Goal: Task Accomplishment & Management: Use online tool/utility

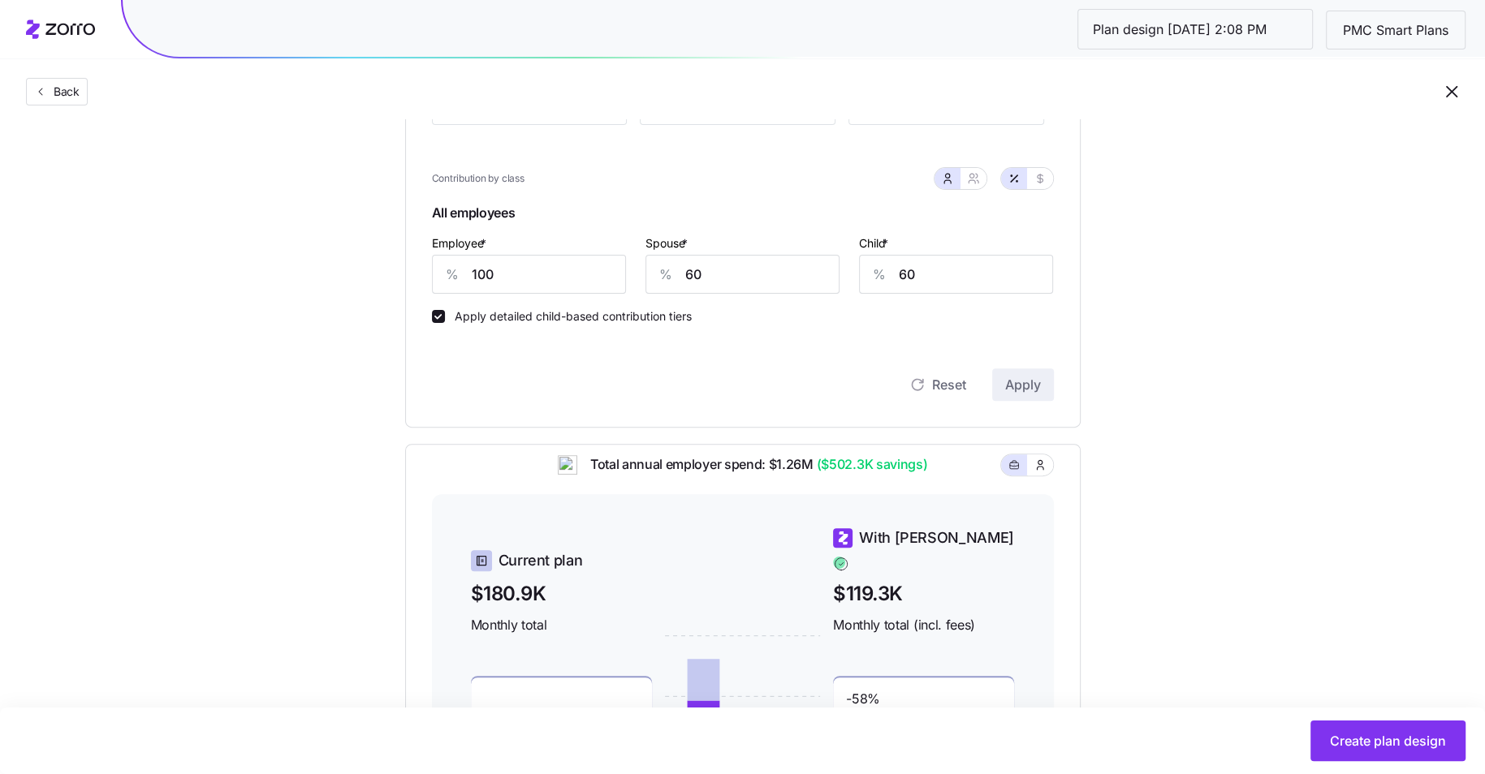
scroll to position [388, 0]
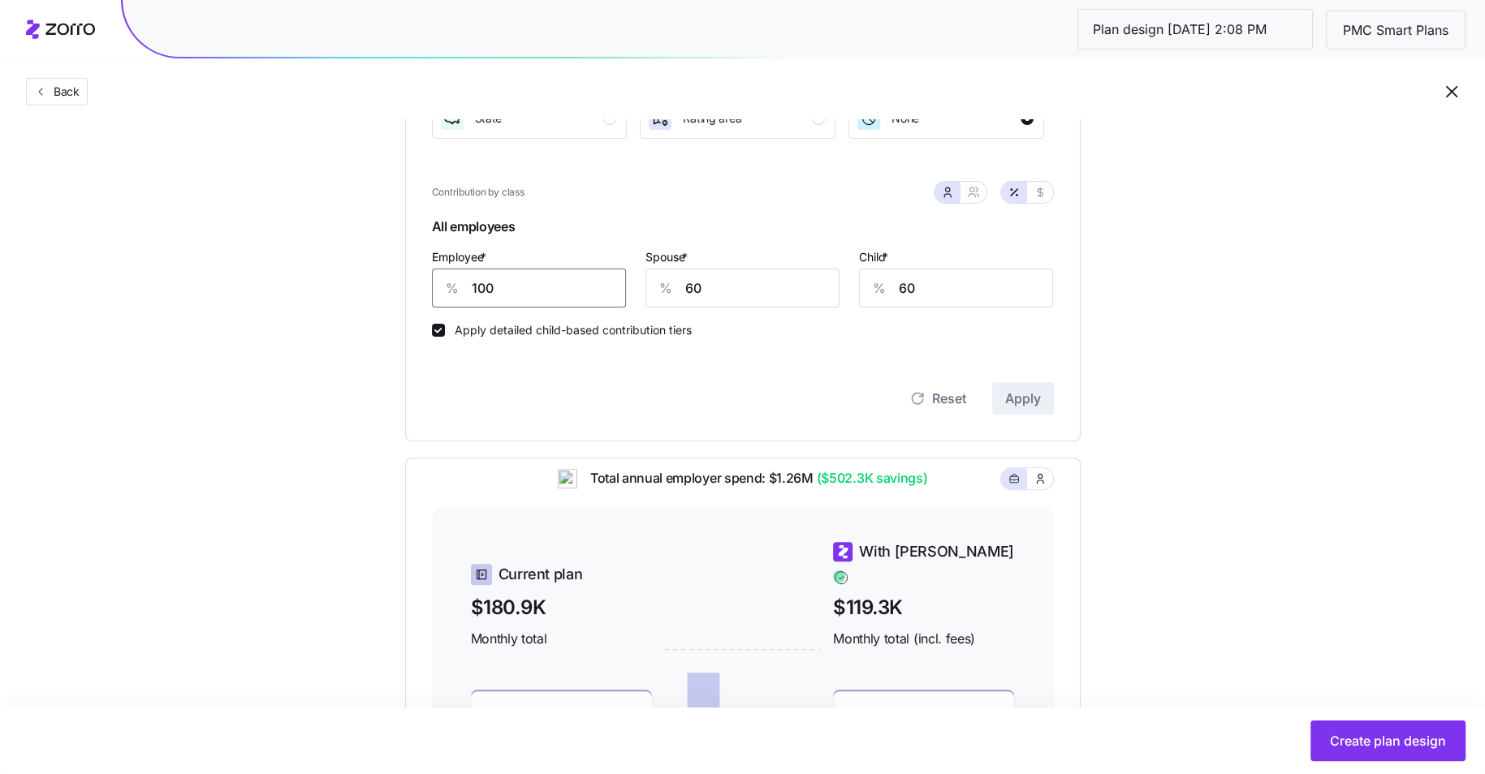
click at [534, 288] on input "100" at bounding box center [529, 288] width 194 height 39
type input "80"
click at [1031, 388] on button "Apply" at bounding box center [1023, 398] width 62 height 32
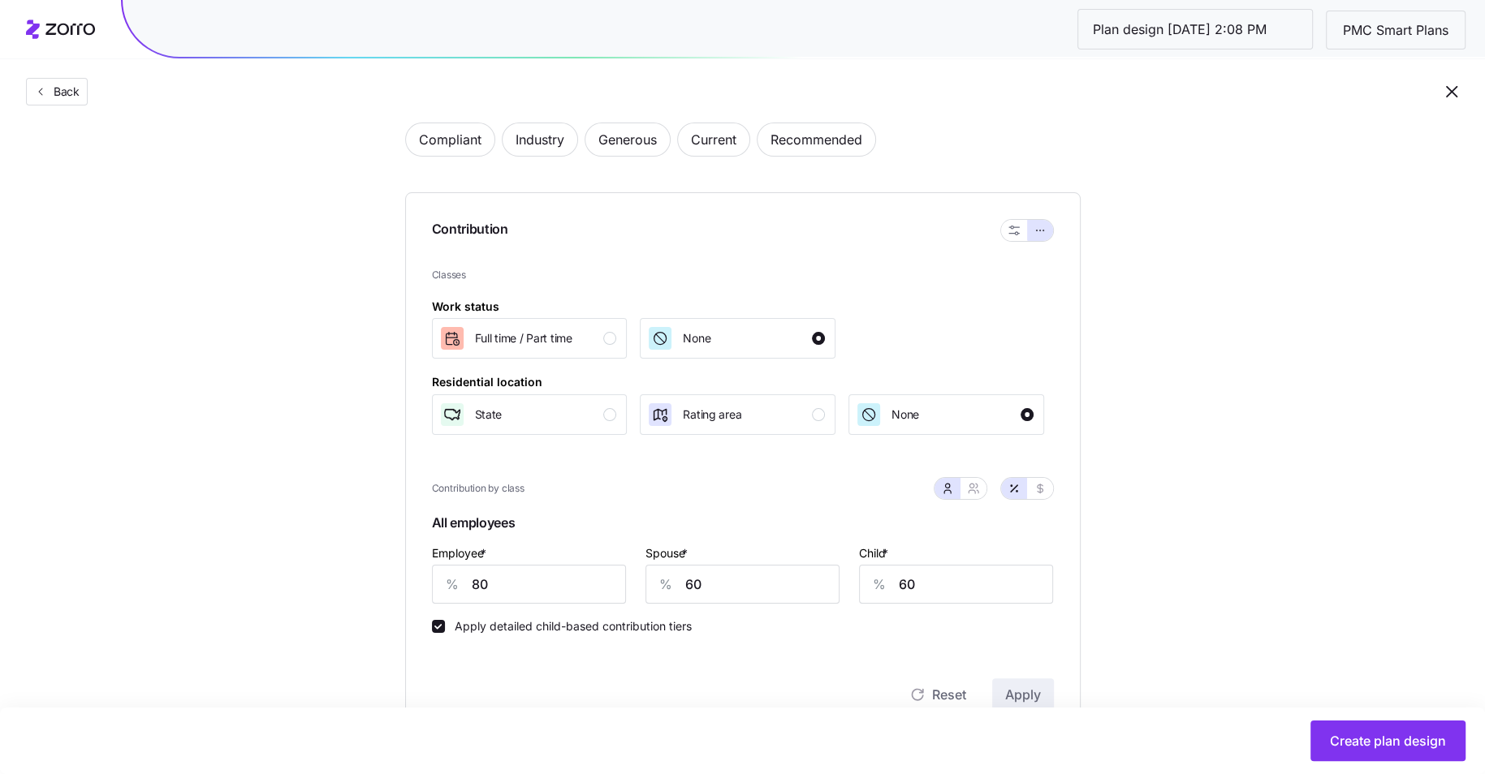
scroll to position [93, 0]
click at [541, 339] on span "Full time / Part time" at bounding box center [523, 337] width 97 height 16
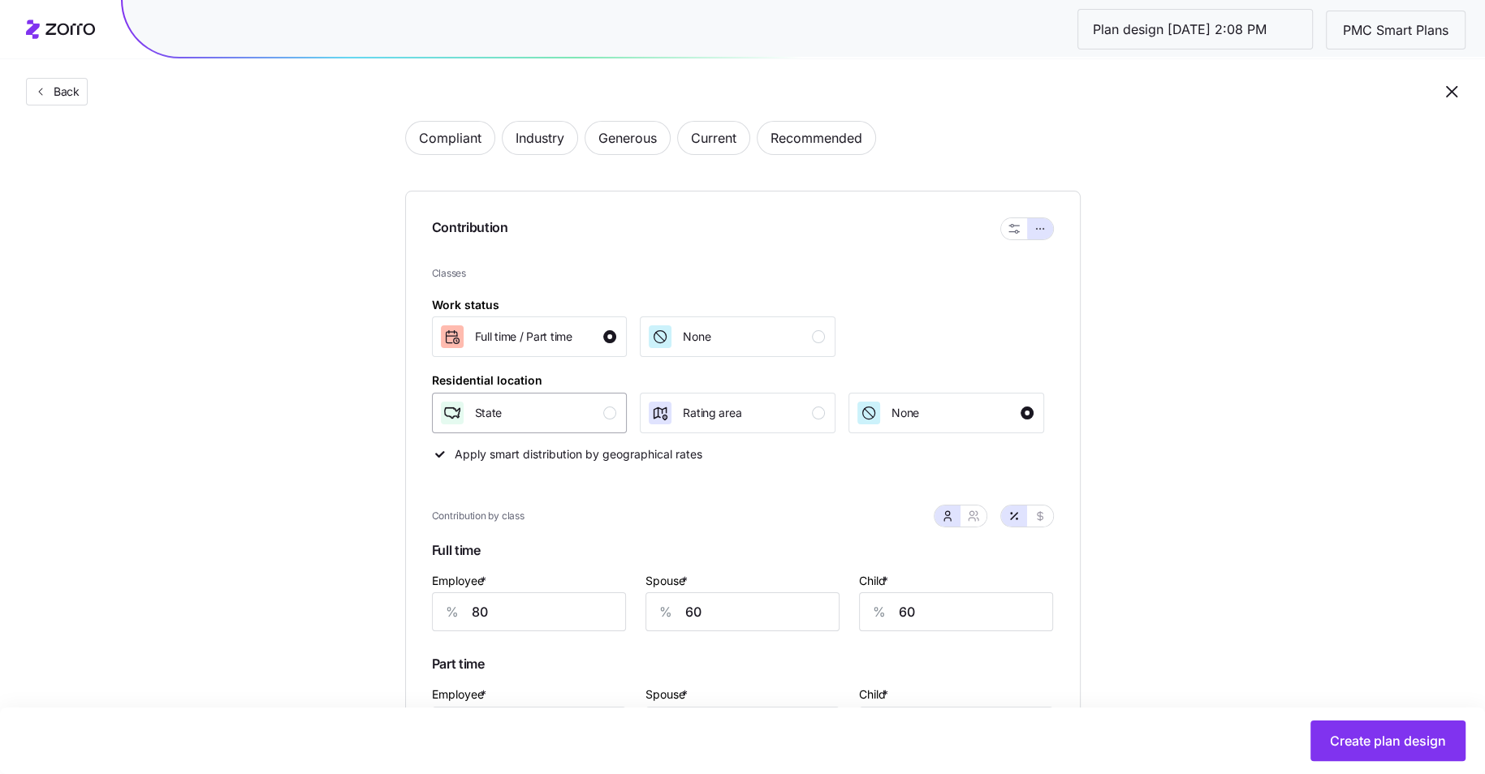
click at [579, 412] on div "State" at bounding box center [528, 413] width 178 height 26
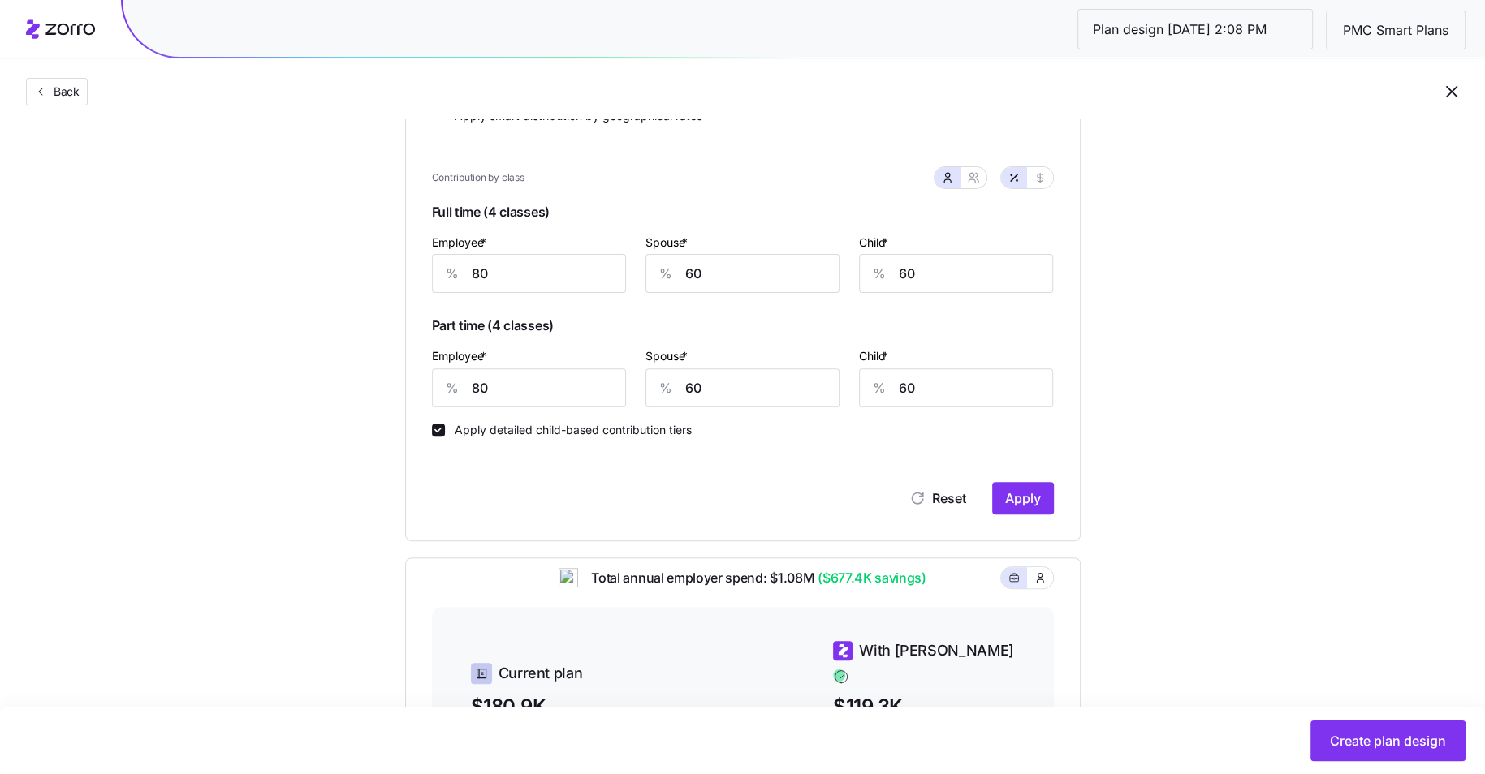
scroll to position [468, 0]
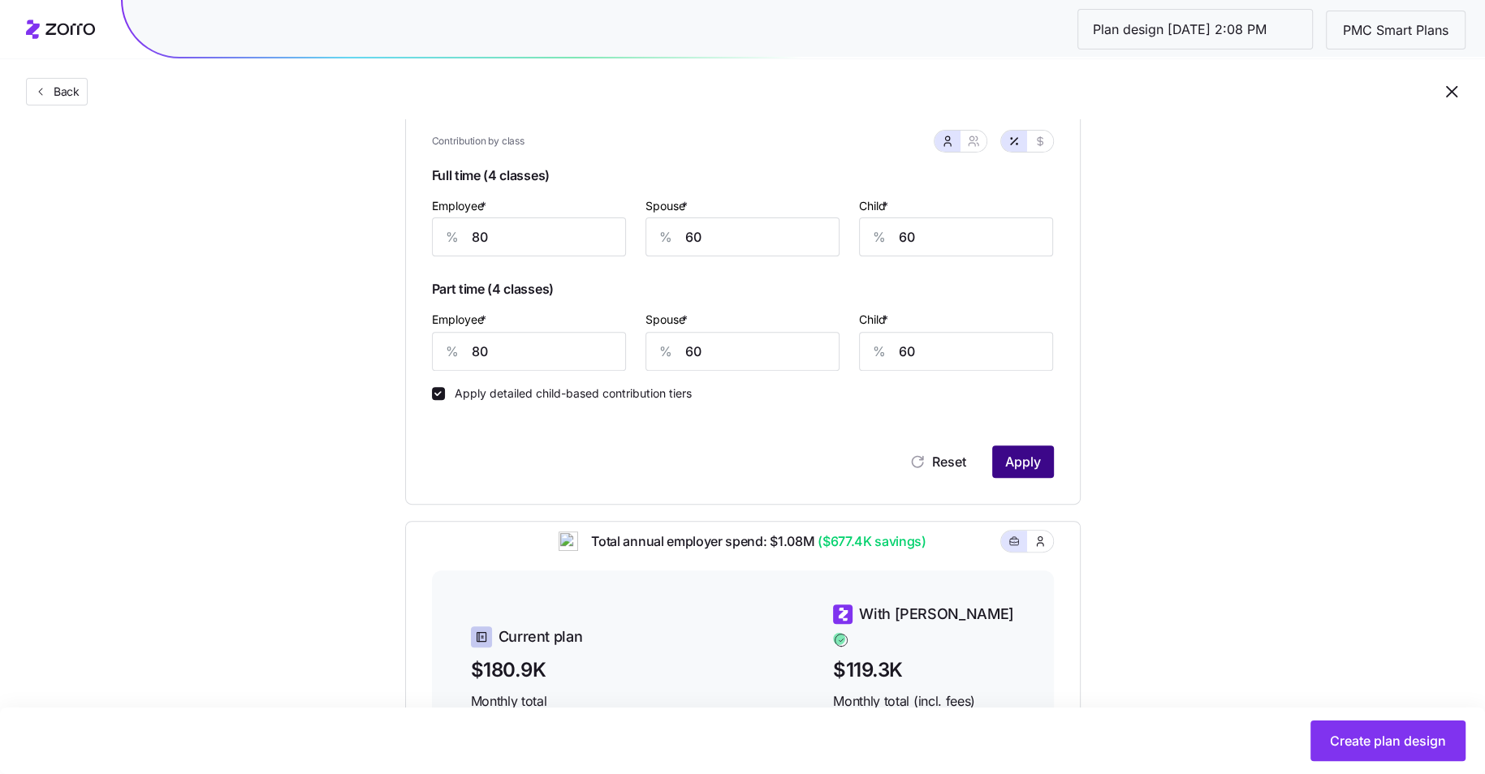
click at [1024, 459] on span "Apply" at bounding box center [1023, 461] width 36 height 19
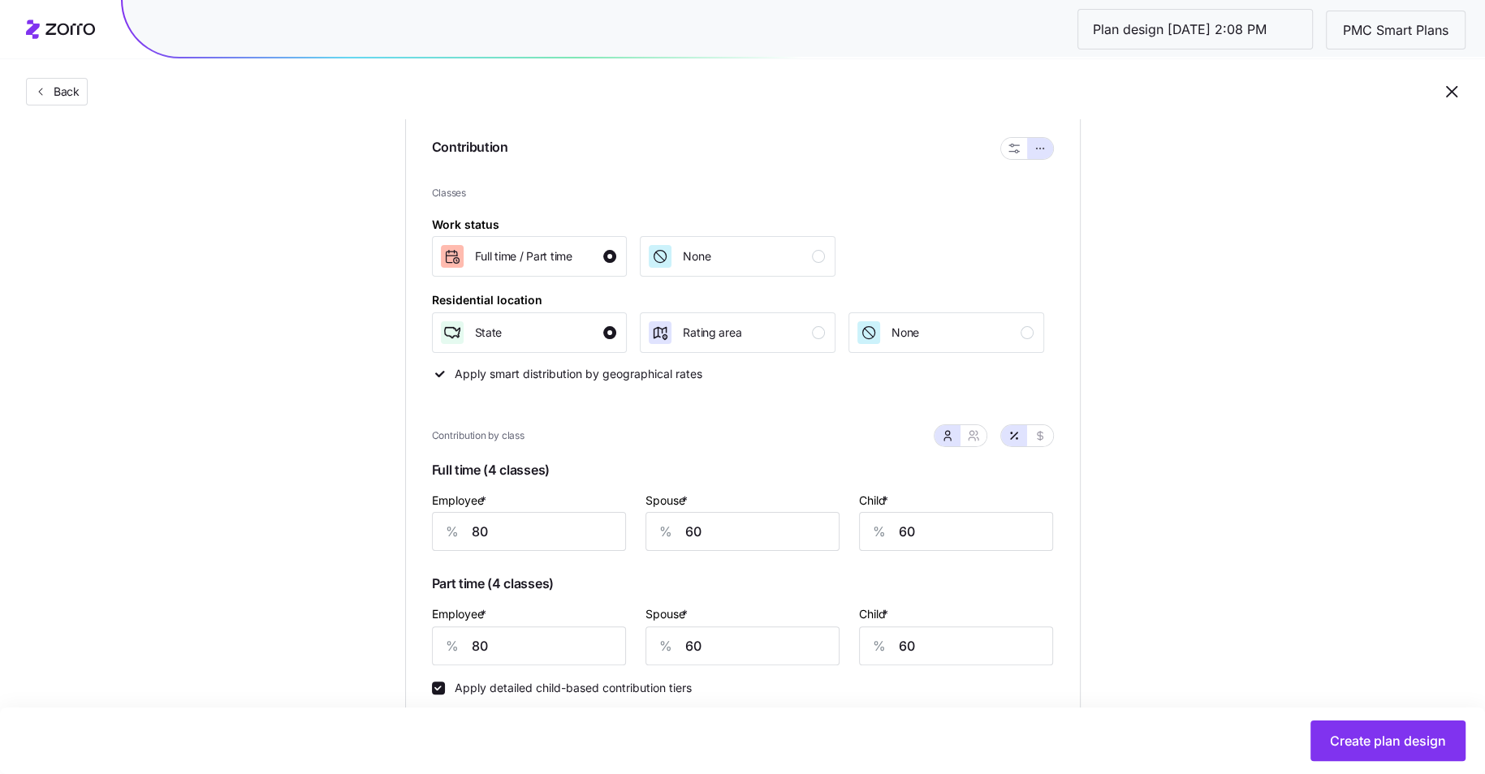
scroll to position [260, 0]
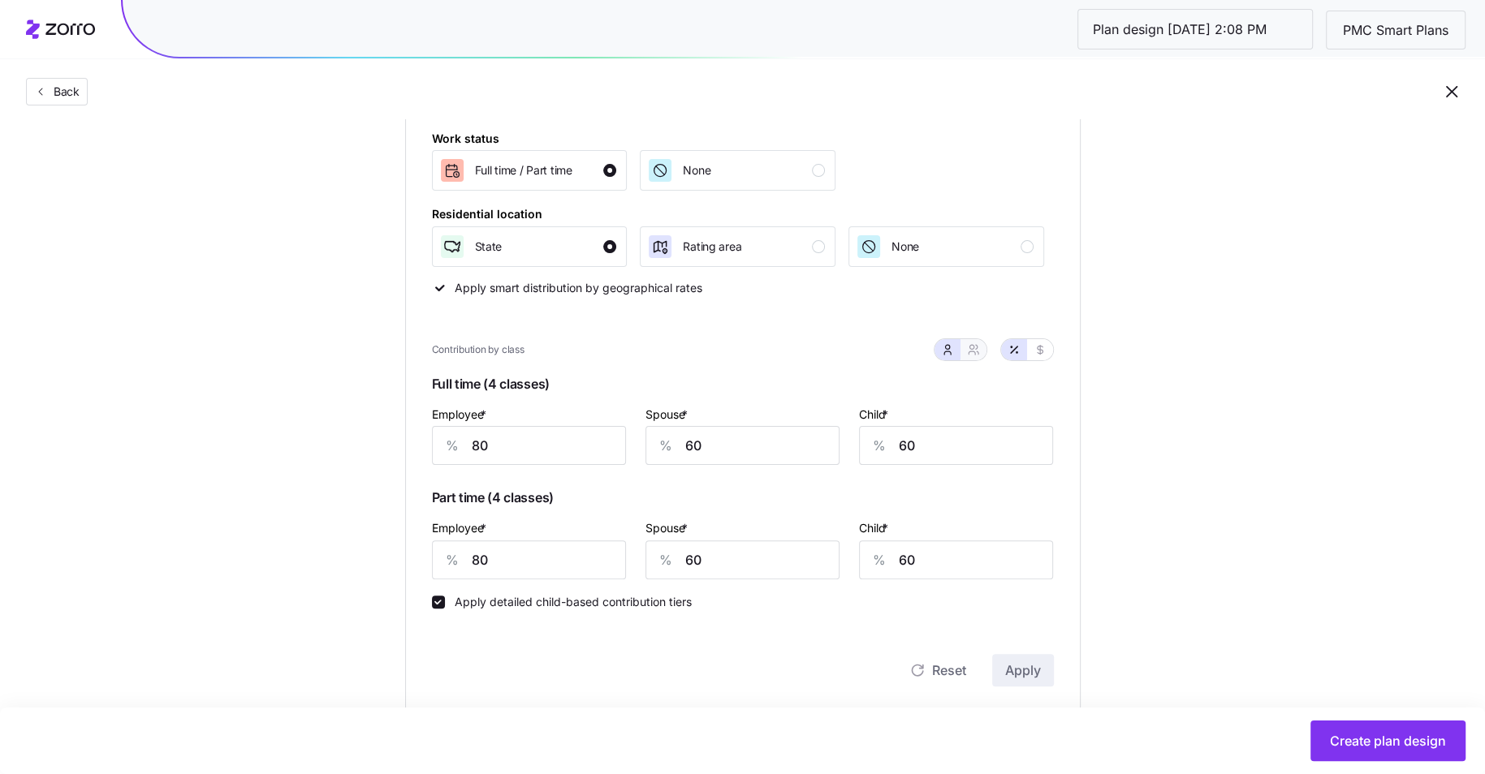
click at [969, 346] on icon "button" at bounding box center [973, 349] width 13 height 13
type input "70"
type input "72"
type input "70"
type input "72"
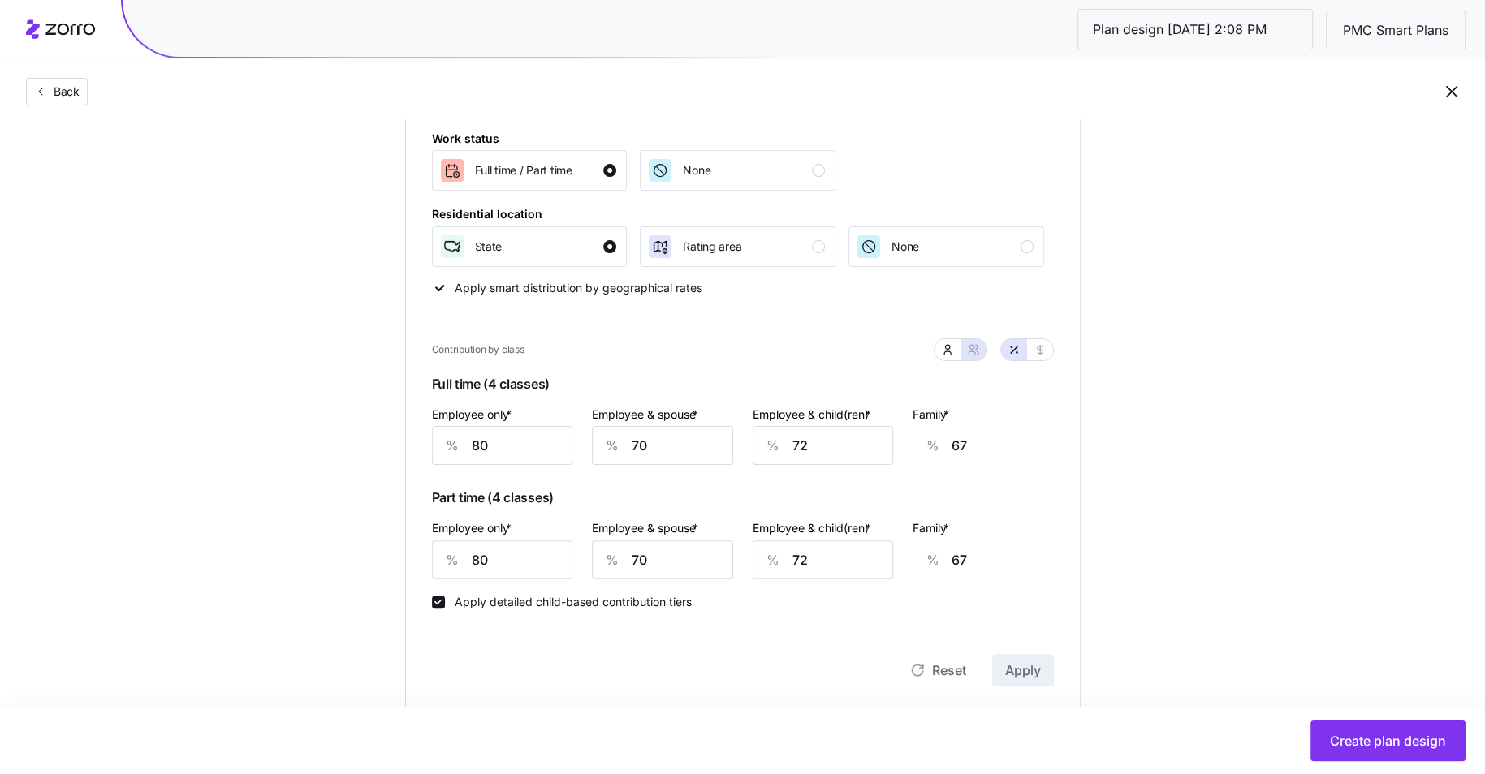
scroll to position [39, 0]
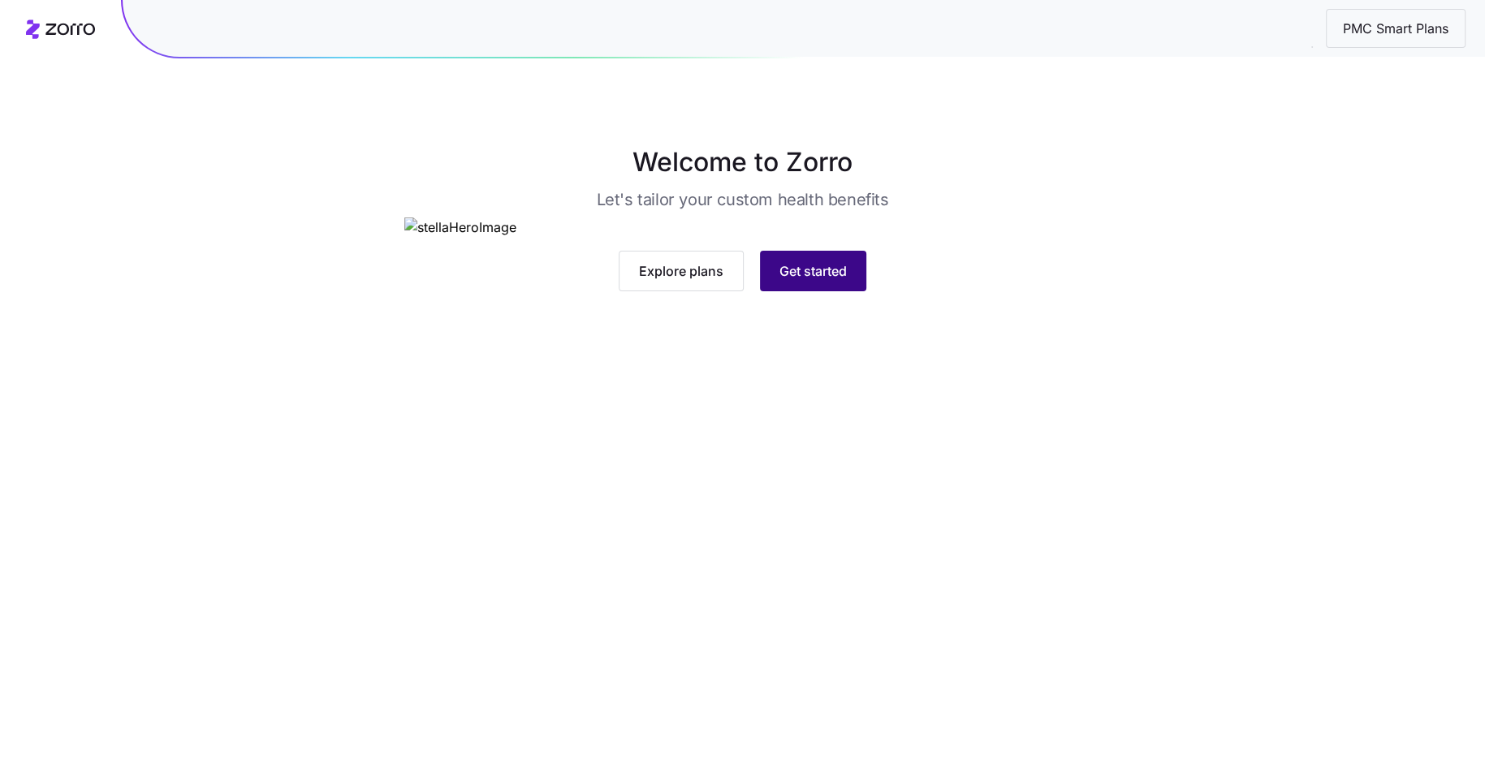
click at [837, 281] on span "Get started" at bounding box center [812, 270] width 67 height 19
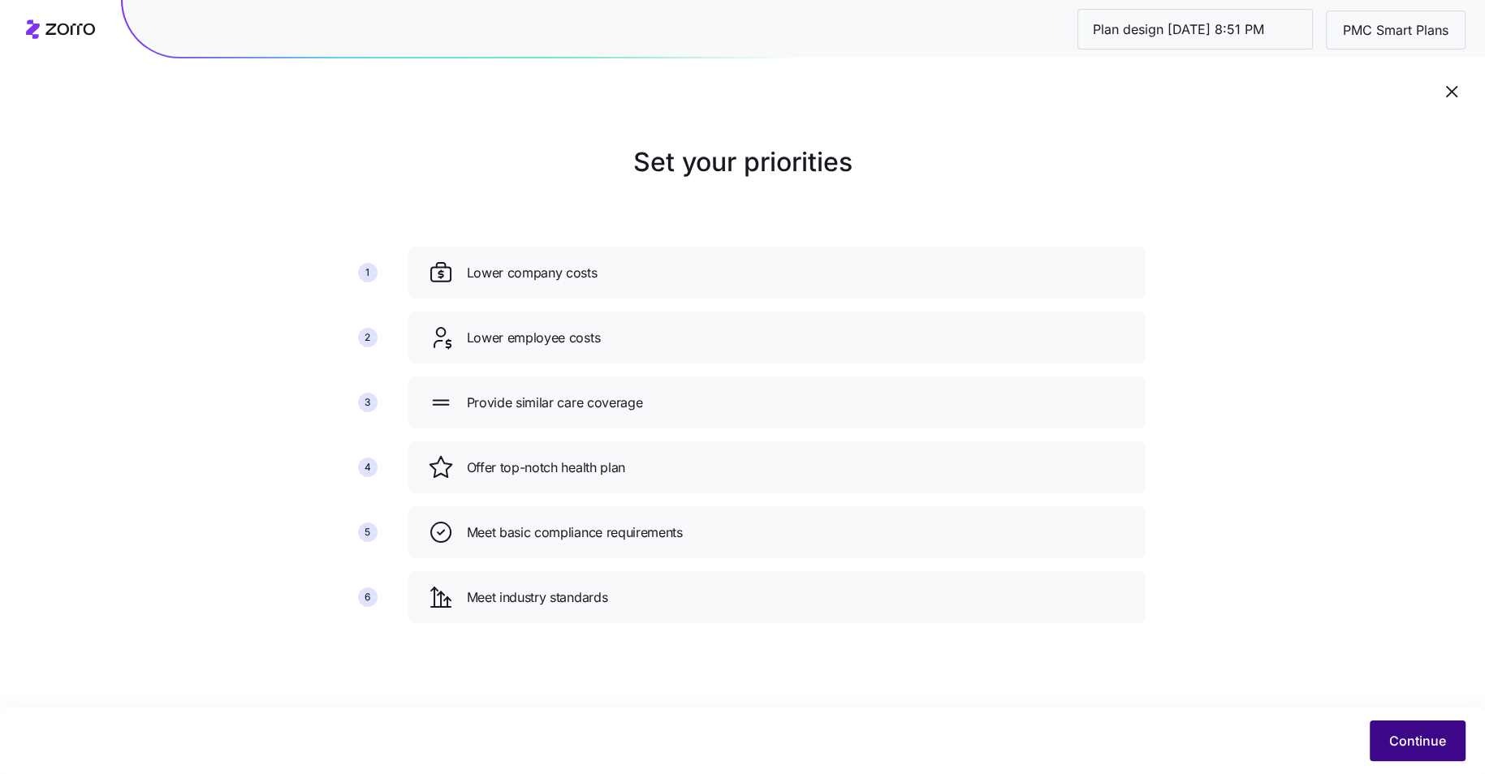
click at [1393, 731] on span "Continue" at bounding box center [1417, 740] width 57 height 19
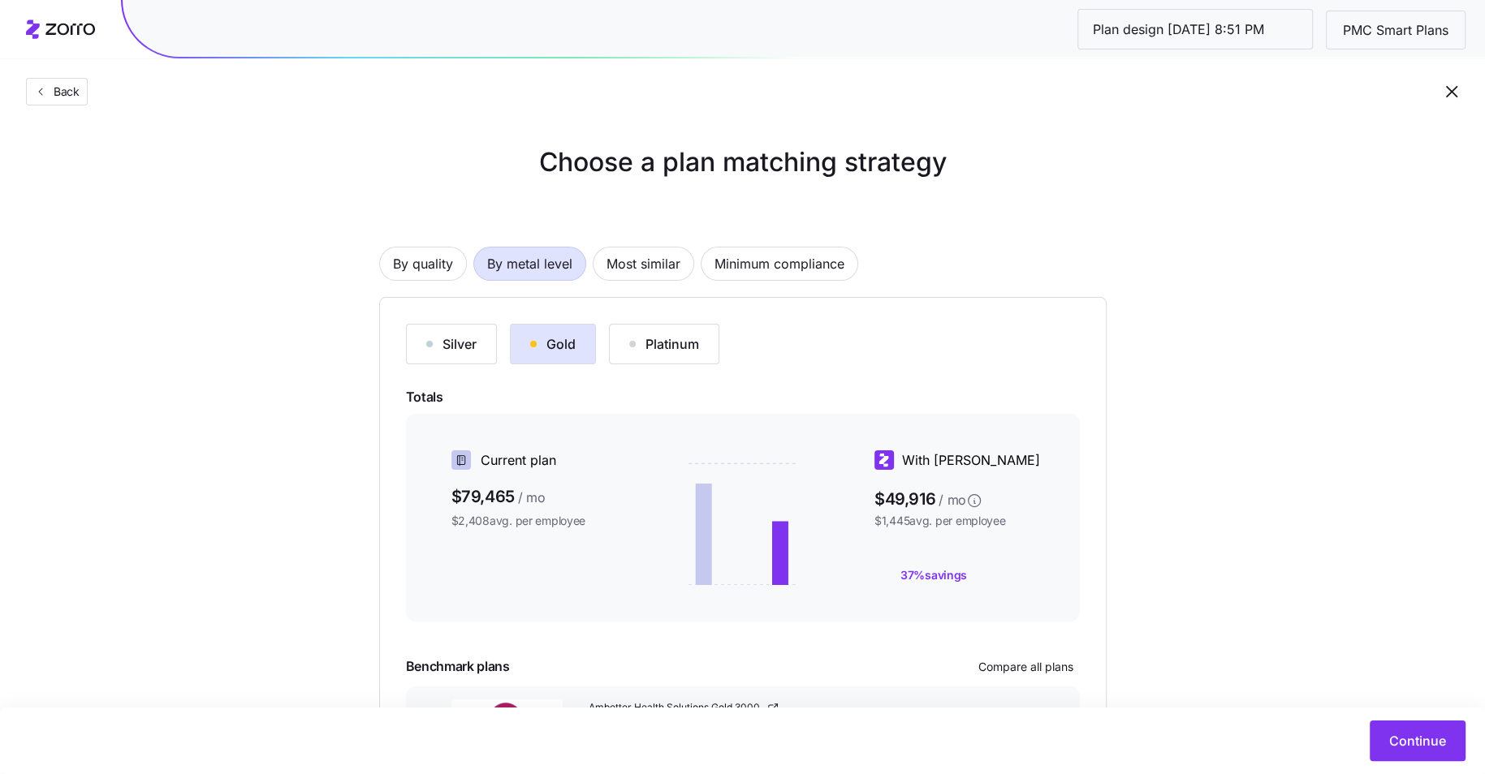
scroll to position [140, 0]
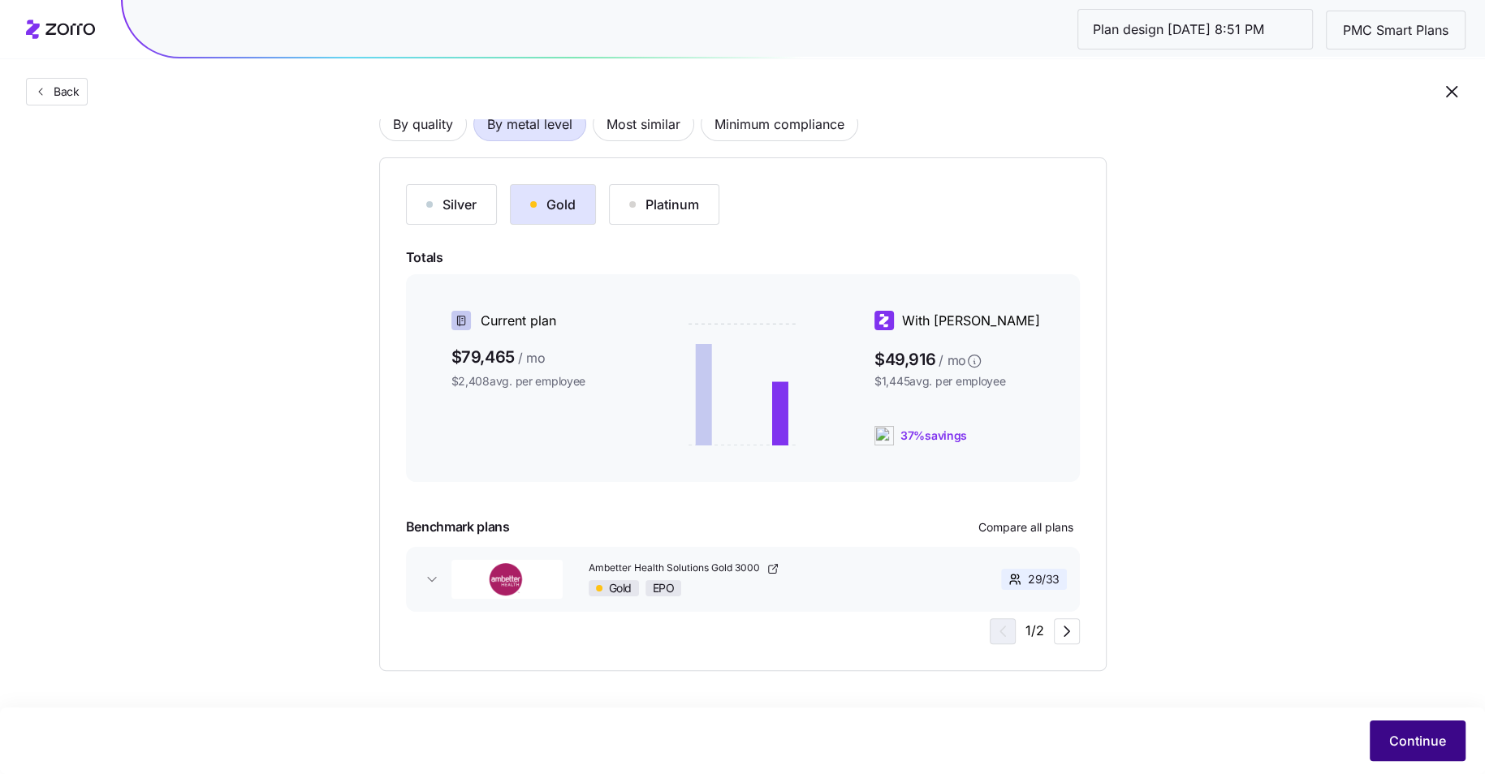
click at [1408, 752] on button "Continue" at bounding box center [1417, 741] width 96 height 41
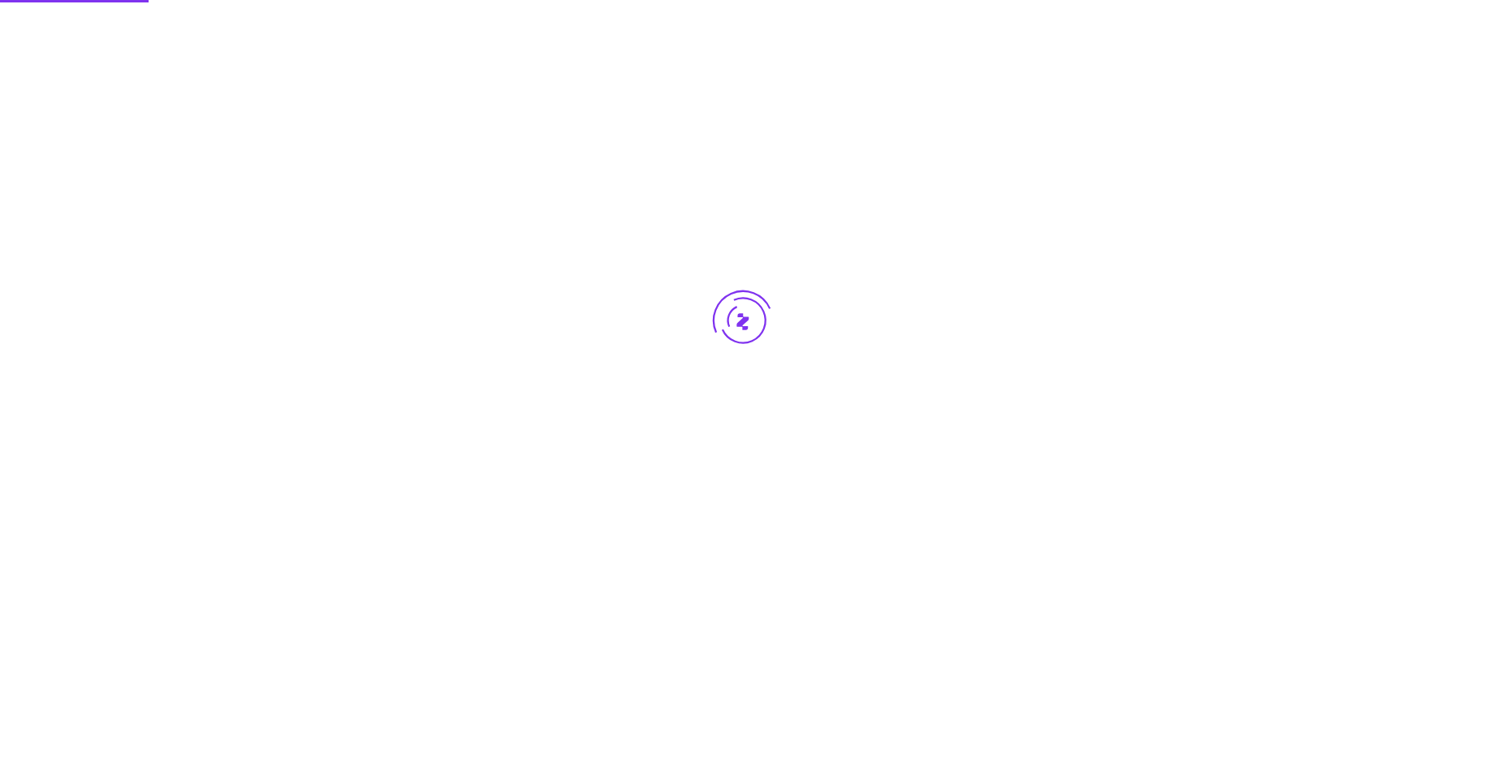
scroll to position [0, 0]
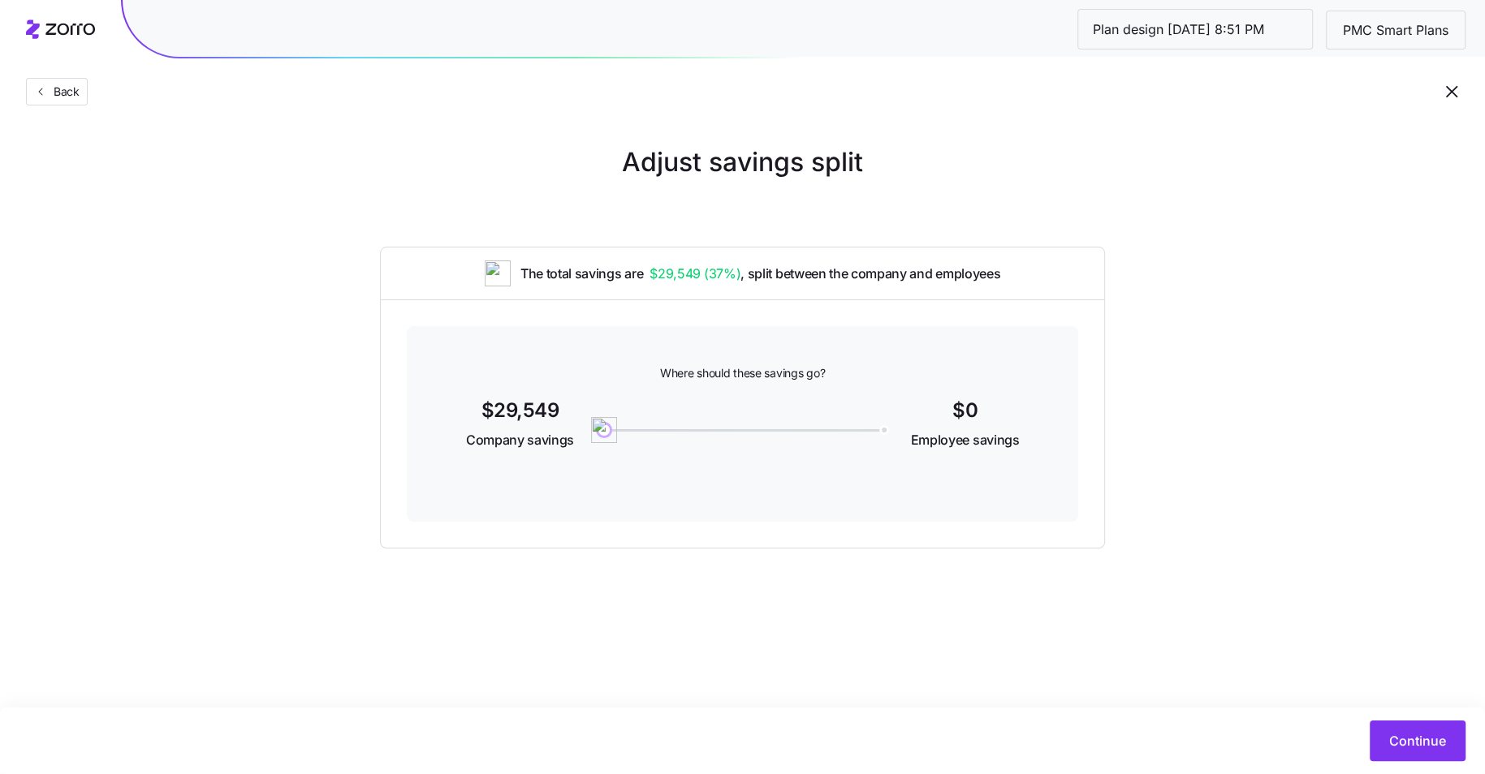
click at [1398, 718] on div "Continue" at bounding box center [742, 741] width 1485 height 67
click at [1399, 741] on span "Continue" at bounding box center [1417, 740] width 57 height 19
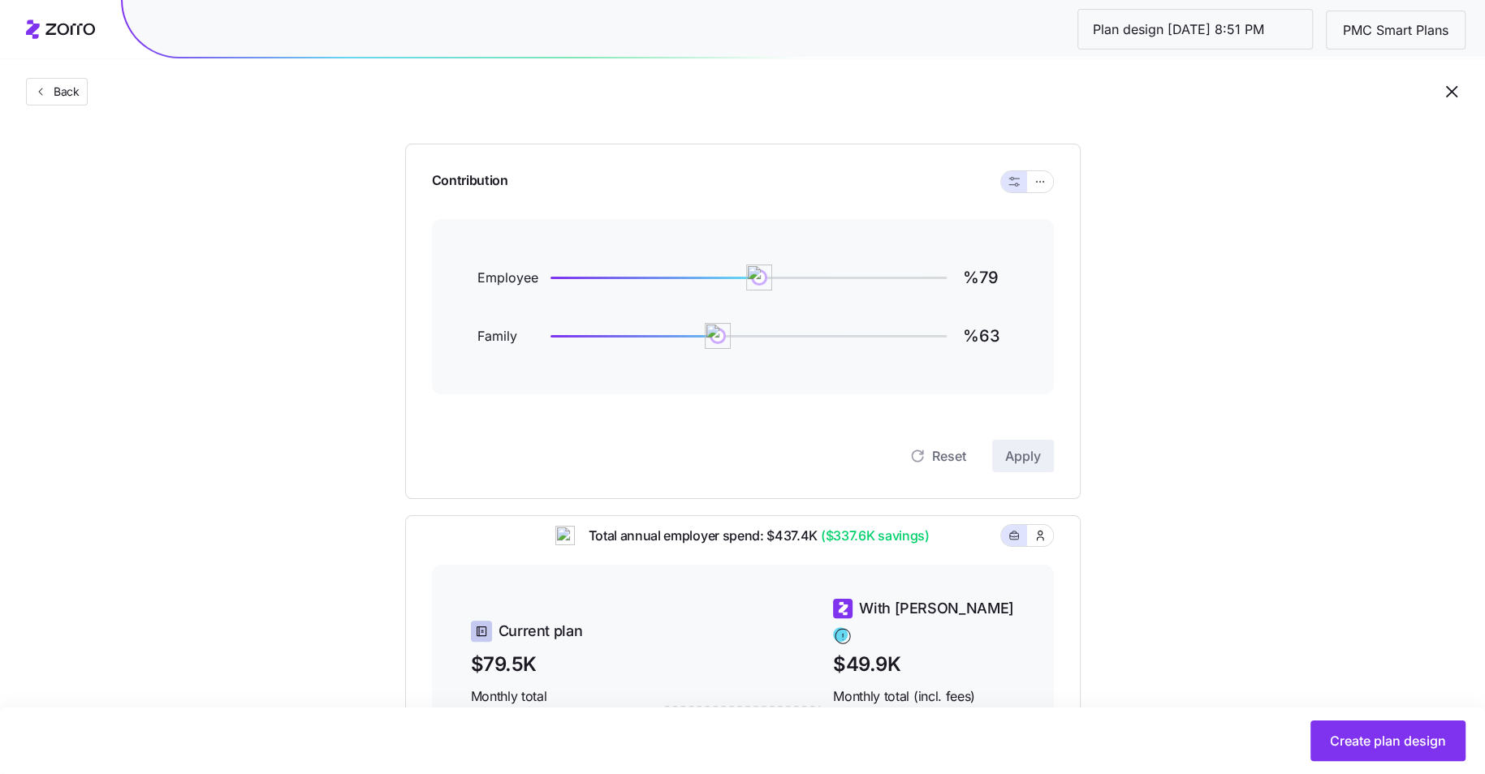
scroll to position [140, 0]
click at [1040, 180] on icon "button" at bounding box center [1039, 182] width 11 height 19
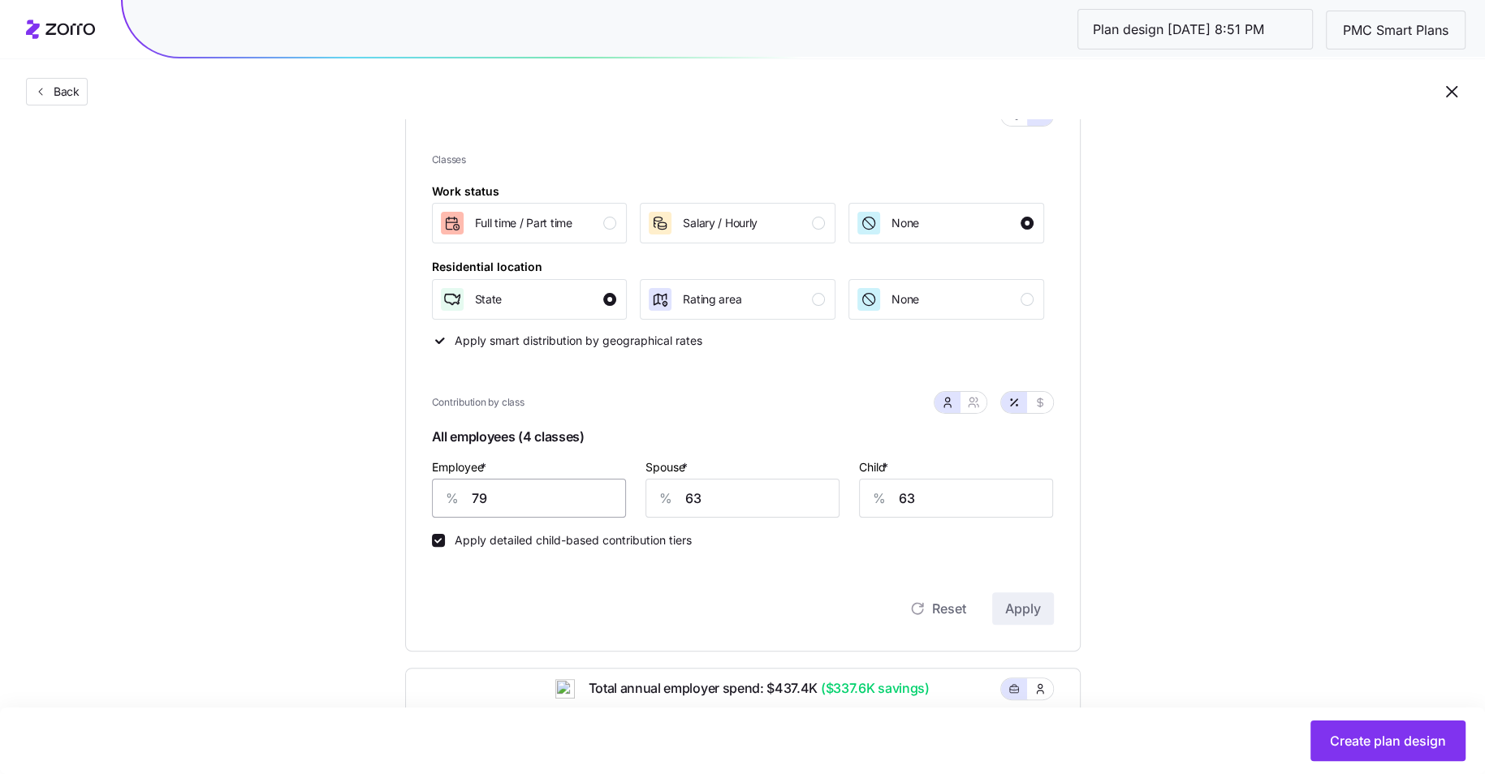
scroll to position [216, 0]
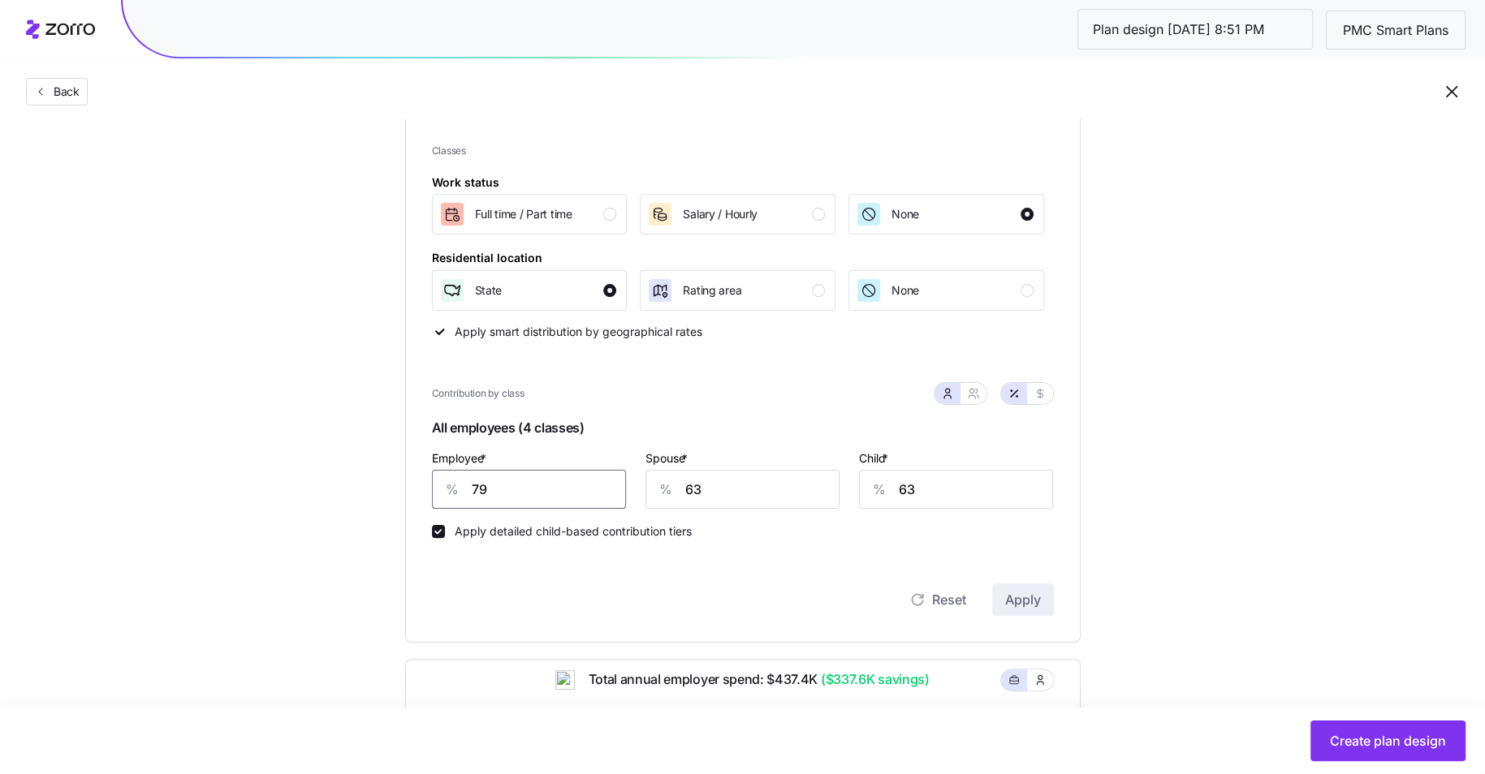
click at [529, 495] on input "79" at bounding box center [529, 489] width 194 height 39
type input "80"
type input "60"
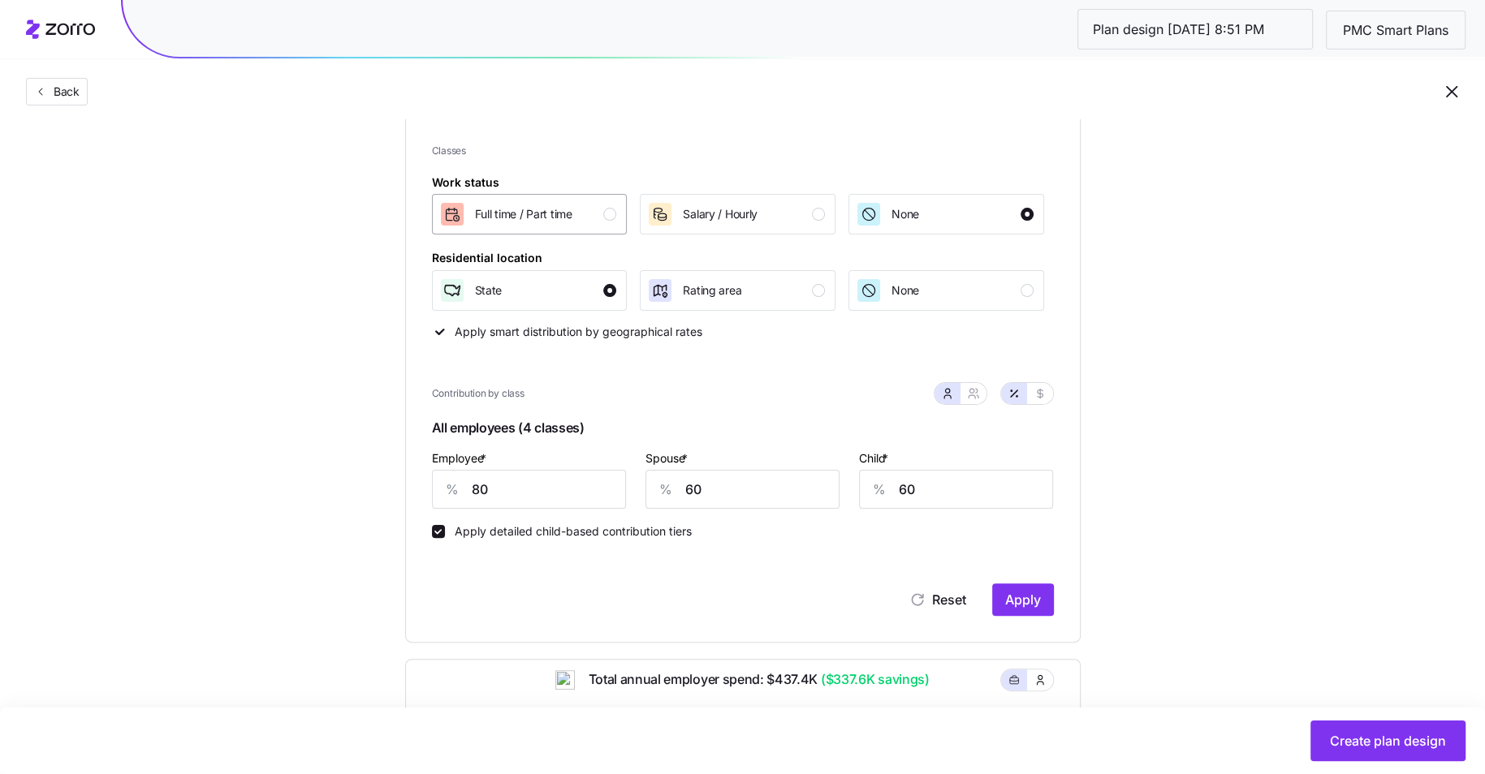
click at [578, 223] on div "Full time / Part time" at bounding box center [528, 214] width 178 height 26
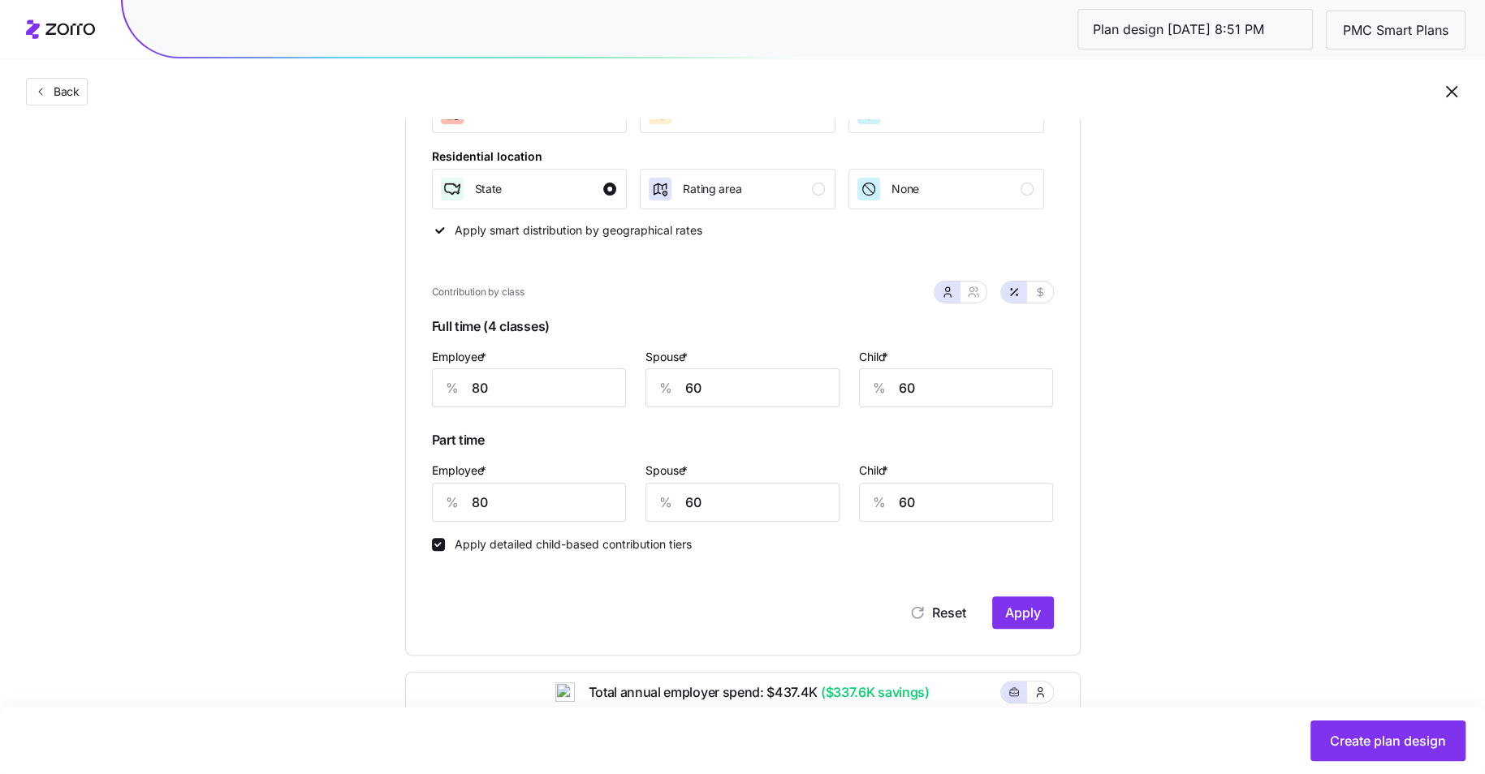
scroll to position [318, 0]
click at [1043, 609] on button "Apply" at bounding box center [1023, 612] width 62 height 32
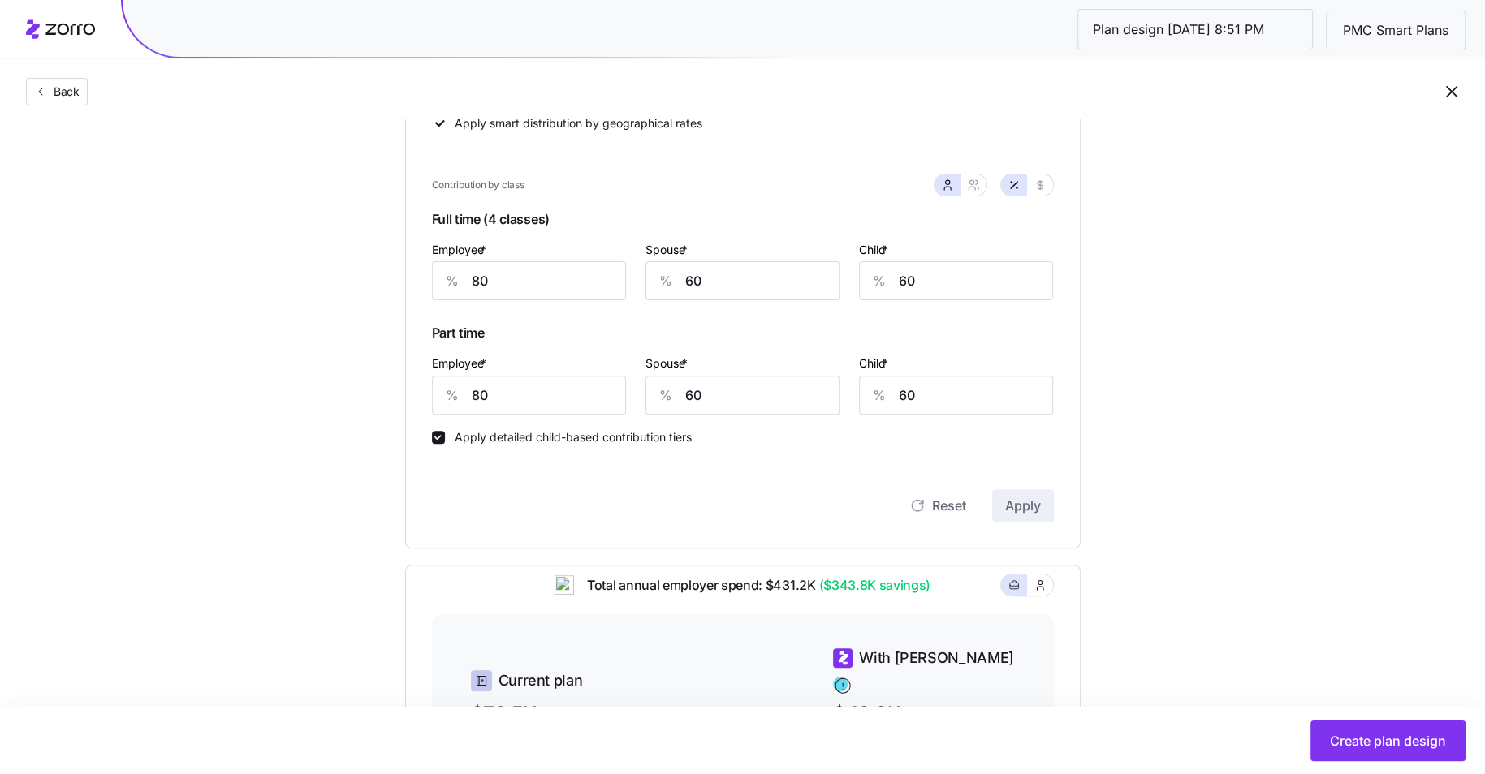
scroll to position [421, 0]
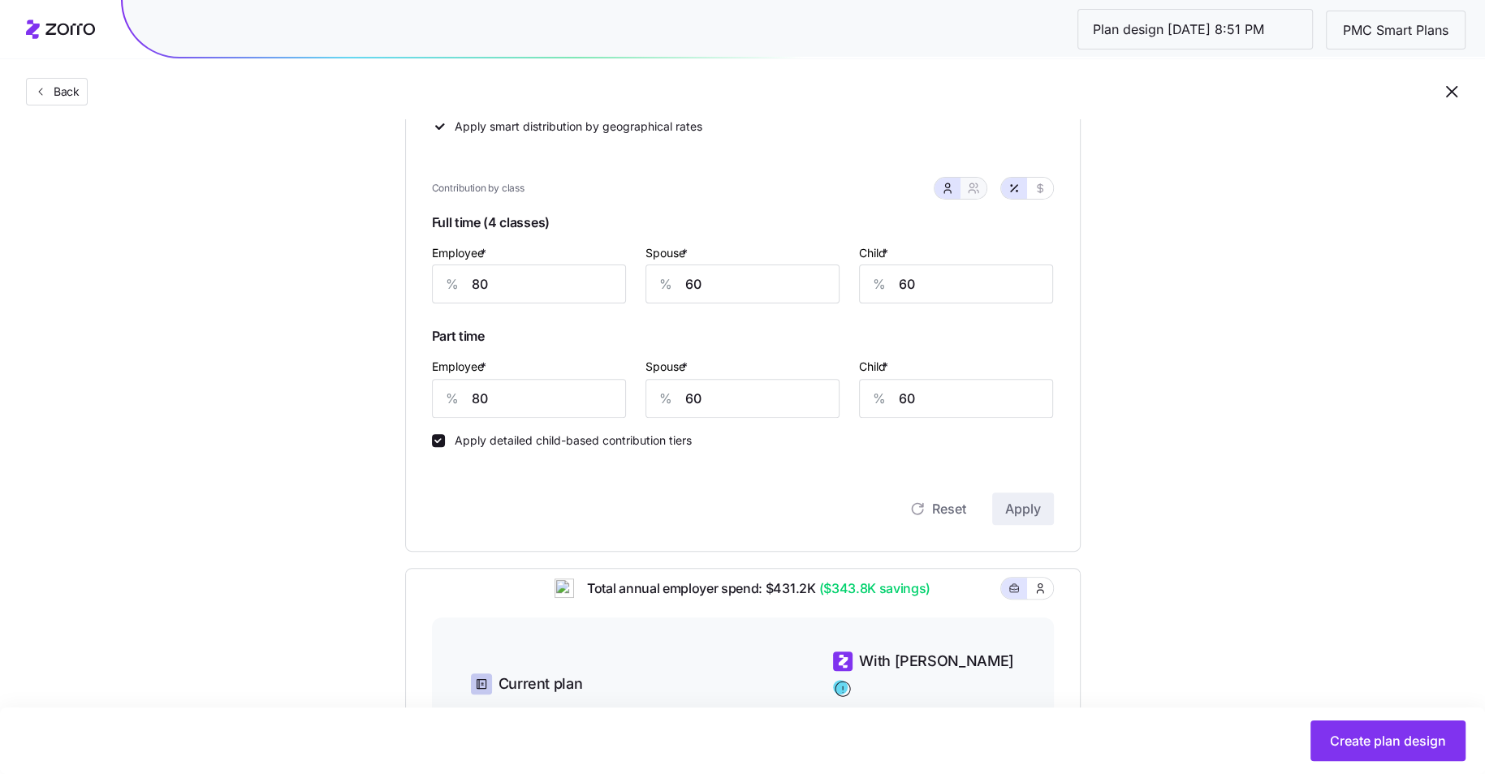
click at [978, 192] on icon "button" at bounding box center [978, 191] width 2 height 3
type input "70"
type input "72"
type input "70"
type input "72"
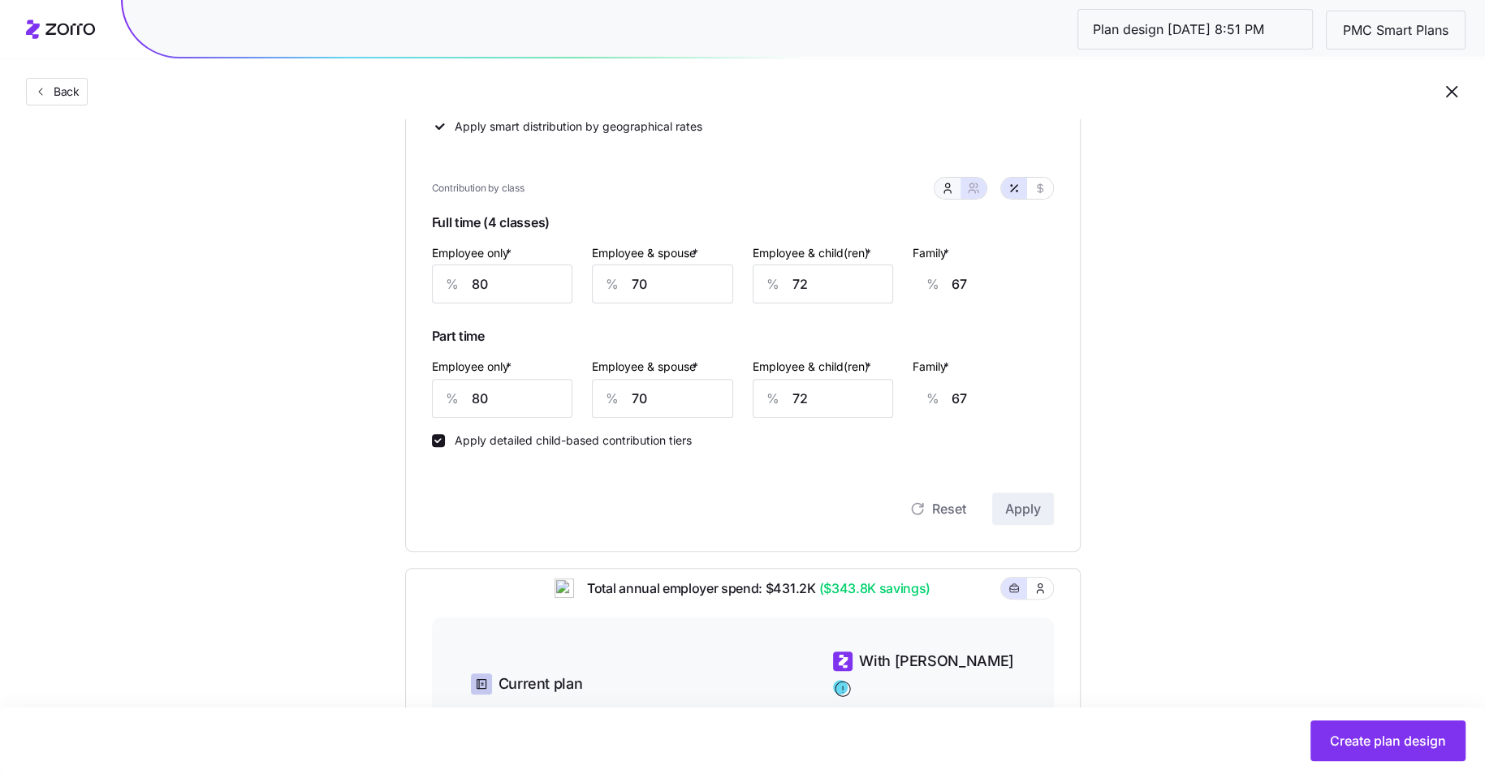
click at [943, 188] on icon "button" at bounding box center [947, 188] width 13 height 13
type input "60"
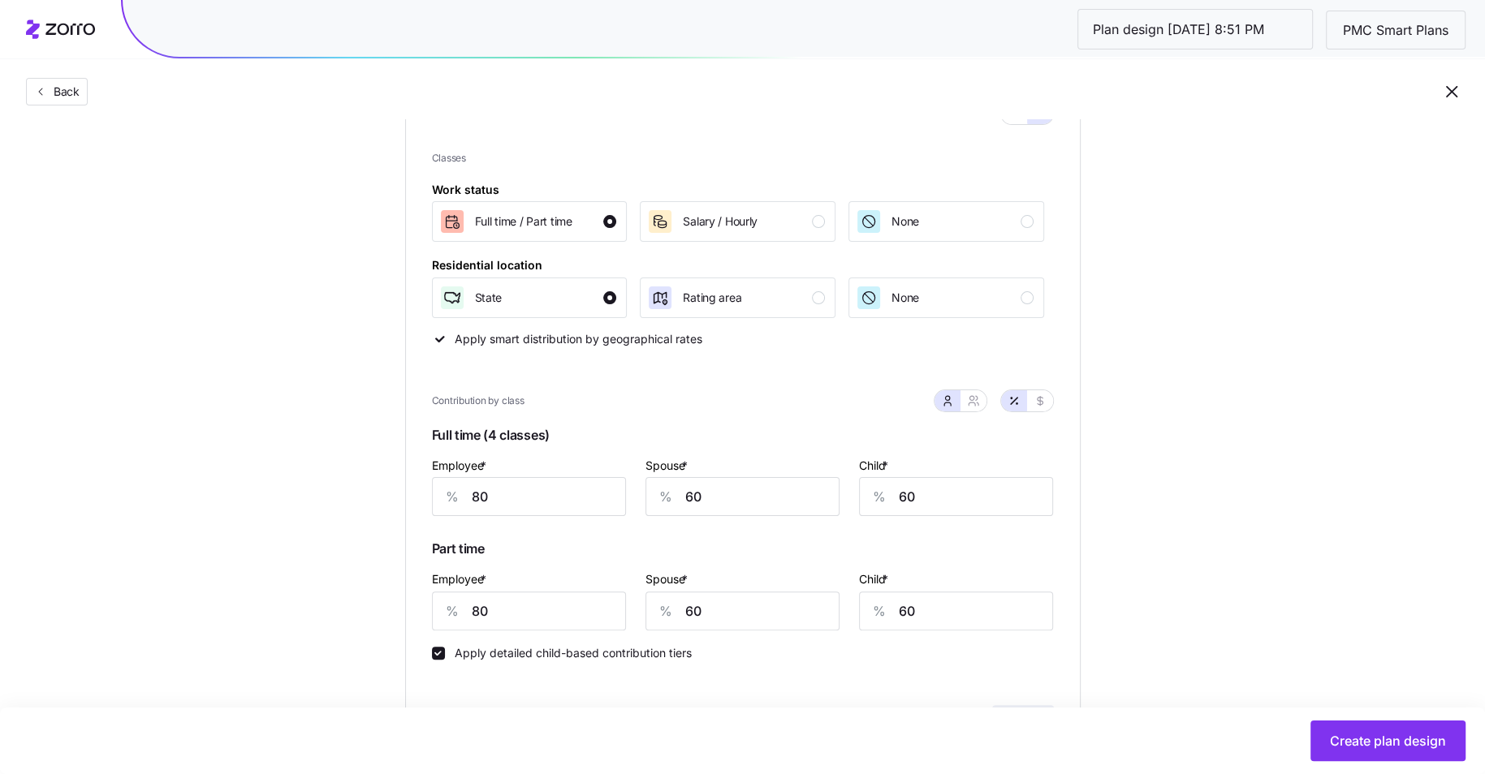
scroll to position [0, 0]
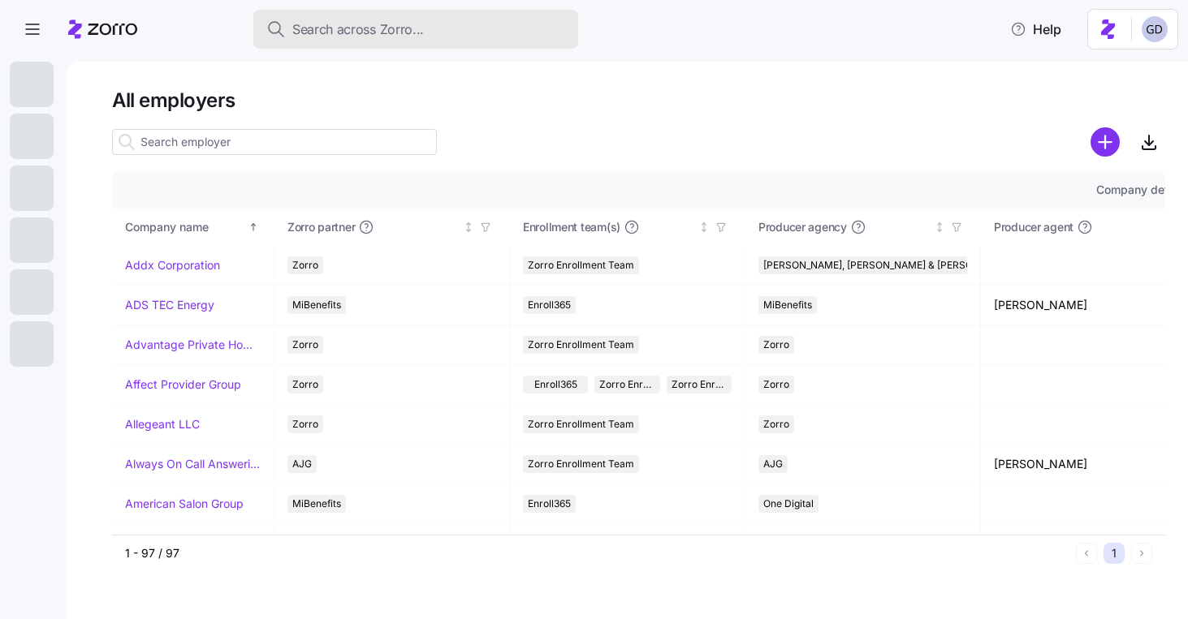
click at [382, 29] on span "Search across Zorro..." at bounding box center [358, 29] width 132 height 20
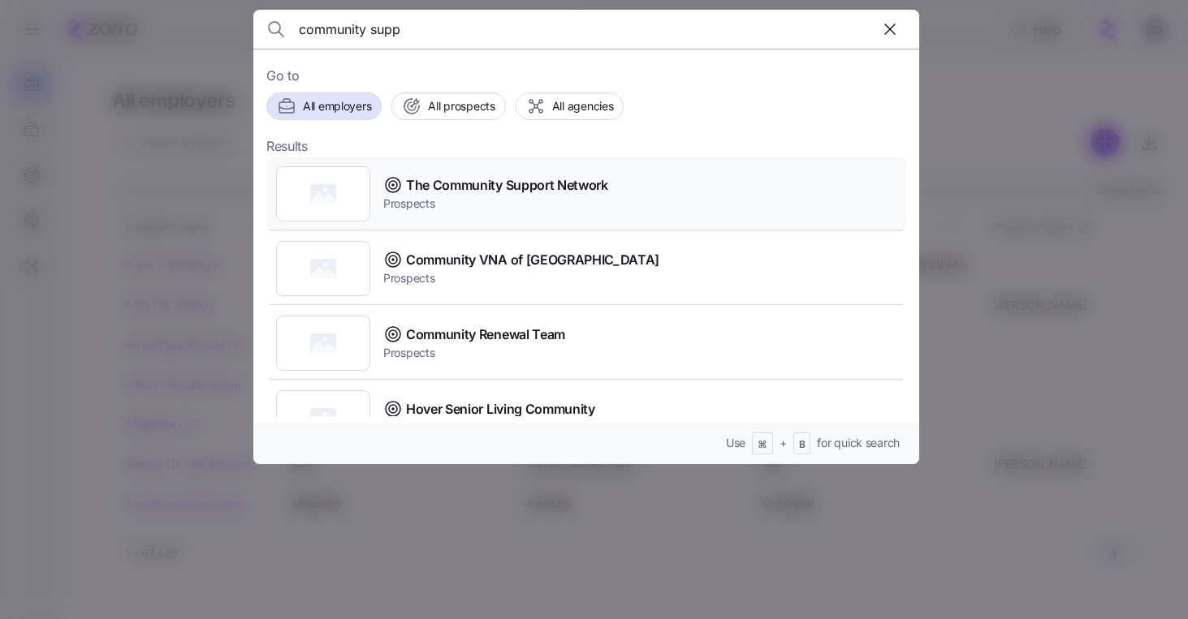
type input "community supp"
click at [530, 198] on span "Prospects" at bounding box center [495, 204] width 225 height 16
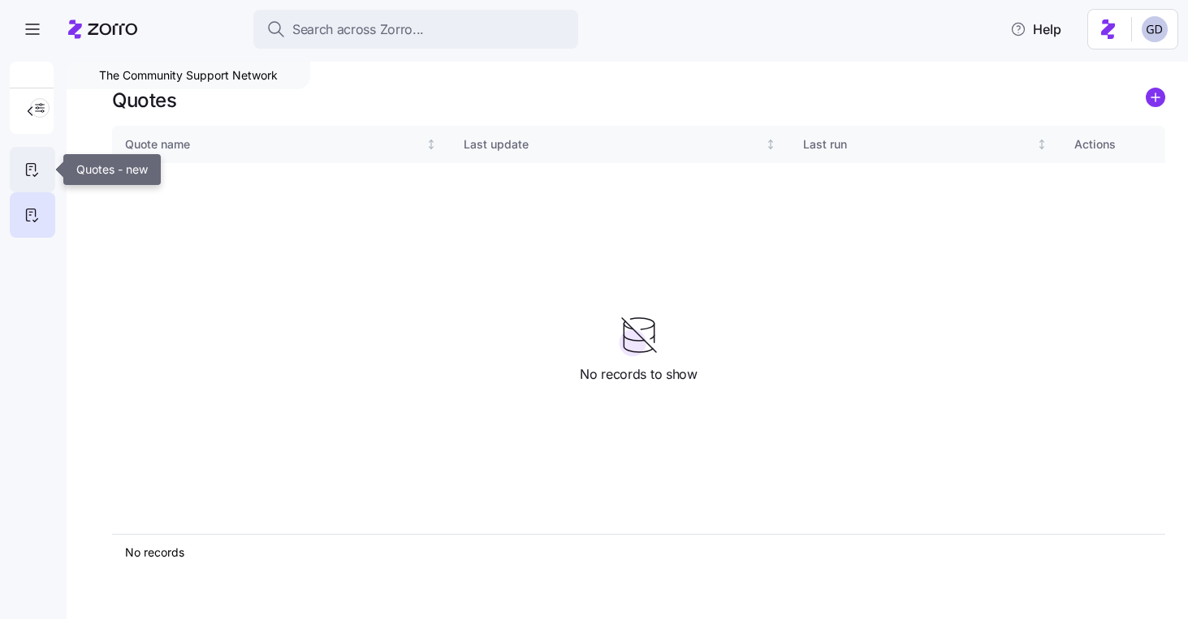
click at [14, 166] on div at bounding box center [32, 169] width 45 height 45
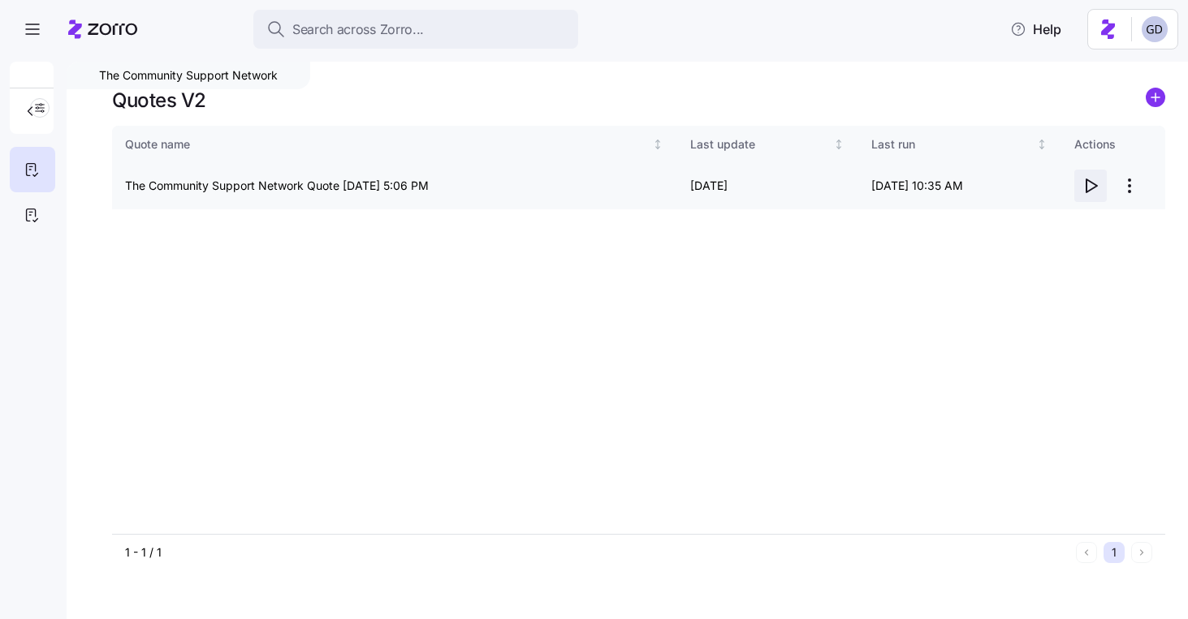
click at [1103, 192] on span "button" at bounding box center [1090, 185] width 31 height 31
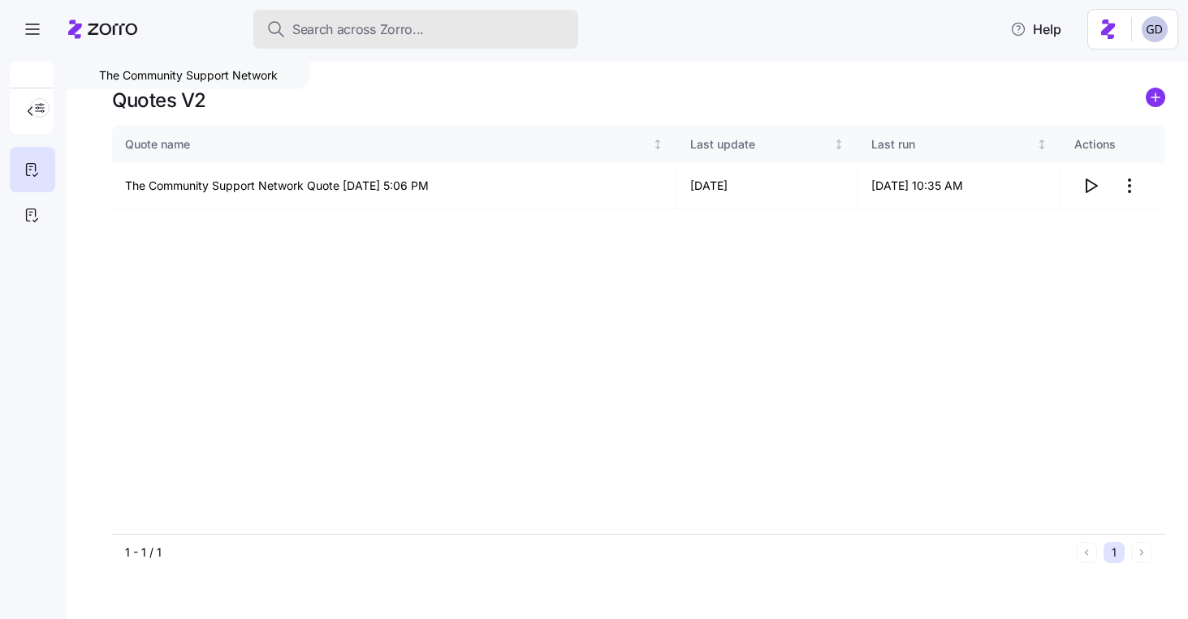
click at [452, 40] on button "Search across Zorro..." at bounding box center [415, 29] width 325 height 39
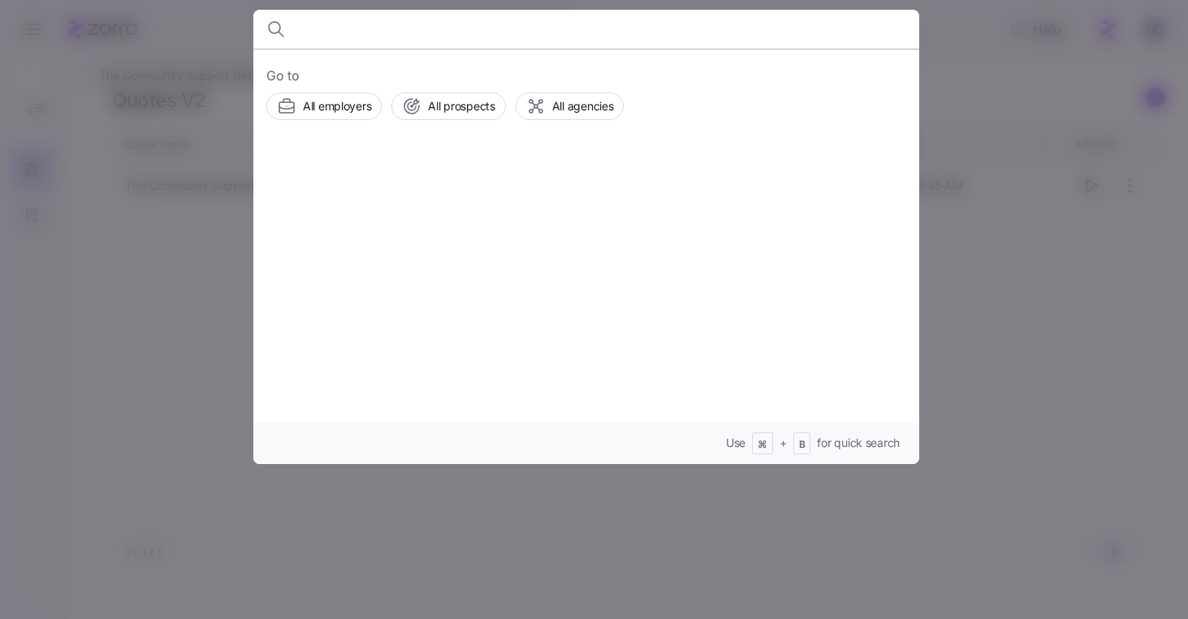
click at [770, 34] on div at bounding box center [586, 29] width 640 height 39
click at [459, 32] on input at bounding box center [507, 29] width 416 height 39
click at [390, 37] on input "Plastic Mol" at bounding box center [507, 29] width 416 height 39
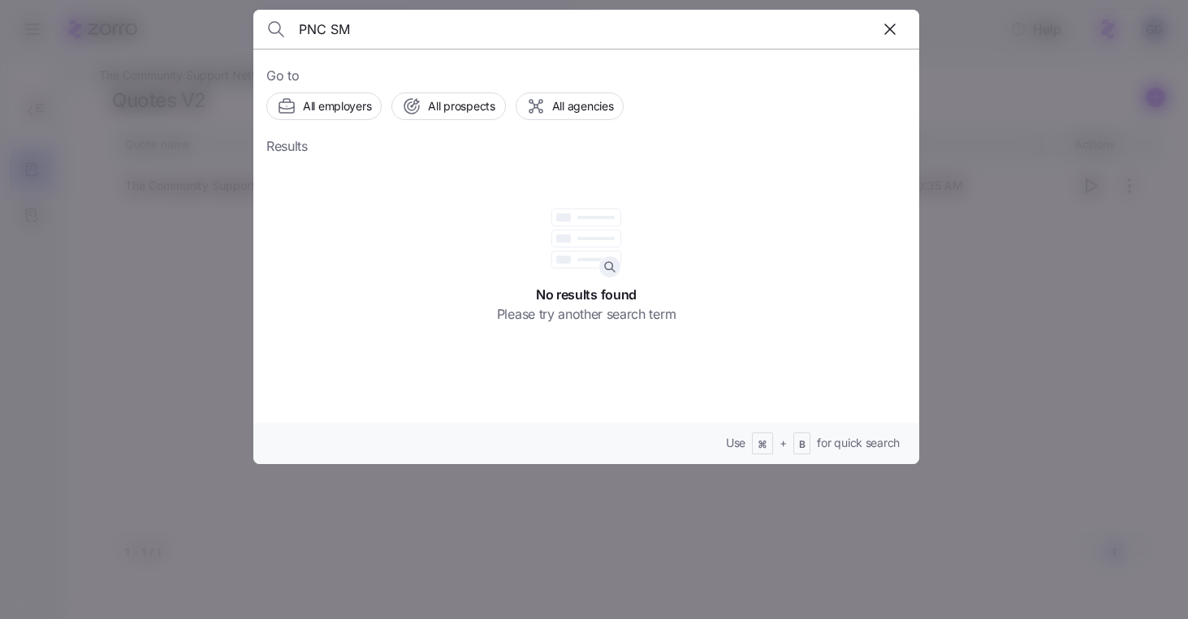
click at [318, 34] on input "PNC SM" at bounding box center [507, 29] width 416 height 39
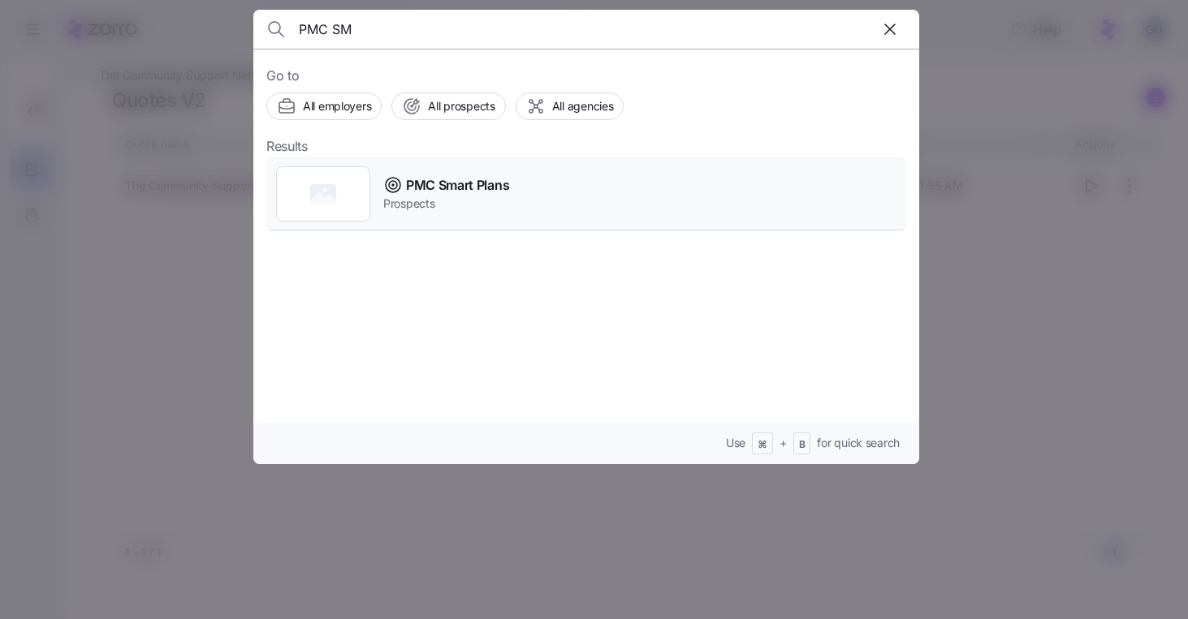
type input "PMC SM"
click at [431, 203] on span "Prospects" at bounding box center [446, 204] width 126 height 16
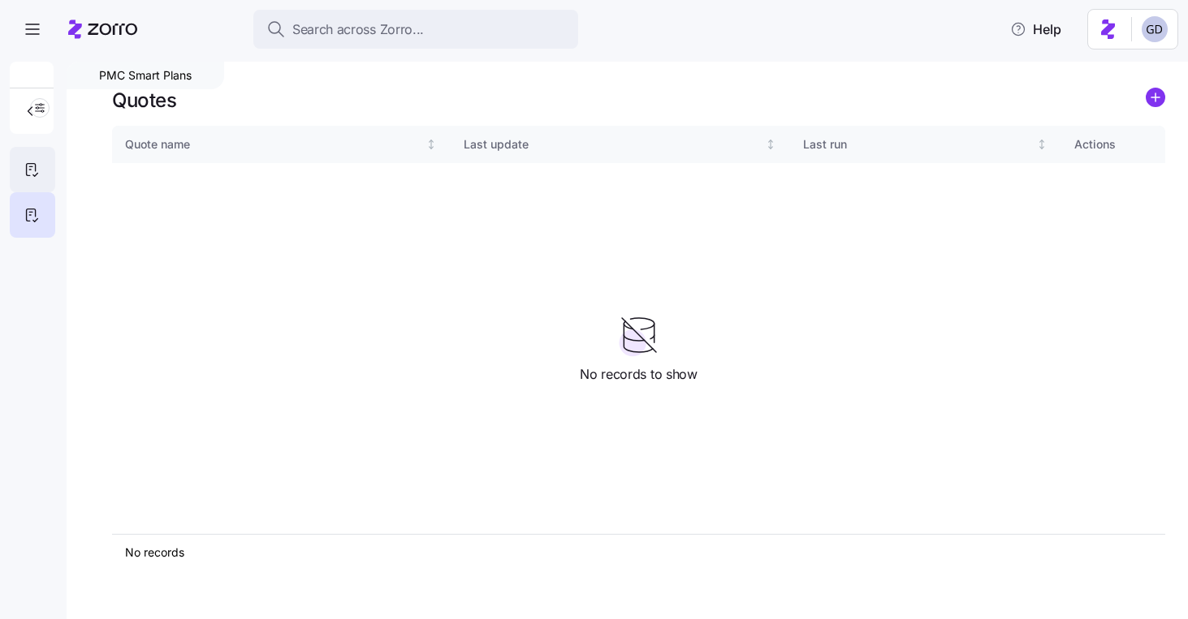
click at [37, 170] on icon at bounding box center [32, 169] width 18 height 19
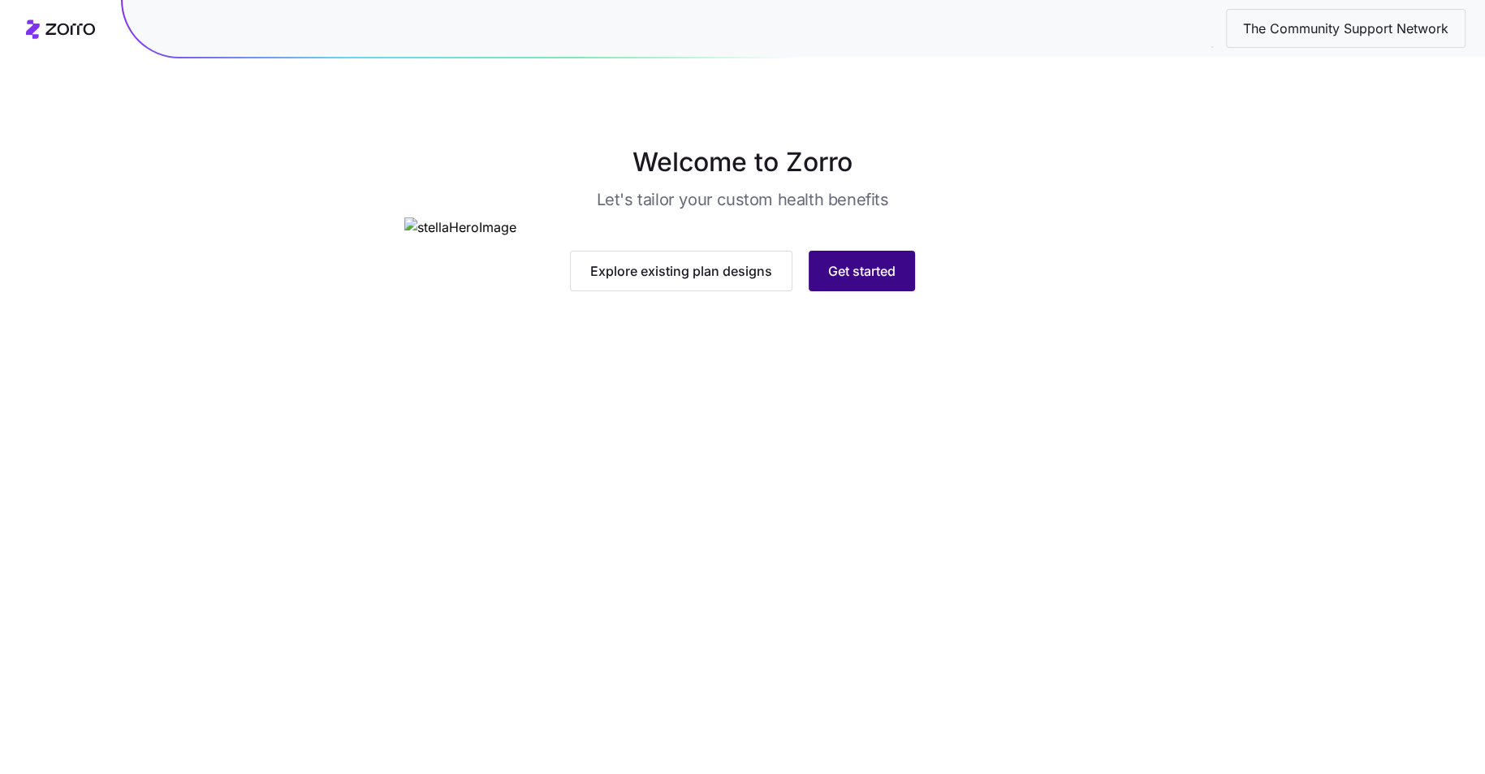
click at [854, 291] on button "Get started" at bounding box center [862, 271] width 106 height 41
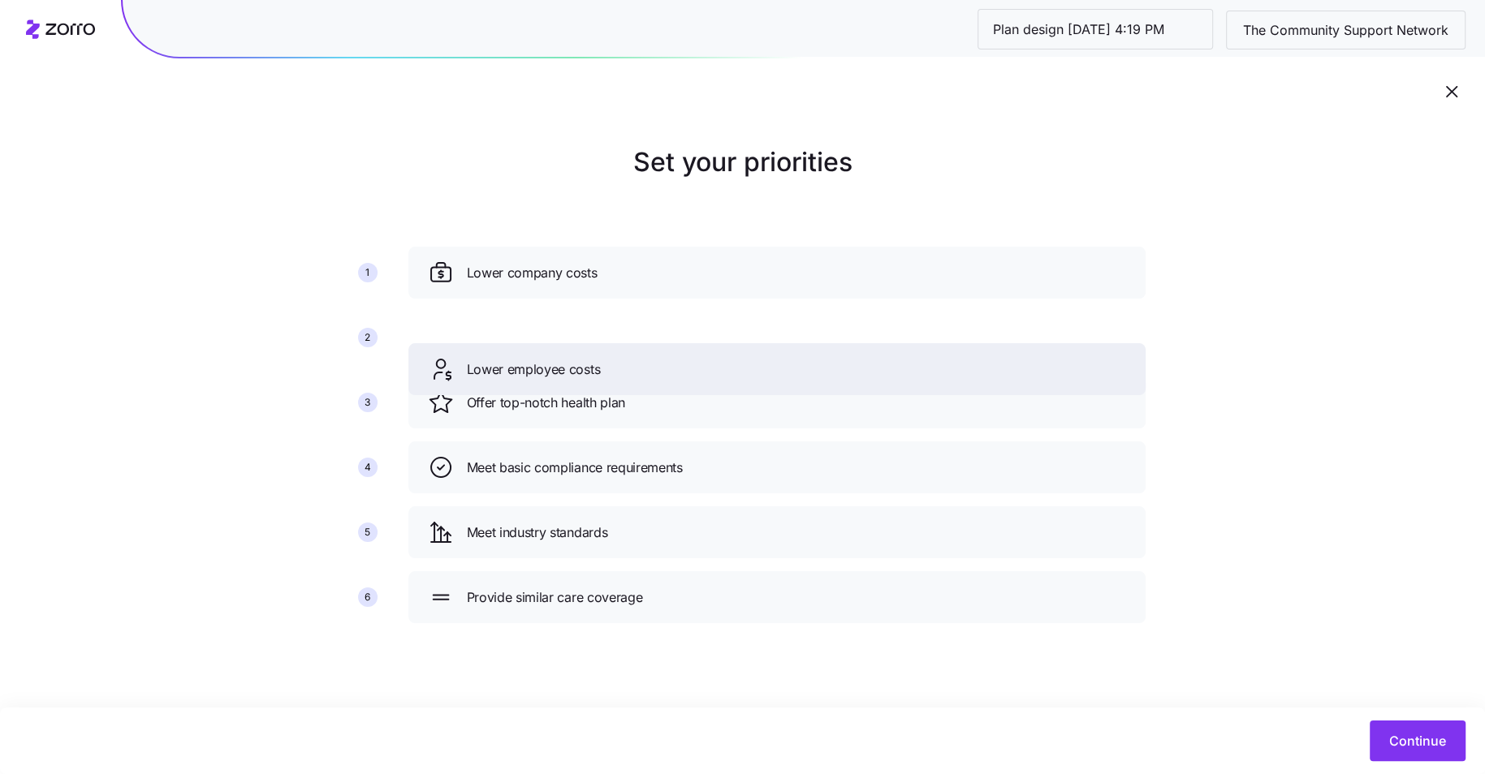
drag, startPoint x: 552, startPoint y: 395, endPoint x: 552, endPoint y: 325, distance: 69.8
click at [552, 360] on span "Lower employee costs" at bounding box center [534, 370] width 134 height 20
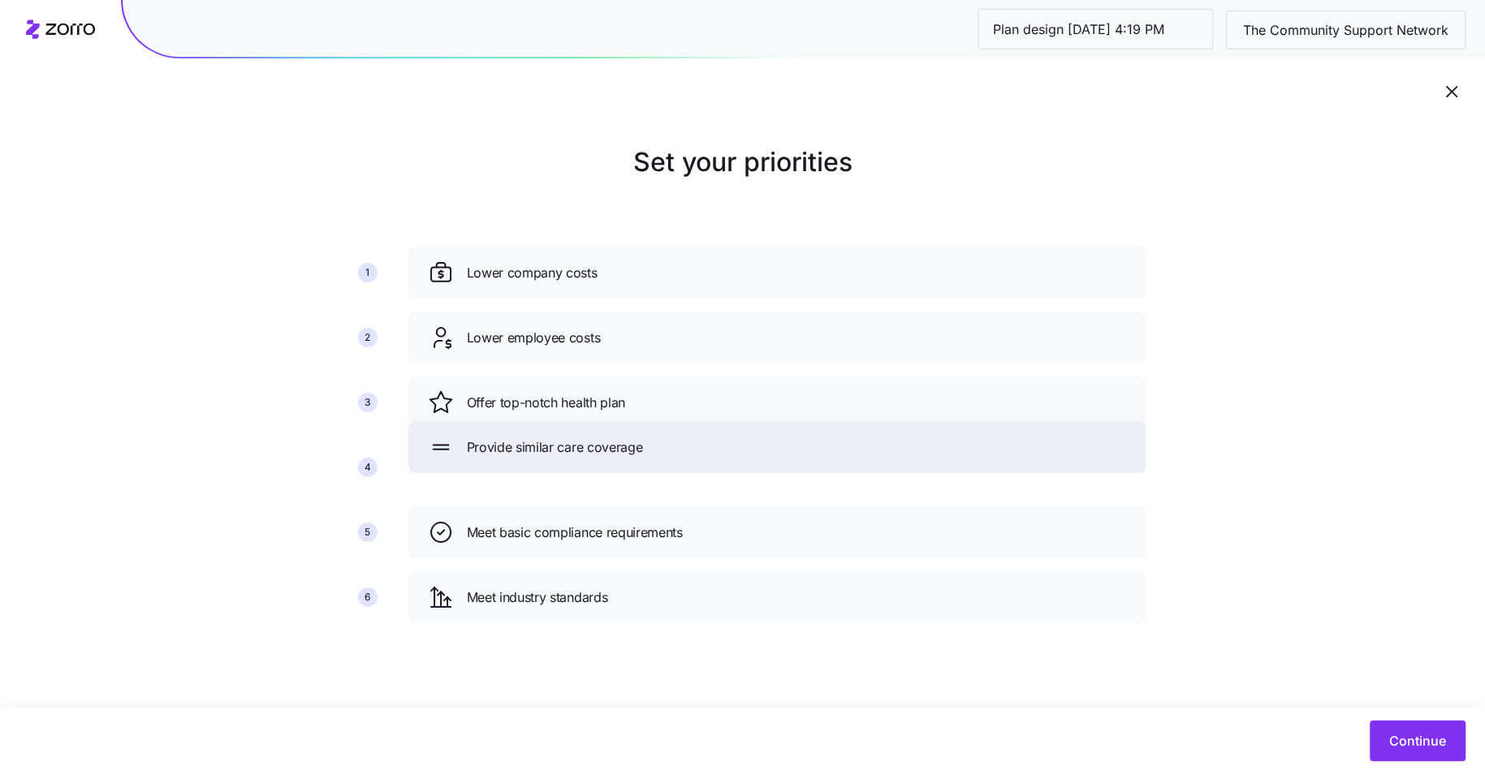
drag, startPoint x: 599, startPoint y: 593, endPoint x: 599, endPoint y: 413, distance: 180.2
click at [599, 438] on span "Provide similar care coverage" at bounding box center [555, 448] width 176 height 20
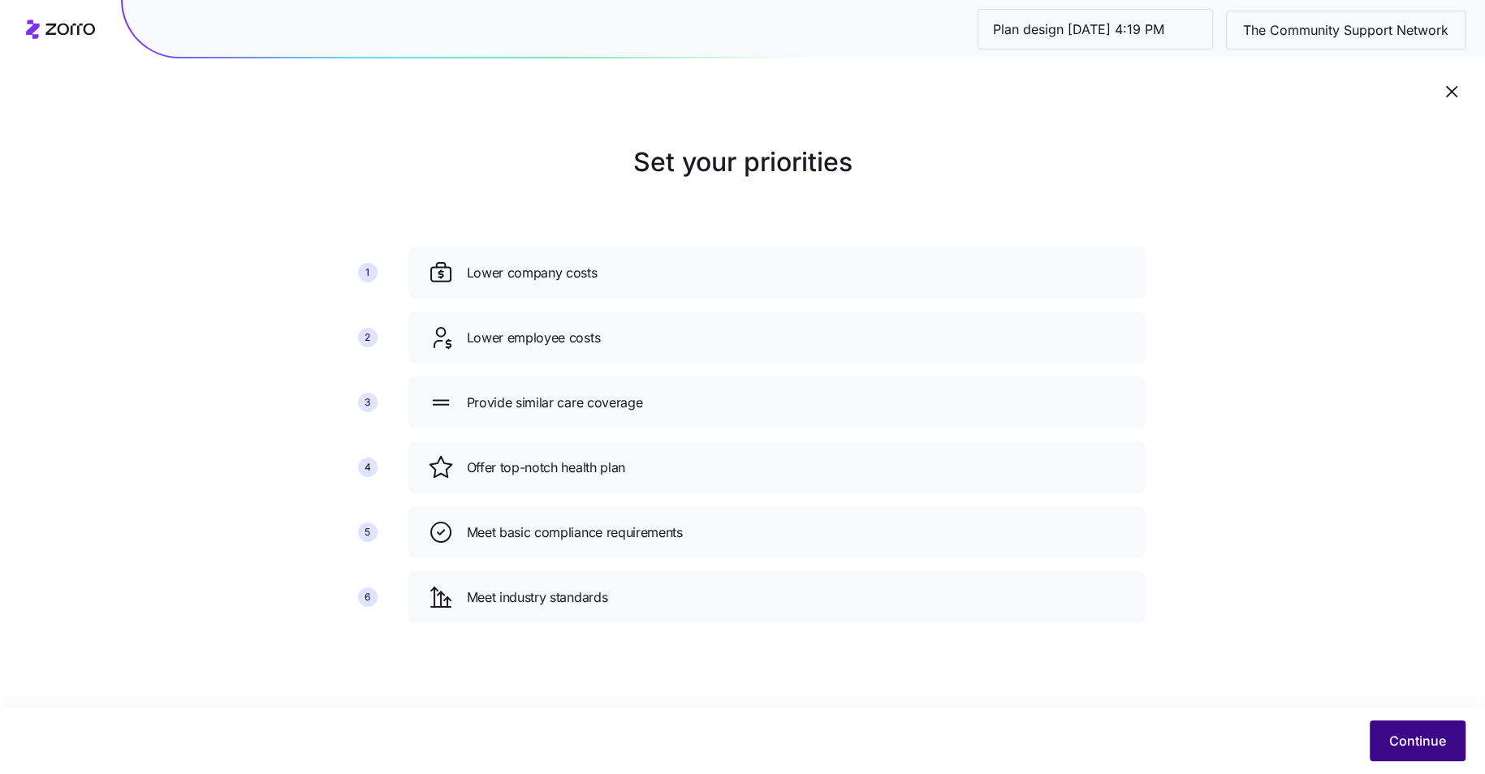
click at [1425, 748] on span "Continue" at bounding box center [1417, 740] width 57 height 19
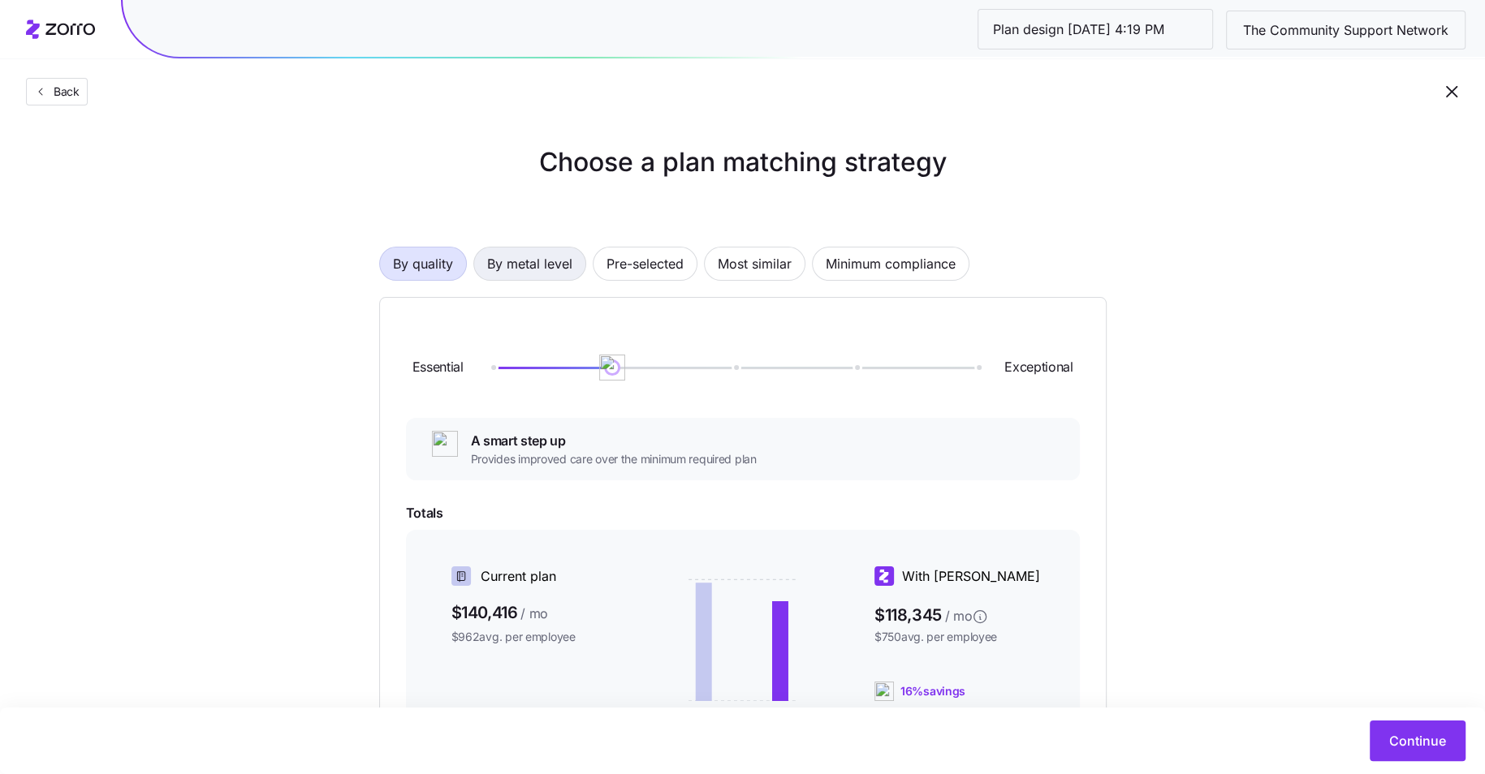
click at [559, 277] on span "By metal level" at bounding box center [529, 264] width 85 height 32
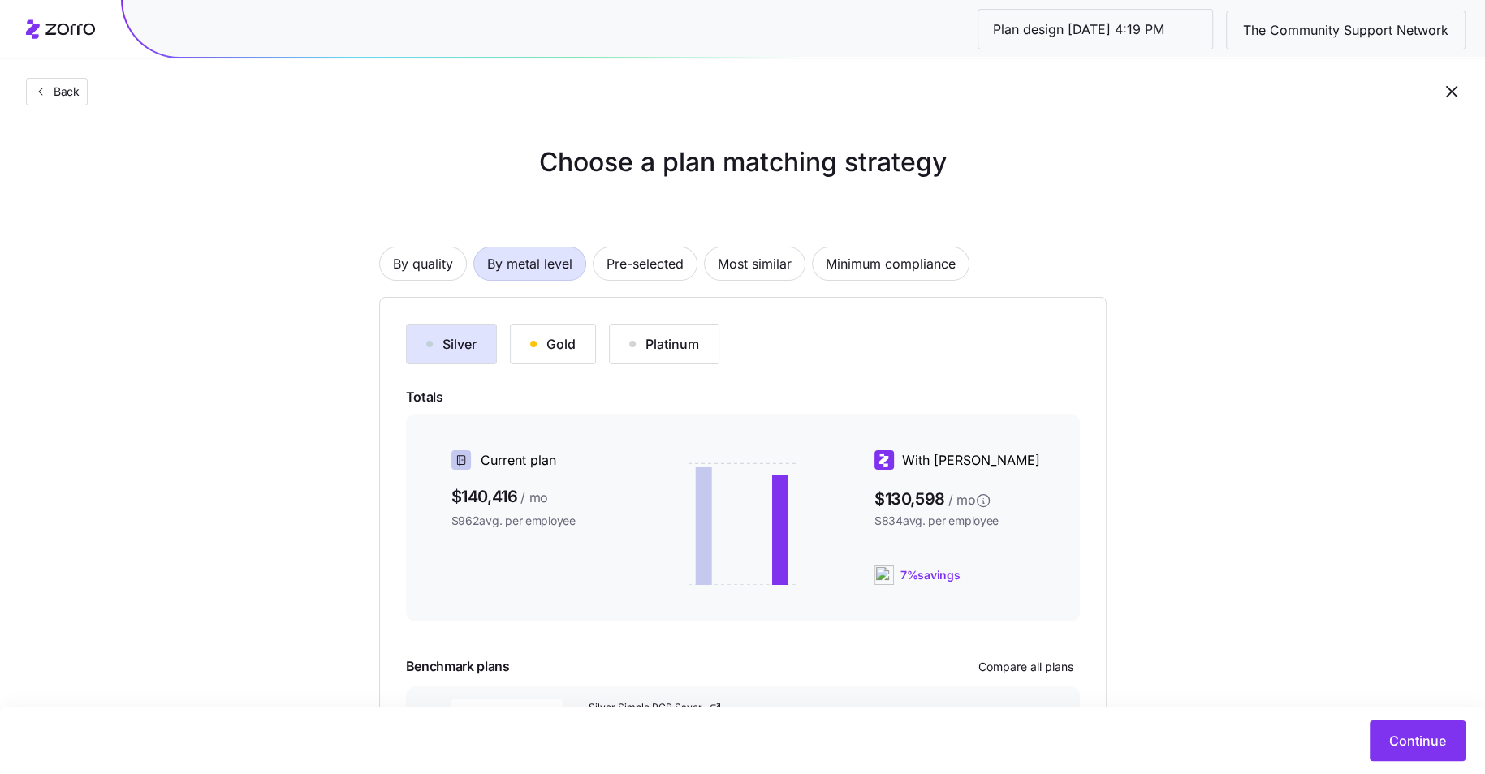
click at [526, 351] on button "Gold" at bounding box center [553, 344] width 86 height 41
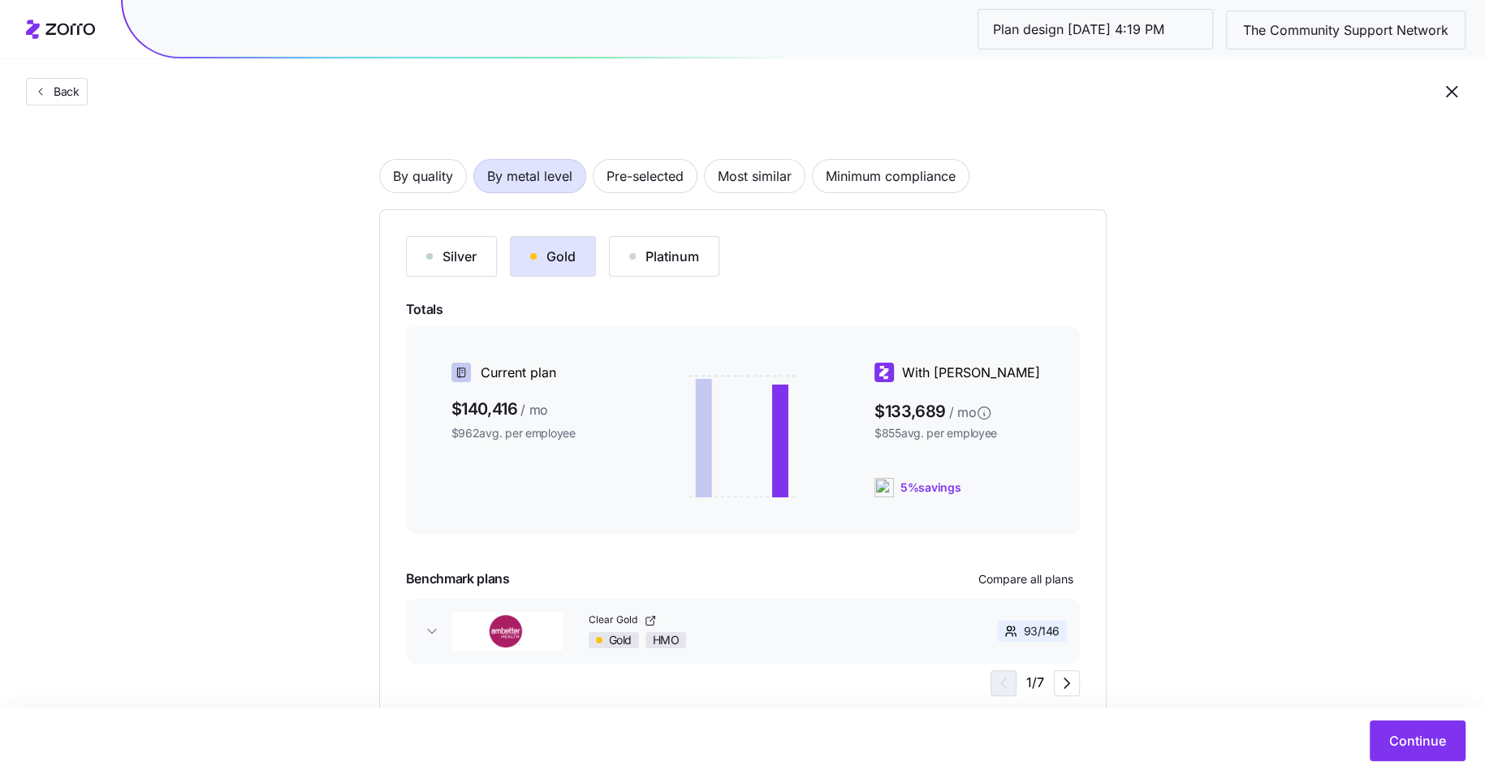
scroll to position [97, 0]
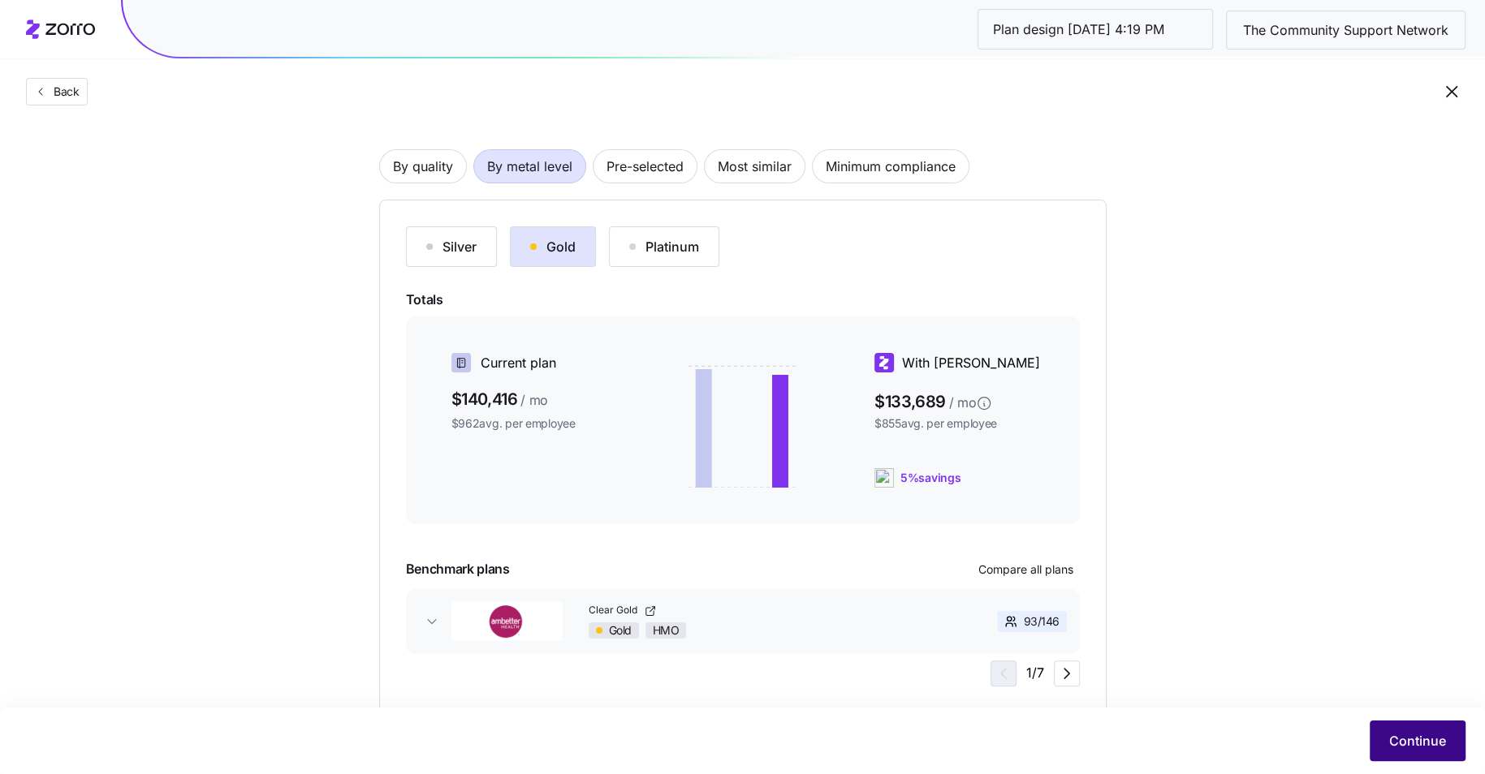
click at [1381, 727] on button "Continue" at bounding box center [1417, 741] width 96 height 41
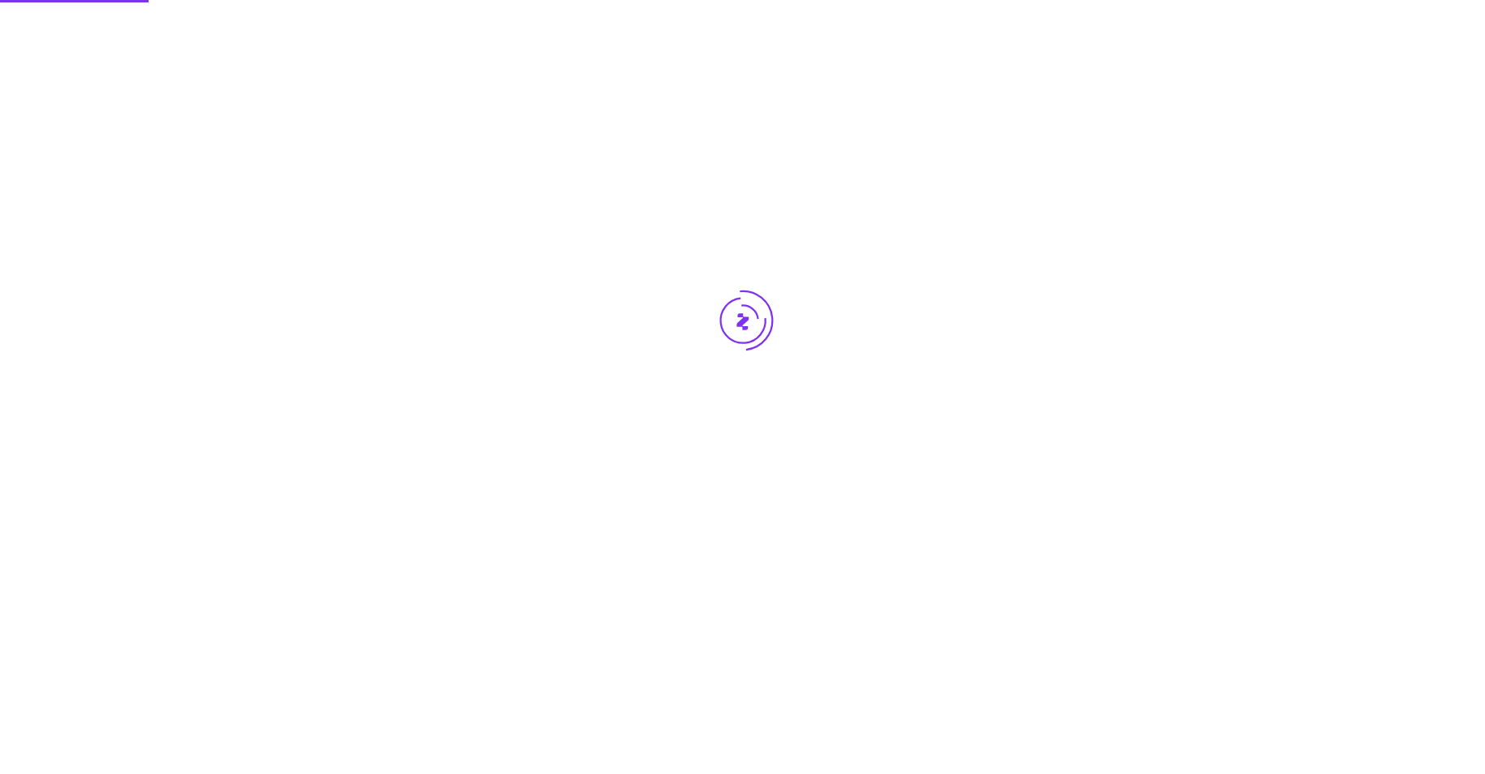
scroll to position [0, 0]
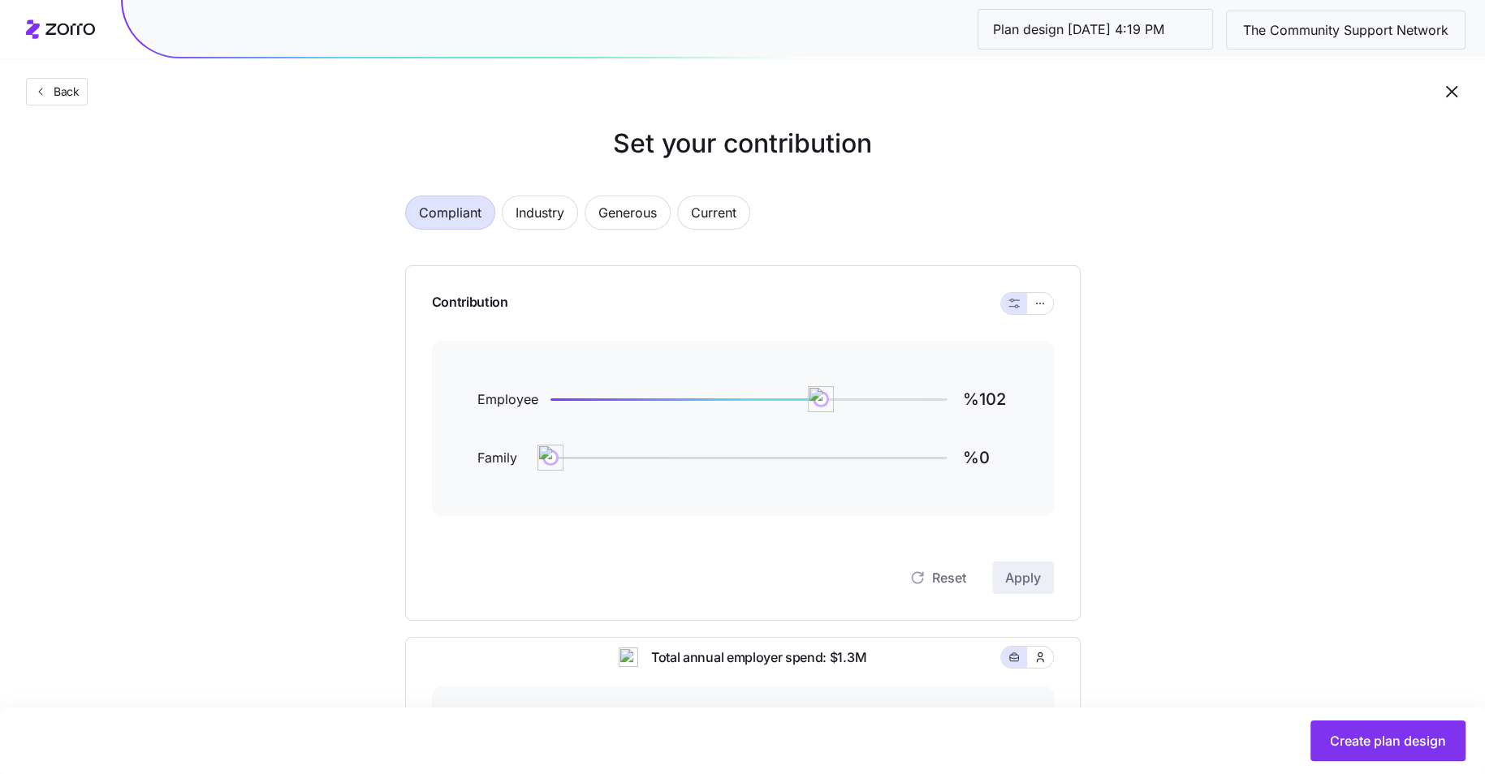
scroll to position [14, 0]
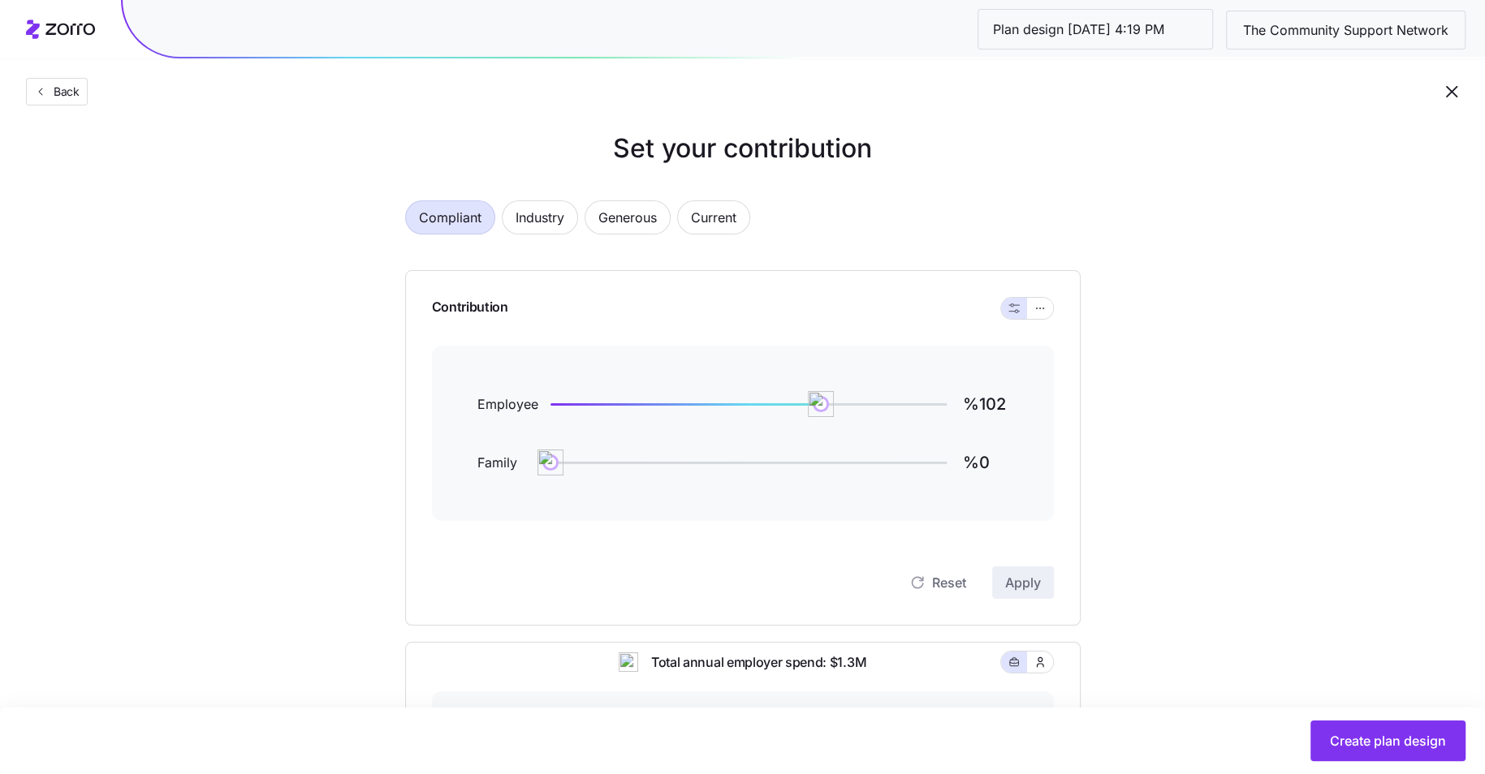
click at [1040, 324] on div "Contribution" at bounding box center [743, 308] width 622 height 75
click at [1040, 306] on icon "button" at bounding box center [1039, 308] width 11 height 19
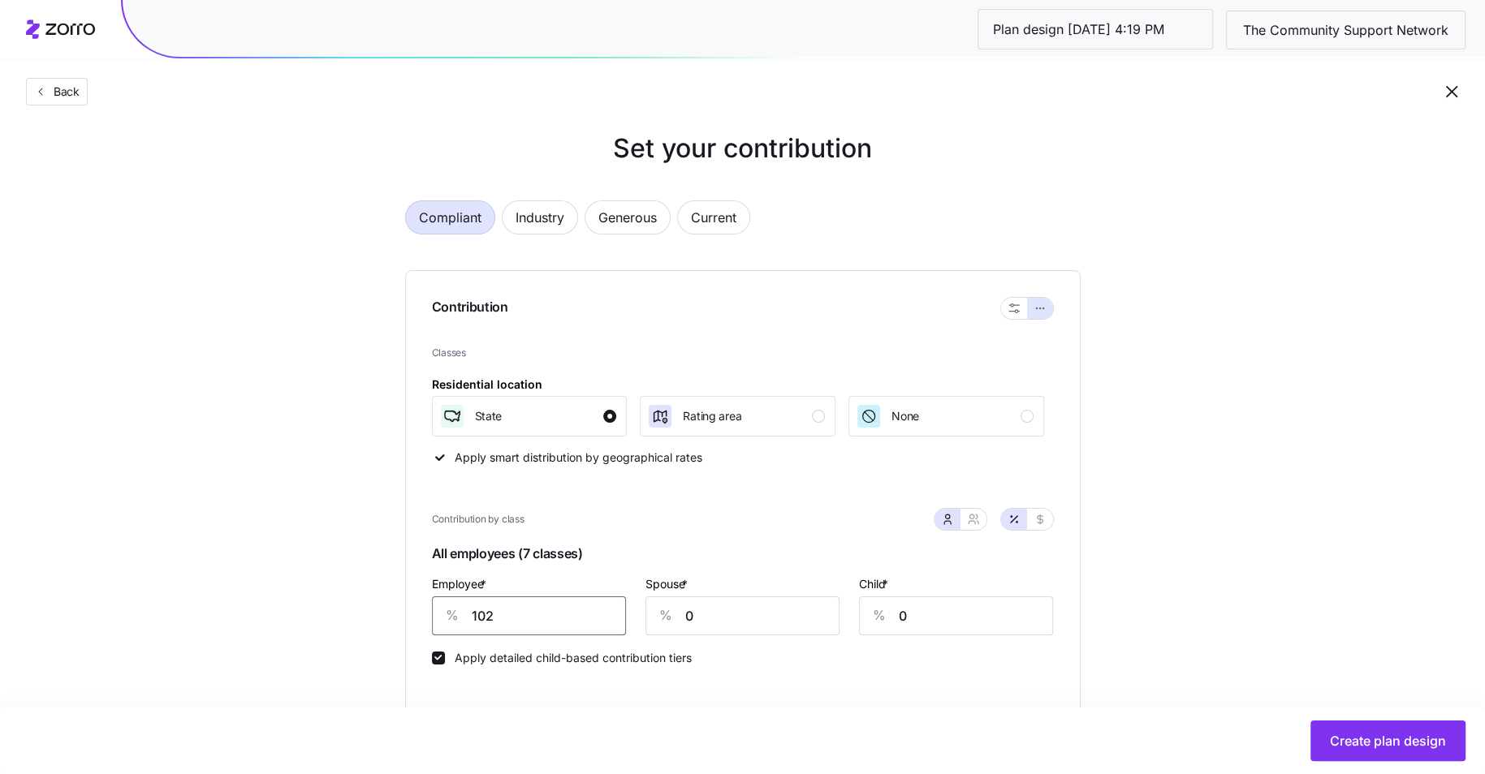
click at [524, 614] on input "102" at bounding box center [529, 616] width 194 height 39
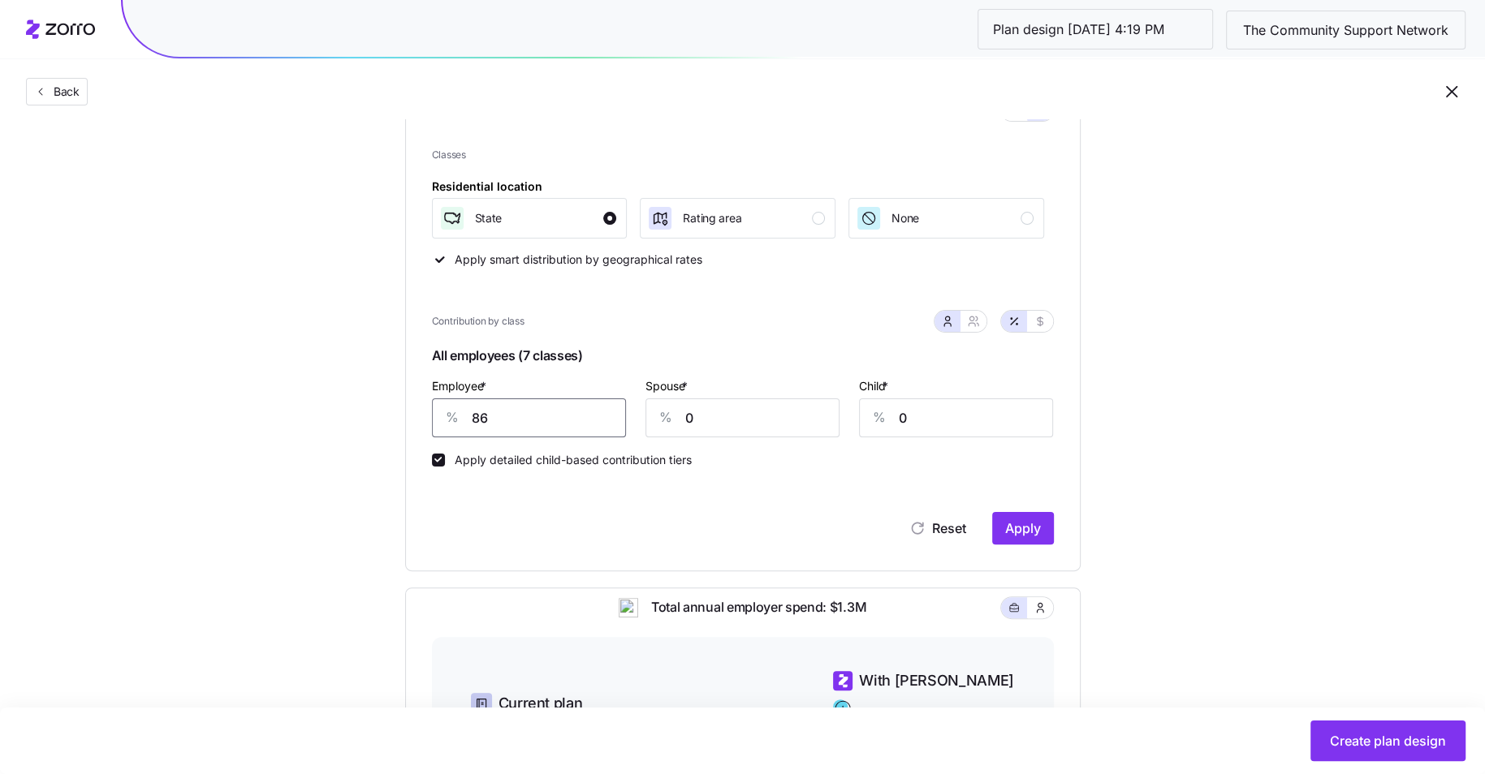
scroll to position [253, 0]
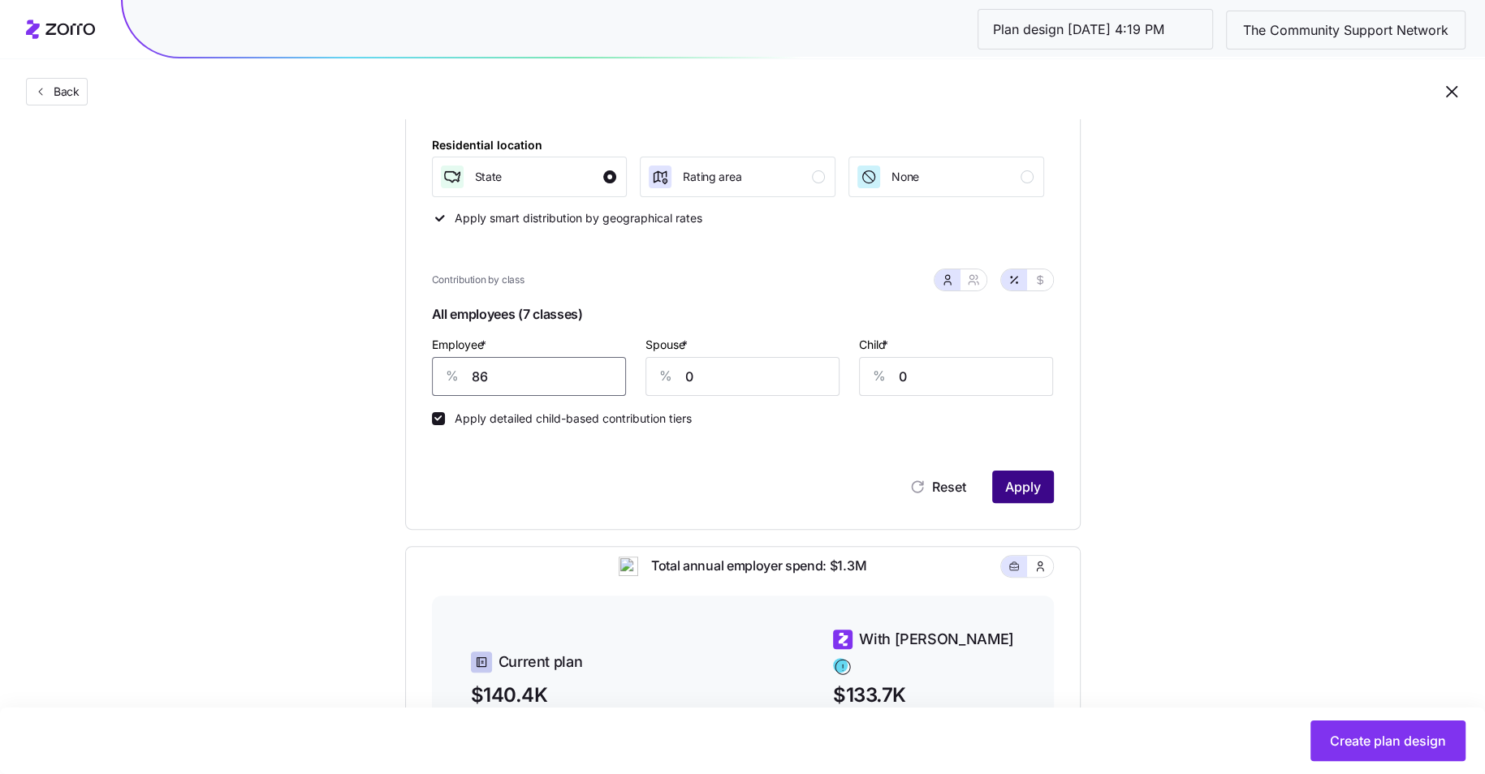
type input "86"
click at [1026, 484] on span "Apply" at bounding box center [1023, 486] width 36 height 19
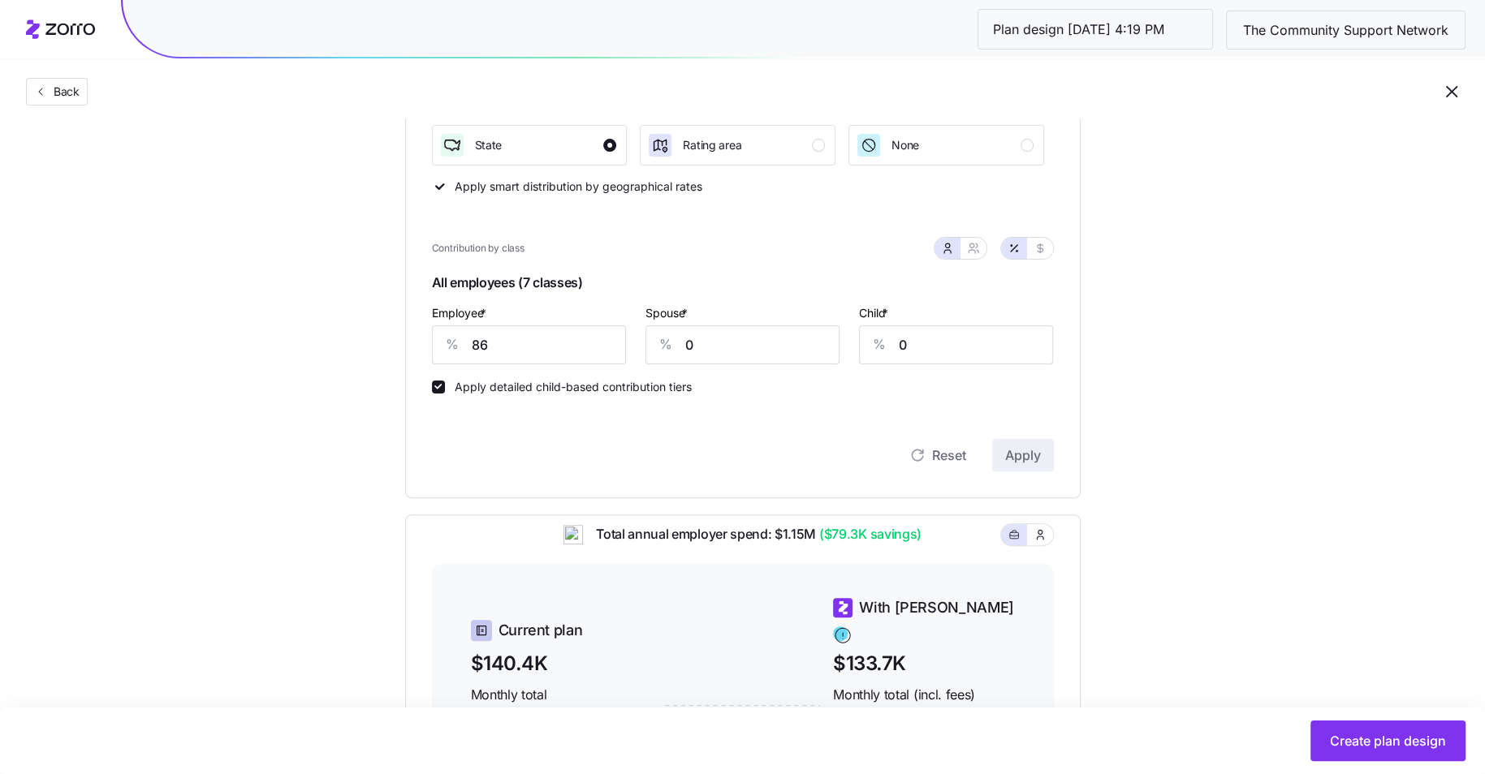
scroll to position [281, 0]
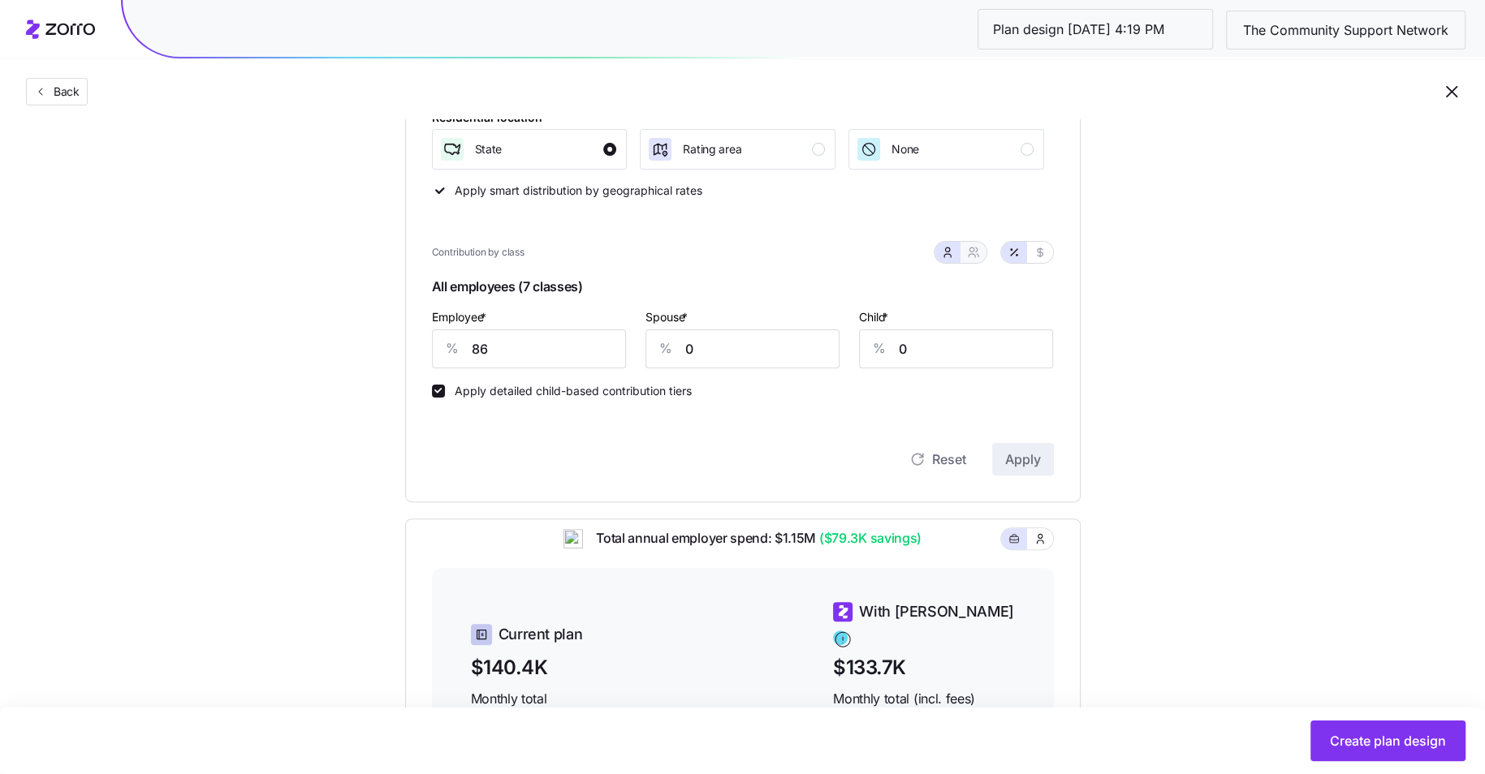
click at [979, 252] on icon "button" at bounding box center [973, 252] width 13 height 13
type input "43"
type input "48"
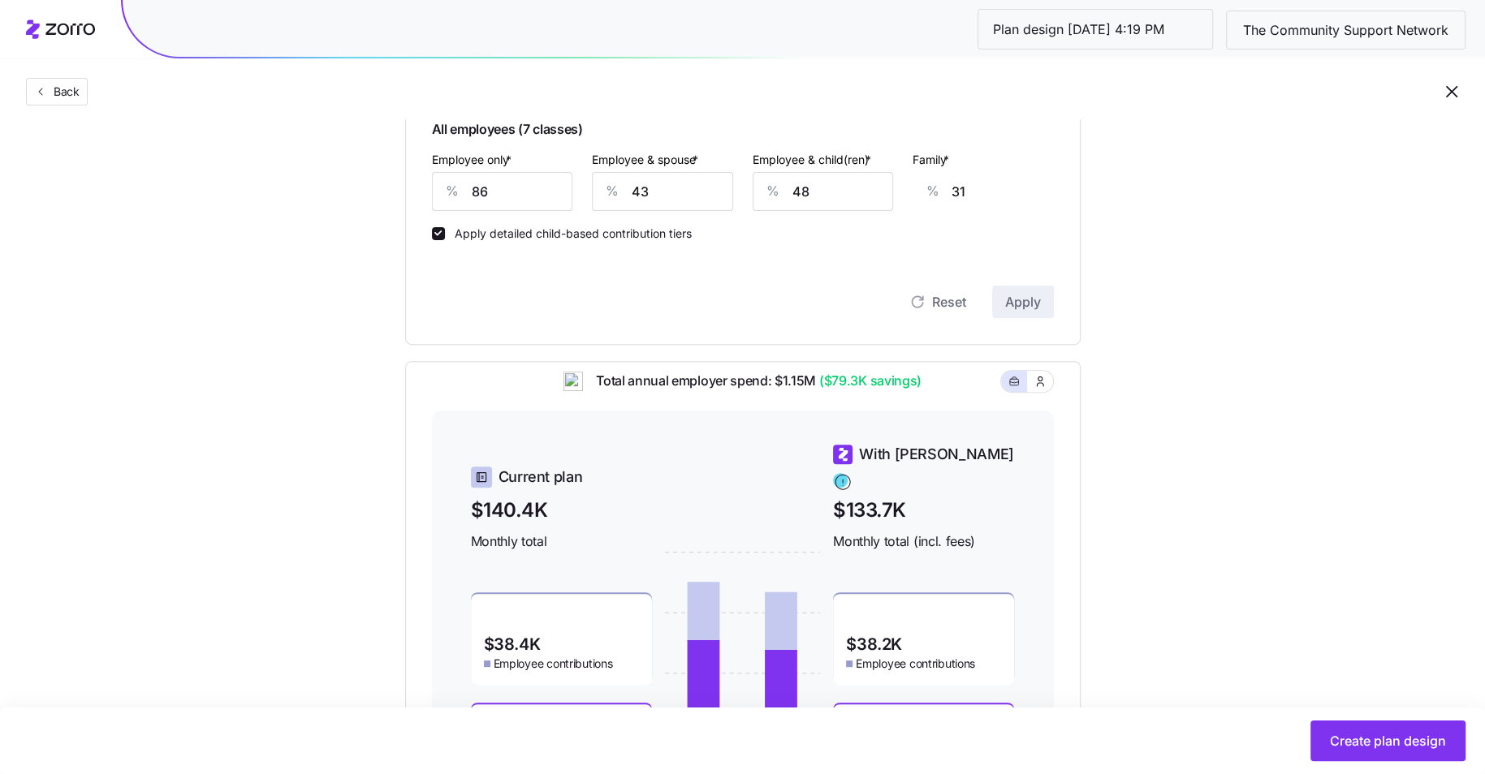
scroll to position [0, 0]
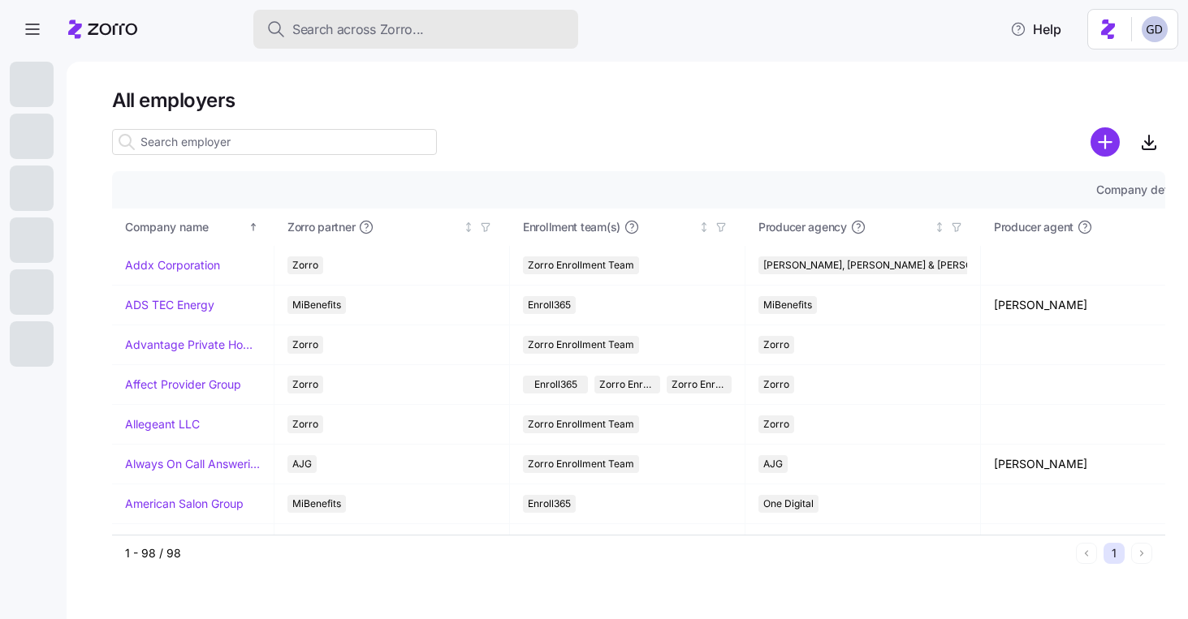
click at [419, 14] on button "Search across Zorro..." at bounding box center [415, 29] width 325 height 39
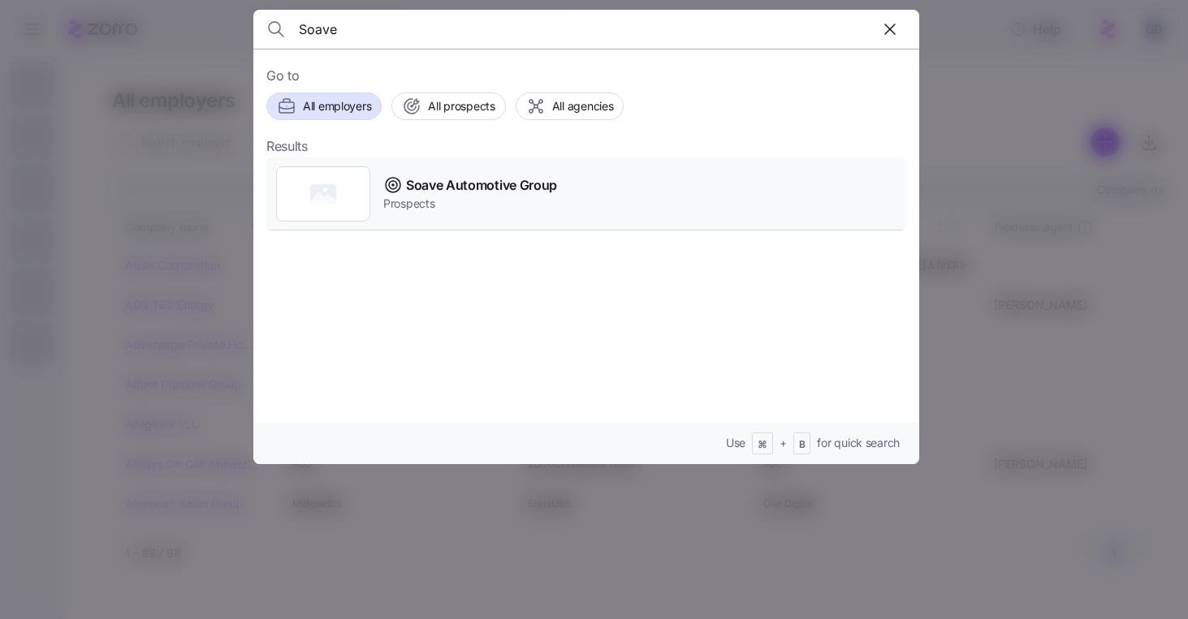
type input "Soave"
click at [470, 203] on span "Prospects" at bounding box center [470, 204] width 174 height 16
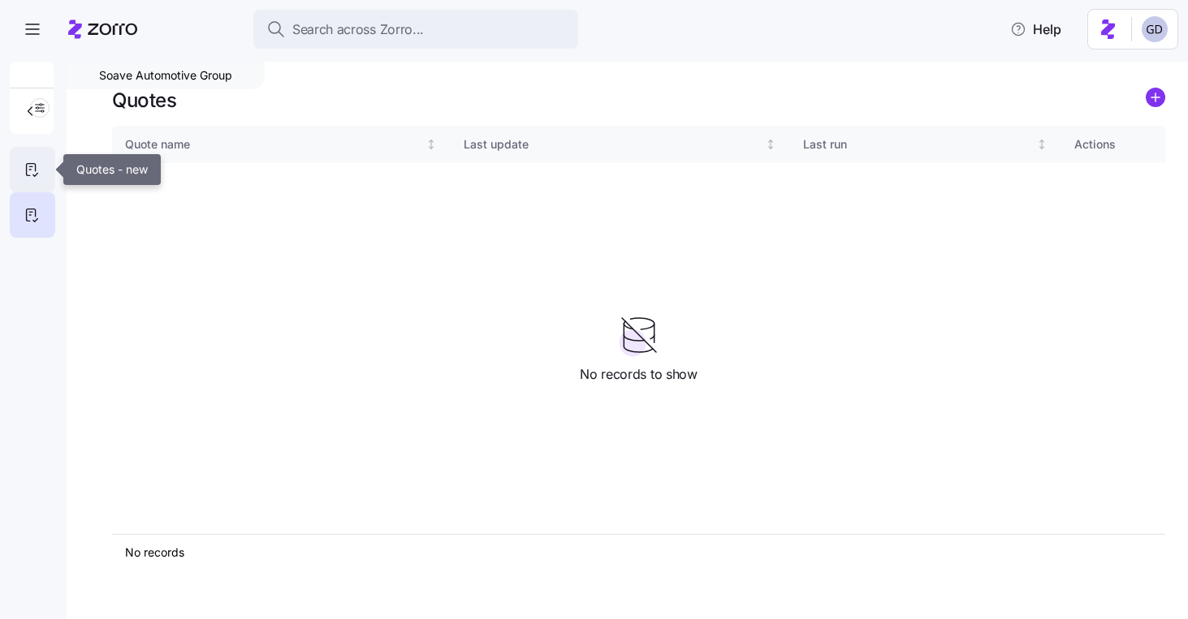
click at [32, 173] on icon at bounding box center [32, 169] width 18 height 19
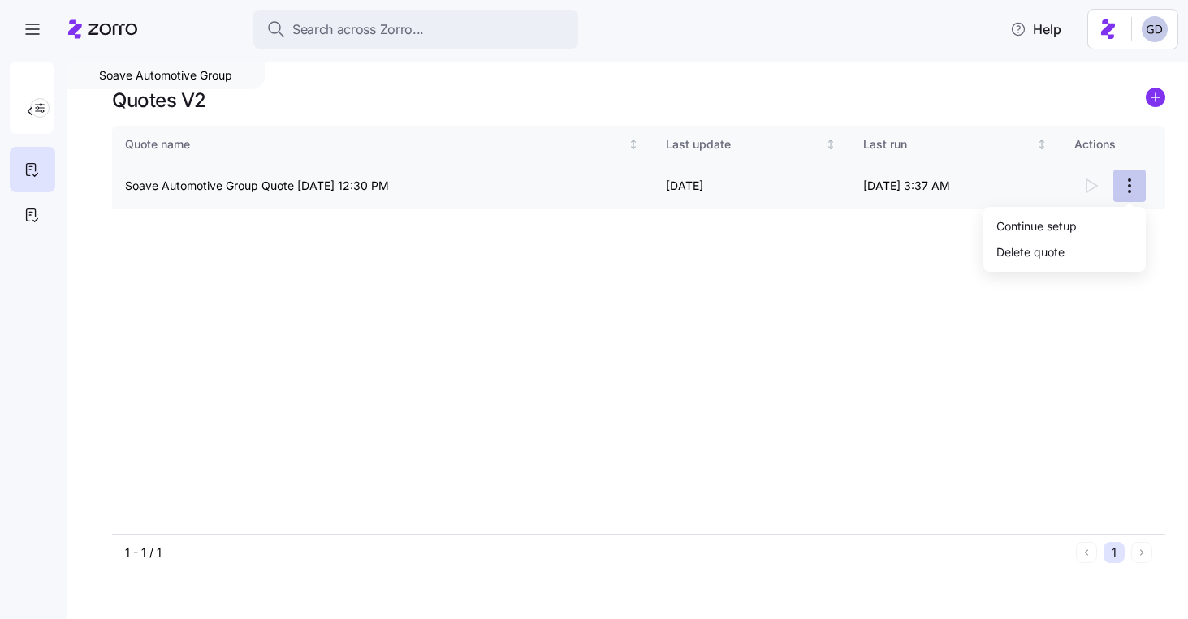
click at [1116, 182] on html "Search across Zorro... Help Soave Automotive Group Quotes V2 Quote name Last up…" at bounding box center [594, 305] width 1188 height 610
click at [1052, 215] on div "Continue setup" at bounding box center [1064, 226] width 149 height 26
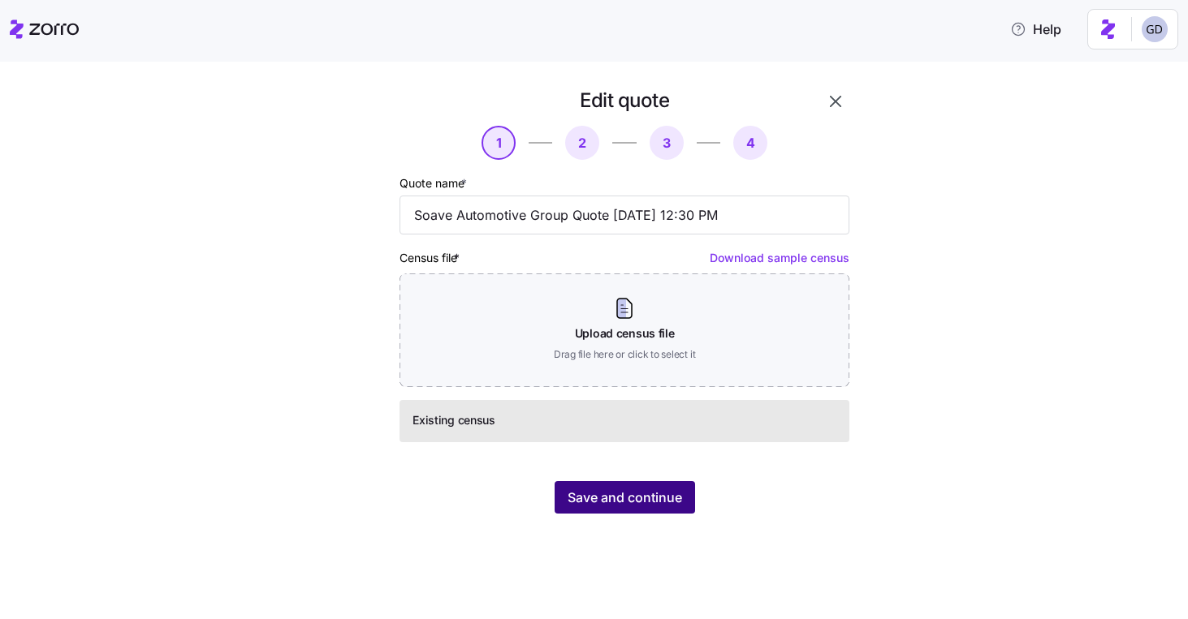
click at [644, 487] on button "Save and continue" at bounding box center [624, 497] width 140 height 32
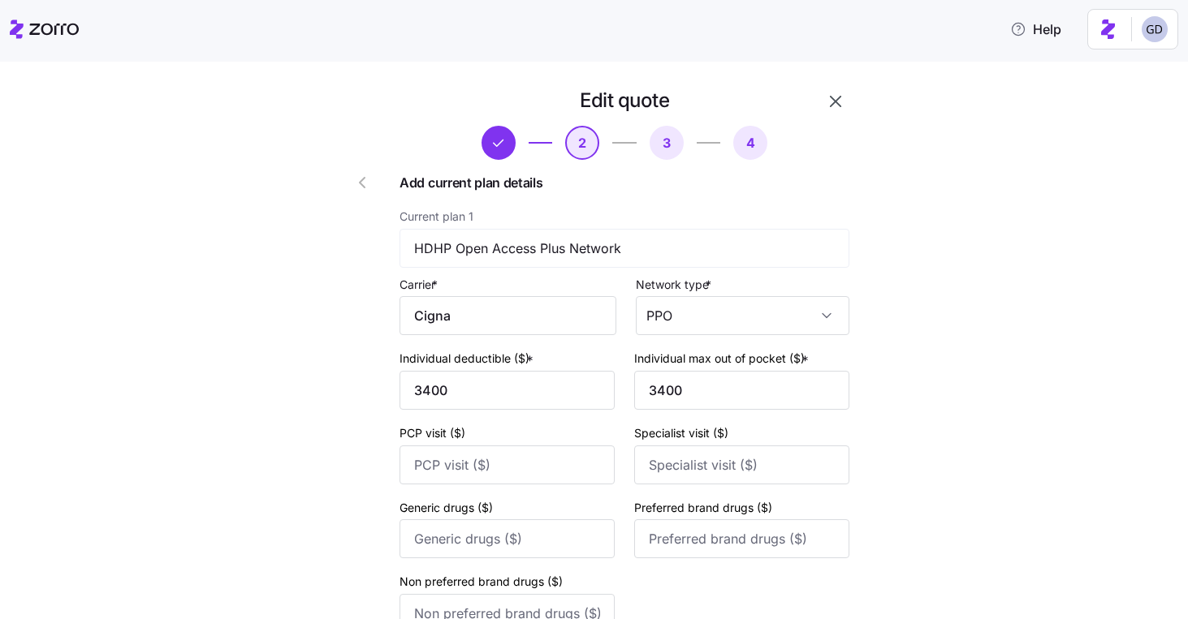
scroll to position [649, 0]
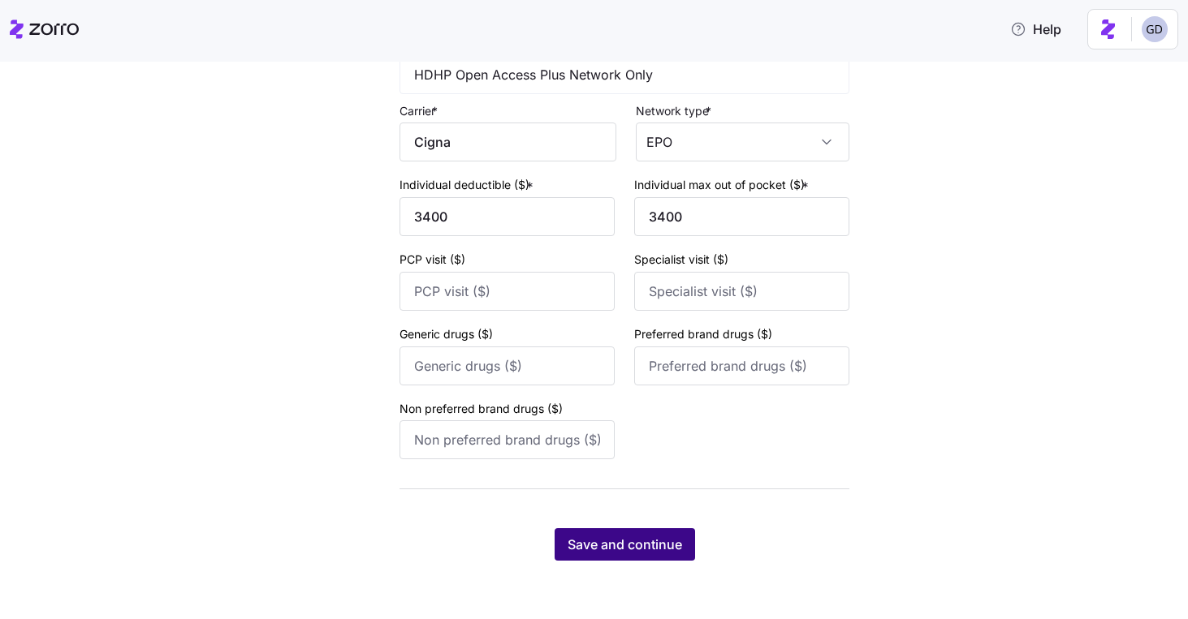
click at [621, 558] on button "Save and continue" at bounding box center [624, 544] width 140 height 32
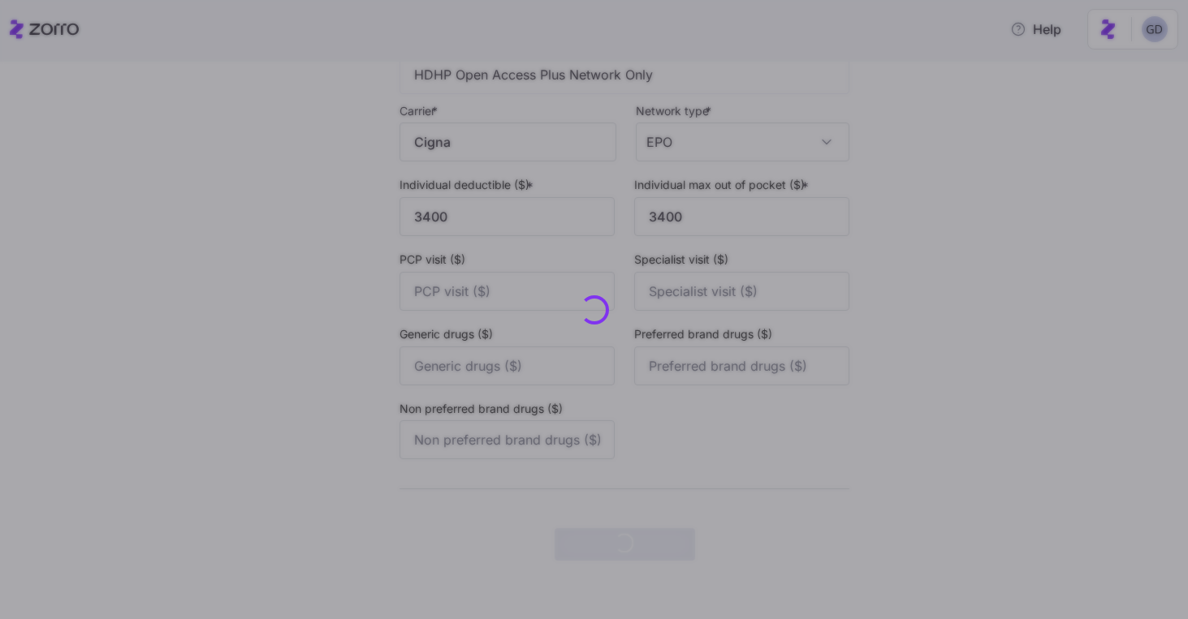
scroll to position [0, 0]
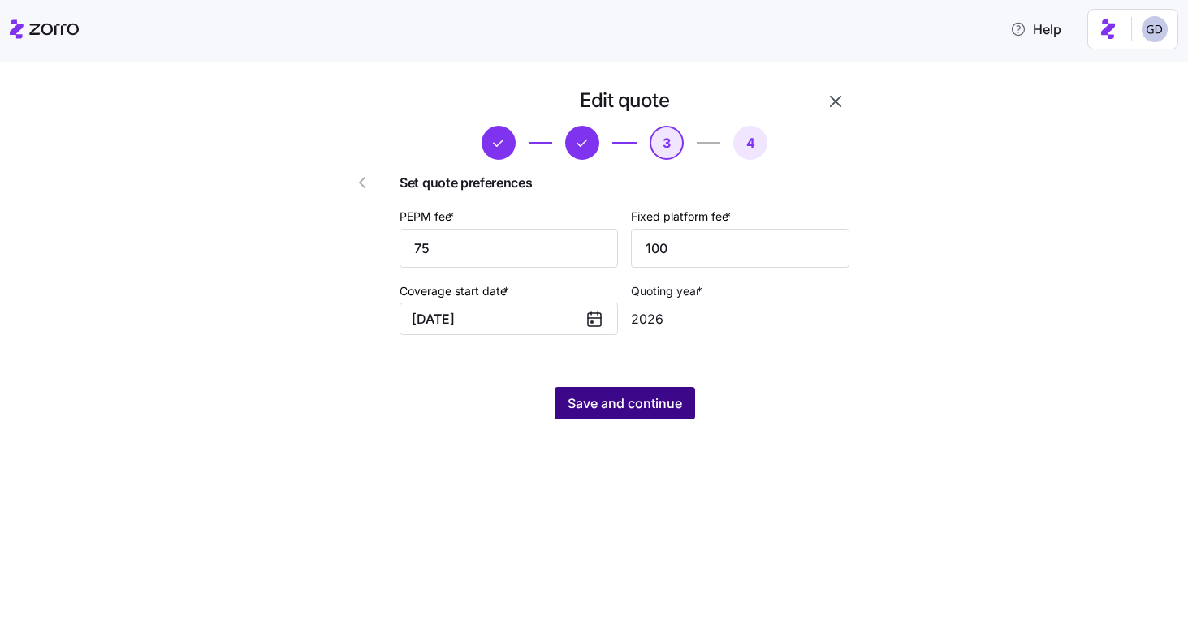
click at [624, 407] on span "Save and continue" at bounding box center [624, 403] width 114 height 19
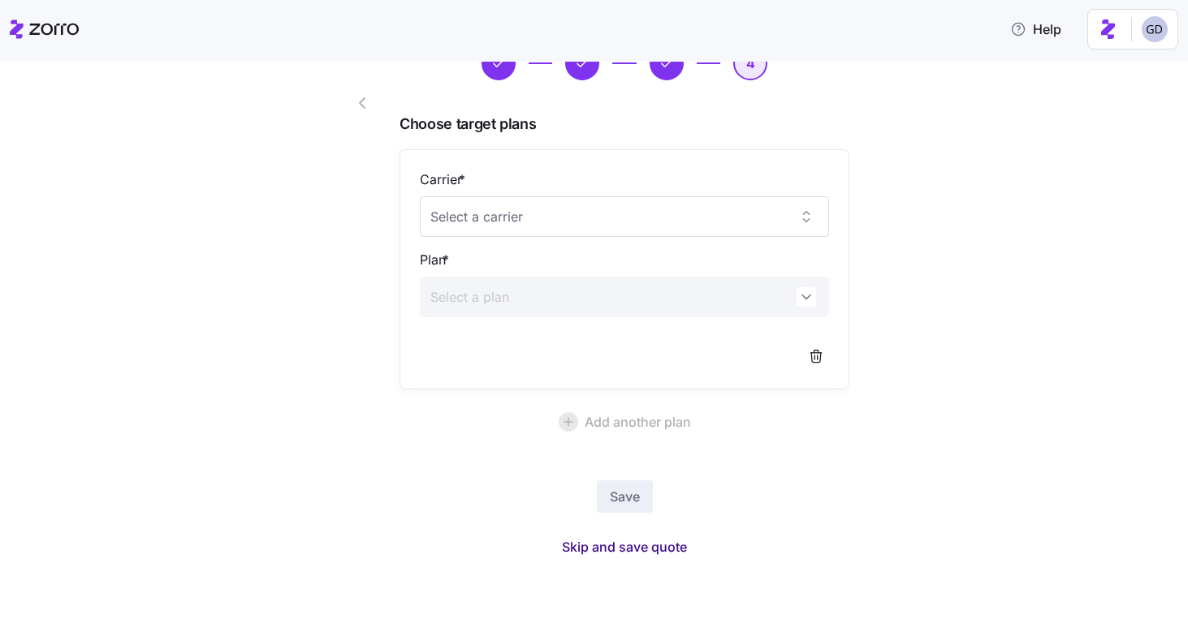
click at [596, 552] on span "Skip and save quote" at bounding box center [624, 546] width 125 height 19
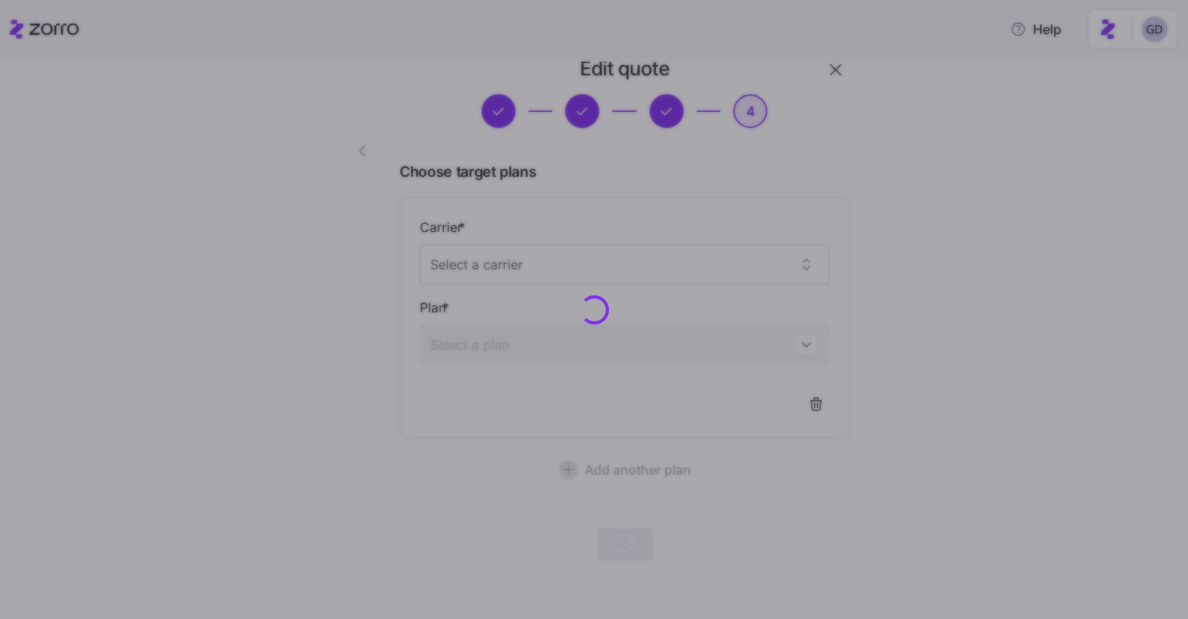
scroll to position [31, 0]
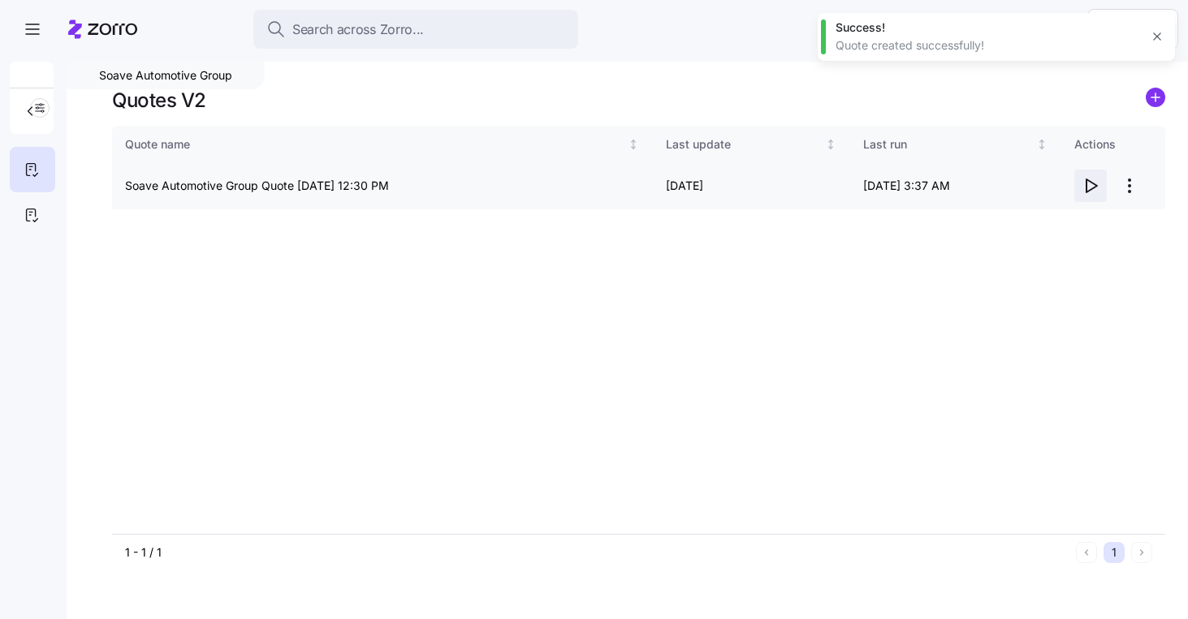
click at [1097, 192] on icon "button" at bounding box center [1089, 185] width 19 height 19
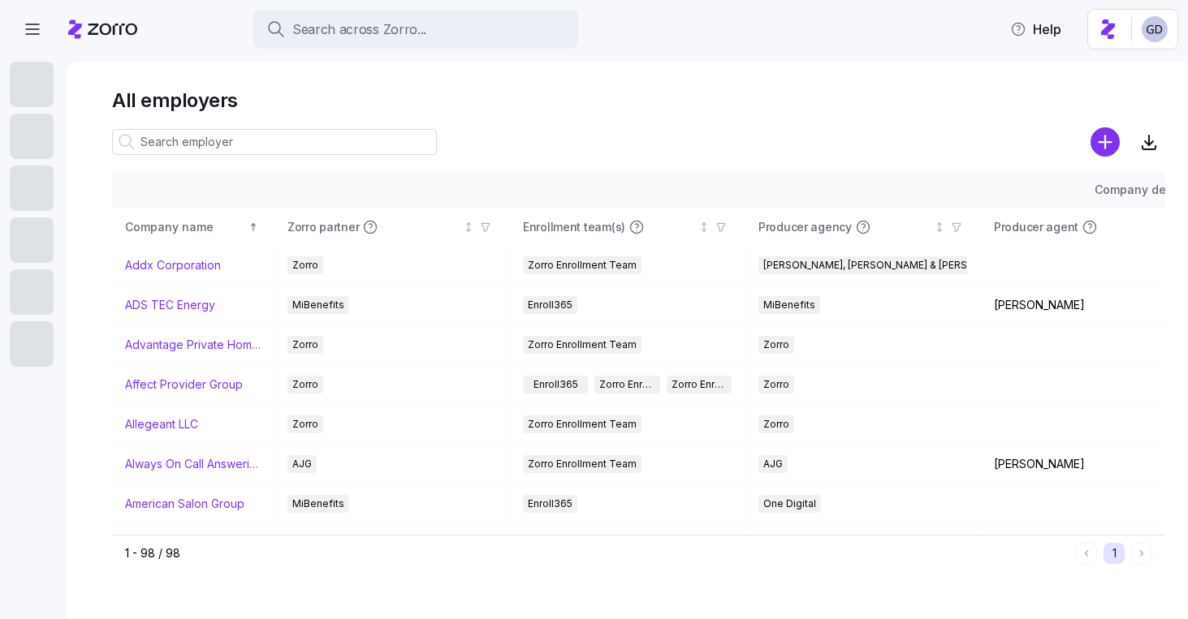
click at [386, 36] on span "Search across Zorro..." at bounding box center [359, 29] width 134 height 20
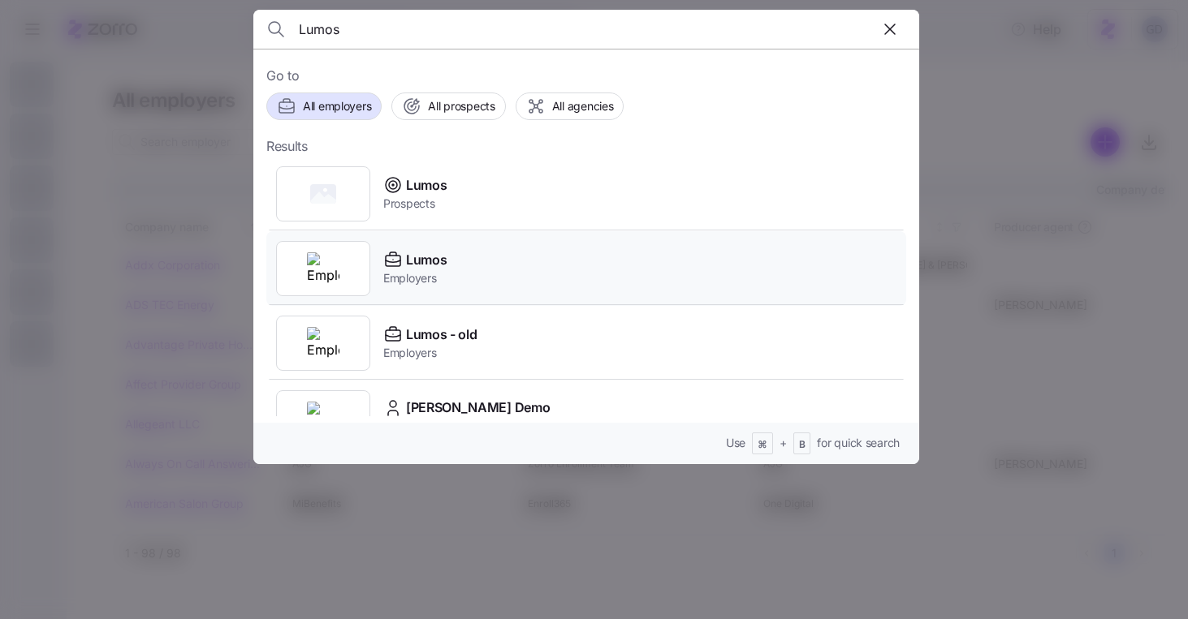
type input "Lumos"
click at [427, 271] on span "Employers" at bounding box center [414, 278] width 63 height 16
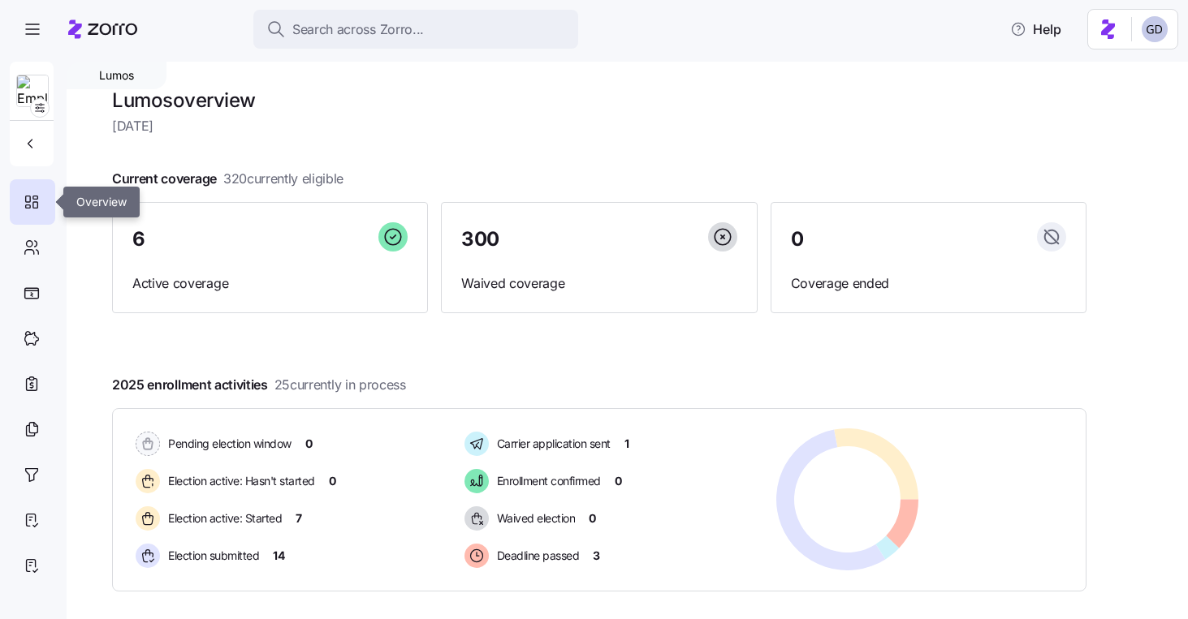
click at [41, 212] on div at bounding box center [32, 201] width 45 height 45
click at [25, 248] on icon at bounding box center [32, 247] width 18 height 19
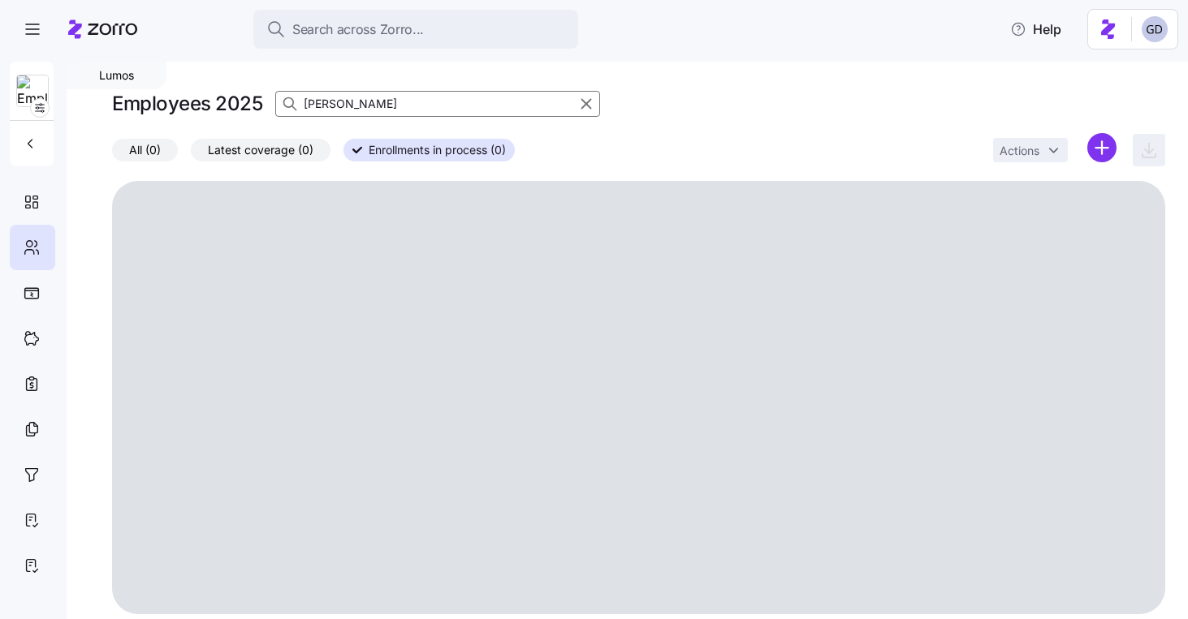
click at [410, 110] on input "Brock" at bounding box center [437, 104] width 325 height 26
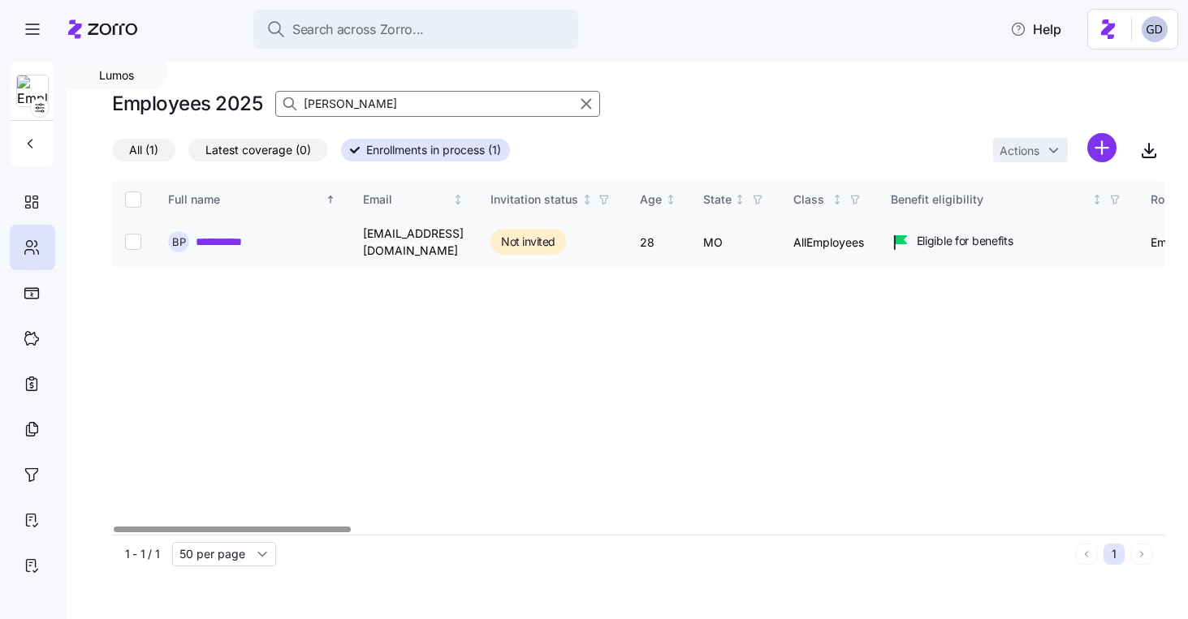
click at [223, 239] on link "**********" at bounding box center [229, 242] width 66 height 16
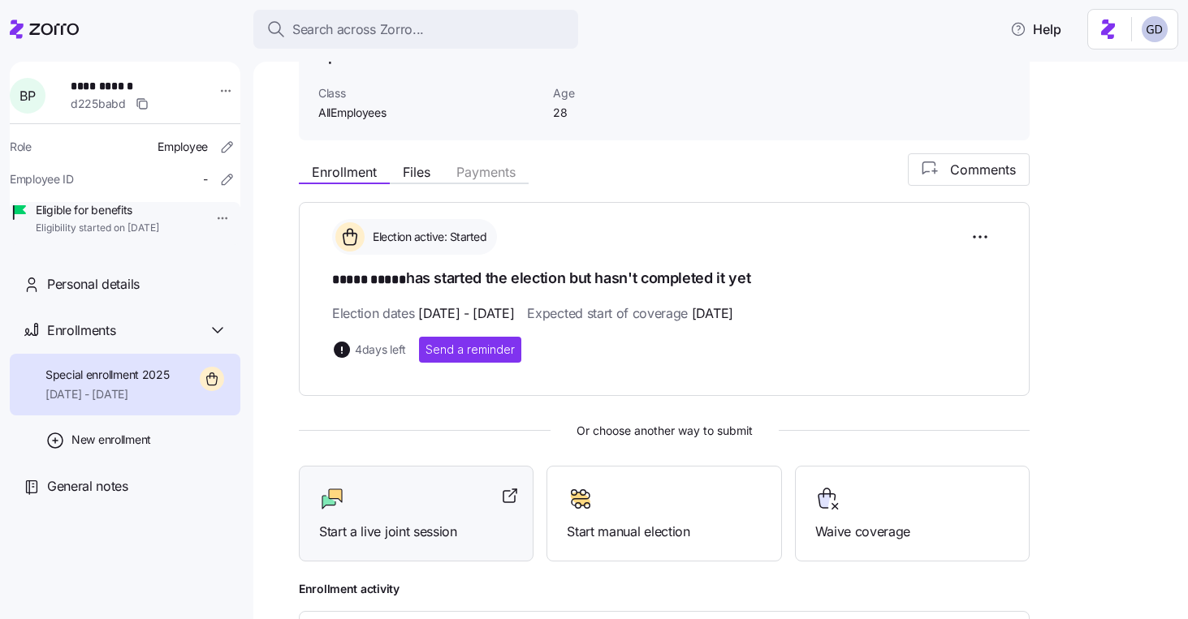
scroll to position [114, 0]
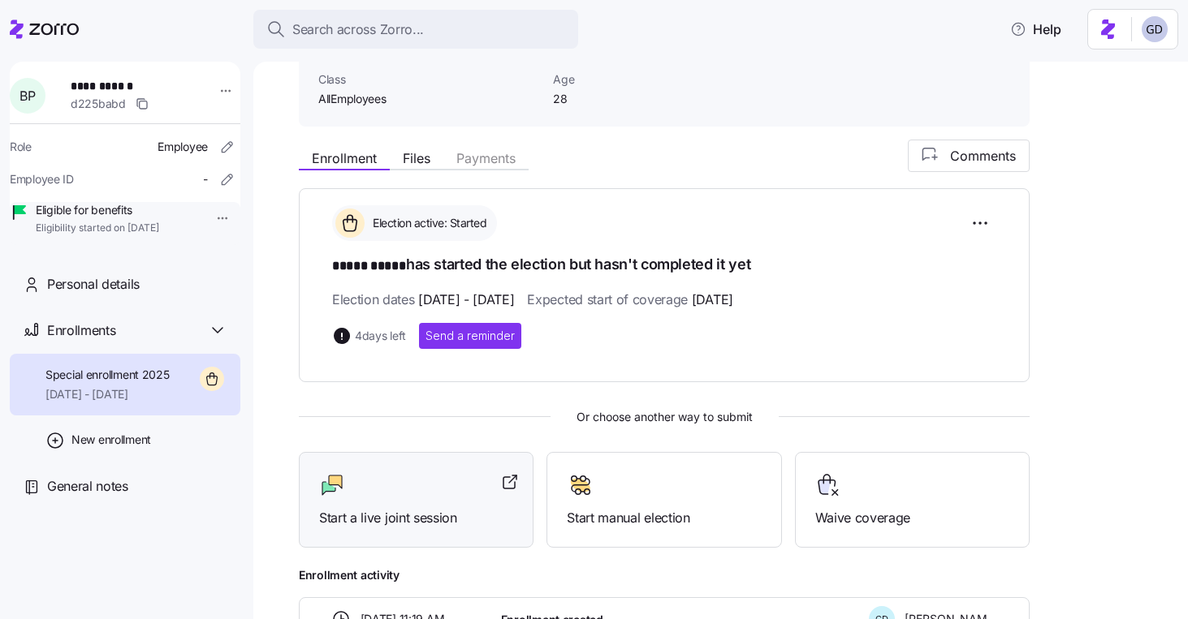
click at [410, 481] on div at bounding box center [416, 485] width 194 height 26
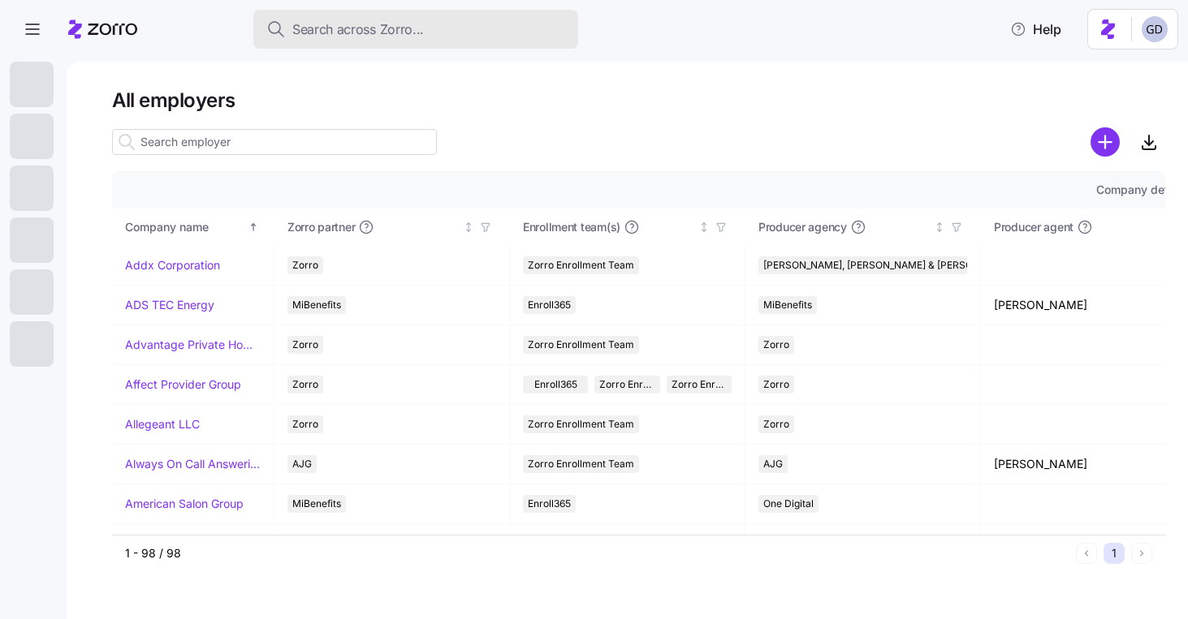
click at [343, 40] on button "Search across Zorro..." at bounding box center [415, 29] width 325 height 39
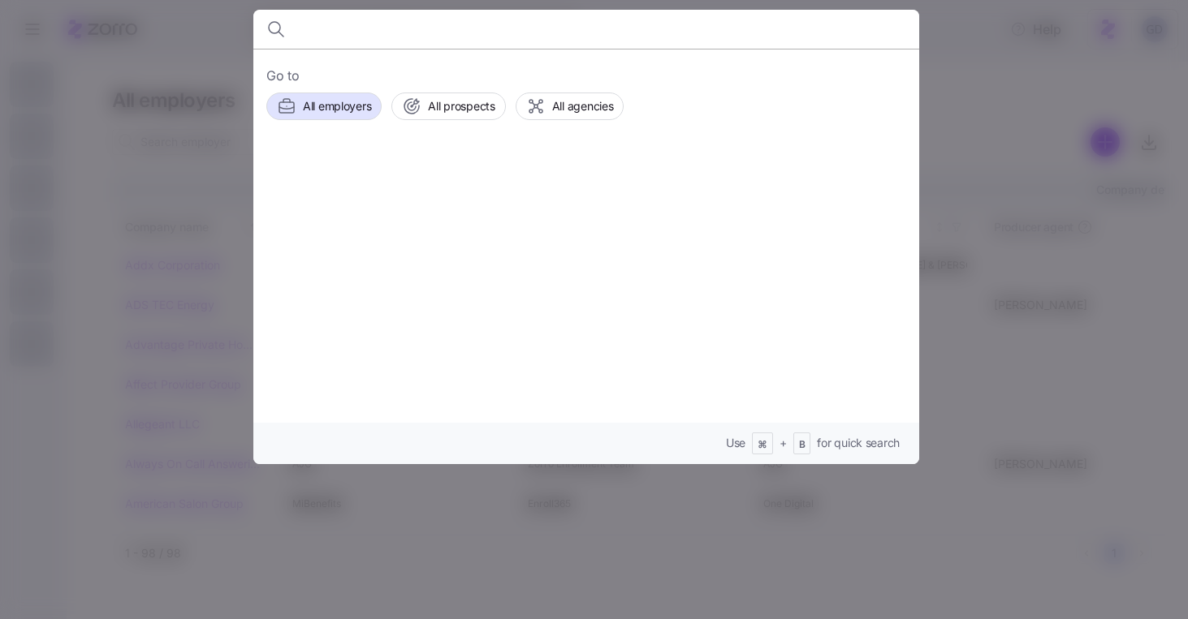
type input "D"
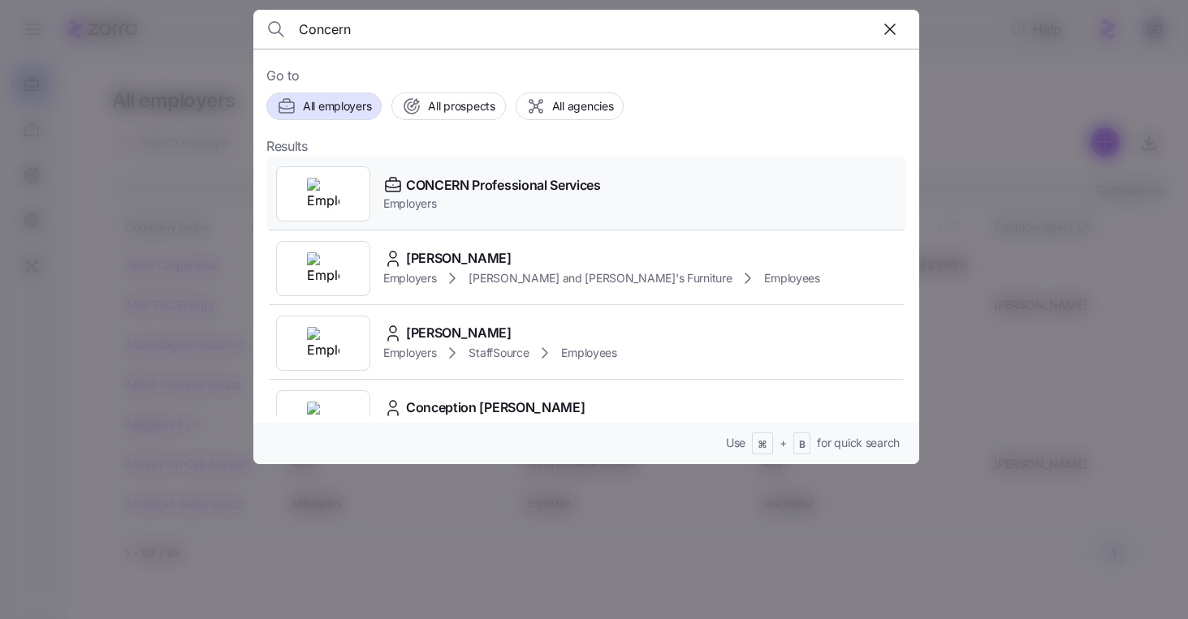
type input "Concern"
click at [427, 196] on span "Employers" at bounding box center [492, 204] width 218 height 16
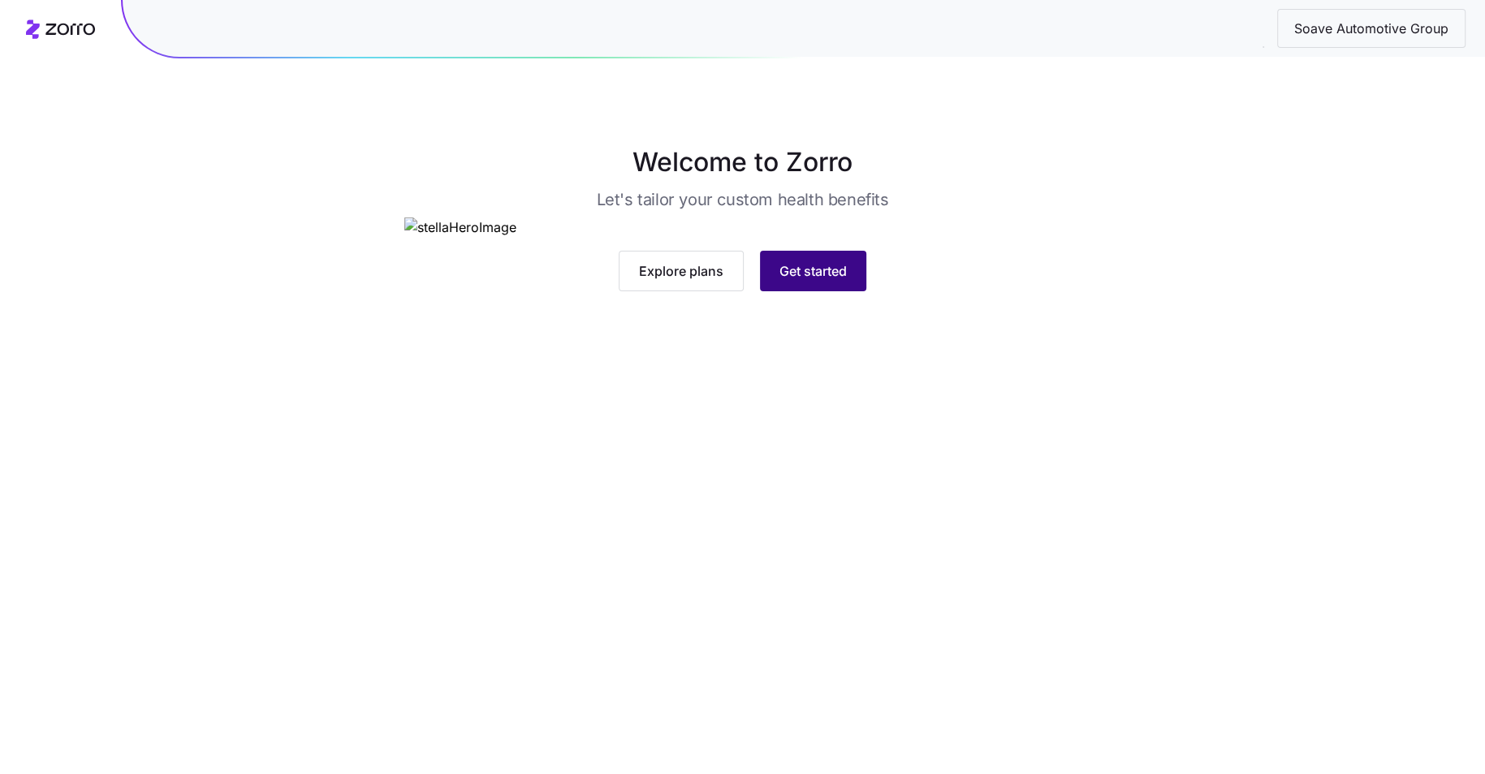
click at [783, 281] on span "Get started" at bounding box center [812, 270] width 67 height 19
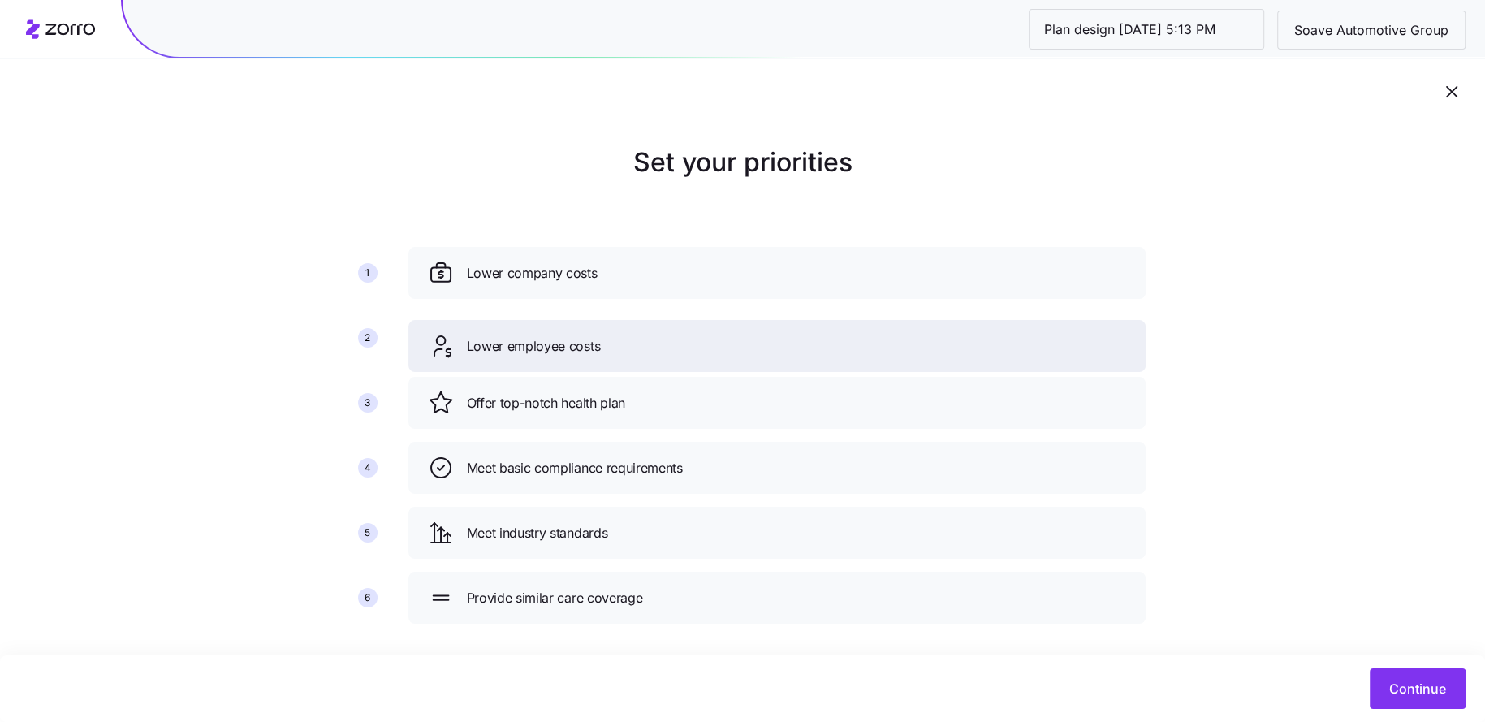
drag, startPoint x: 554, startPoint y: 404, endPoint x: 554, endPoint y: 347, distance: 56.8
click at [554, 347] on span "Lower employee costs" at bounding box center [534, 346] width 134 height 20
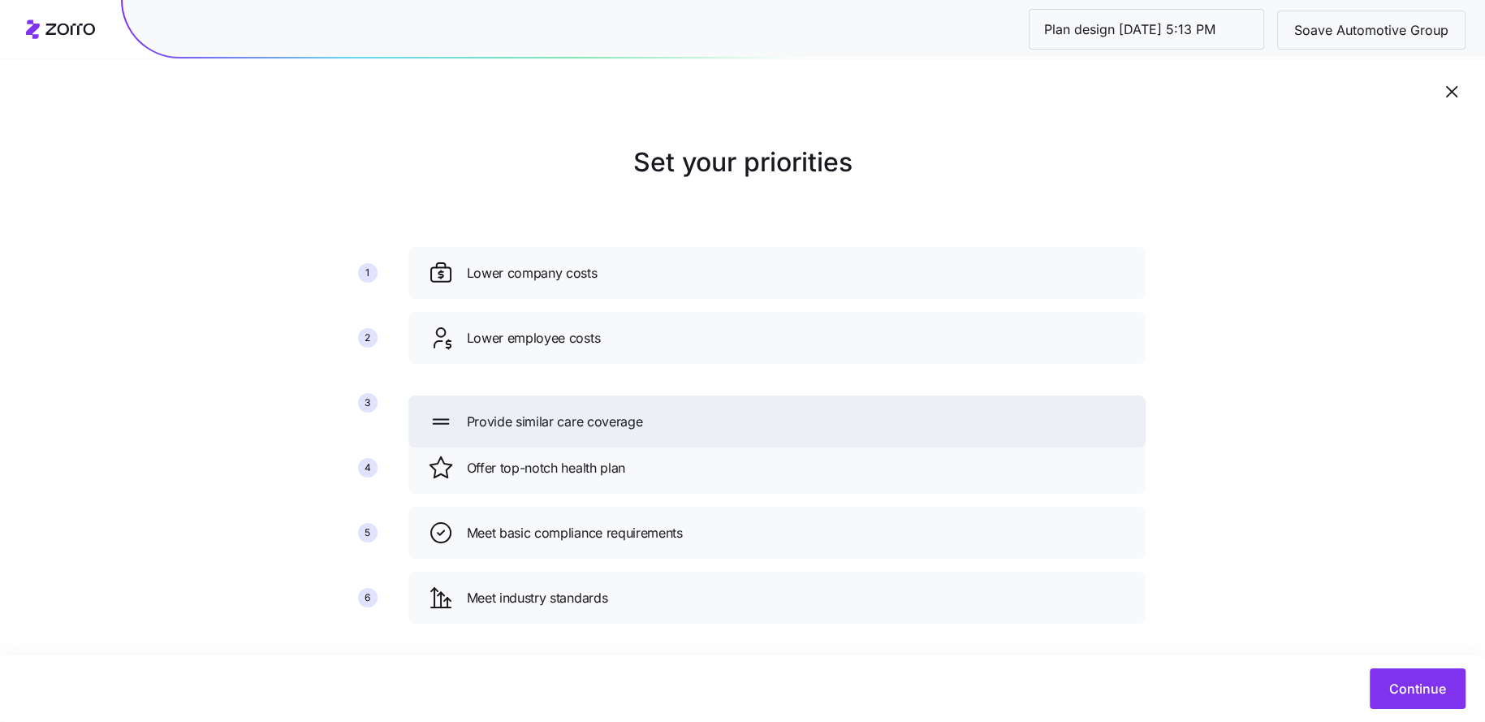
drag, startPoint x: 571, startPoint y: 599, endPoint x: 571, endPoint y: 373, distance: 226.5
click at [571, 412] on span "Provide similar care coverage" at bounding box center [555, 422] width 176 height 20
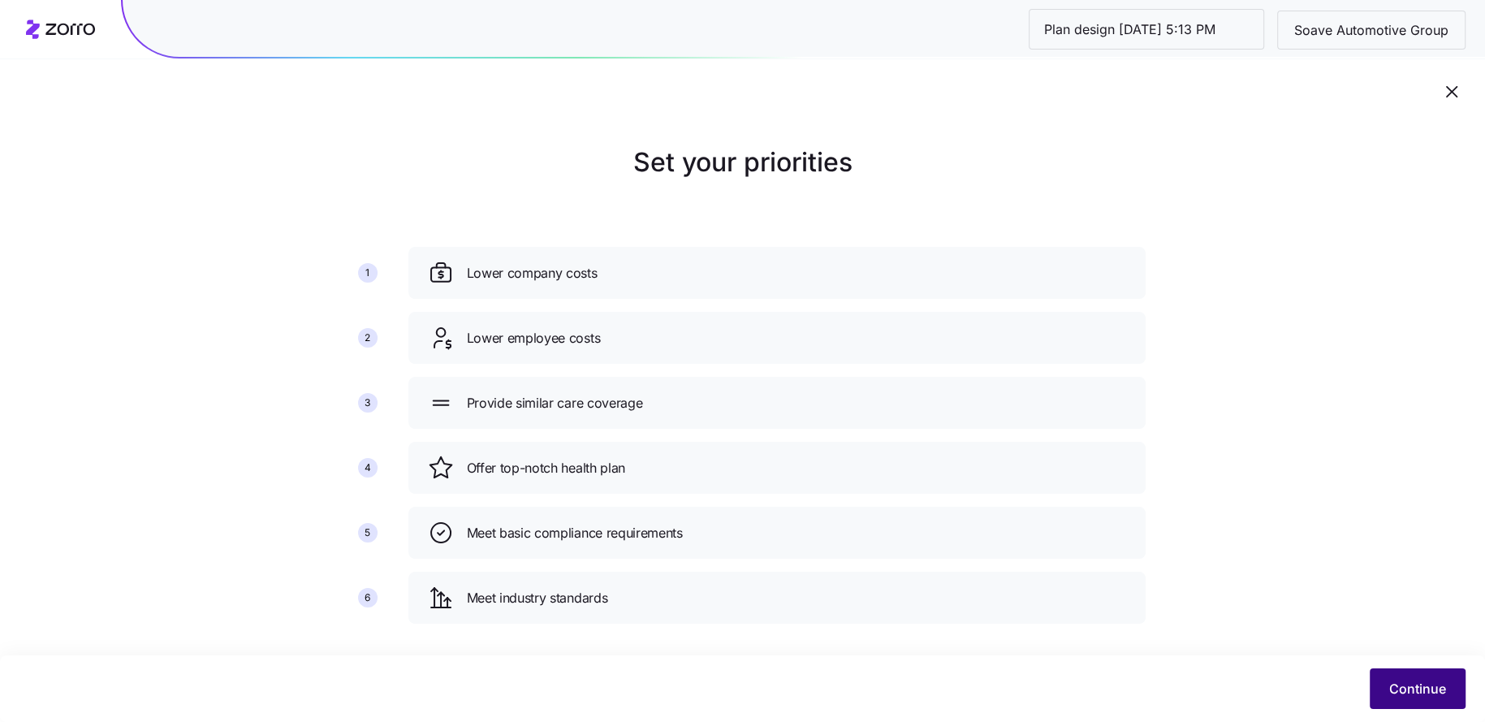
click at [1427, 682] on span "Continue" at bounding box center [1417, 688] width 57 height 19
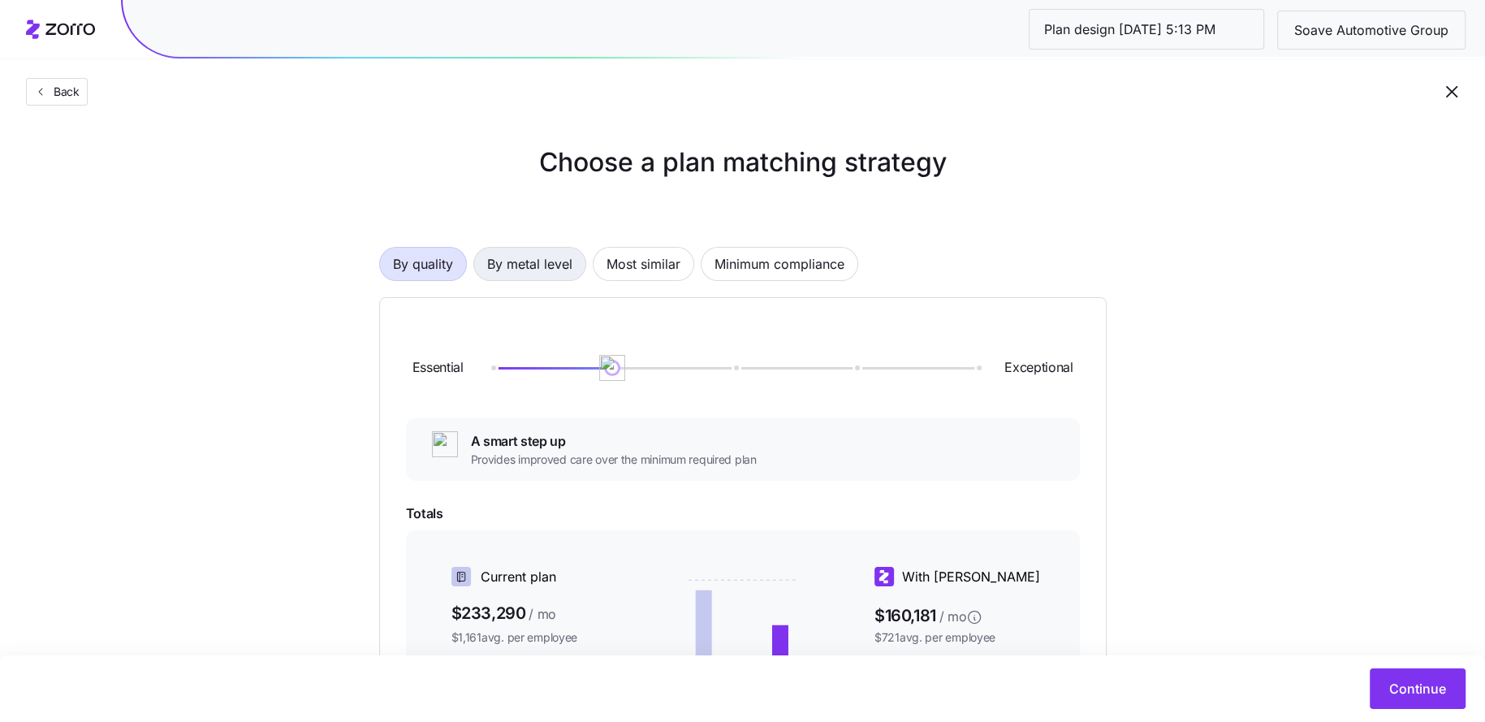
click at [509, 248] on span "By metal level" at bounding box center [529, 264] width 85 height 32
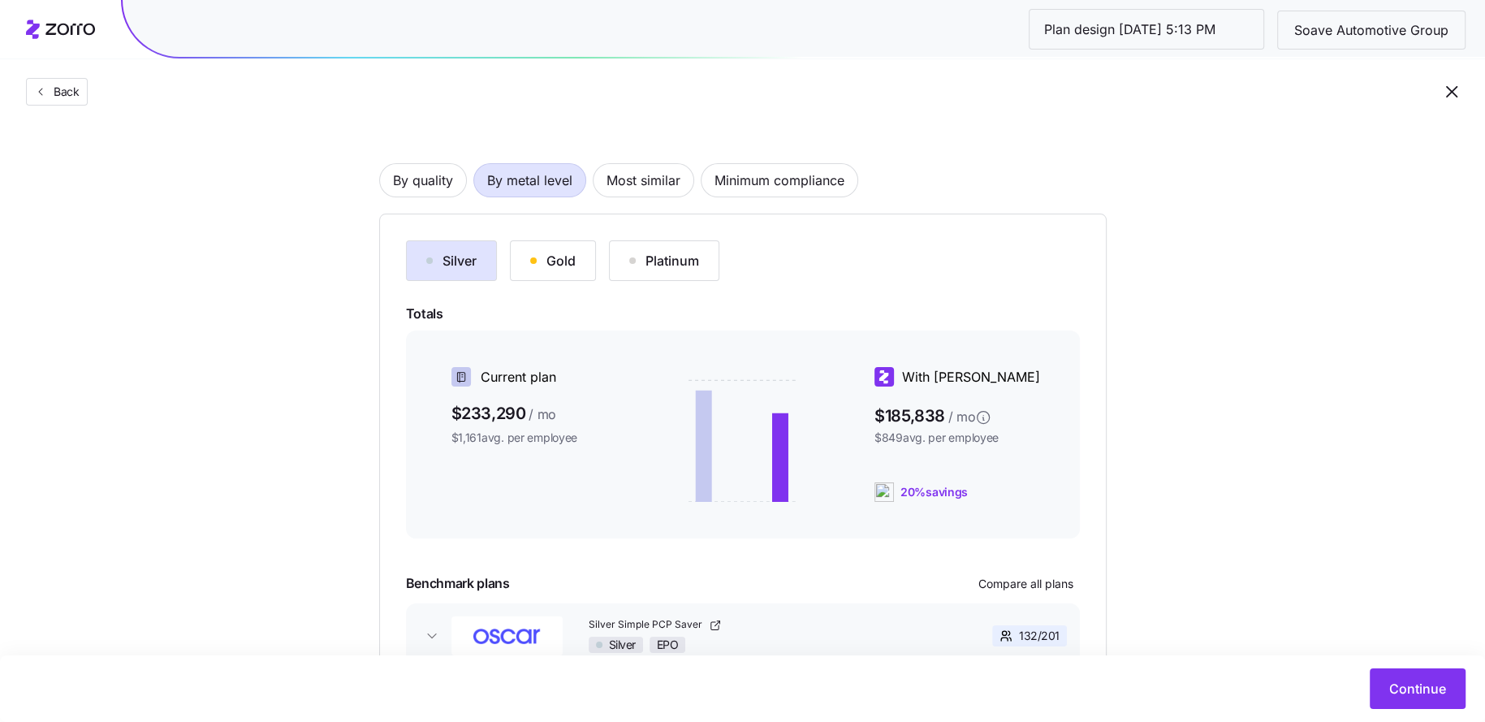
scroll to position [99, 0]
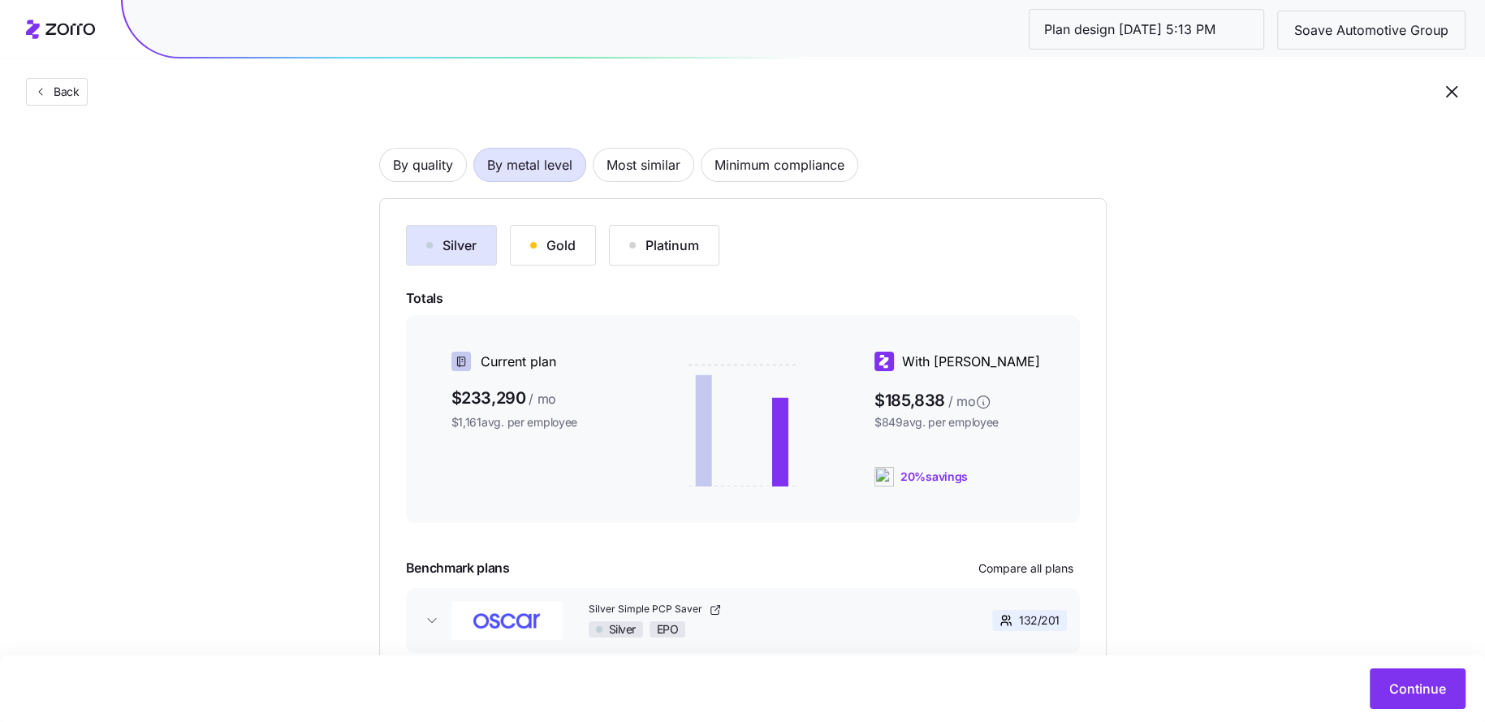
click at [557, 248] on div "Gold" at bounding box center [552, 244] width 45 height 19
click at [1022, 555] on button "Compare all plans" at bounding box center [1026, 568] width 108 height 26
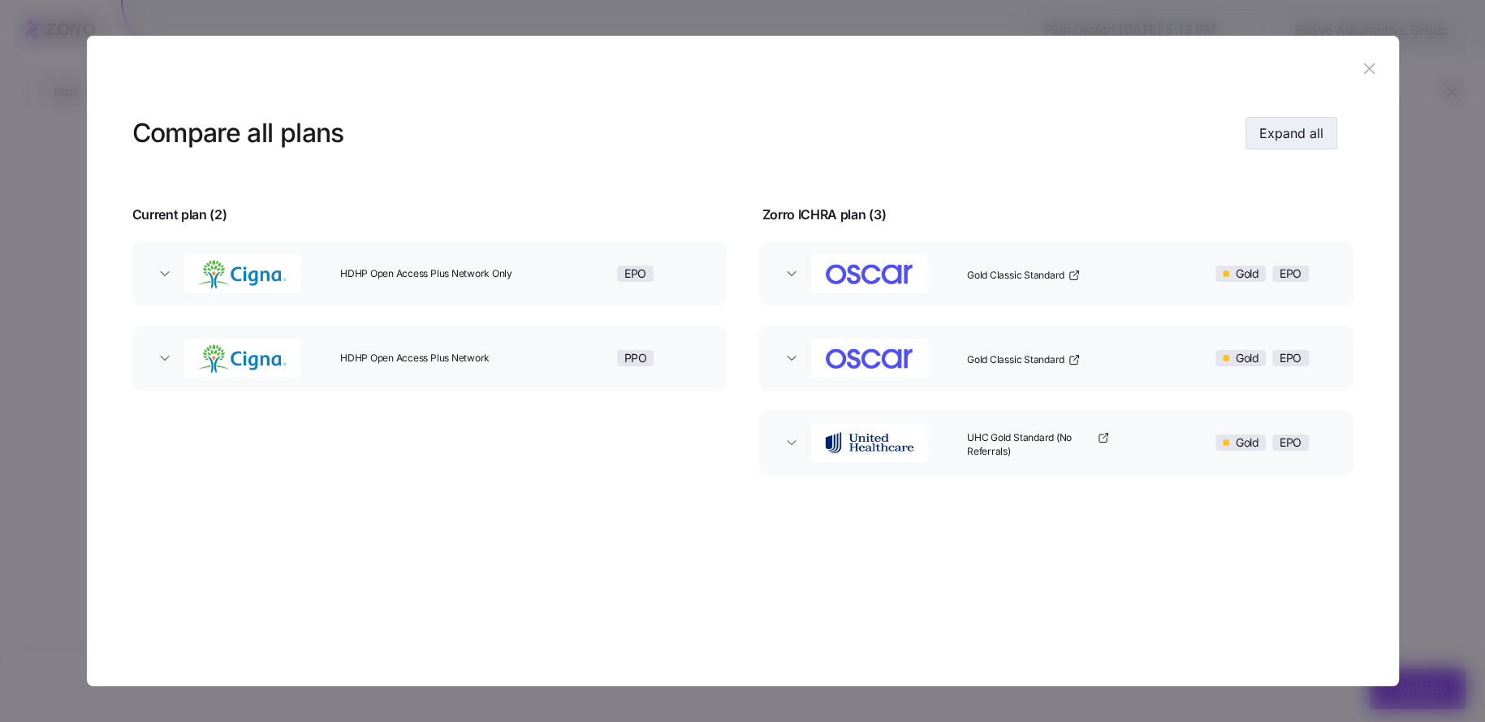
click at [1281, 144] on button "Expand all" at bounding box center [1291, 133] width 92 height 32
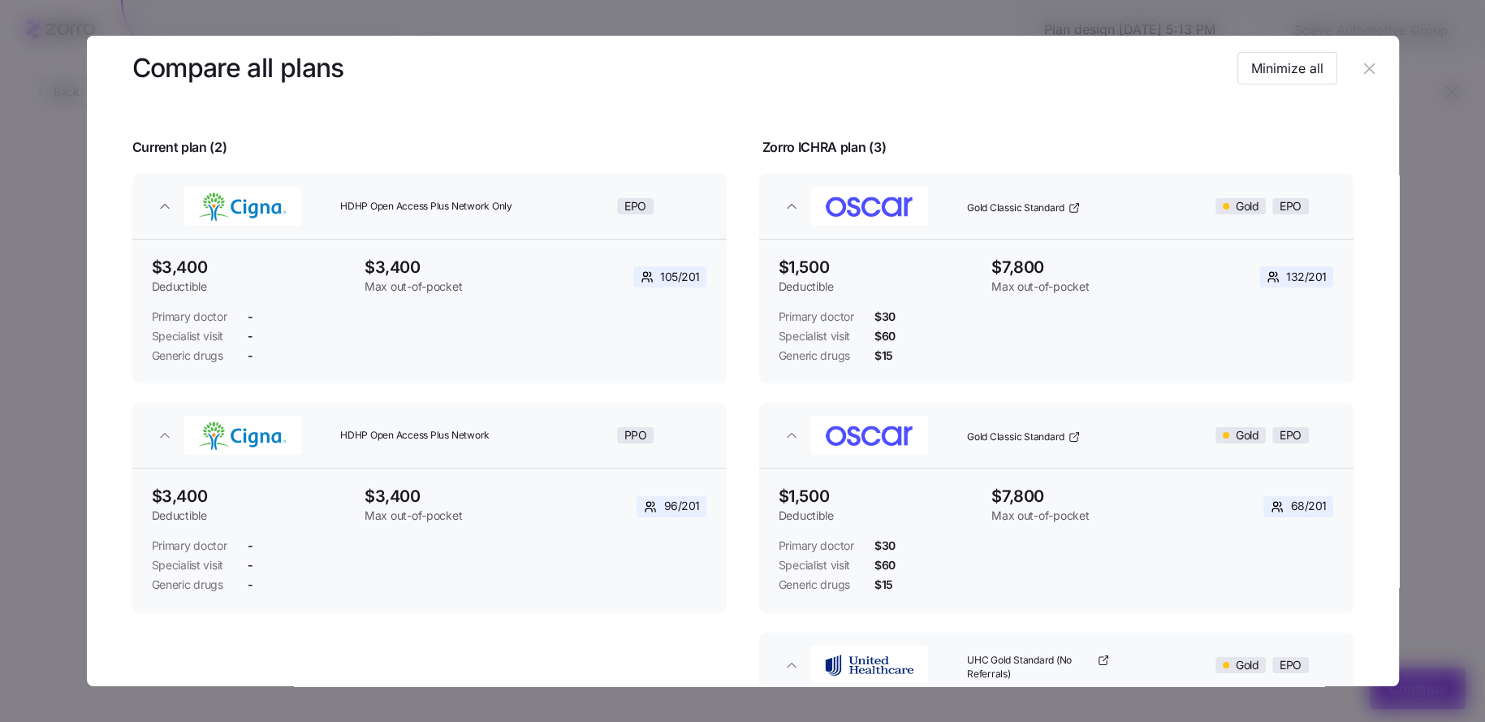
scroll to position [67, 0]
click at [1364, 70] on icon "button" at bounding box center [1369, 68] width 11 height 11
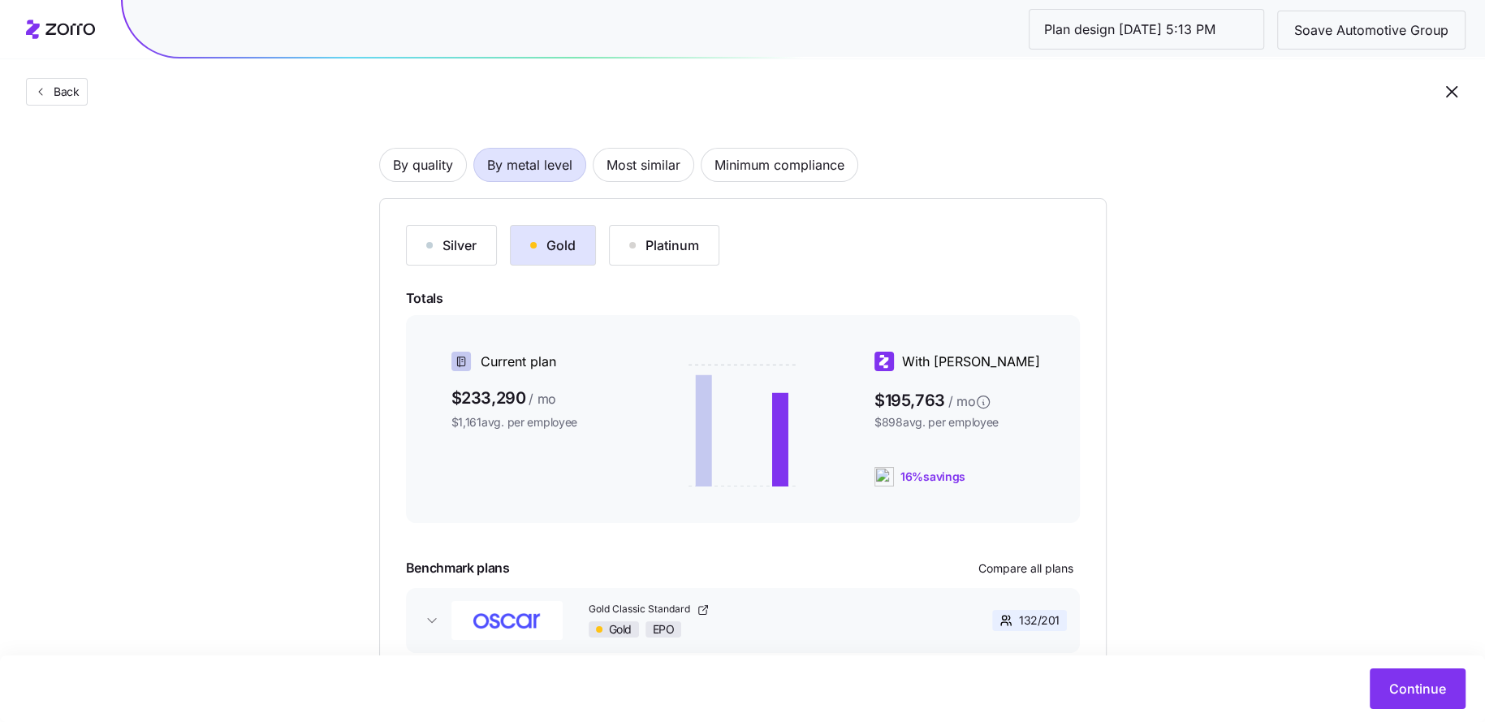
click at [463, 251] on div "Silver" at bounding box center [451, 244] width 50 height 19
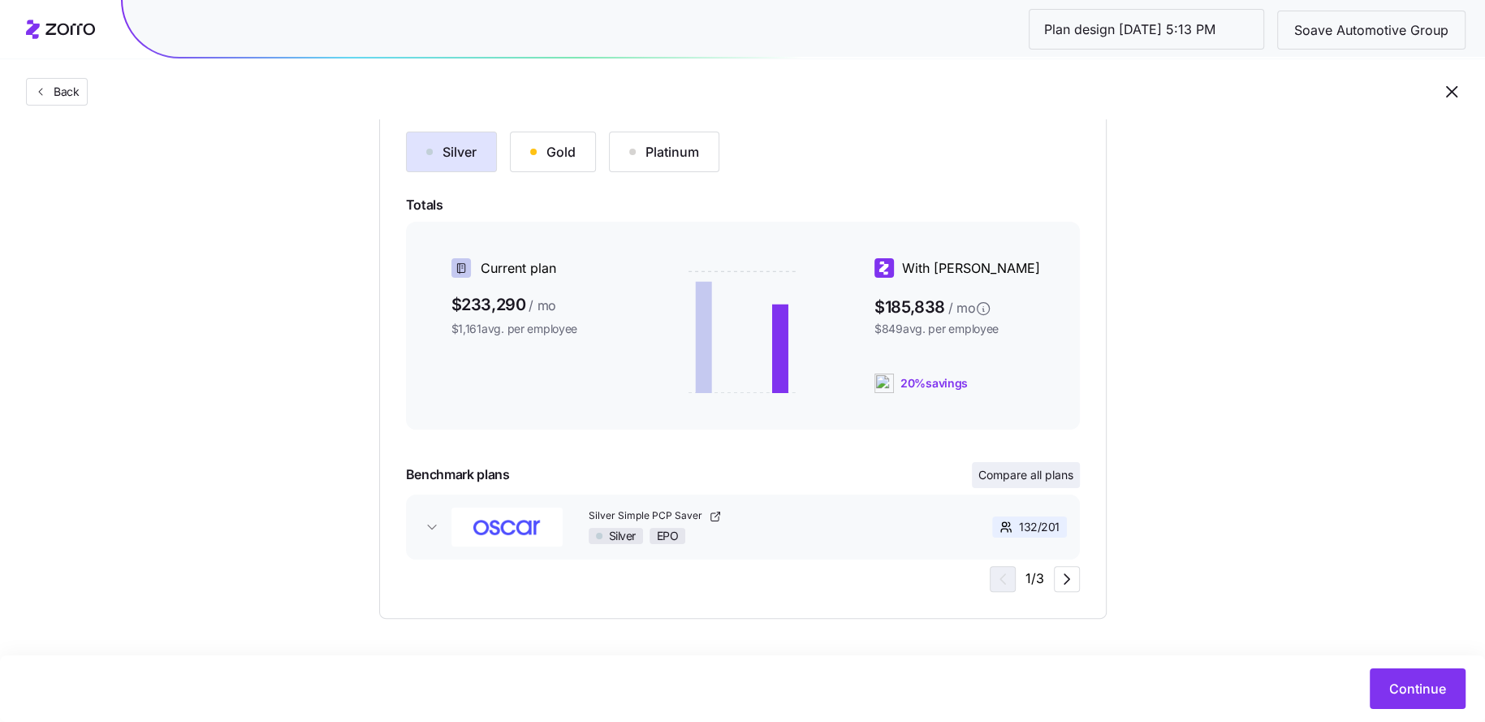
click at [1004, 478] on span "Compare all plans" at bounding box center [1025, 475] width 95 height 16
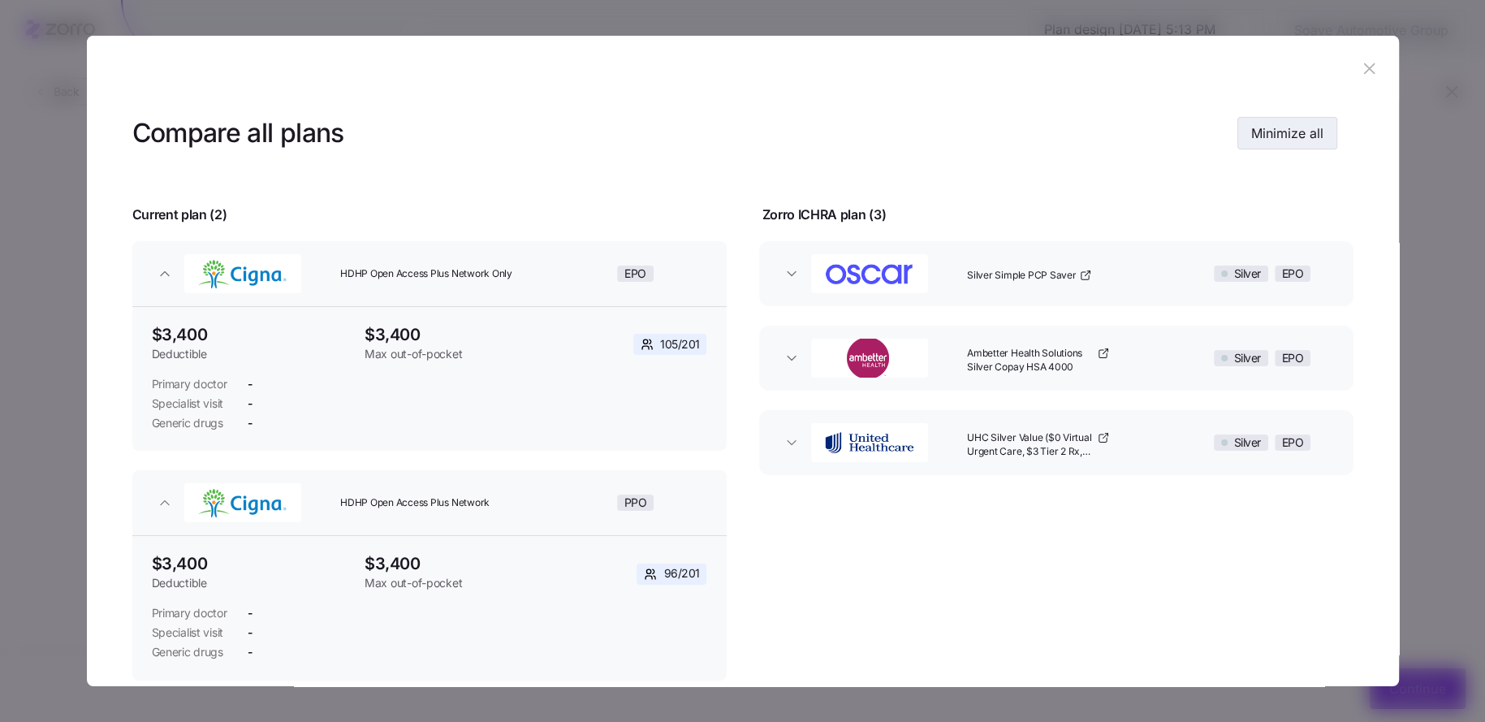
click at [1271, 148] on button "Minimize all" at bounding box center [1287, 133] width 100 height 32
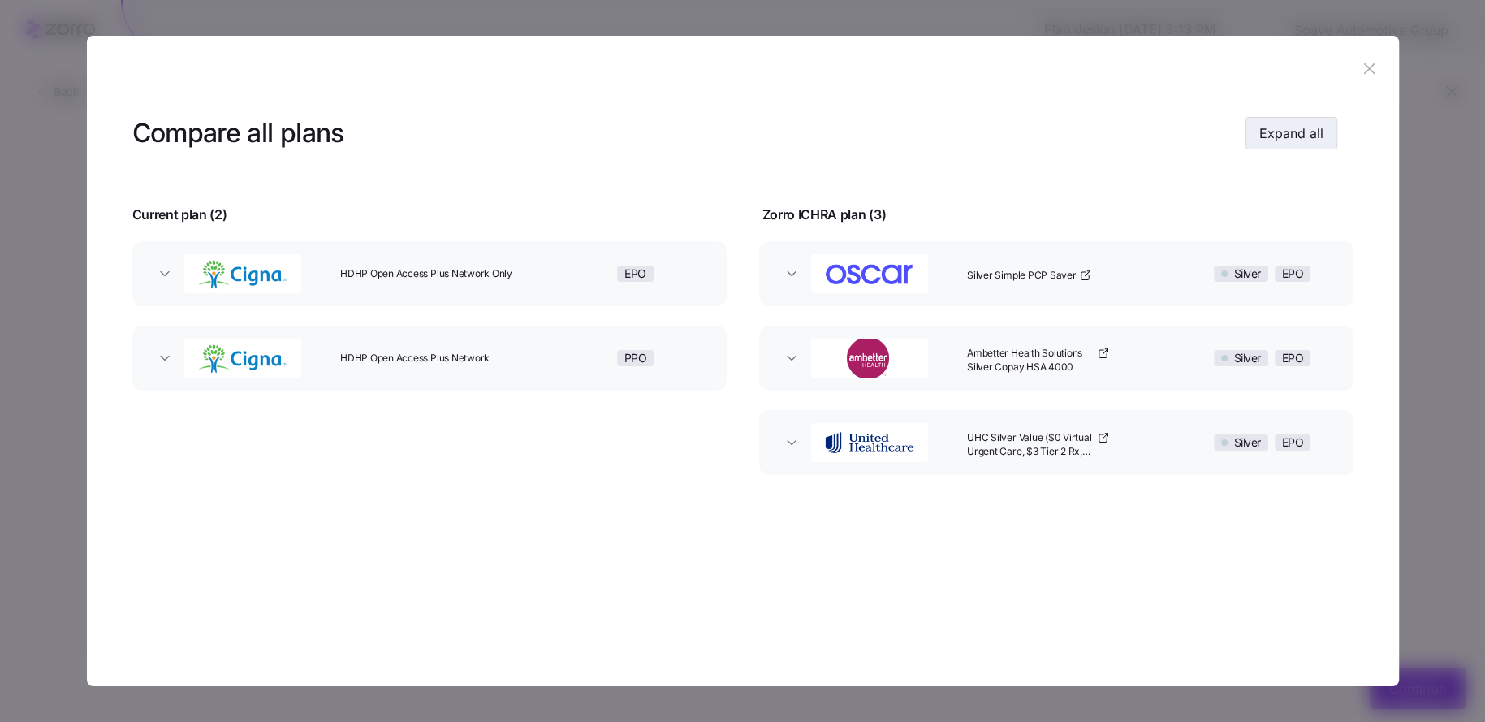
click at [1302, 130] on span "Expand all" at bounding box center [1291, 132] width 64 height 19
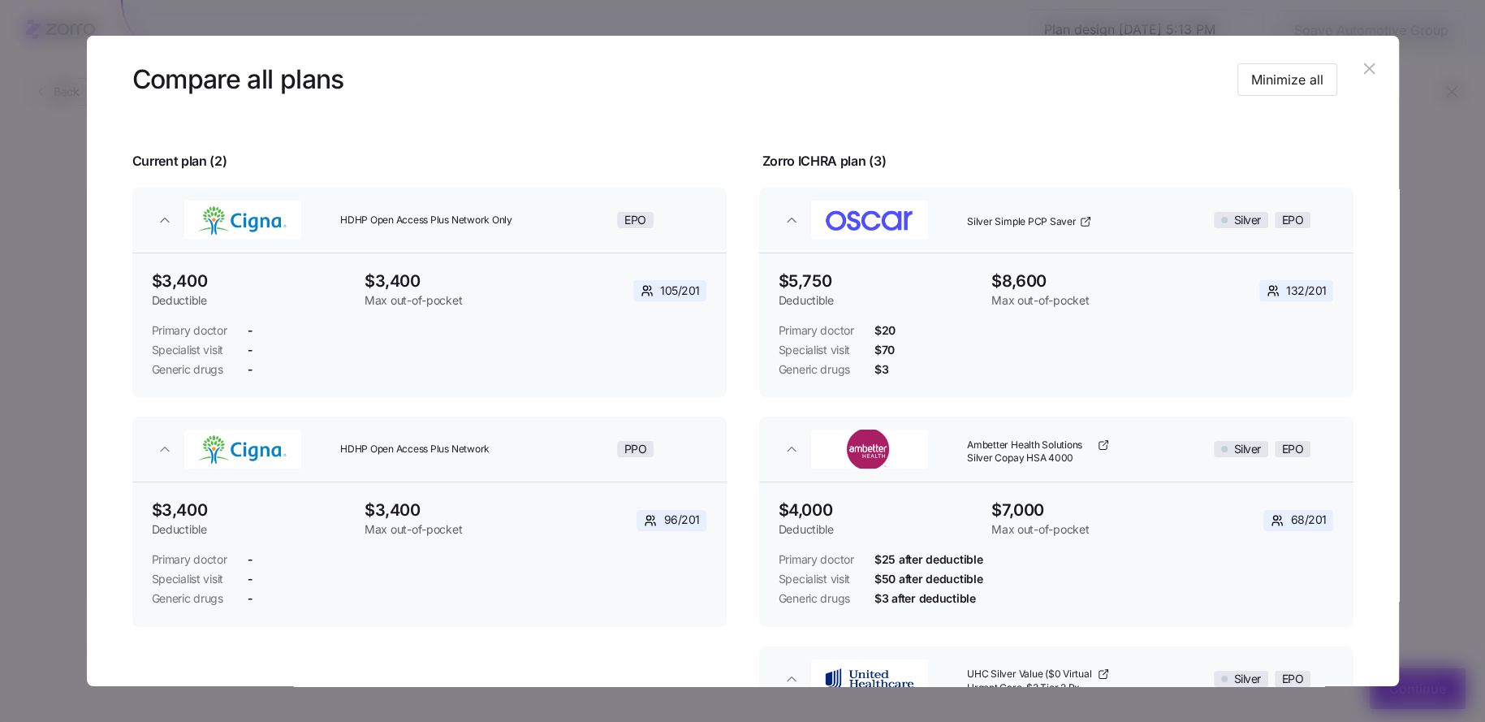
scroll to position [54, 0]
click at [1370, 78] on button "button" at bounding box center [1369, 68] width 26 height 26
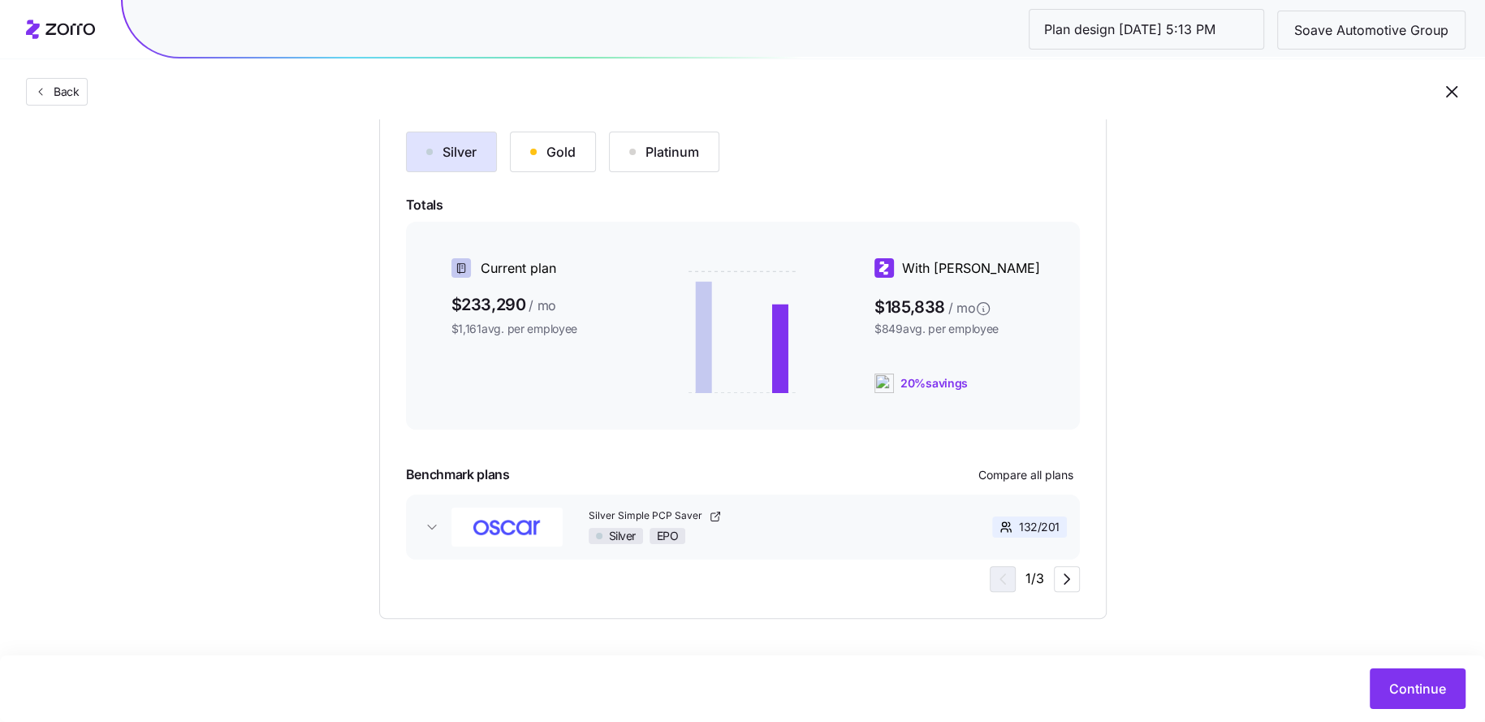
click at [563, 146] on div "Gold" at bounding box center [552, 151] width 45 height 19
click at [1051, 481] on button "Compare all plans" at bounding box center [1026, 475] width 108 height 26
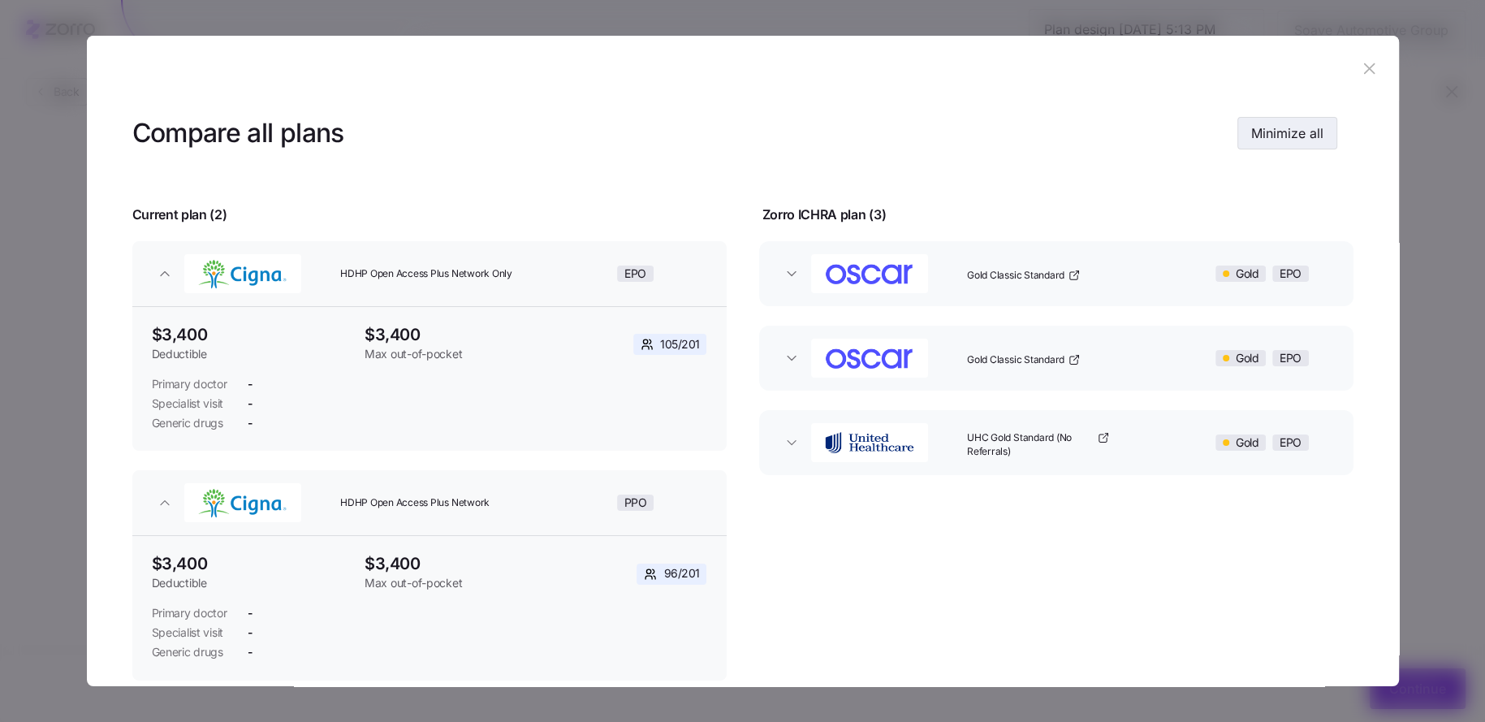
click at [1264, 138] on span "Minimize all" at bounding box center [1287, 132] width 72 height 19
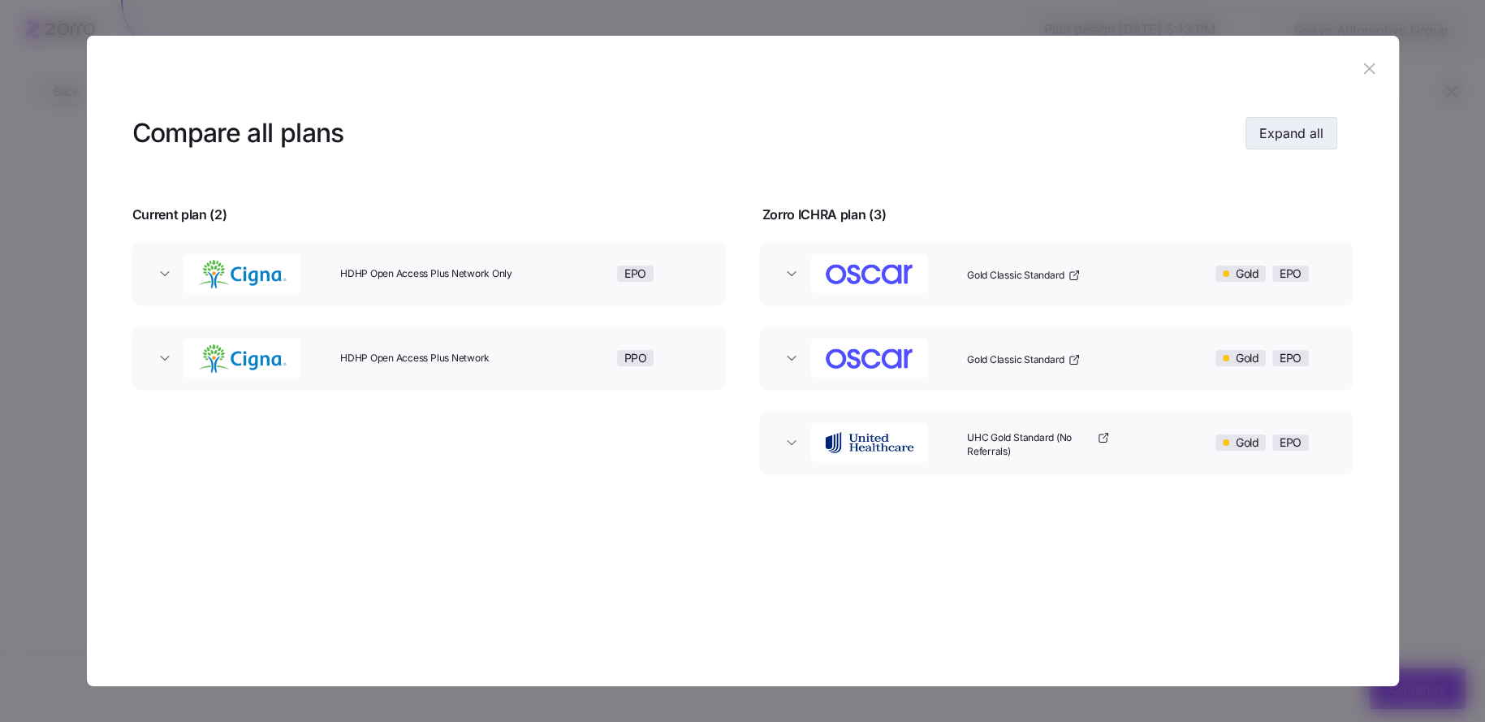
click at [1303, 132] on span "Expand all" at bounding box center [1291, 132] width 64 height 19
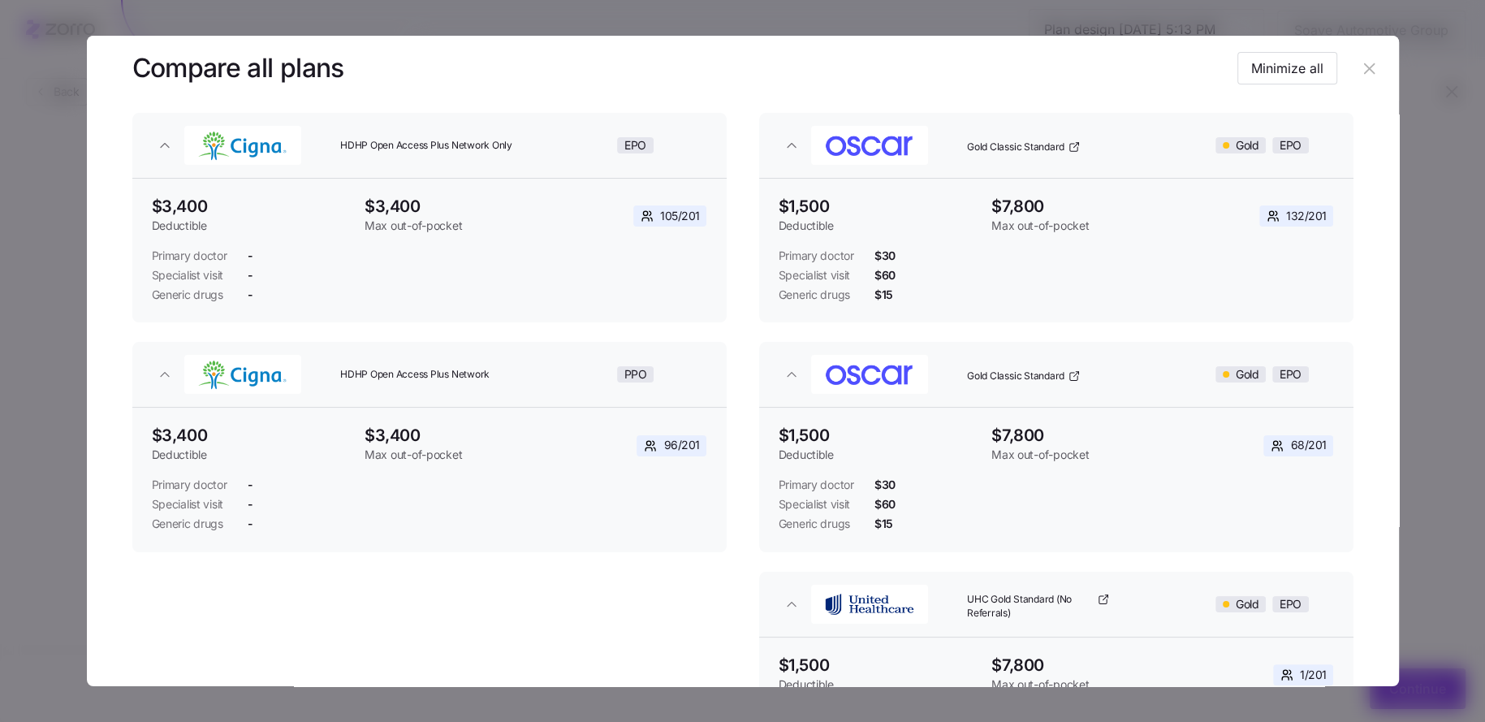
scroll to position [127, 0]
click at [1358, 82] on header at bounding box center [743, 68] width 1312 height 65
click at [1360, 74] on icon "button" at bounding box center [1369, 68] width 18 height 18
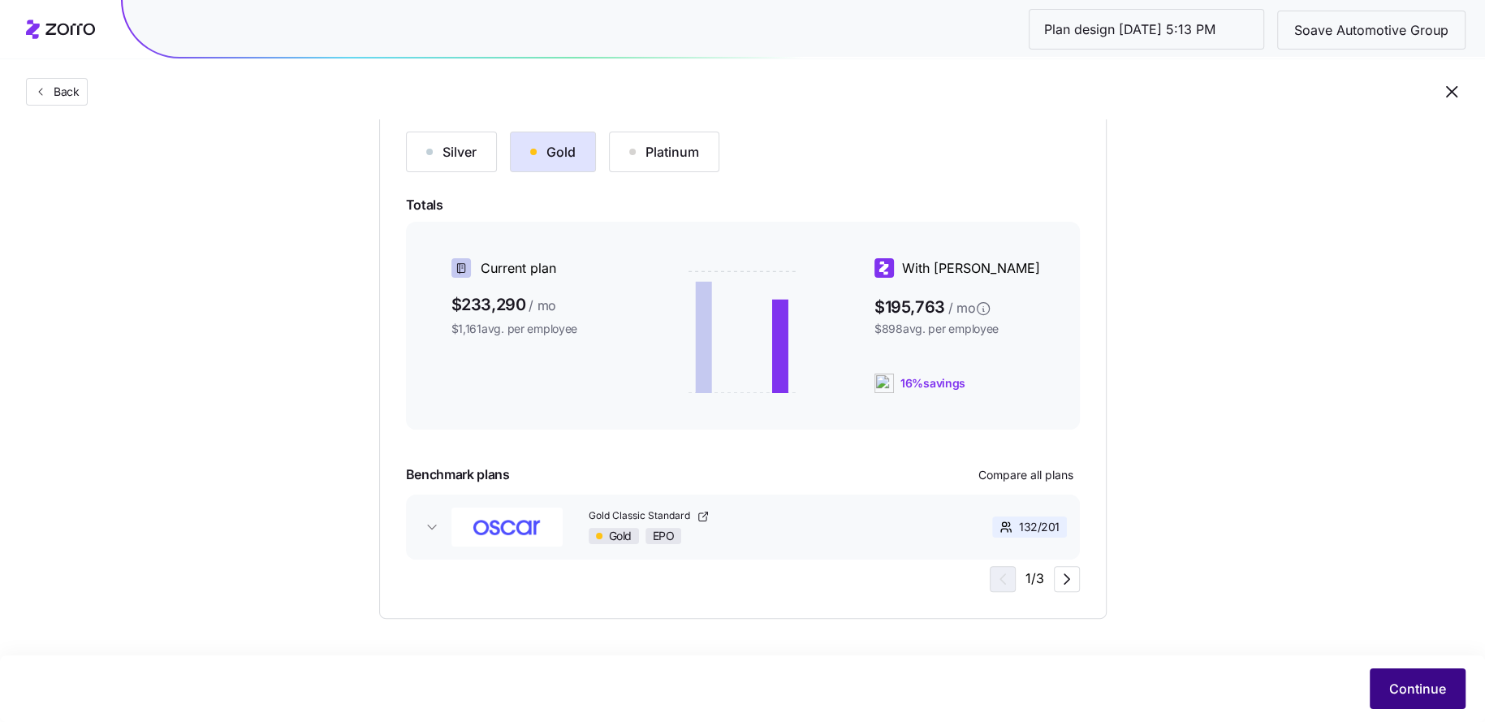
click at [1417, 693] on span "Continue" at bounding box center [1417, 688] width 57 height 19
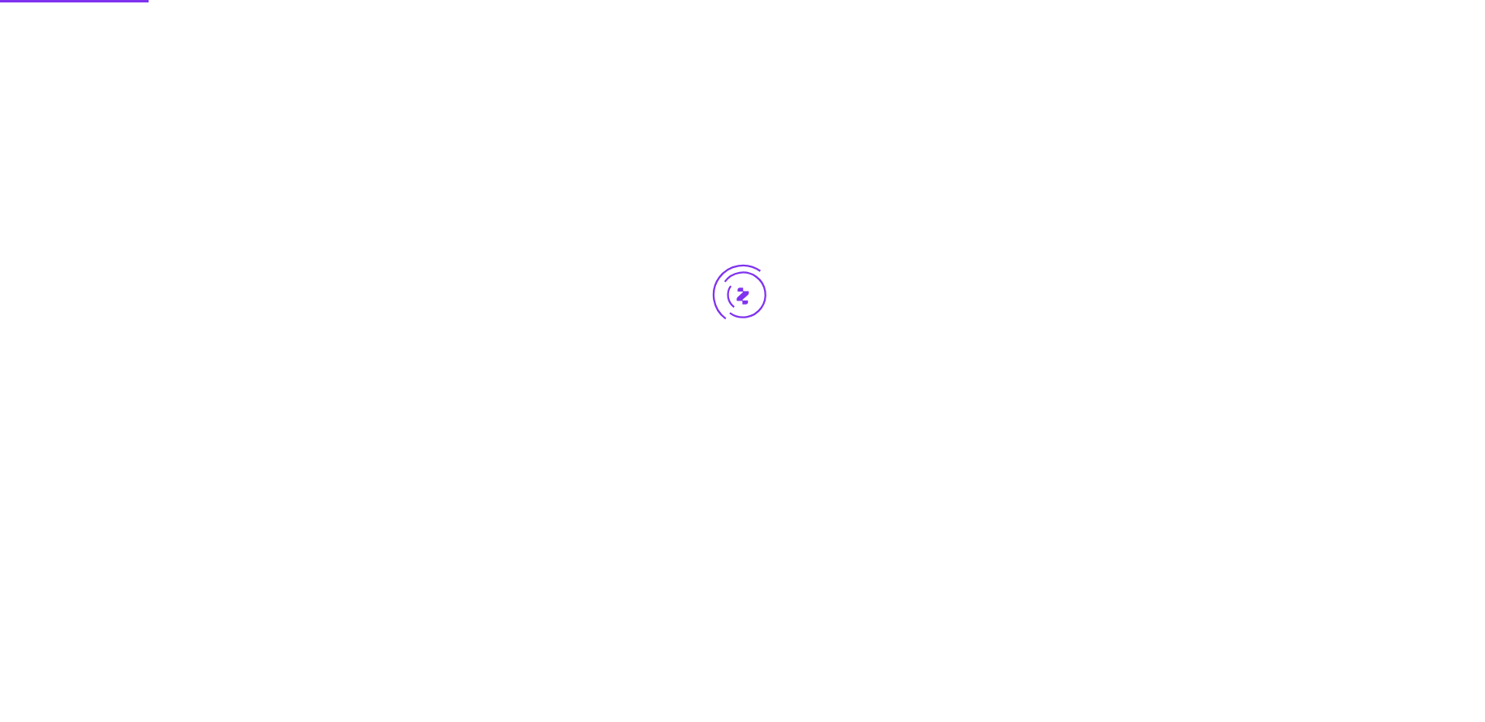
scroll to position [0, 0]
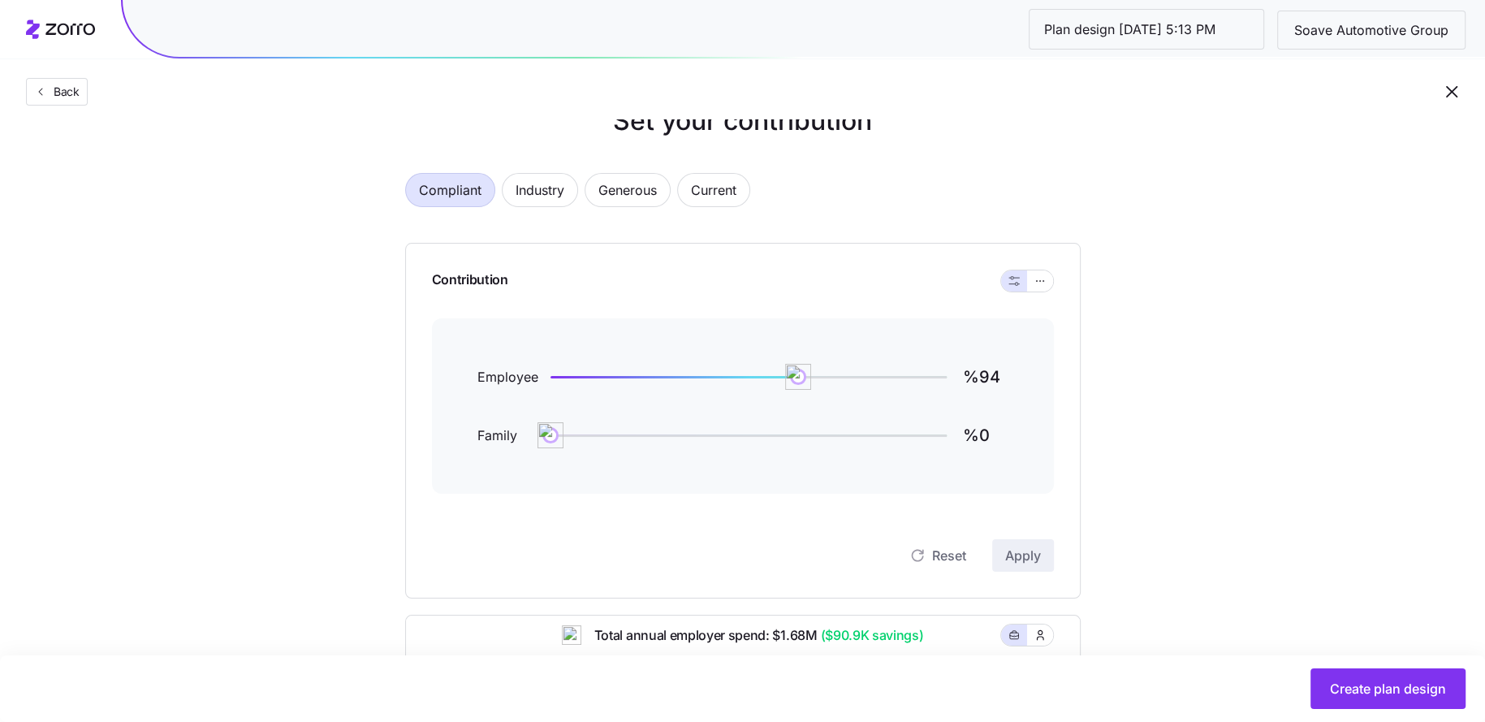
scroll to position [45, 0]
click at [1040, 280] on icon "button" at bounding box center [1039, 276] width 11 height 19
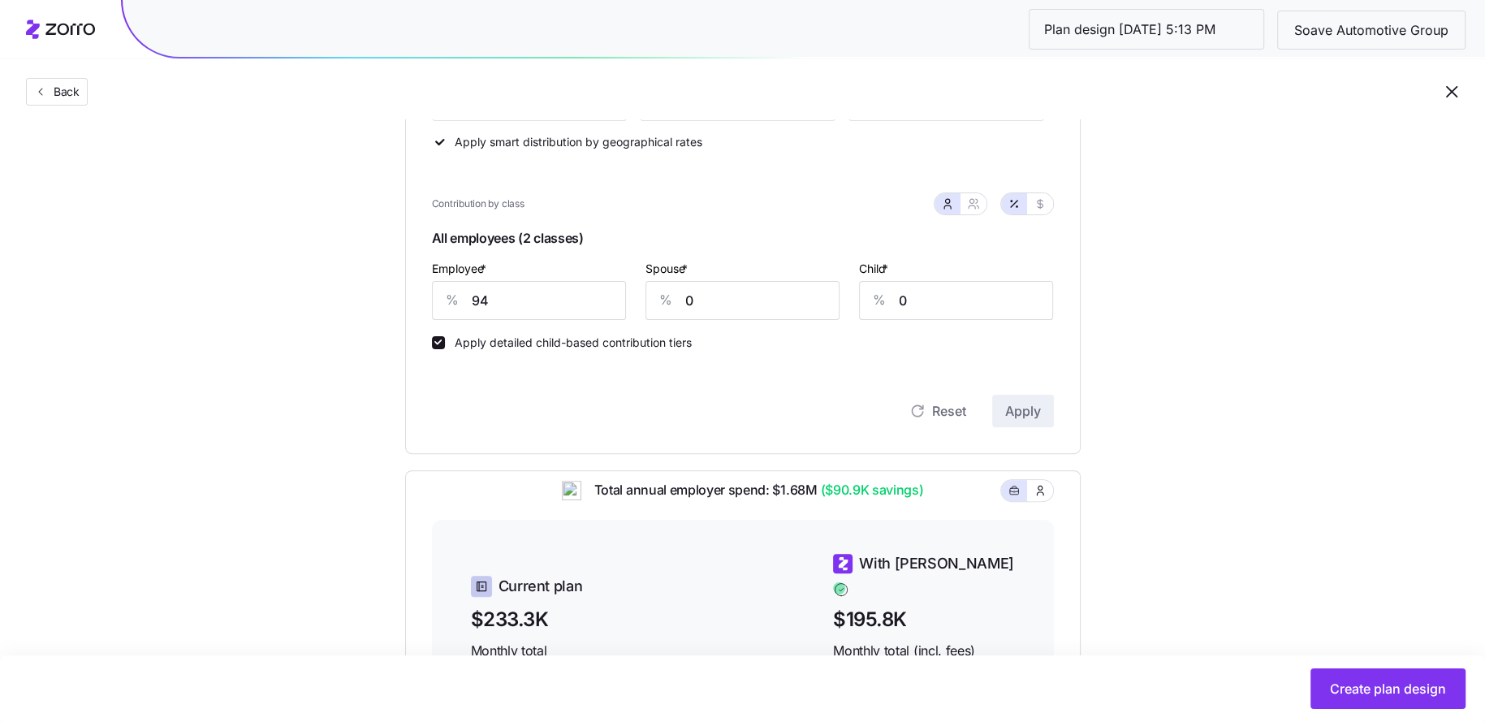
scroll to position [358, 0]
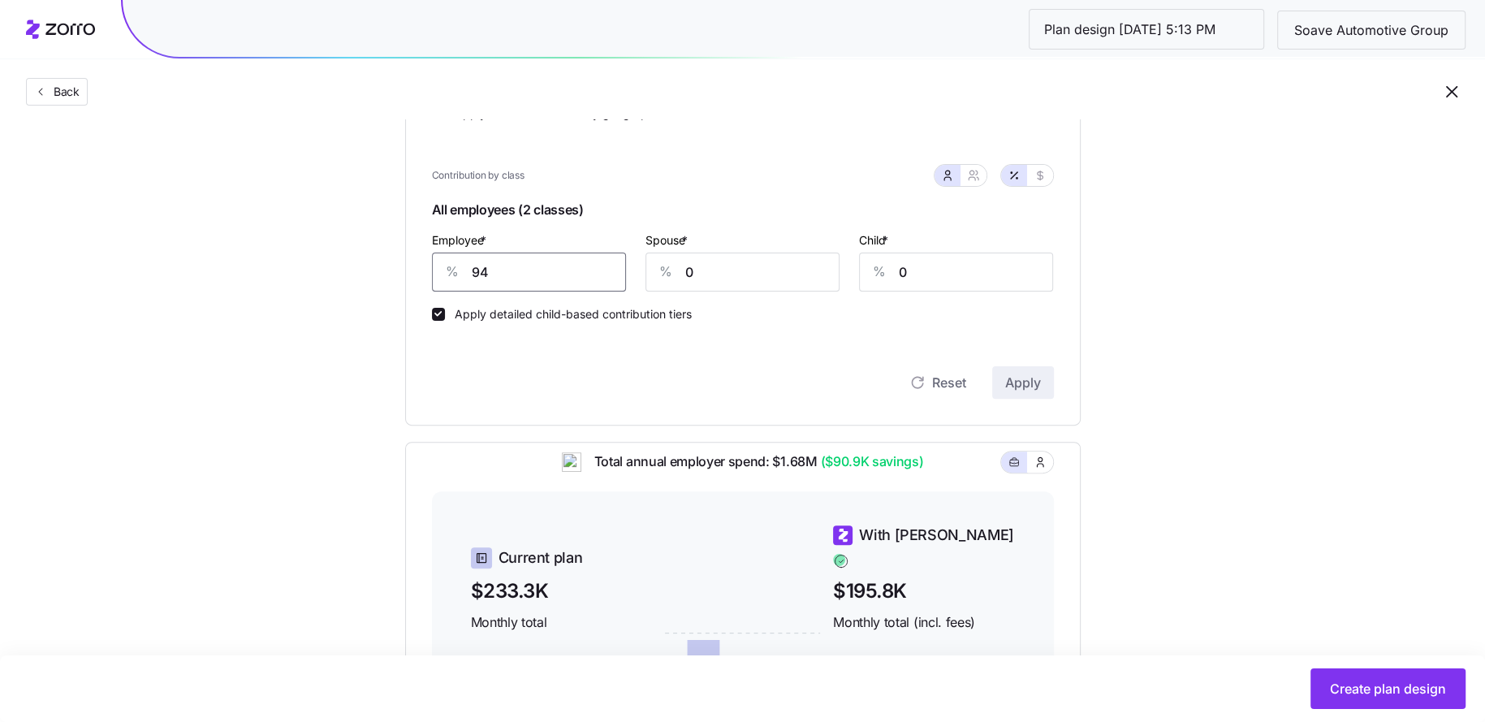
click at [556, 256] on input "94" at bounding box center [529, 271] width 194 height 39
type input "80"
click at [1021, 385] on span "Apply" at bounding box center [1023, 382] width 36 height 19
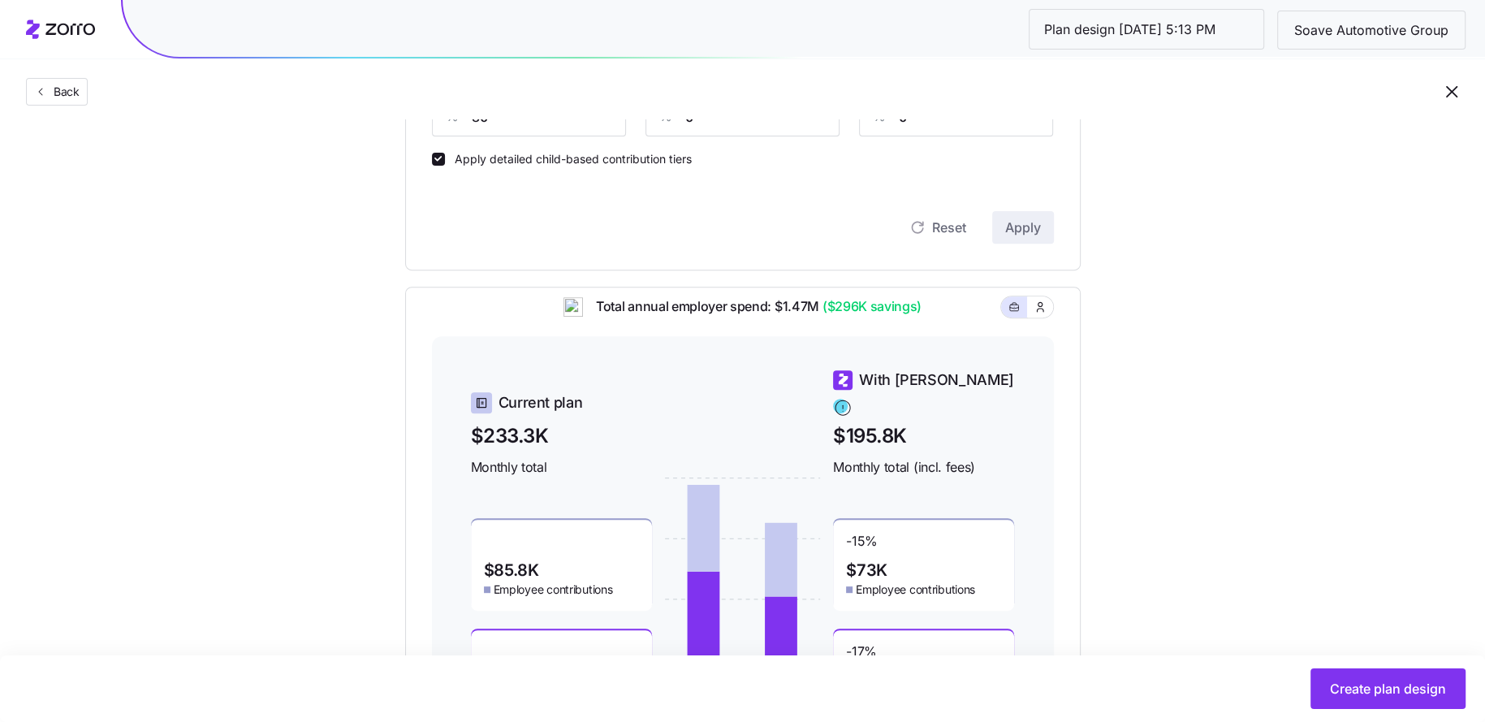
scroll to position [465, 0]
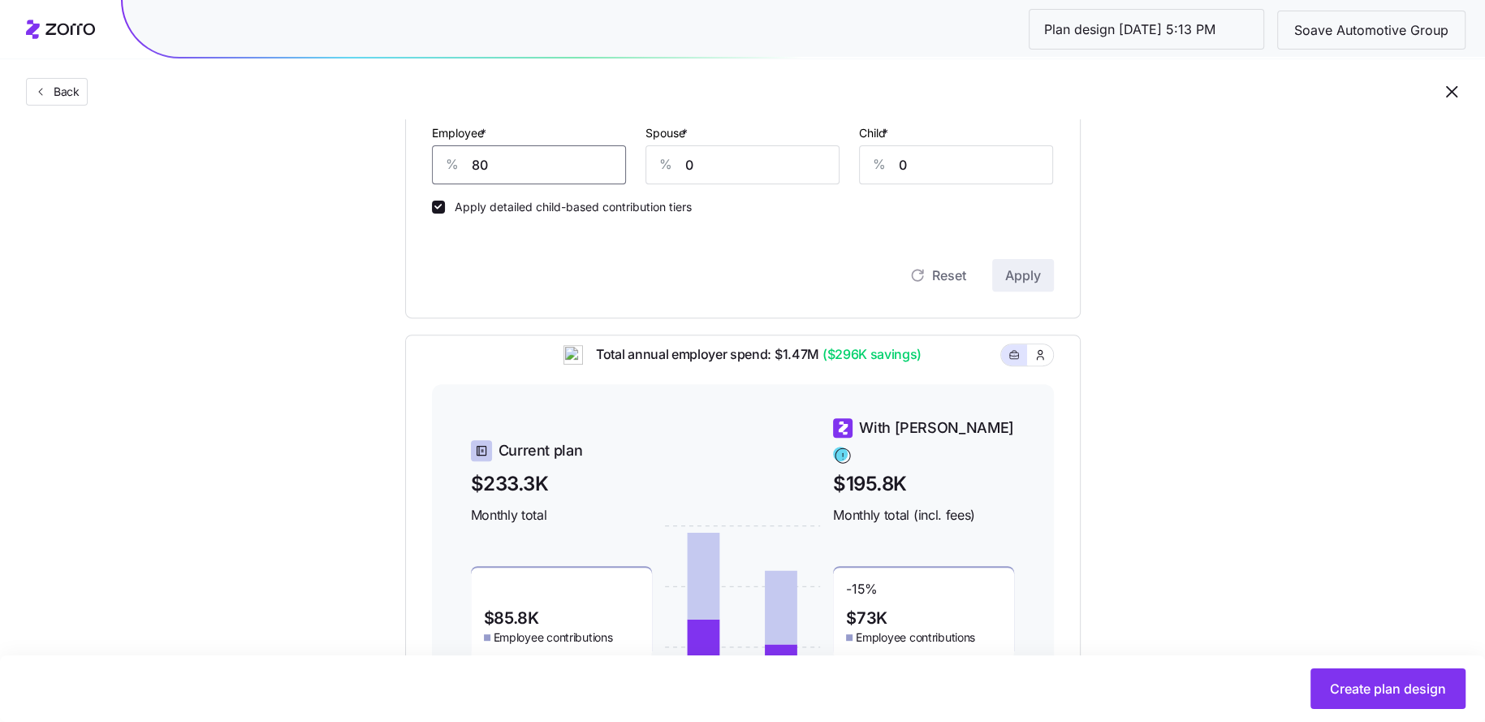
click at [521, 166] on input "80" at bounding box center [529, 164] width 194 height 39
type input "60"
click at [1027, 278] on span "Apply" at bounding box center [1023, 274] width 36 height 19
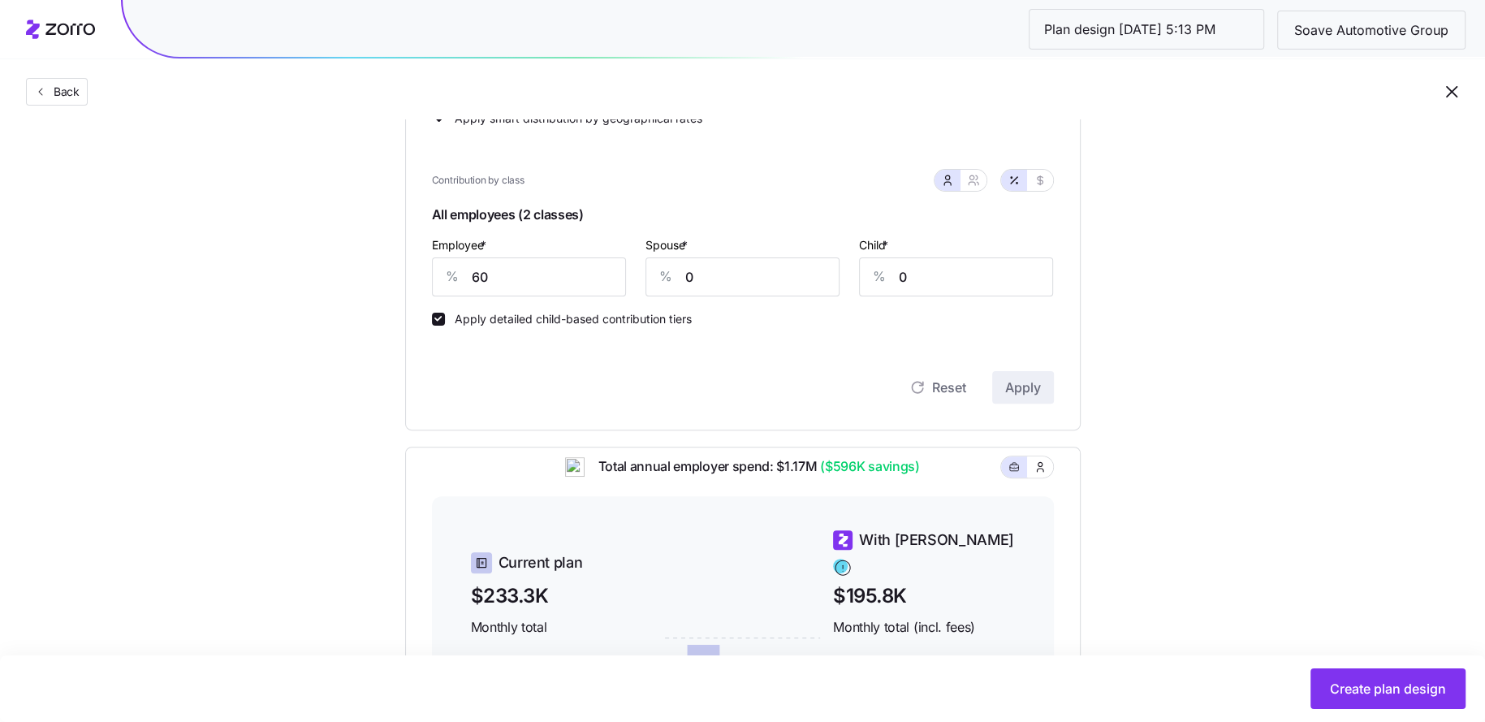
scroll to position [330, 0]
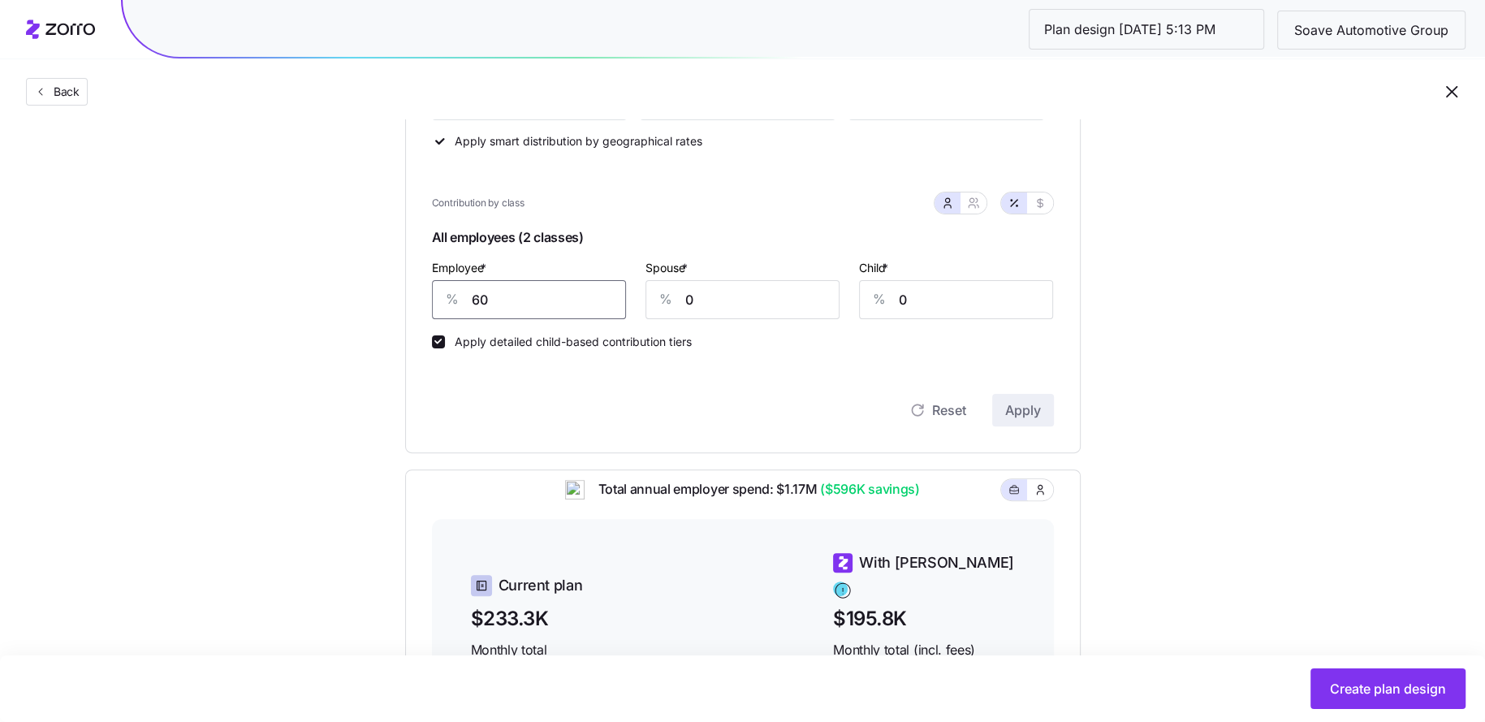
click at [502, 304] on input "60" at bounding box center [529, 299] width 194 height 39
type input "70"
click at [1007, 406] on span "Apply" at bounding box center [1023, 409] width 36 height 19
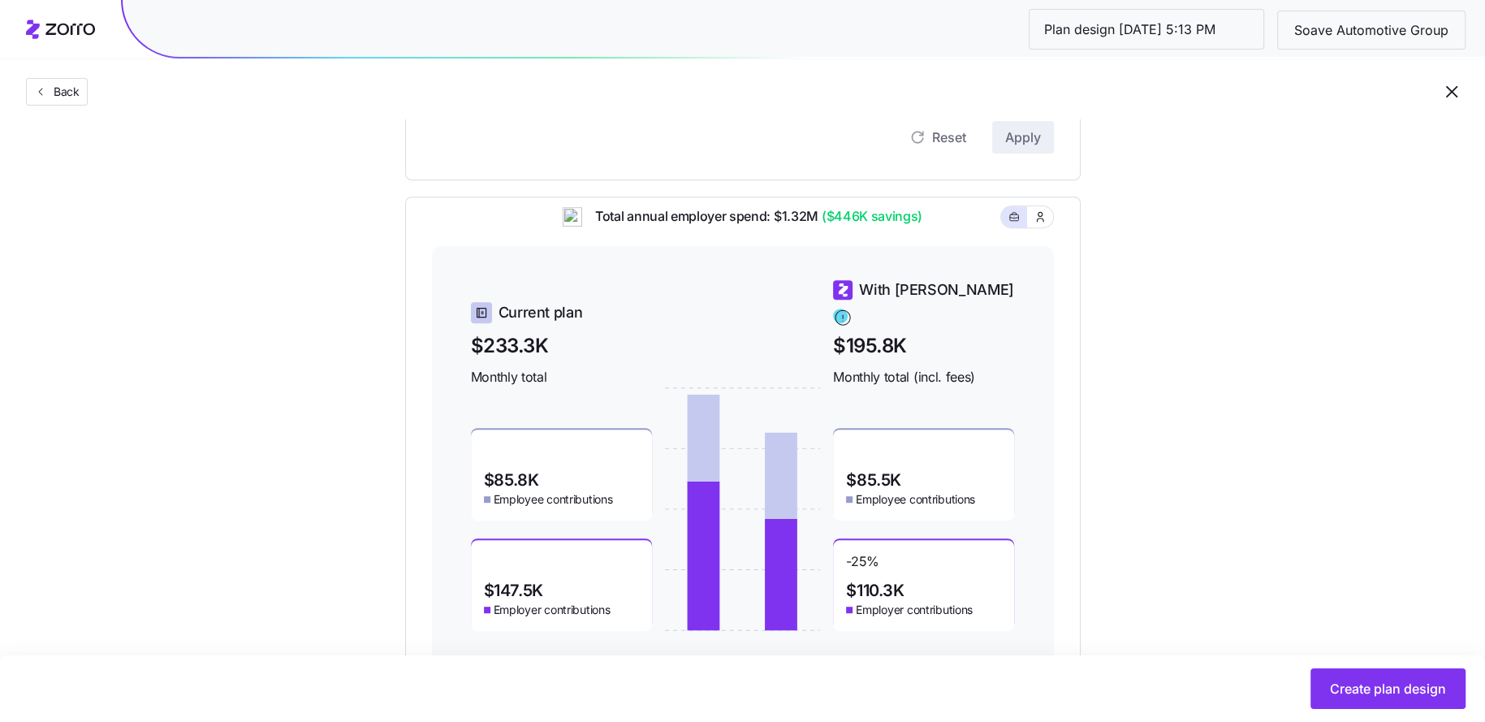
scroll to position [658, 0]
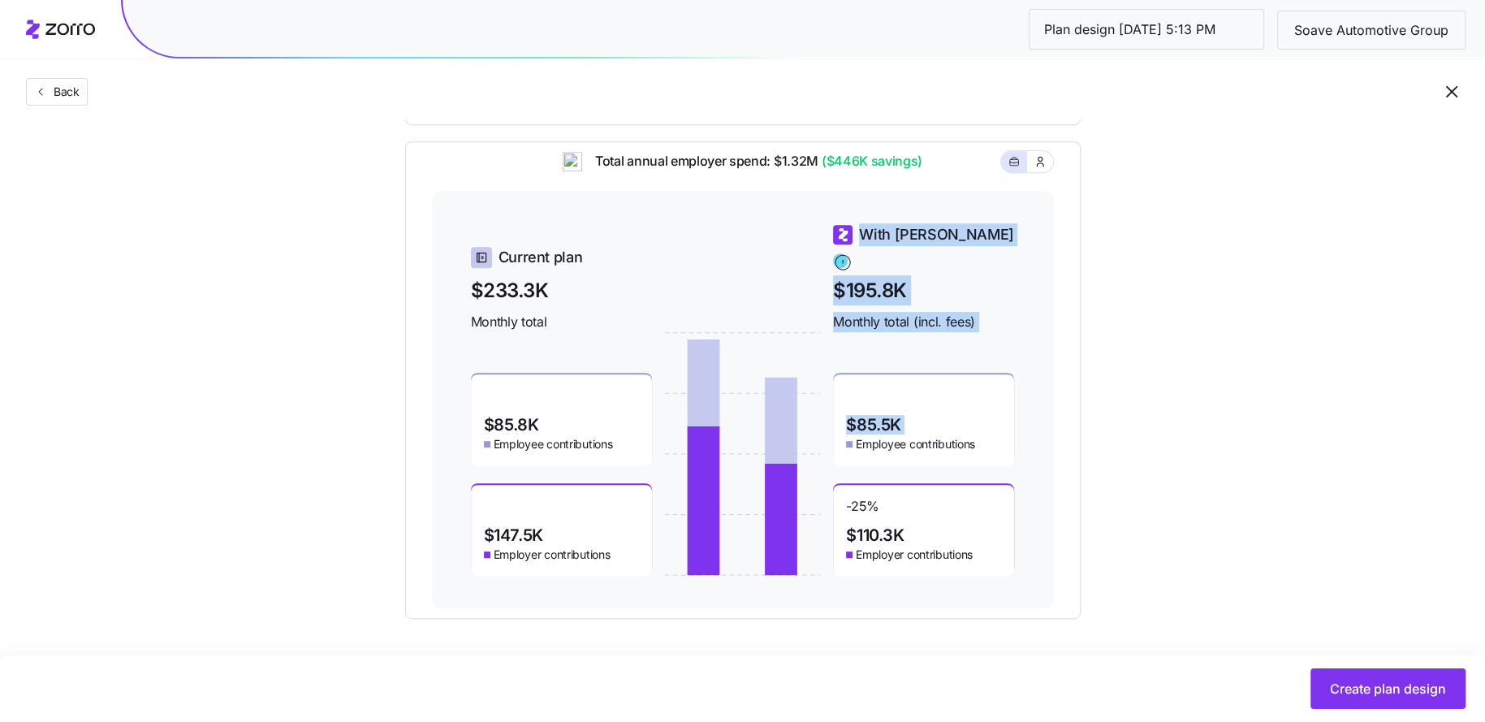
drag, startPoint x: 927, startPoint y: 416, endPoint x: 827, endPoint y: 416, distance: 99.8
click at [827, 416] on div "Current plan $233.3K Monthly total $85.8K Employee contributions $147.5K Employ…" at bounding box center [743, 399] width 544 height 352
click at [930, 413] on div "$85.5K Employee contributions" at bounding box center [923, 419] width 181 height 91
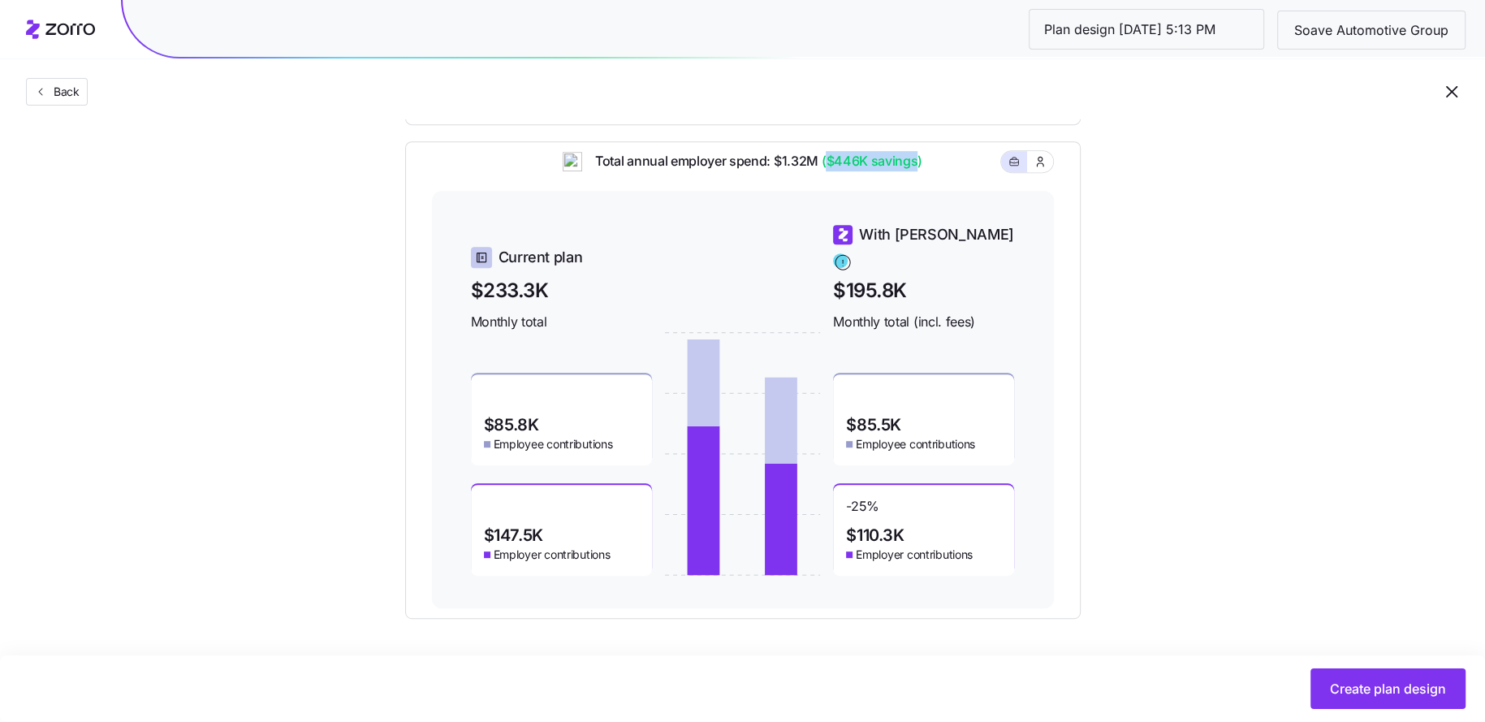
drag, startPoint x: 825, startPoint y: 167, endPoint x: 916, endPoint y: 172, distance: 91.9
click at [916, 171] on span "($446K savings)" at bounding box center [870, 161] width 104 height 20
click at [1136, 256] on div "Set your contribution Compliant Industry Generous Current Contribution Classes …" at bounding box center [742, 52] width 805 height 1134
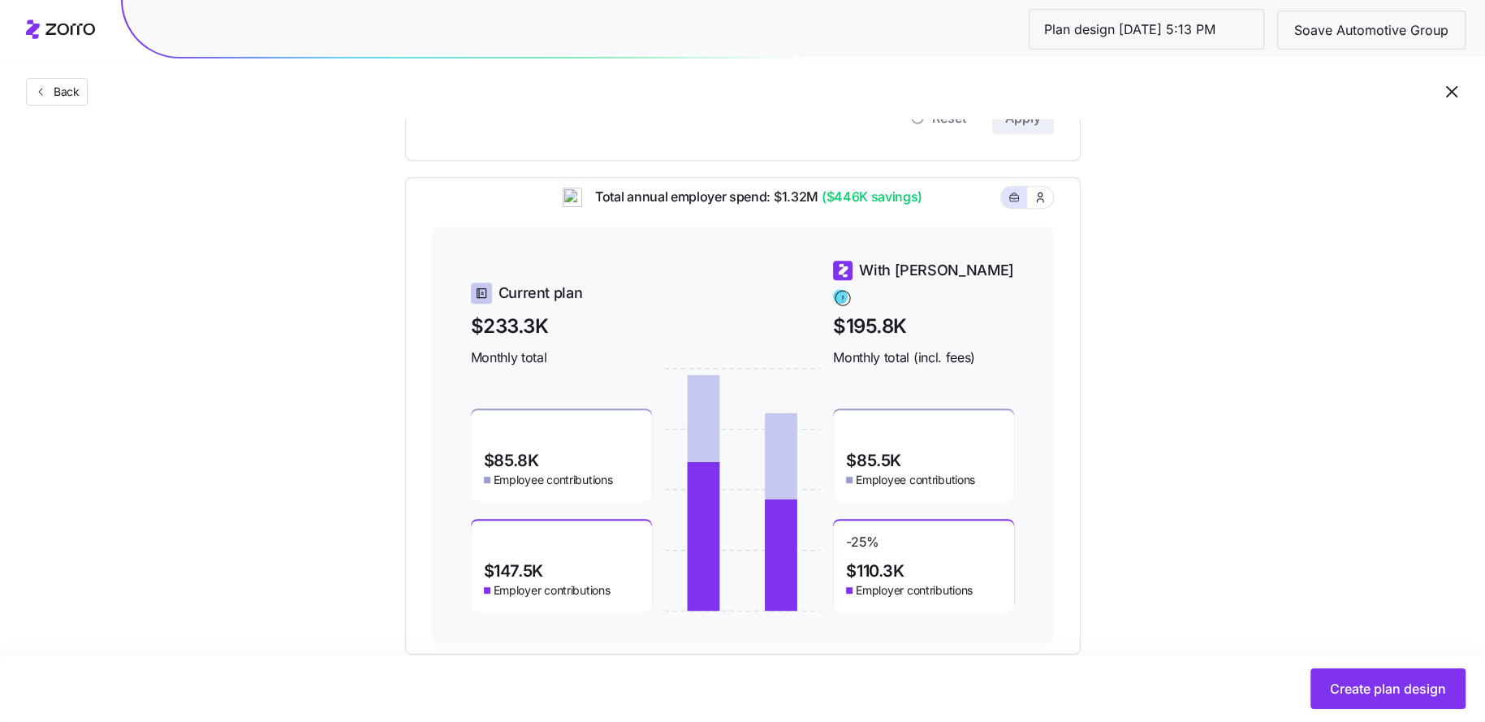
scroll to position [619, 0]
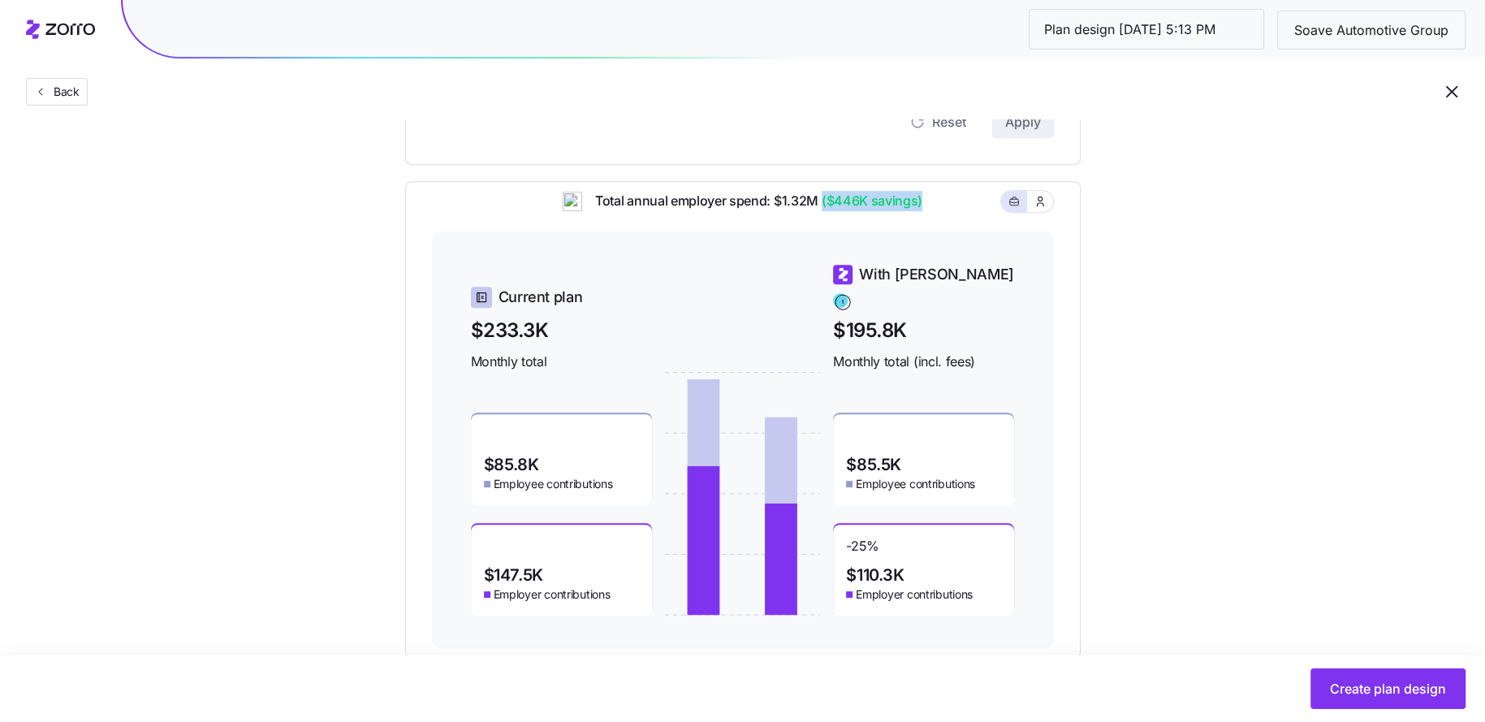
drag, startPoint x: 921, startPoint y: 211, endPoint x: 821, endPoint y: 212, distance: 99.0
click at [821, 211] on span "($446K savings)" at bounding box center [870, 201] width 104 height 20
click at [938, 212] on div "Total annual employer spend: $1.32M ($446K savings)" at bounding box center [743, 211] width 622 height 40
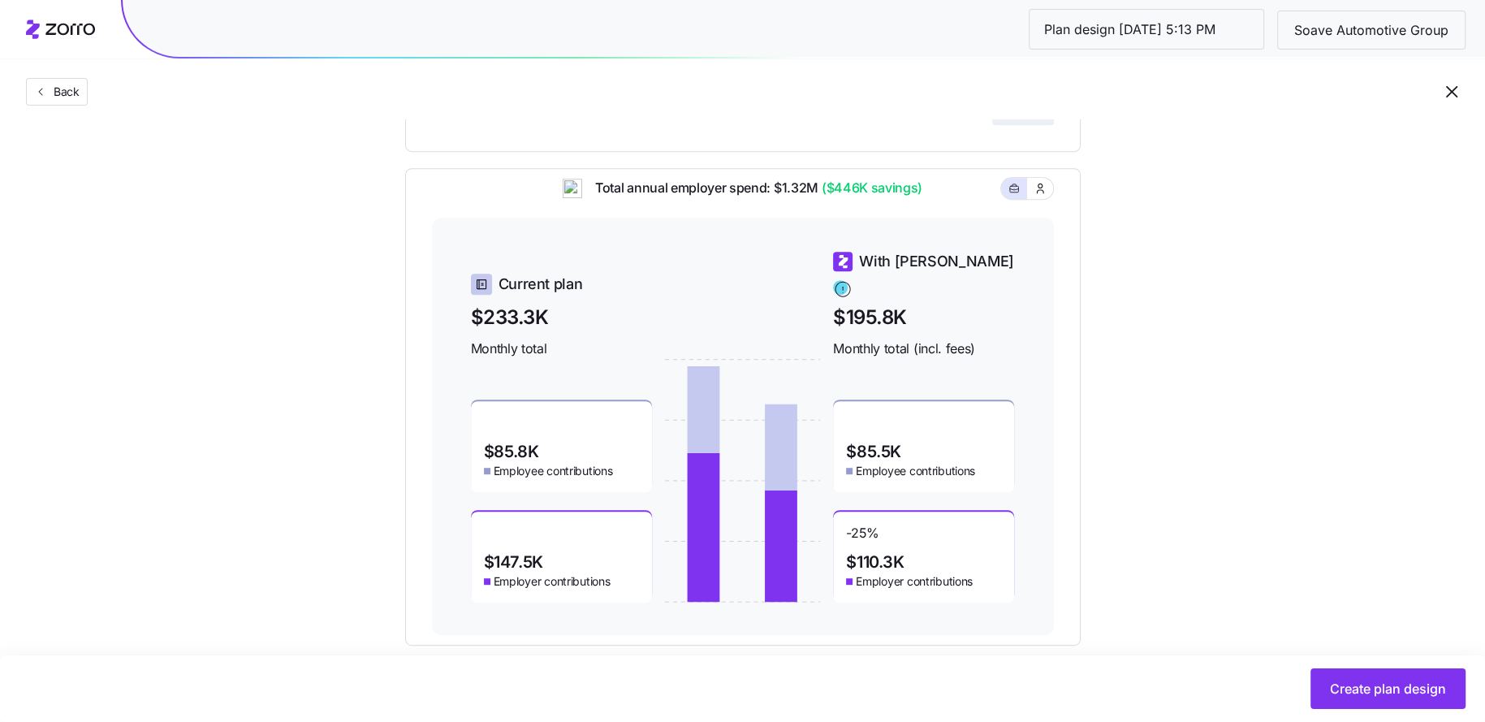
scroll to position [646, 0]
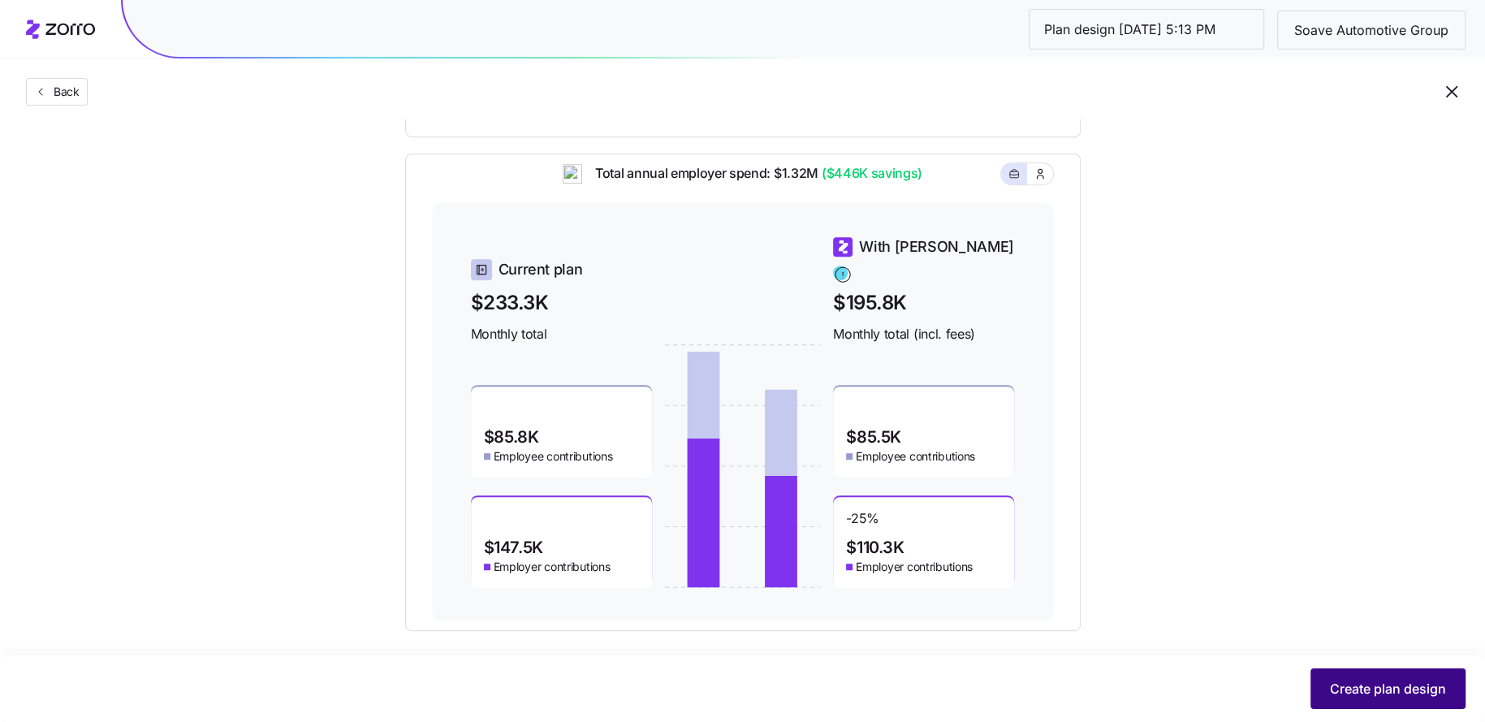
click at [1370, 685] on span "Create plan design" at bounding box center [1388, 688] width 116 height 19
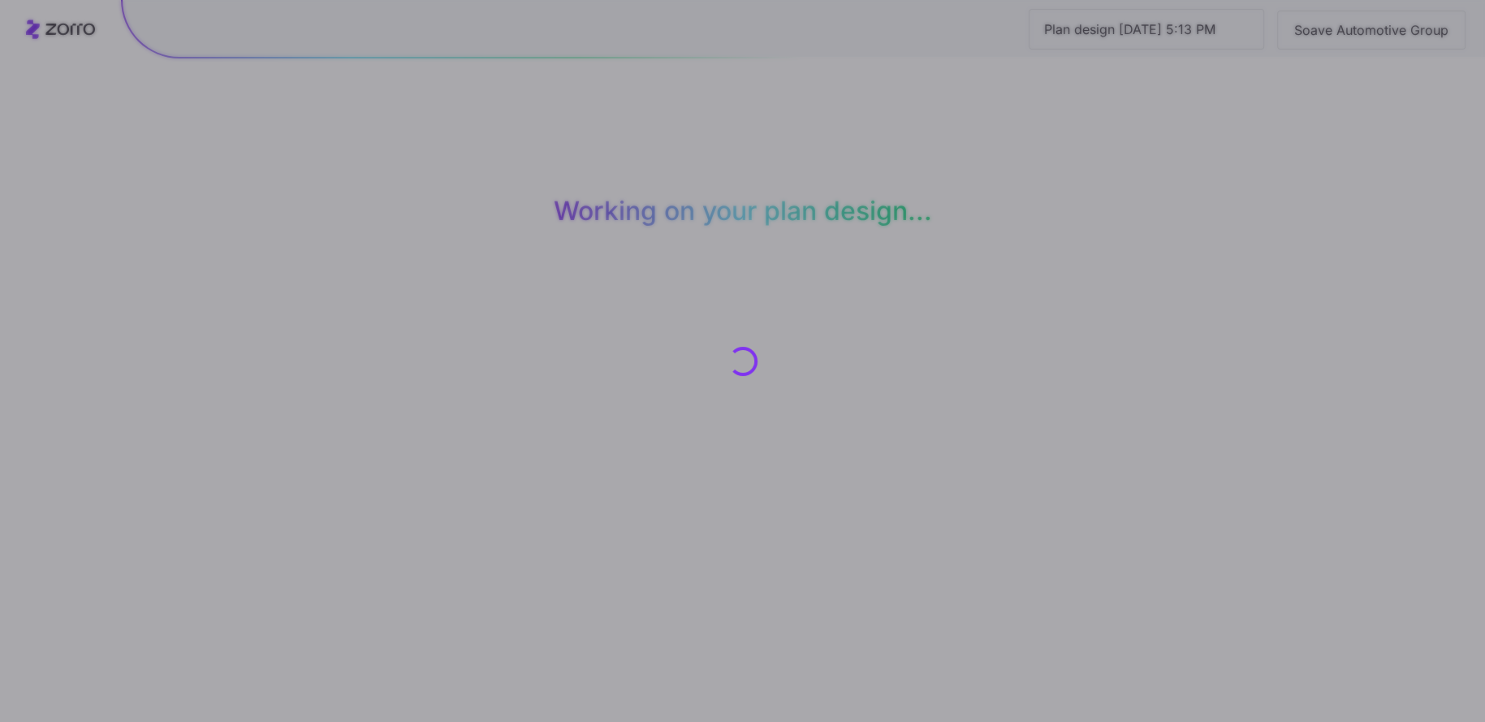
scroll to position [0, 0]
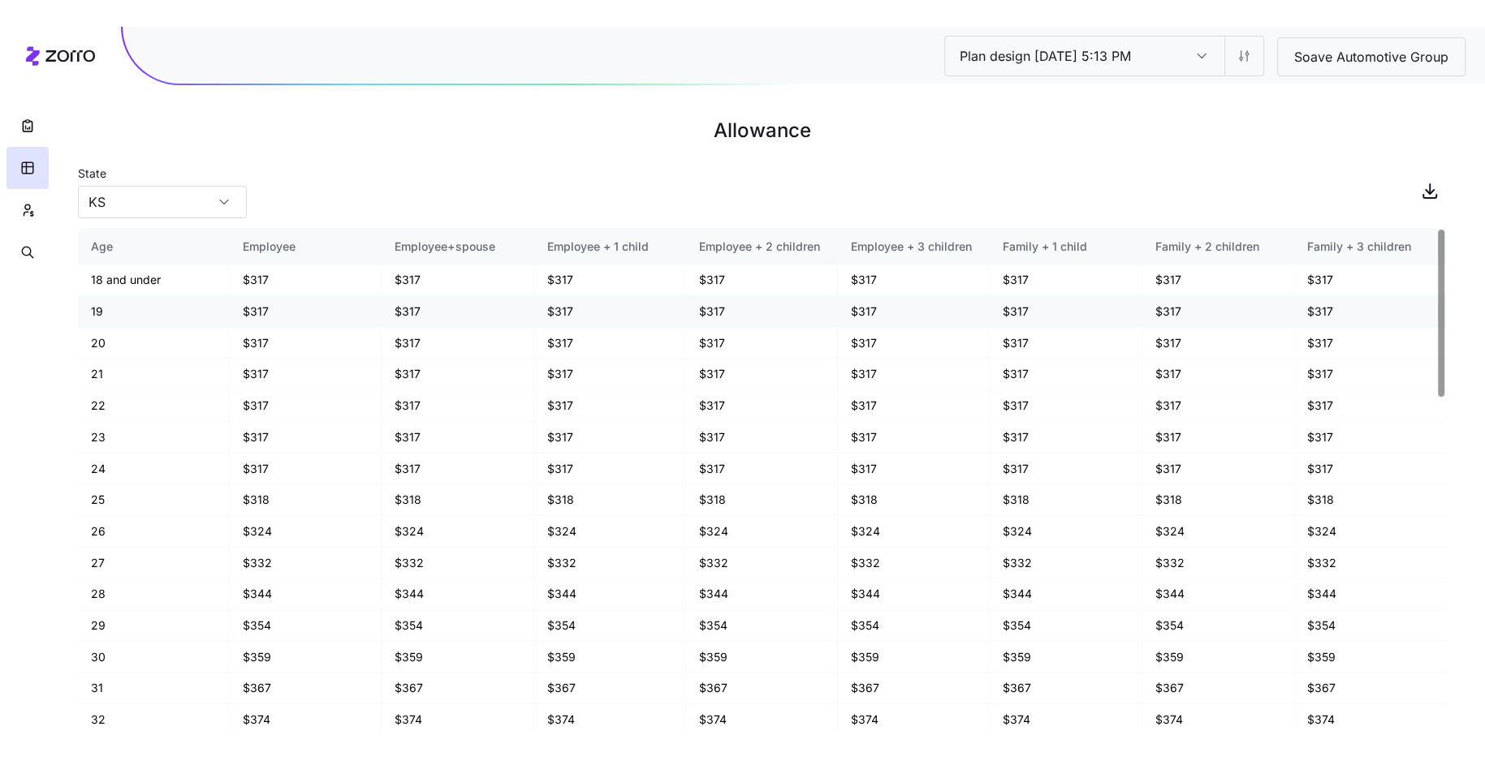
scroll to position [996, 0]
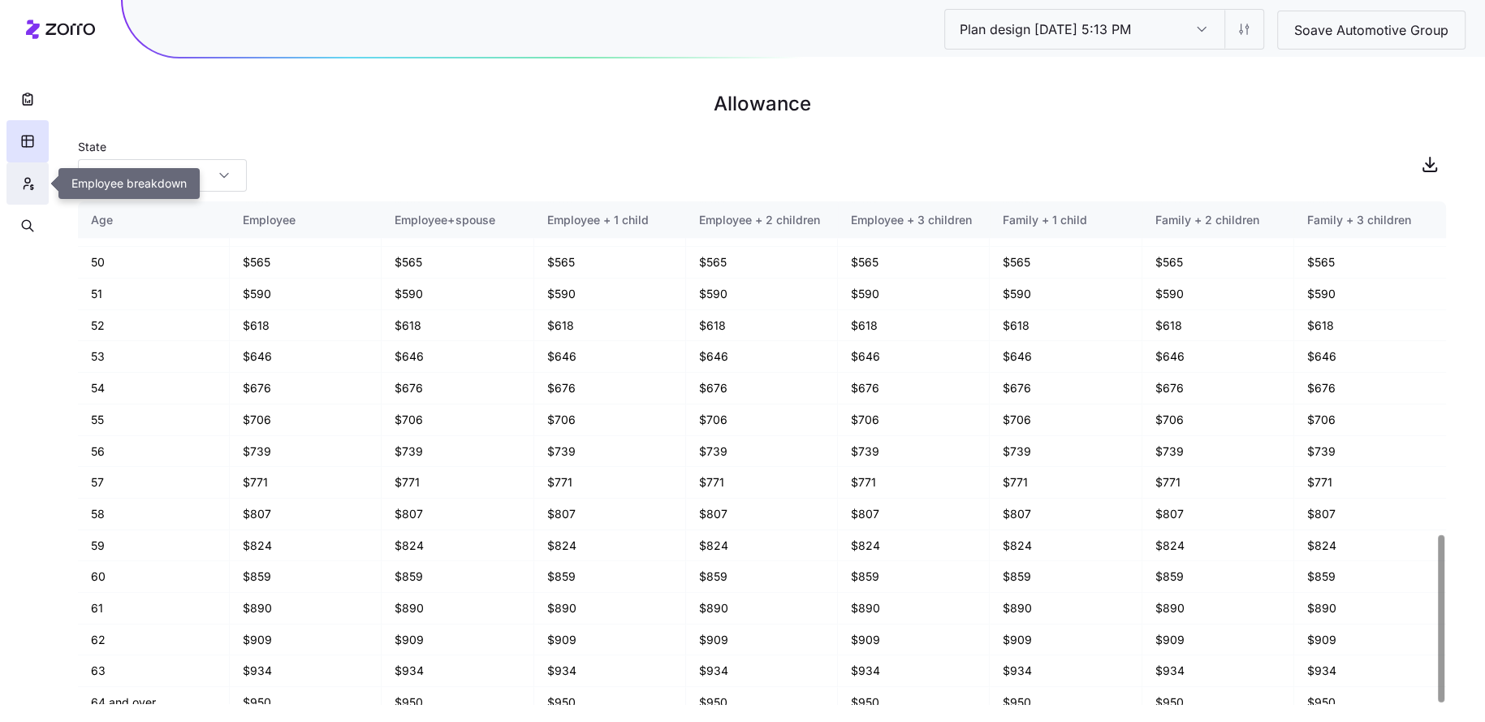
click at [33, 186] on icon "button" at bounding box center [27, 183] width 15 height 16
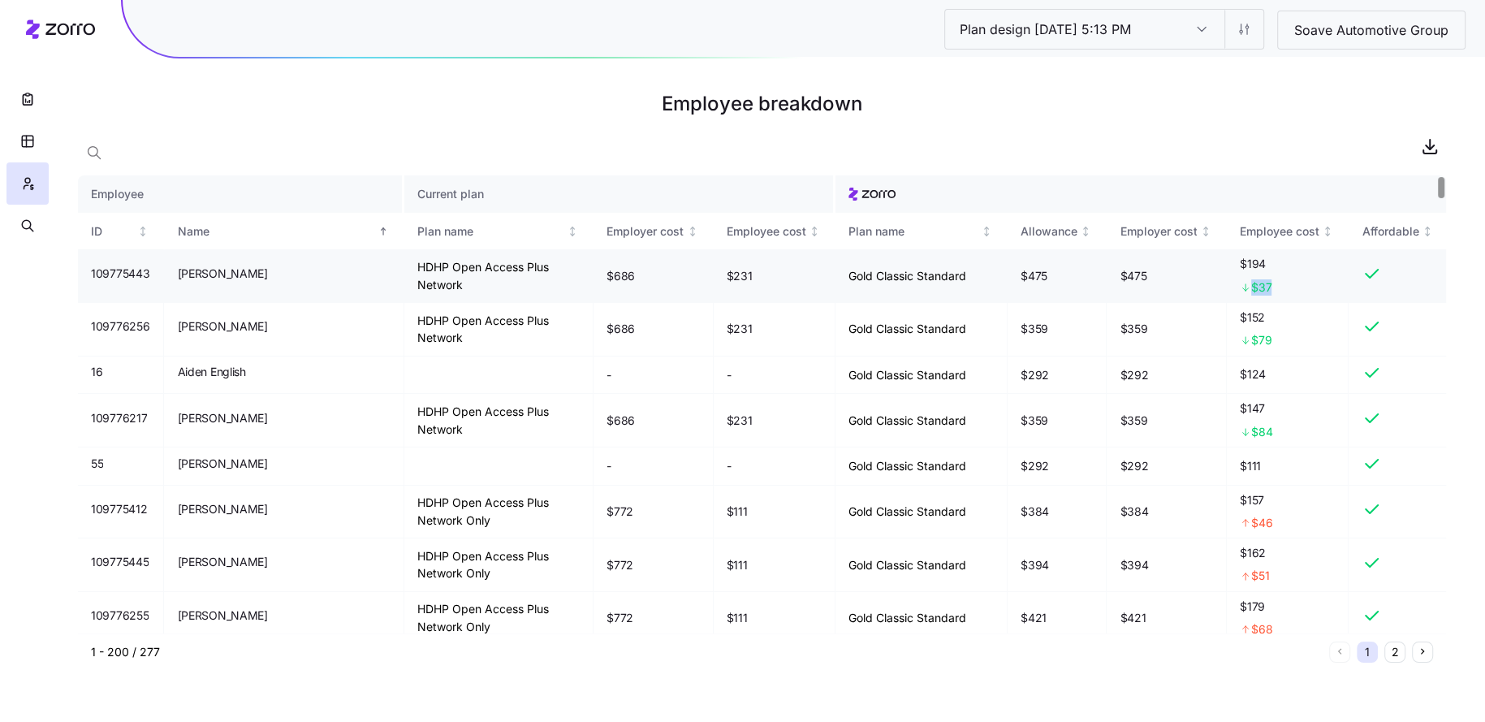
drag, startPoint x: 1274, startPoint y: 287, endPoint x: 1246, endPoint y: 287, distance: 28.4
click at [1246, 287] on div "$37" at bounding box center [1288, 287] width 96 height 16
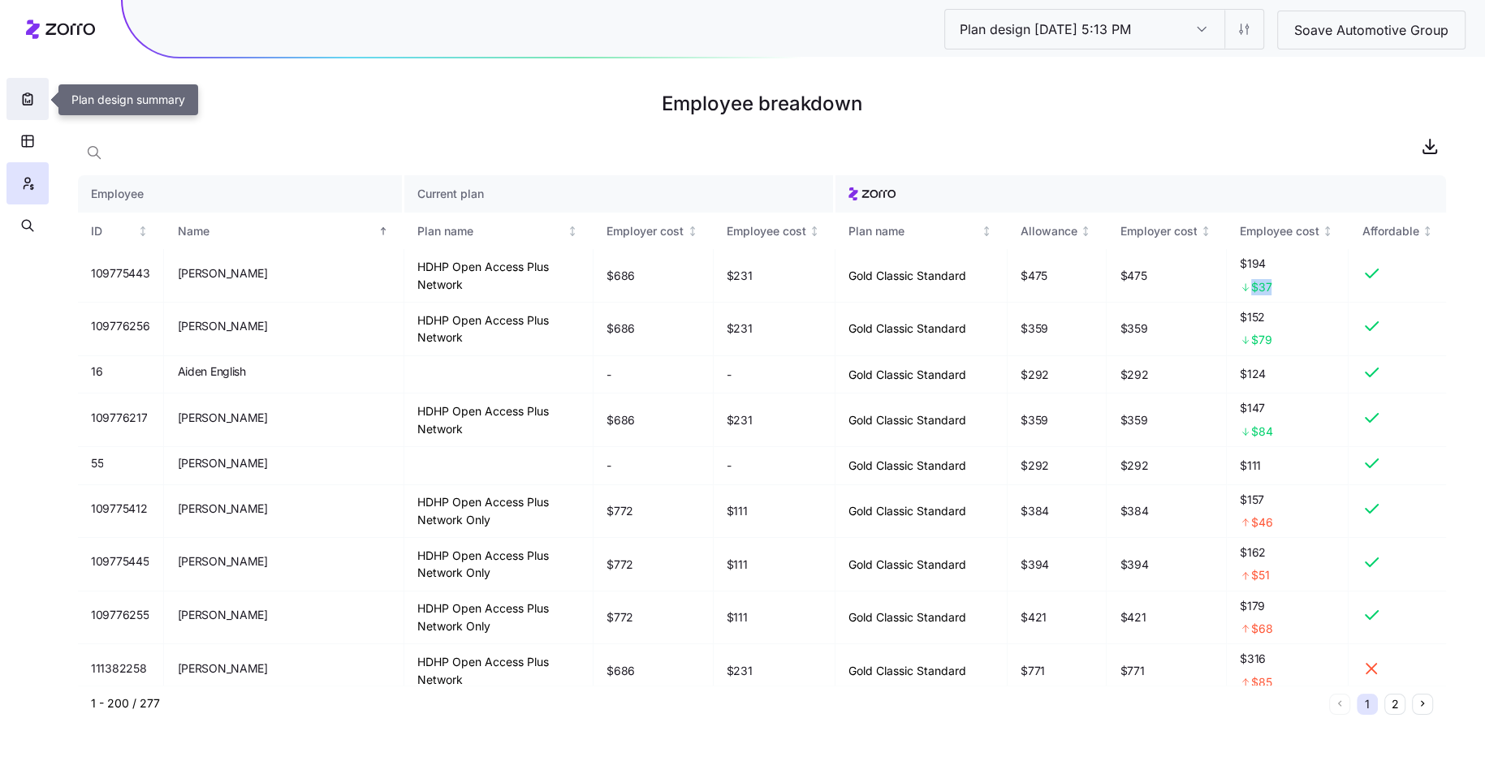
click at [28, 114] on button "button" at bounding box center [27, 99] width 42 height 42
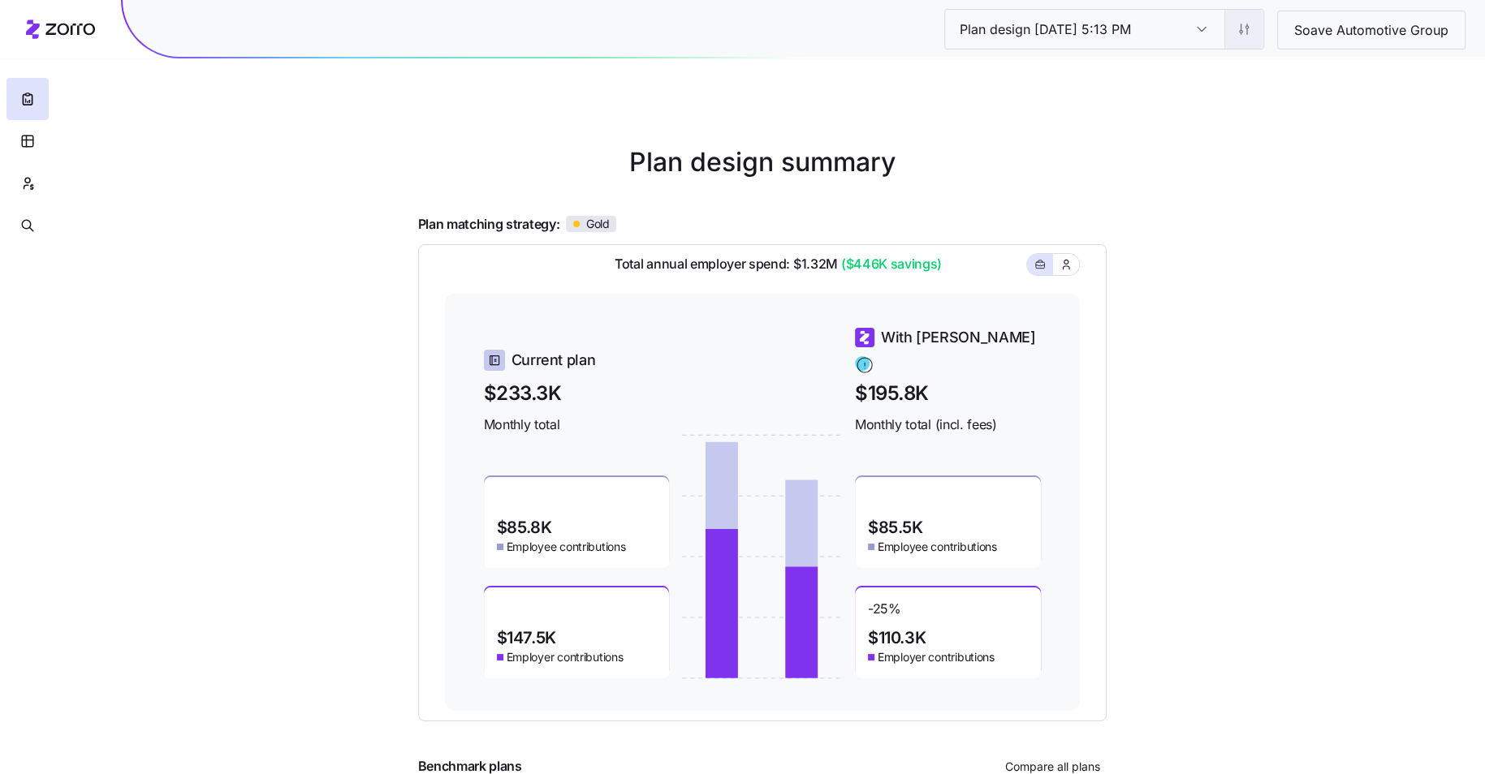
click at [1244, 34] on html "Plan design 10/09/2025 5:13 PM Plan design 10/09/2025 5:13 PM Soave Automotive …" at bounding box center [742, 445] width 1485 height 890
drag, startPoint x: 1197, startPoint y: 72, endPoint x: 1192, endPoint y: 97, distance: 25.0
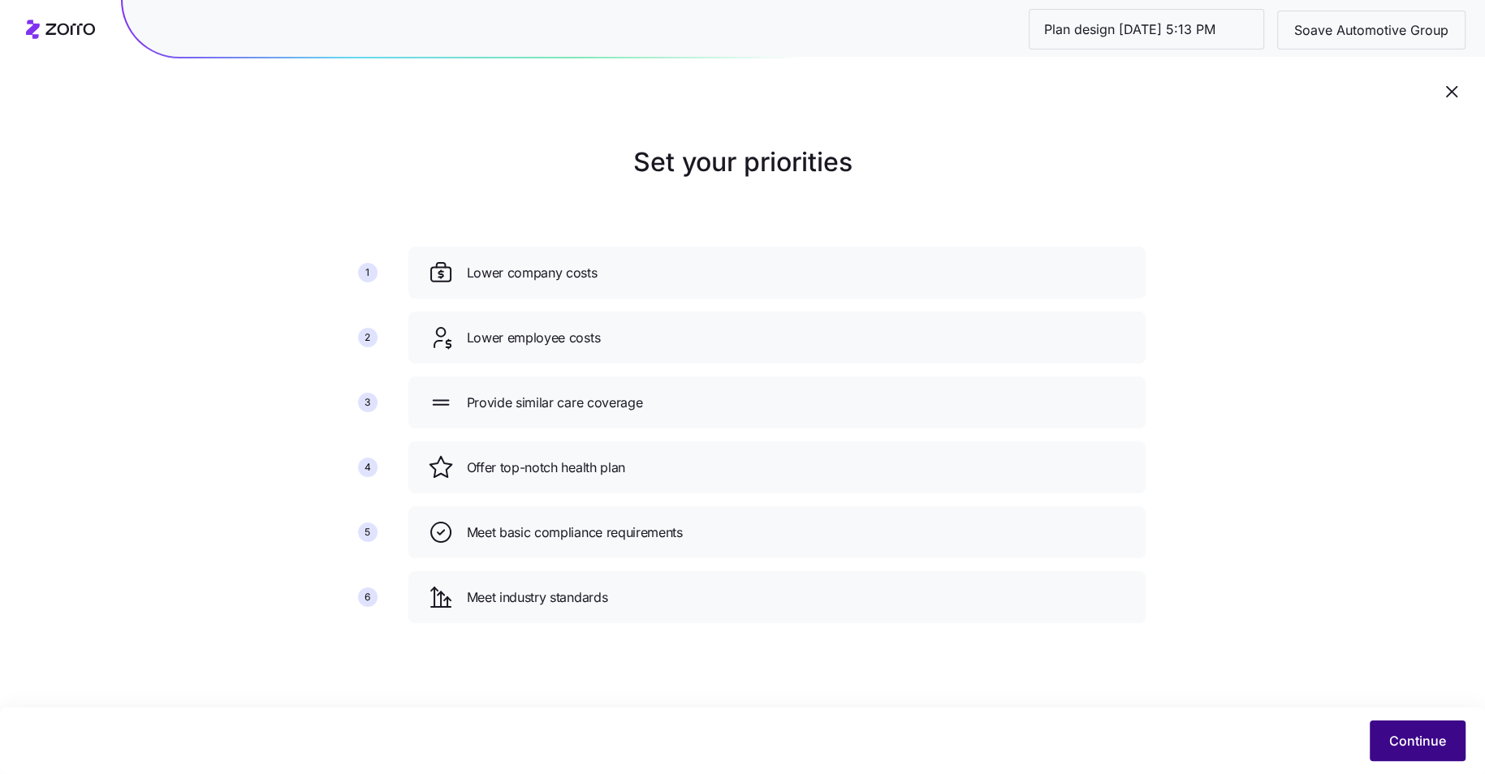
click at [1400, 732] on span "Continue" at bounding box center [1417, 740] width 57 height 19
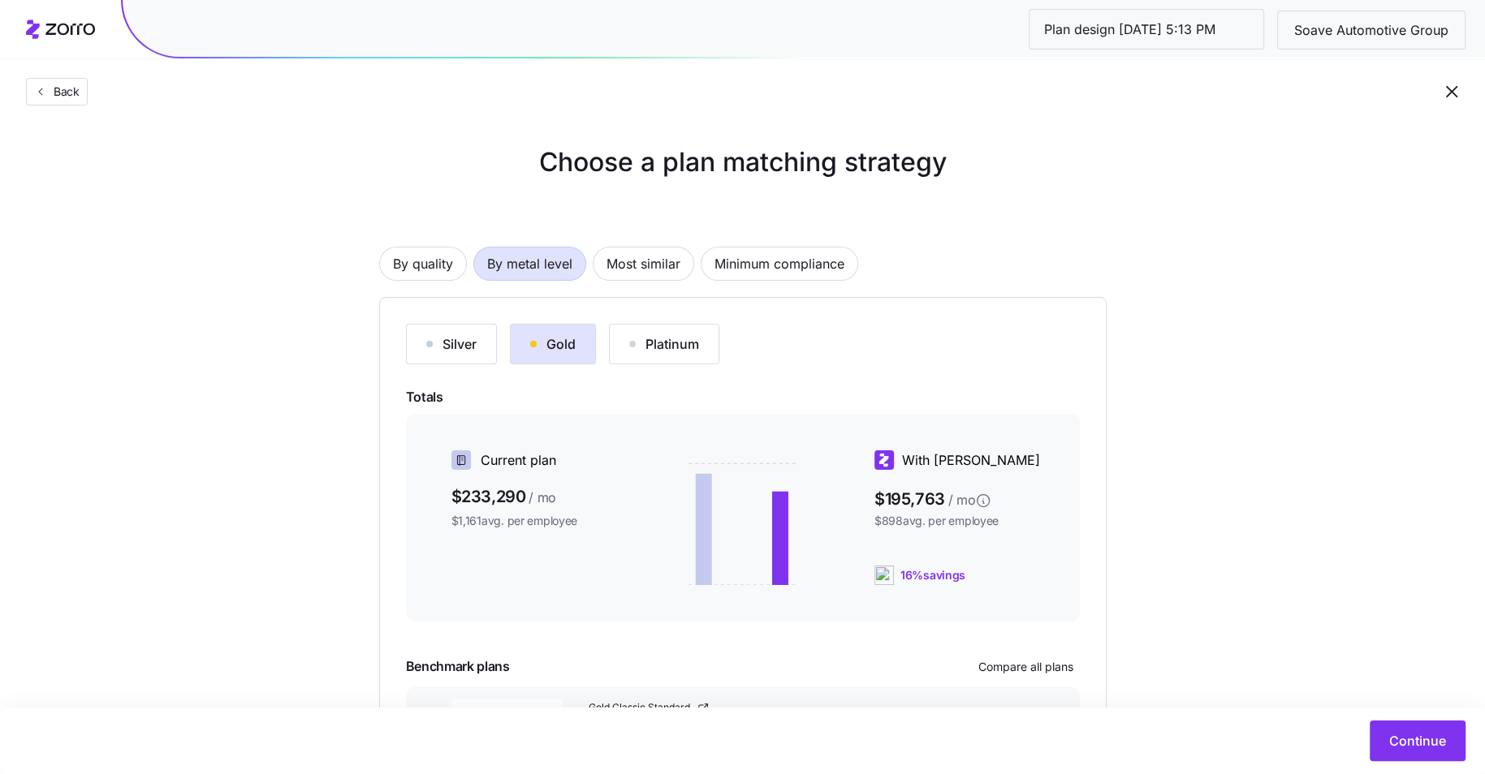
scroll to position [140, 0]
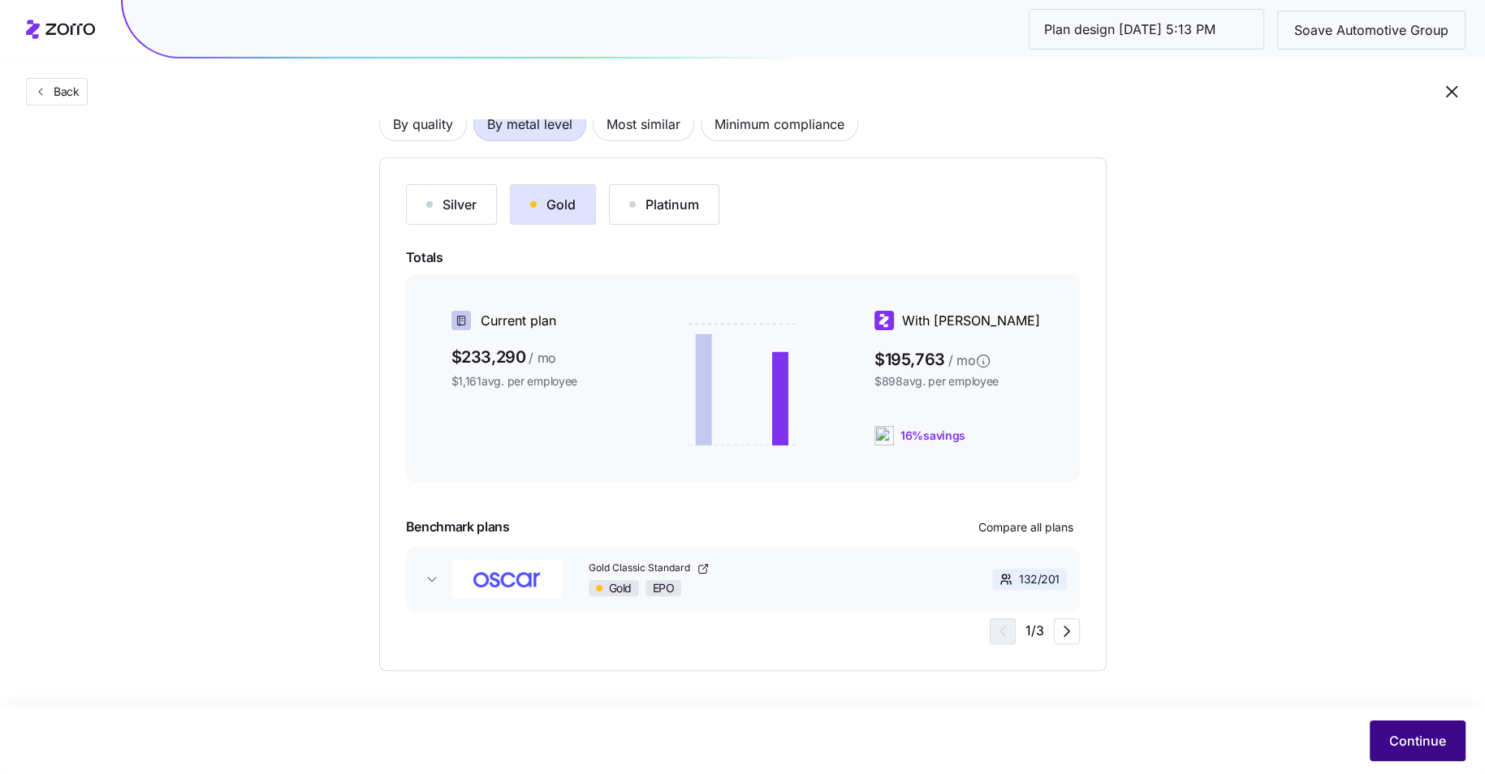
click at [1462, 735] on button "Continue" at bounding box center [1417, 741] width 96 height 41
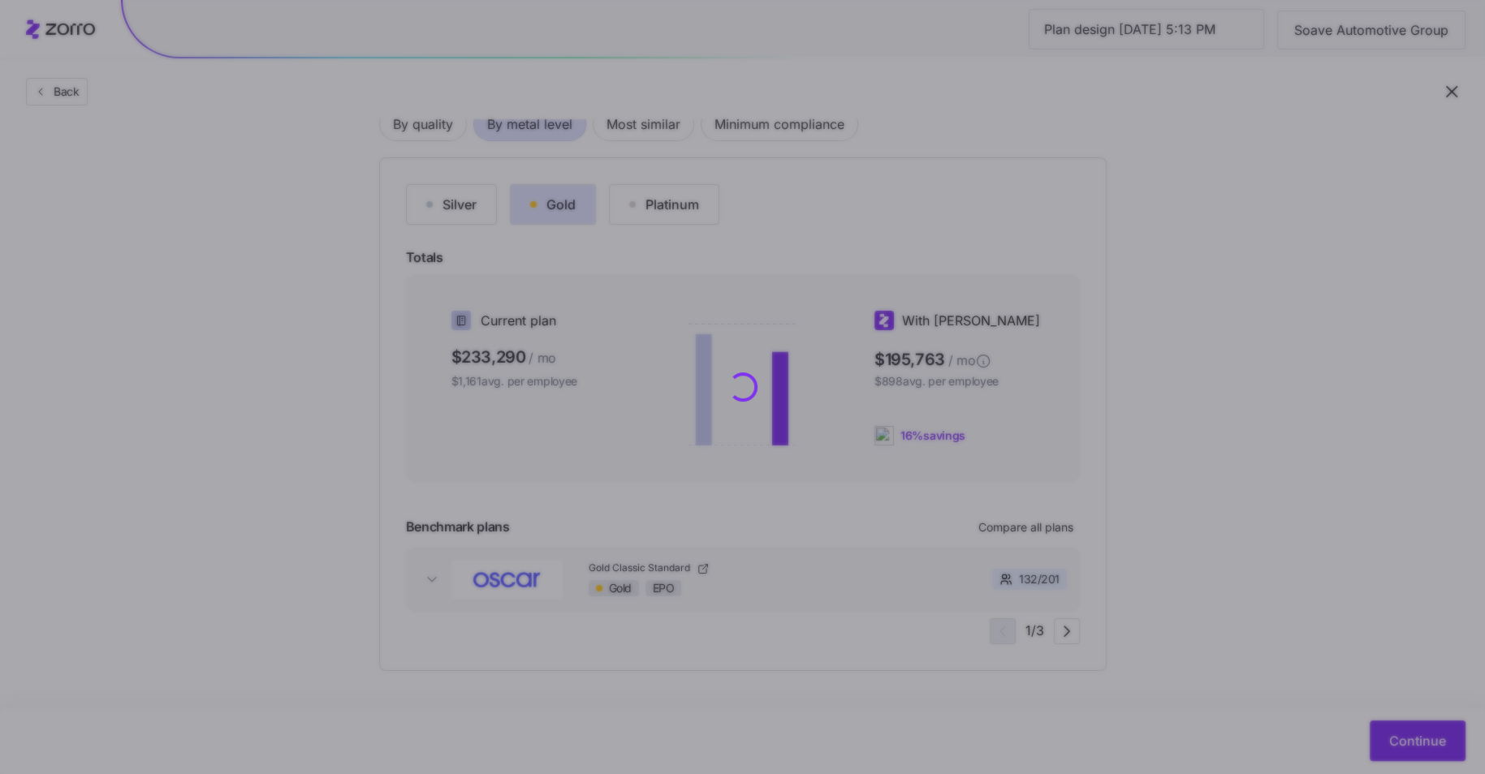
scroll to position [0, 0]
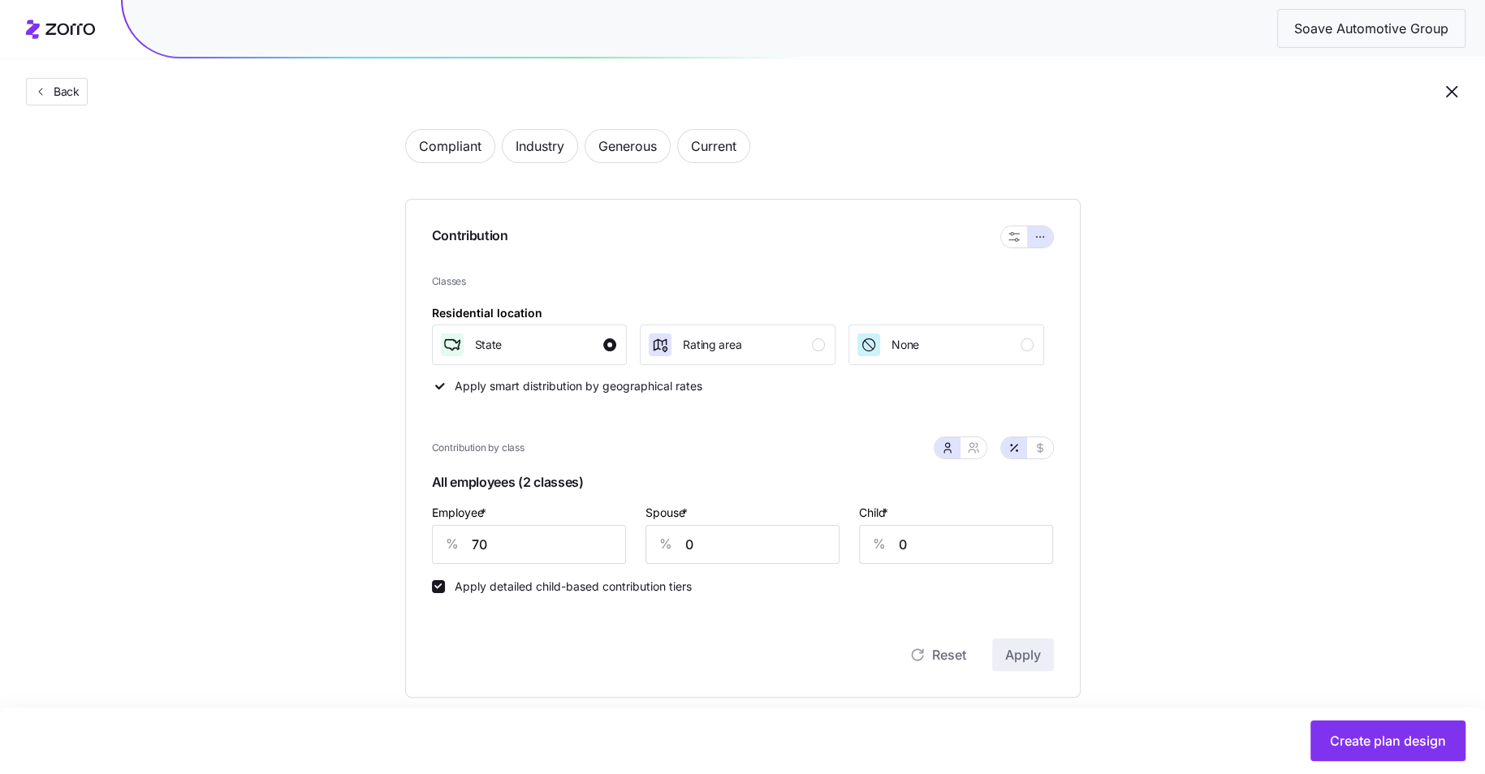
scroll to position [112, 0]
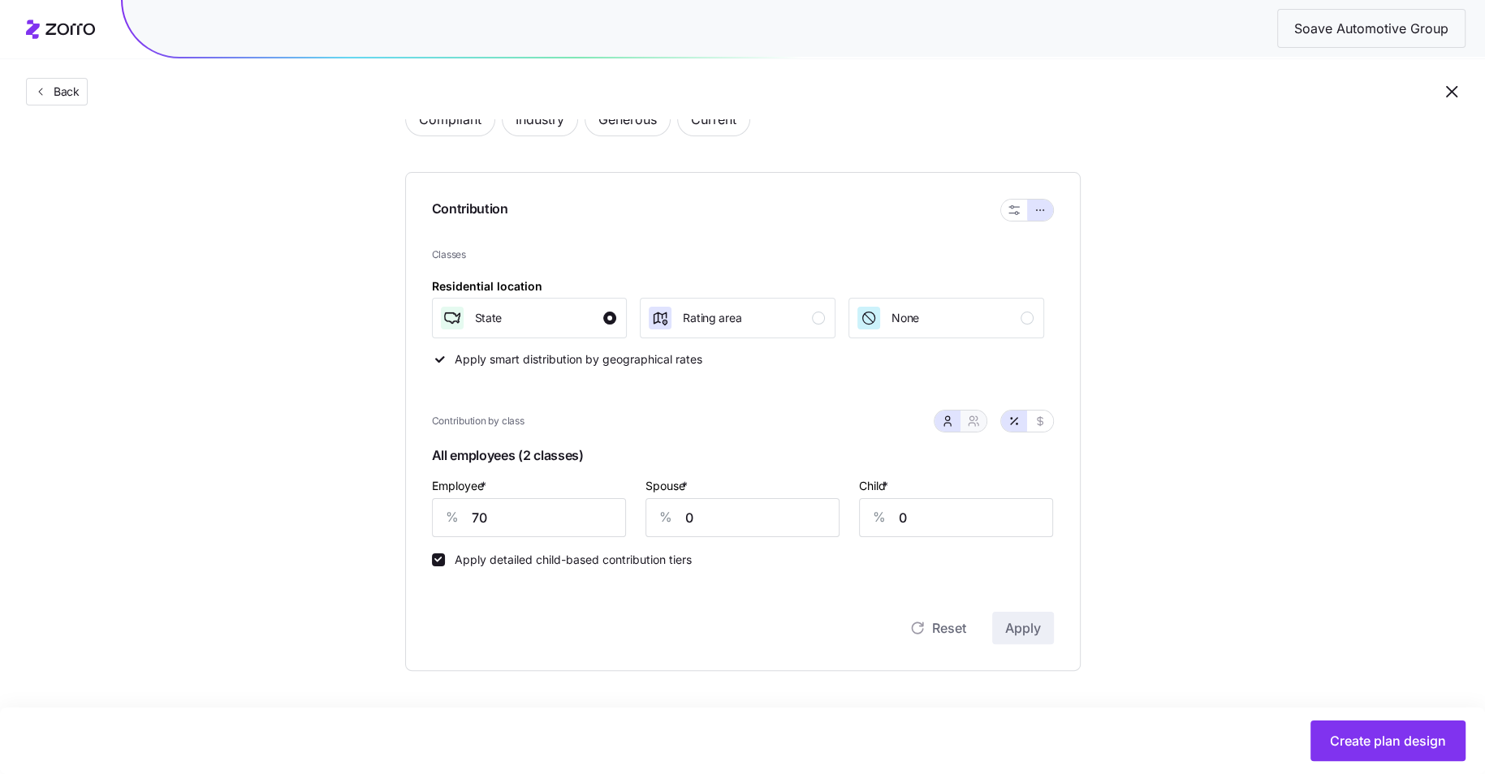
click at [985, 421] on button "button" at bounding box center [973, 421] width 26 height 21
type input "35"
type input "41"
click at [1050, 421] on button "button" at bounding box center [1040, 421] width 26 height 21
type input "531"
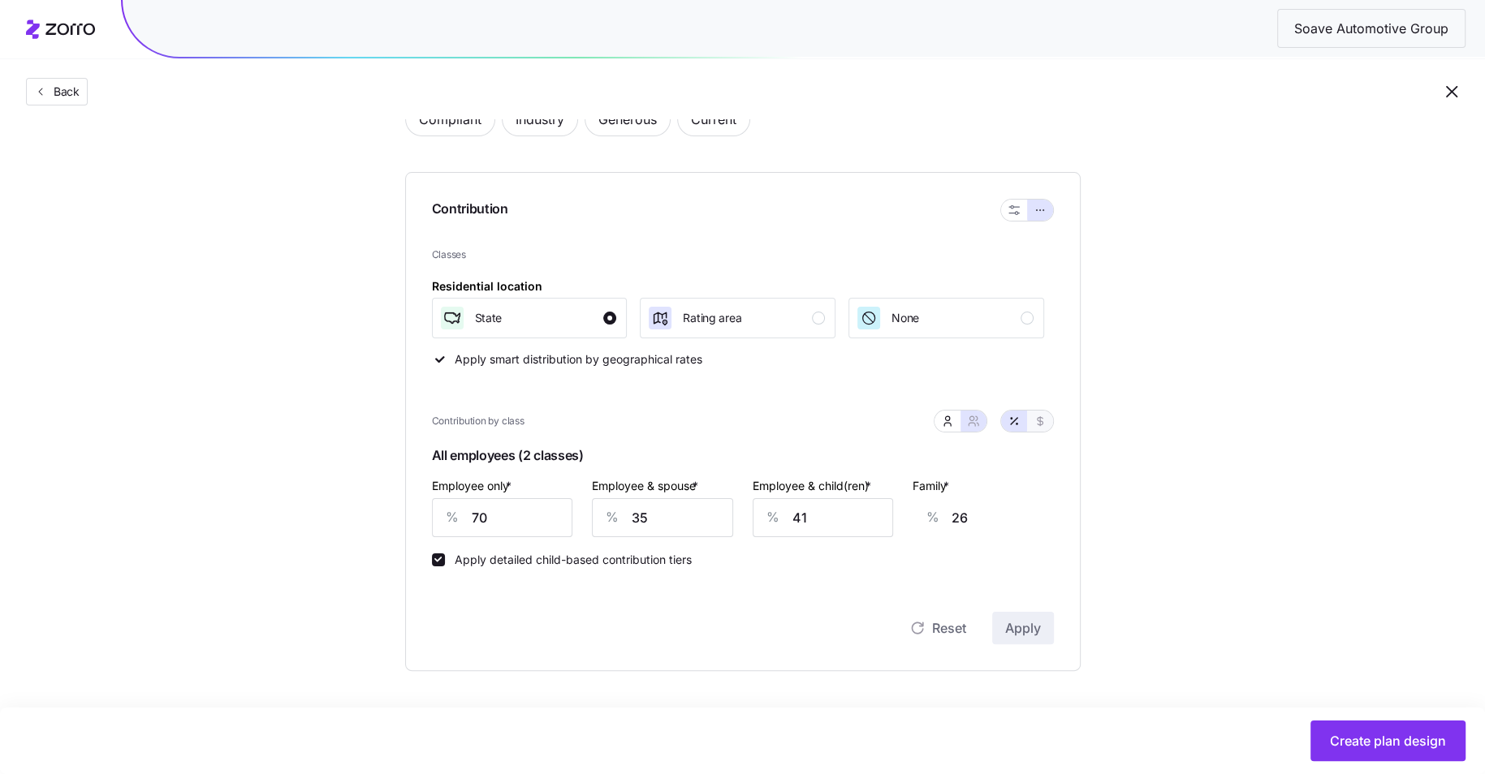
type input "531"
click at [524, 518] on input "531" at bounding box center [502, 517] width 141 height 39
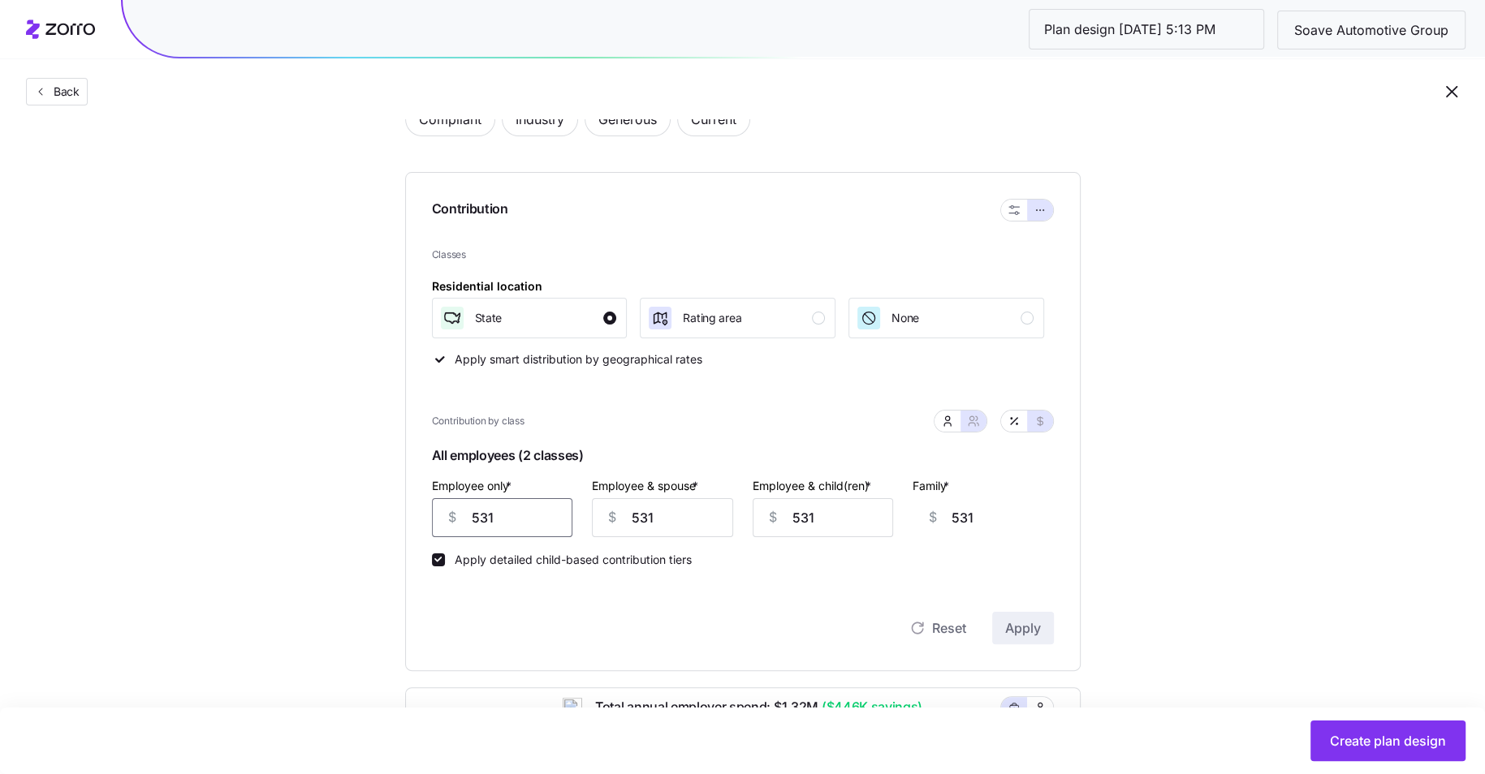
type input "4"
type input "1057"
type input "48"
type input "1013"
type input "489"
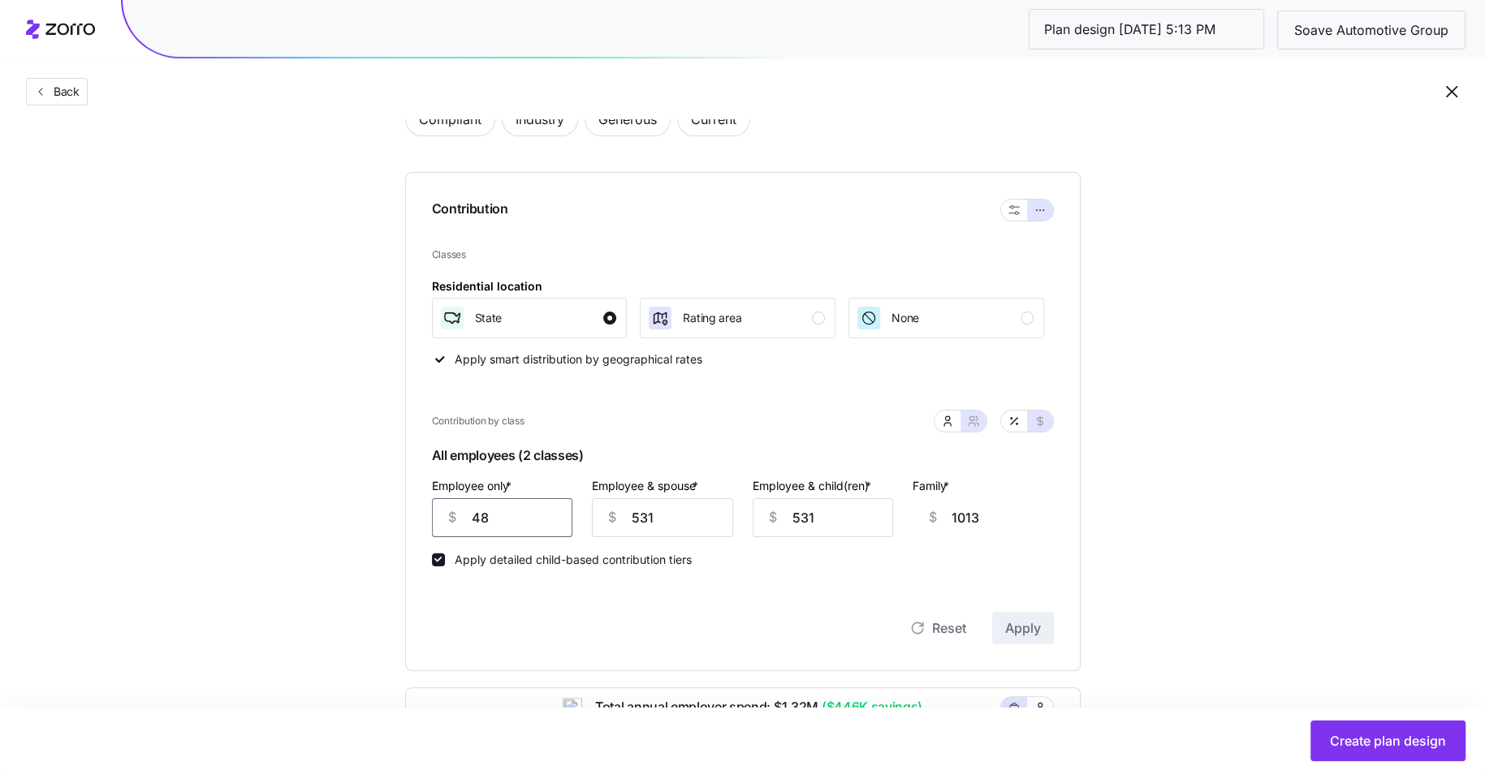
type input "572"
type input "489"
type input "4"
type input "46"
type input "48"
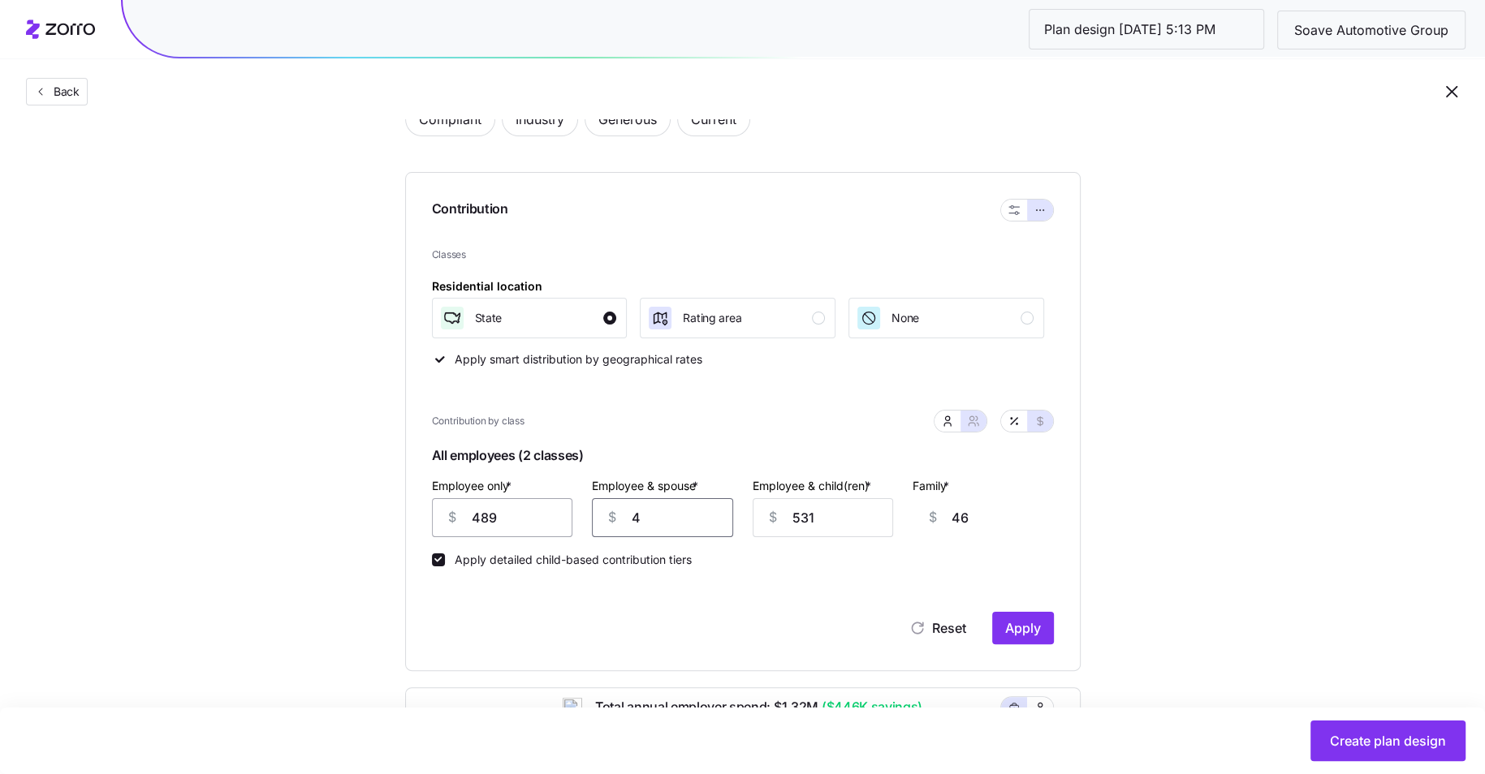
type input "90"
type input "489"
type input "531"
type input "489"
type input "4"
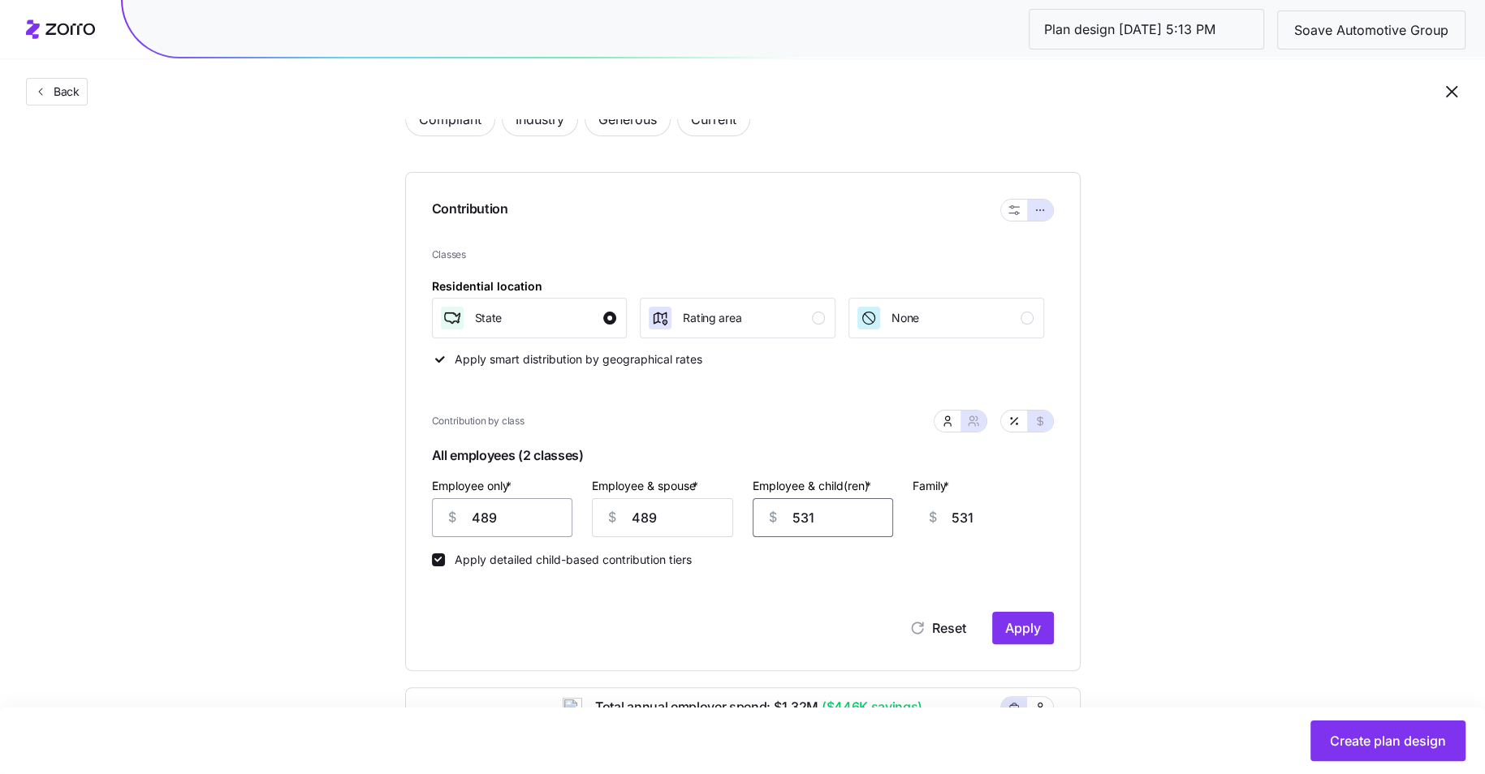
type input "4"
type input "48"
type input "489"
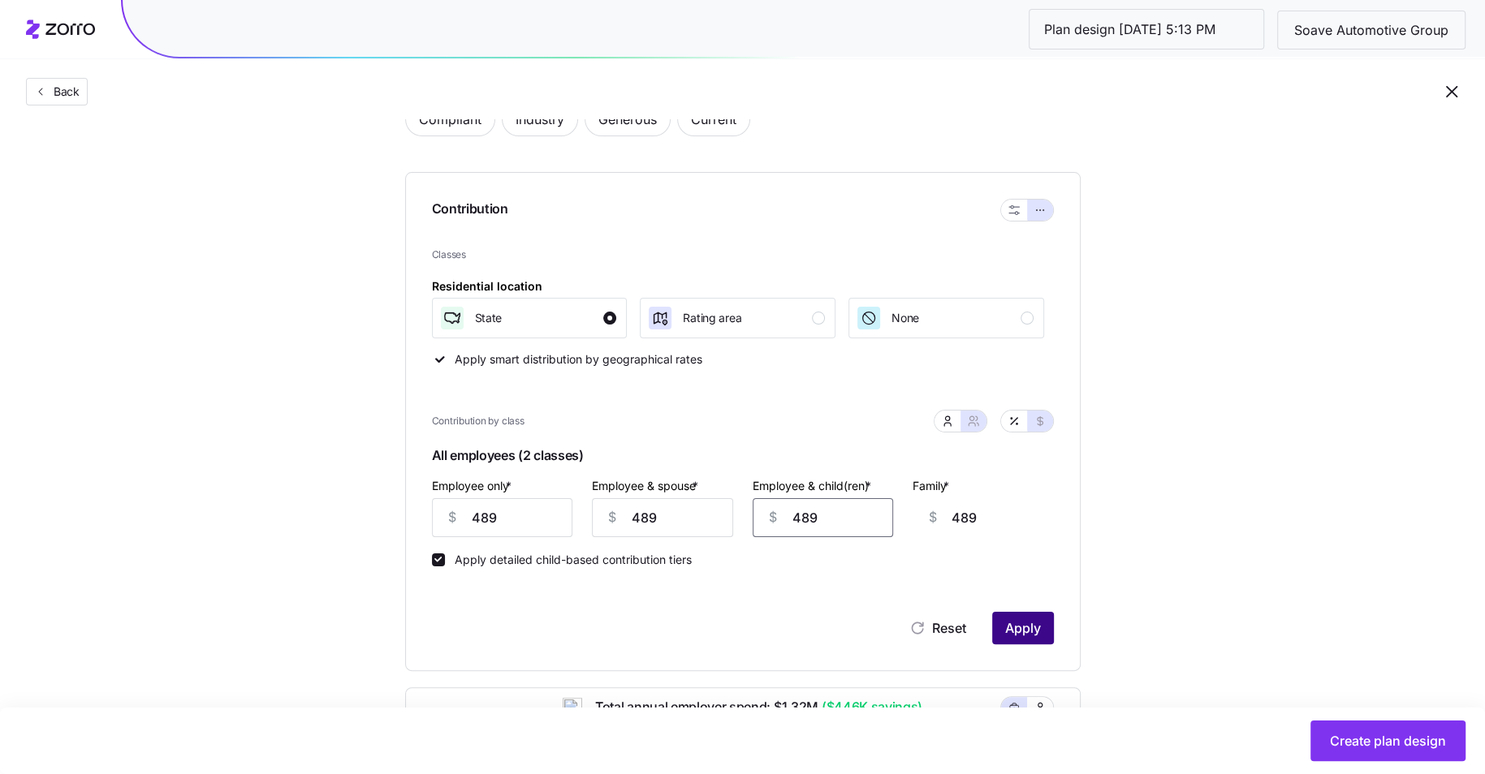
type input "489"
click at [1036, 638] on button "Apply" at bounding box center [1023, 628] width 62 height 32
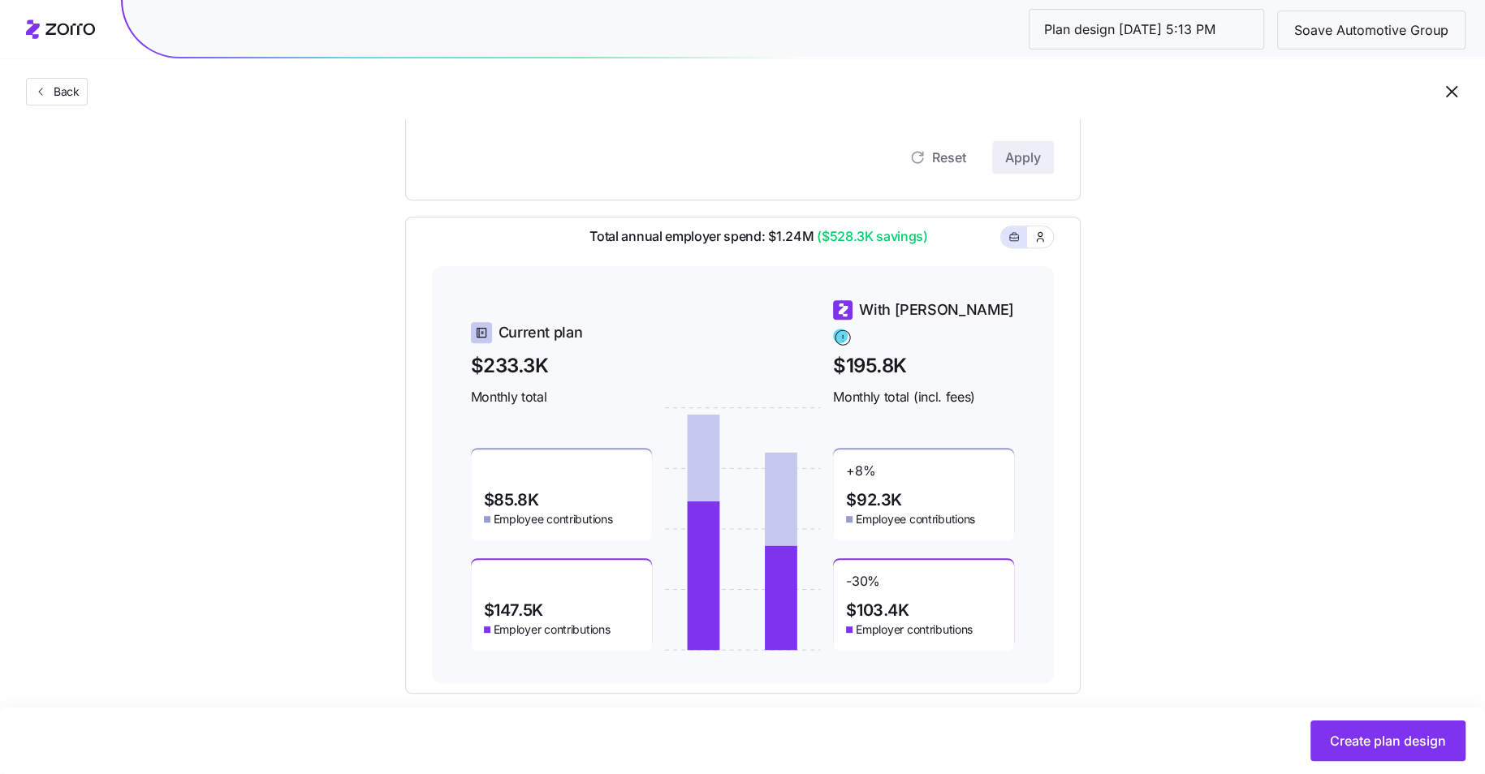
scroll to position [606, 0]
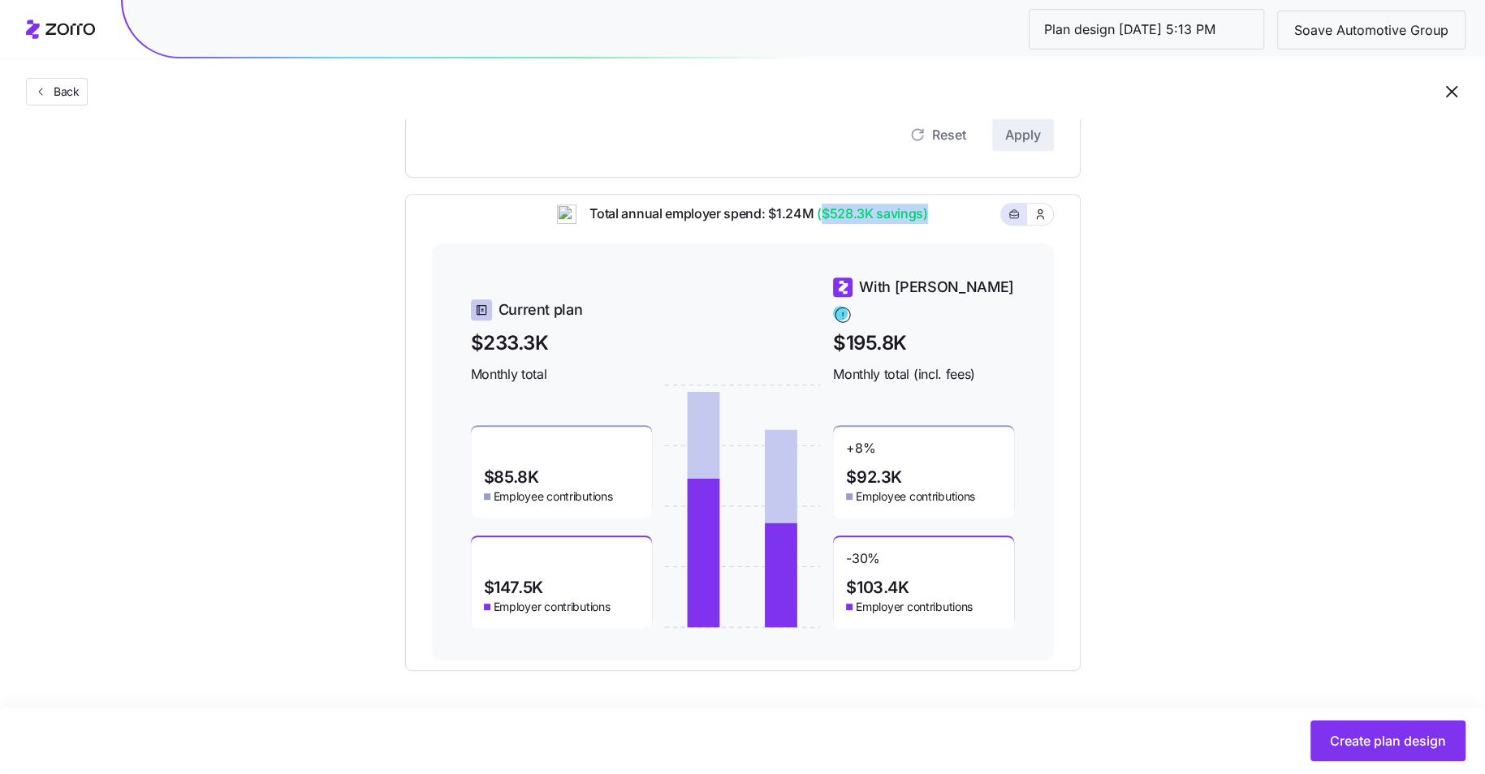
drag, startPoint x: 821, startPoint y: 223, endPoint x: 924, endPoint y: 223, distance: 102.3
click at [924, 223] on span "($528.3K savings)" at bounding box center [870, 214] width 114 height 20
click at [951, 224] on div "Total annual employer spend: $1.24M ($528.3K savings)" at bounding box center [743, 224] width 622 height 40
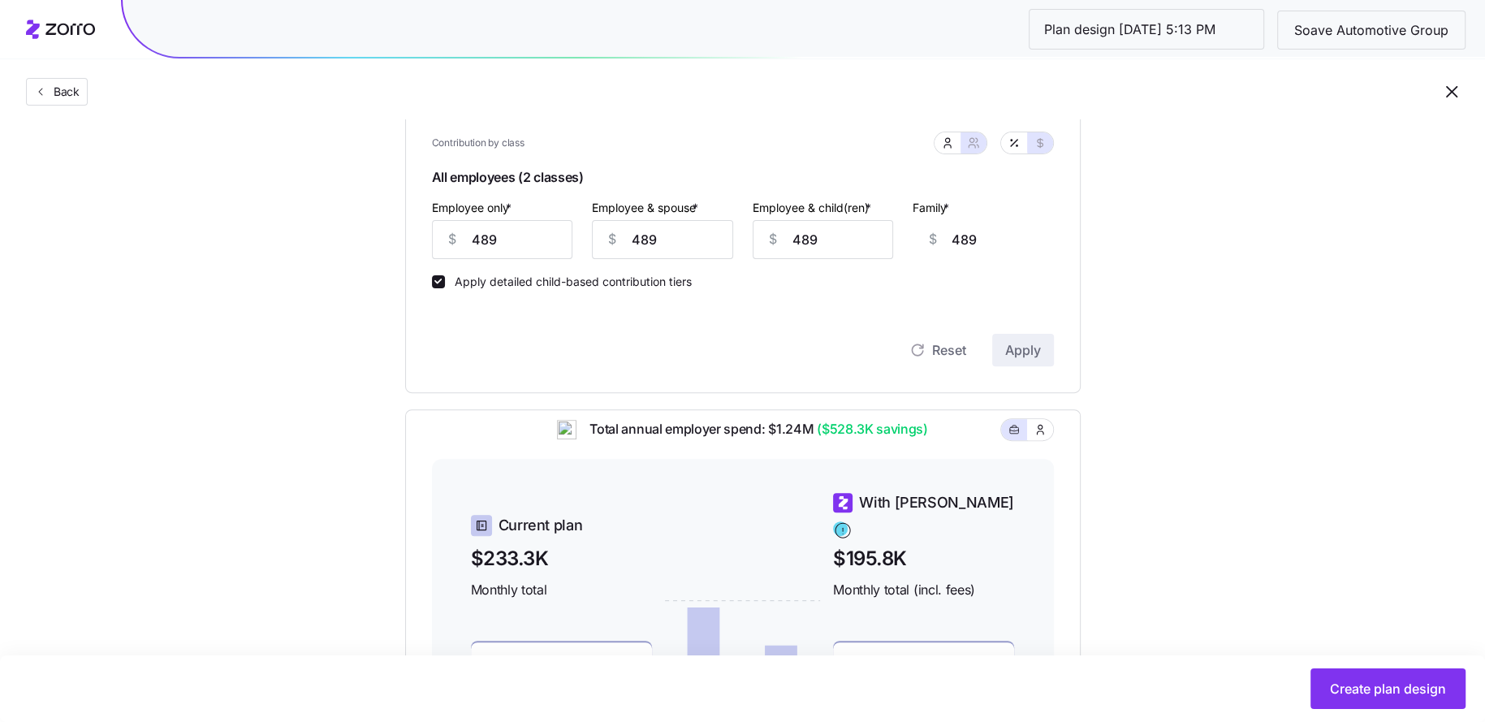
scroll to position [256, 0]
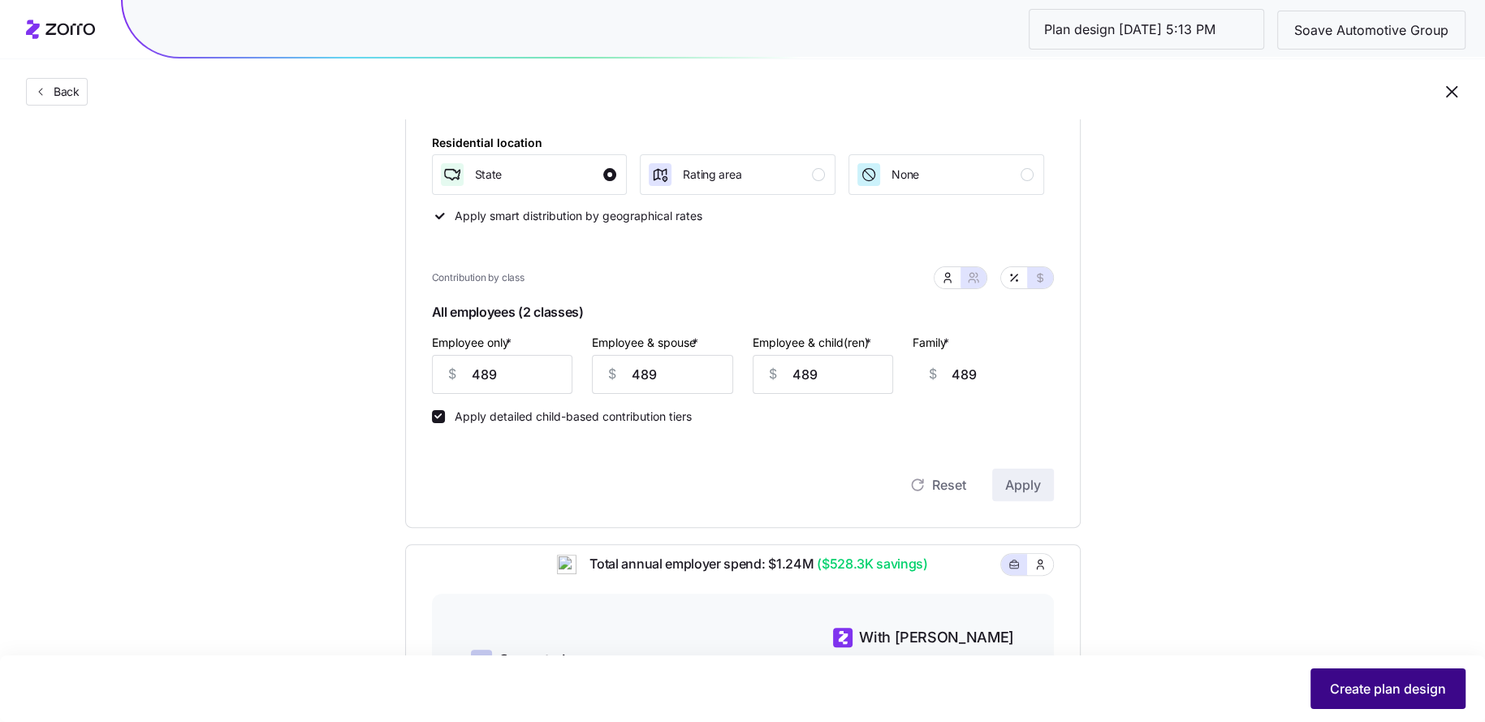
click at [1379, 681] on span "Create plan design" at bounding box center [1388, 688] width 116 height 19
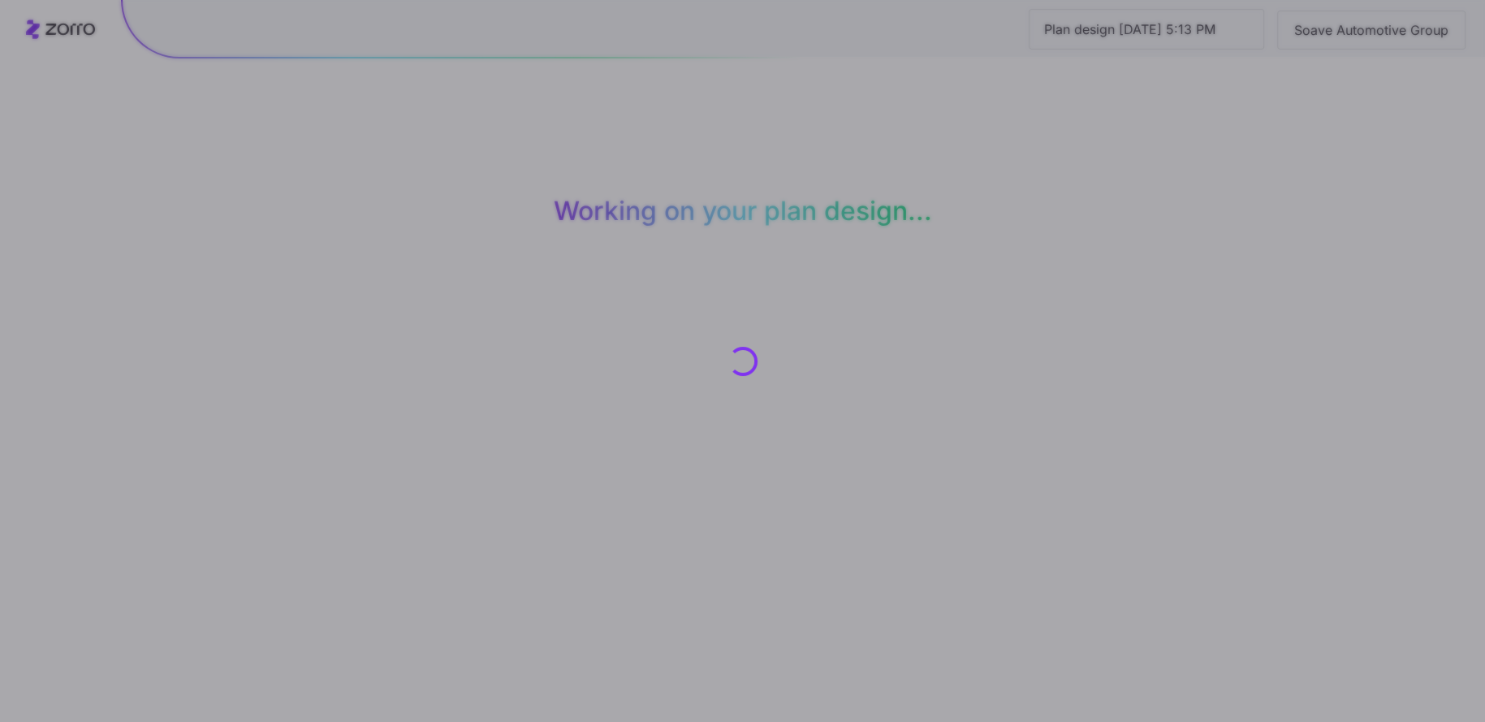
scroll to position [0, 0]
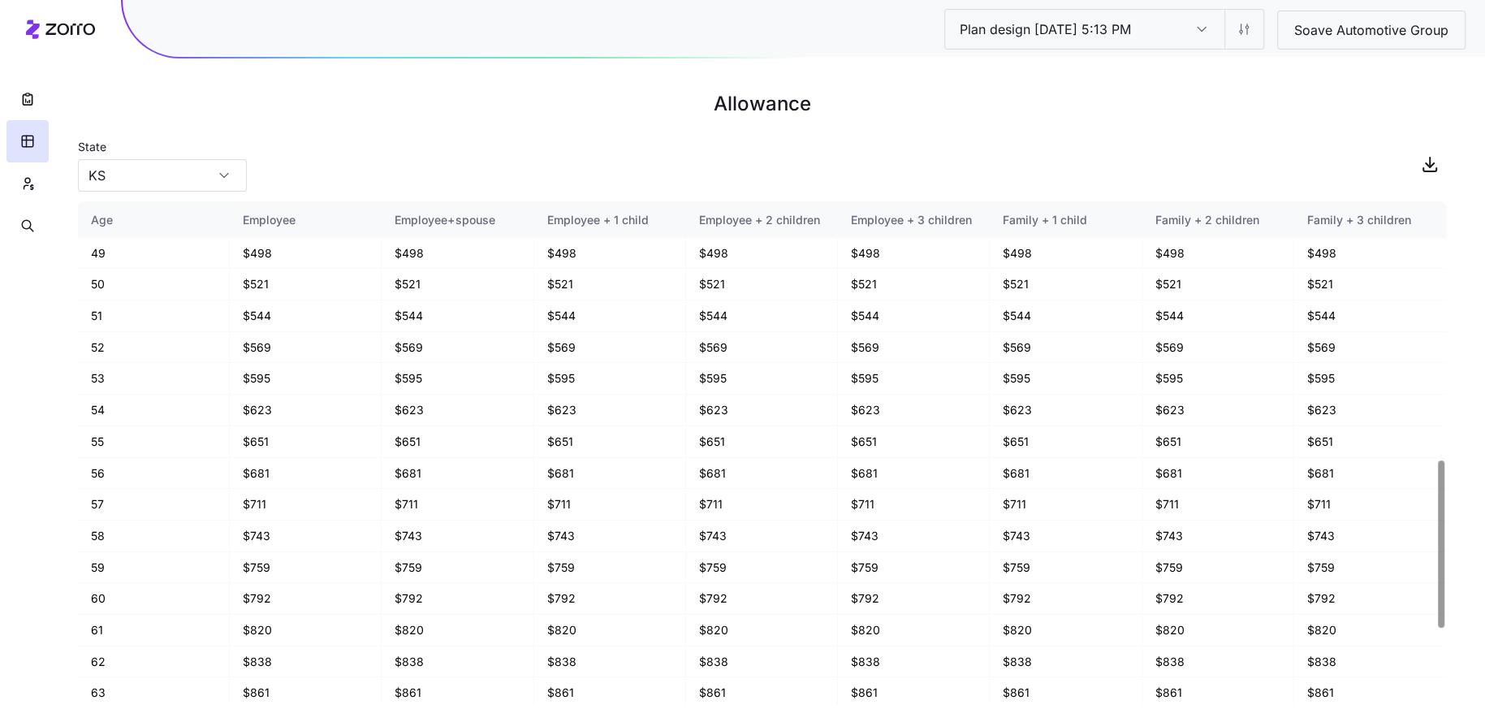
scroll to position [996, 0]
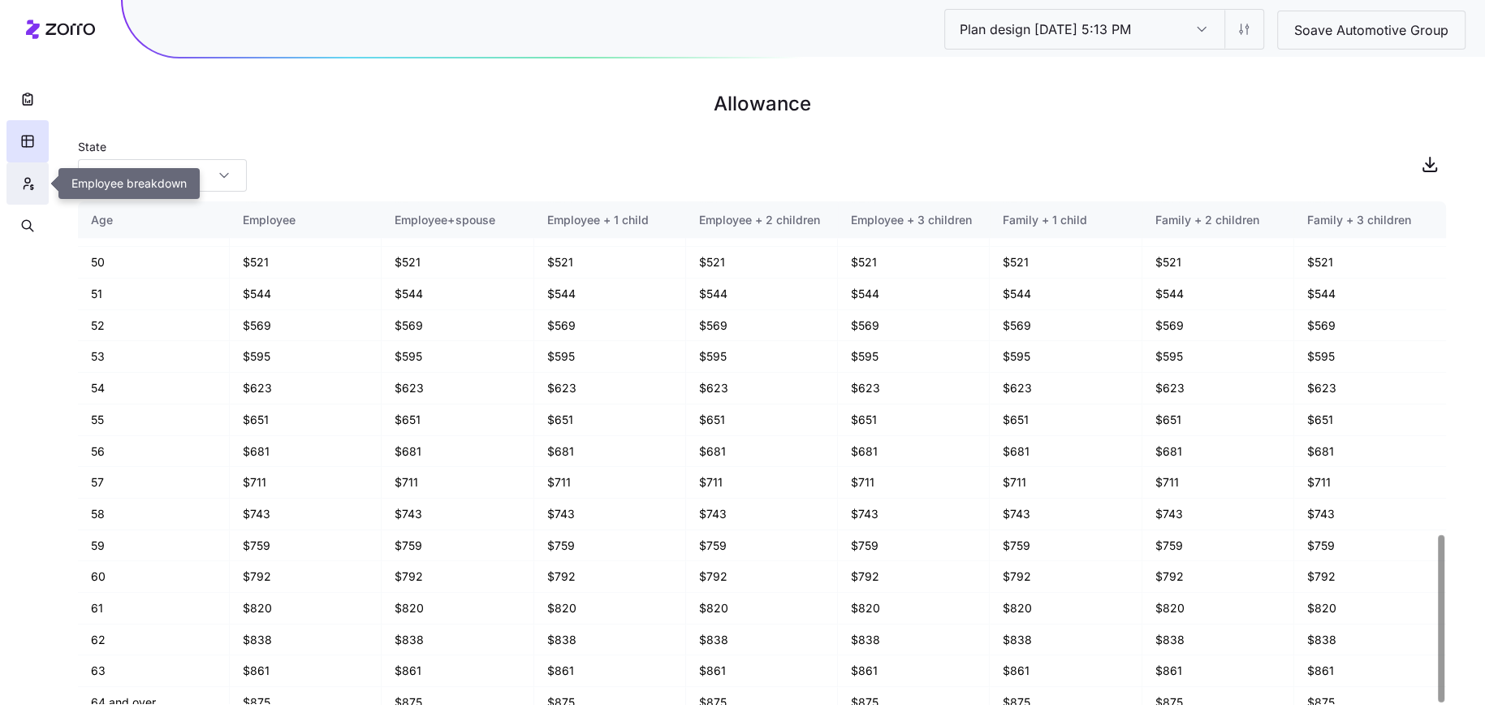
click at [35, 182] on icon "button" at bounding box center [27, 183] width 15 height 16
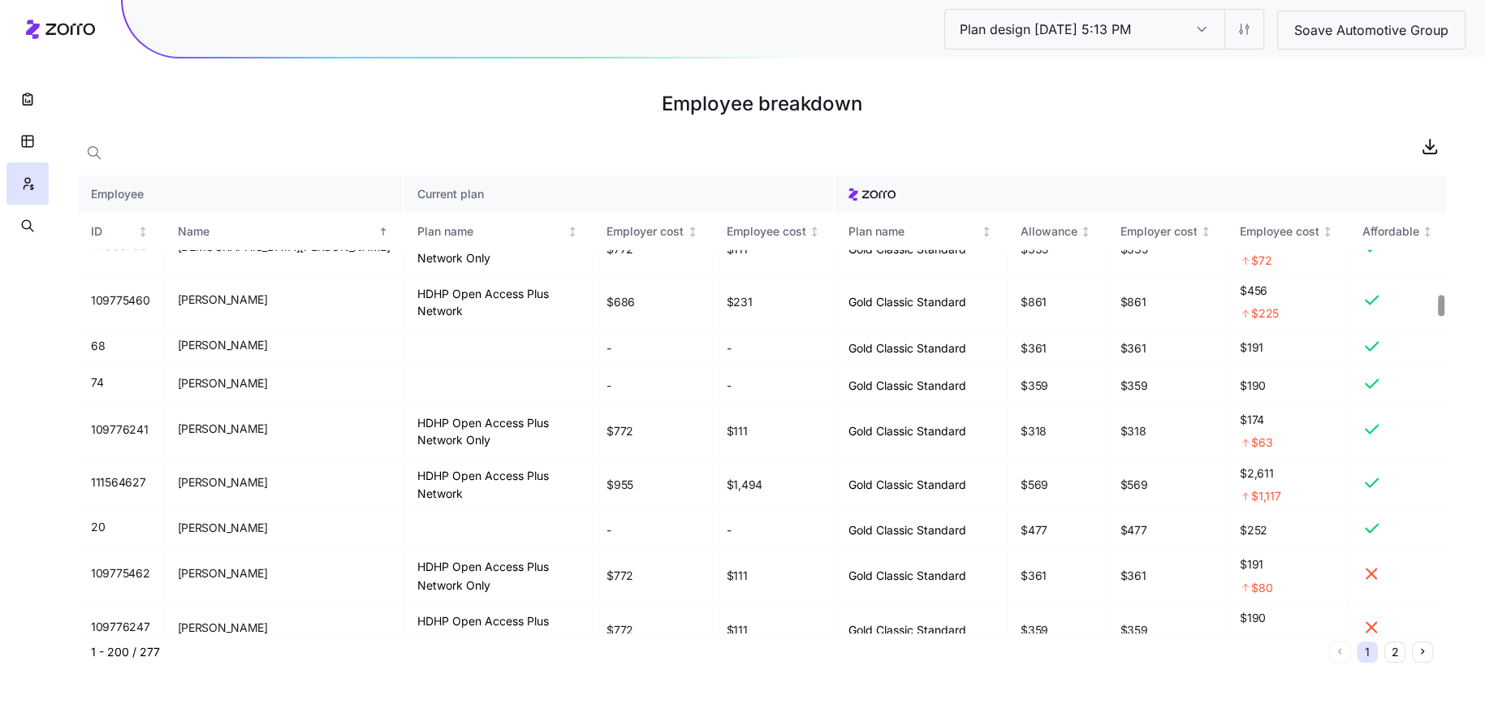
scroll to position [2569, 0]
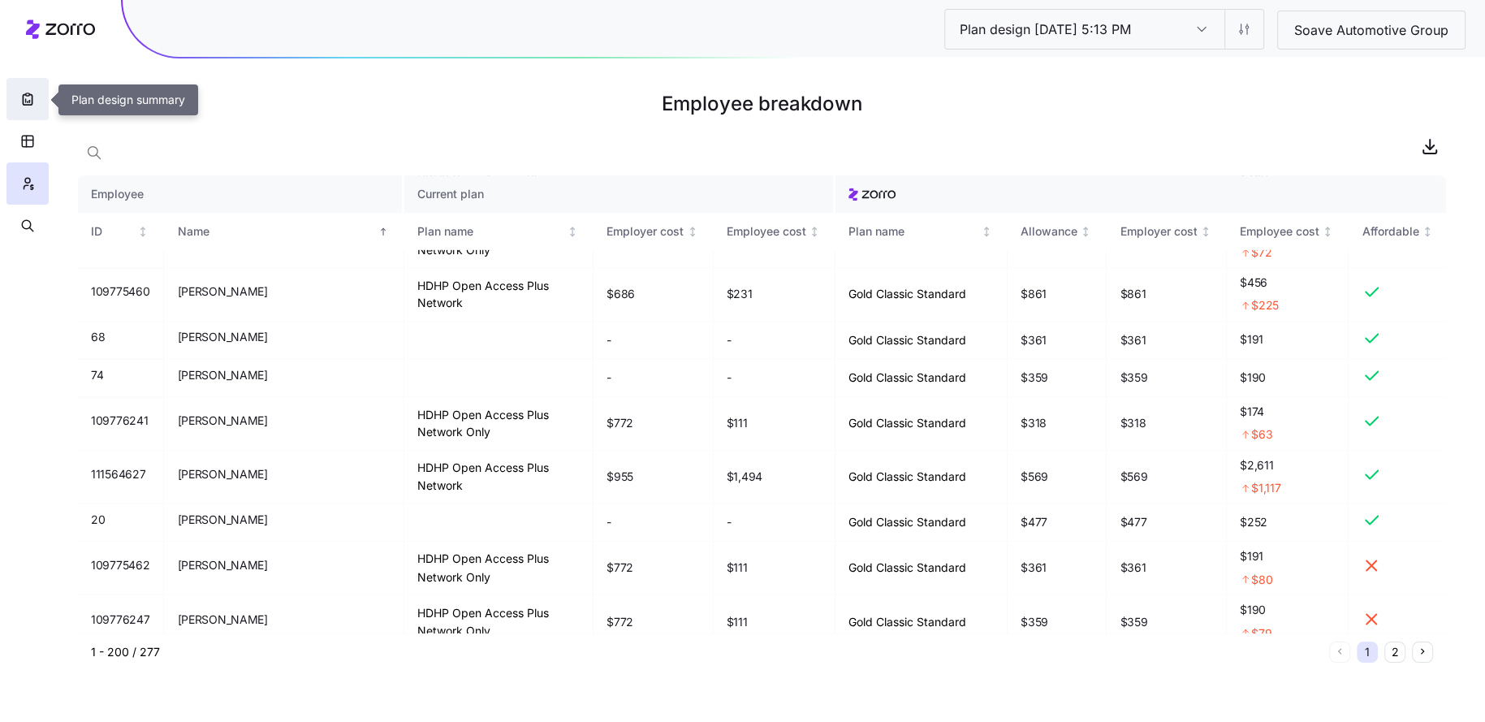
click at [32, 100] on icon "button" at bounding box center [27, 99] width 9 height 11
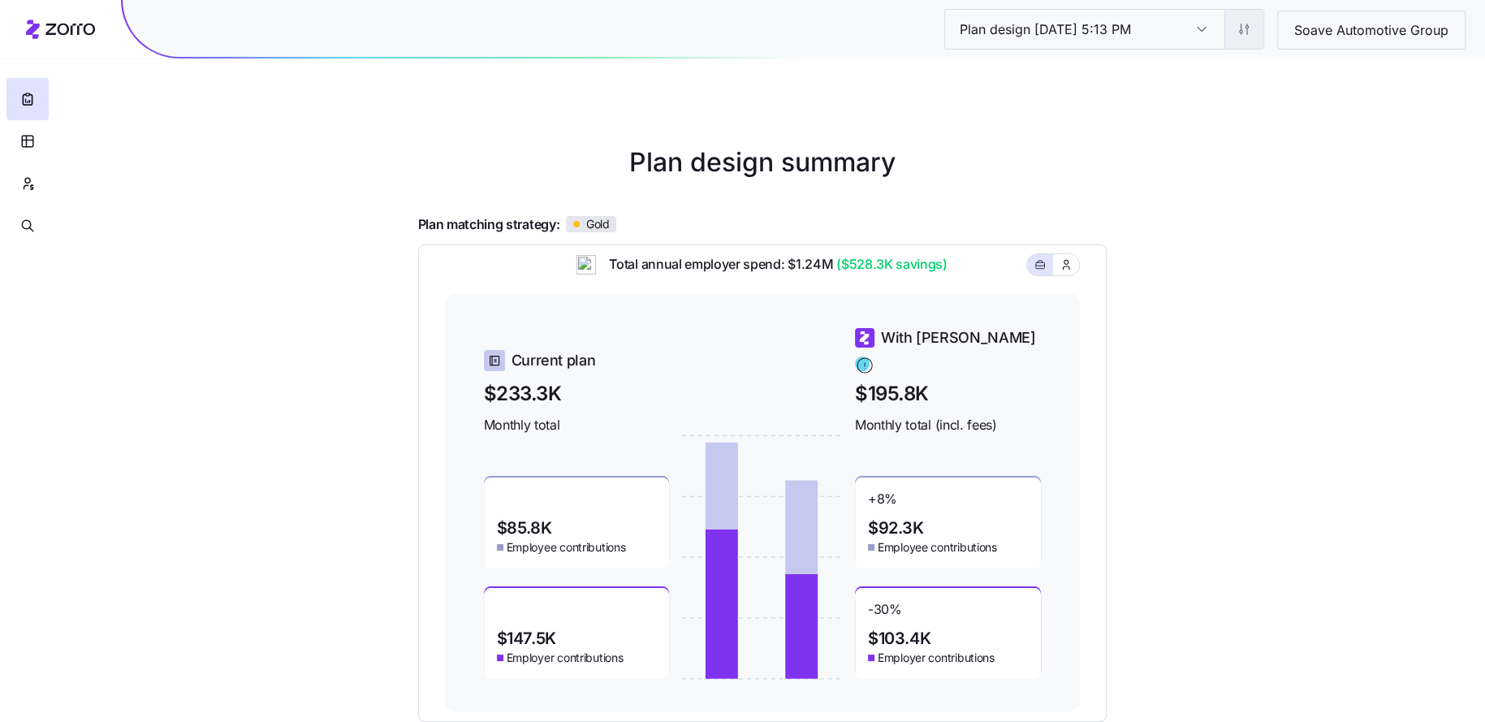
click at [1233, 38] on html "Plan design 10/09/2025 5:13 PM Plan design 10/09/2025 5:13 PM Soave Automotive …" at bounding box center [742, 445] width 1485 height 890
click at [1177, 75] on div "Edit contribution" at bounding box center [1149, 72] width 87 height 18
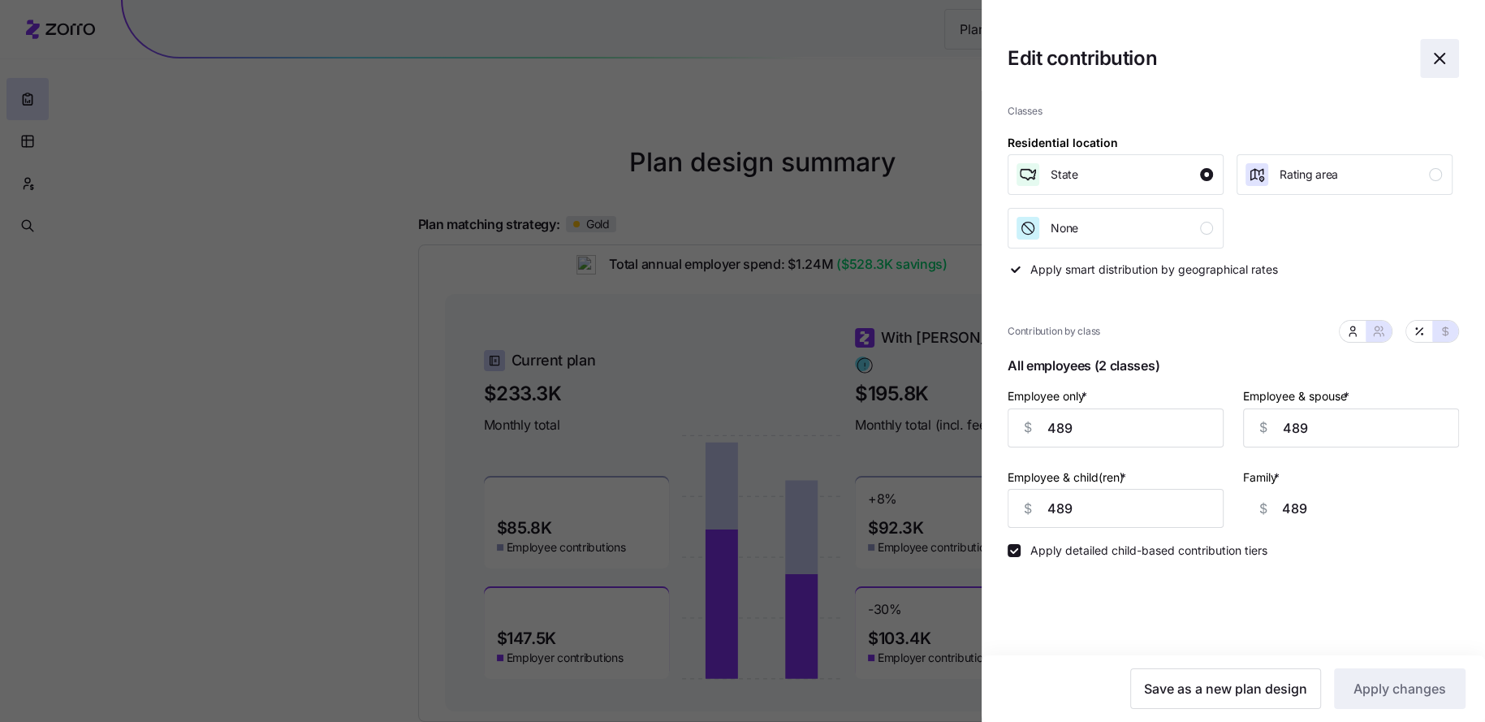
click at [1439, 57] on icon "button" at bounding box center [1438, 58] width 19 height 19
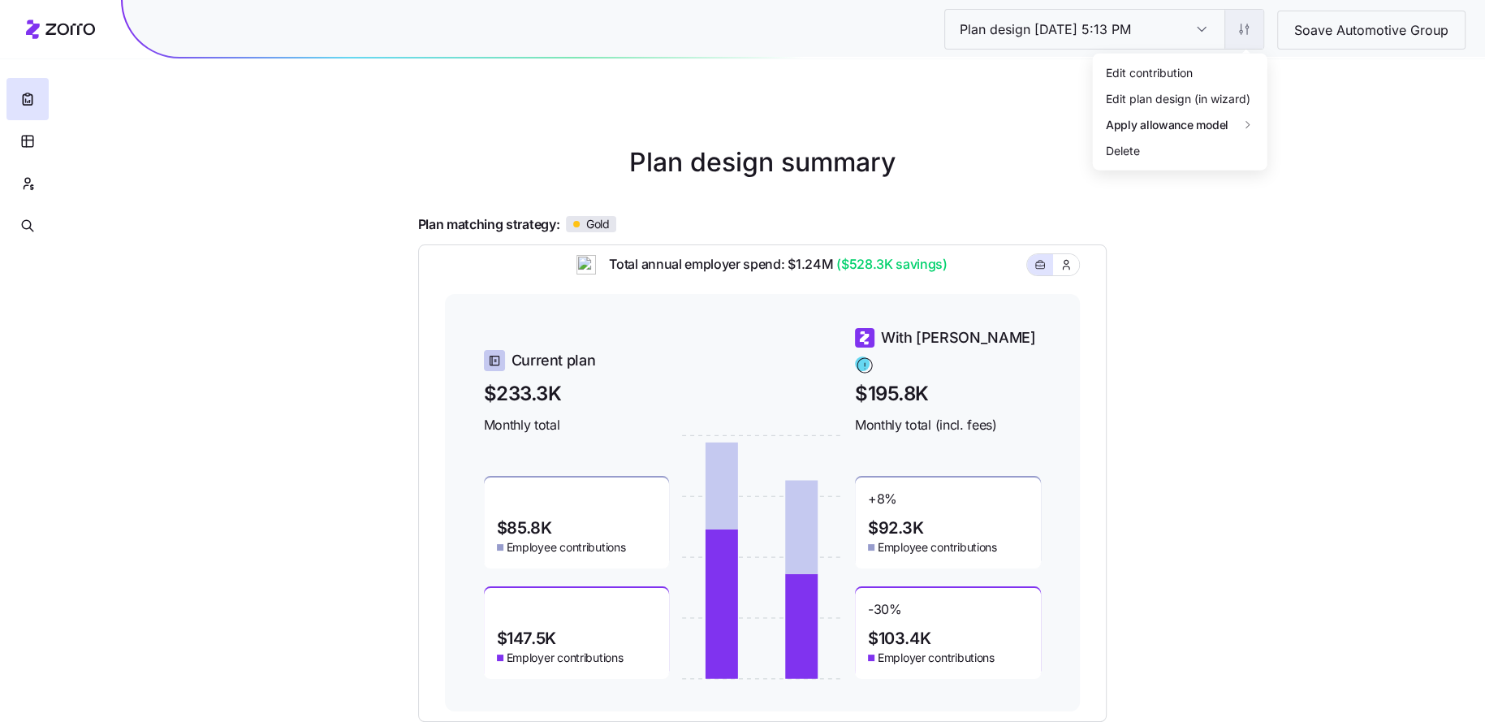
click at [1257, 32] on html "Plan design 10/09/2025 5:13 PM Plan design 10/09/2025 5:13 PM Soave Automotive …" at bounding box center [742, 445] width 1485 height 890
click at [1177, 93] on div "Edit plan design (in wizard)" at bounding box center [1178, 98] width 144 height 18
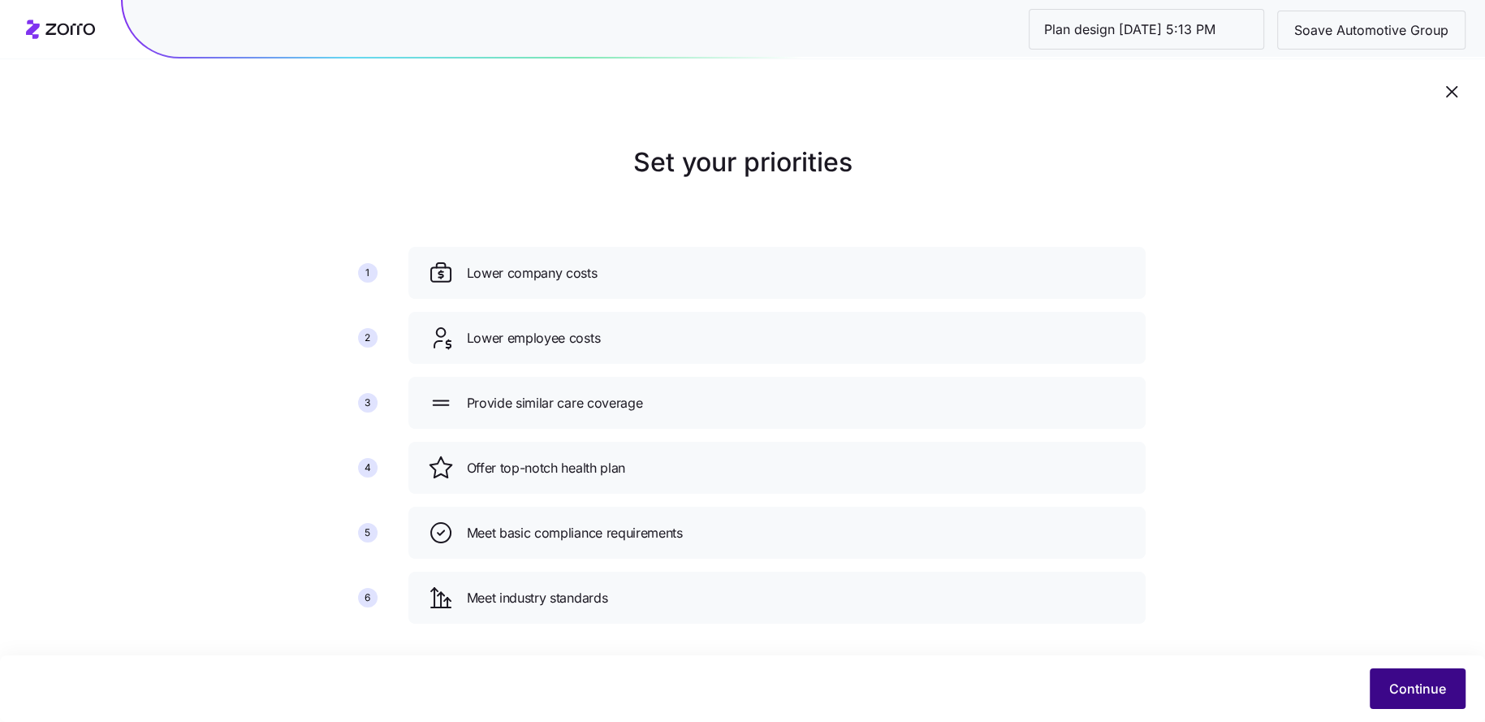
click at [1418, 691] on span "Continue" at bounding box center [1417, 688] width 57 height 19
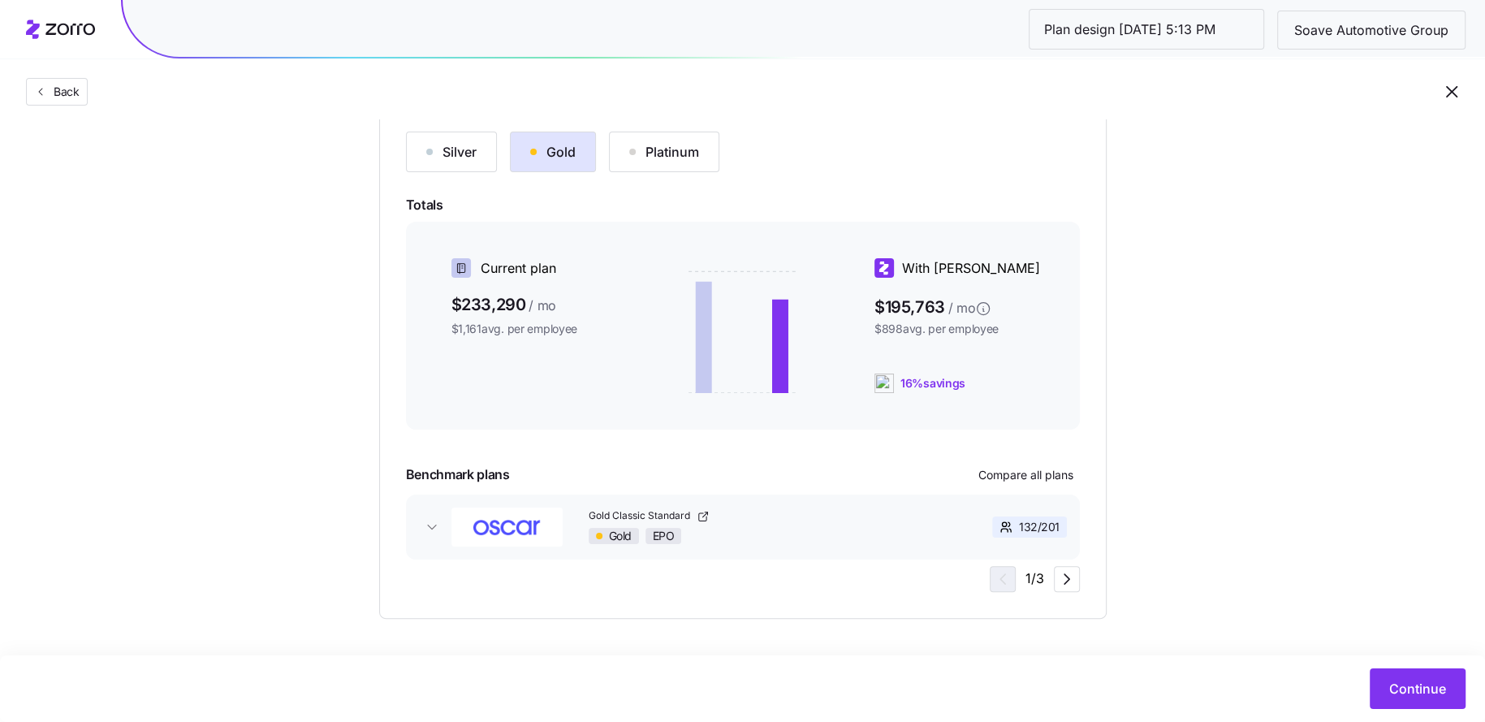
scroll to position [188, 0]
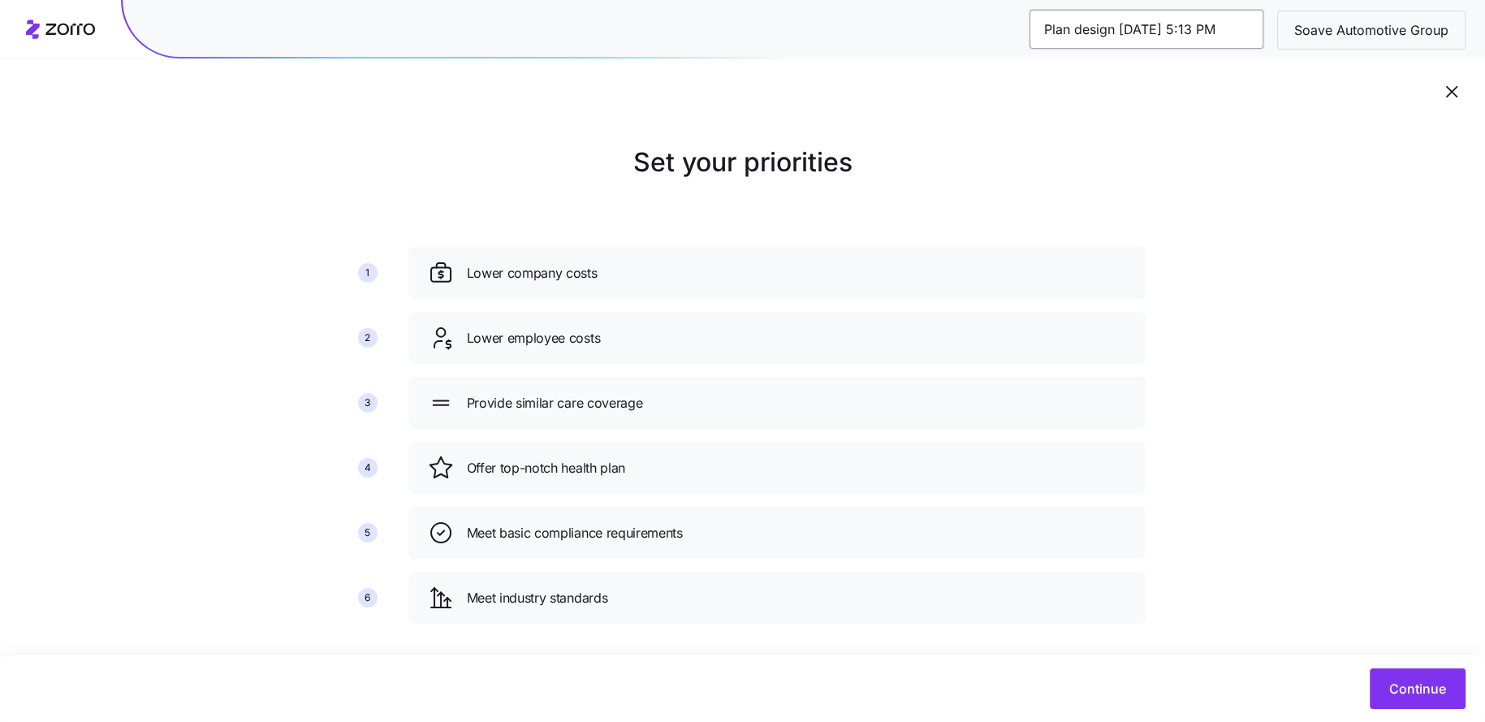
click at [1205, 39] on input "Plan design 10/09/2025 5:13 PM" at bounding box center [1146, 29] width 234 height 39
click at [1442, 92] on icon "button" at bounding box center [1451, 91] width 19 height 19
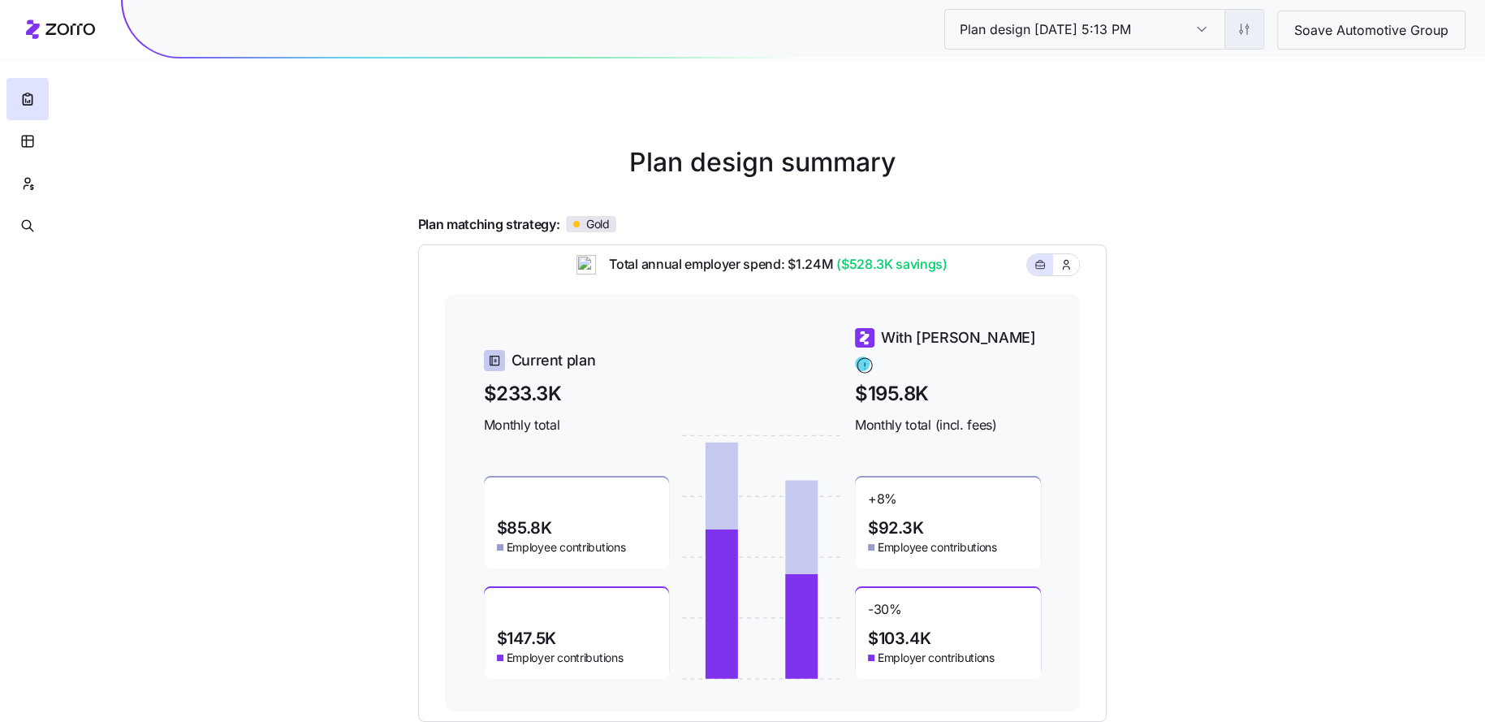
click at [1244, 24] on html "Plan design 10/09/2025 5:13 PM Plan design 10/09/2025 5:13 PM Soave Automotive …" at bounding box center [742, 445] width 1485 height 890
click at [1206, 93] on div "Edit plan design (in wizard)" at bounding box center [1178, 98] width 144 height 18
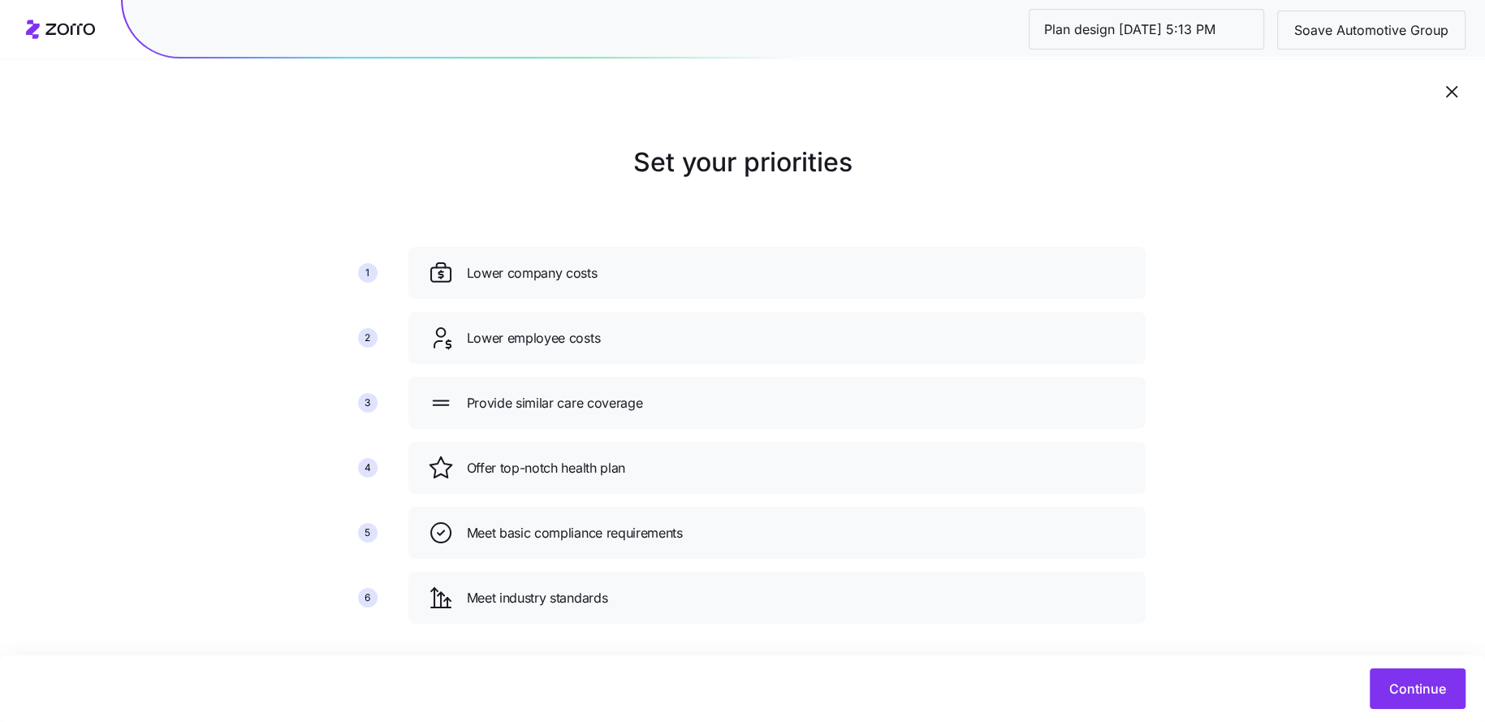
scroll to position [19, 0]
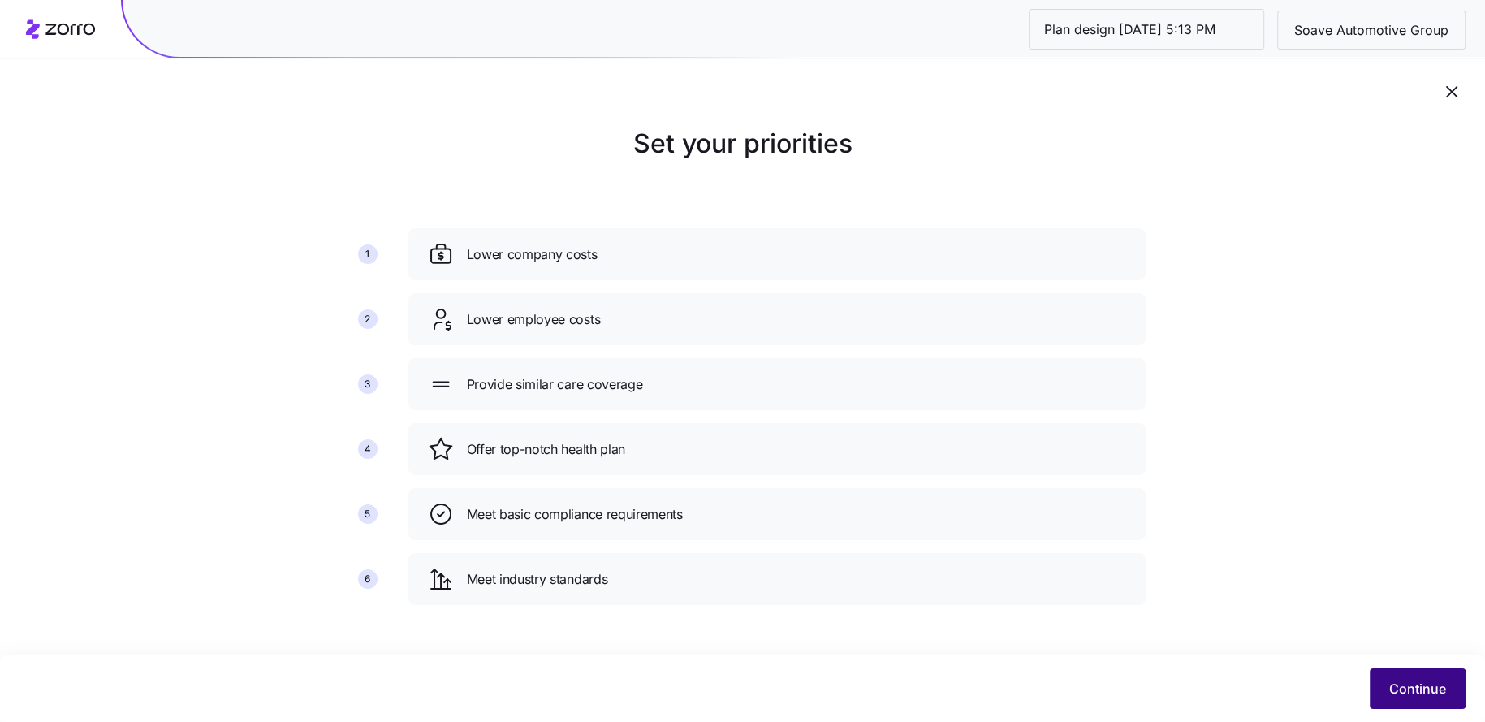
click at [1411, 678] on button "Continue" at bounding box center [1417, 688] width 96 height 41
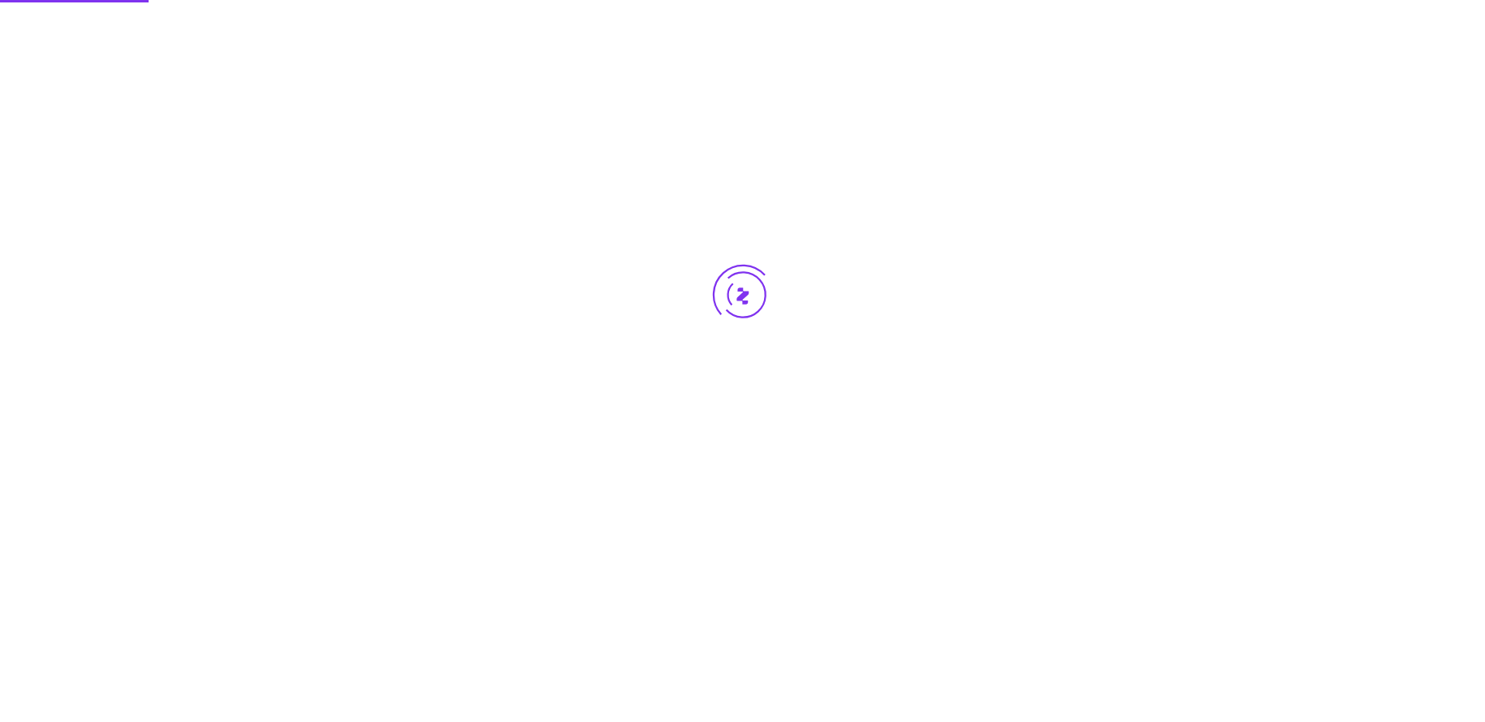
scroll to position [0, 0]
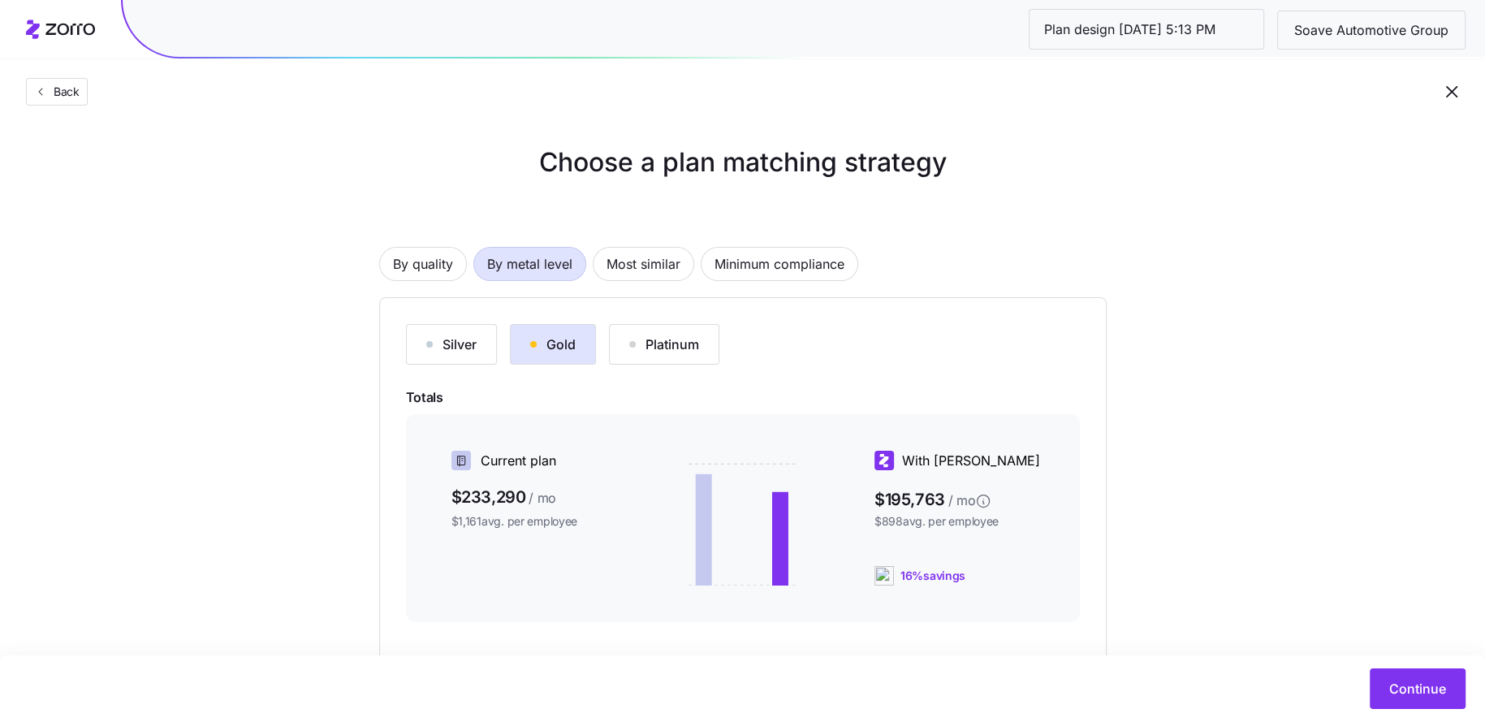
scroll to position [192, 0]
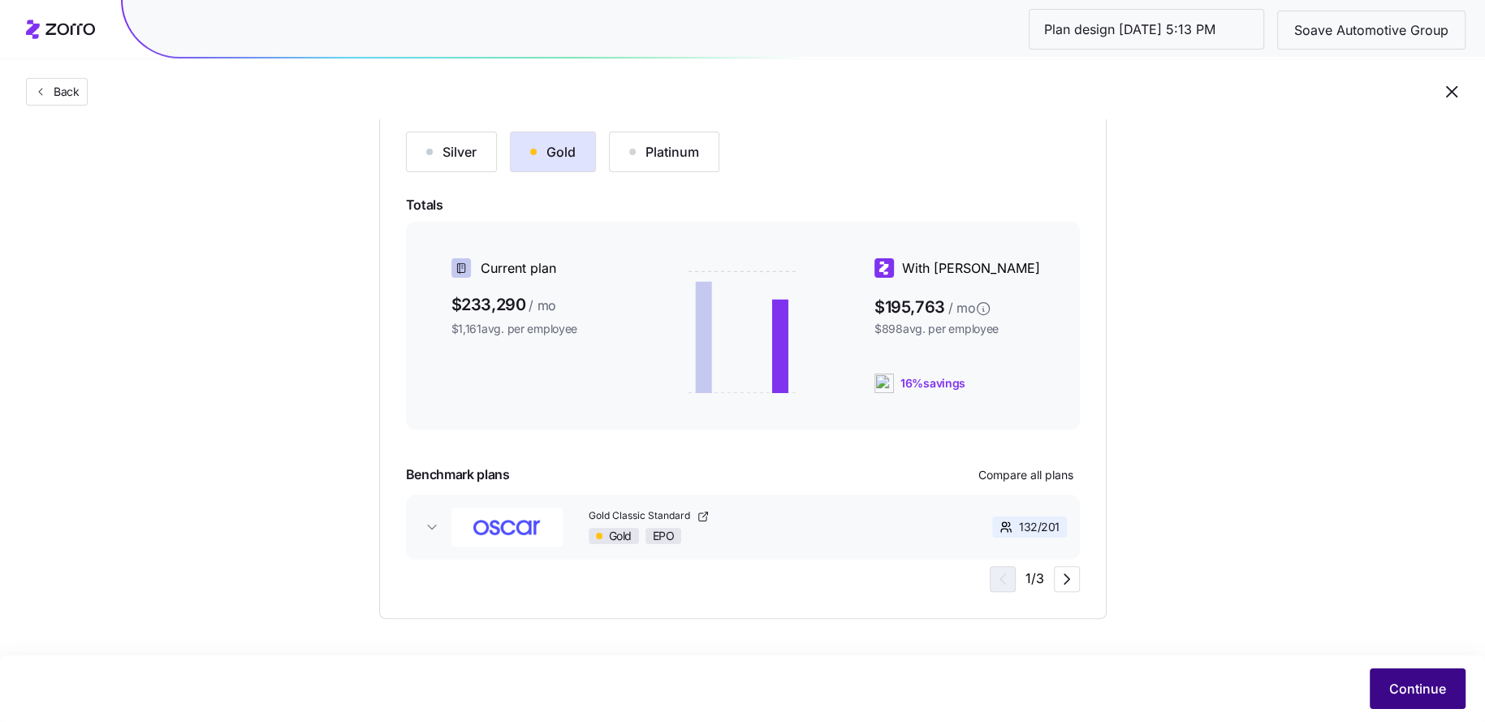
click at [1412, 686] on span "Continue" at bounding box center [1417, 688] width 57 height 19
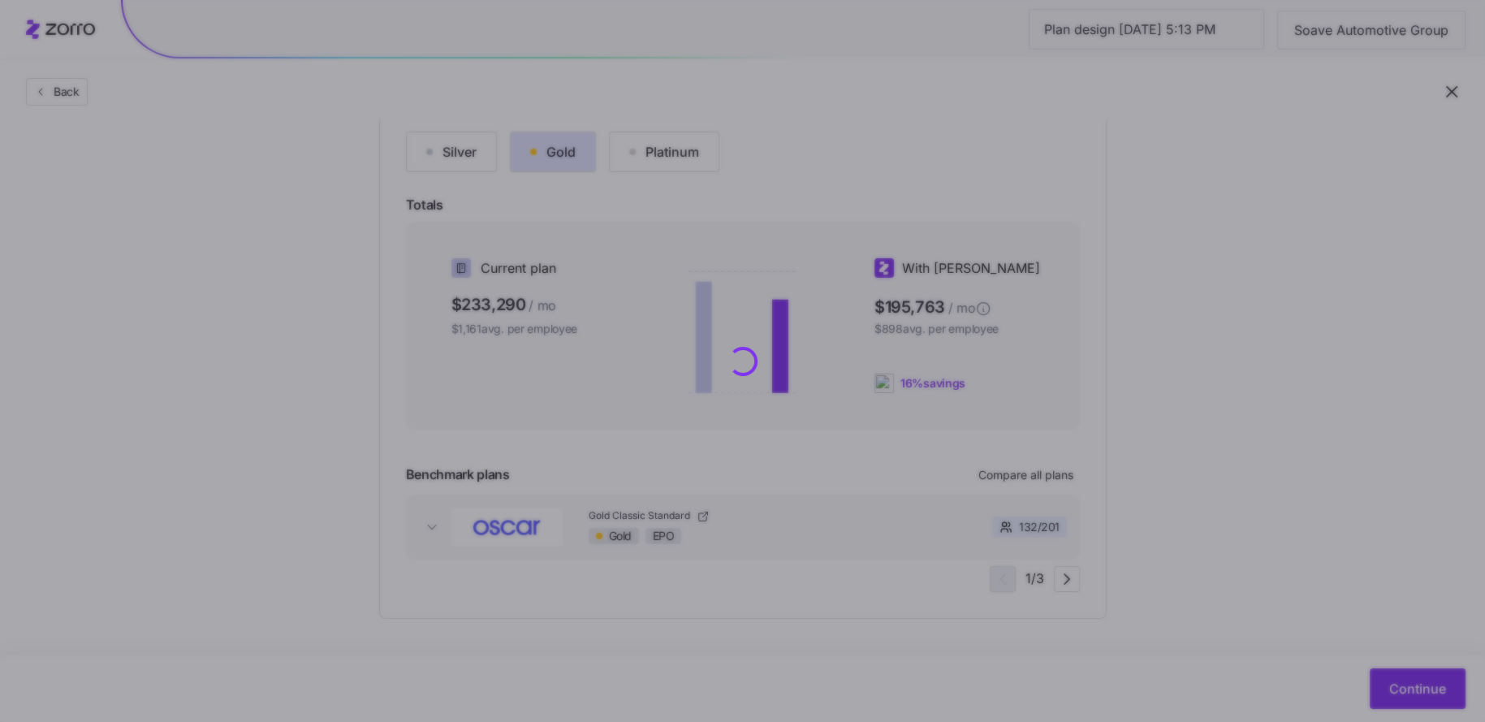
scroll to position [0, 0]
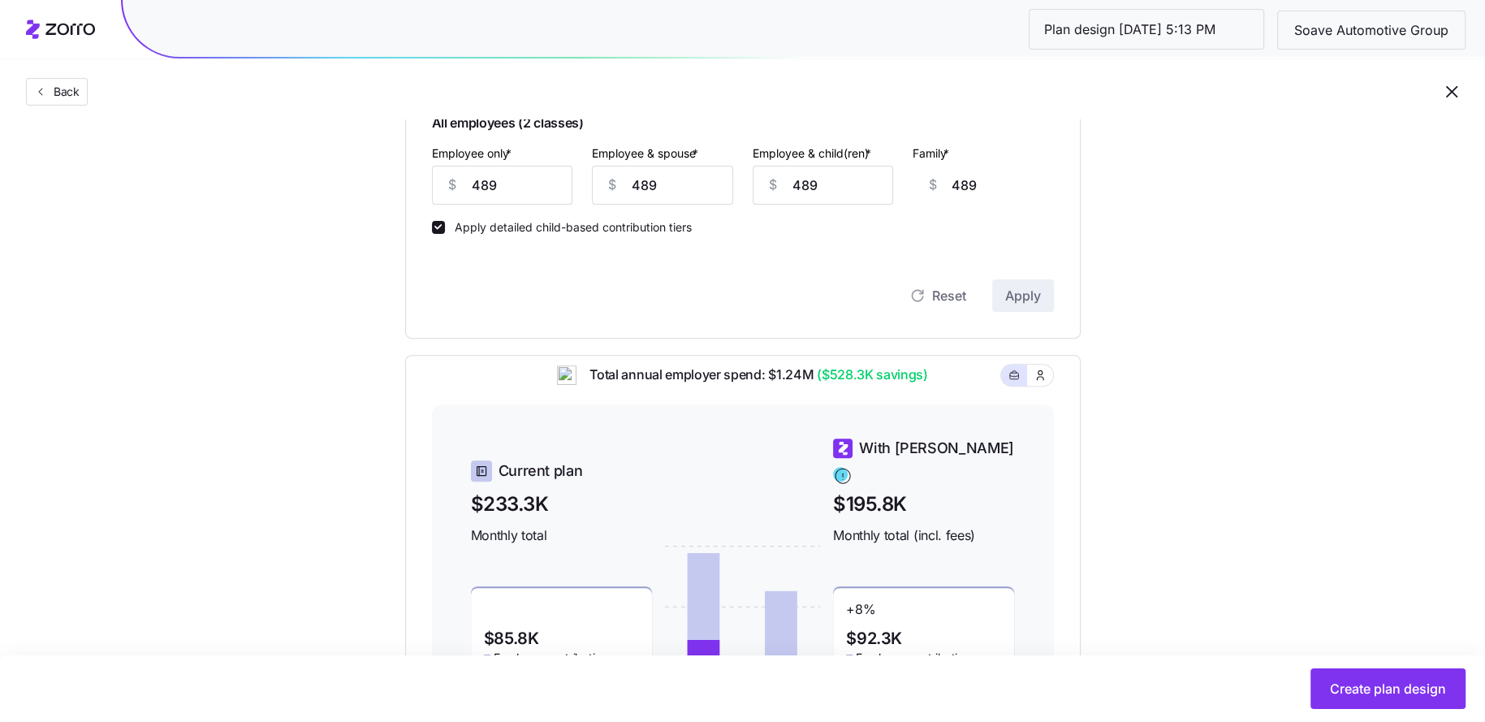
scroll to position [464, 0]
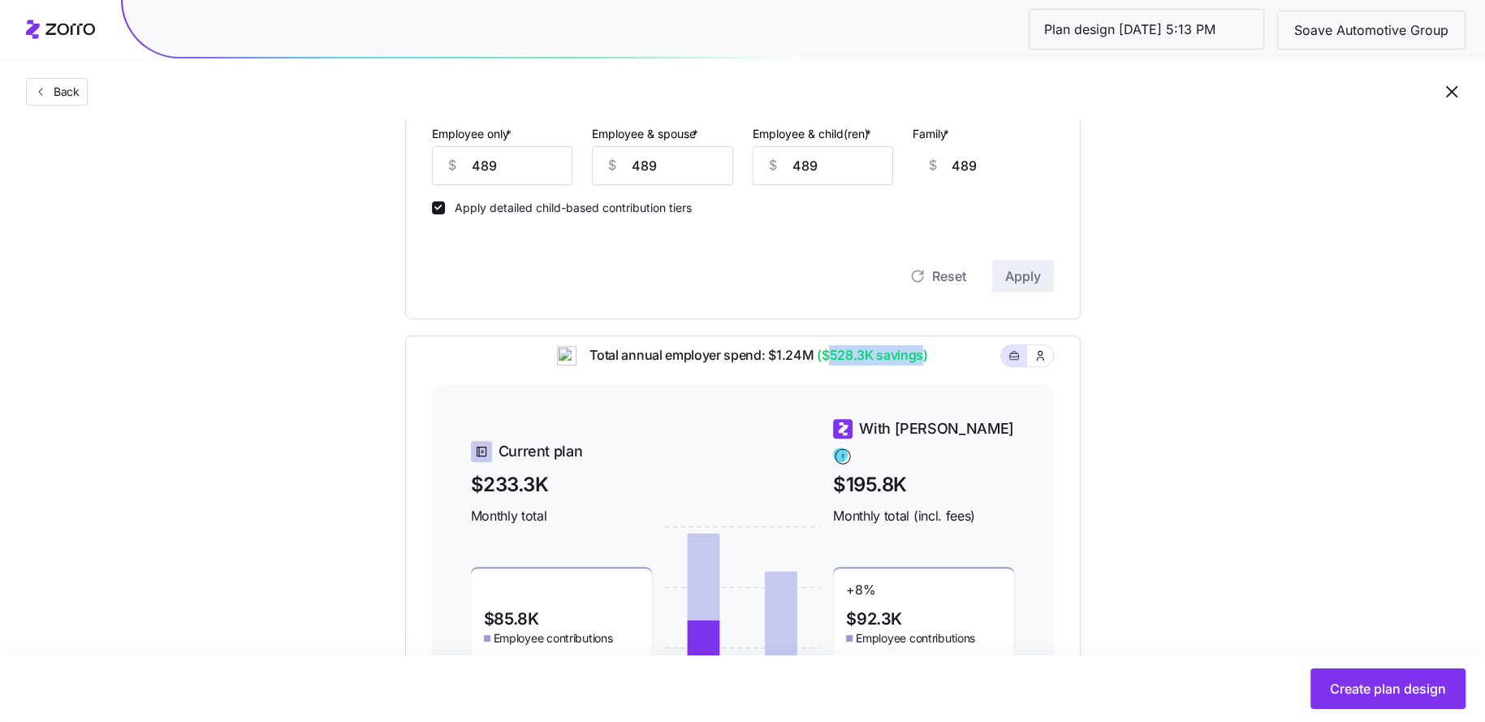
drag, startPoint x: 923, startPoint y: 370, endPoint x: 826, endPoint y: 369, distance: 96.6
click at [826, 365] on span "($528.3K savings)" at bounding box center [870, 355] width 114 height 20
click at [833, 455] on div "With Zorro $195.8K Monthly total (incl. fees)" at bounding box center [923, 471] width 181 height 109
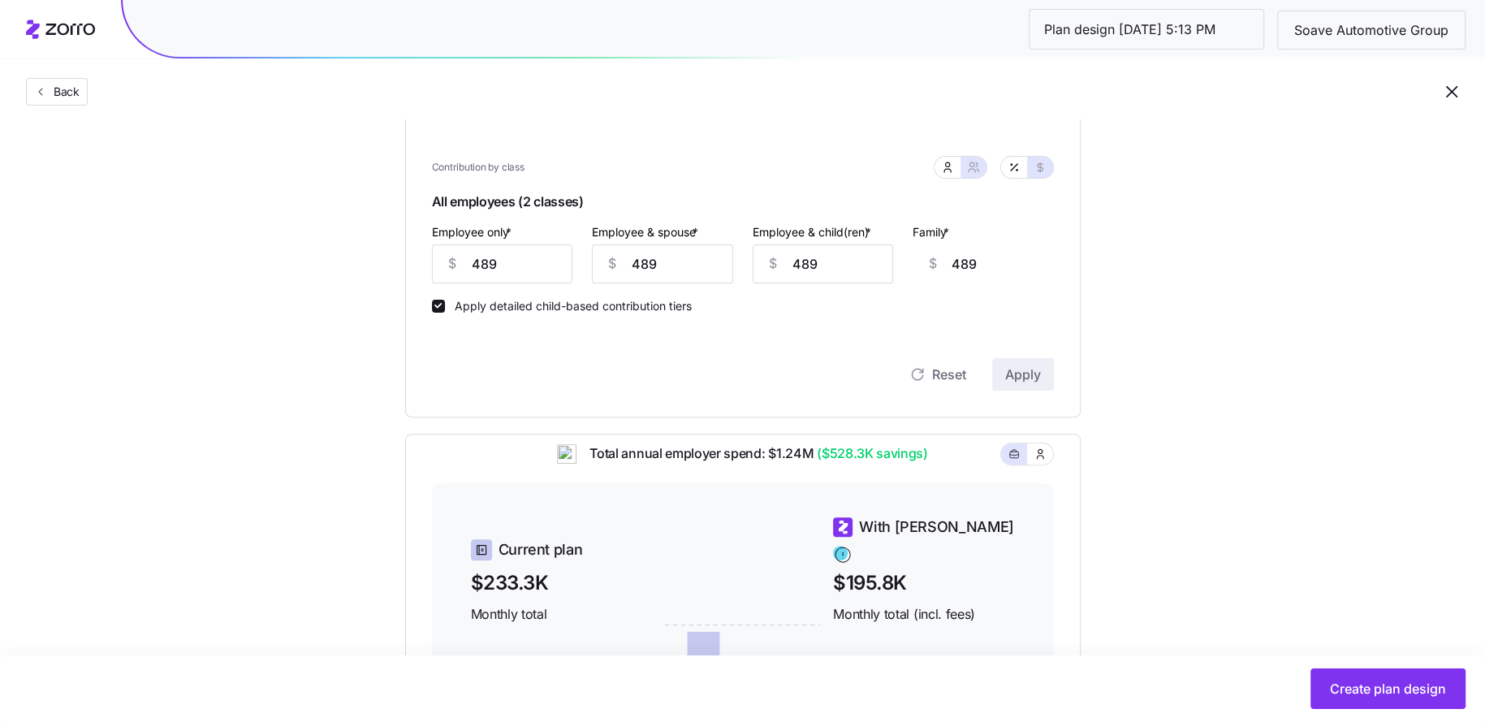
scroll to position [364, 0]
click at [1006, 173] on button "button" at bounding box center [1014, 169] width 26 height 21
type input "65"
type input "32"
type input "38"
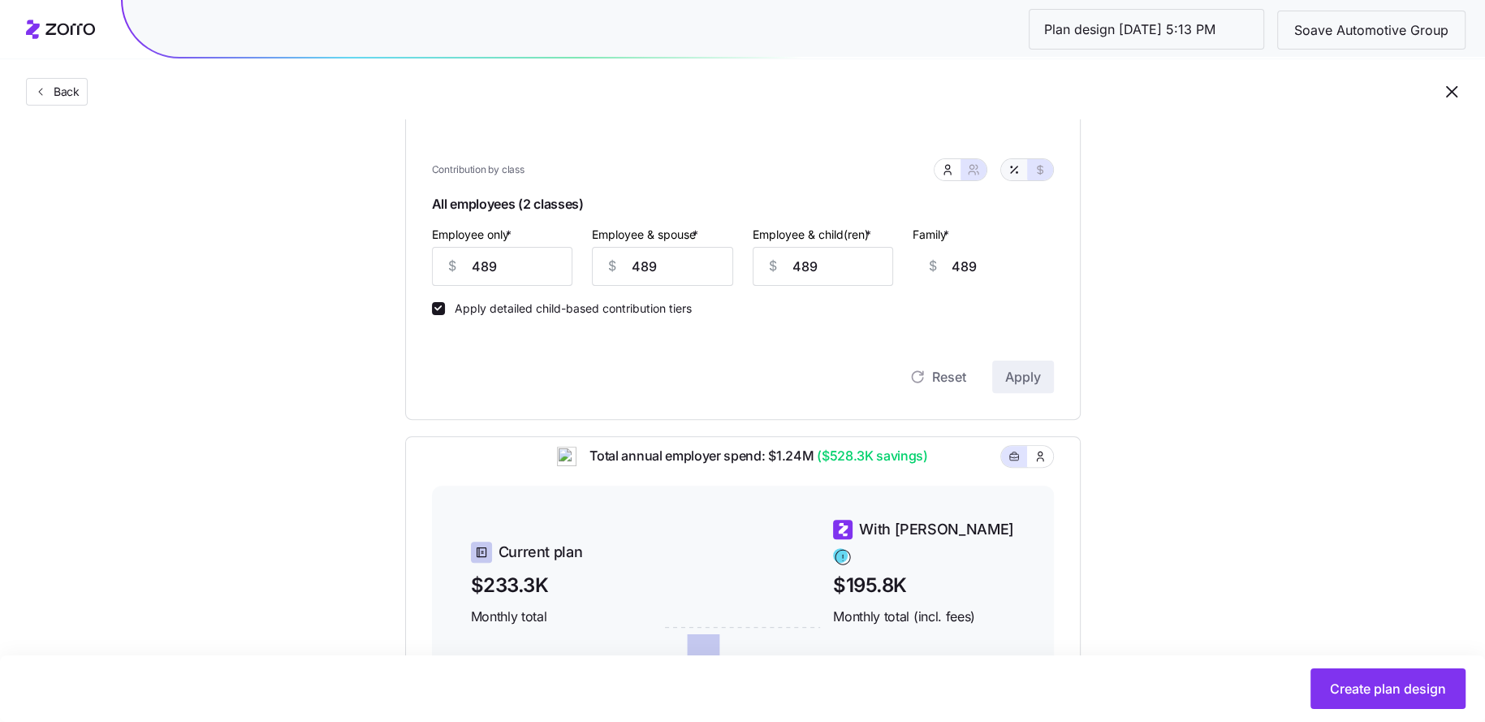
type input "24"
drag, startPoint x: 653, startPoint y: 258, endPoint x: 615, endPoint y: 258, distance: 37.3
click at [615, 258] on div "% 32" at bounding box center [662, 266] width 141 height 39
type input "4"
type input "3"
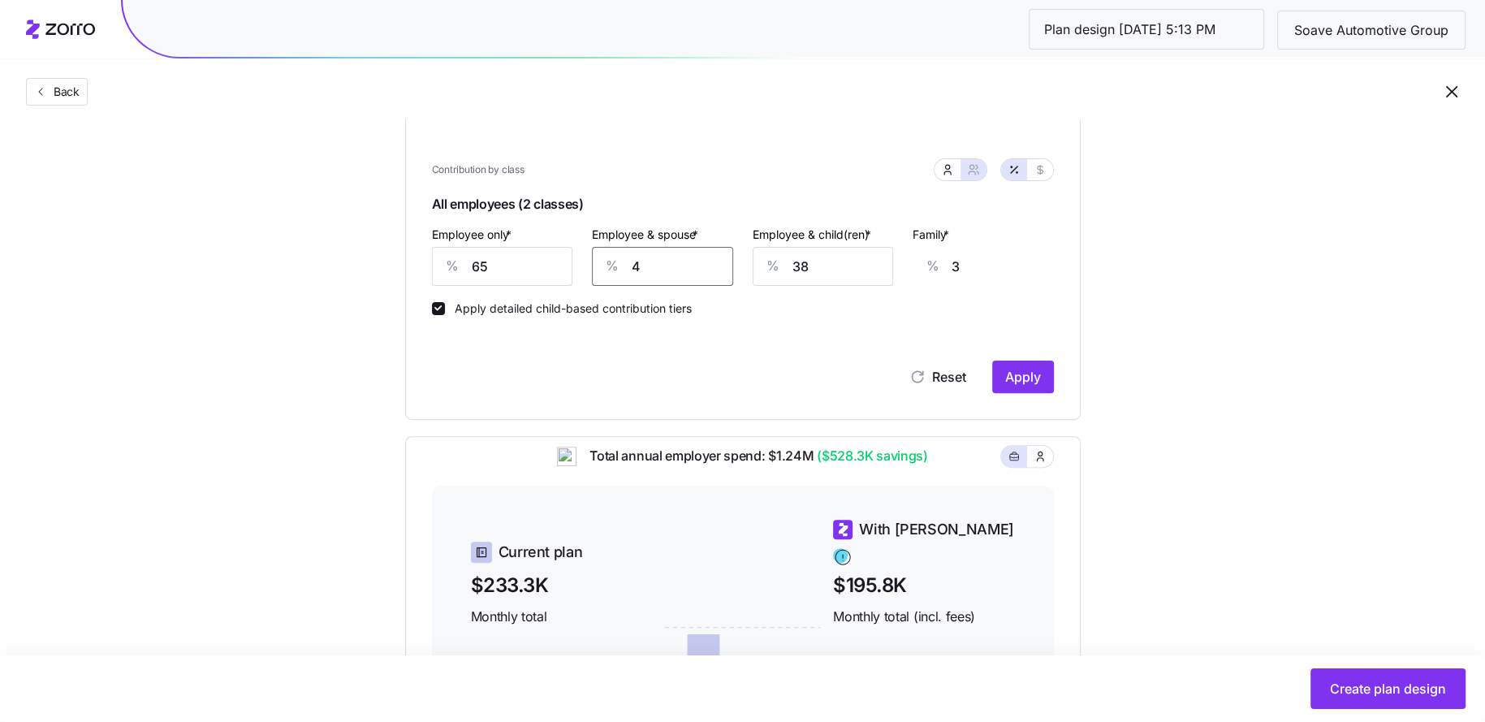
type input "40"
type input "29"
type input "40"
type input "4"
type input "8"
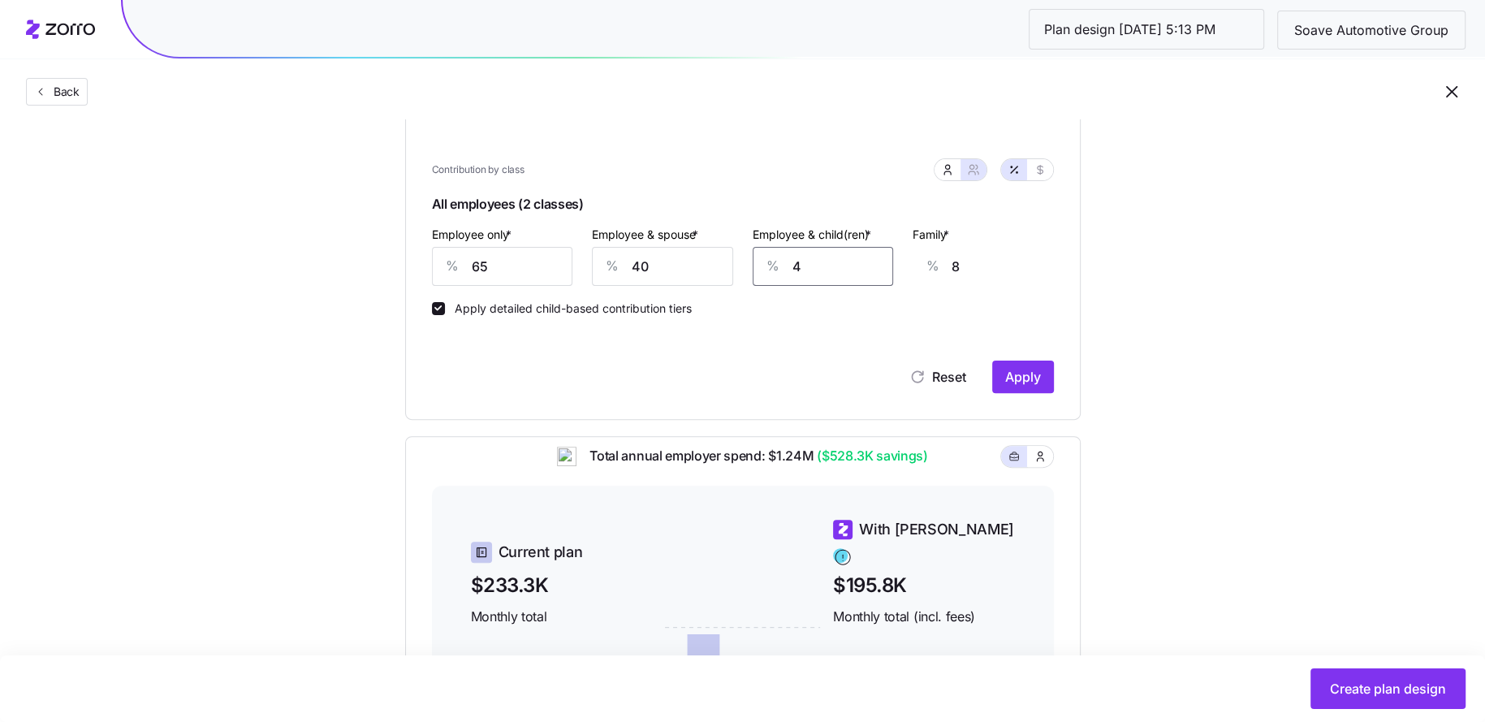
type input "40"
type input "31"
type input "40"
click at [1044, 369] on button "Apply" at bounding box center [1023, 376] width 62 height 32
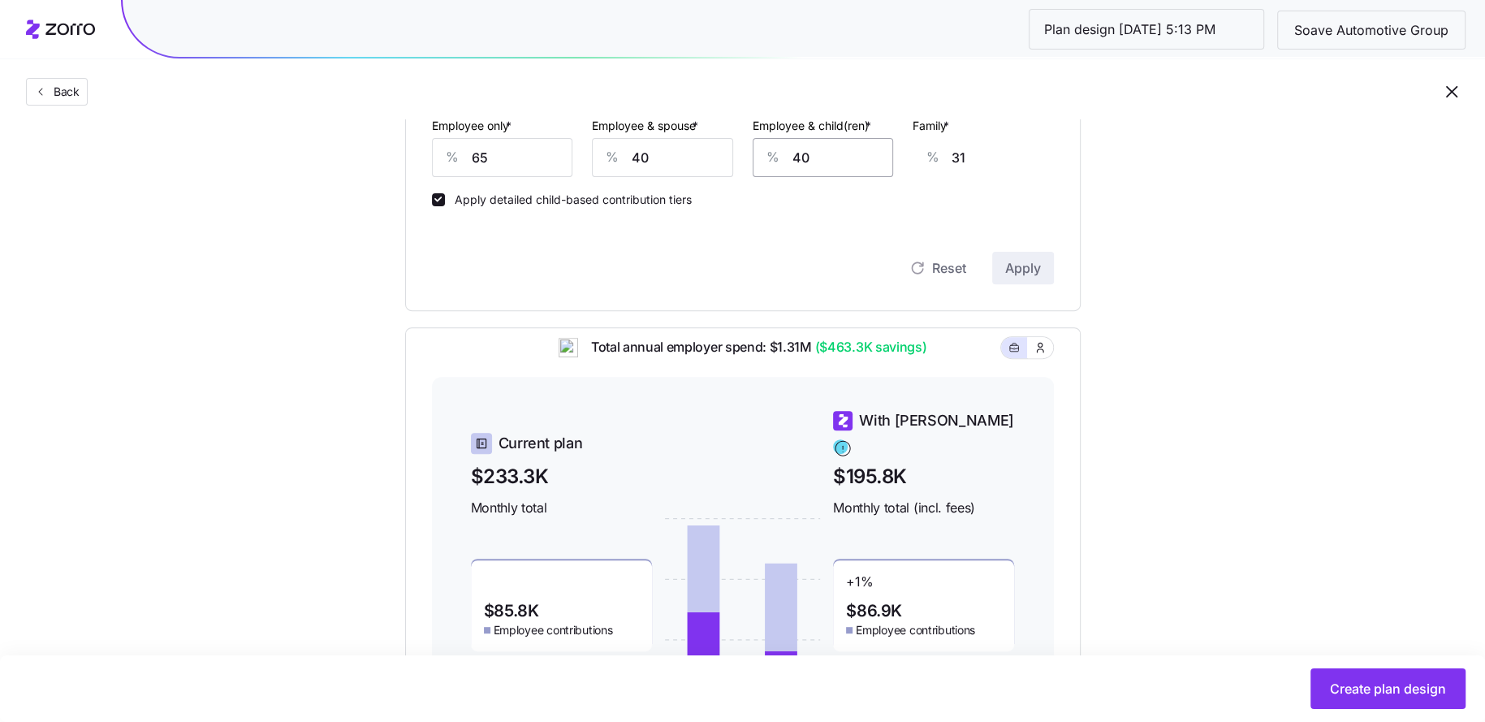
scroll to position [479, 0]
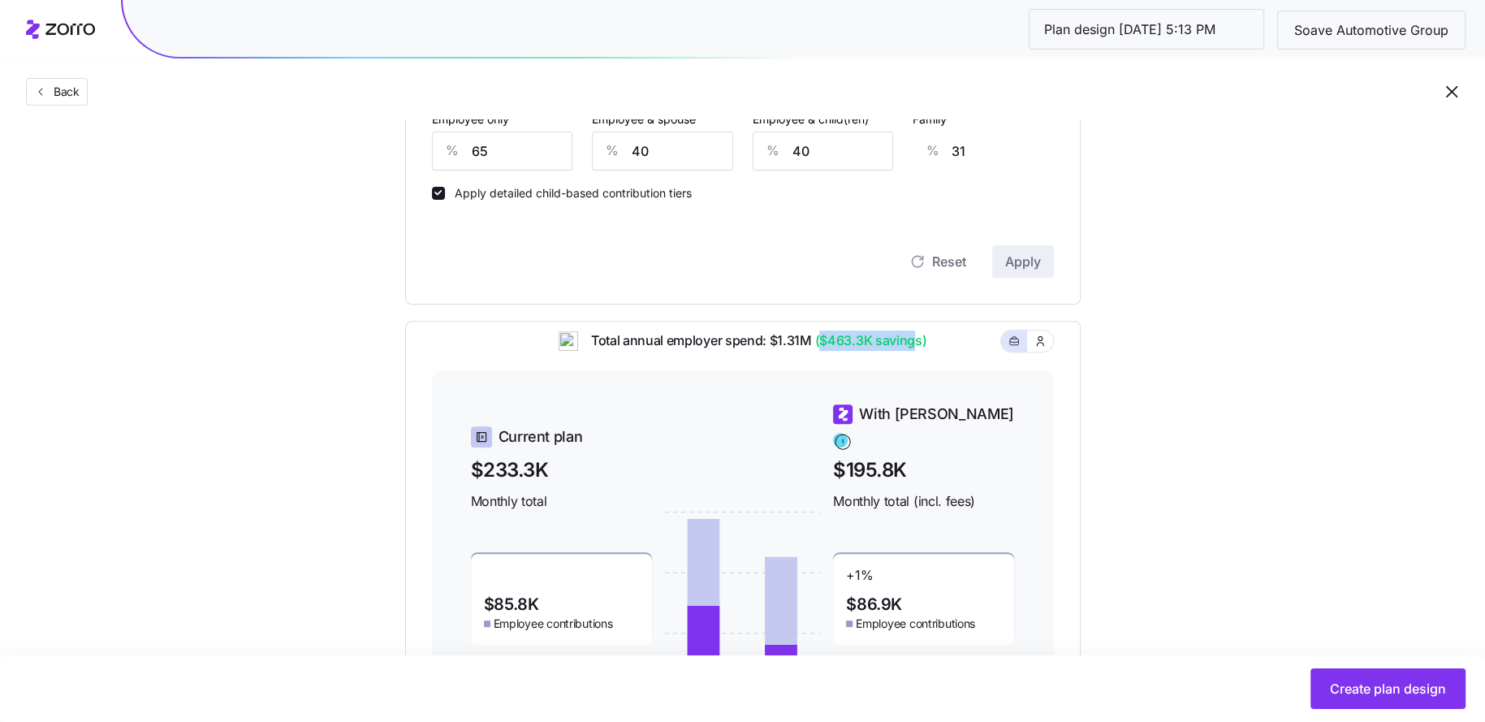
drag, startPoint x: 820, startPoint y: 352, endPoint x: 916, endPoint y: 352, distance: 96.6
click at [916, 351] on span "($463.3K savings)" at bounding box center [869, 340] width 115 height 20
click at [929, 406] on div "Current plan $233.3K Monthly total $85.8K Employee contributions $147.5K Employ…" at bounding box center [743, 578] width 622 height 417
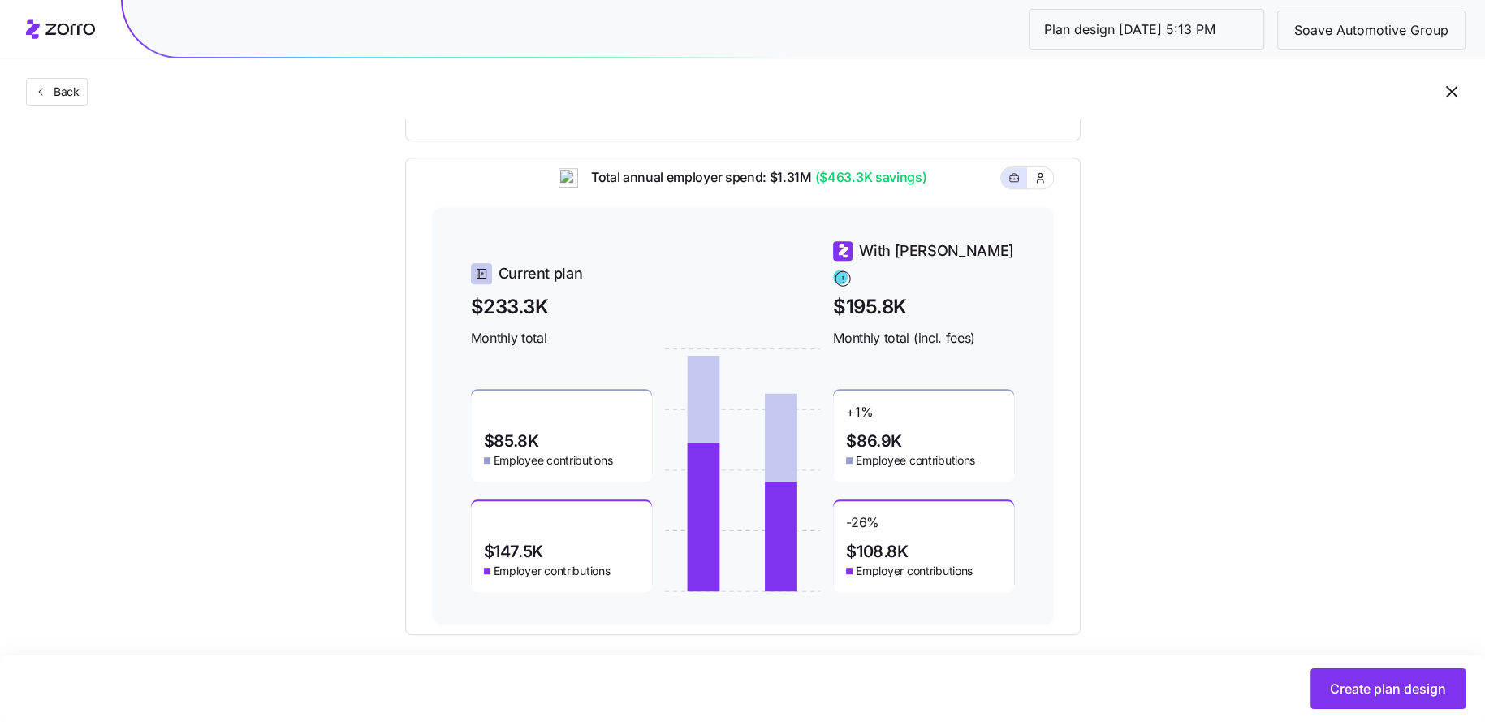
scroll to position [658, 0]
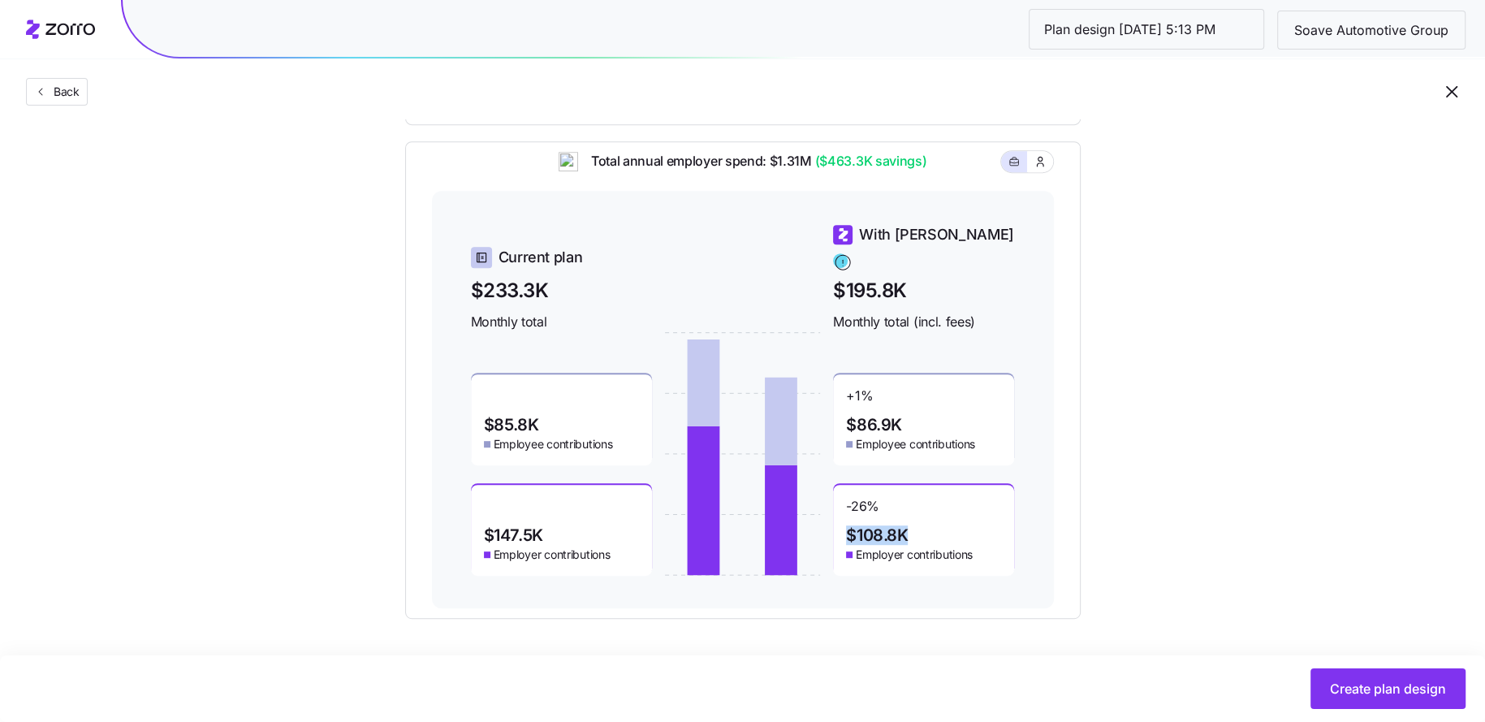
drag, startPoint x: 911, startPoint y: 519, endPoint x: 847, endPoint y: 519, distance: 64.1
click at [847, 519] on div "-26 % $108.8K Employer contributions" at bounding box center [923, 530] width 181 height 91
click at [909, 520] on div "-26 % $108.8K Employer contributions" at bounding box center [923, 530] width 181 height 91
drag, startPoint x: 916, startPoint y: 526, endPoint x: 831, endPoint y: 526, distance: 84.4
click at [831, 526] on div "Current plan $233.3K Monthly total $85.8K Employee contributions $147.5K Employ…" at bounding box center [743, 399] width 544 height 352
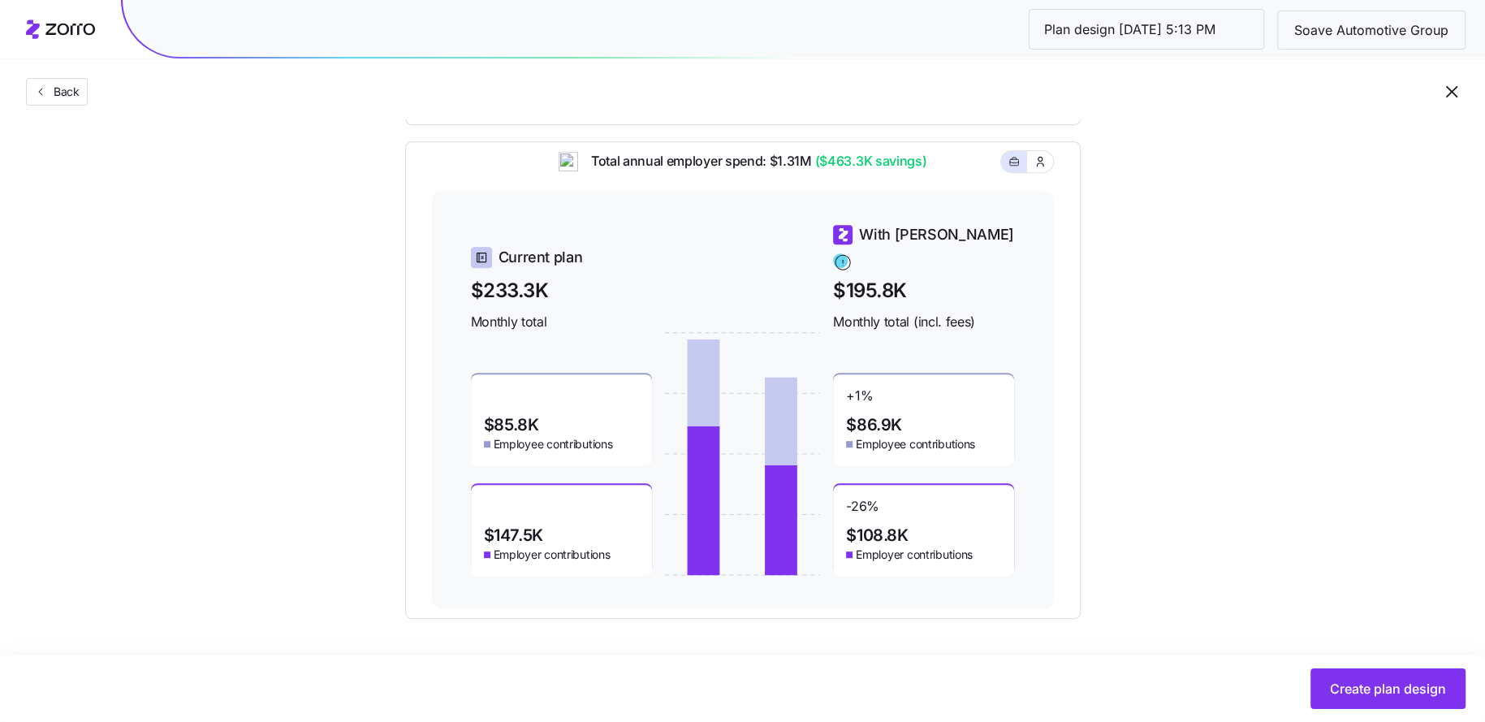
click at [972, 546] on span "Employer contributions" at bounding box center [914, 554] width 117 height 16
click at [1382, 690] on span "Create plan design" at bounding box center [1388, 688] width 116 height 19
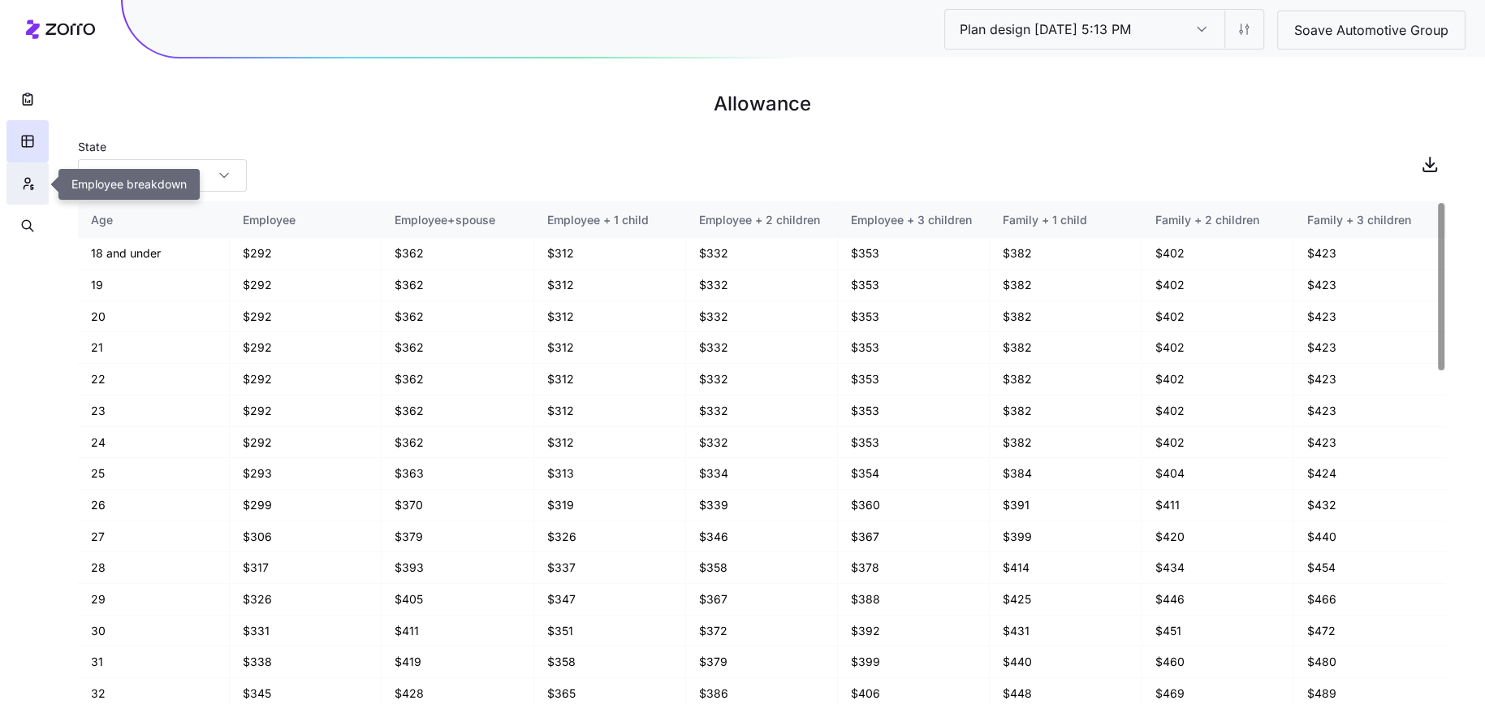
click at [29, 188] on icon "button" at bounding box center [27, 183] width 15 height 16
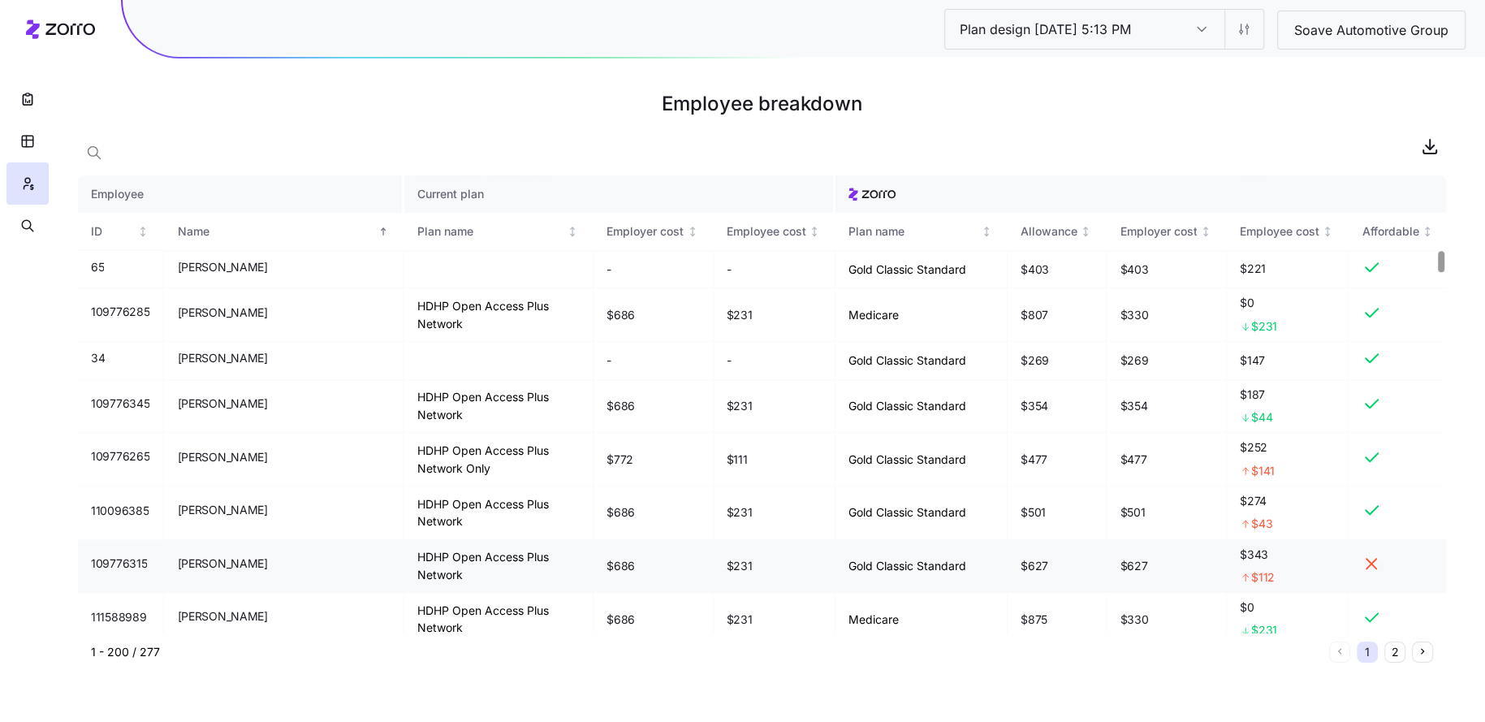
scroll to position [1633, 0]
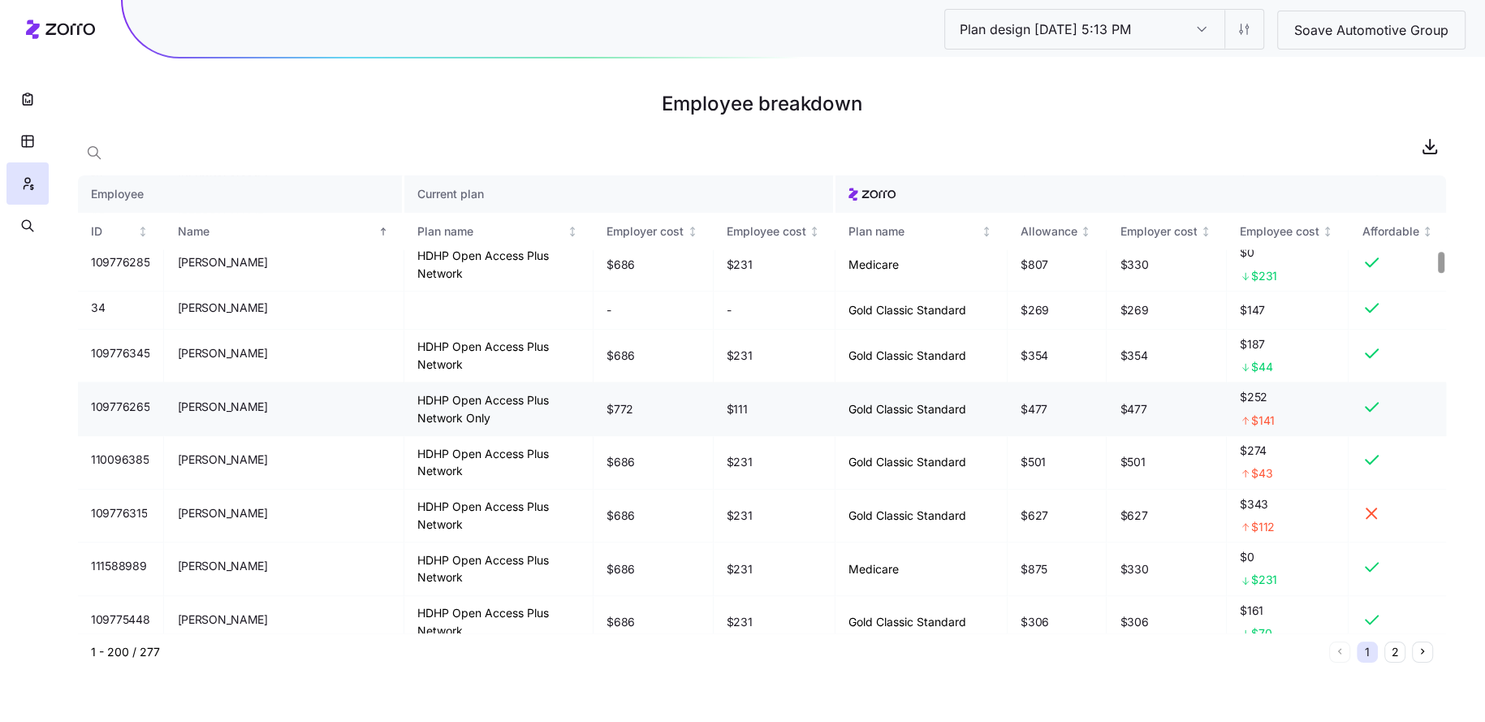
click at [431, 394] on td "HDHP Open Access Plus Network Only" at bounding box center [498, 409] width 189 height 54
click at [25, 229] on icon "button" at bounding box center [27, 226] width 15 height 16
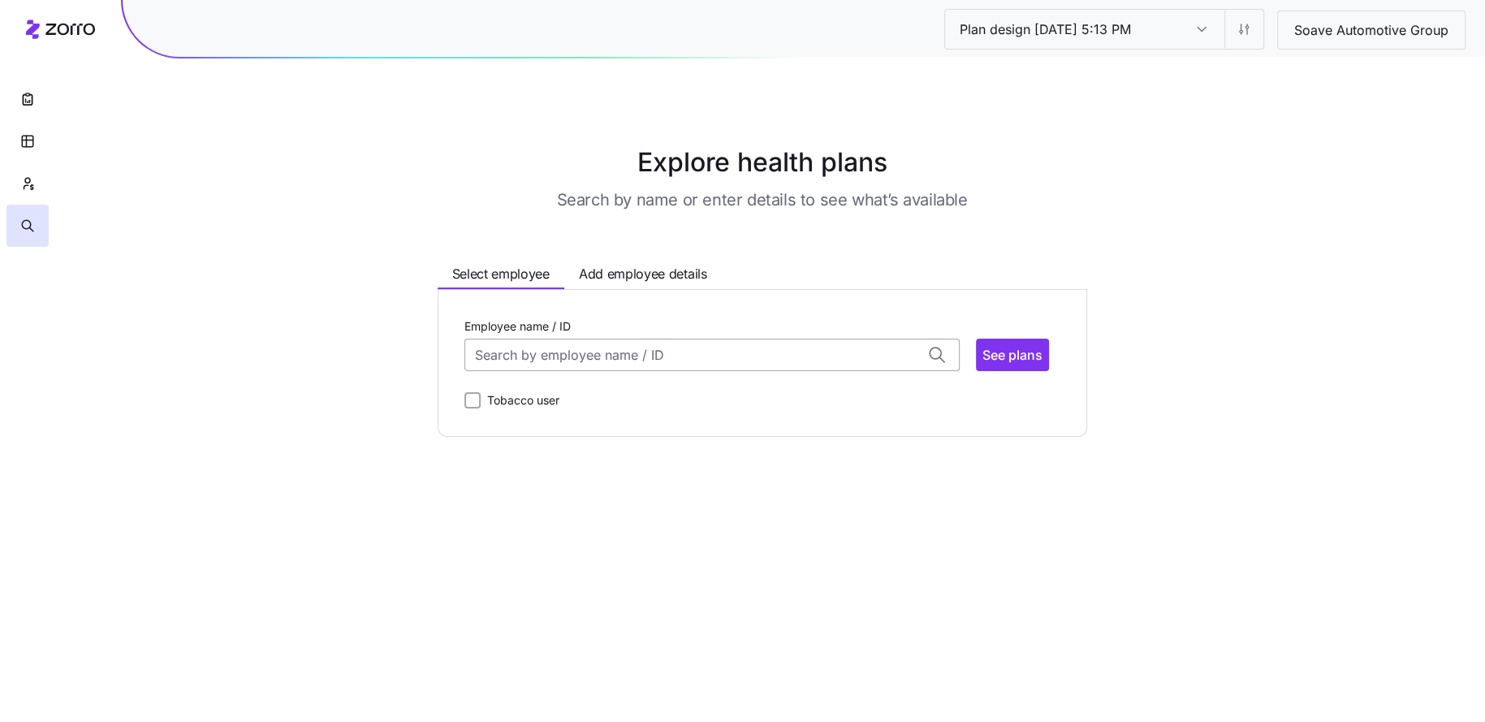
click at [742, 349] on input "Employee name / ID" at bounding box center [711, 355] width 495 height 32
click at [666, 409] on div "Callie Swank (48) ID: 109776265 | zip code: 66204" at bounding box center [712, 404] width 488 height 47
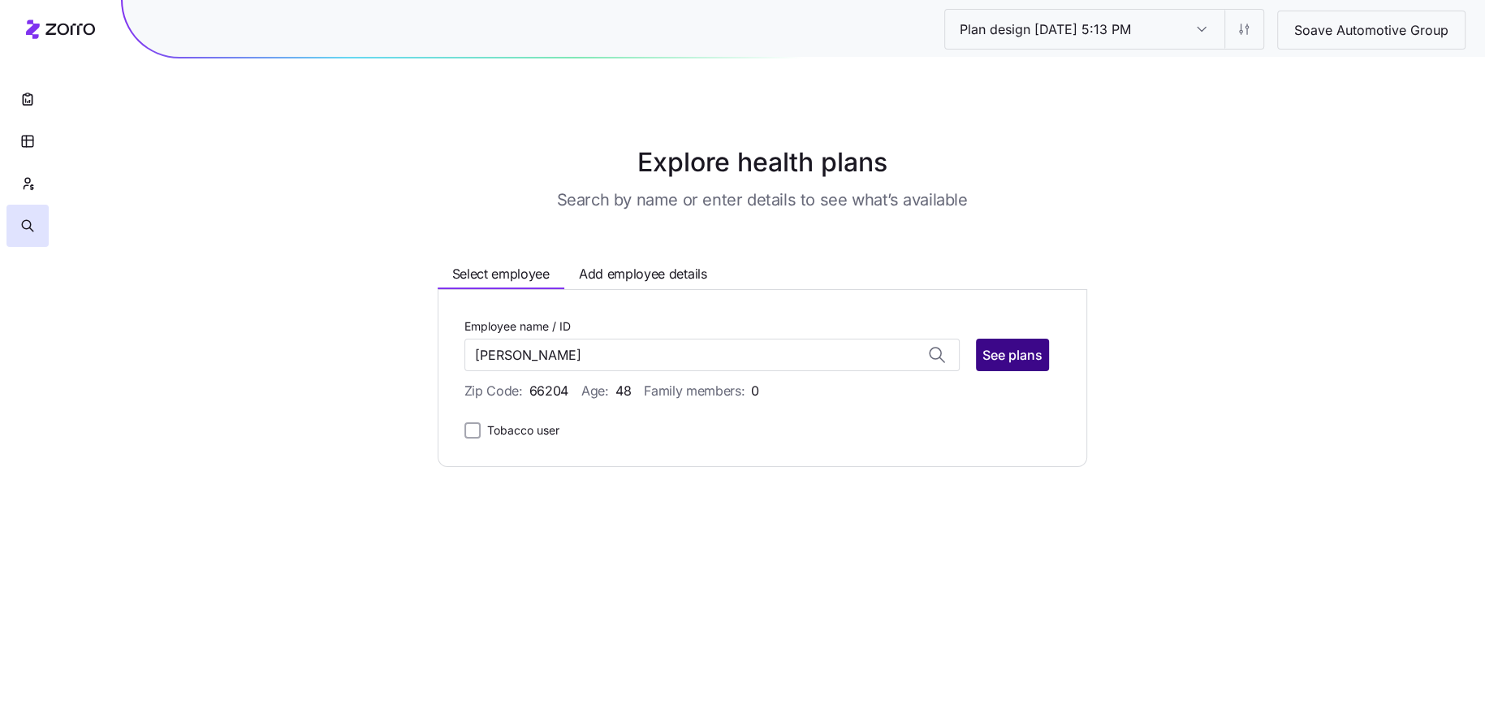
click at [999, 352] on span "See plans" at bounding box center [1012, 354] width 60 height 19
type input "Callie Swank (ID: 109776265)"
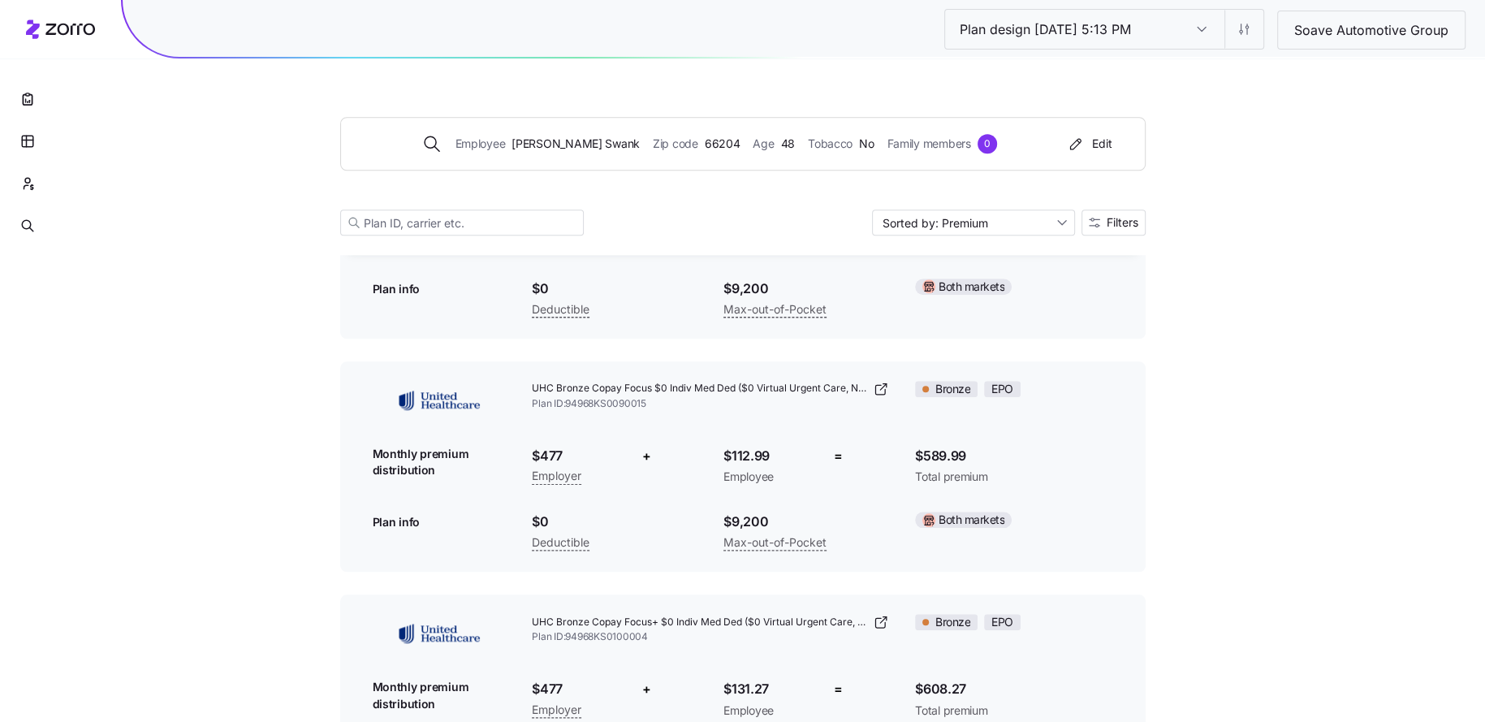
scroll to position [1394, 0]
drag, startPoint x: 790, startPoint y: 457, endPoint x: 696, endPoint y: 457, distance: 94.2
click at [696, 457] on div "UHC Bronze Copay Focus $0 Indiv Med Ded ($0 Virtual Urgent Care, No Referrals) …" at bounding box center [743, 469] width 766 height 198
click at [797, 474] on span "Employee" at bounding box center [766, 479] width 86 height 16
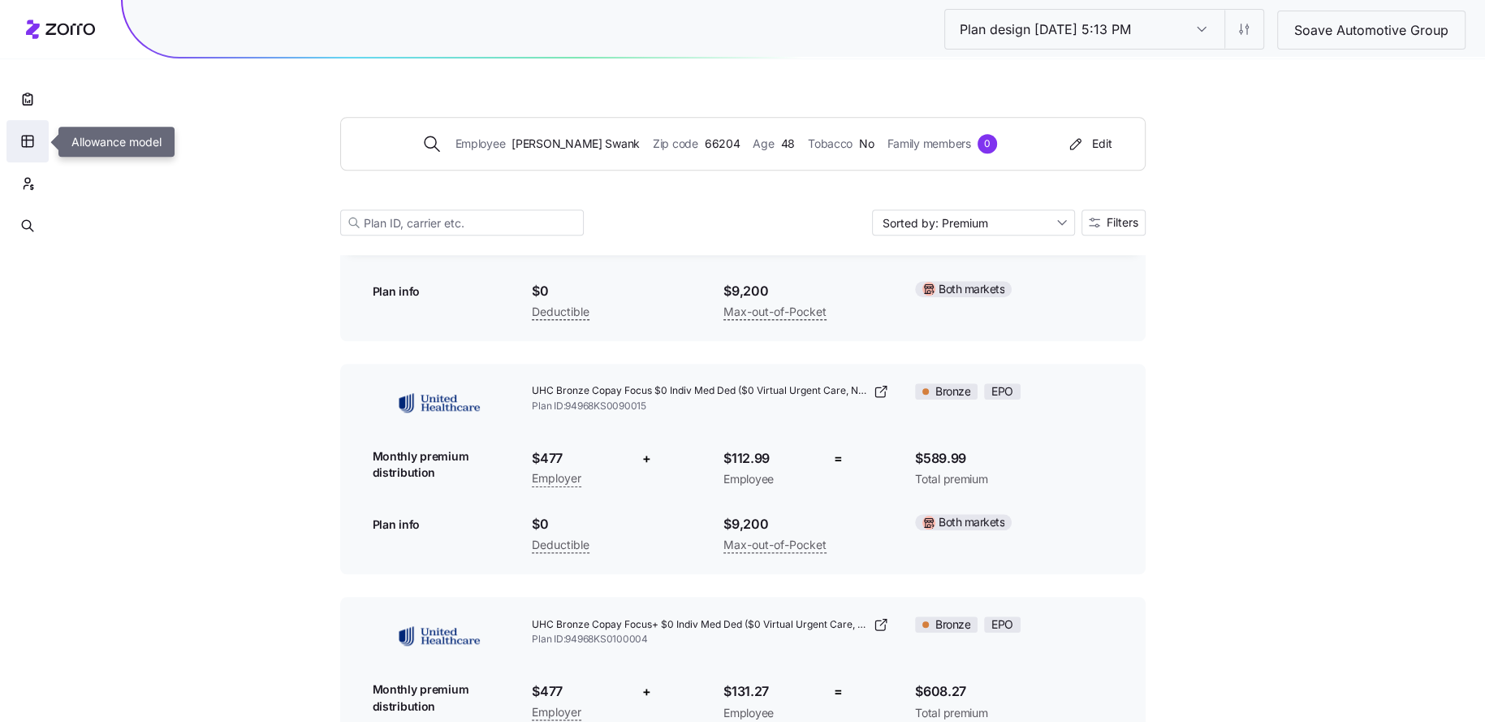
click at [29, 149] on button "button" at bounding box center [27, 141] width 42 height 42
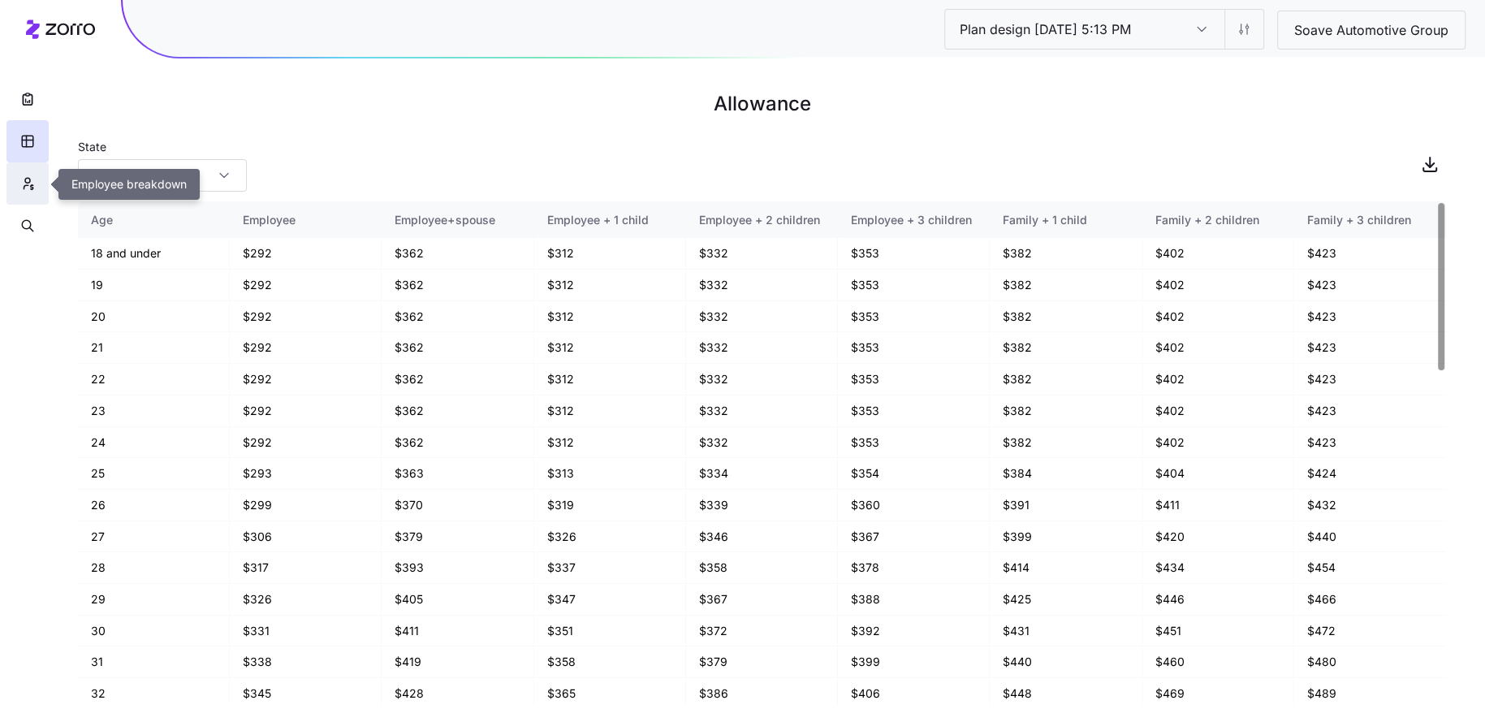
click at [24, 185] on icon "button" at bounding box center [27, 183] width 15 height 16
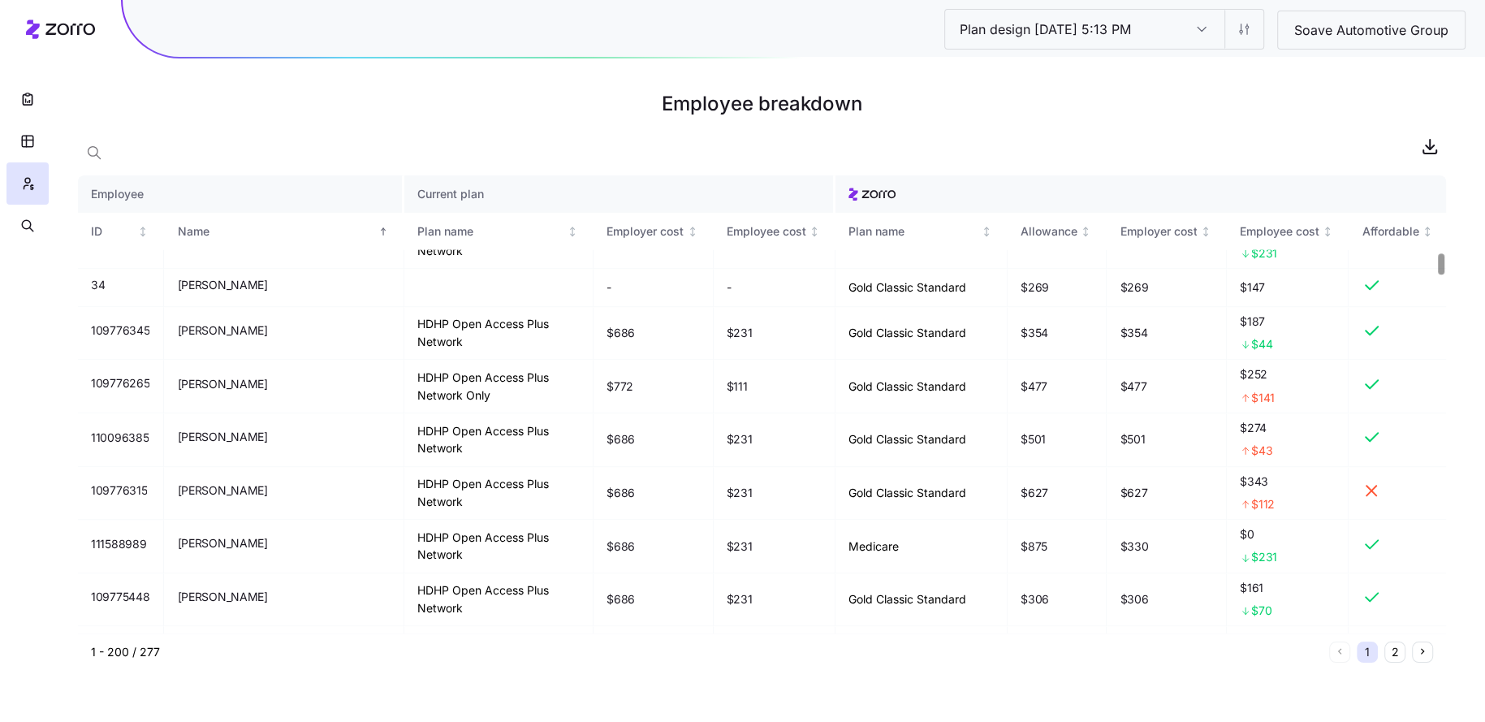
scroll to position [1649, 0]
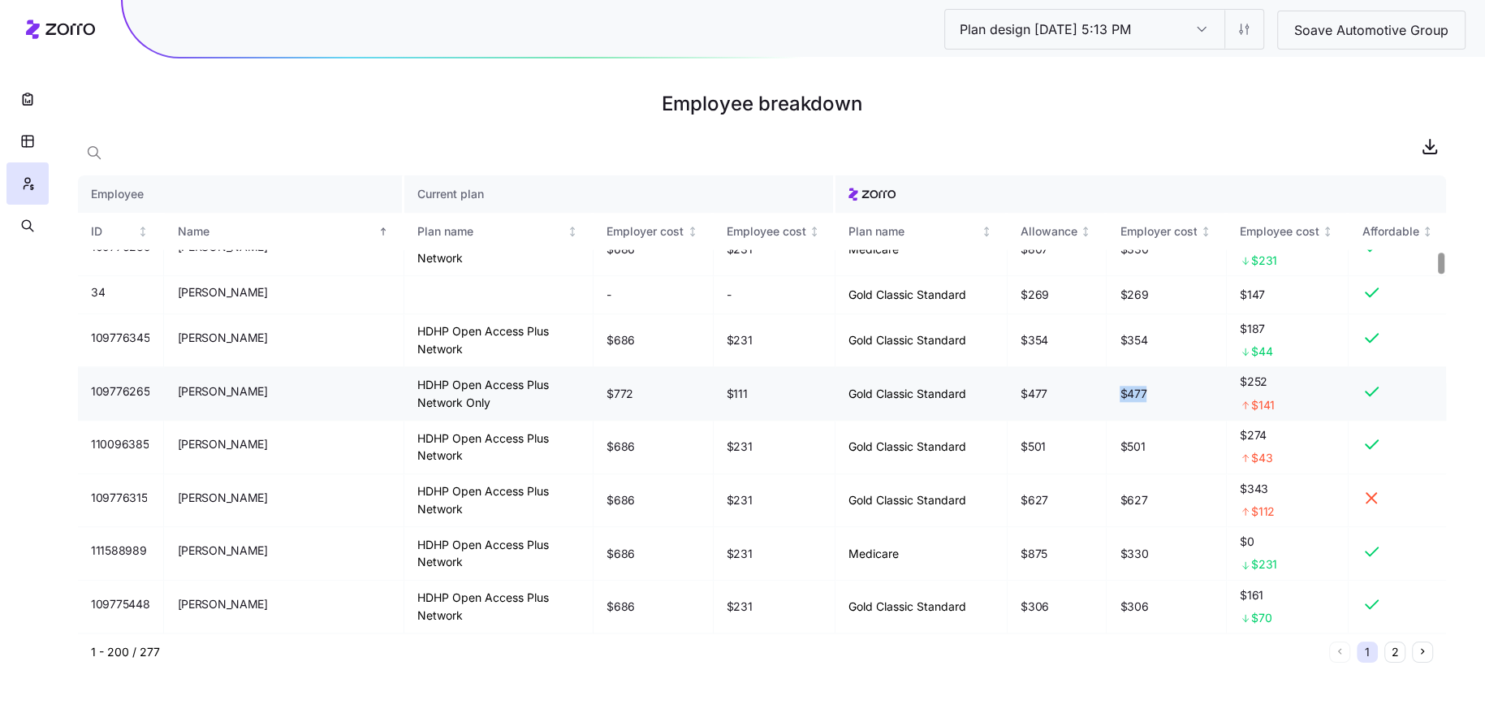
drag, startPoint x: 1145, startPoint y: 379, endPoint x: 1104, endPoint y: 379, distance: 41.4
click at [1106, 379] on td "$477" at bounding box center [1166, 394] width 120 height 54
drag, startPoint x: 1289, startPoint y: 388, endPoint x: 1222, endPoint y: 388, distance: 66.6
click at [1222, 388] on tr "109776265 Callie Swank HDHP Open Access Plus Network Only $772 $111 Gold Classi…" at bounding box center [762, 394] width 1368 height 54
click at [1295, 397] on div "$141" at bounding box center [1288, 405] width 96 height 16
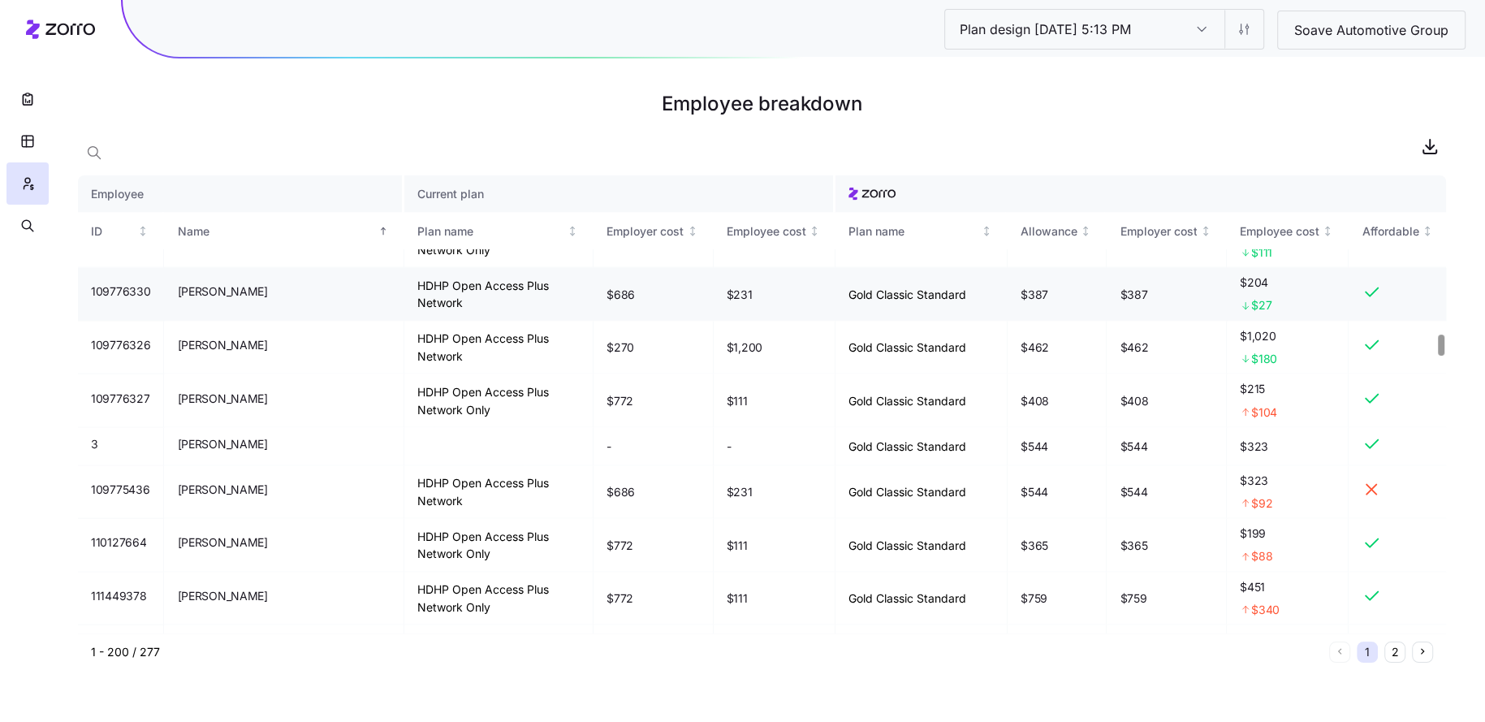
scroll to position [3432, 0]
click at [14, 100] on button "button" at bounding box center [27, 99] width 42 height 42
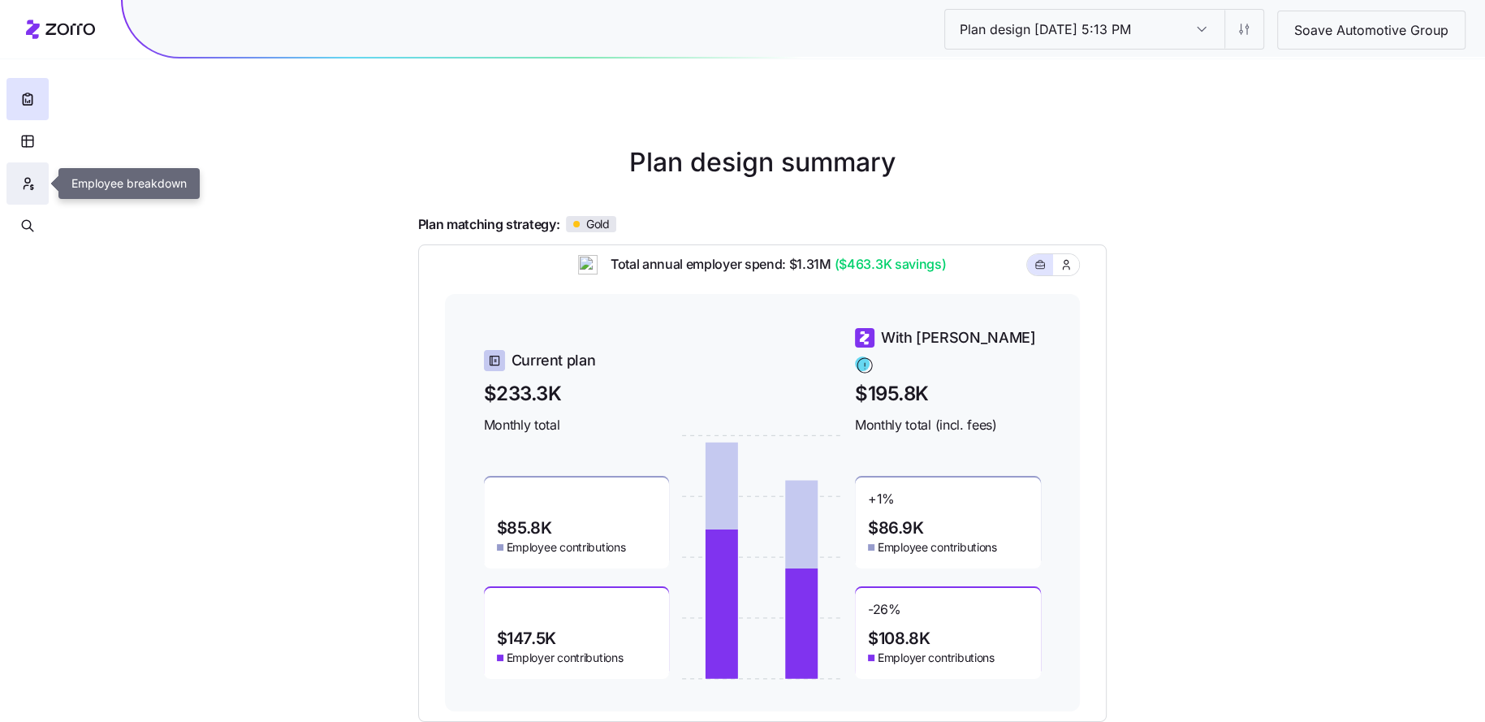
click at [23, 187] on icon "button" at bounding box center [27, 183] width 15 height 16
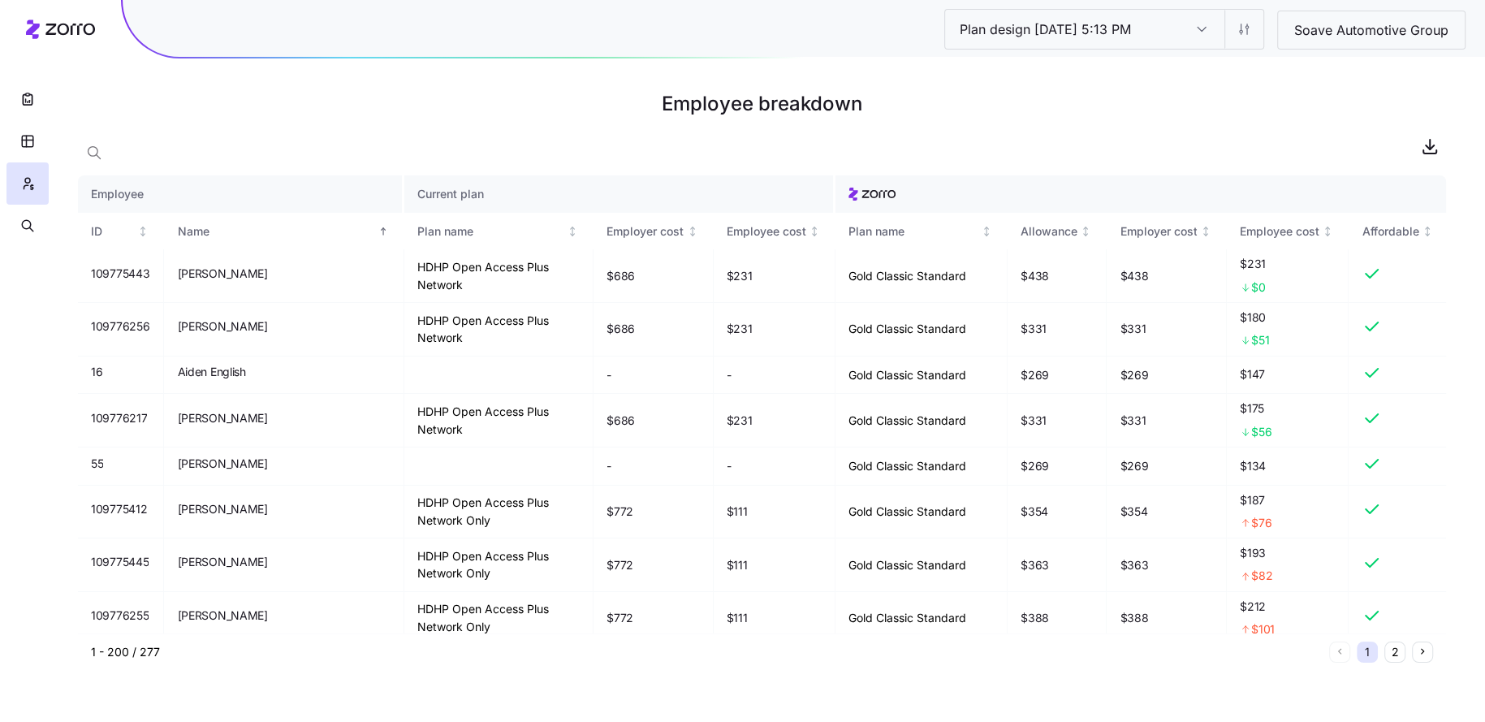
click at [1255, 41] on html "Plan design 10/09/2025 5:13 PM Plan design 10/09/2025 5:13 PM Soave Automotive …" at bounding box center [742, 361] width 1485 height 722
click at [1188, 72] on div "Edit contribution" at bounding box center [1149, 72] width 87 height 18
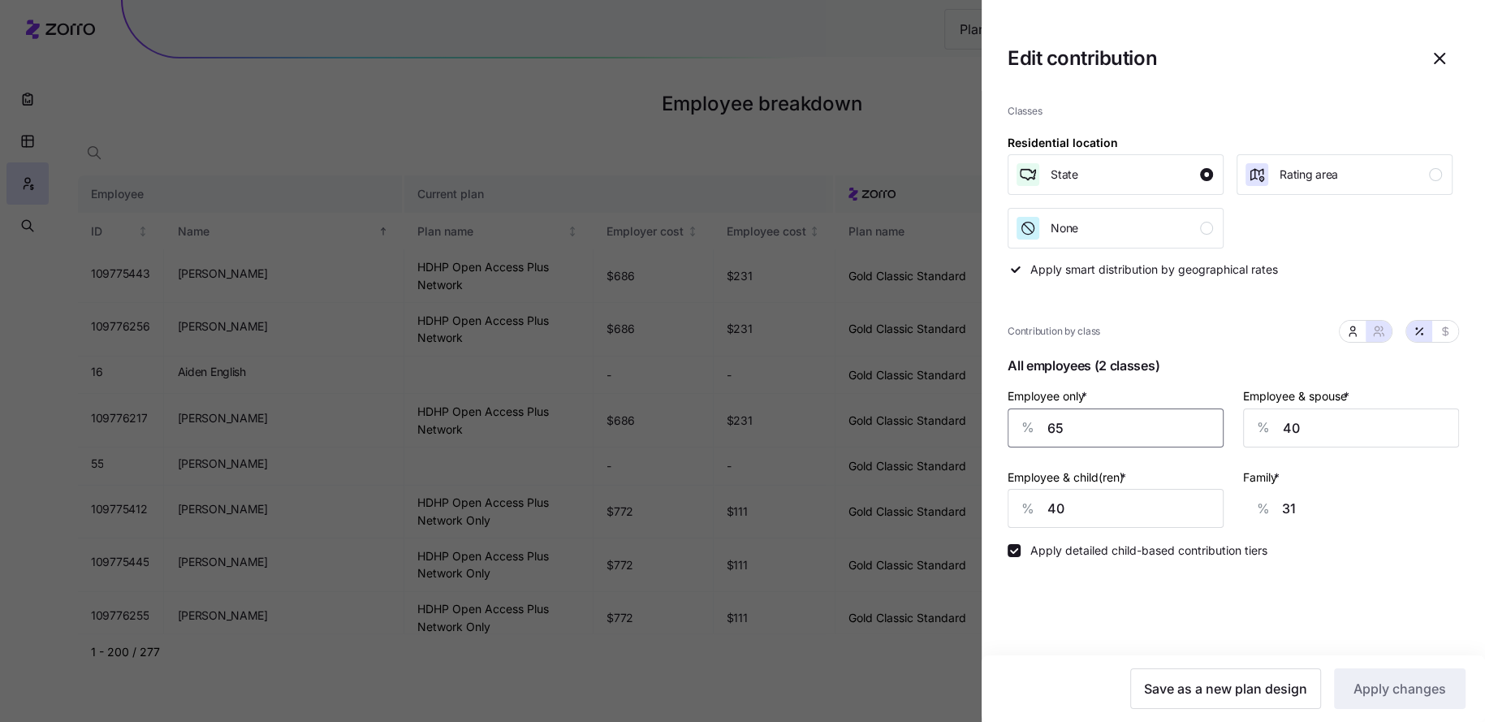
click at [1085, 423] on input "65" at bounding box center [1115, 427] width 216 height 39
type input "70"
type input "29"
type input "70"
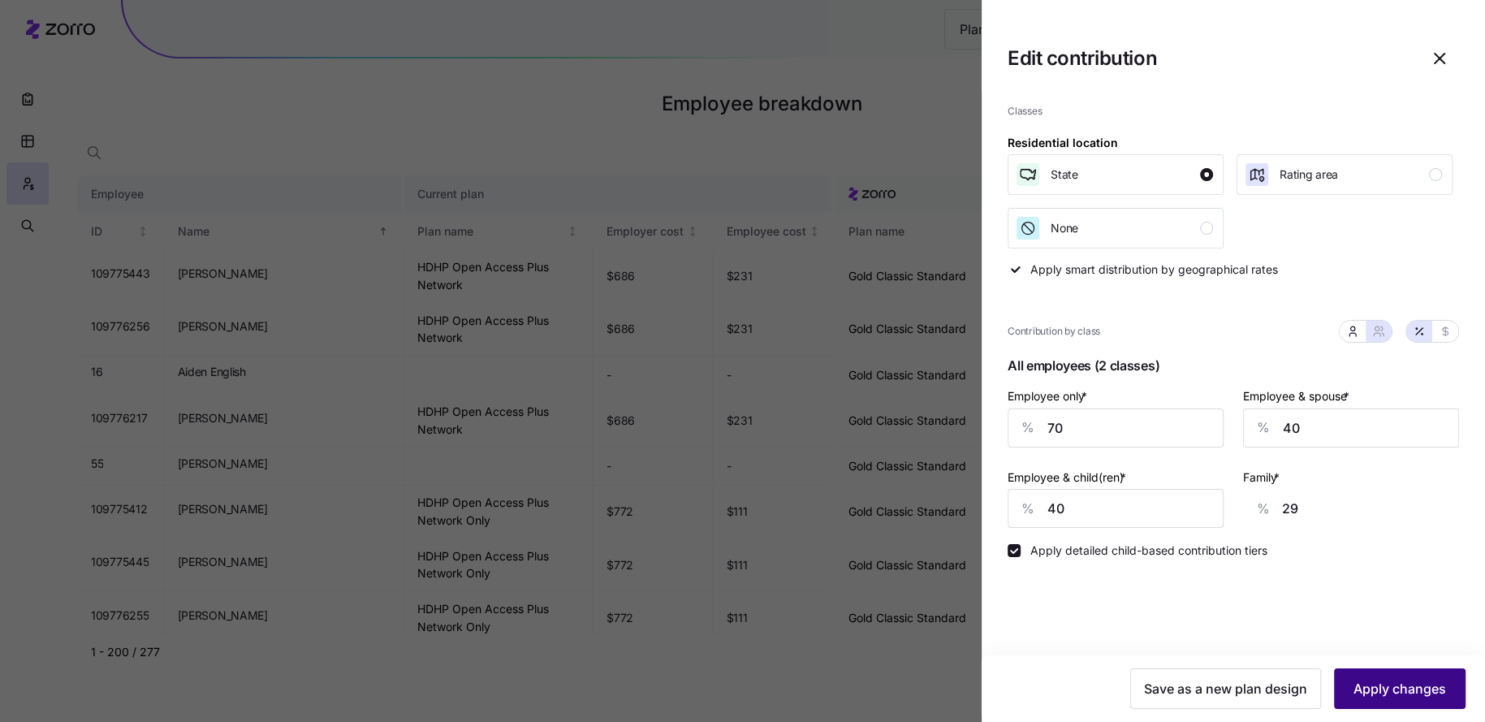
click at [1371, 690] on span "Apply changes" at bounding box center [1399, 688] width 93 height 19
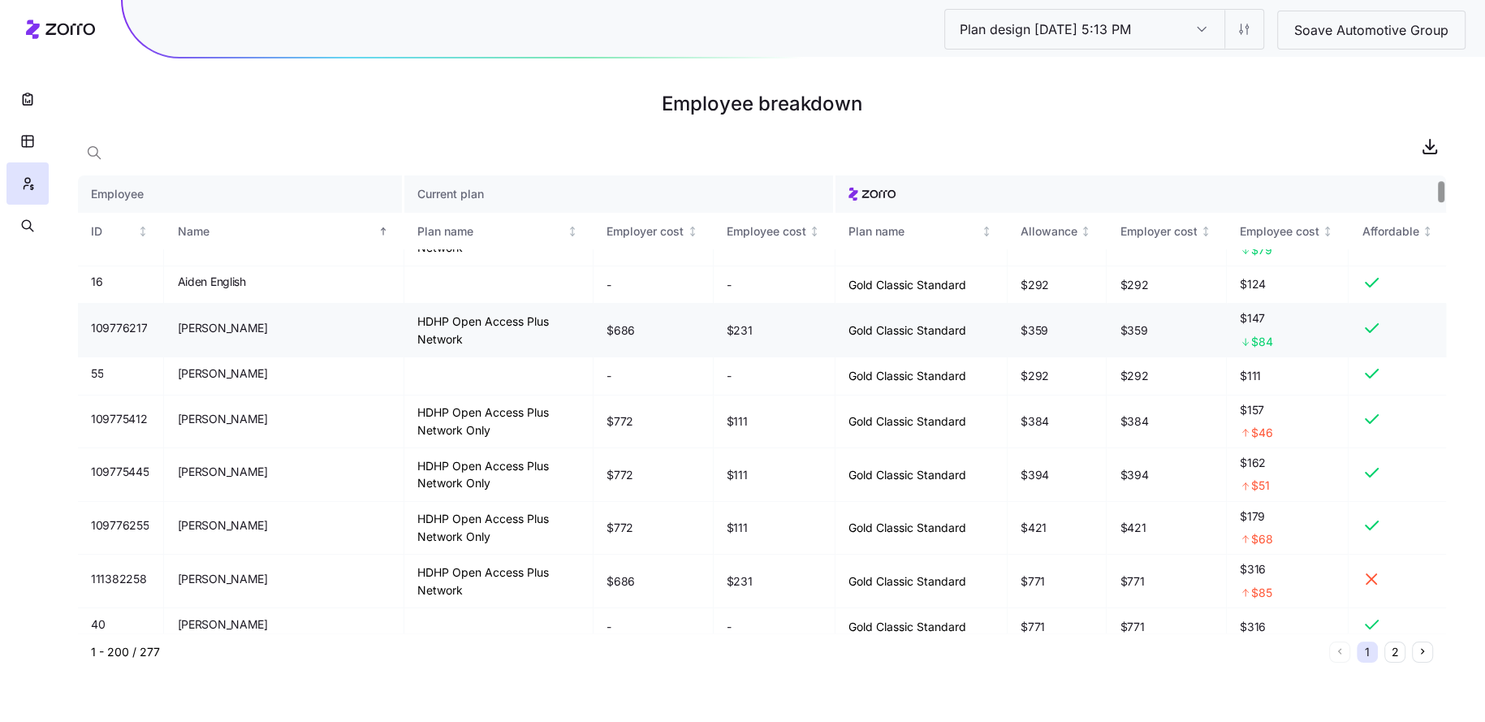
scroll to position [94, 0]
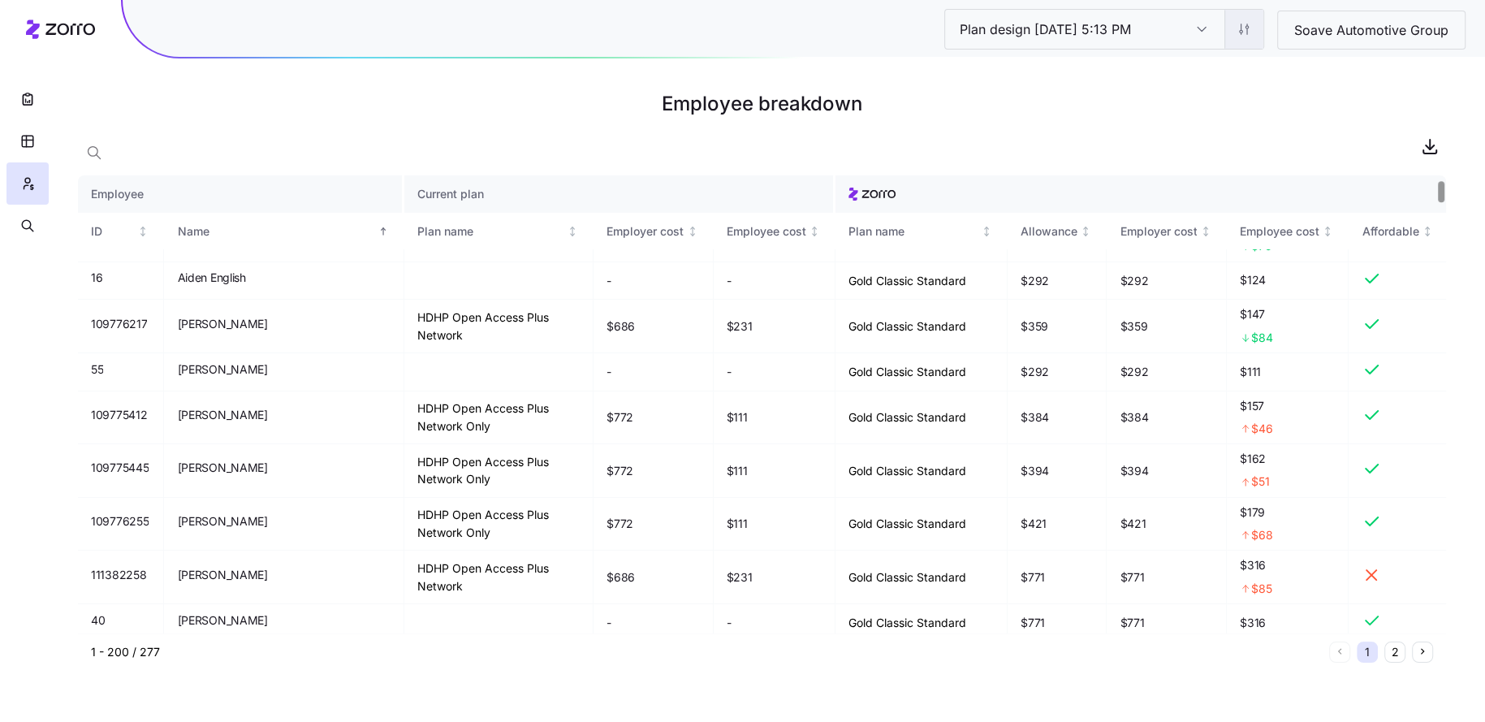
click at [1253, 37] on html "Plan design 10/09/2025 5:13 PM Plan design 10/09/2025 5:13 PM Soave Automotive …" at bounding box center [742, 361] width 1485 height 722
click at [1189, 81] on div "Edit contribution" at bounding box center [1180, 71] width 162 height 26
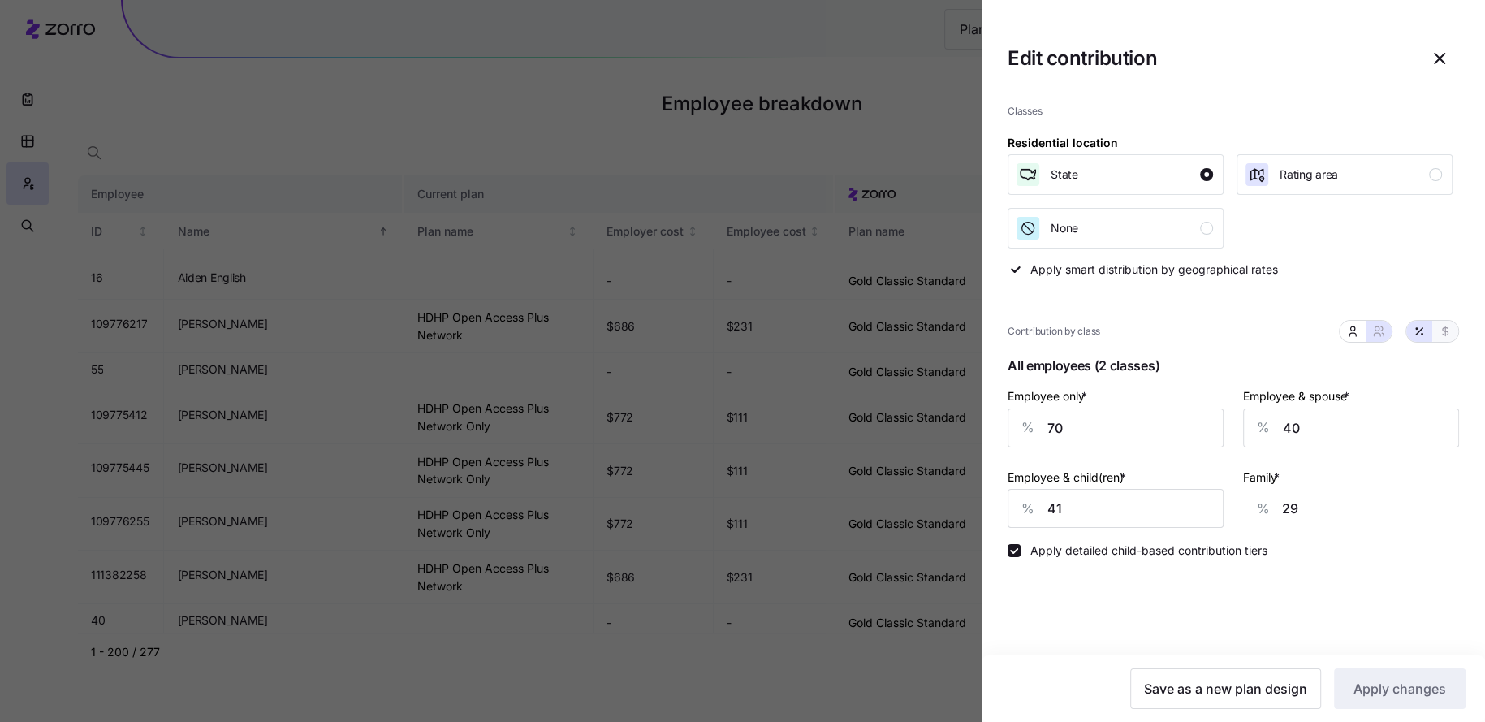
click at [1444, 331] on icon "button" at bounding box center [1445, 331] width 6 height 9
type input "531"
type input "606"
type input "531"
type input "606"
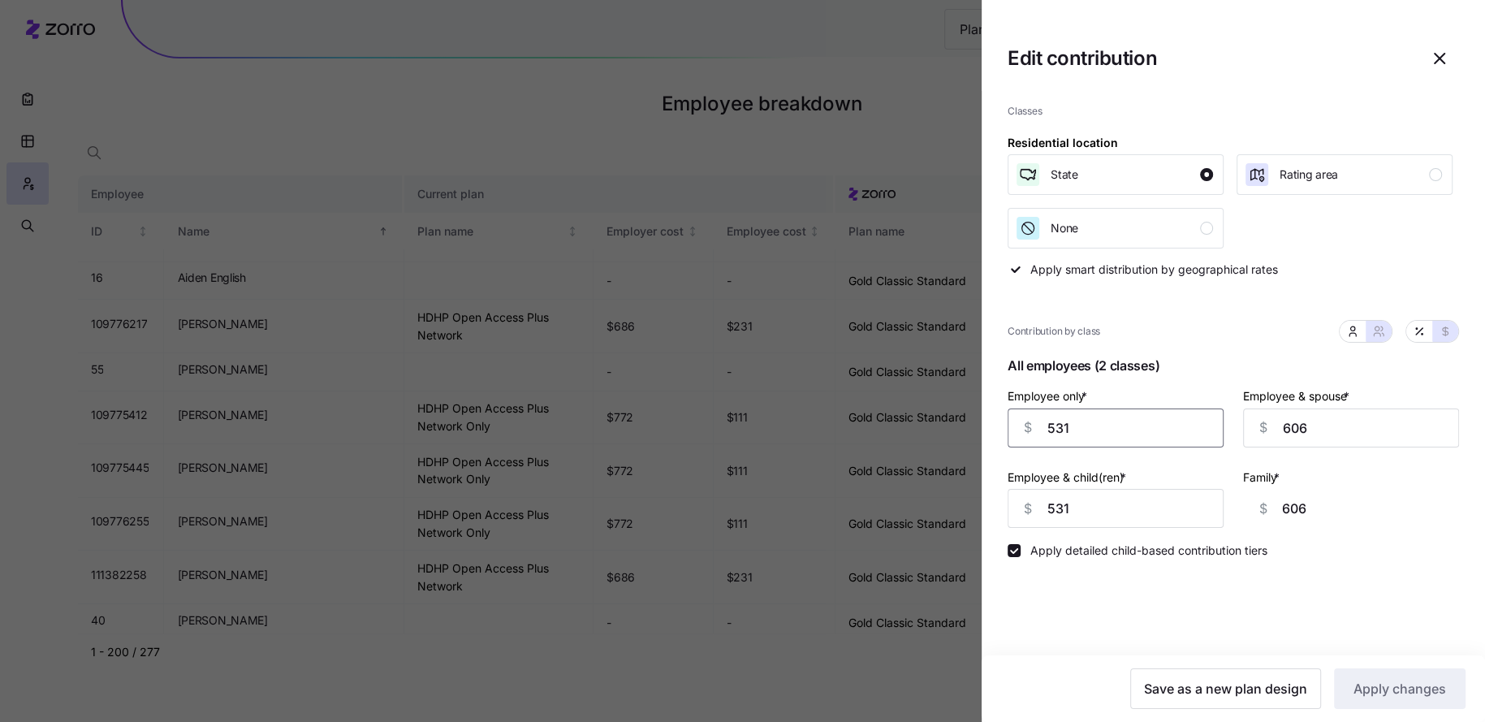
click at [1128, 432] on input "531" at bounding box center [1115, 427] width 216 height 39
type input "48"
type input "1089"
type input "4809"
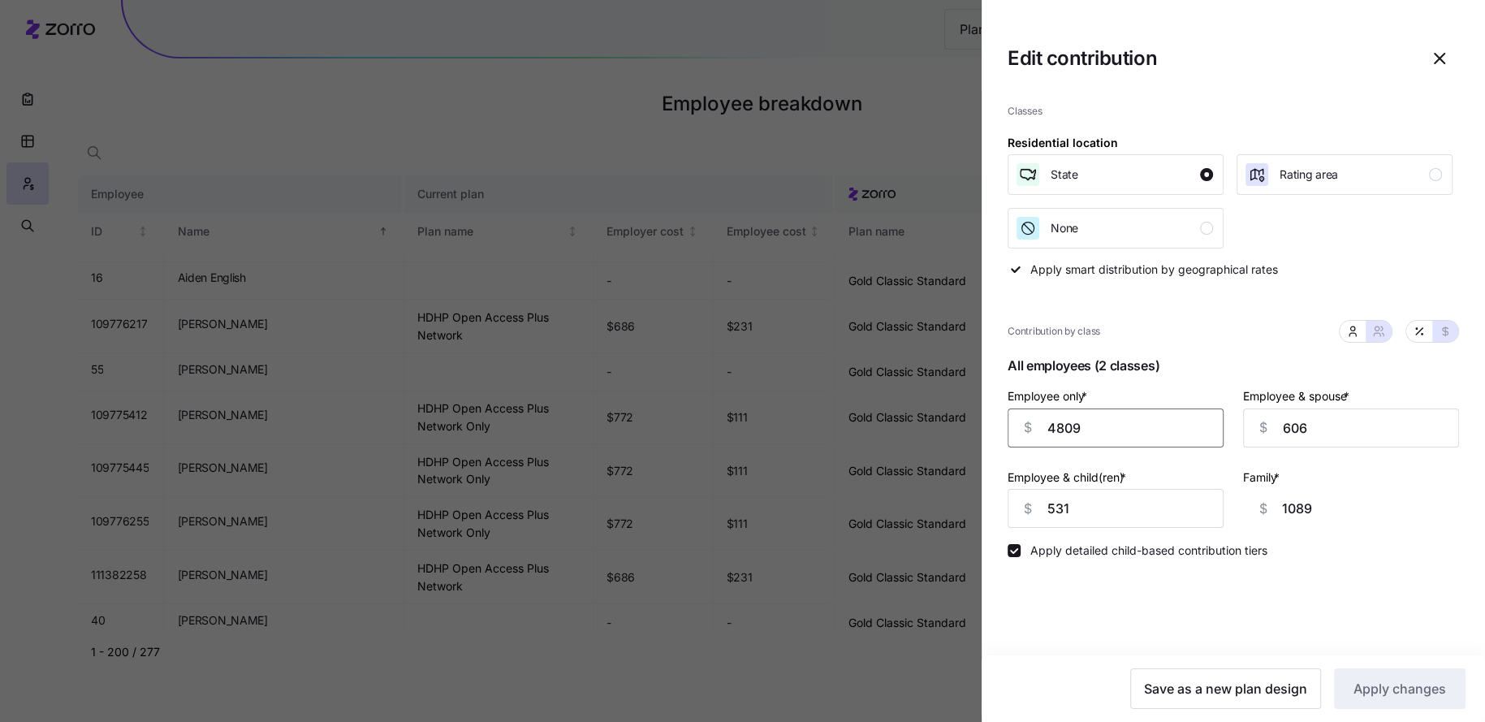
type input "0"
type input "480"
type input "657"
type input "48"
type input "1089"
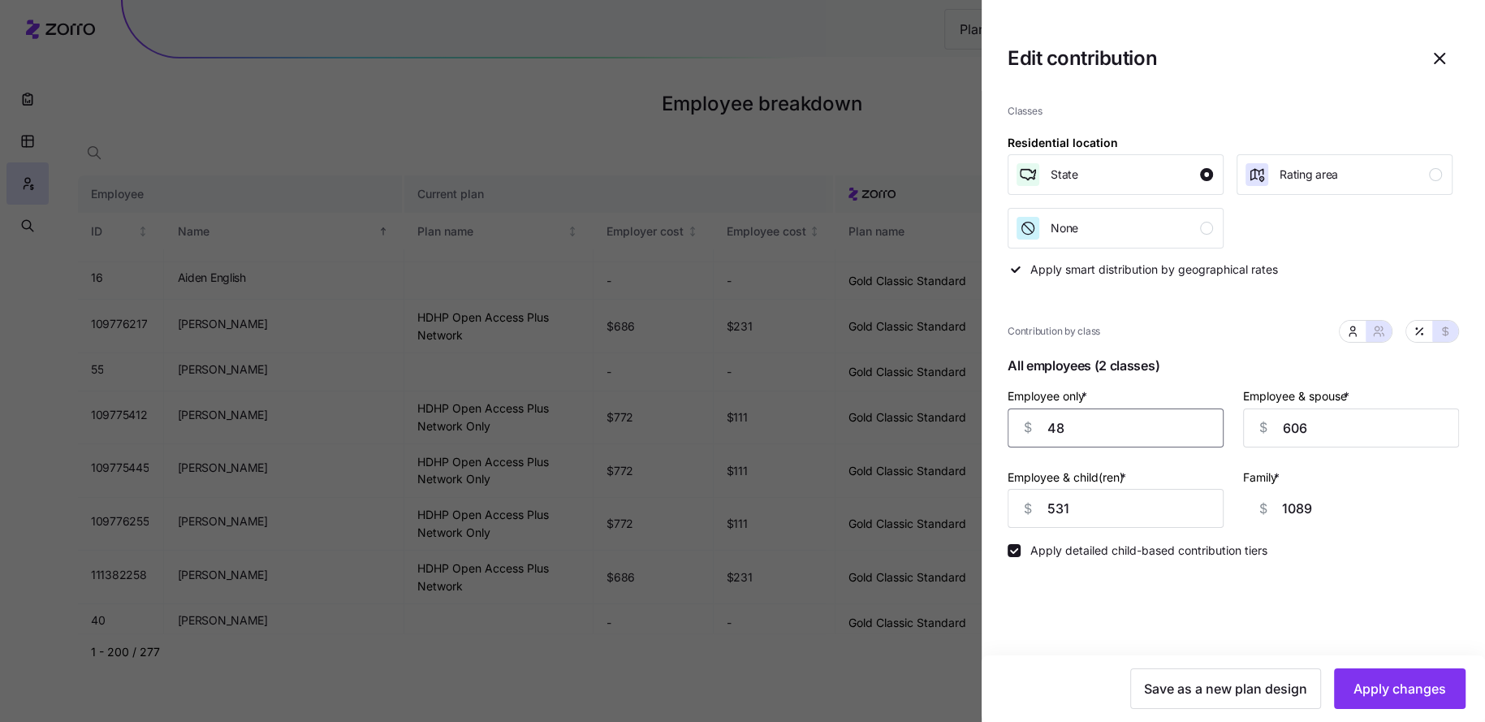
type input "489"
type input "648"
type input "489"
click at [1297, 426] on input "606" at bounding box center [1351, 427] width 216 height 39
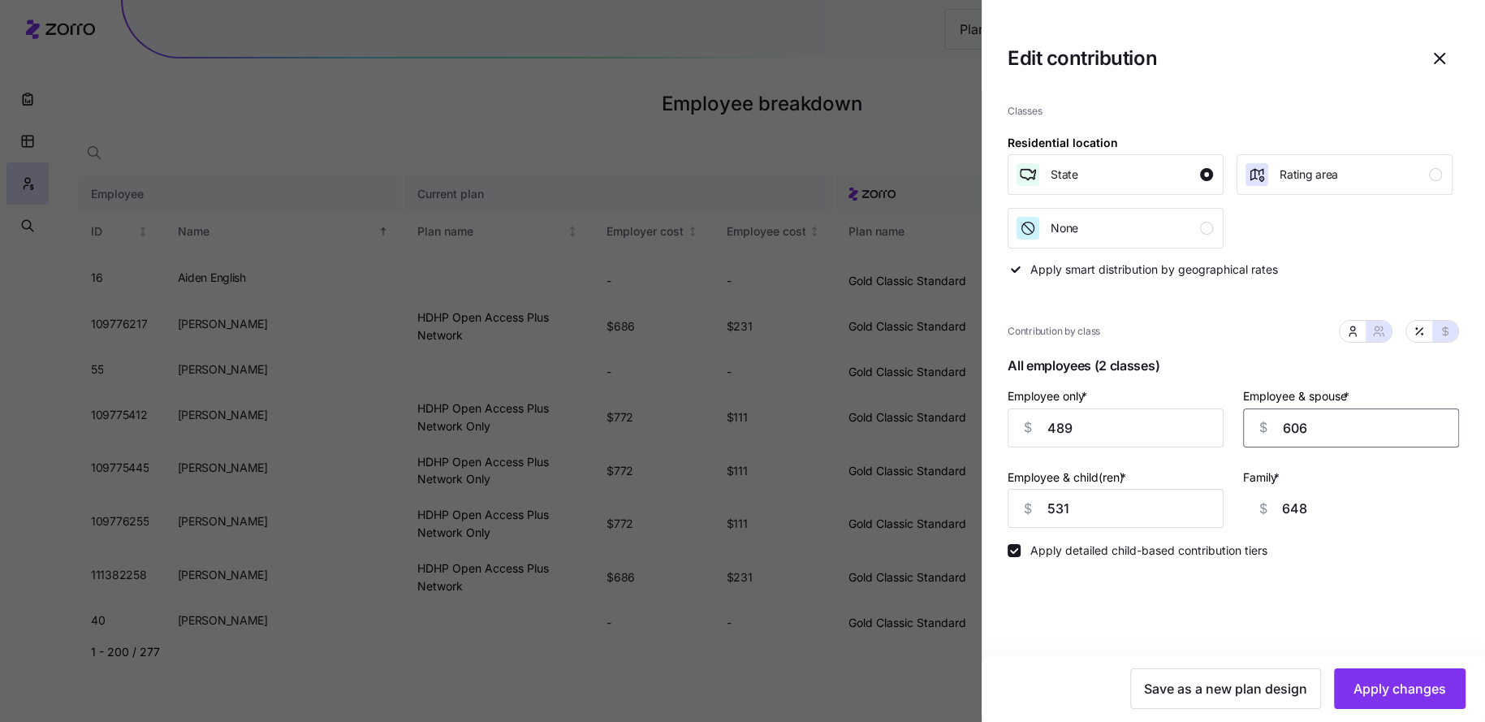
type input "4"
type input "46"
type input "480"
type input "522"
type input "48"
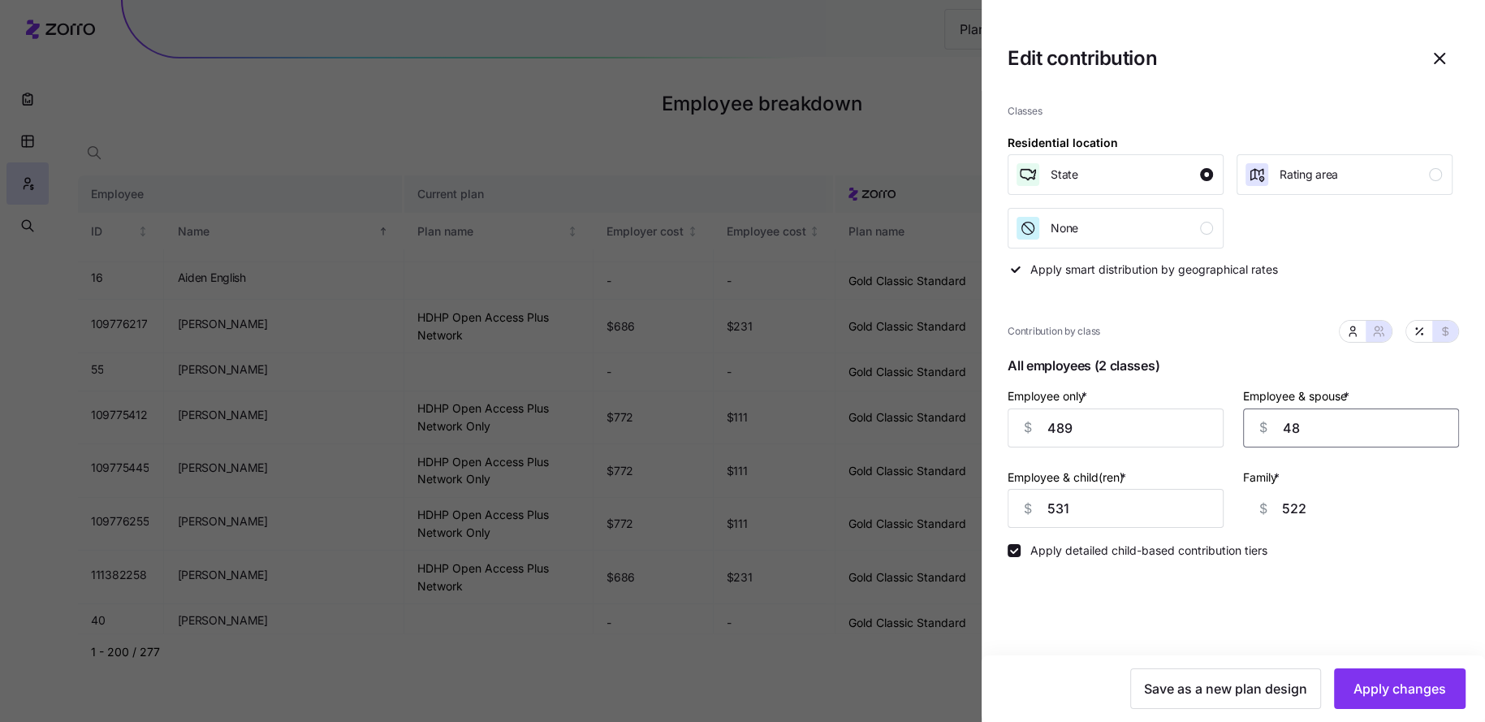
type input "90"
type input "489"
type input "531"
type input "489"
click at [1100, 503] on input "531" at bounding box center [1115, 508] width 216 height 39
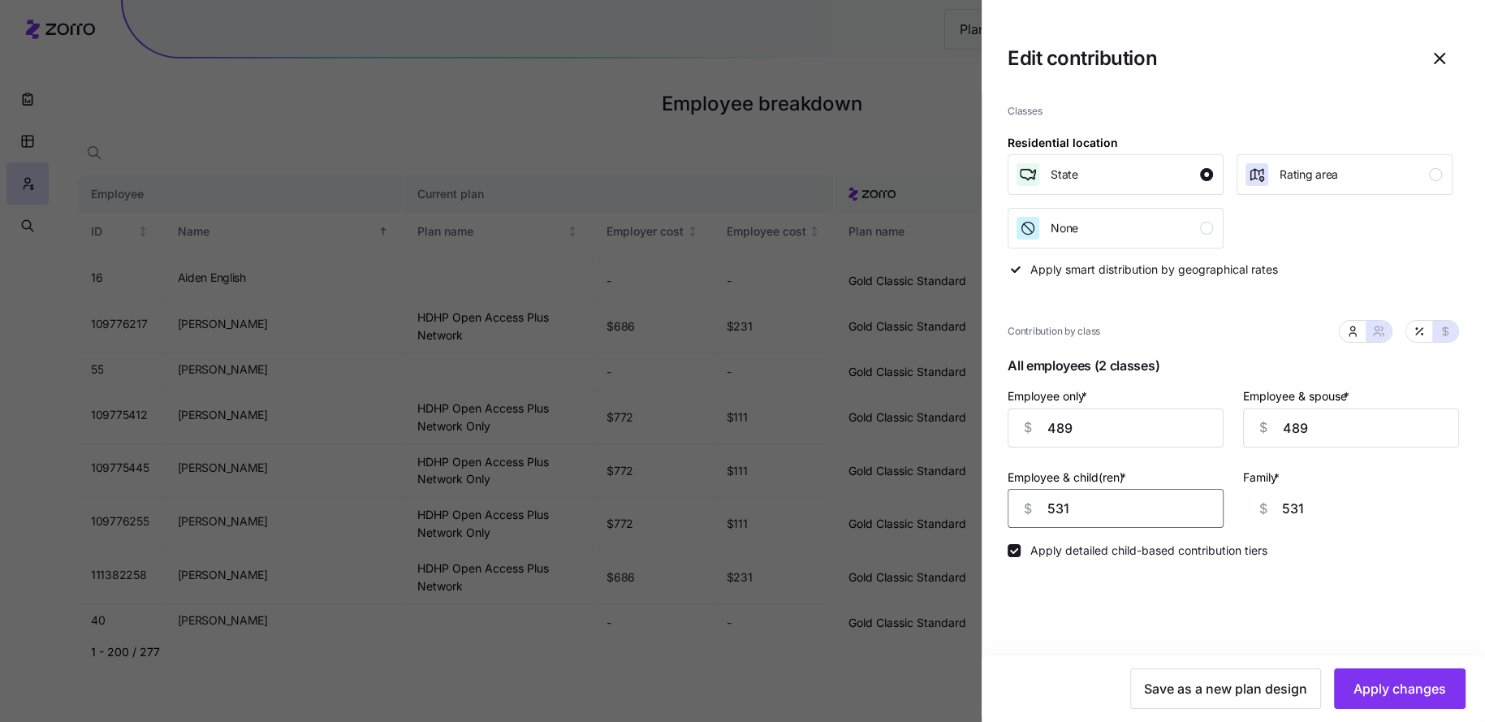
click at [1100, 503] on input "531" at bounding box center [1115, 508] width 216 height 39
type input "4"
type input "48"
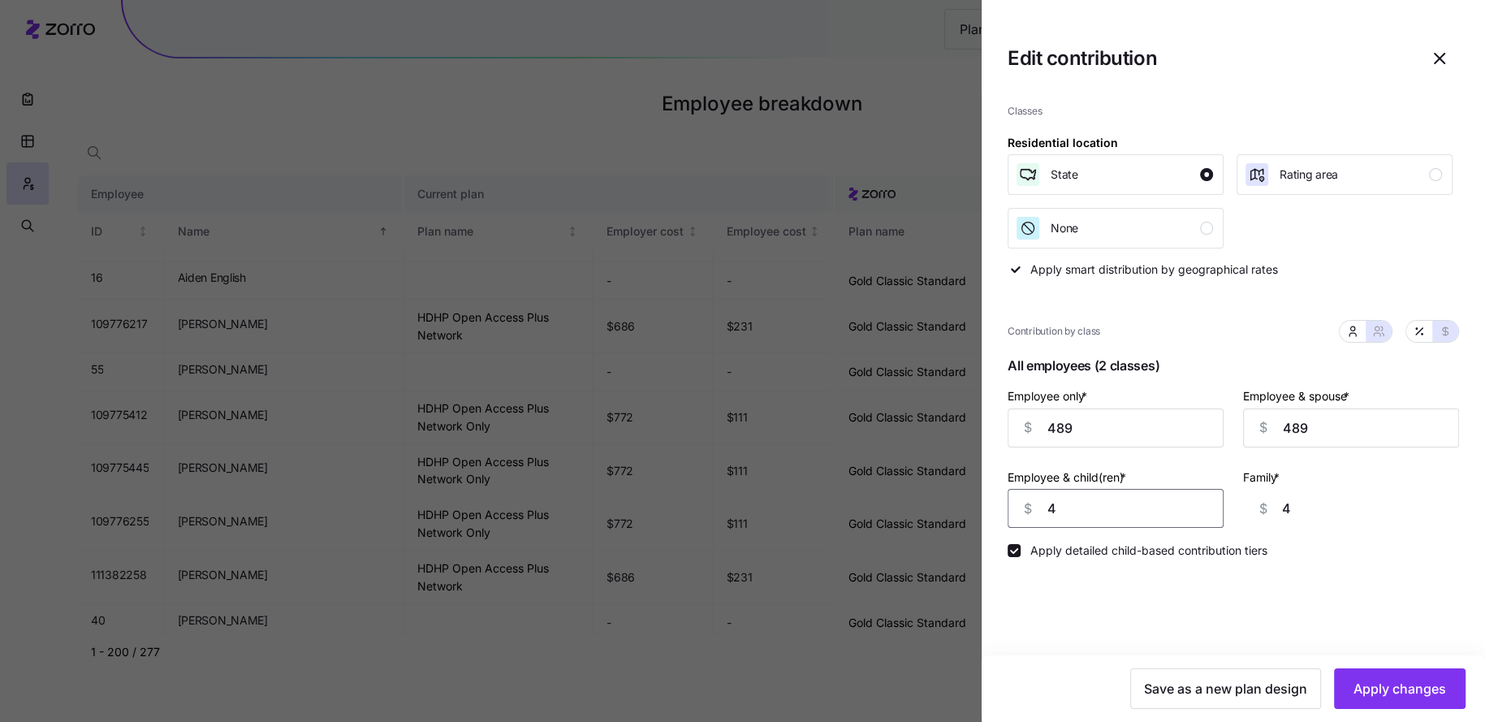
type input "48"
type input "489"
click at [1399, 678] on button "Apply changes" at bounding box center [1400, 688] width 132 height 41
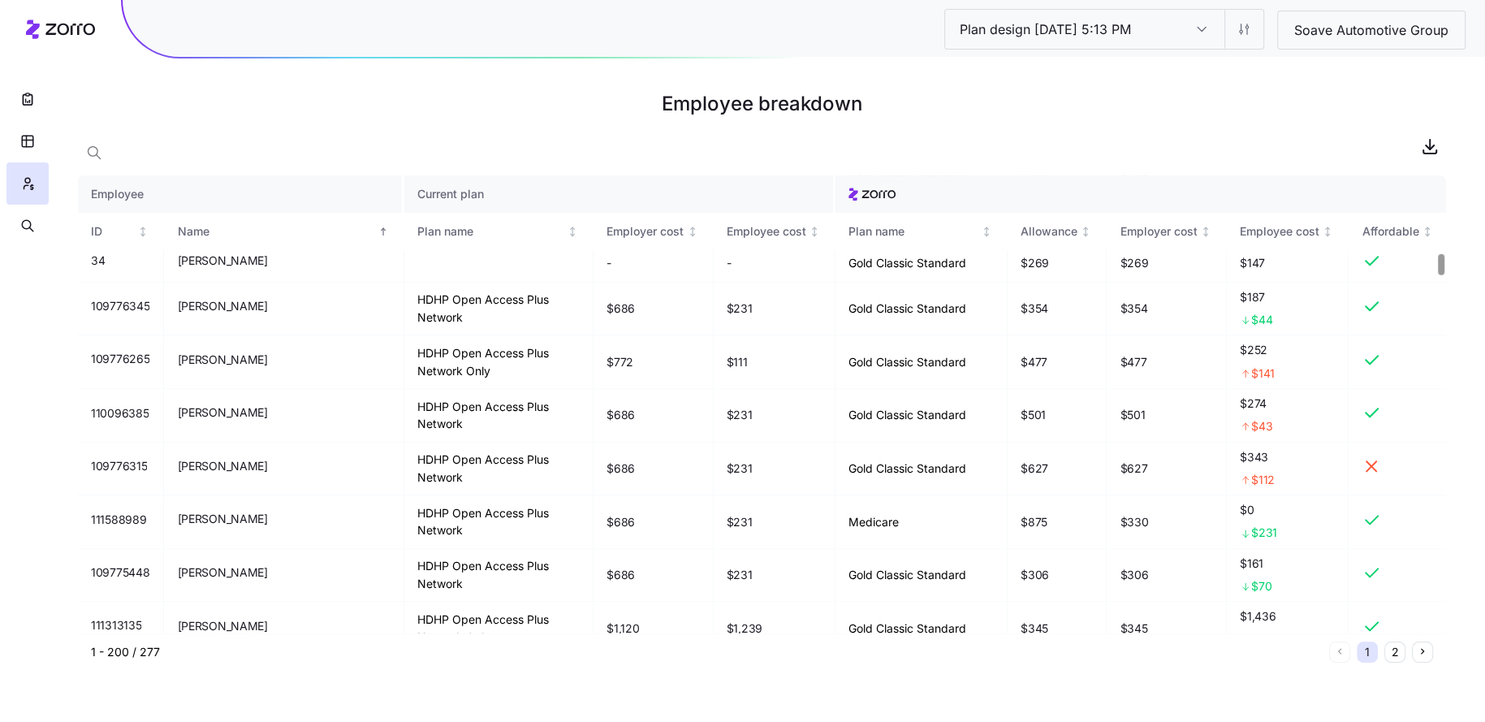
scroll to position [1682, 0]
drag, startPoint x: 1270, startPoint y: 457, endPoint x: 1235, endPoint y: 457, distance: 34.1
click at [1235, 457] on td "$343 $112" at bounding box center [1288, 468] width 123 height 54
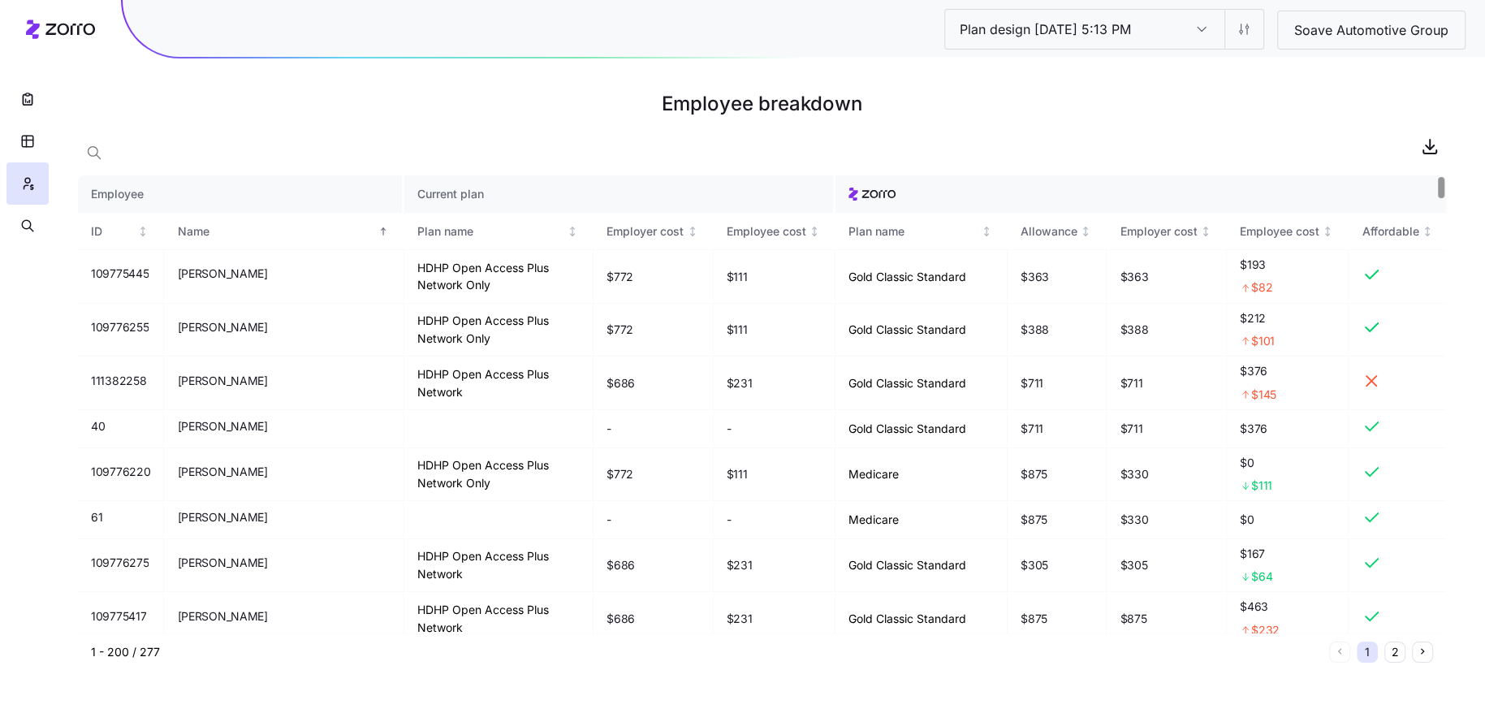
scroll to position [0, 0]
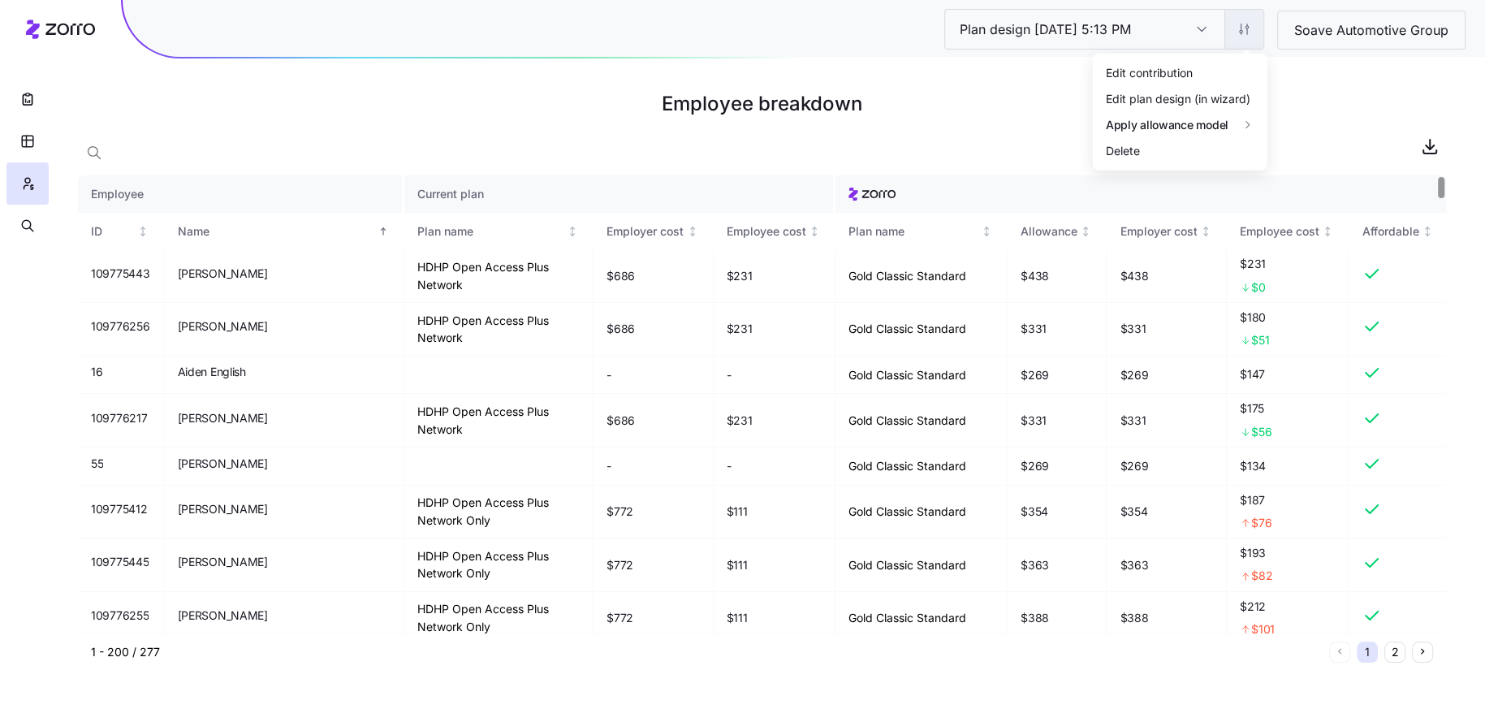
click at [1247, 34] on html "Plan design 10/09/2025 5:13 PM Plan design 10/09/2025 5:13 PM Soave Automotive …" at bounding box center [742, 361] width 1485 height 722
click at [996, 122] on html "Plan design 10/09/2025 5:13 PM Plan design 10/09/2025 5:13 PM Soave Automotive …" at bounding box center [742, 361] width 1485 height 722
click at [1244, 32] on html "Plan design 10/09/2025 5:13 PM Plan design 10/09/2025 5:13 PM Soave Automotive …" at bounding box center [742, 361] width 1485 height 722
click at [1322, 94] on html "Plan design 10/09/2025 5:13 PM Plan design 10/09/2025 5:13 PM Soave Automotive …" at bounding box center [742, 361] width 1485 height 722
click at [1240, 33] on html "Plan design 10/09/2025 5:13 PM Plan design 10/09/2025 5:13 PM Soave Automotive …" at bounding box center [742, 361] width 1485 height 722
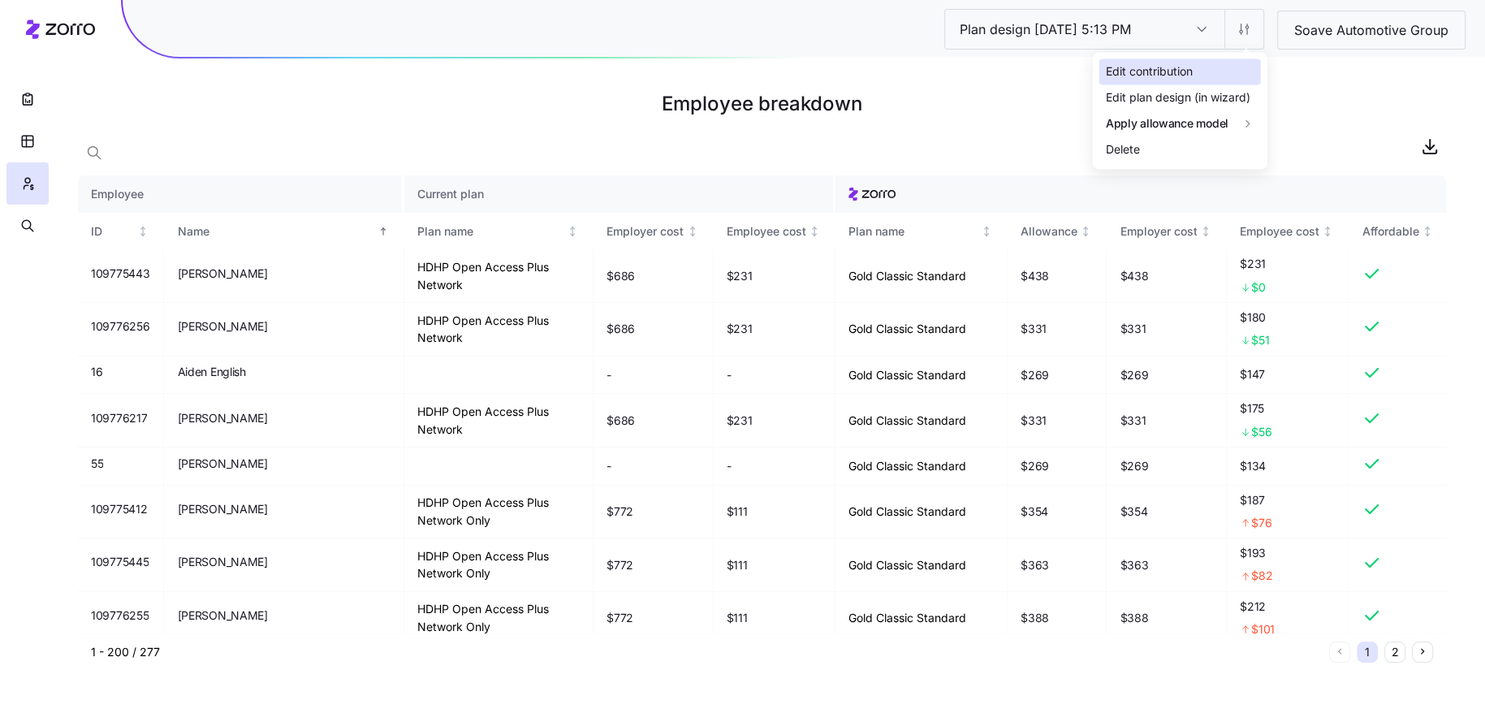
click at [1166, 77] on div "Edit contribution" at bounding box center [1149, 72] width 87 height 18
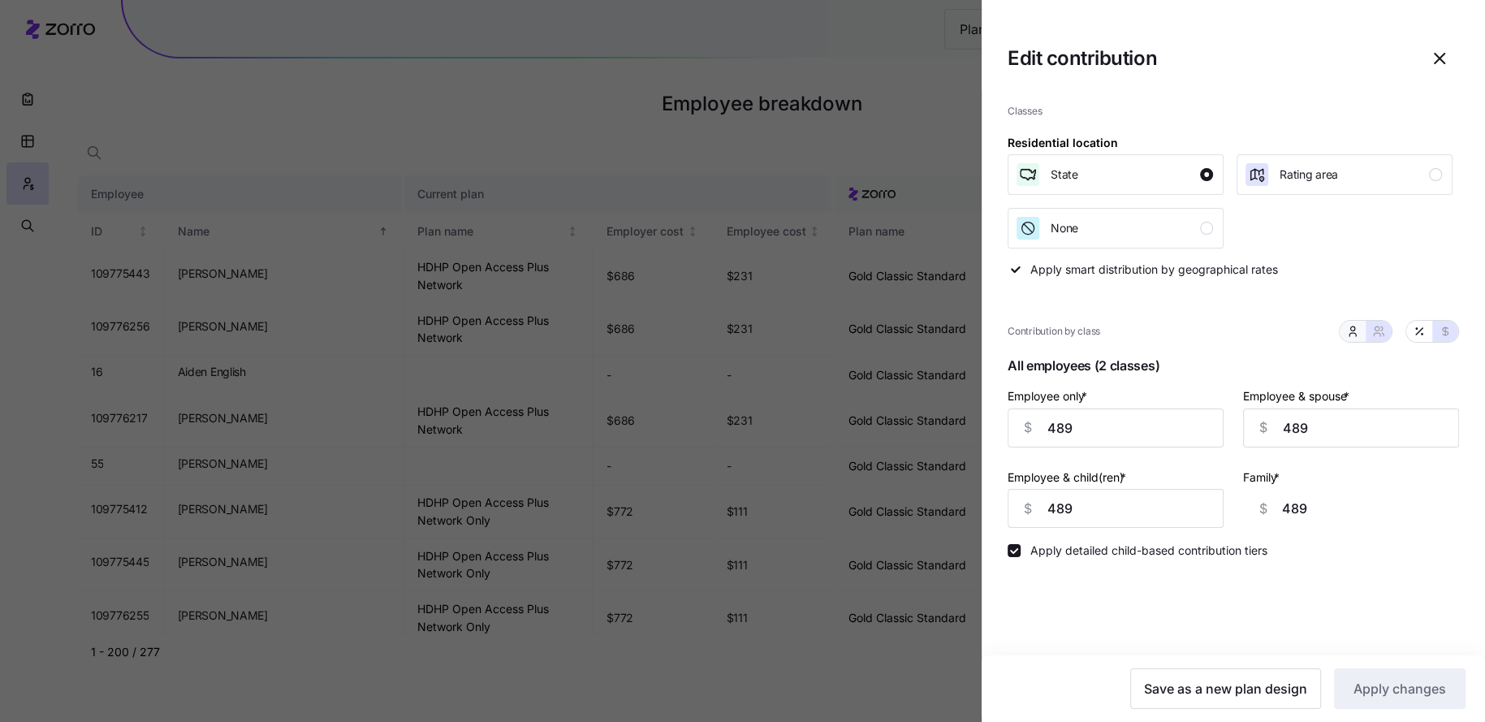
click at [1352, 331] on icon "button" at bounding box center [1352, 331] width 13 height 13
type input "0"
click at [1301, 417] on input "0" at bounding box center [1351, 427] width 216 height 39
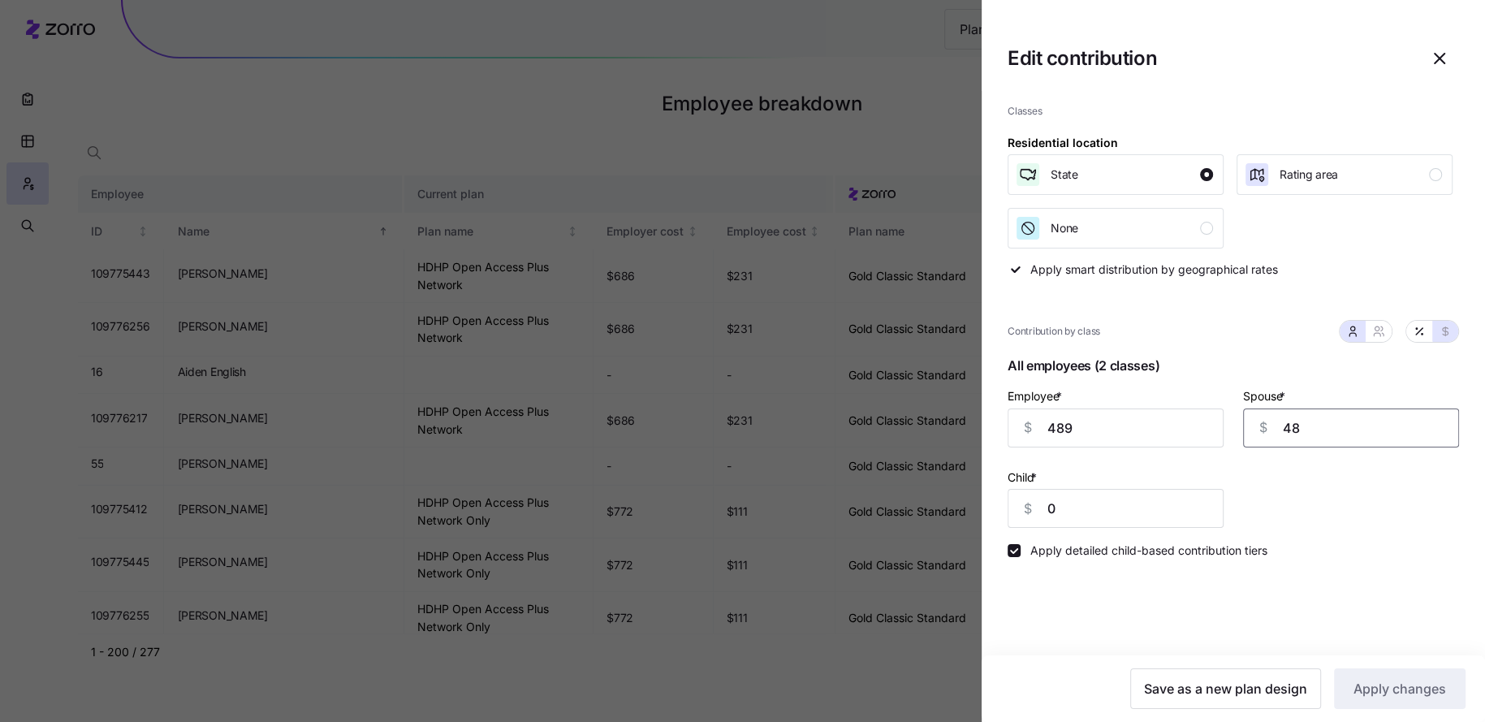
type input "489"
click at [1131, 459] on div "Child * $ 489" at bounding box center [1115, 497] width 235 height 81
click at [1369, 686] on span "Apply changes" at bounding box center [1399, 688] width 93 height 19
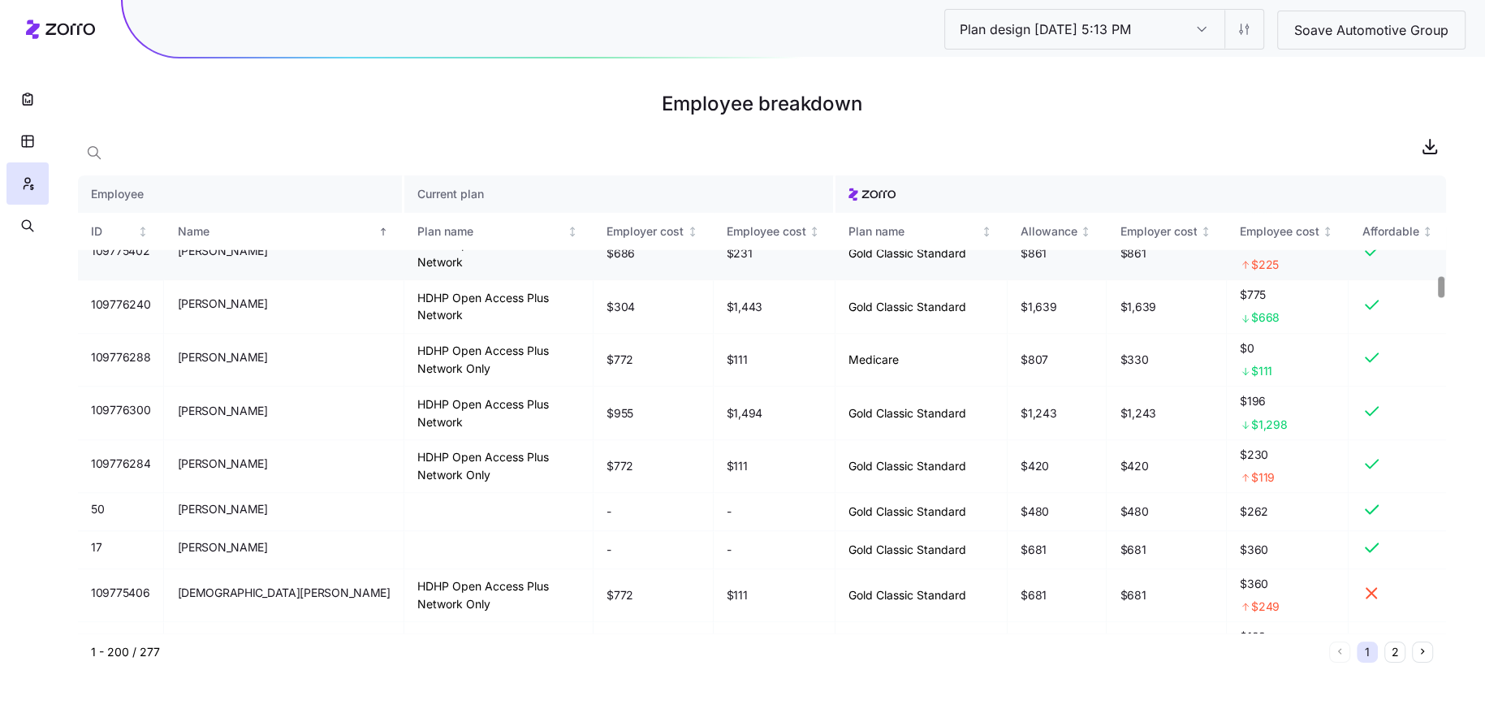
scroll to position [2168, 0]
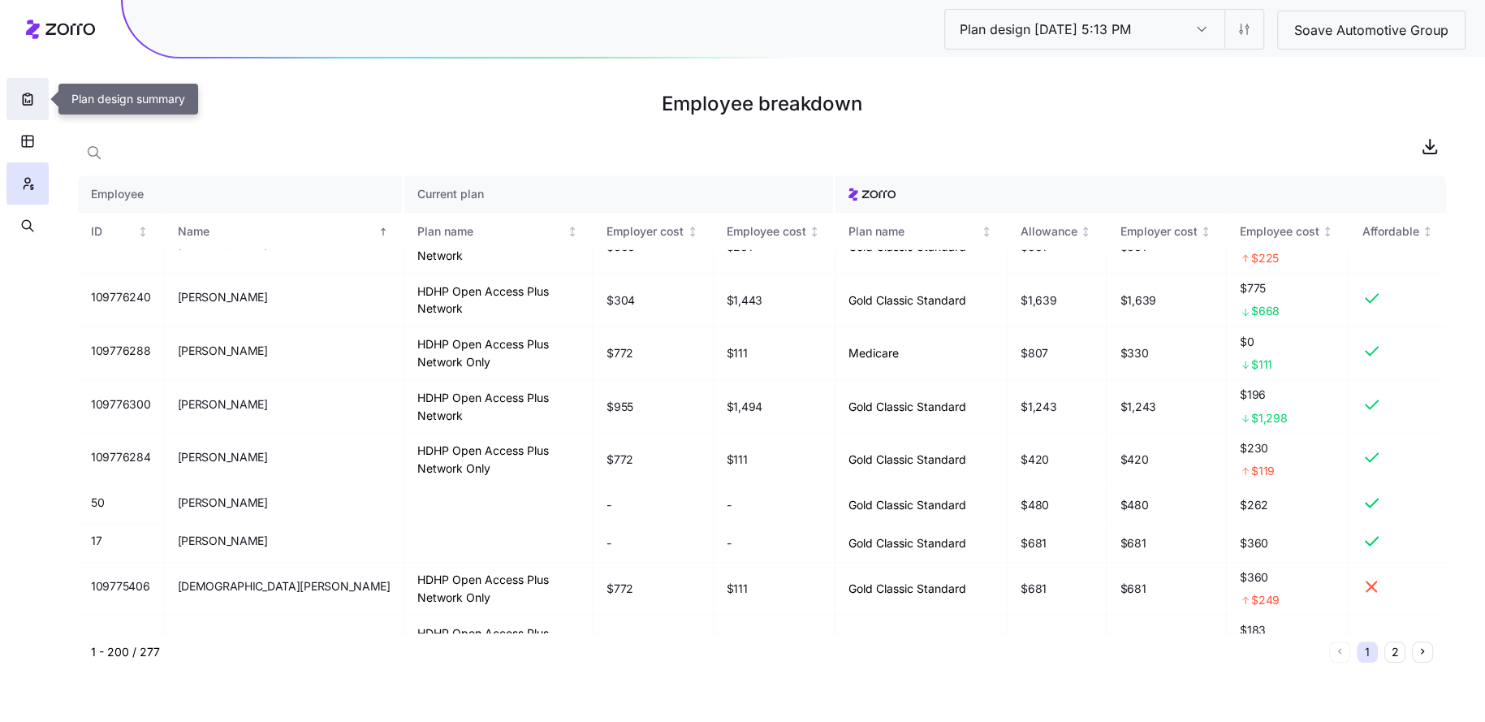
click at [34, 110] on button "button" at bounding box center [27, 99] width 42 height 42
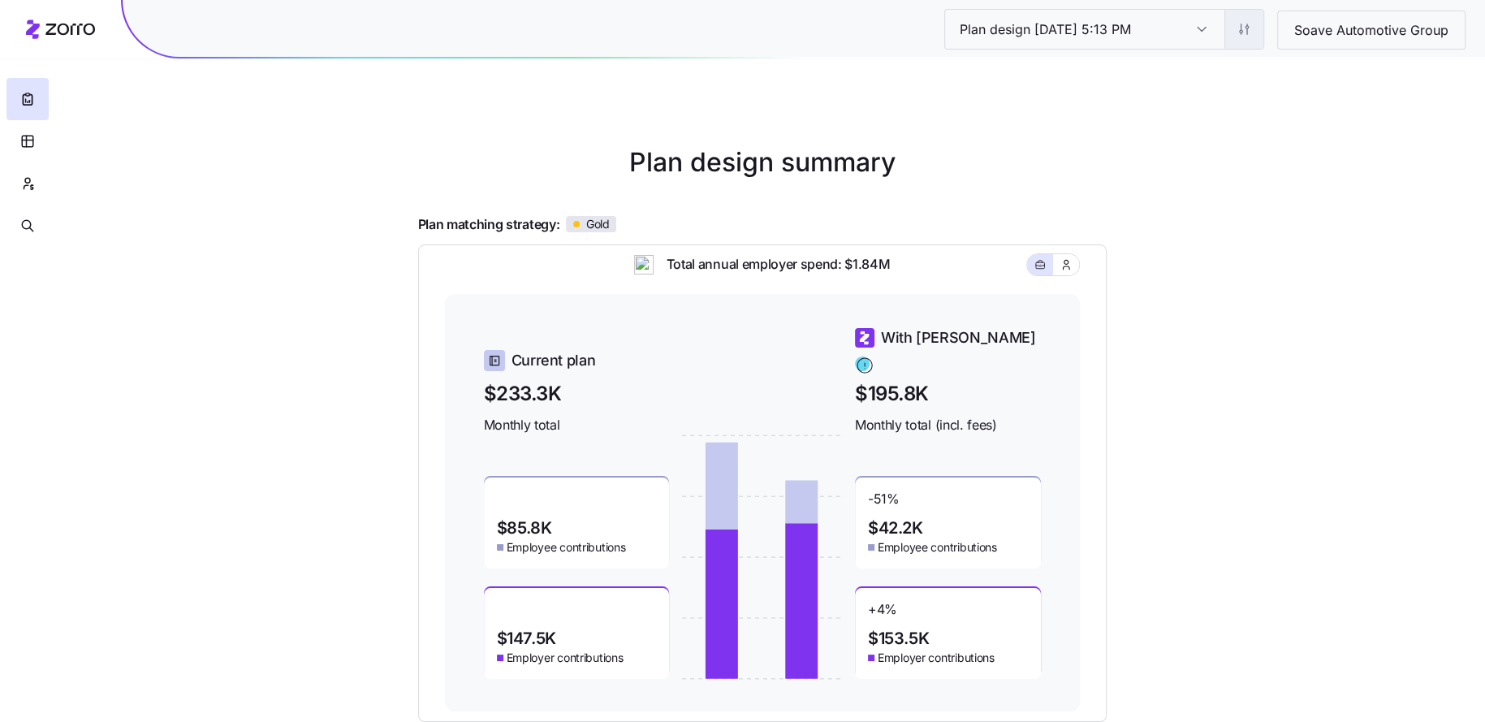
click at [1237, 24] on html "Plan design 10/09/2025 5:13 PM Plan design 10/09/2025 5:13 PM Soave Automotive …" at bounding box center [742, 445] width 1485 height 890
click at [1175, 97] on div "Edit plan design (in wizard)" at bounding box center [1178, 98] width 144 height 18
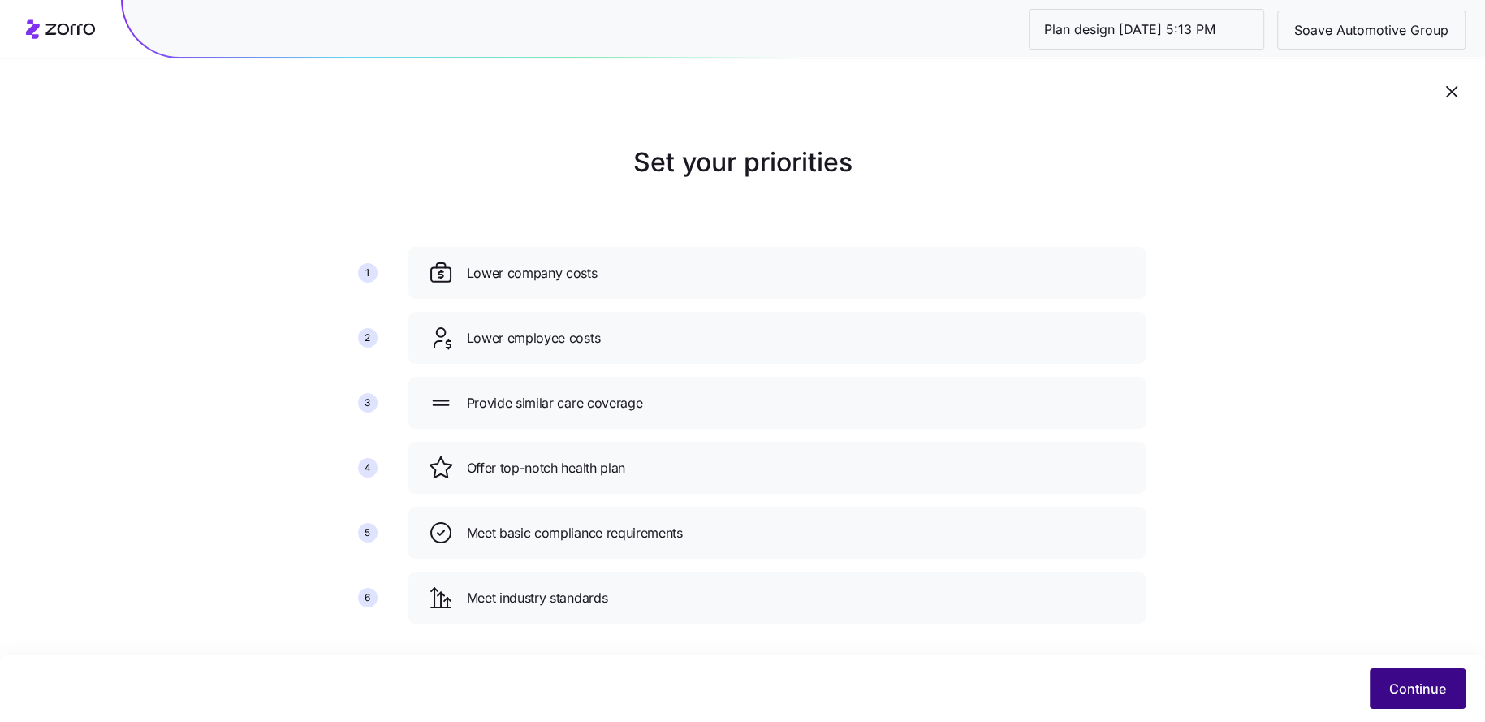
click at [1441, 692] on span "Continue" at bounding box center [1417, 688] width 57 height 19
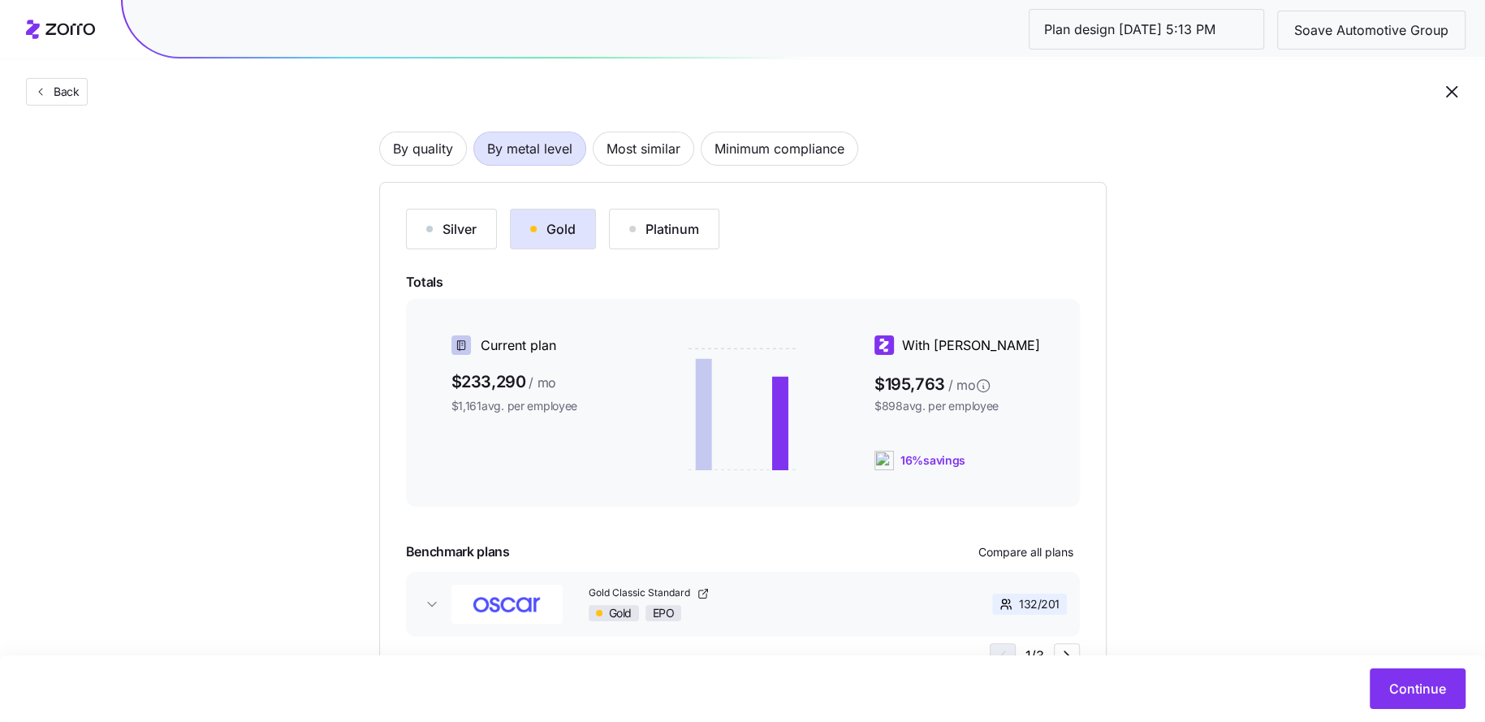
scroll to position [192, 0]
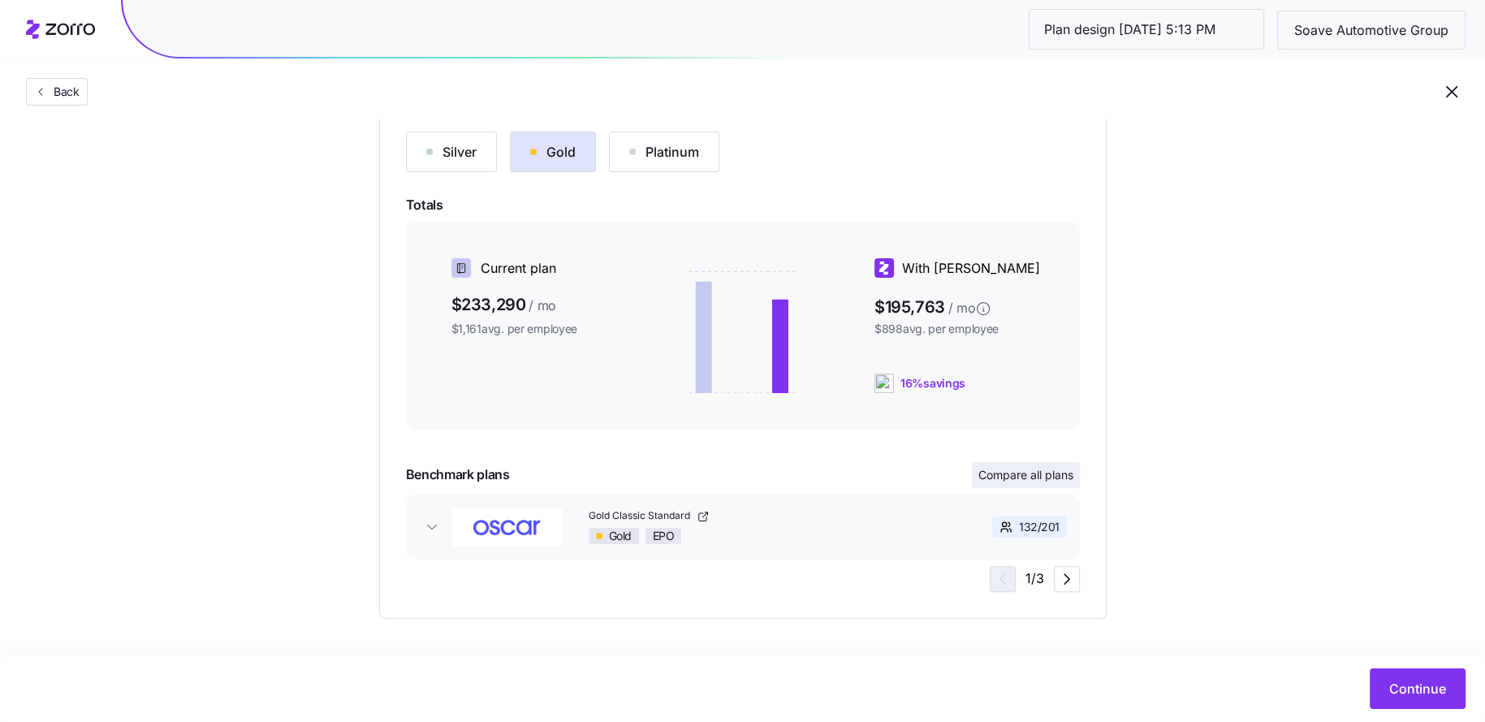
click at [1044, 471] on span "Compare all plans" at bounding box center [1025, 475] width 95 height 16
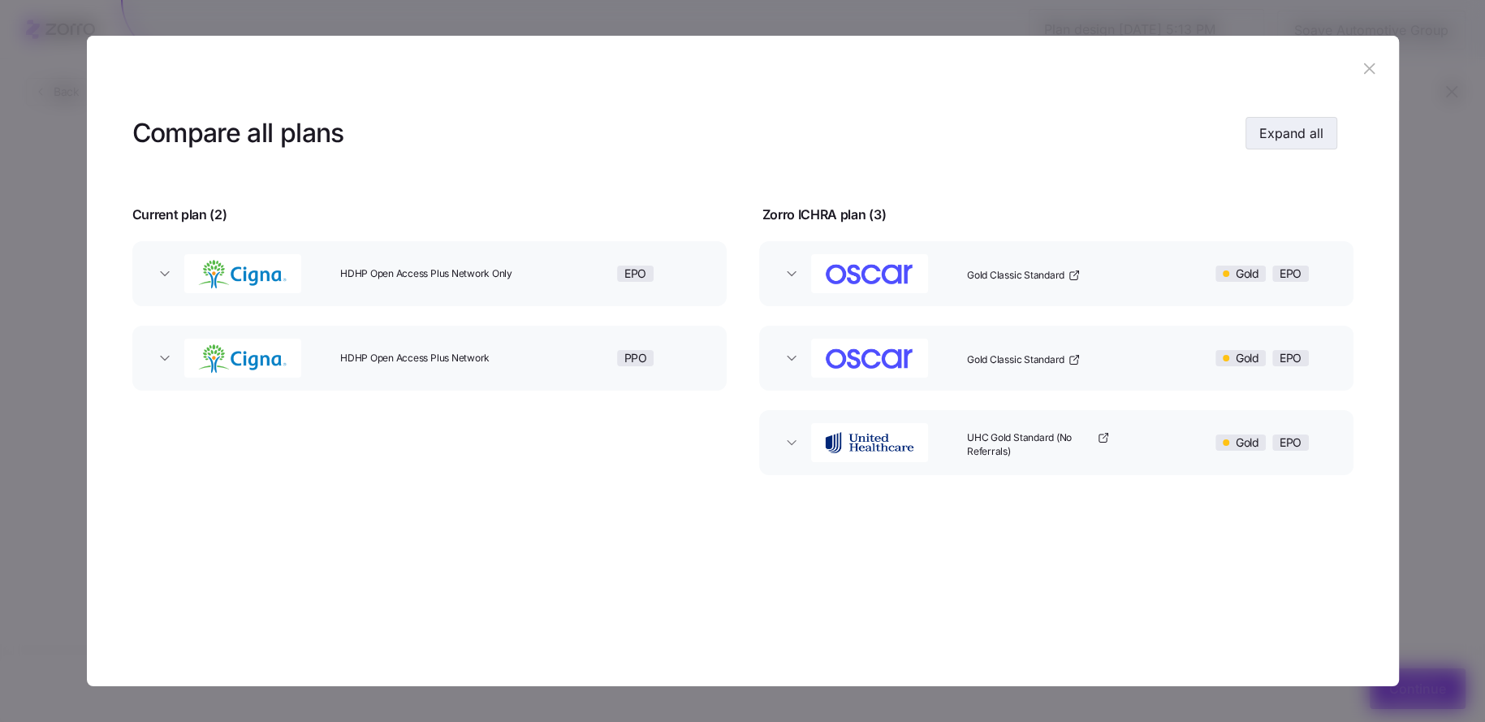
click at [1291, 124] on span "Expand all" at bounding box center [1291, 132] width 64 height 19
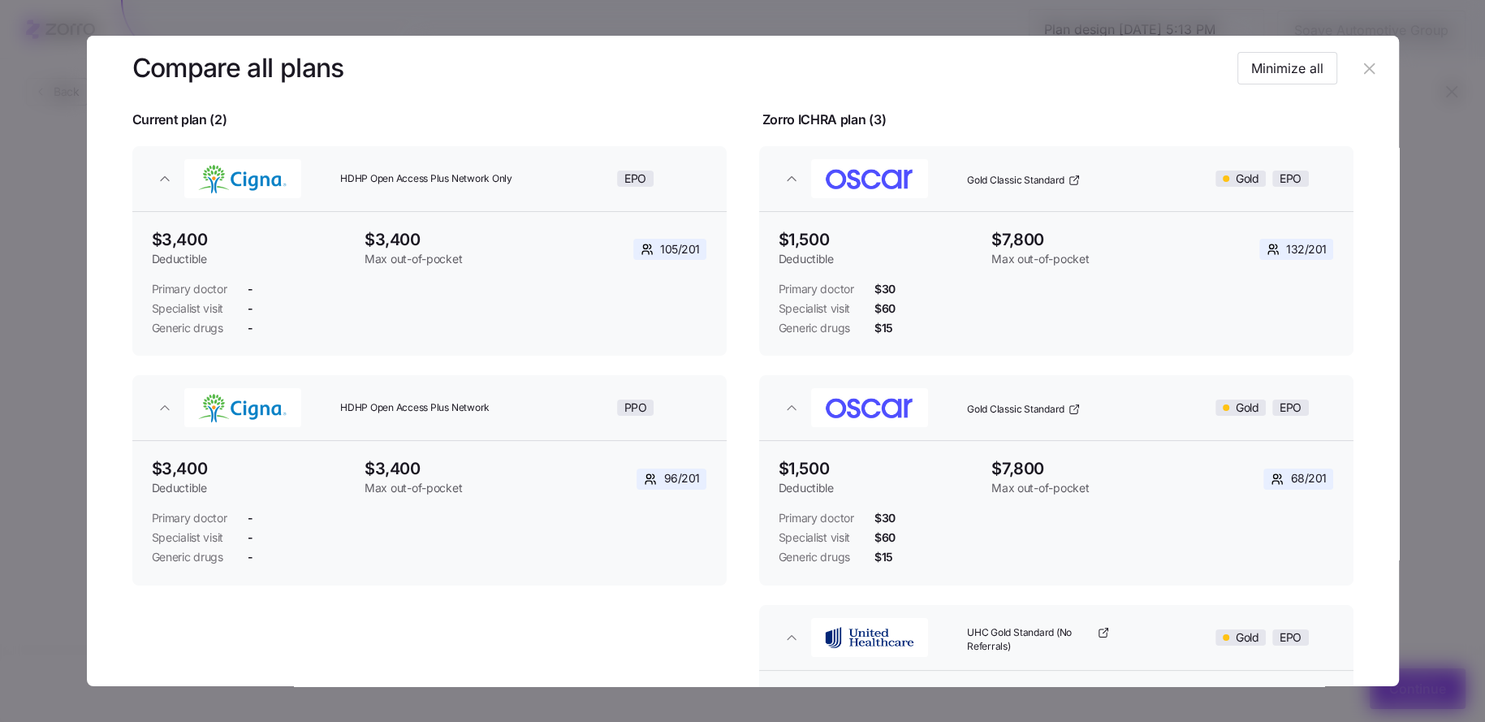
scroll to position [54, 0]
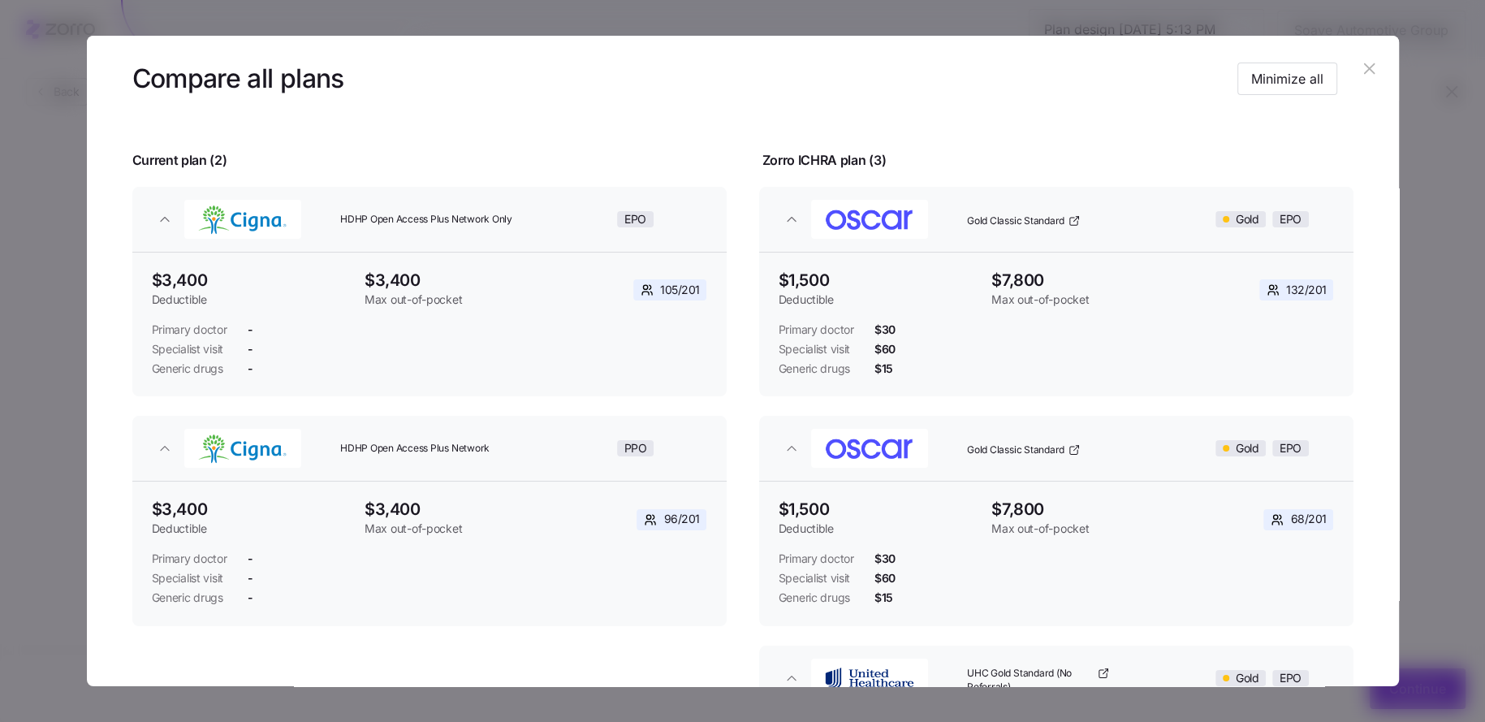
click at [1356, 75] on button "button" at bounding box center [1369, 68] width 26 height 26
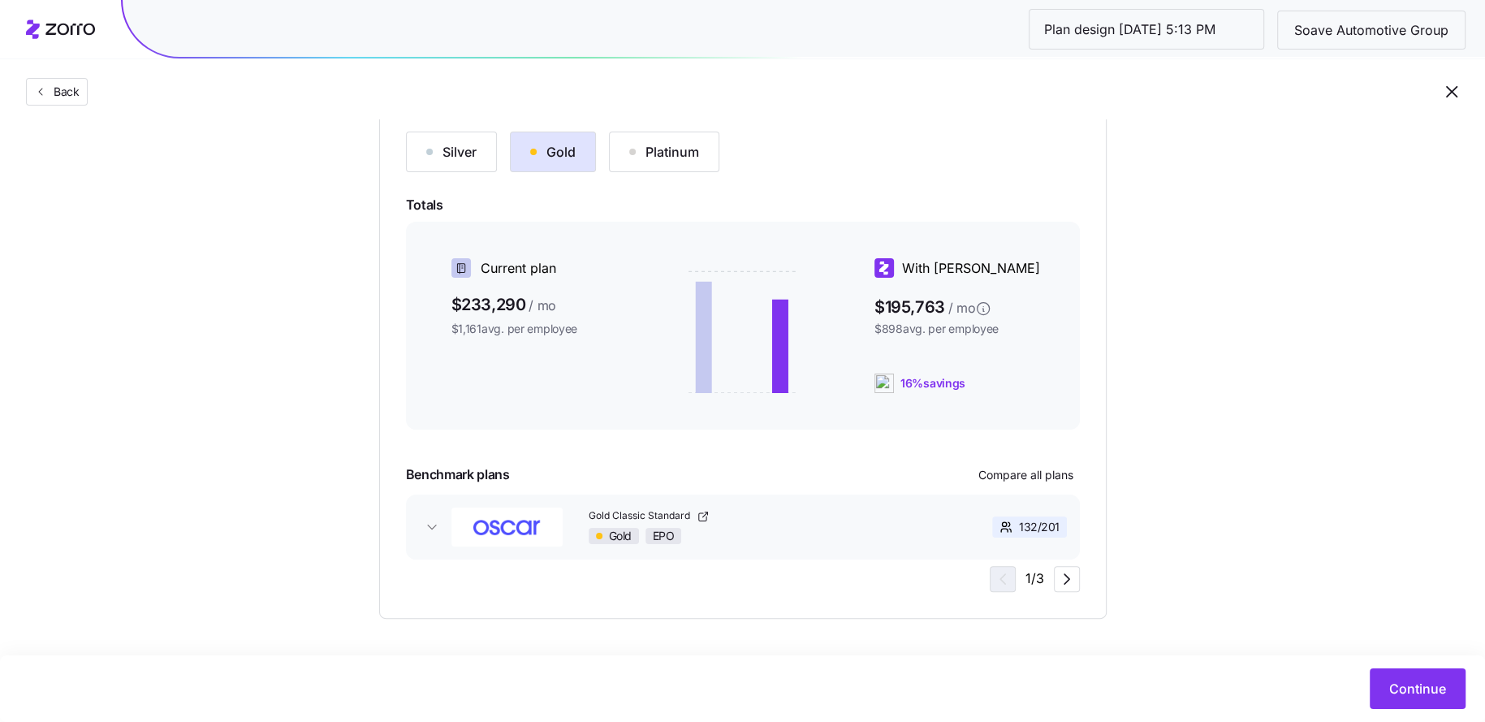
click at [442, 156] on div "Silver" at bounding box center [451, 151] width 50 height 19
click at [1026, 457] on div "Silver Gold Platinum Totals Current plan $233,290 / mo $1,161 avg. per employee…" at bounding box center [743, 362] width 674 height 460
click at [1026, 475] on span "Compare all plans" at bounding box center [1025, 475] width 95 height 16
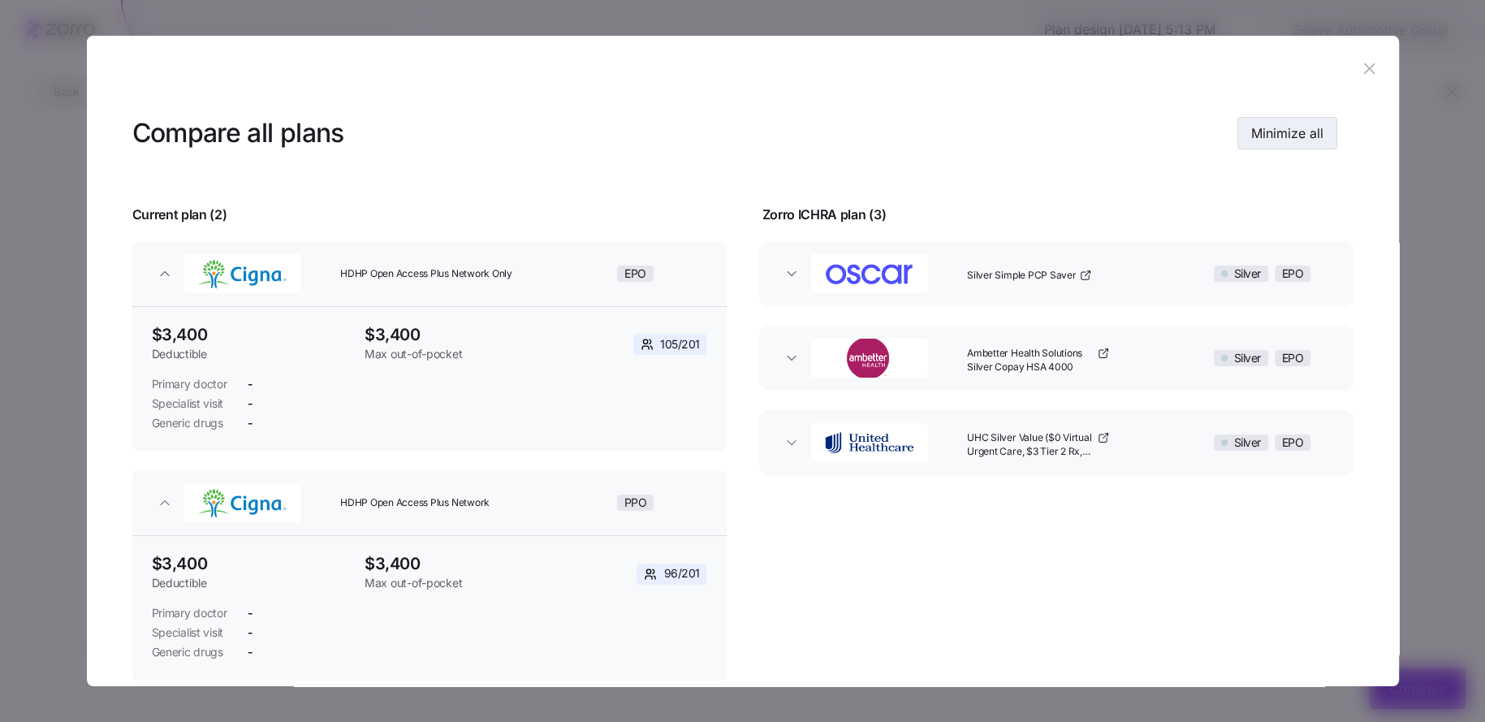
click at [1291, 138] on span "Minimize all" at bounding box center [1287, 132] width 72 height 19
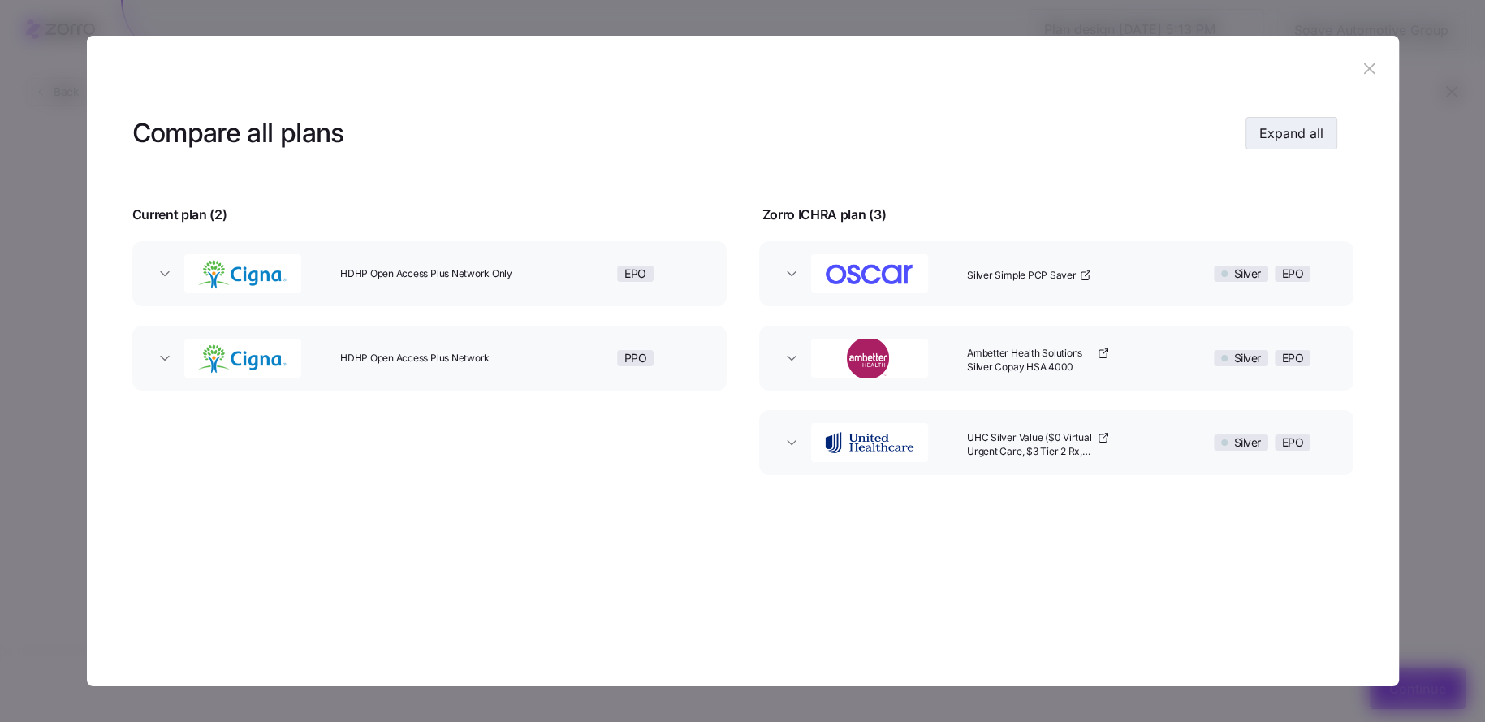
click at [1281, 131] on span "Expand all" at bounding box center [1291, 132] width 64 height 19
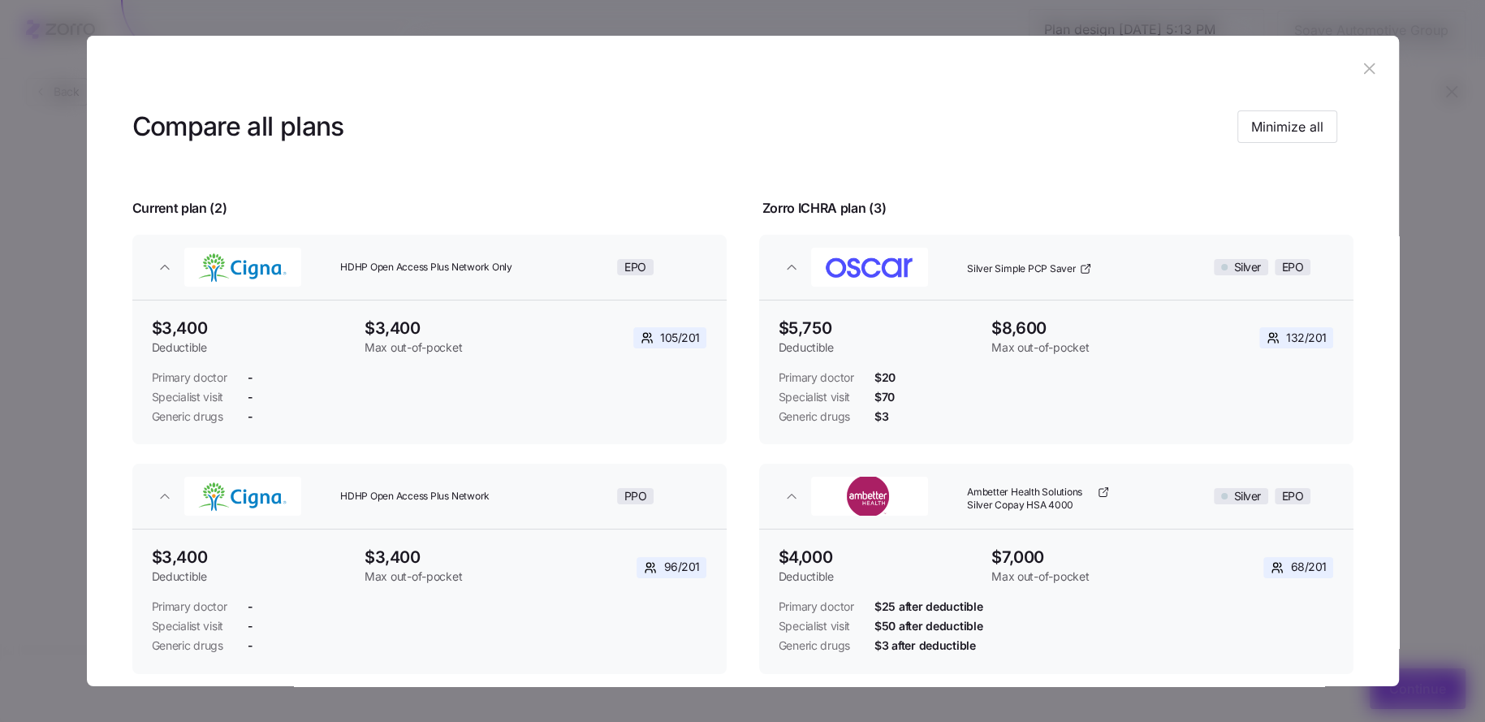
scroll to position [0, 0]
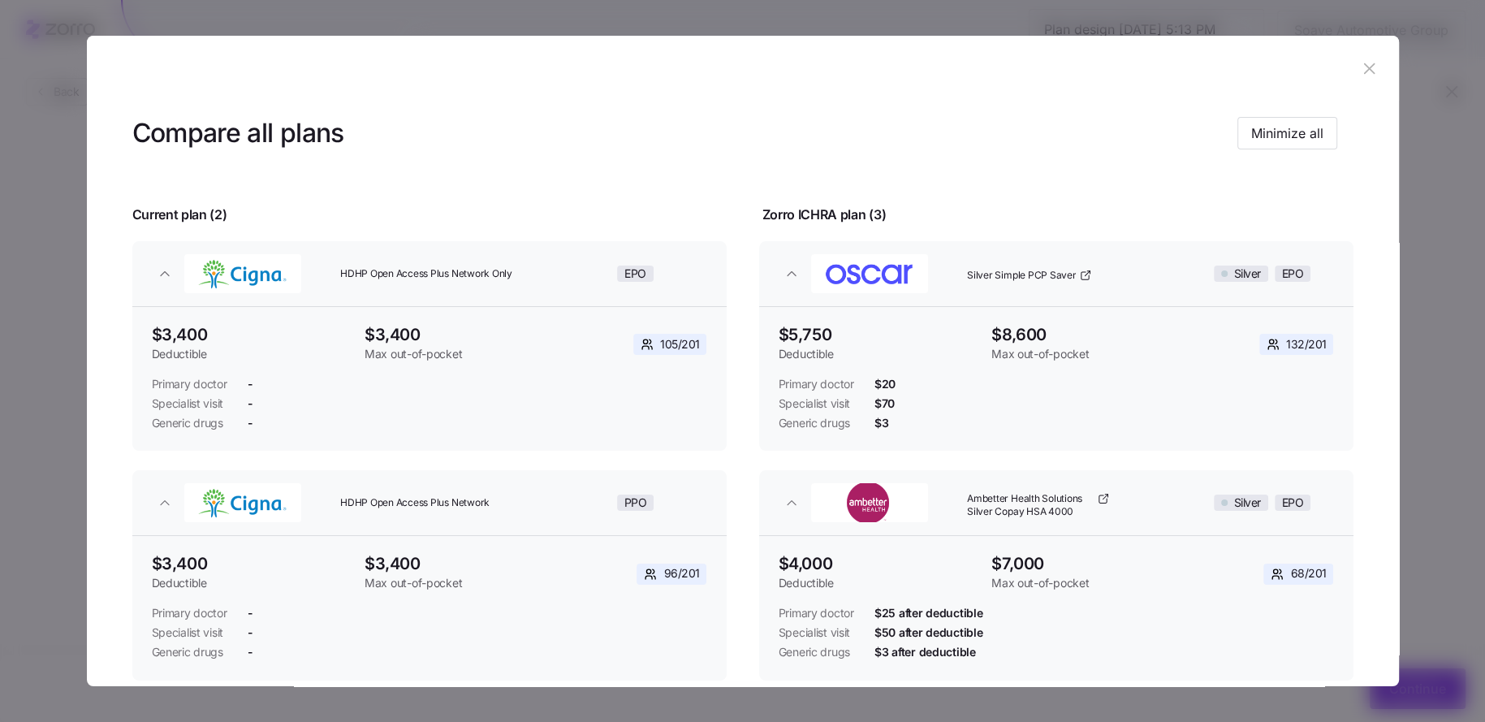
click at [1364, 64] on icon "button" at bounding box center [1369, 68] width 11 height 11
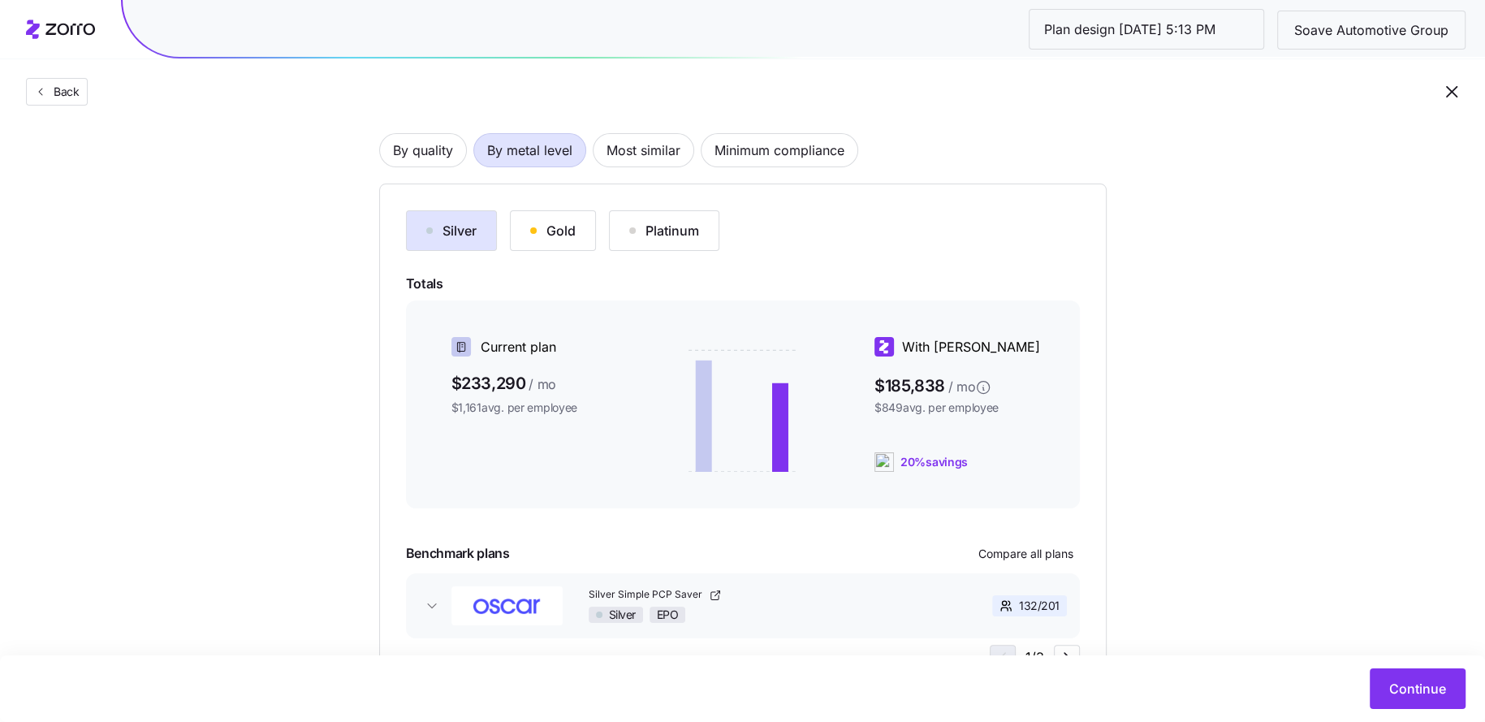
scroll to position [112, 0]
click at [548, 243] on button "Gold" at bounding box center [553, 232] width 86 height 41
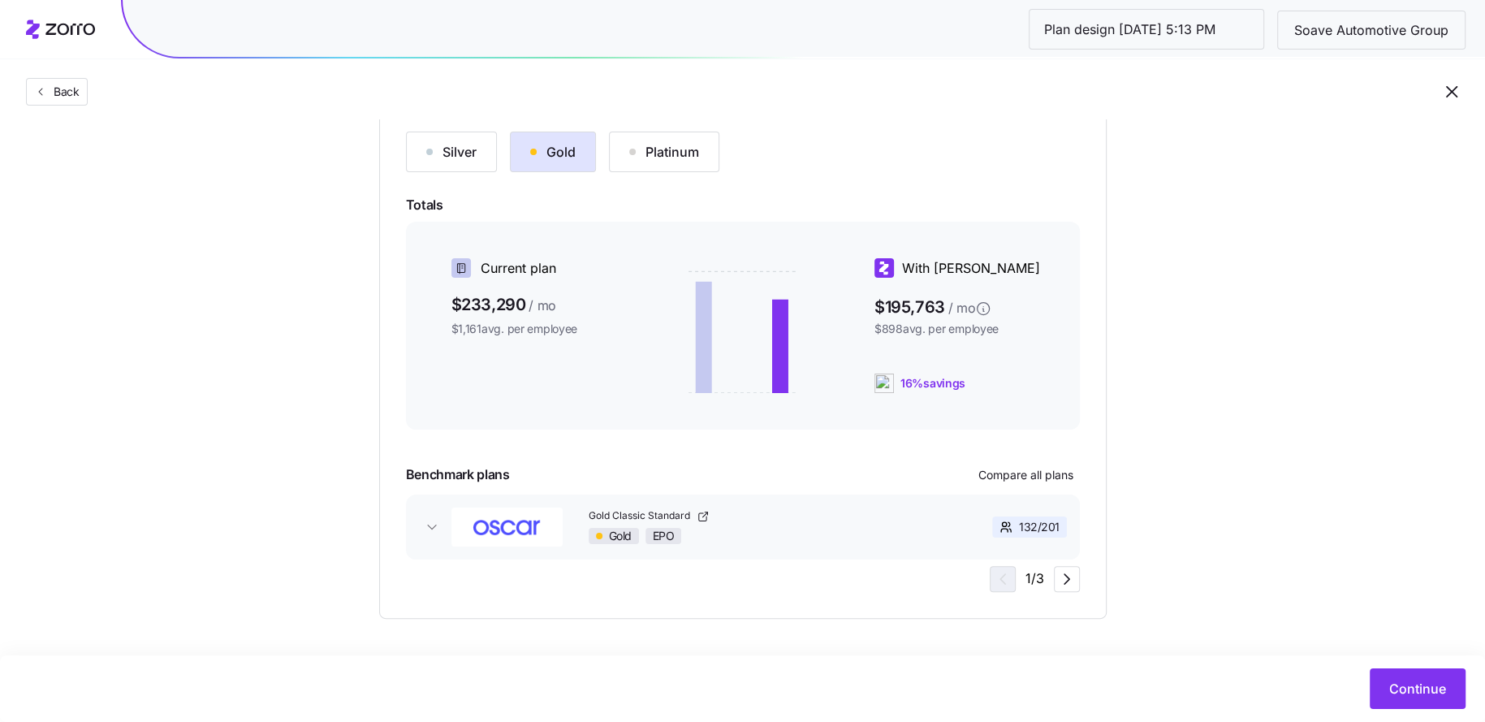
click at [1054, 459] on div "Silver Gold Platinum Totals Current plan $233,290 / mo $1,161 avg. per employee…" at bounding box center [743, 362] width 674 height 460
click at [1041, 472] on span "Compare all plans" at bounding box center [1025, 475] width 95 height 16
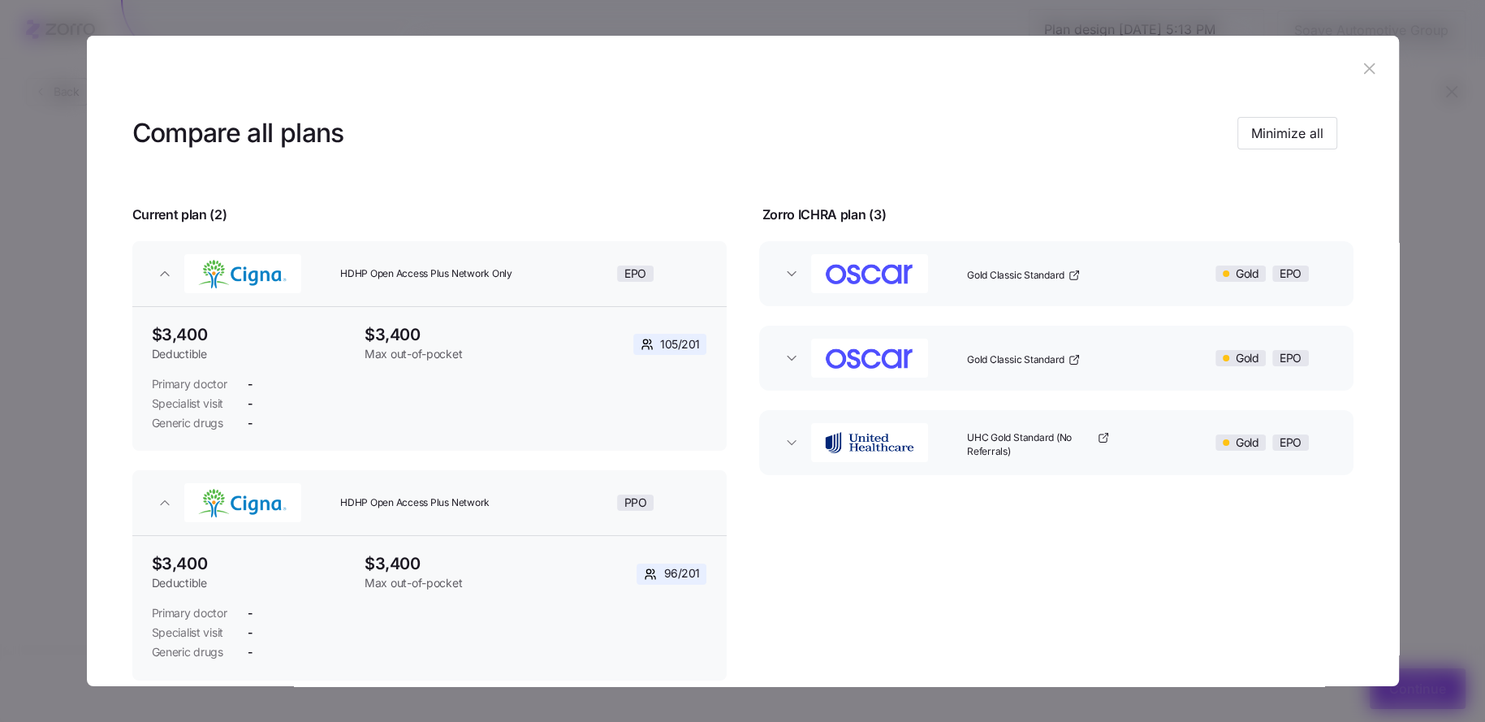
click at [1306, 112] on header "Compare all plans Minimize all" at bounding box center [742, 133] width 1221 height 65
click at [1294, 132] on span "Minimize all" at bounding box center [1287, 132] width 72 height 19
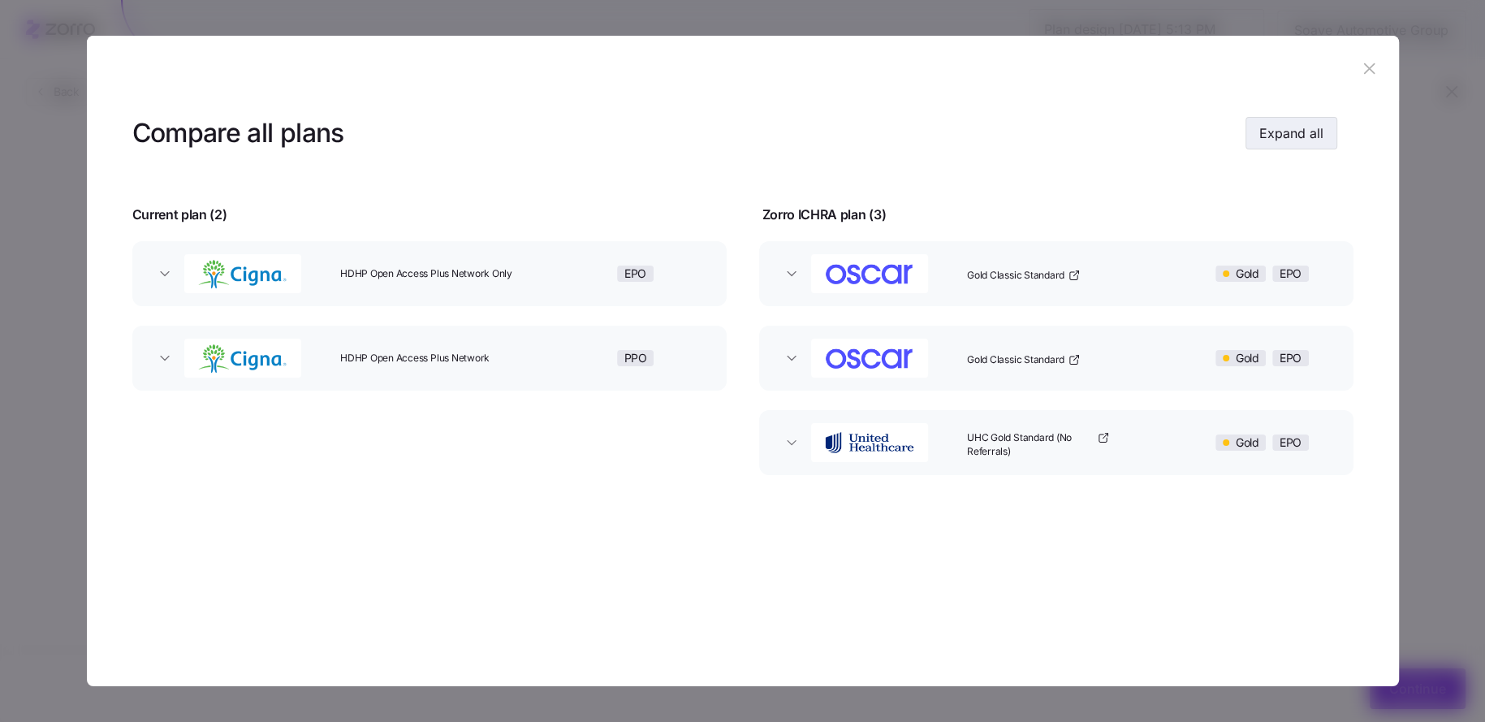
click at [1294, 132] on span "Expand all" at bounding box center [1291, 132] width 64 height 19
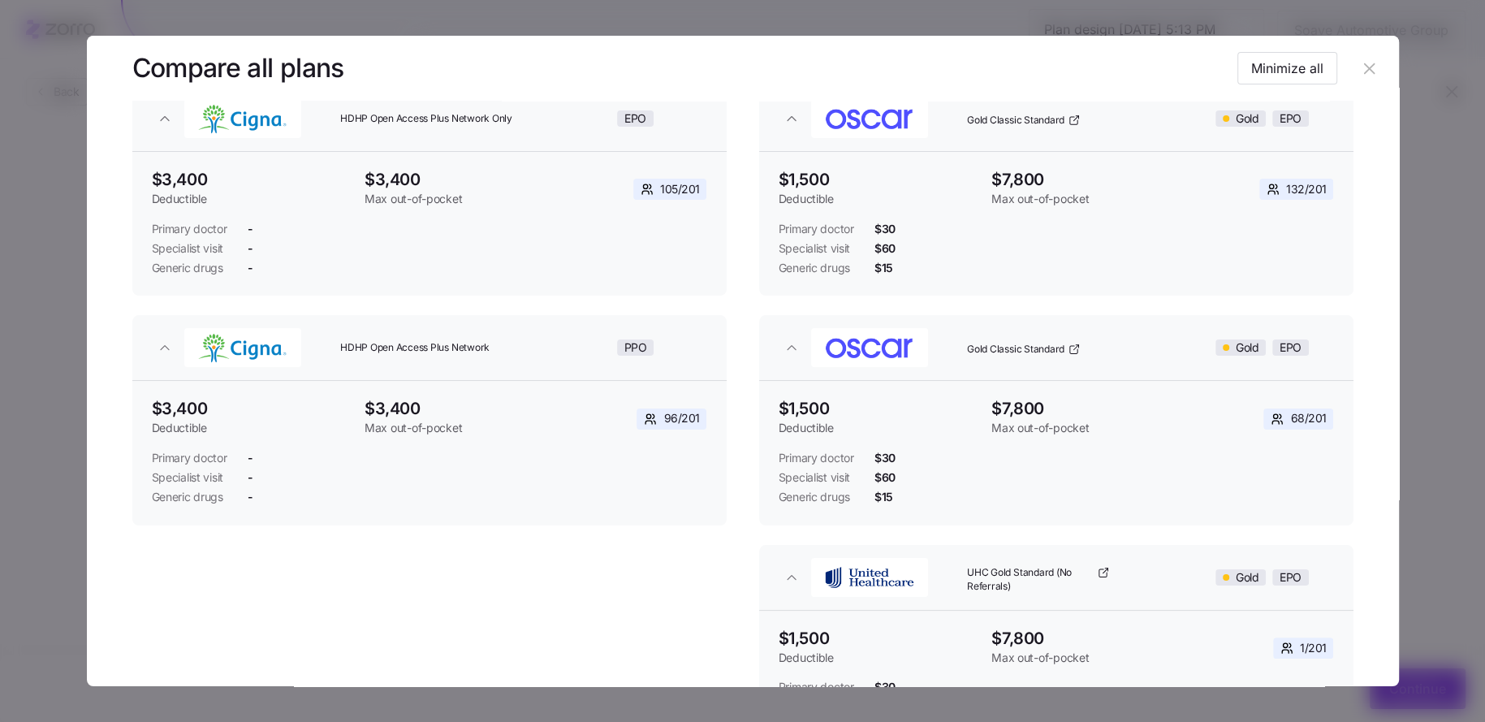
scroll to position [0, 0]
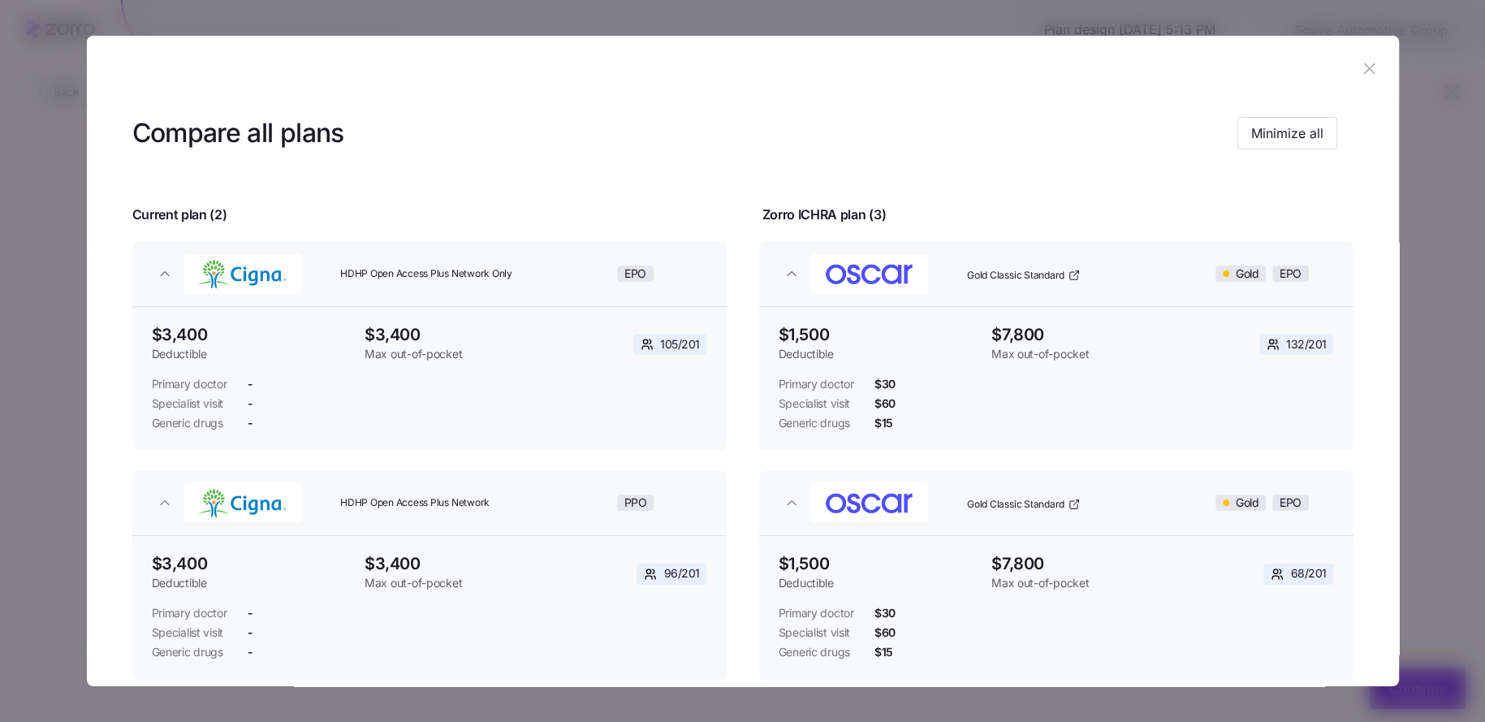
click at [1365, 70] on icon "button" at bounding box center [1369, 68] width 18 height 18
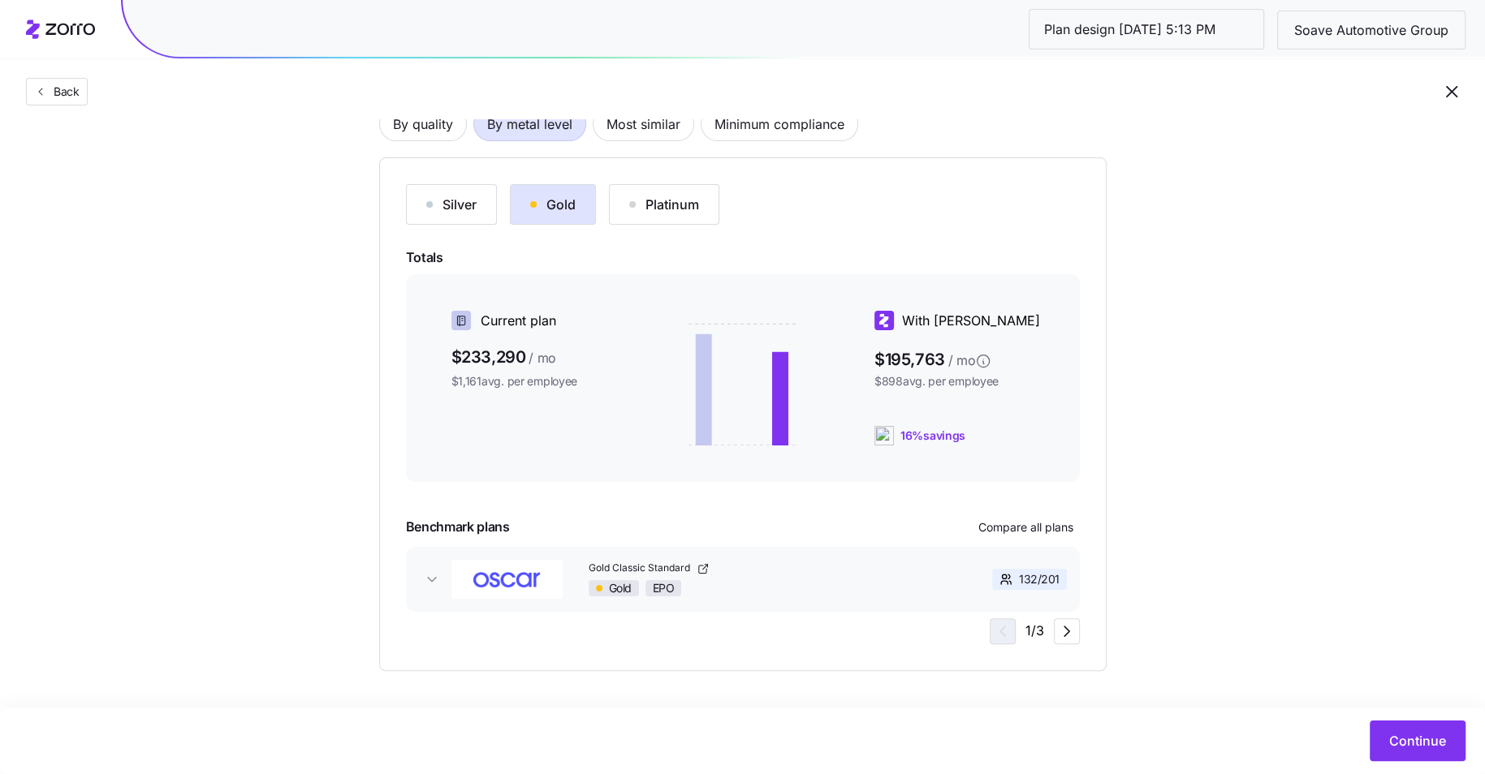
scroll to position [16, 0]
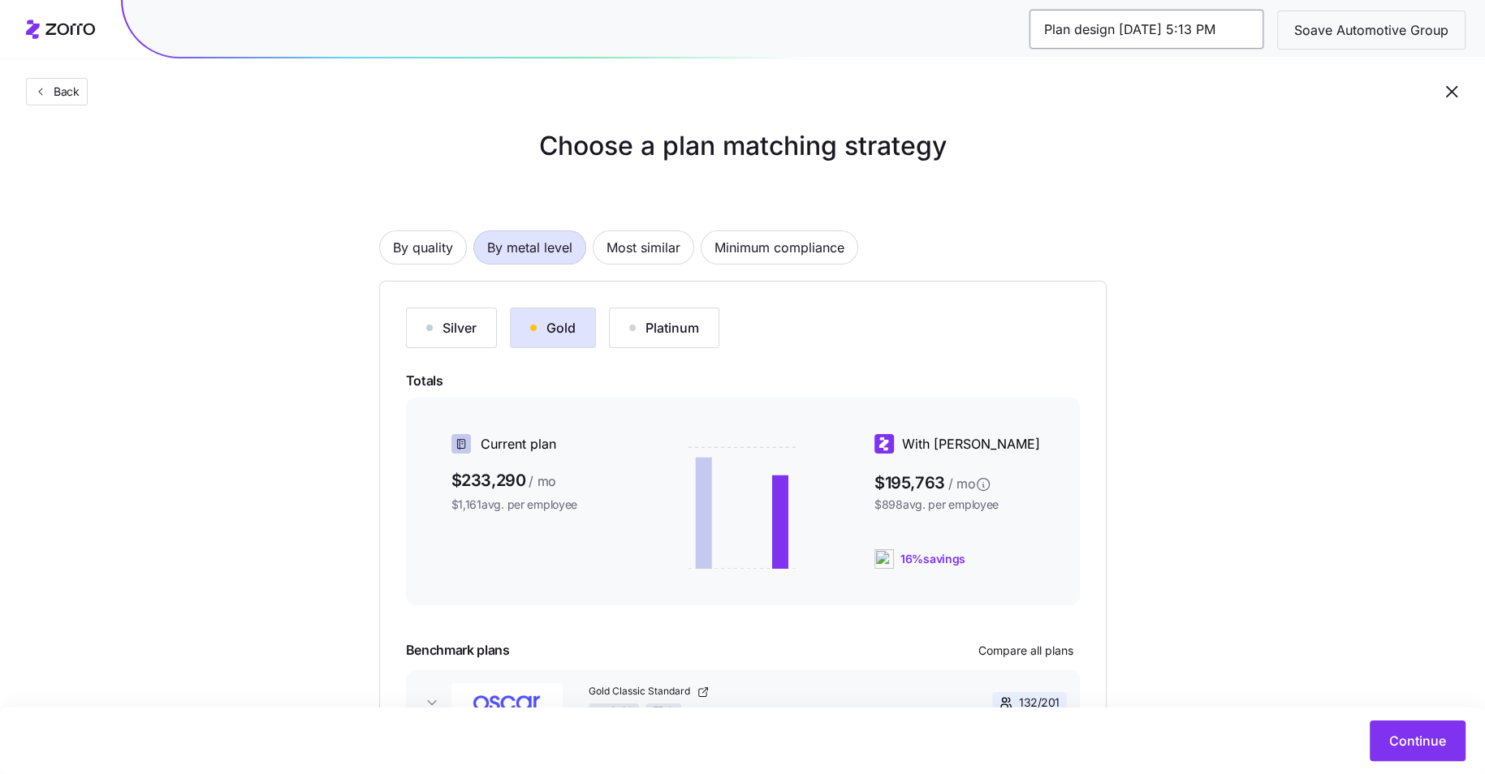
click at [1207, 25] on input "Plan design 10/09/2025 5:13 PM" at bounding box center [1146, 29] width 234 height 39
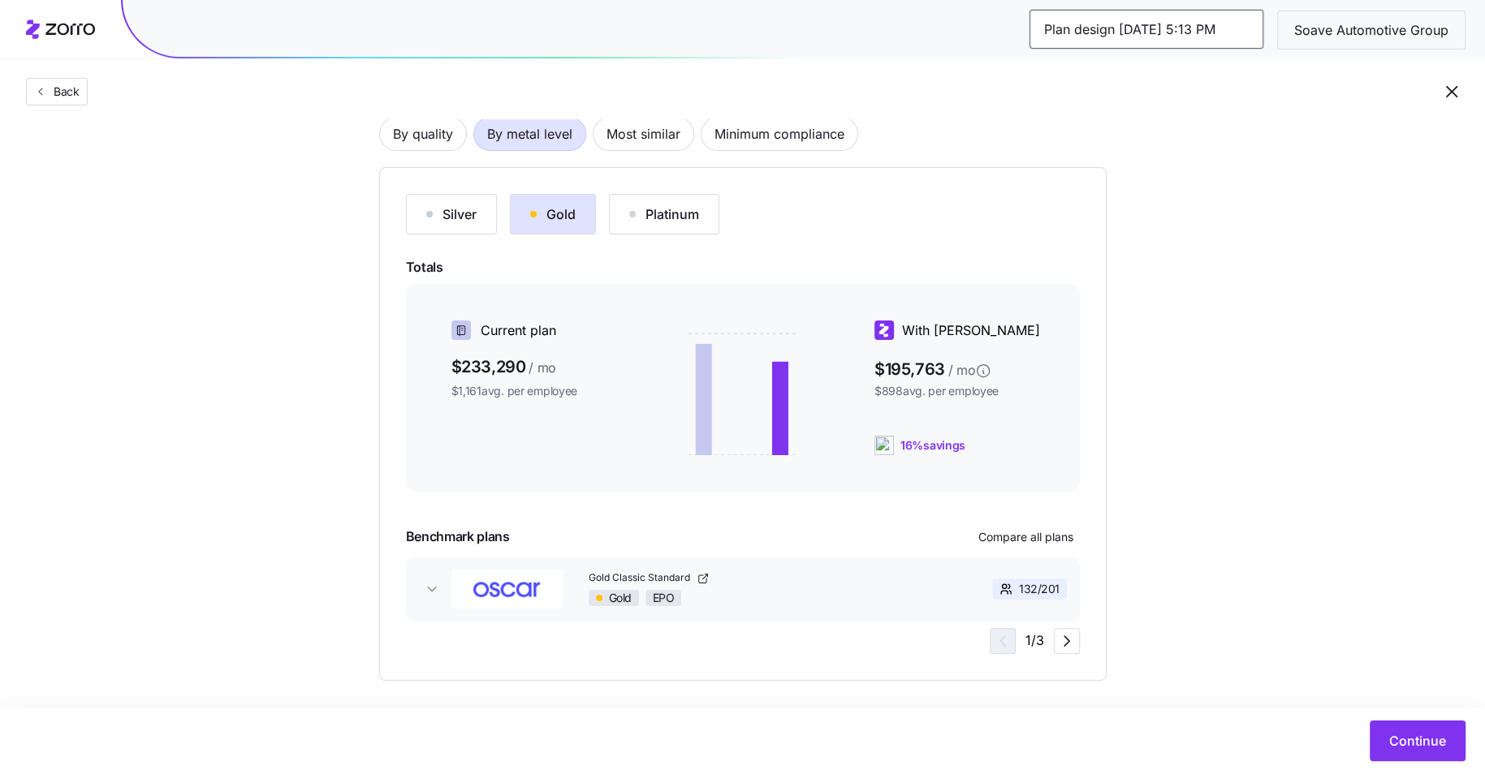
scroll to position [140, 0]
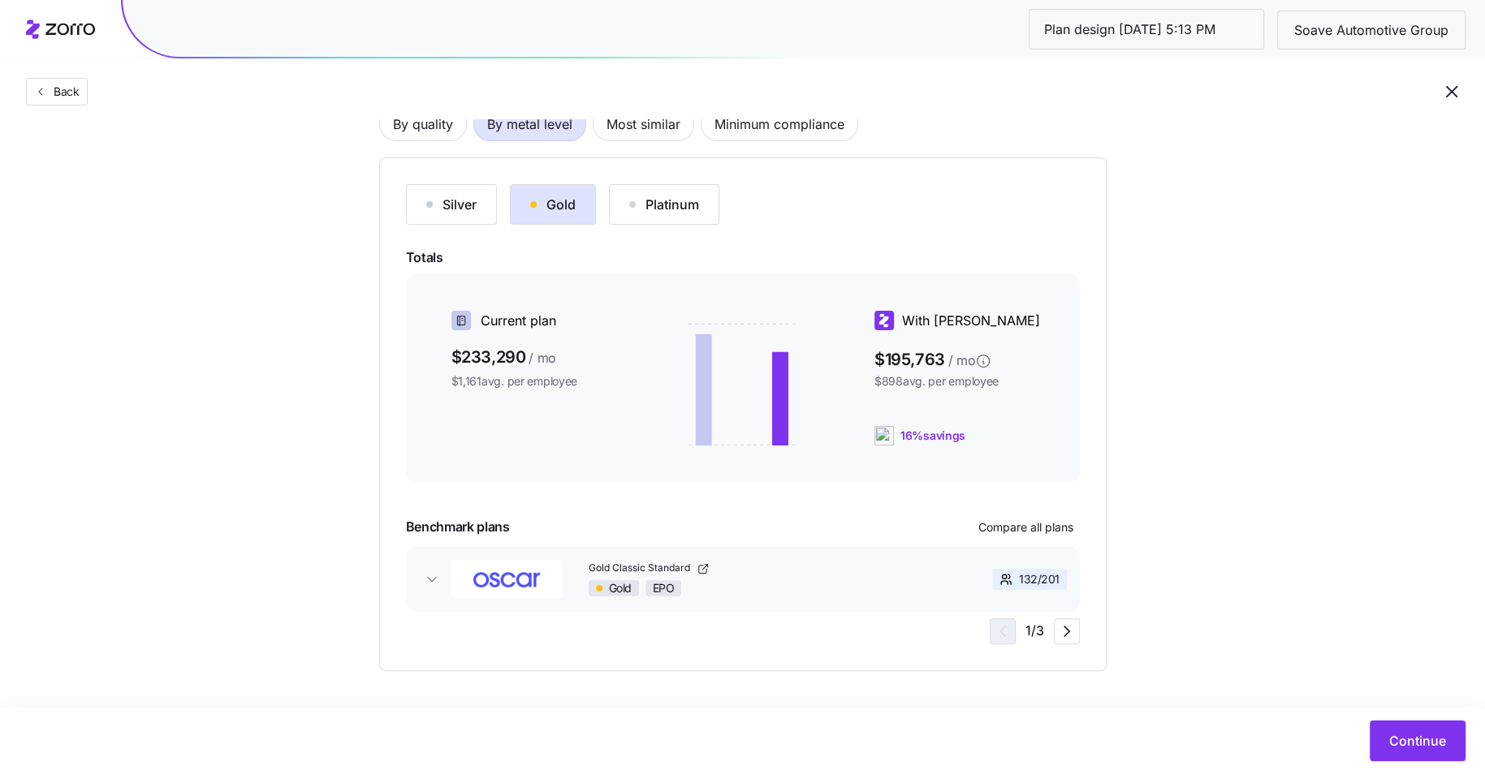
click at [1400, 719] on div "Continue" at bounding box center [742, 741] width 1485 height 67
click at [1400, 744] on span "Continue" at bounding box center [1417, 740] width 57 height 19
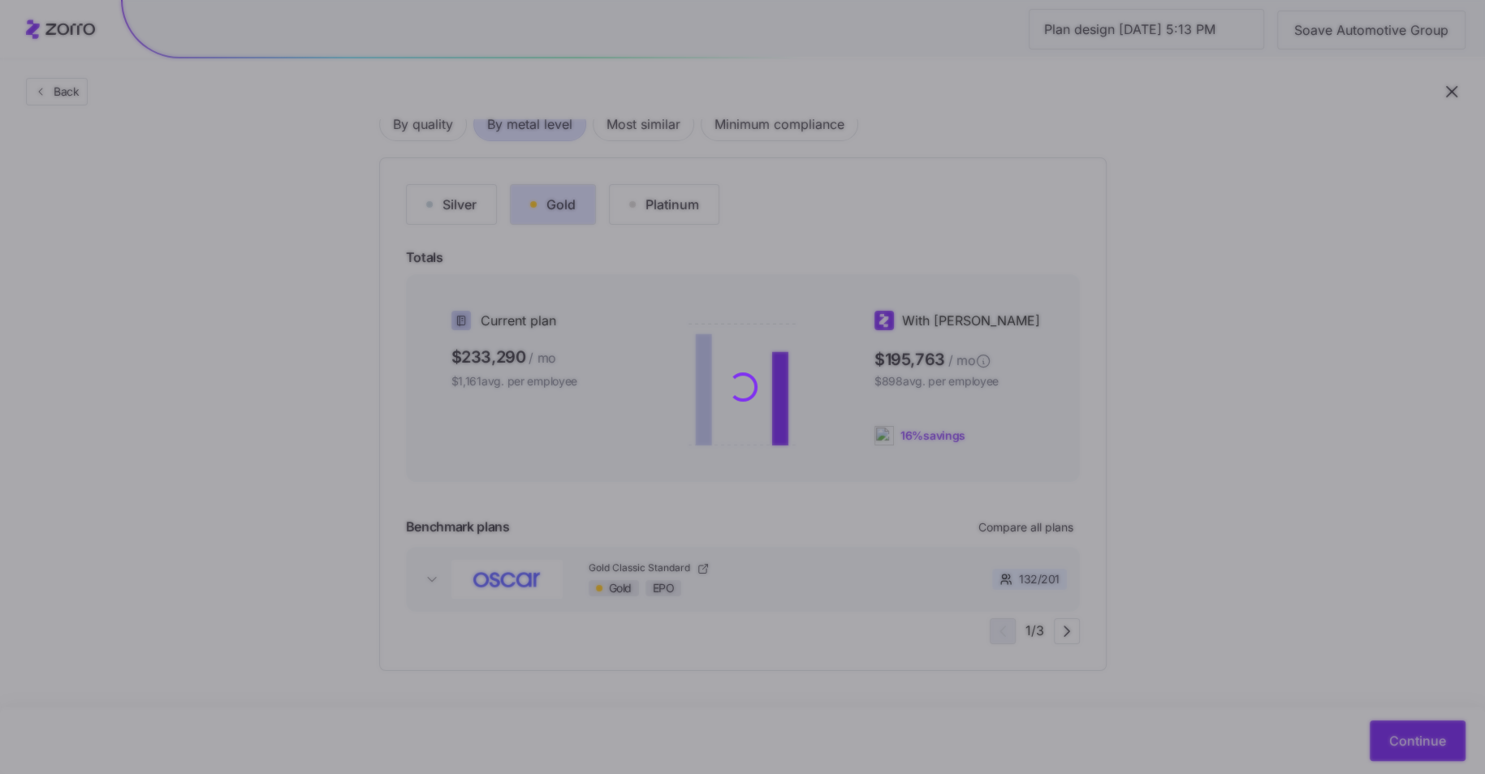
scroll to position [0, 0]
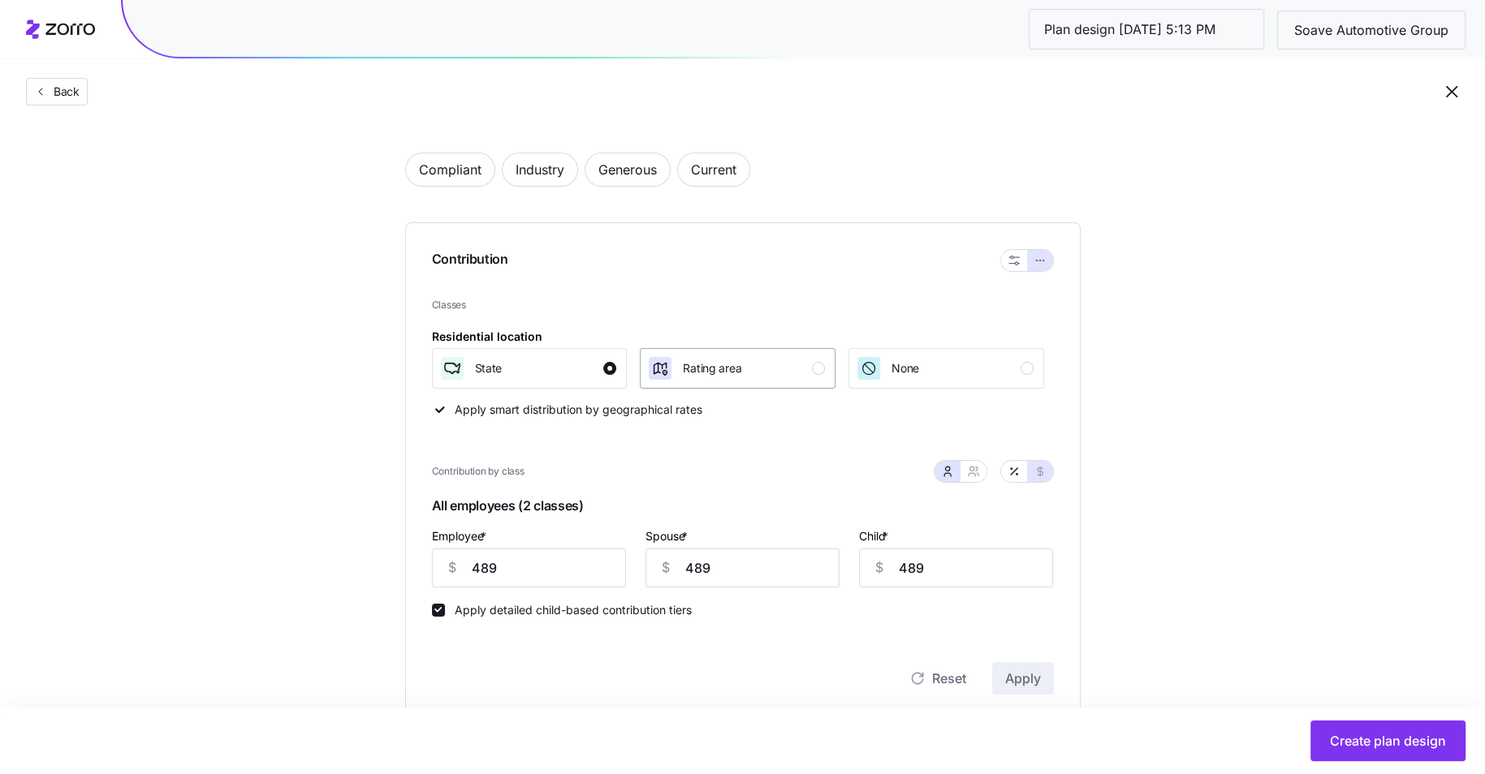
scroll to position [67, 0]
click at [1020, 470] on button "button" at bounding box center [1014, 466] width 26 height 21
type input "65"
type input "144"
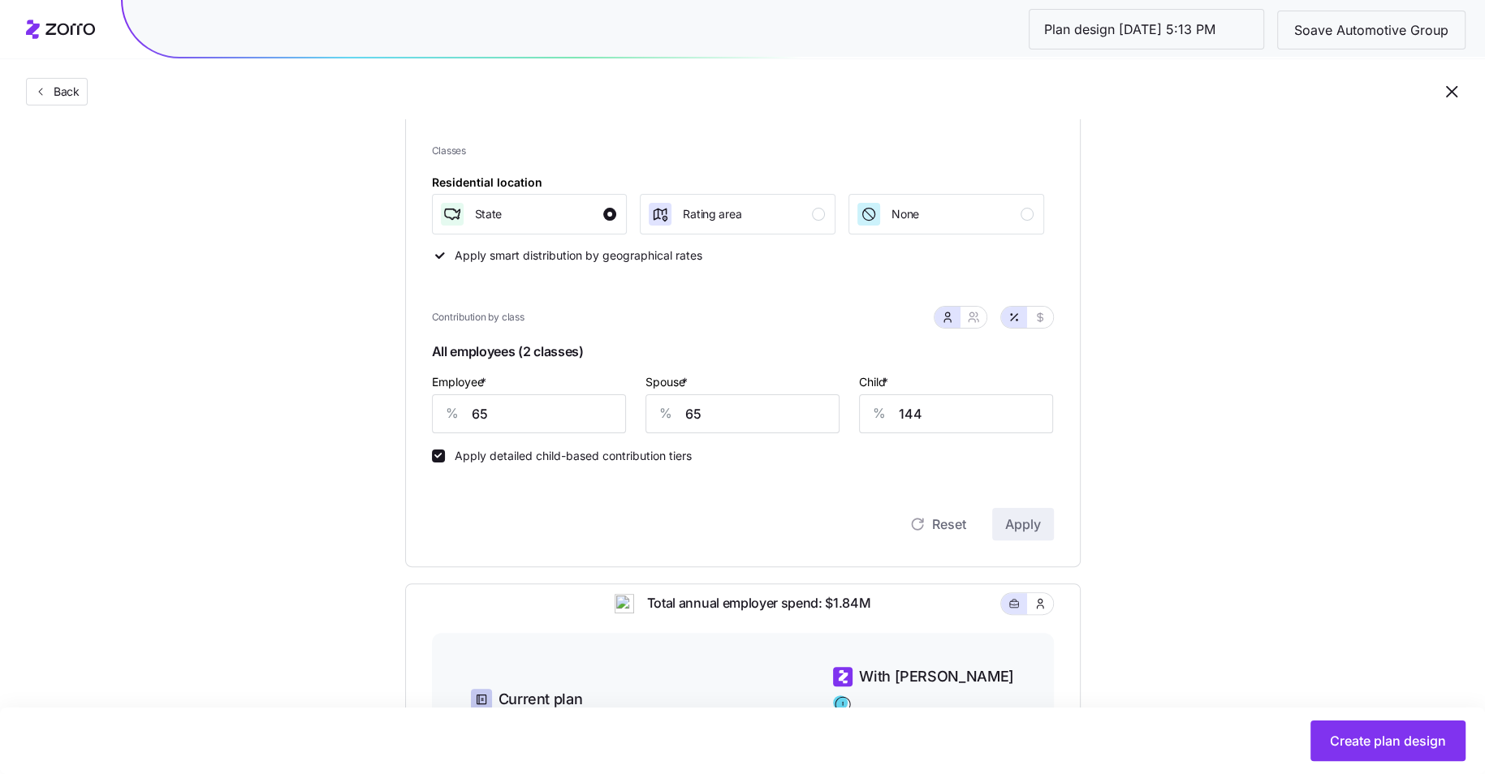
scroll to position [218, 0]
click at [549, 405] on input "65" at bounding box center [529, 412] width 194 height 39
type input "80"
click at [728, 405] on input "65" at bounding box center [742, 412] width 194 height 39
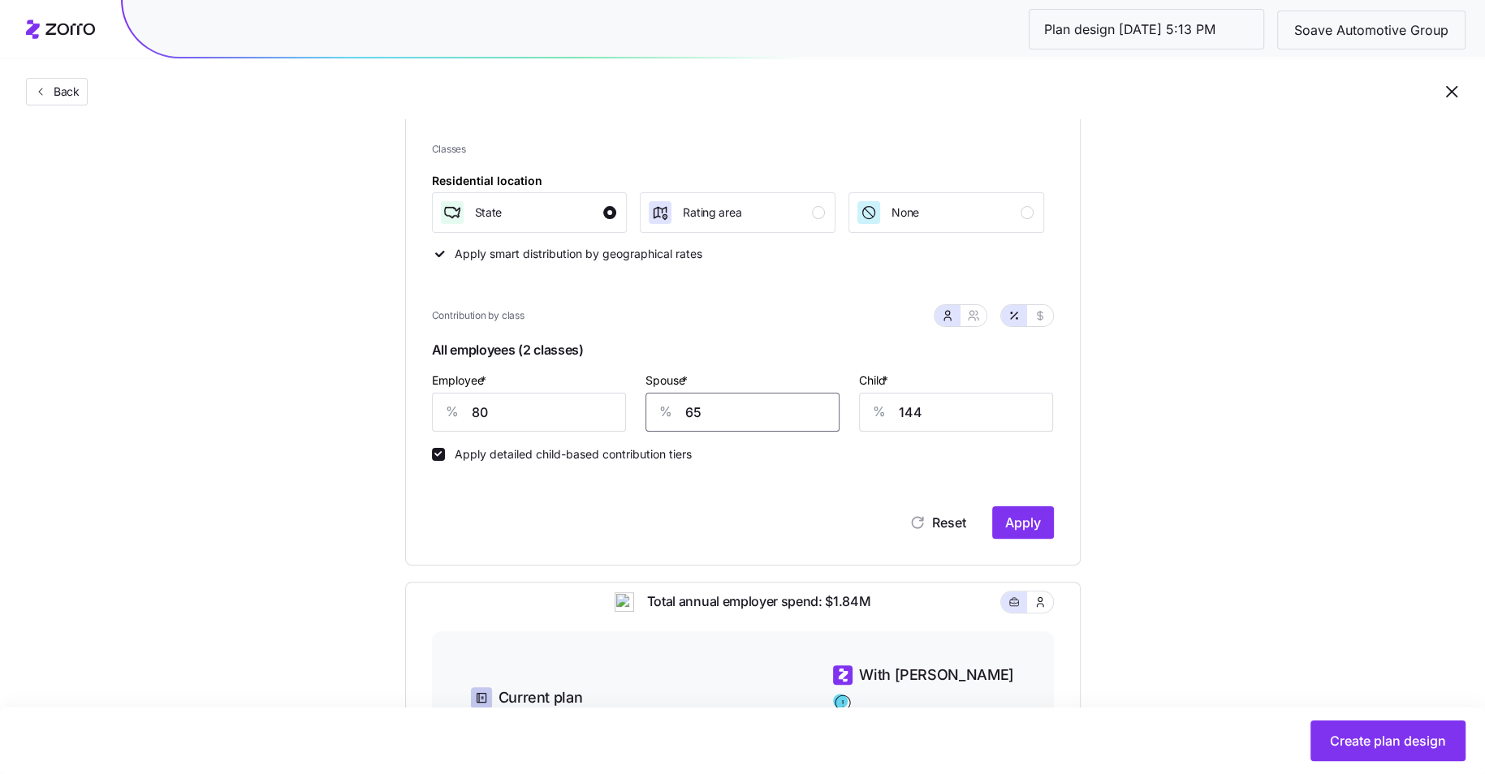
click at [728, 405] on input "65" at bounding box center [742, 412] width 194 height 39
click at [972, 319] on icon "button" at bounding box center [973, 315] width 13 height 13
type input "72"
type input "107"
click at [666, 413] on input "72" at bounding box center [662, 412] width 141 height 39
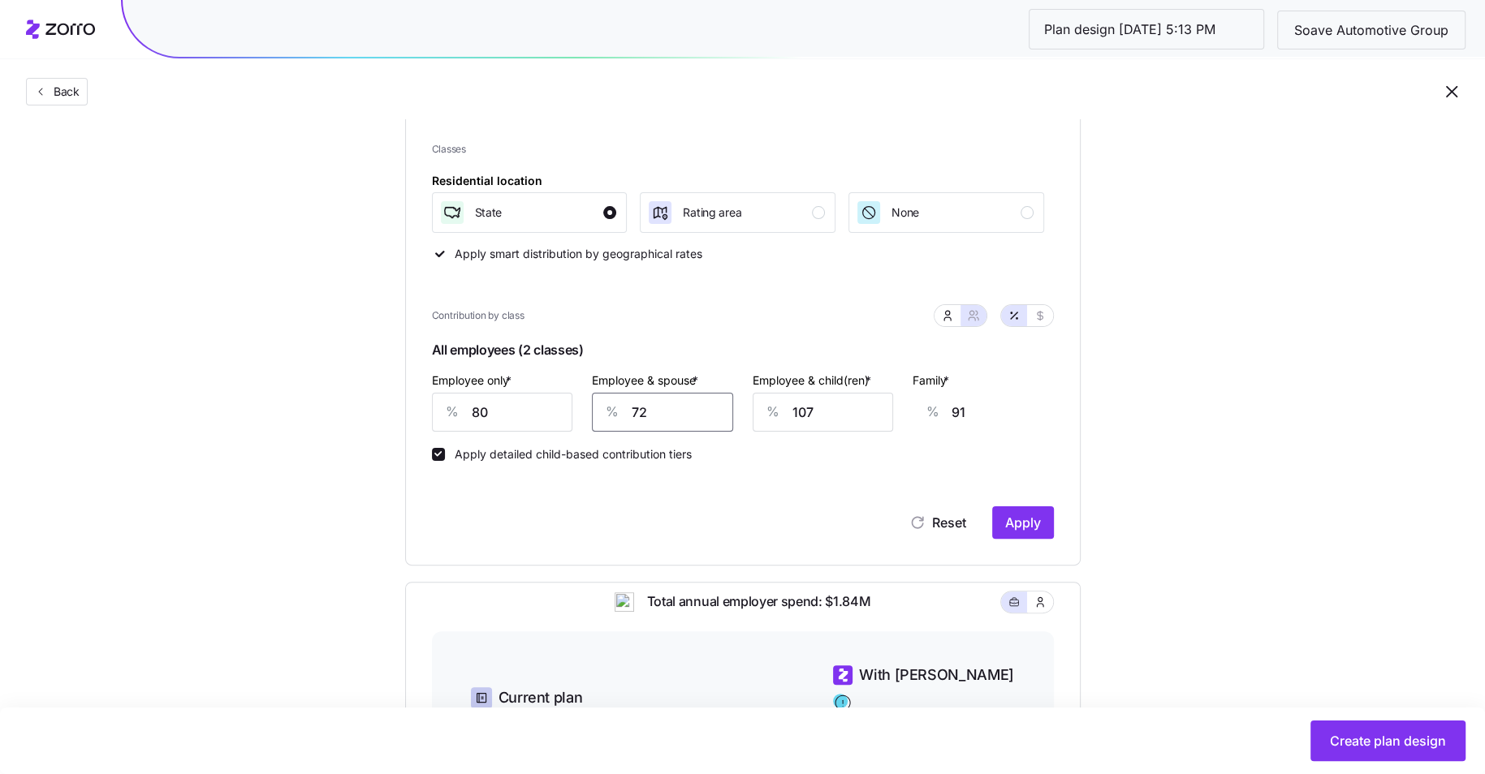
click at [666, 413] on input "72" at bounding box center [662, 412] width 141 height 39
type input "2"
type input "39"
type input "24"
type input "56"
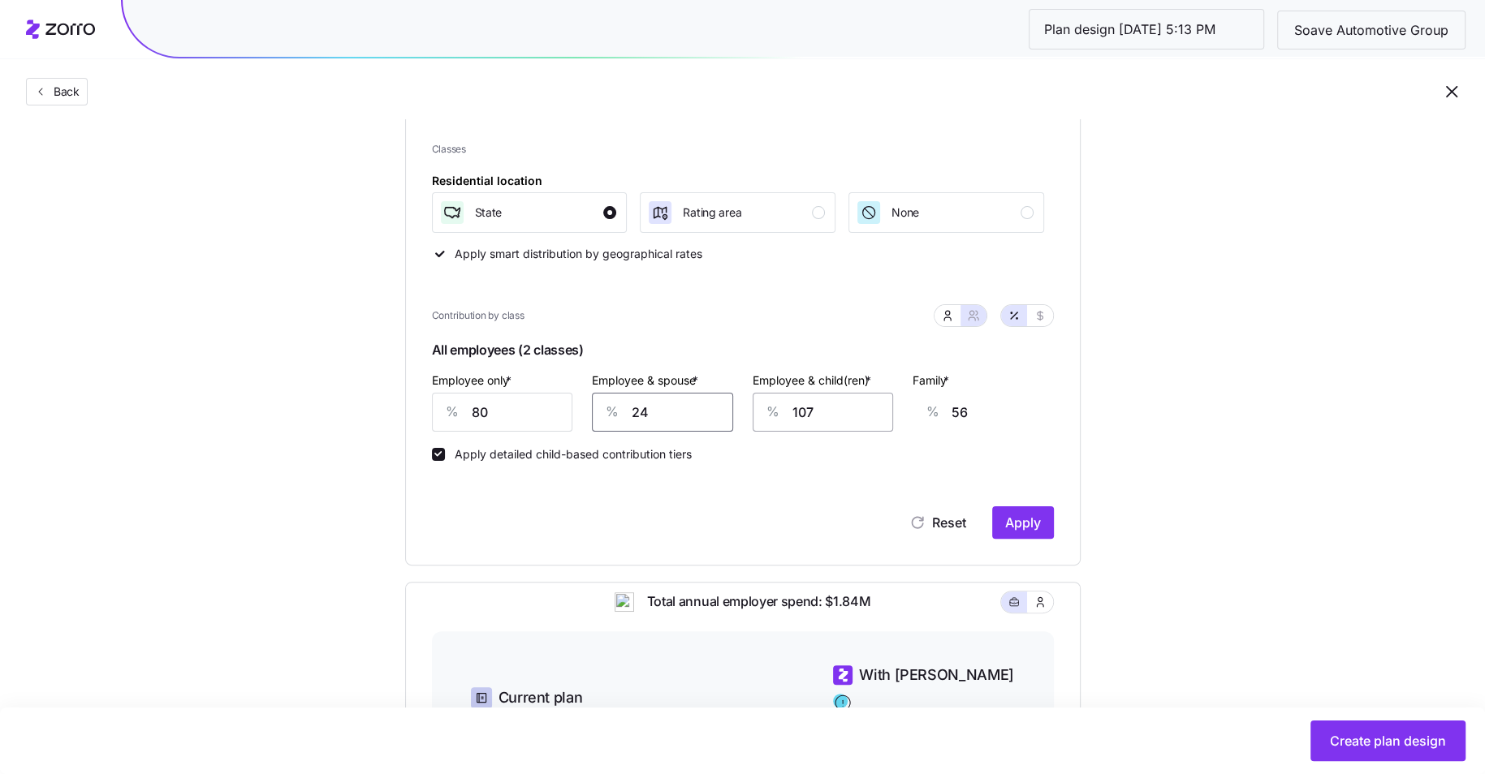
type input "24"
click at [823, 412] on input "107" at bounding box center [822, 412] width 141 height 39
type input "2"
type input "0"
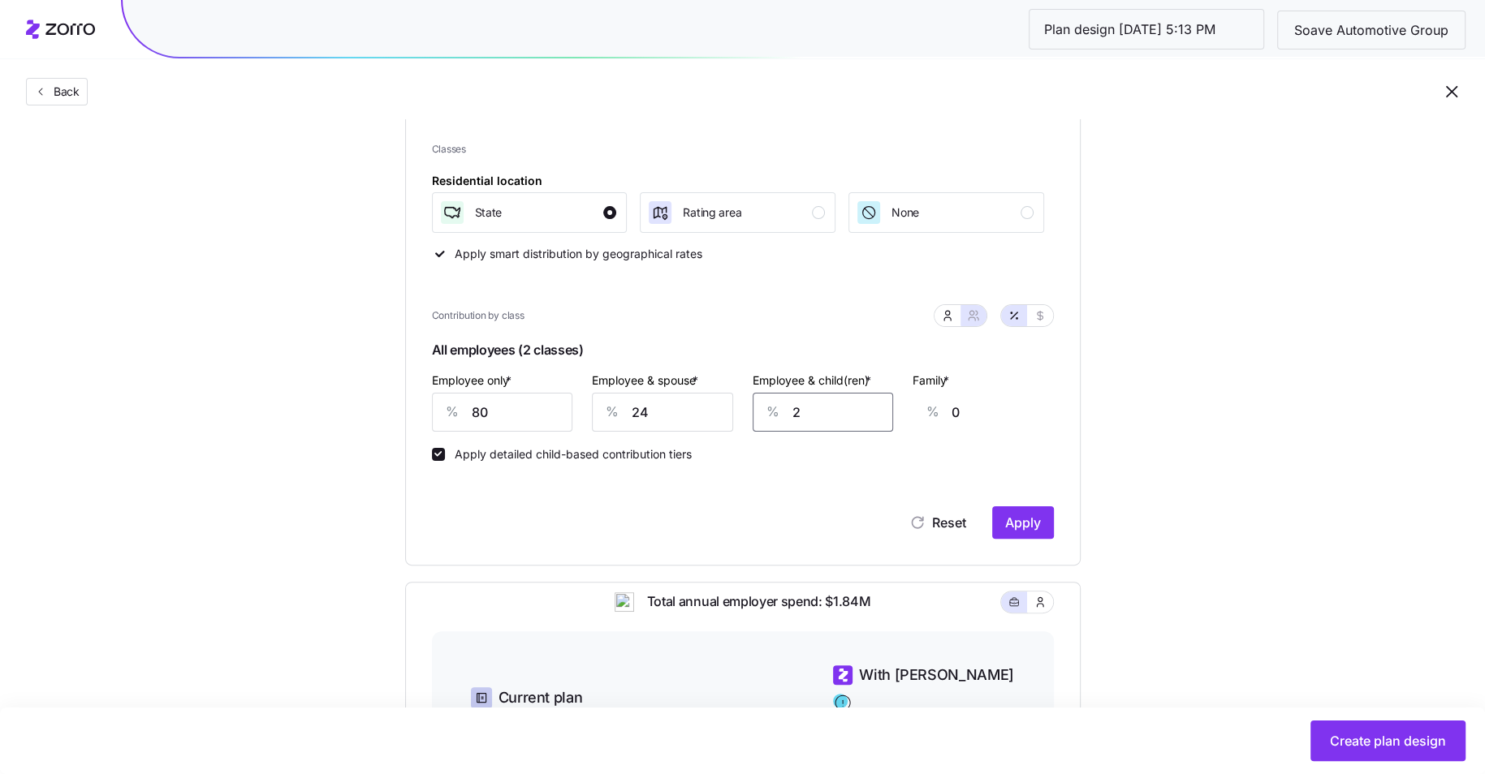
type input "24"
type input "3"
type input "24"
click at [1023, 527] on span "Apply" at bounding box center [1023, 522] width 36 height 19
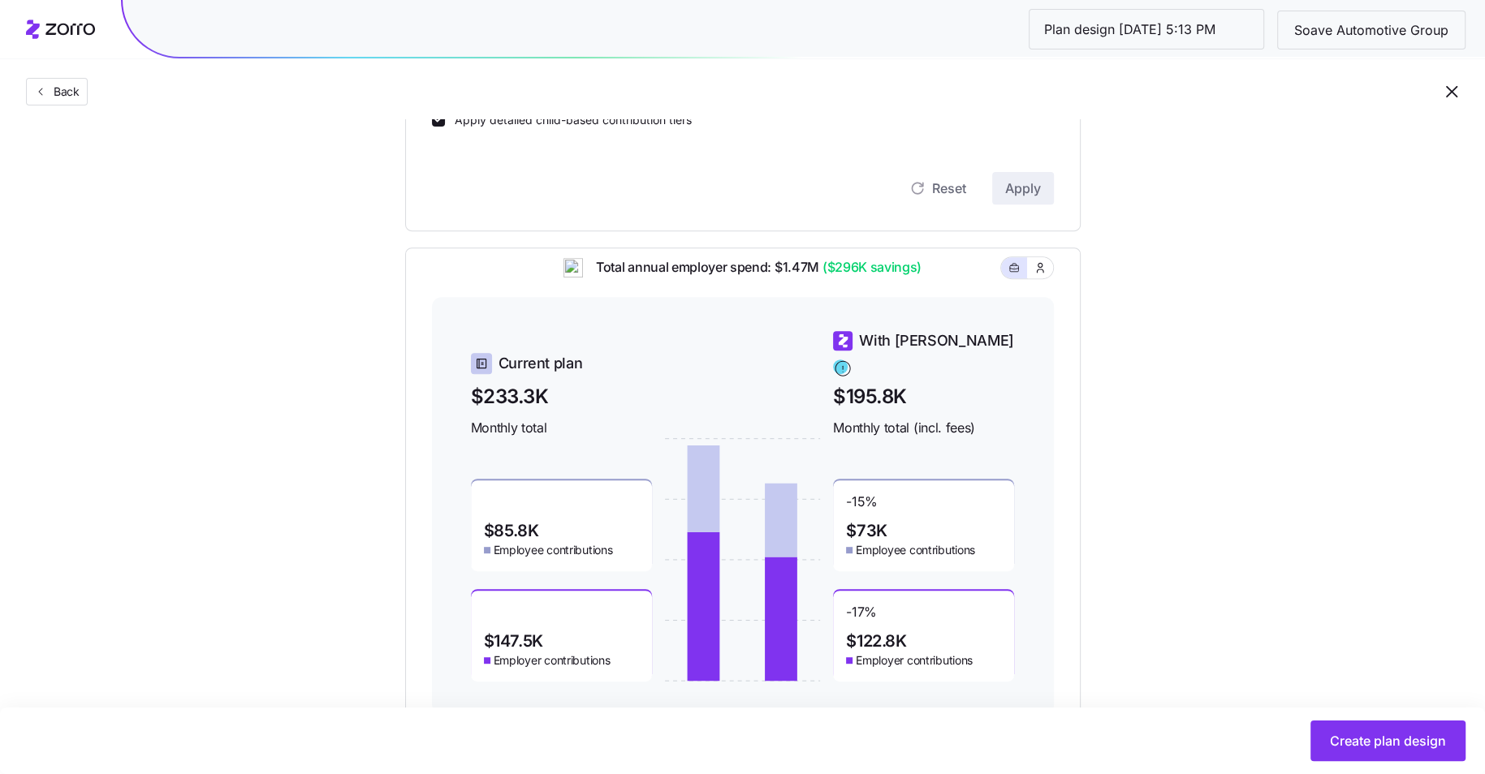
scroll to position [554, 0]
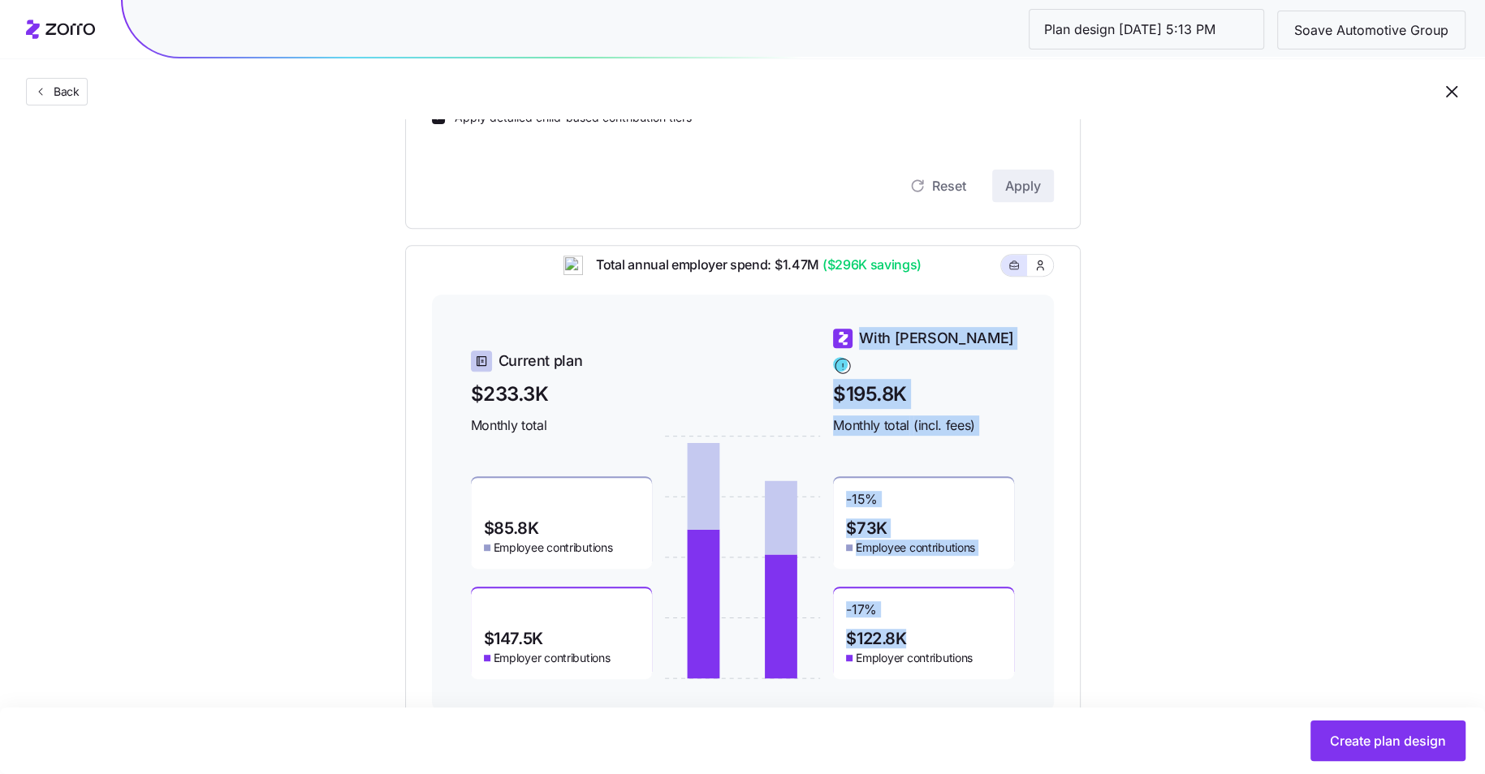
drag, startPoint x: 916, startPoint y: 627, endPoint x: 828, endPoint y: 584, distance: 97.7
click at [828, 584] on div "Current plan $233.3K Monthly total $85.8K Employee contributions $147.5K Employ…" at bounding box center [743, 503] width 544 height 352
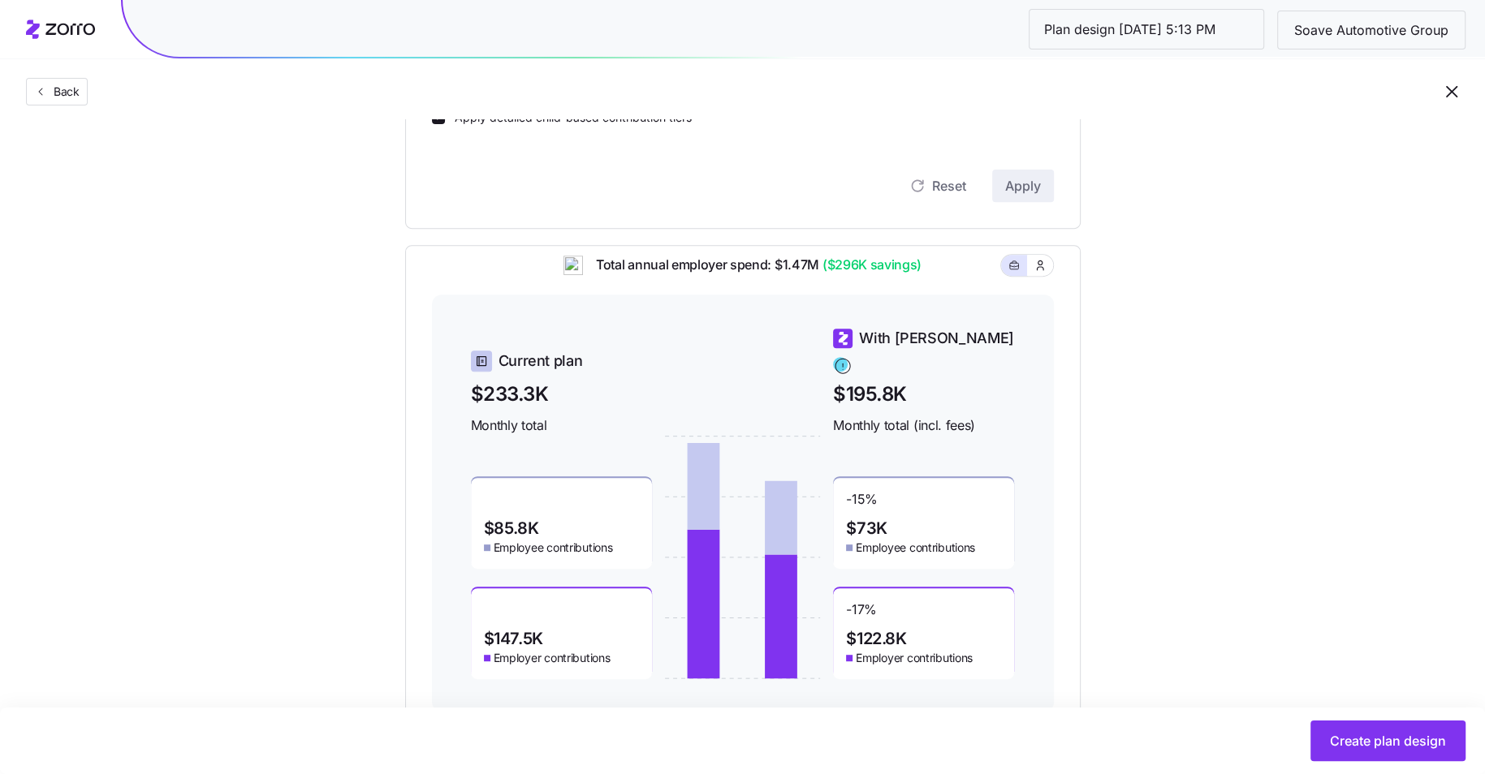
click at [932, 621] on div "-17 % $122.8K Employer contributions" at bounding box center [923, 634] width 181 height 91
drag, startPoint x: 928, startPoint y: 278, endPoint x: 820, endPoint y: 277, distance: 108.0
click at [820, 277] on div "Total annual employer spend: $1.47M ($296K savings)" at bounding box center [743, 275] width 622 height 40
click at [956, 295] on div "Total annual employer spend: $1.47M ($296K savings)" at bounding box center [743, 275] width 622 height 40
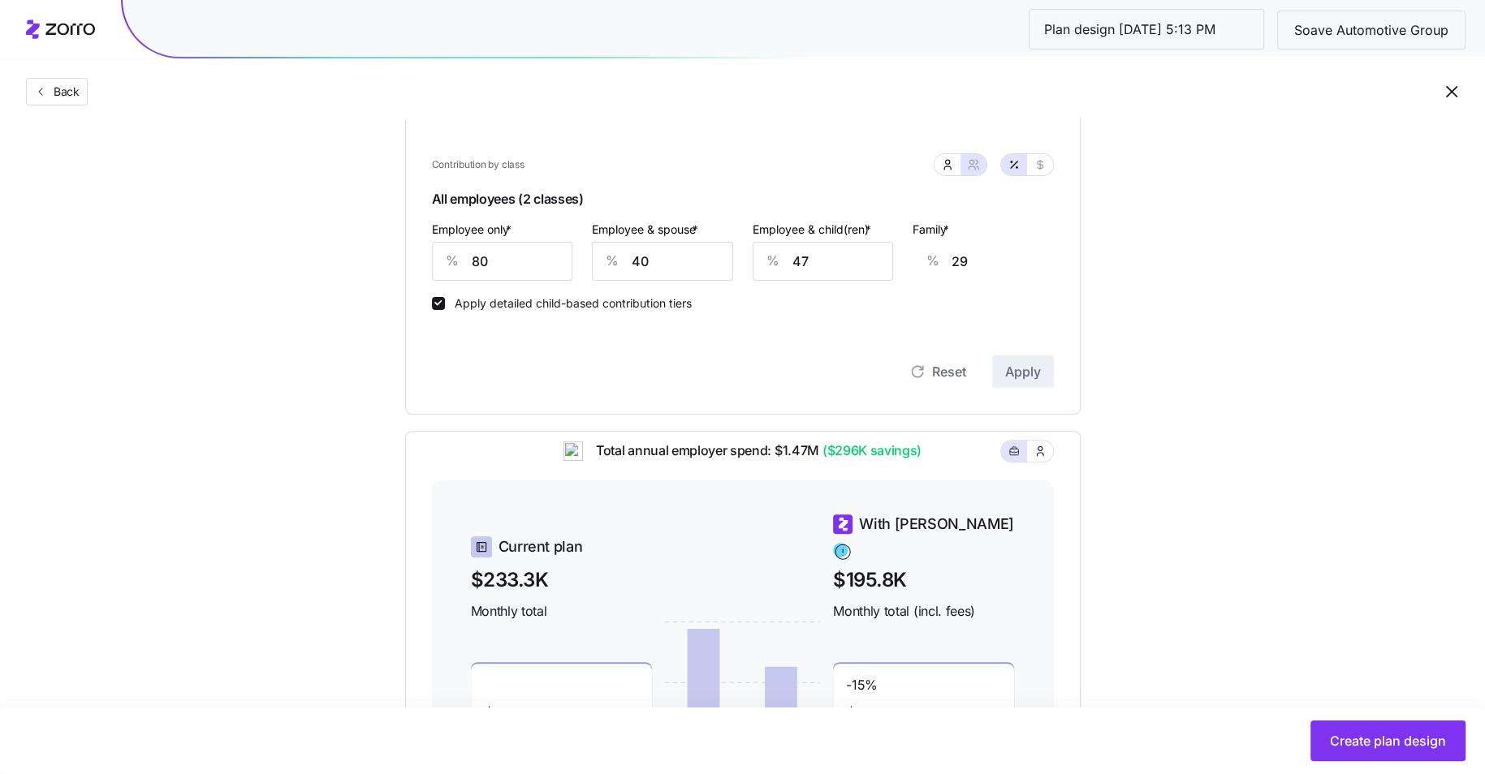
scroll to position [356, 0]
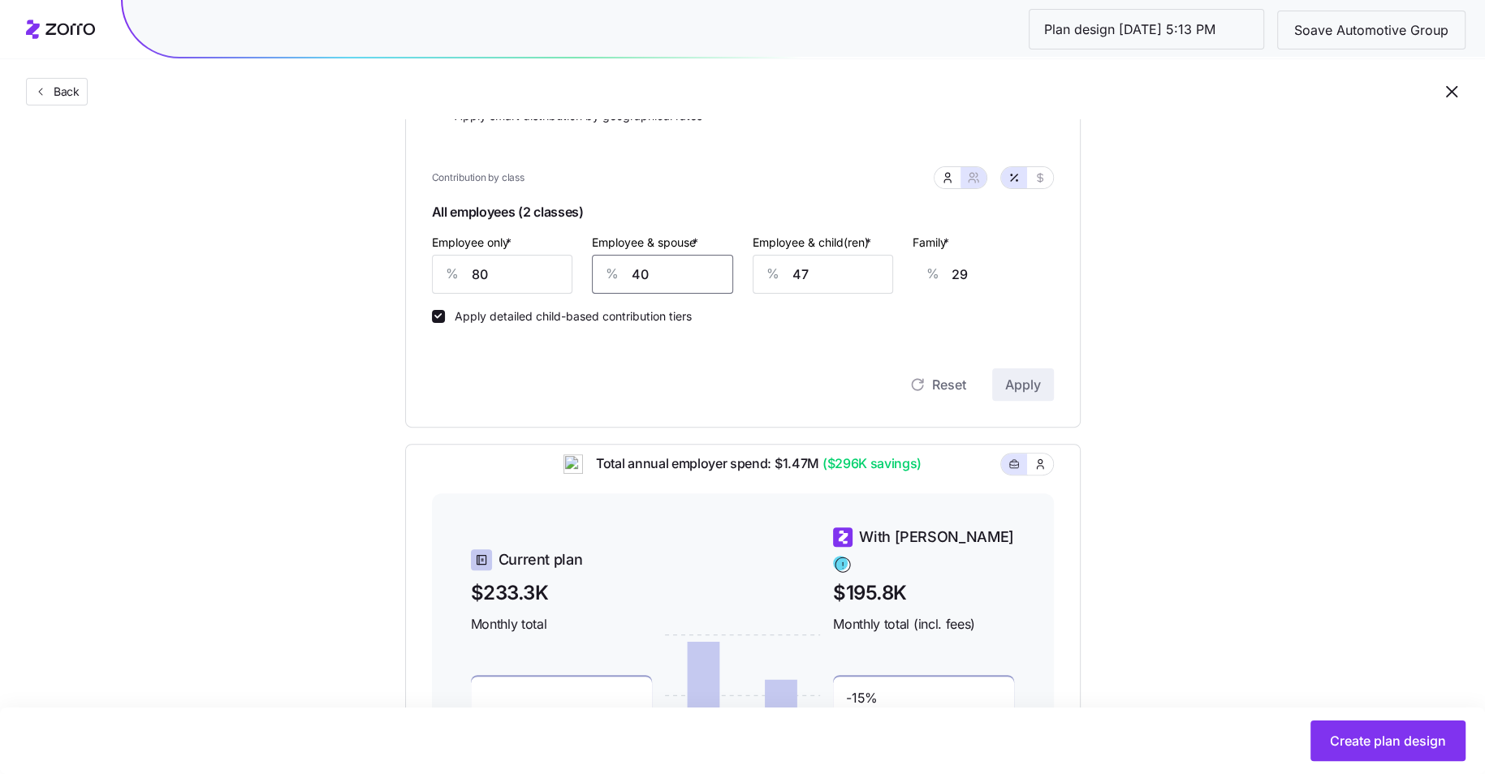
click at [649, 291] on input "40" at bounding box center [662, 274] width 141 height 39
type input "2"
type input "1"
type input "20"
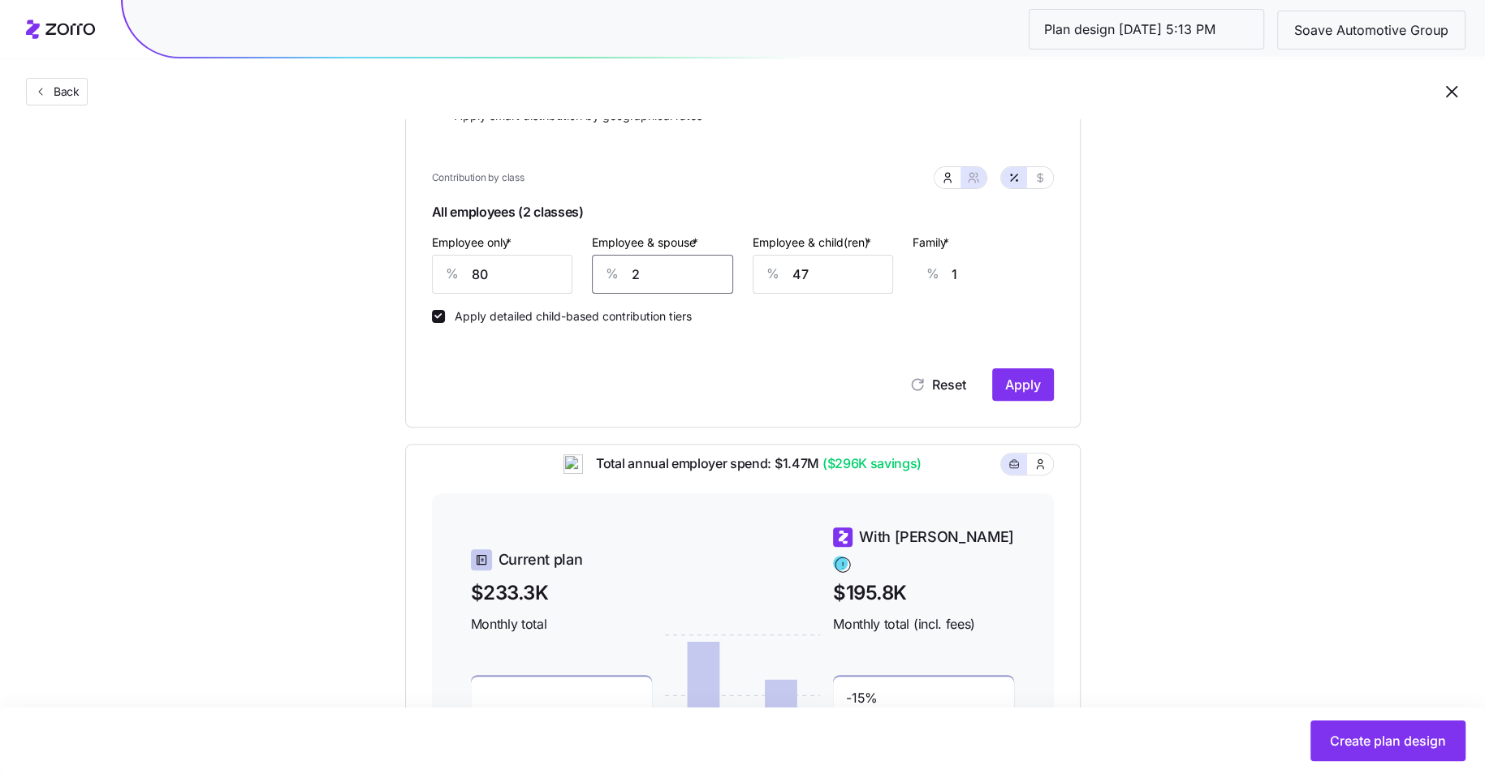
type input "15"
type input "20"
click at [820, 278] on input "47" at bounding box center [822, 274] width 141 height 39
type input "2"
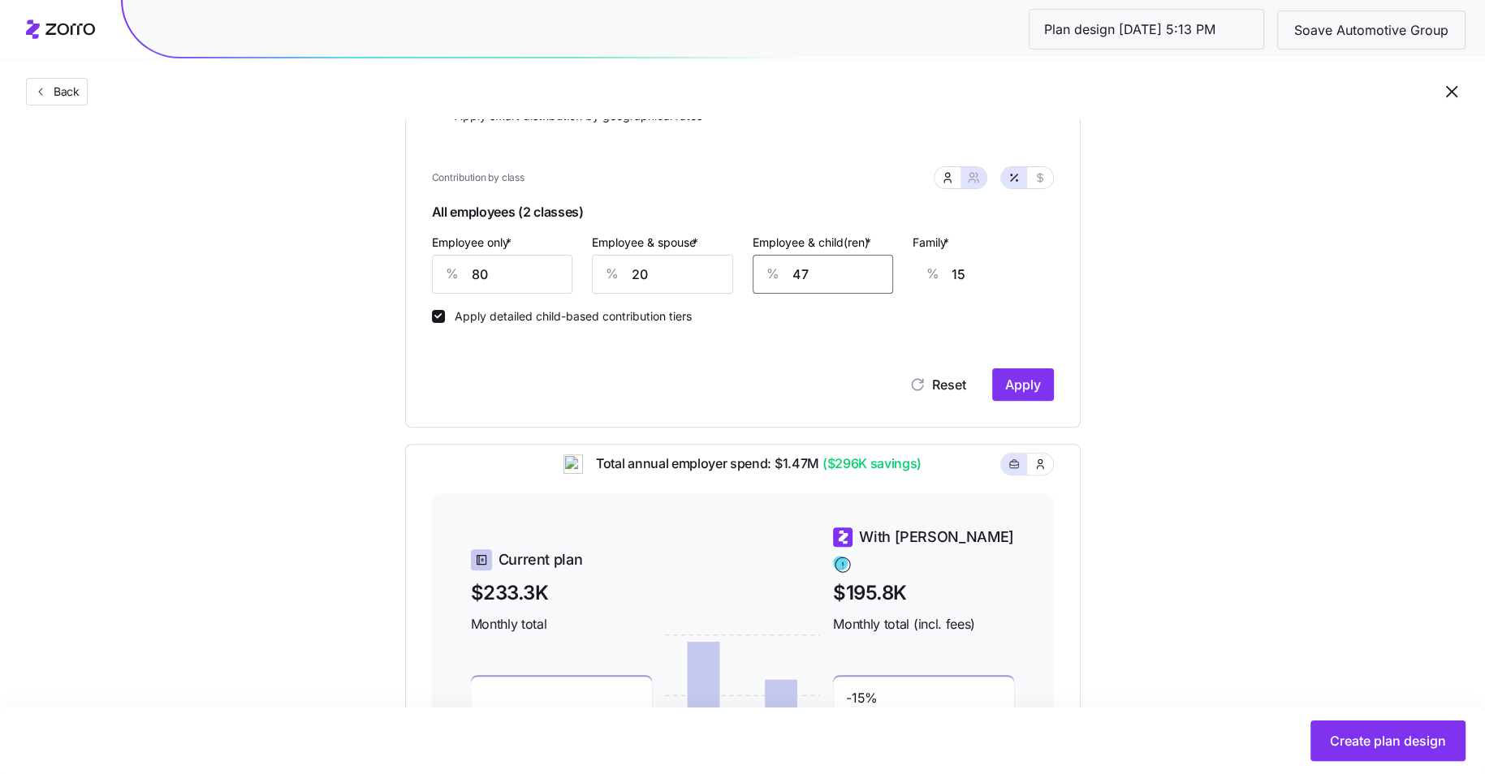
type input "0"
type input "20"
click at [860, 324] on div "Classes Residential location State Rating area None Apply smart distribution by…" at bounding box center [743, 202] width 622 height 397
click at [1034, 388] on span "Apply" at bounding box center [1023, 384] width 36 height 19
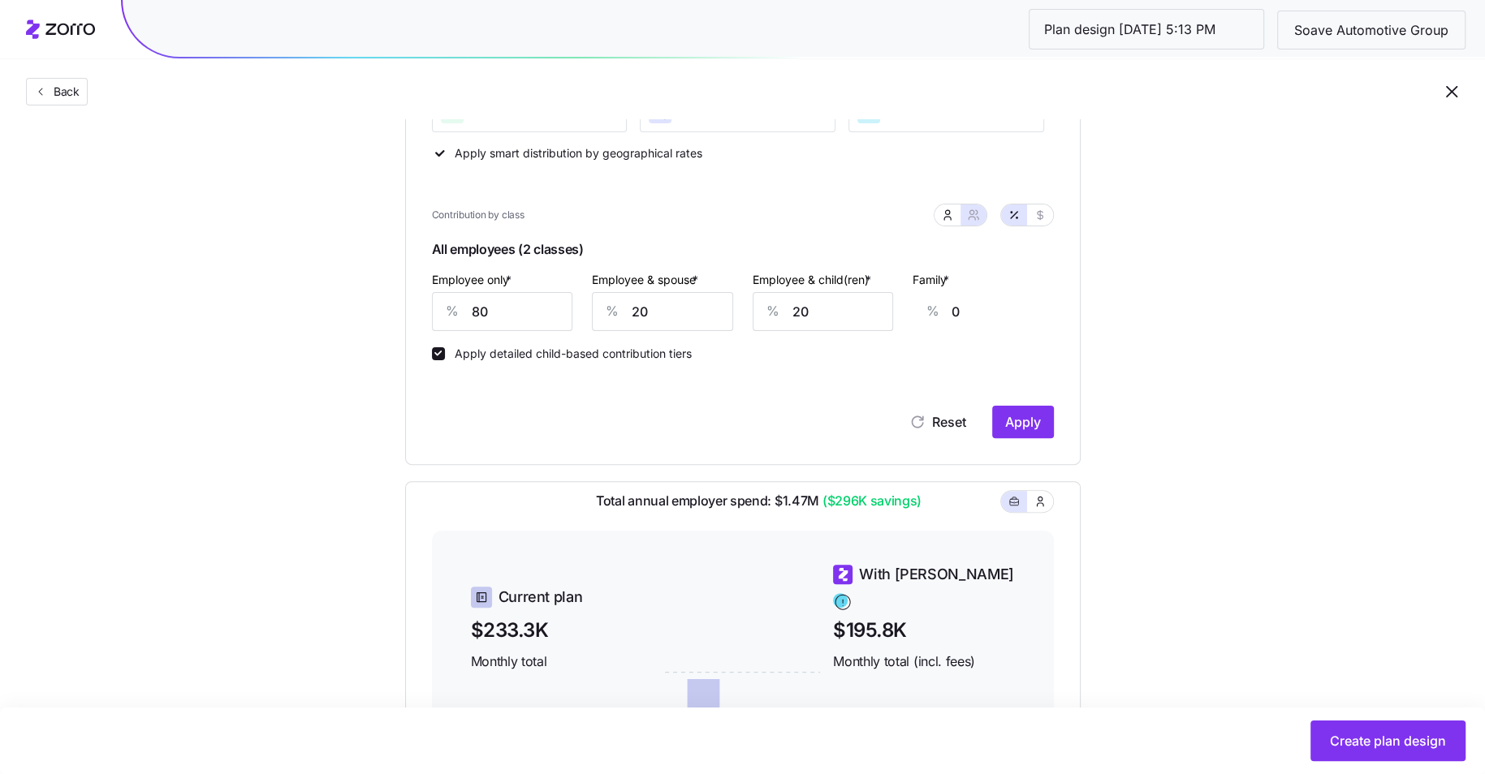
scroll to position [315, 0]
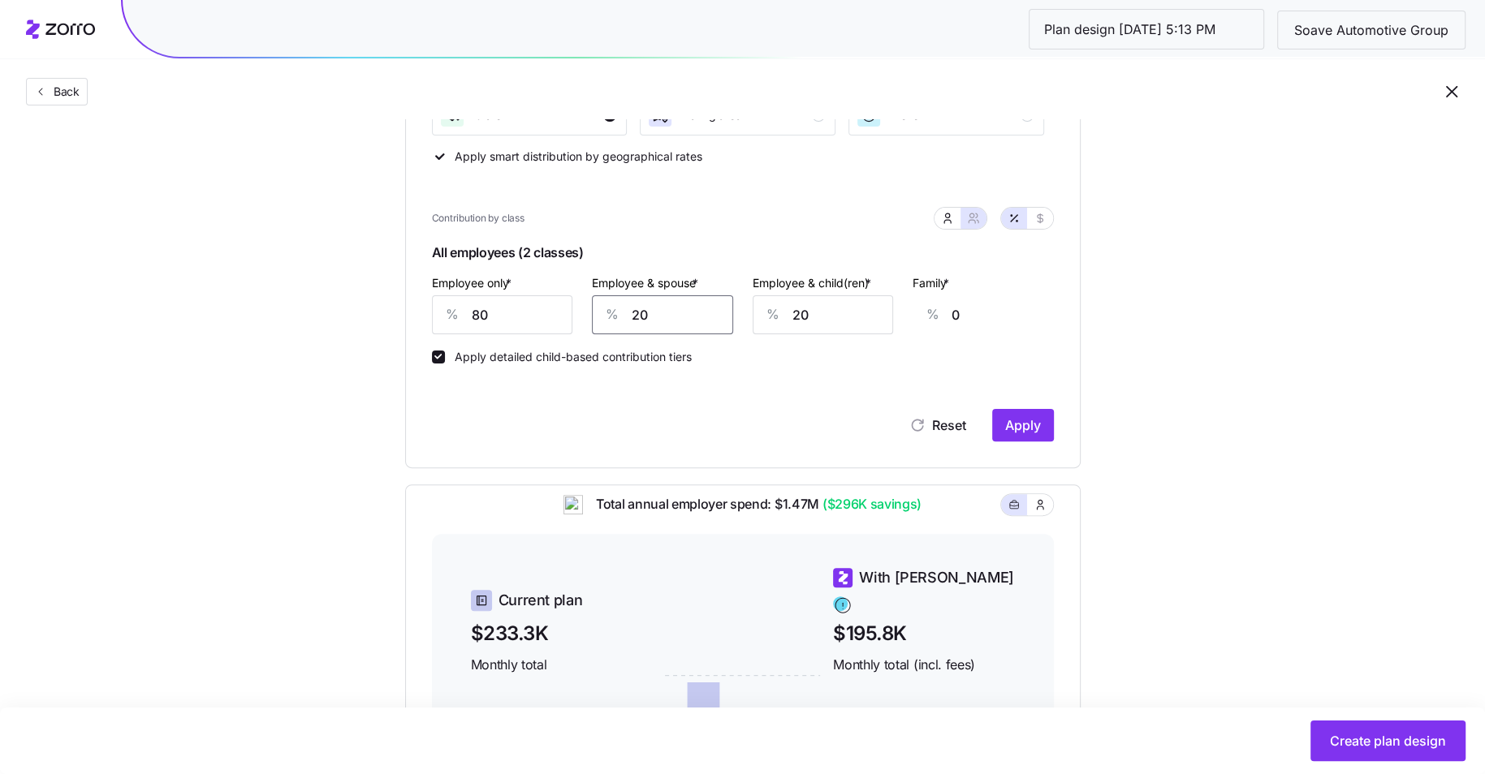
click at [654, 307] on input "20" at bounding box center [662, 314] width 141 height 39
type input "24"
type input "1"
type input "24"
click at [824, 317] on input "20" at bounding box center [822, 314] width 141 height 39
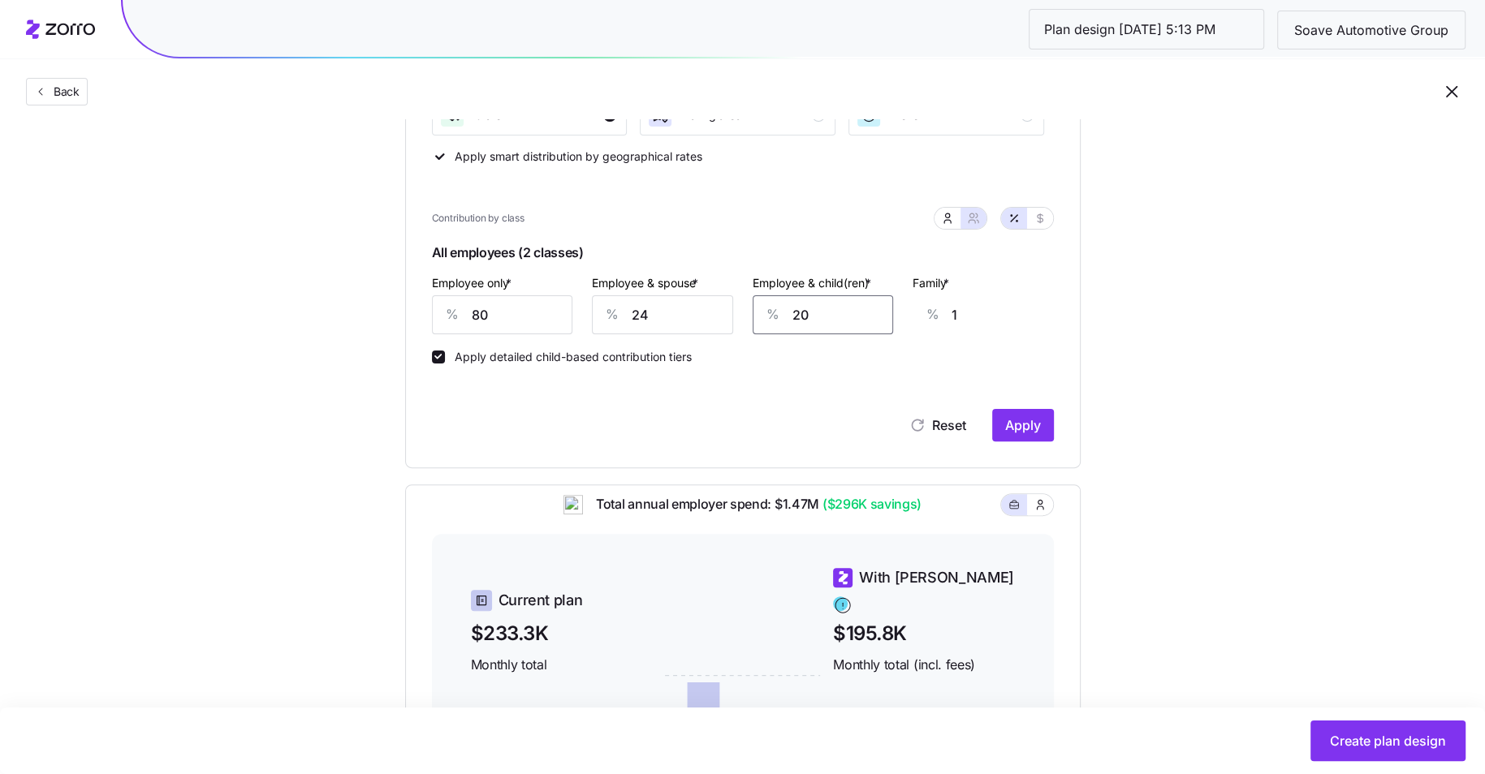
type input "2"
type input "0"
type input "24"
type input "3"
type input "24"
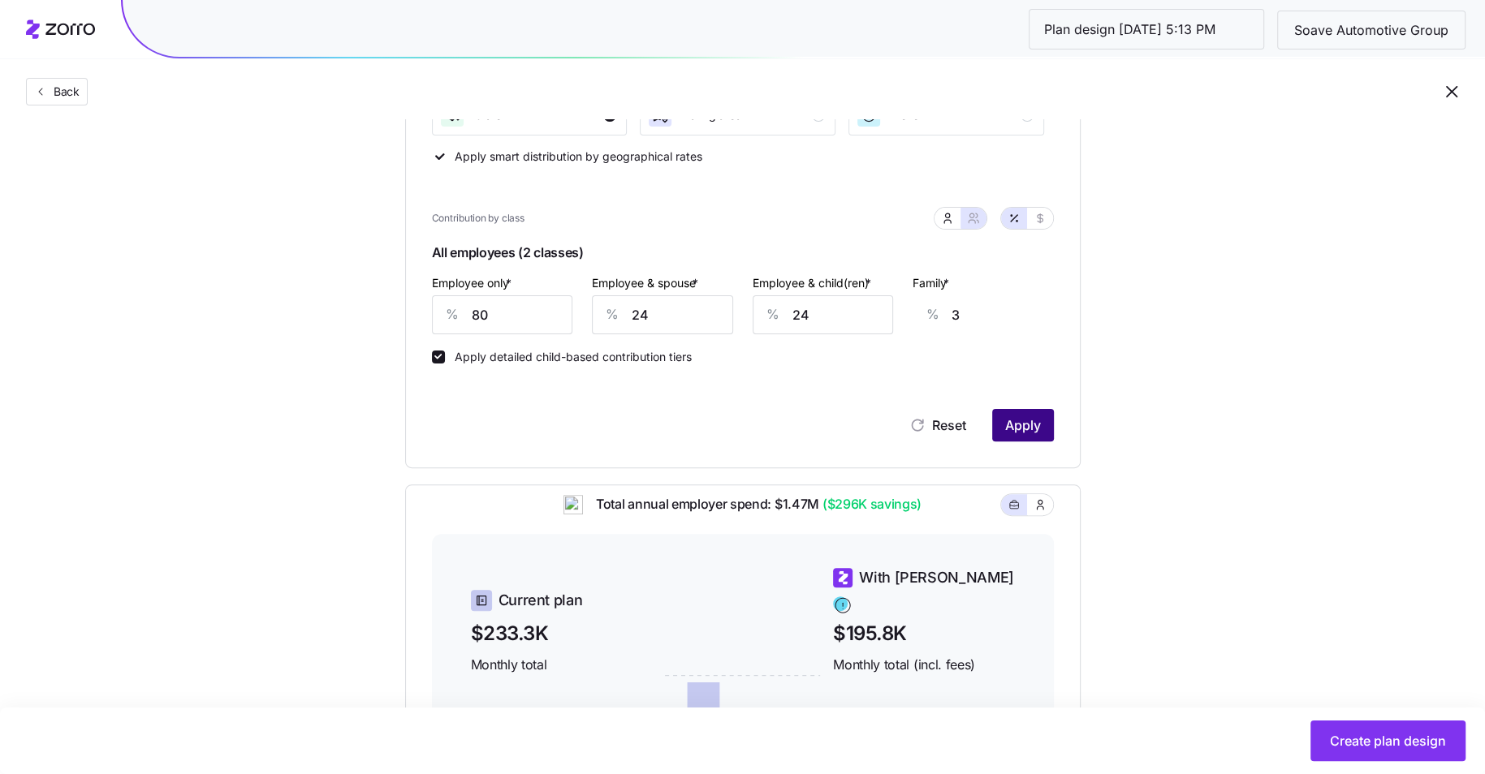
click at [1036, 422] on span "Apply" at bounding box center [1023, 425] width 36 height 19
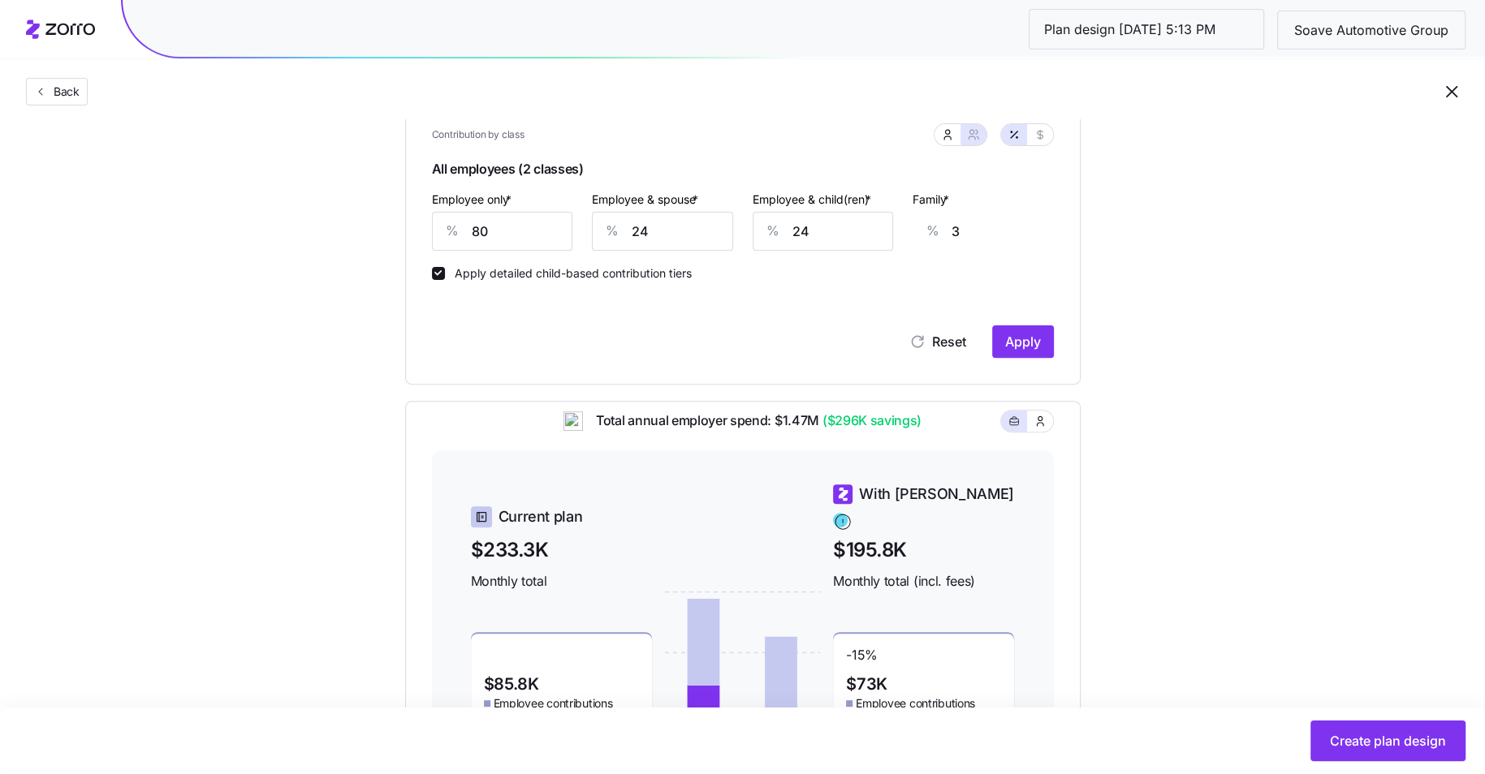
scroll to position [375, 0]
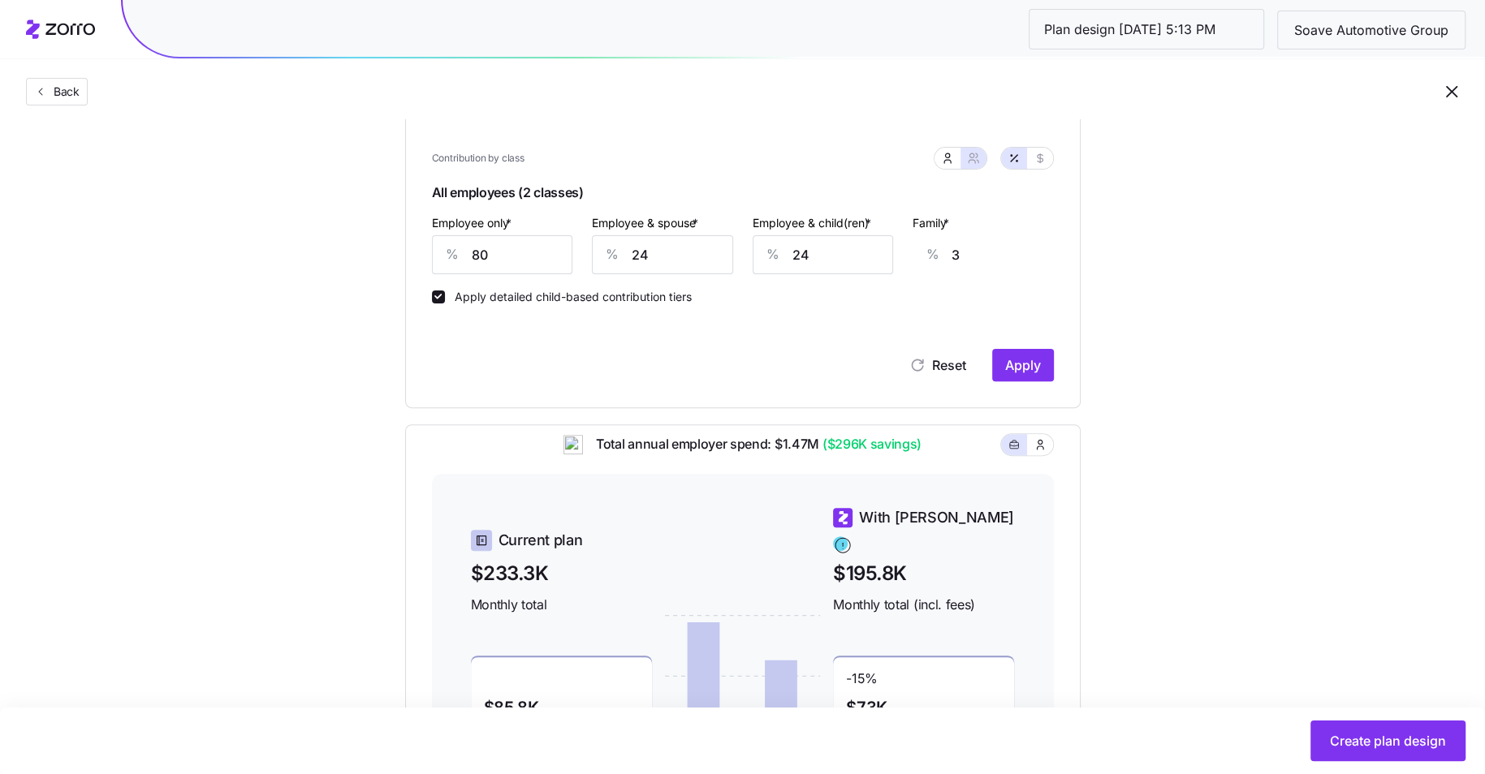
click at [961, 252] on input "3" at bounding box center [1021, 254] width 141 height 39
click at [947, 158] on icon "button" at bounding box center [947, 158] width 13 height 13
type input "0"
click at [684, 264] on div "%" at bounding box center [665, 254] width 39 height 37
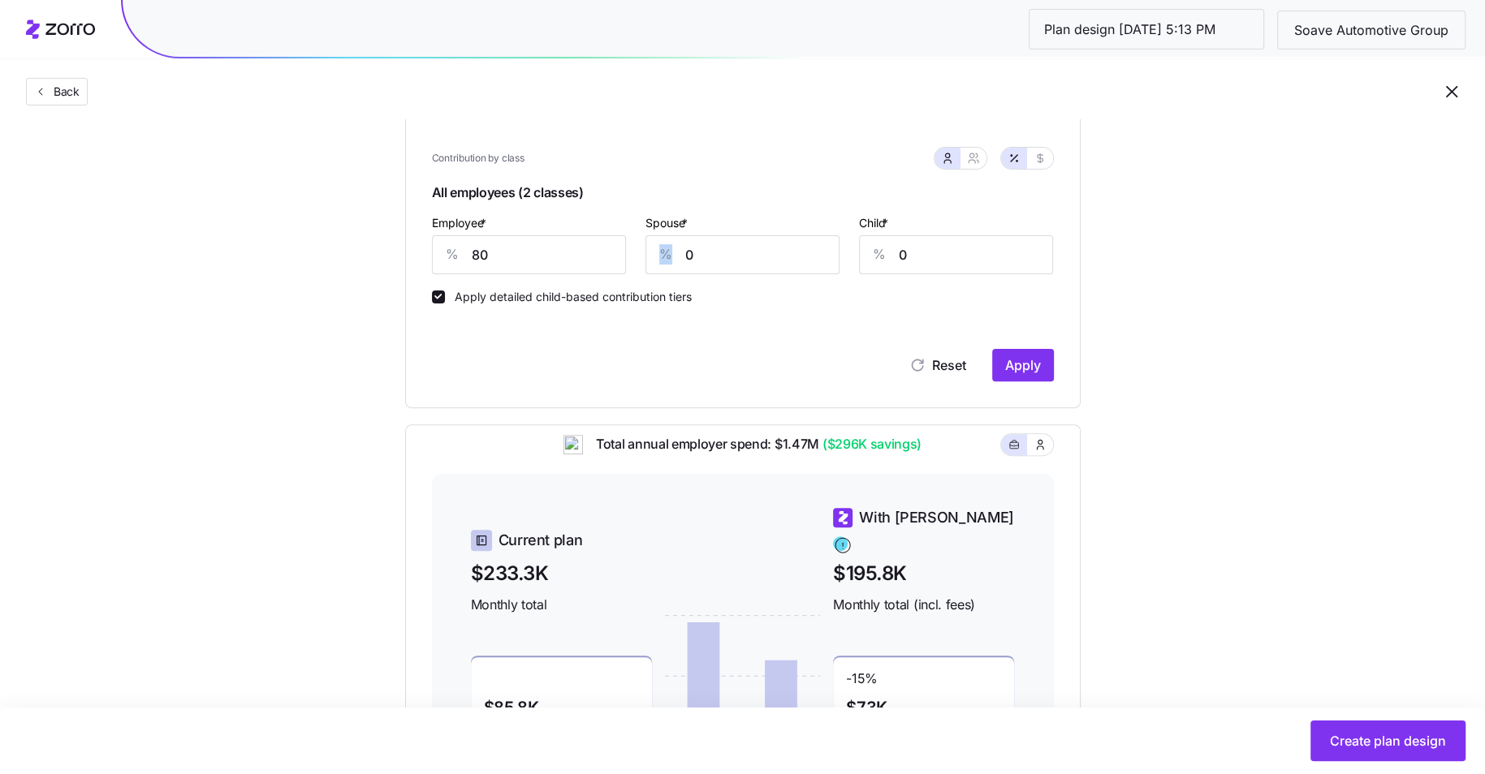
click at [684, 264] on div "%" at bounding box center [665, 254] width 39 height 37
click at [696, 259] on input "0" at bounding box center [742, 254] width 194 height 39
type input "24"
click at [916, 261] on input "0" at bounding box center [956, 254] width 194 height 39
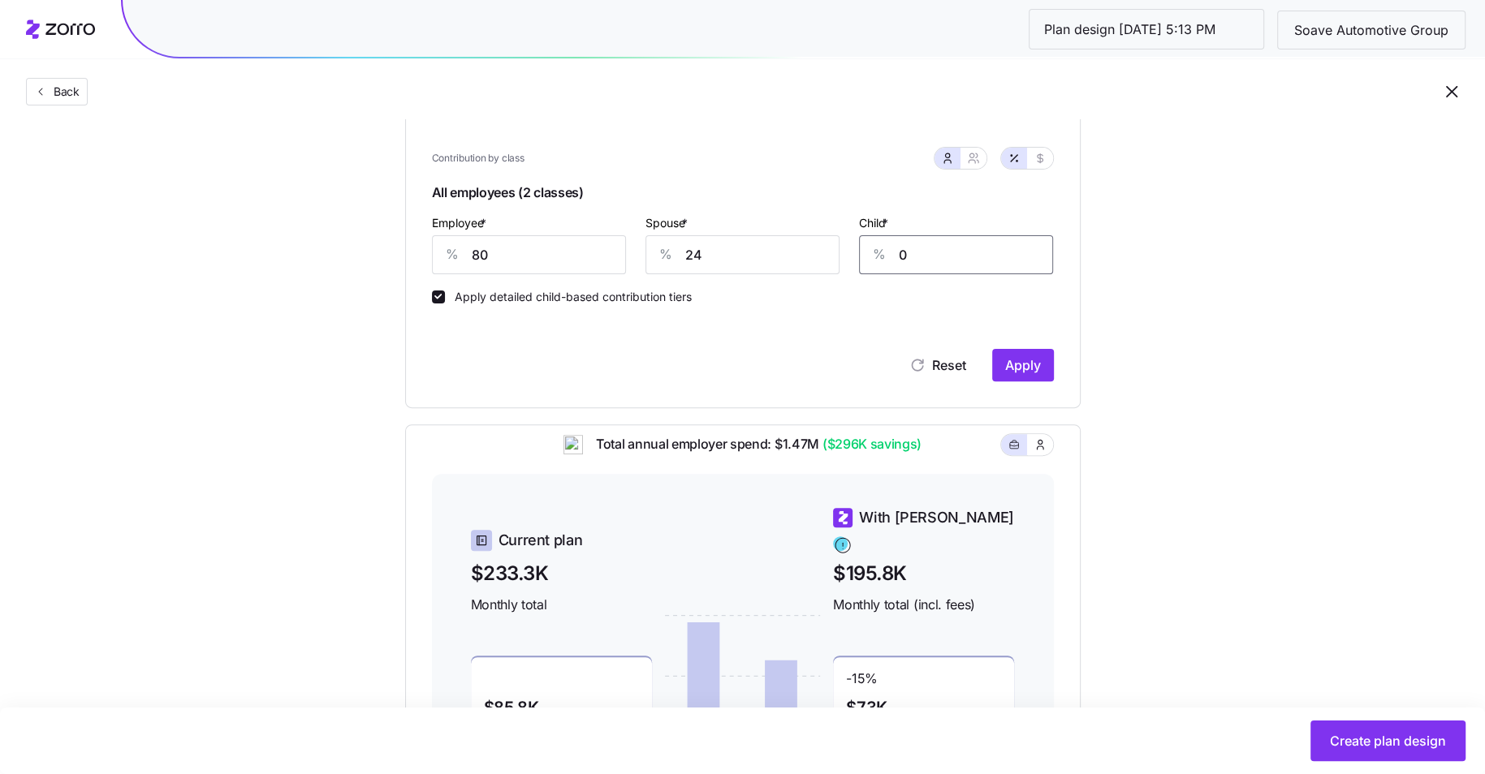
click at [916, 261] on input "0" at bounding box center [956, 254] width 194 height 39
type input "24"
click at [1041, 373] on button "Apply" at bounding box center [1023, 365] width 62 height 32
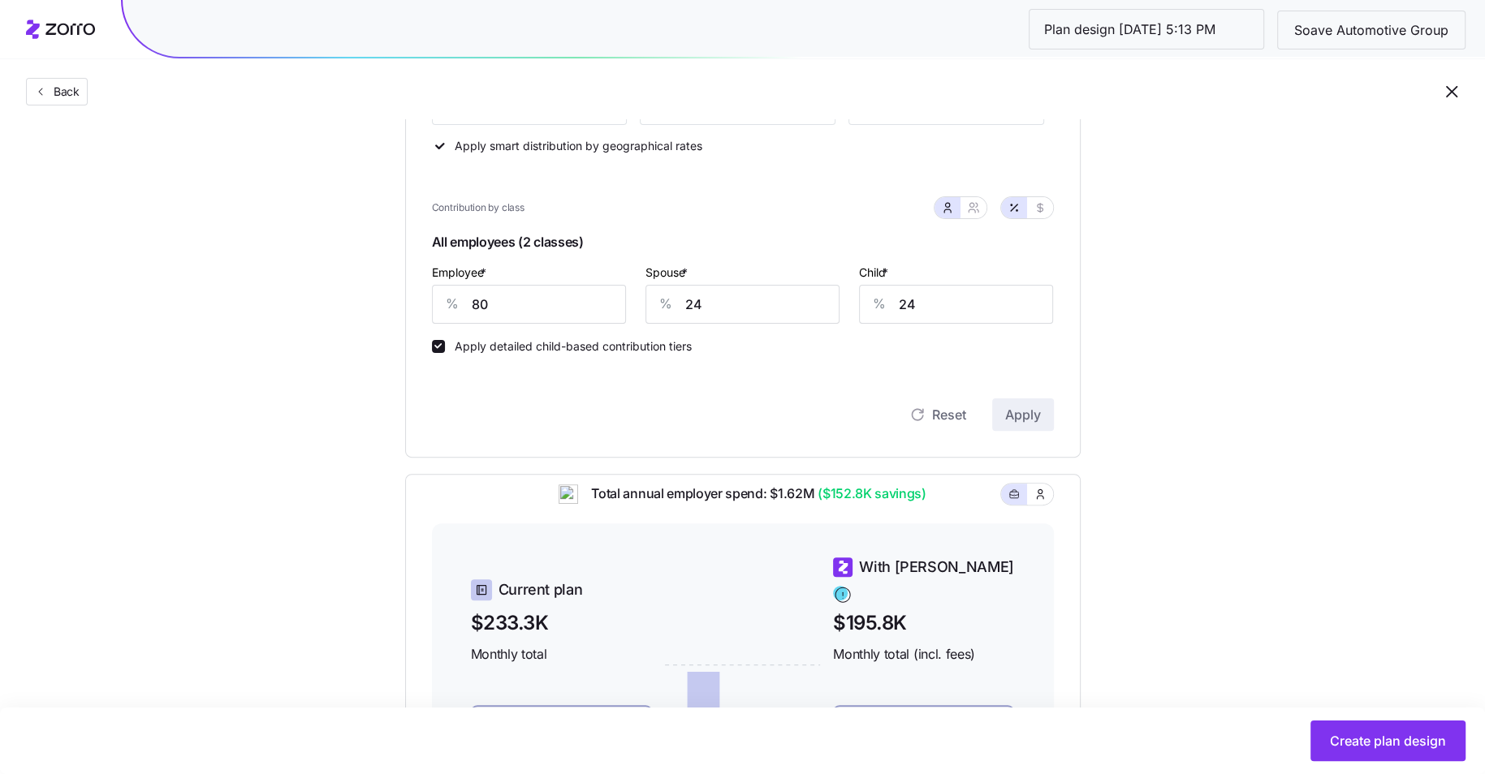
scroll to position [321, 0]
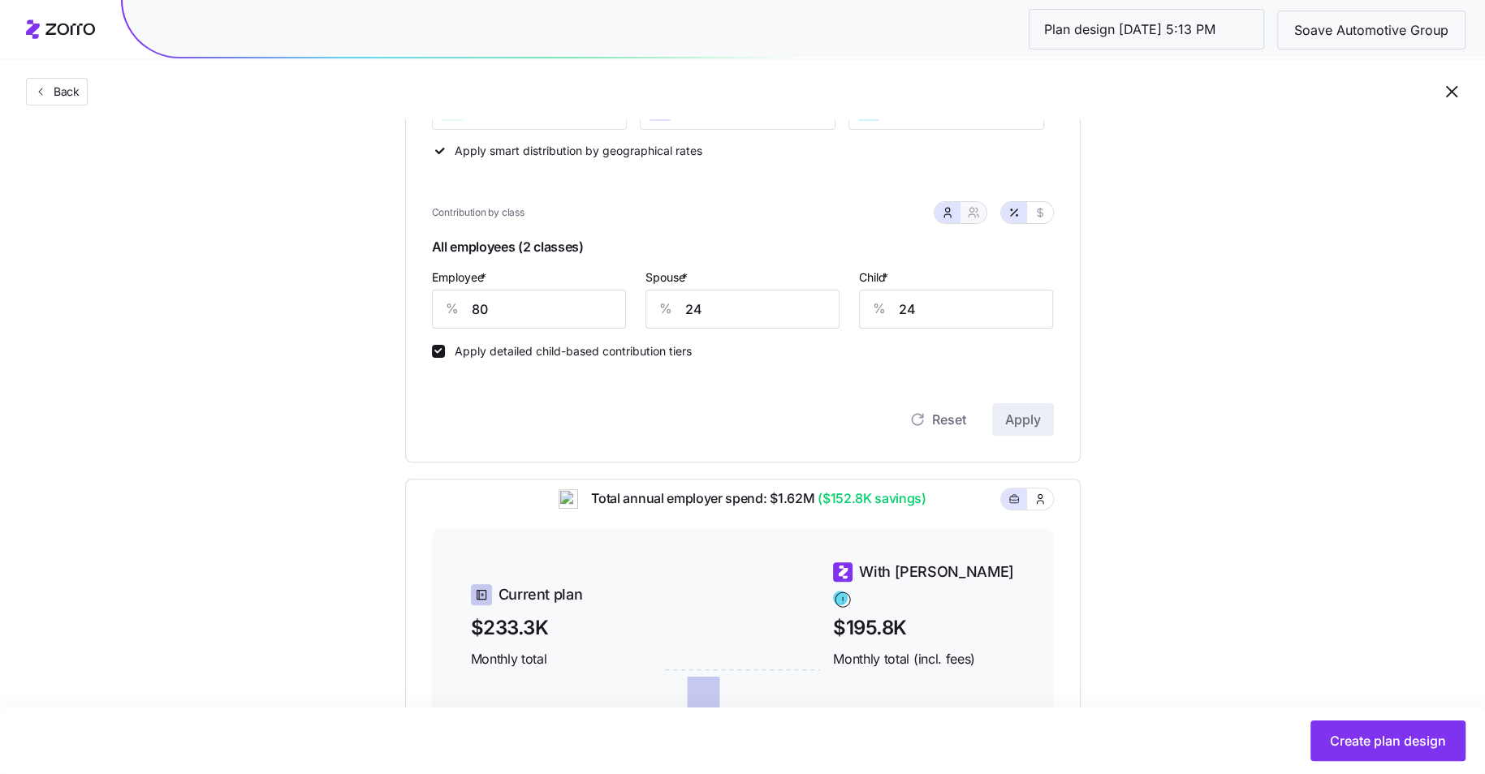
click at [979, 210] on icon "button" at bounding box center [973, 212] width 13 height 13
type input "52"
type input "57"
click at [679, 312] on input "52" at bounding box center [662, 309] width 141 height 39
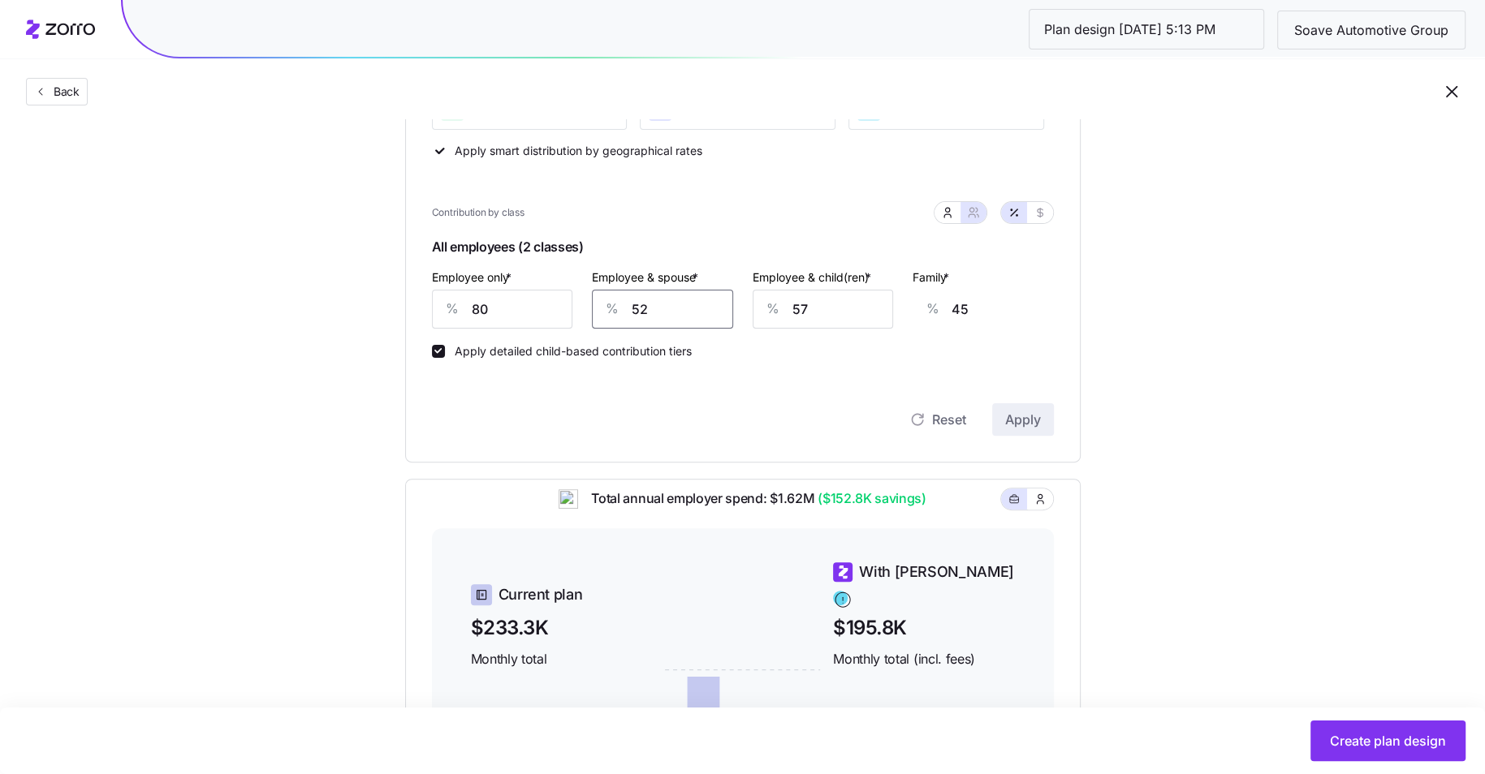
type input "2"
type input "8"
type input "24"
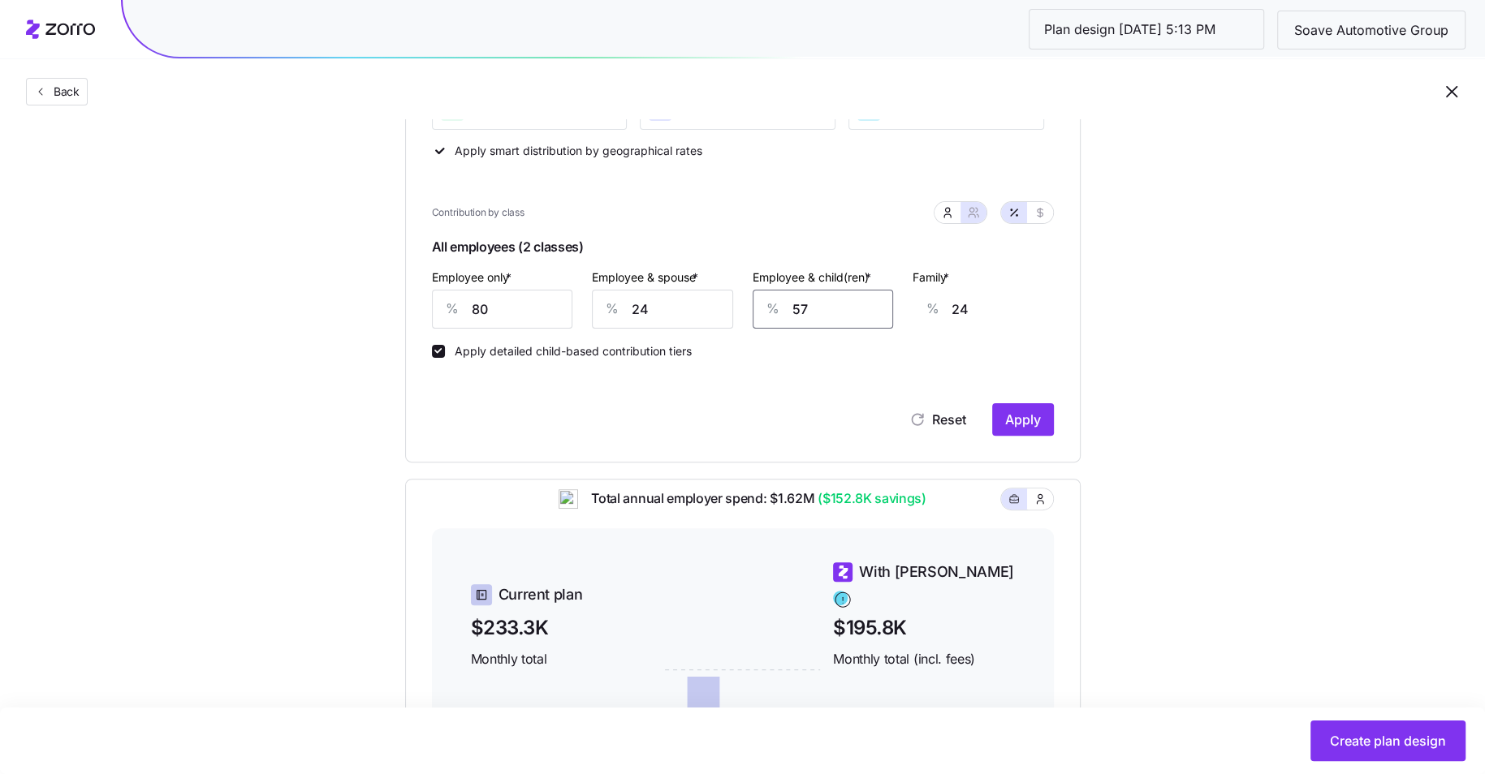
click at [821, 308] on input "57" at bounding box center [822, 309] width 141 height 39
type input "2"
type input "0"
type input "24"
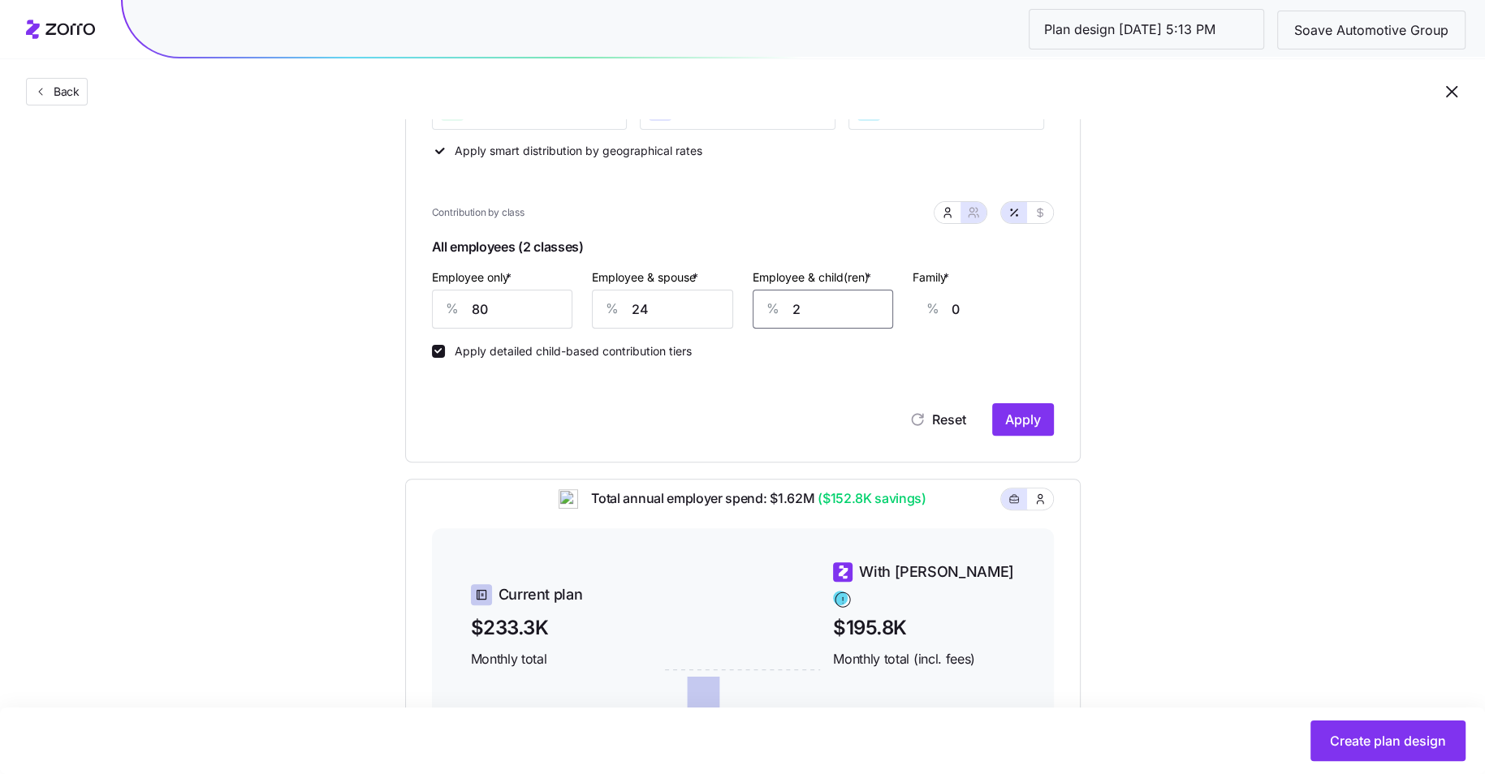
type input "3"
type input "24"
click at [1020, 418] on span "Apply" at bounding box center [1023, 419] width 36 height 19
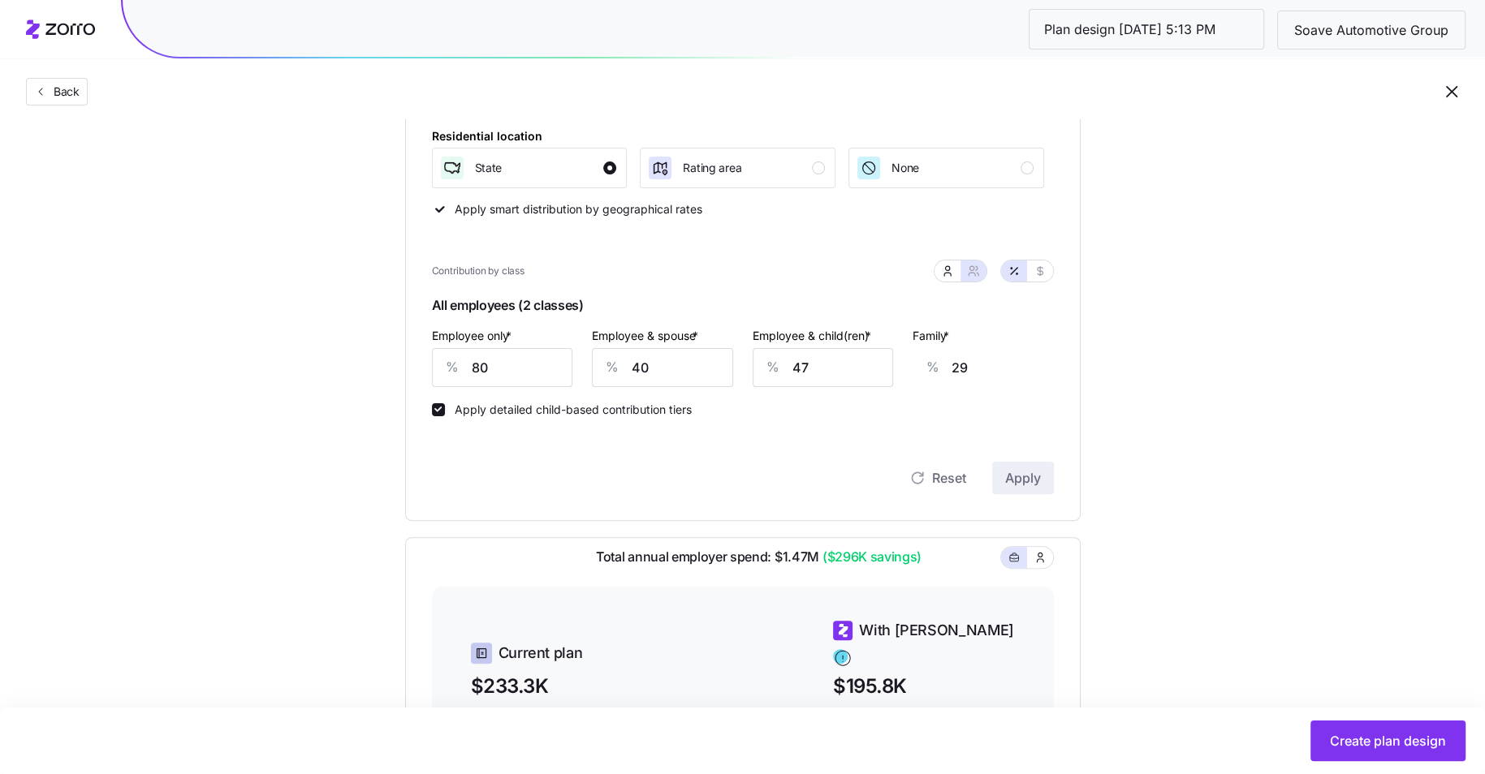
scroll to position [265, 0]
click at [640, 374] on input "40" at bounding box center [662, 365] width 141 height 39
type input "2"
type input "1"
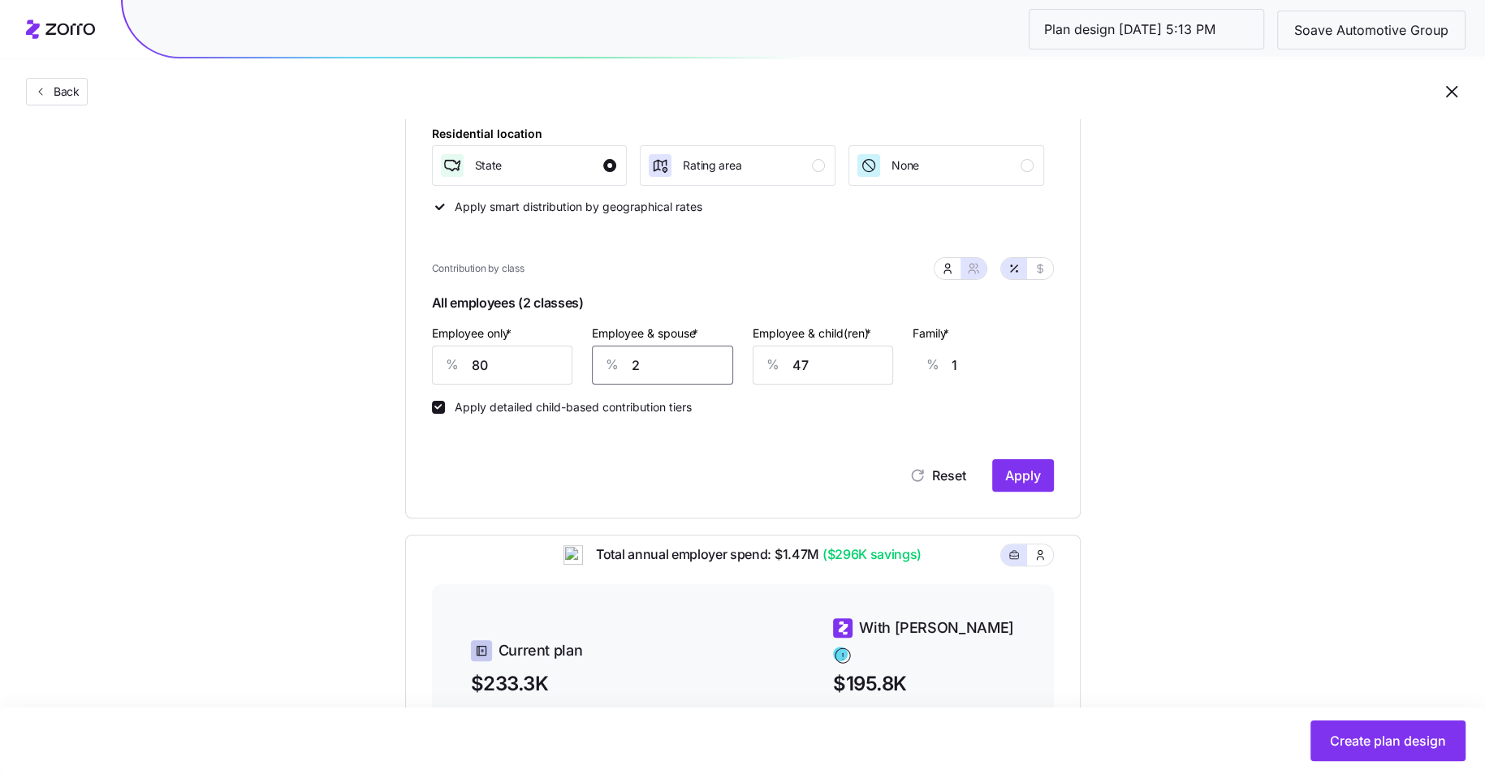
type input "24"
type input "18"
type input "24"
click at [814, 361] on input "47" at bounding box center [822, 365] width 141 height 39
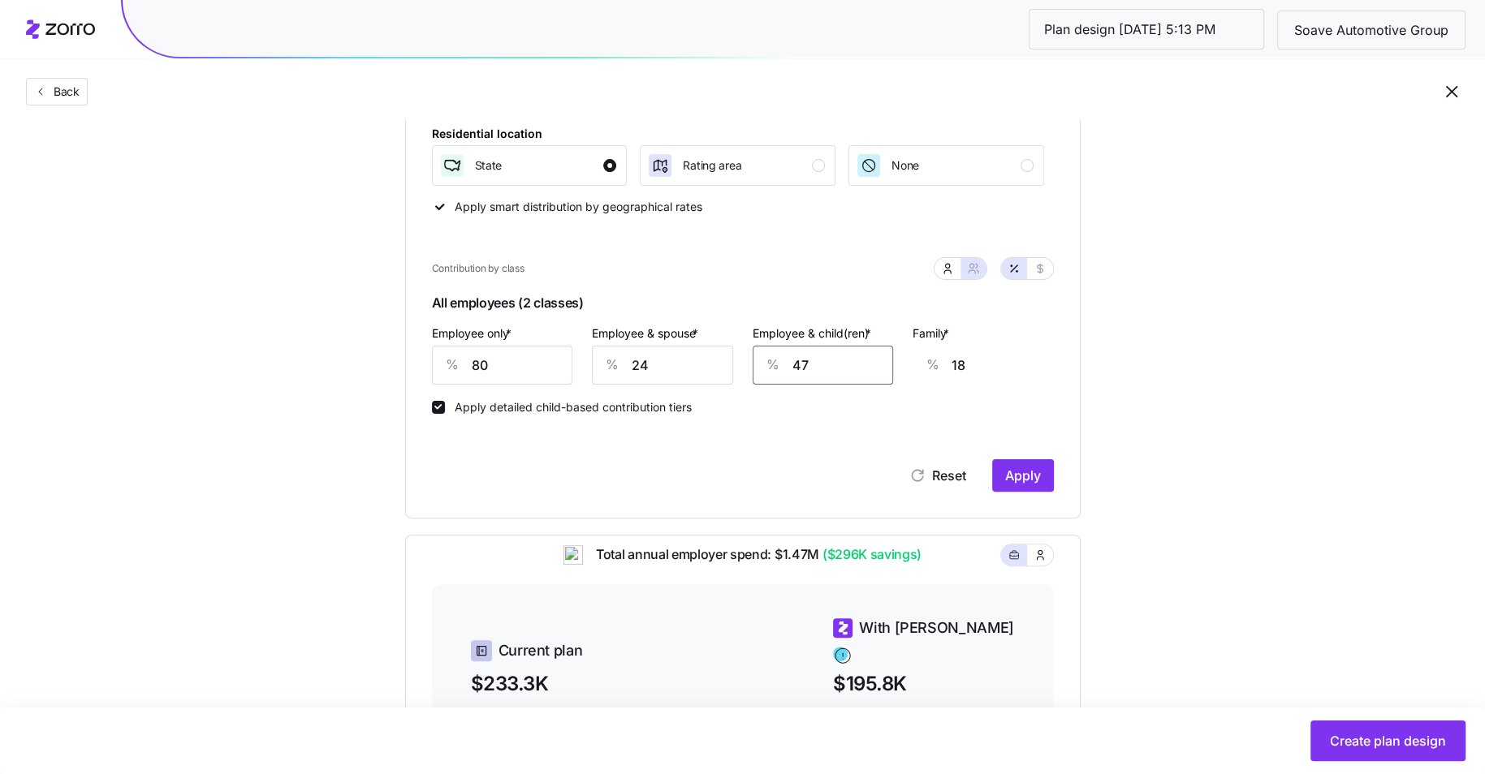
type input "2"
type input "0"
type input "24"
type input "3"
type input "24"
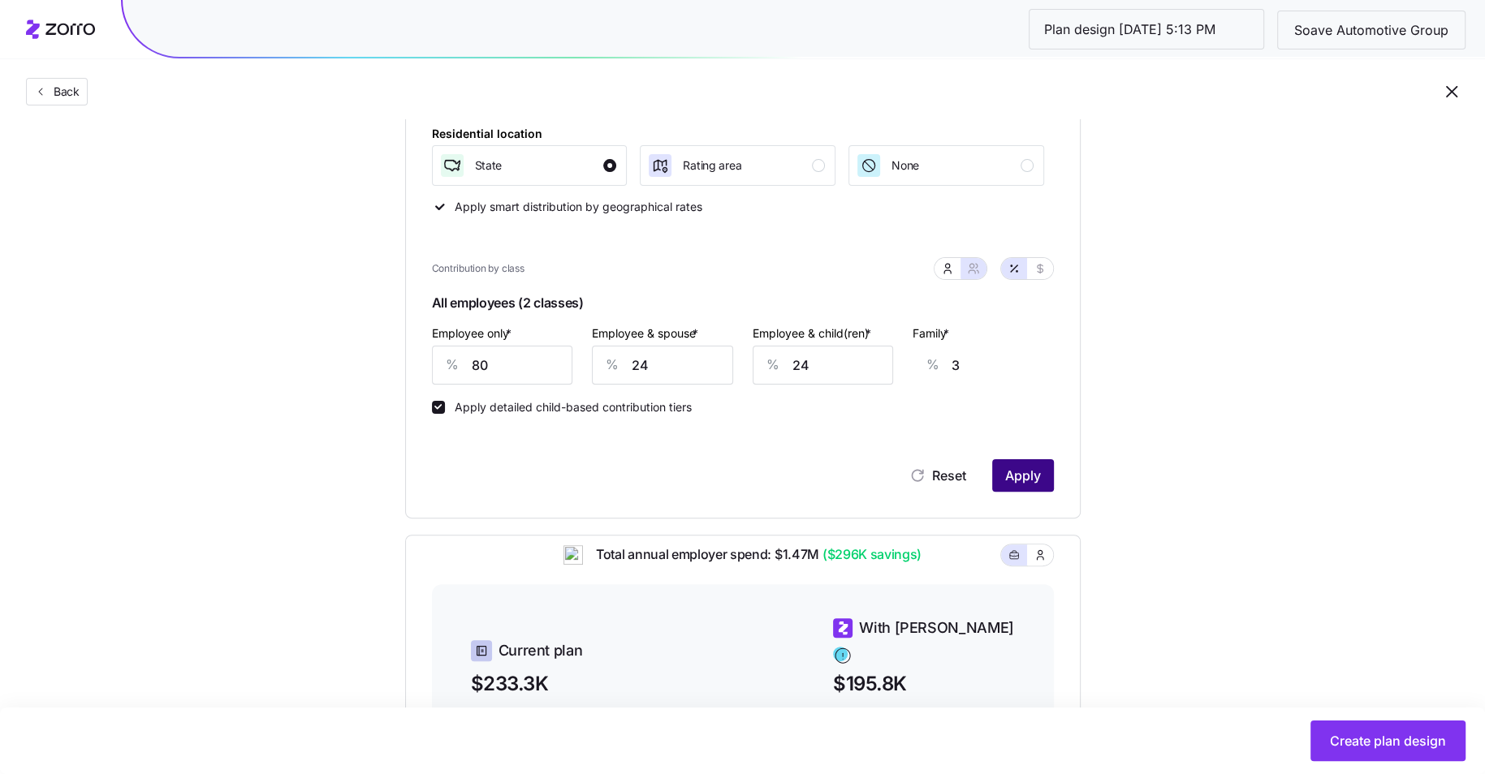
click at [1024, 469] on span "Apply" at bounding box center [1023, 475] width 36 height 19
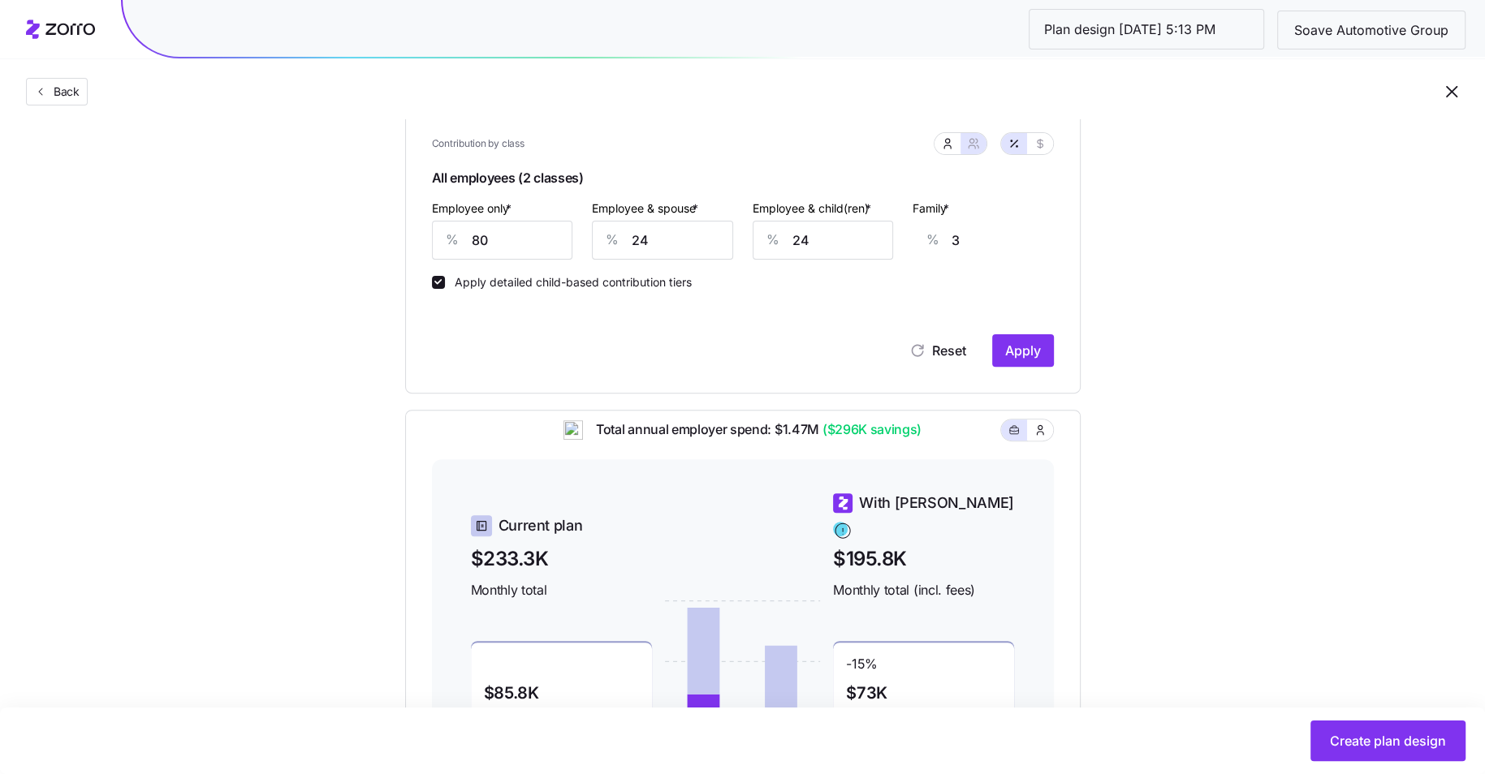
scroll to position [382, 0]
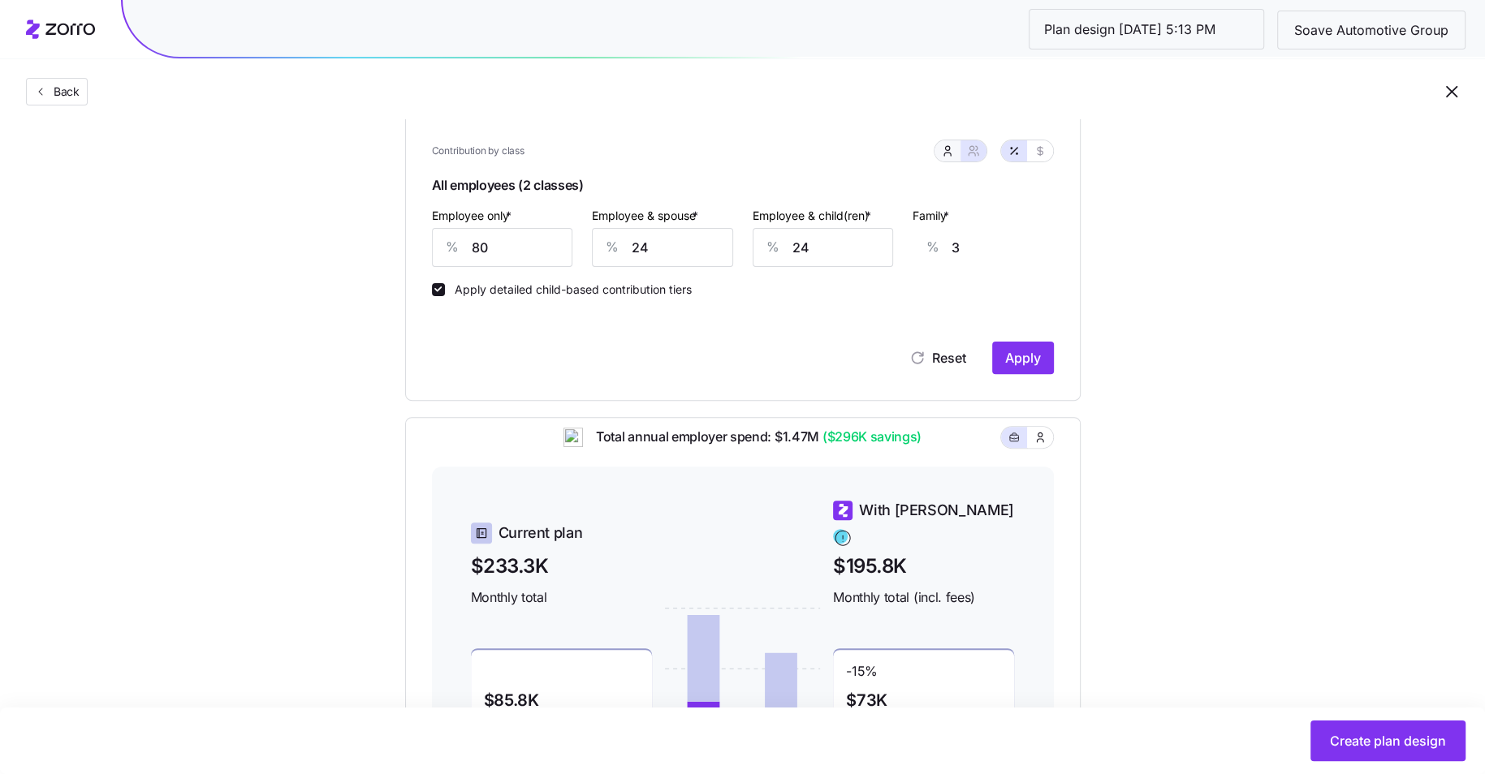
click at [946, 144] on icon "button" at bounding box center [947, 150] width 13 height 13
type input "0"
click at [727, 240] on input "0" at bounding box center [742, 247] width 194 height 39
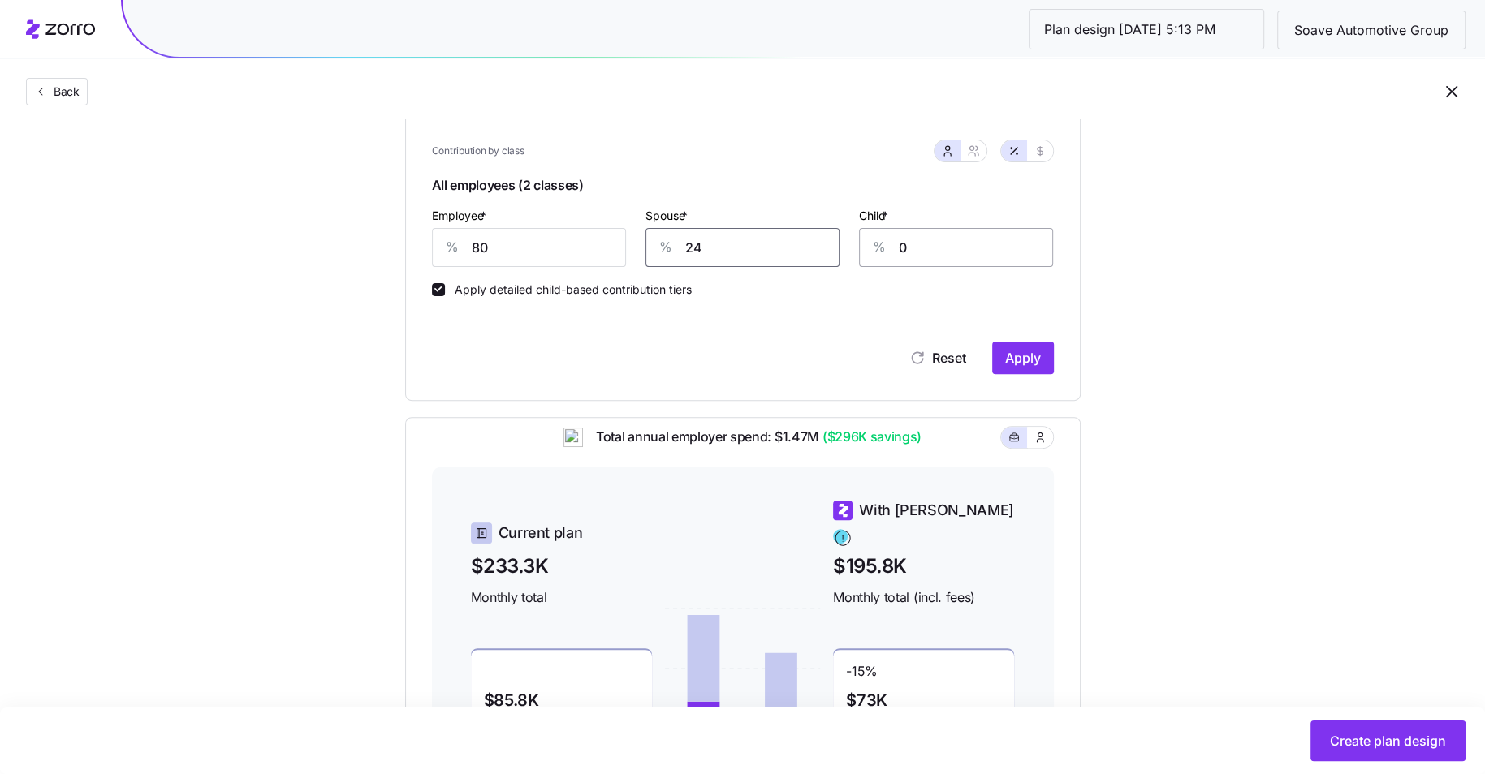
type input "24"
click at [931, 259] on input "0" at bounding box center [956, 247] width 194 height 39
type input "24"
click at [1042, 359] on button "Apply" at bounding box center [1023, 358] width 62 height 32
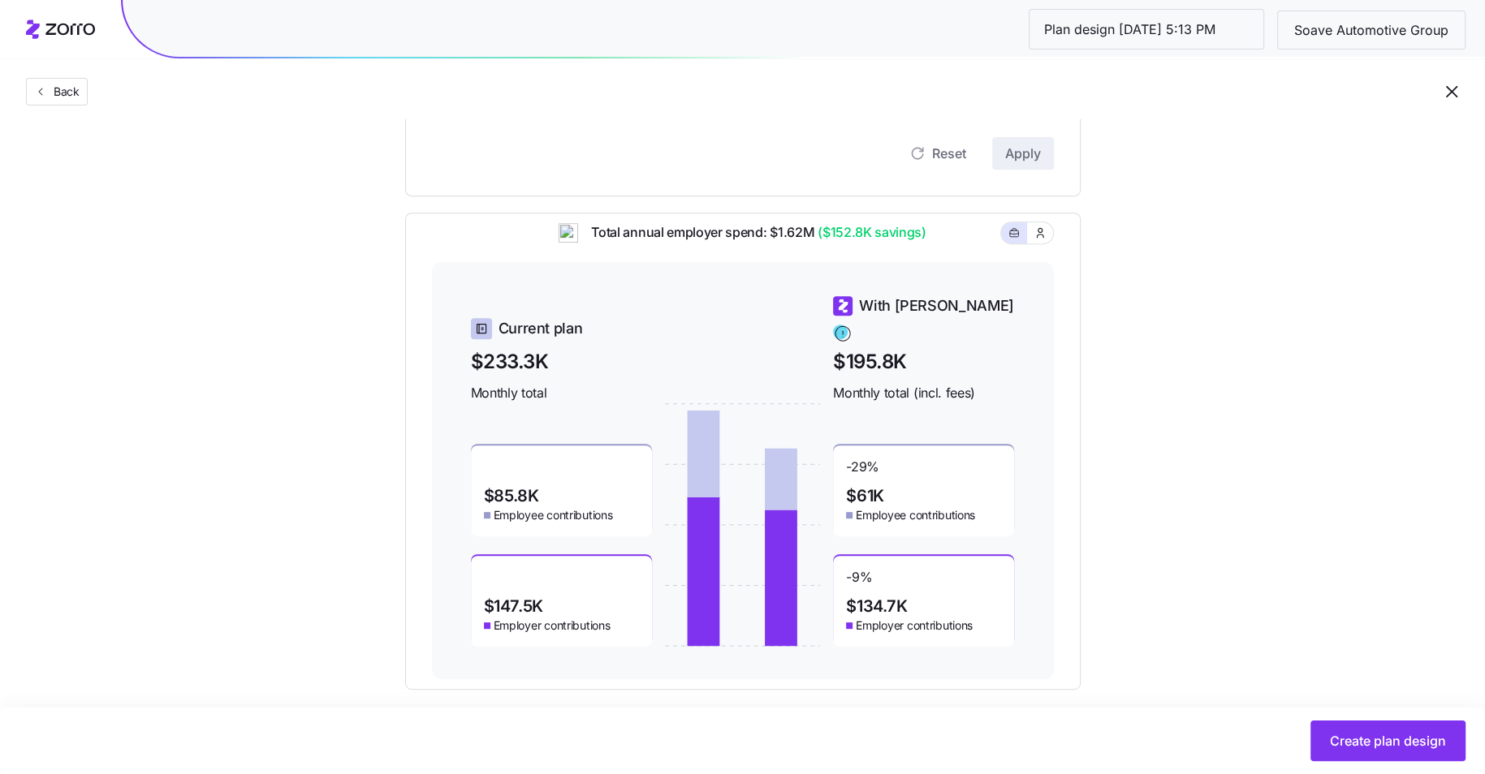
scroll to position [591, 0]
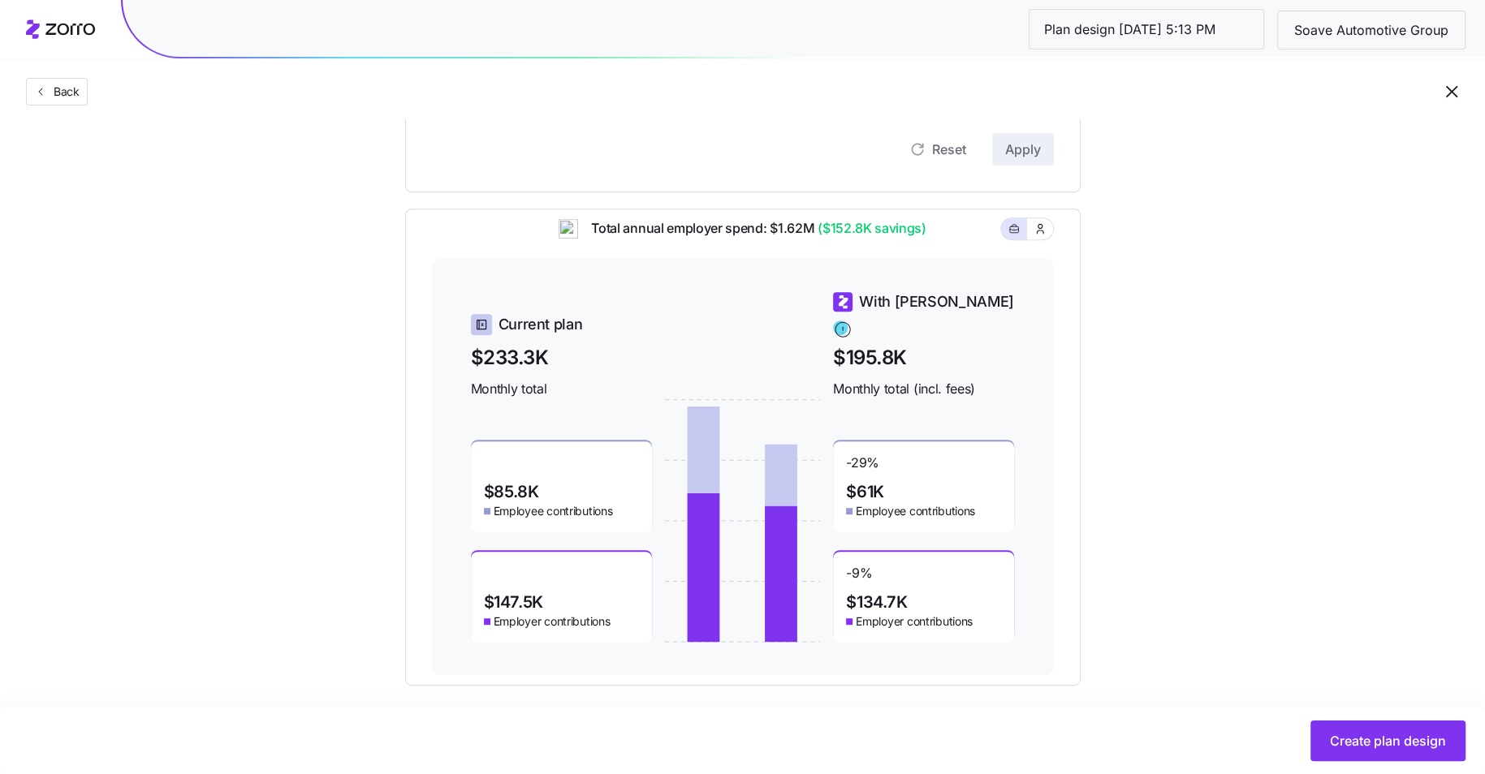
drag, startPoint x: 916, startPoint y: 577, endPoint x: 847, endPoint y: 582, distance: 68.4
click at [847, 582] on div "-9 % $134.7K Employer contributions" at bounding box center [923, 597] width 181 height 91
drag, startPoint x: 908, startPoint y: 585, endPoint x: 843, endPoint y: 592, distance: 65.3
click at [843, 592] on div "-9 % $134.7K Employer contributions" at bounding box center [923, 597] width 181 height 91
click at [945, 597] on div "-9 % $134.7K Employer contributions" at bounding box center [923, 597] width 181 height 91
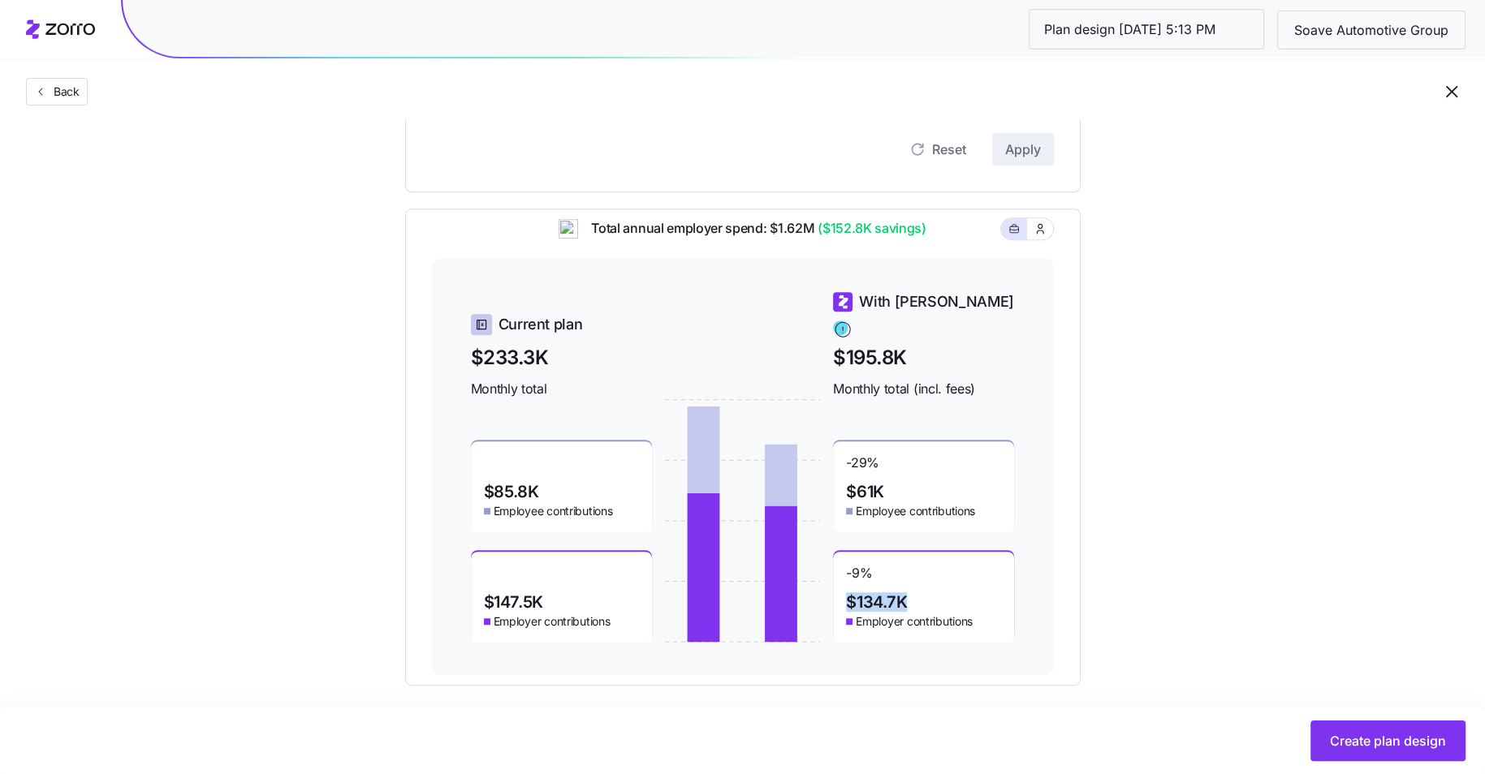
drag, startPoint x: 913, startPoint y: 586, endPoint x: 851, endPoint y: 586, distance: 62.5
click at [851, 586] on div "-9 % $134.7K Employer contributions" at bounding box center [923, 597] width 181 height 91
click at [928, 592] on div "-9 % $134.7K Employer contributions" at bounding box center [923, 597] width 181 height 91
click at [1176, 467] on div "Set your contribution Compliant Industry Generous Current Contribution Classes …" at bounding box center [742, 119] width 1485 height 1134
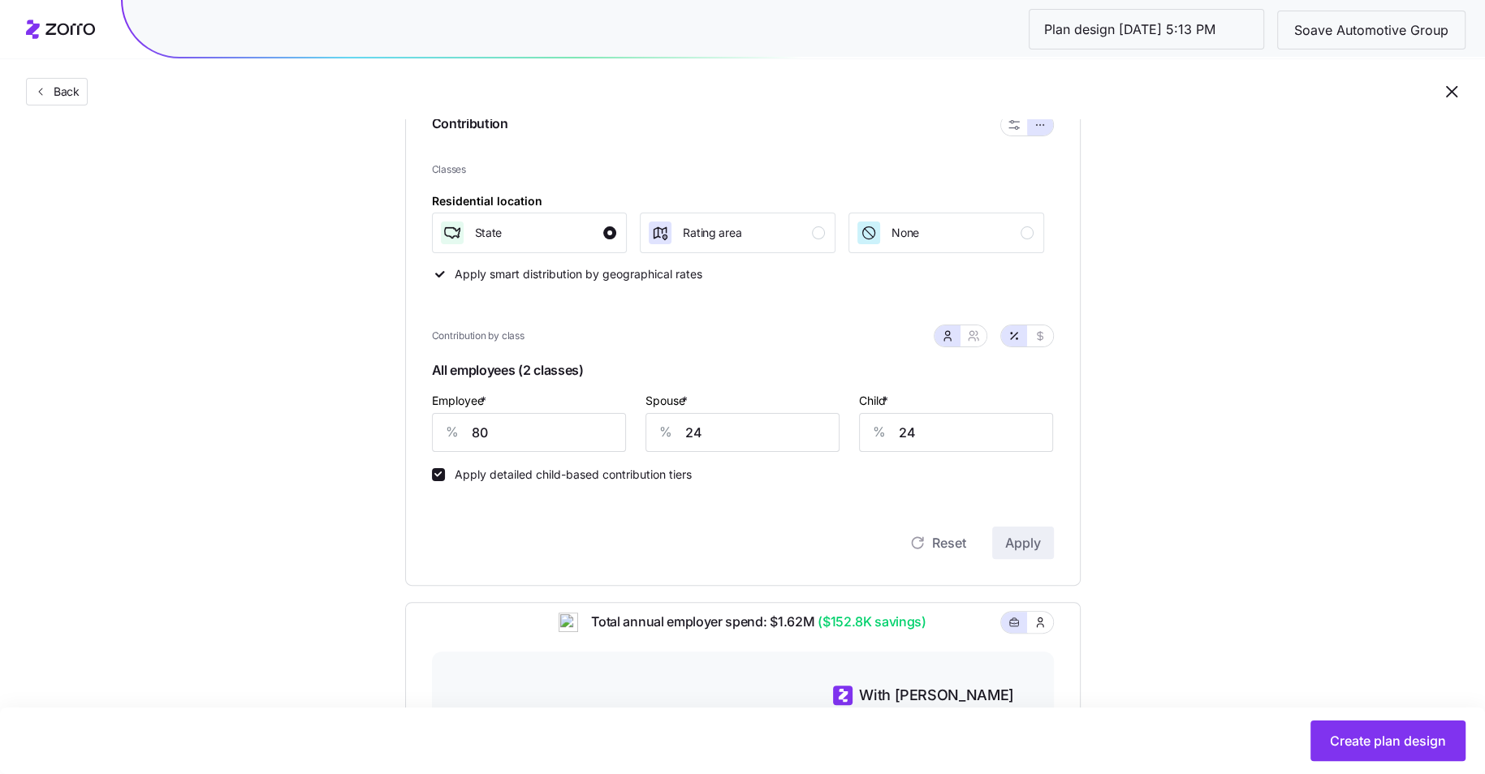
scroll to position [201, 0]
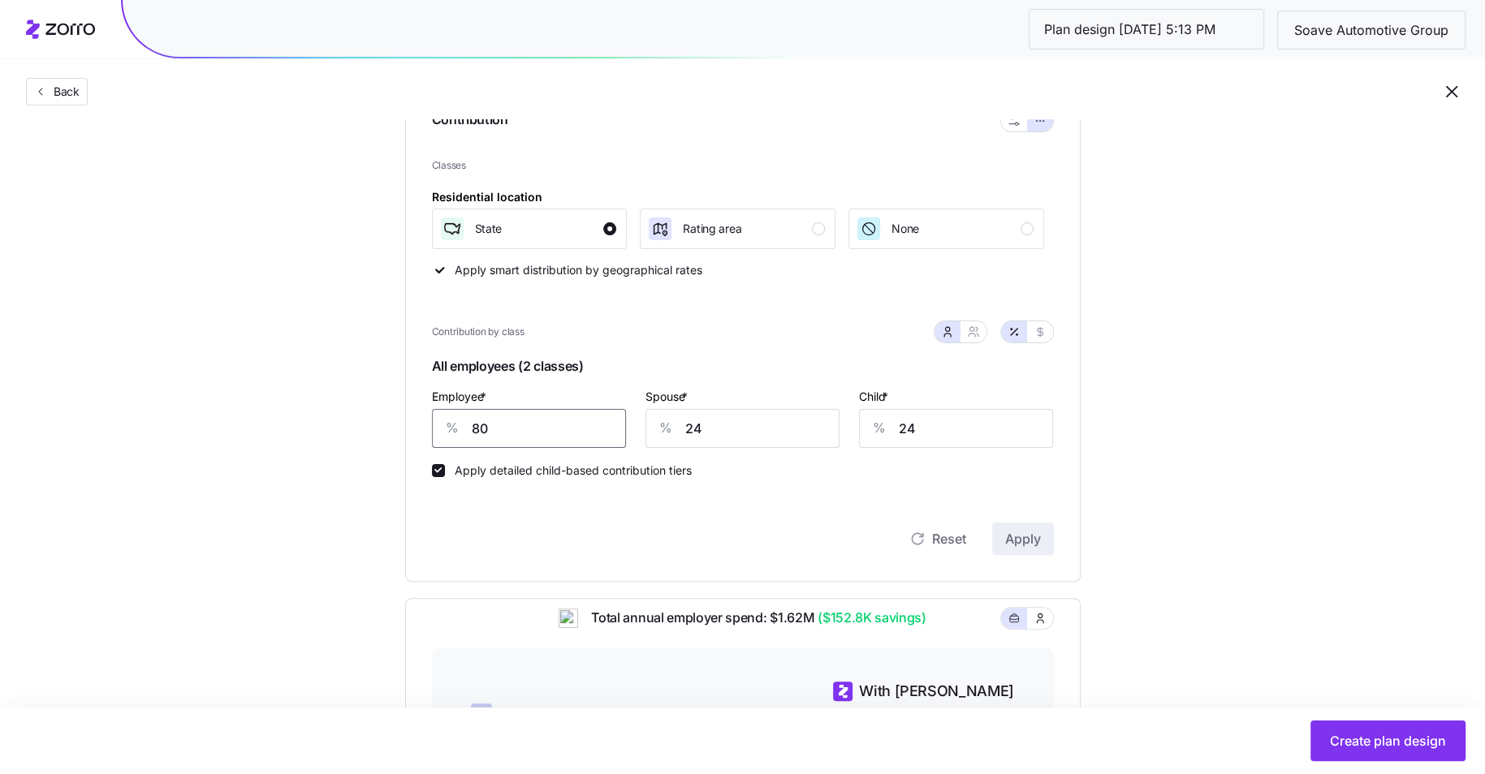
click at [534, 424] on input "80" at bounding box center [529, 428] width 194 height 39
type input "75"
click at [739, 431] on input "24" at bounding box center [742, 428] width 194 height 39
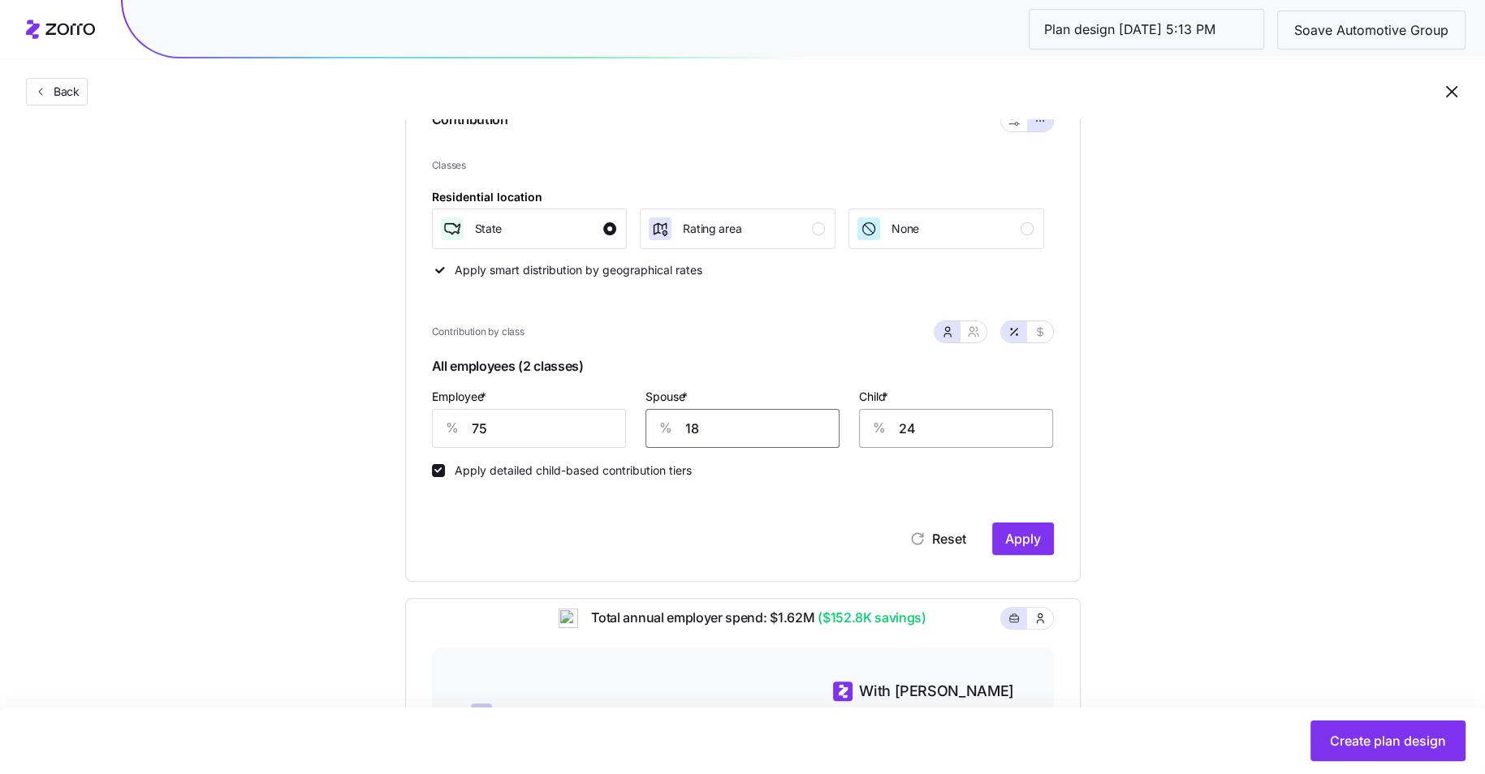
type input "18"
click at [951, 438] on input "24" at bounding box center [956, 428] width 194 height 39
type input "18"
click at [1038, 538] on span "Apply" at bounding box center [1023, 538] width 36 height 19
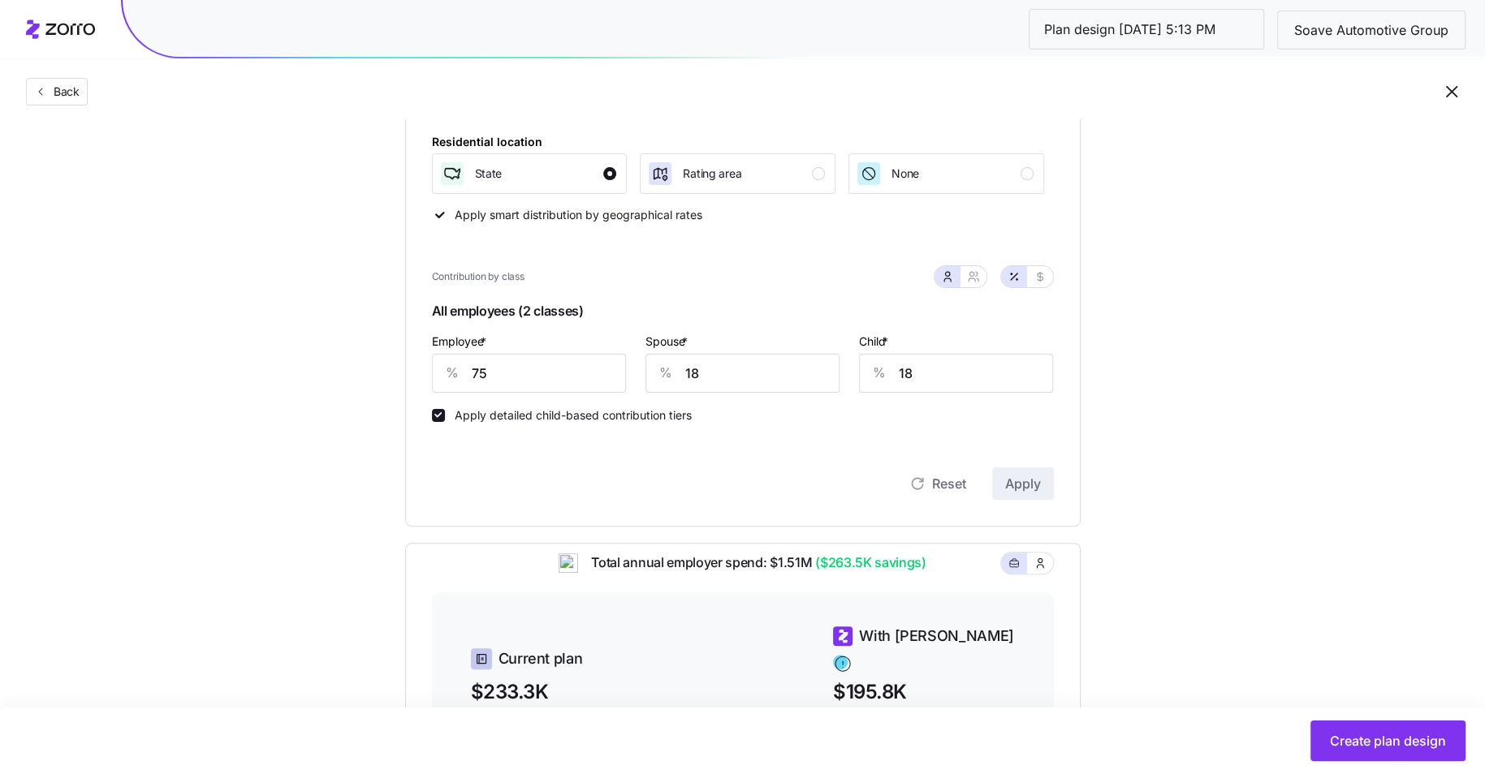
scroll to position [256, 0]
click at [546, 390] on input "75" at bounding box center [529, 374] width 194 height 39
type input "70"
click at [781, 379] on input "18" at bounding box center [742, 374] width 194 height 39
type input "15"
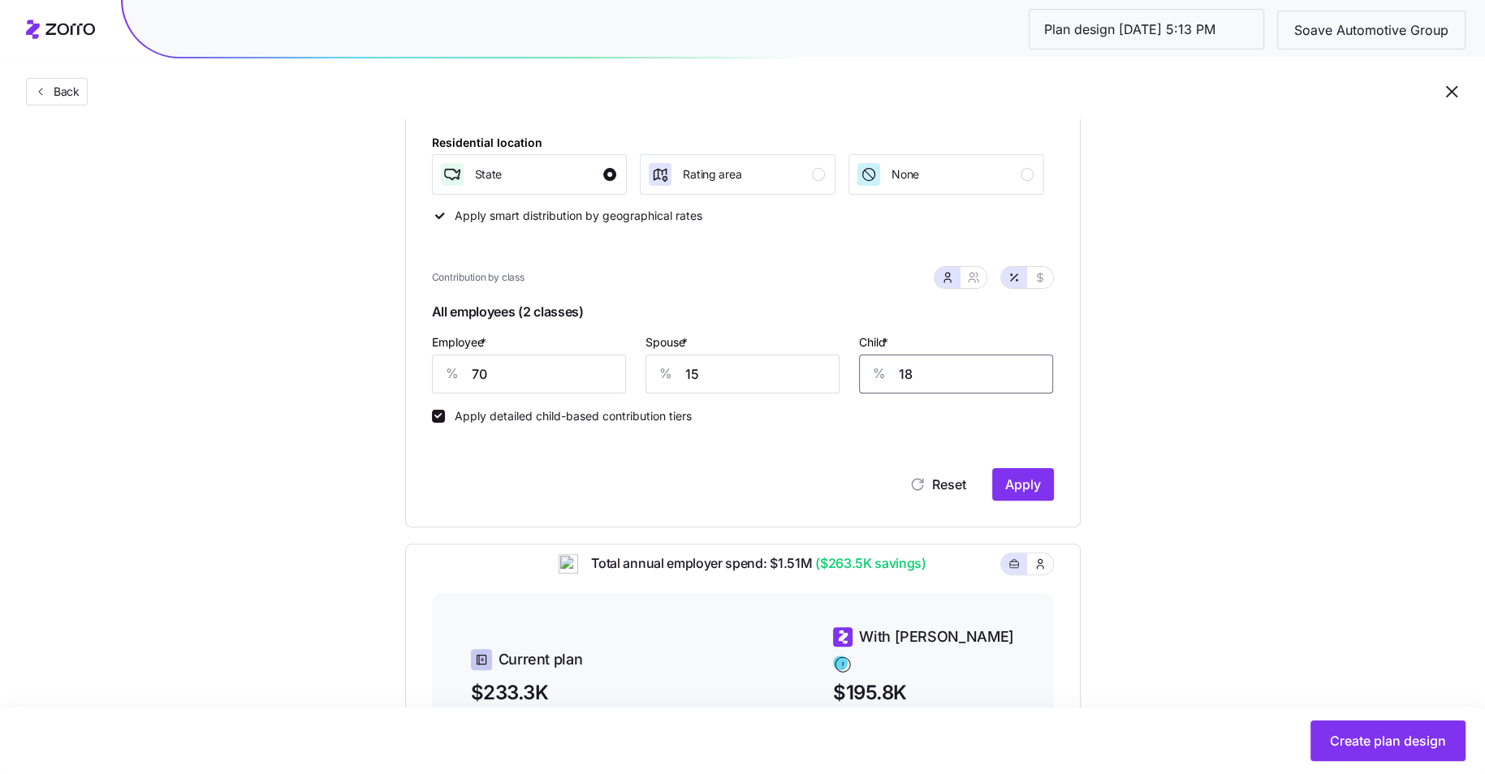
click at [929, 368] on input "18" at bounding box center [956, 374] width 194 height 39
type input "15"
click at [1041, 481] on button "Apply" at bounding box center [1023, 484] width 62 height 32
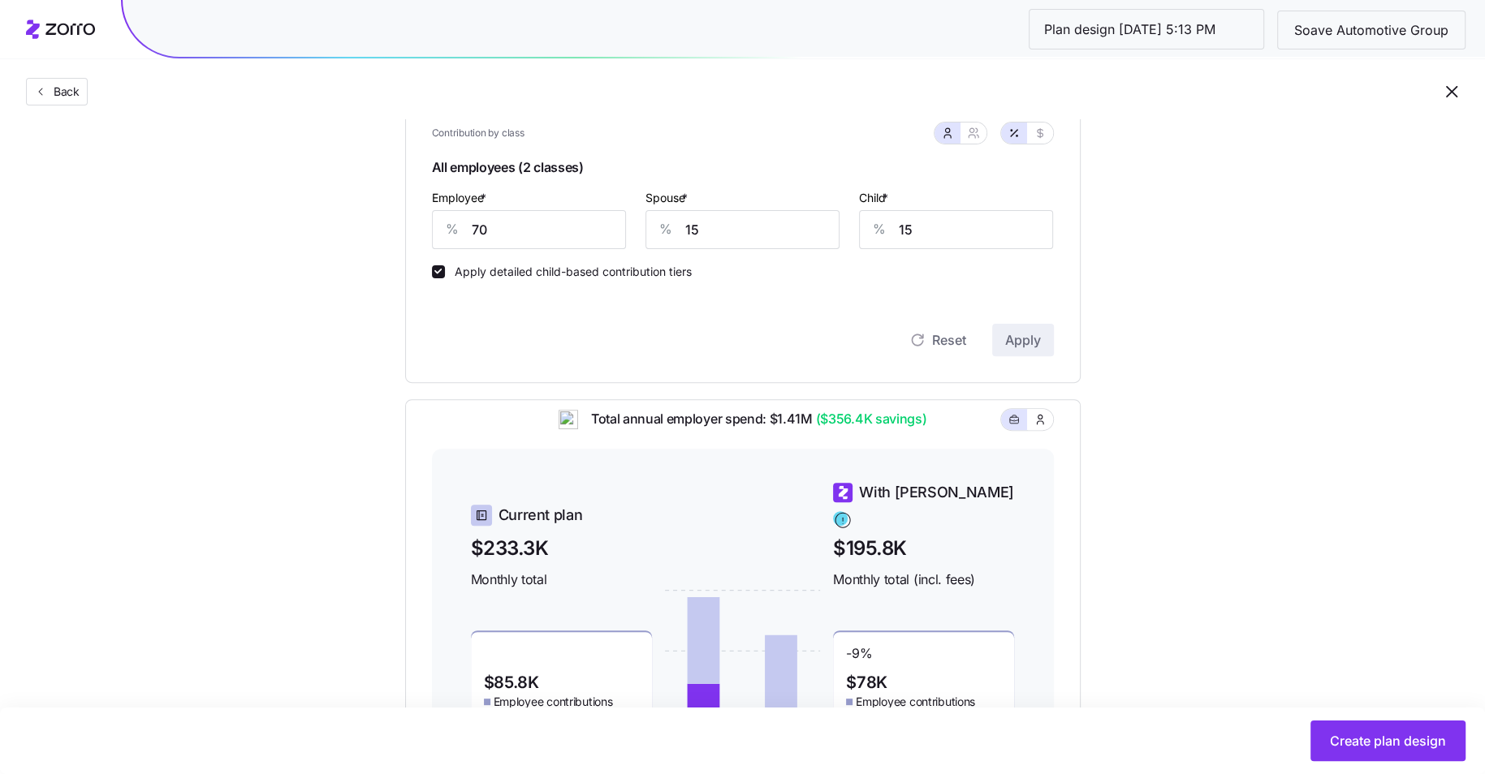
scroll to position [411, 0]
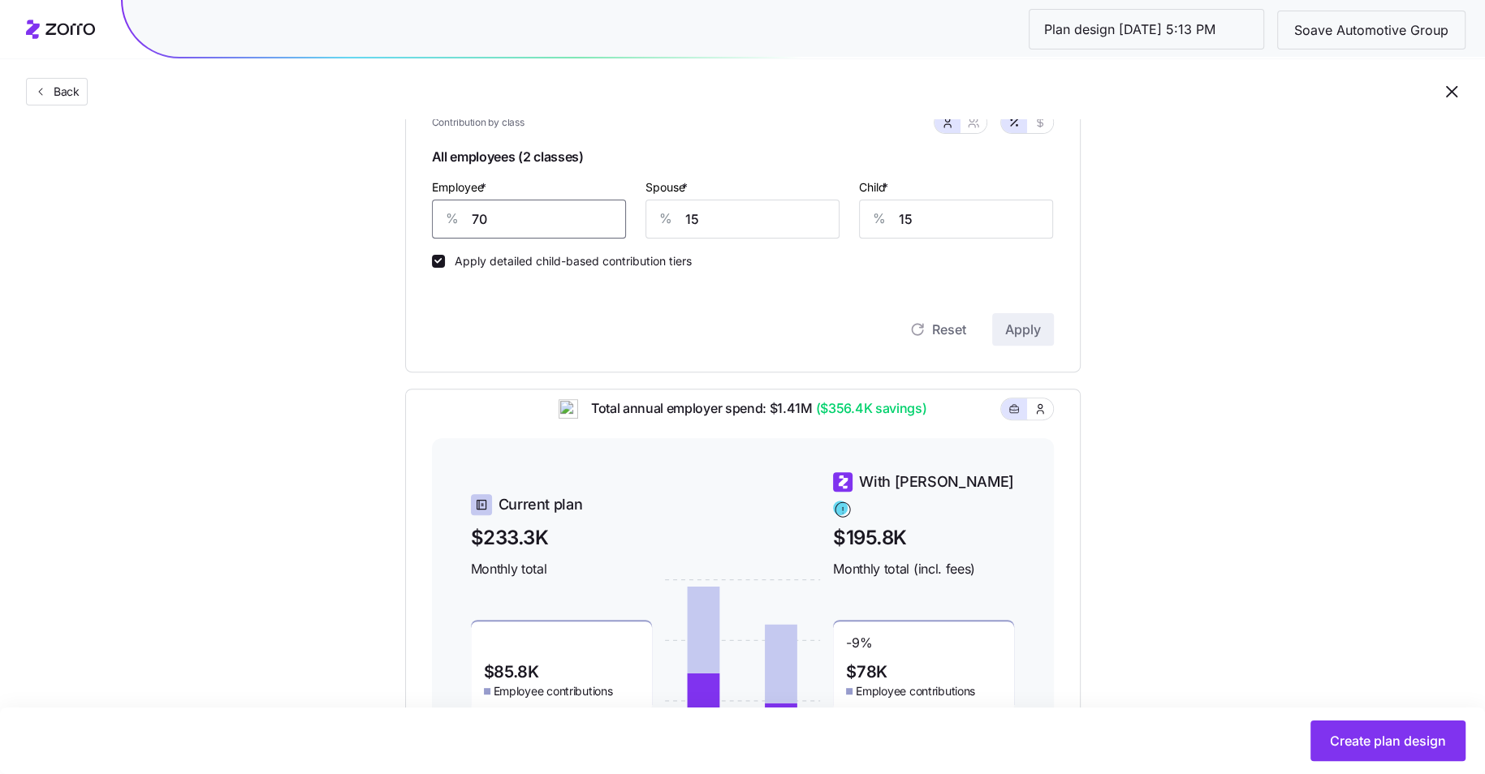
click at [533, 227] on input "70" at bounding box center [529, 219] width 194 height 39
type input "65"
click at [750, 220] on input "15" at bounding box center [742, 219] width 194 height 39
type input "12"
click at [985, 231] on input "15" at bounding box center [956, 219] width 194 height 39
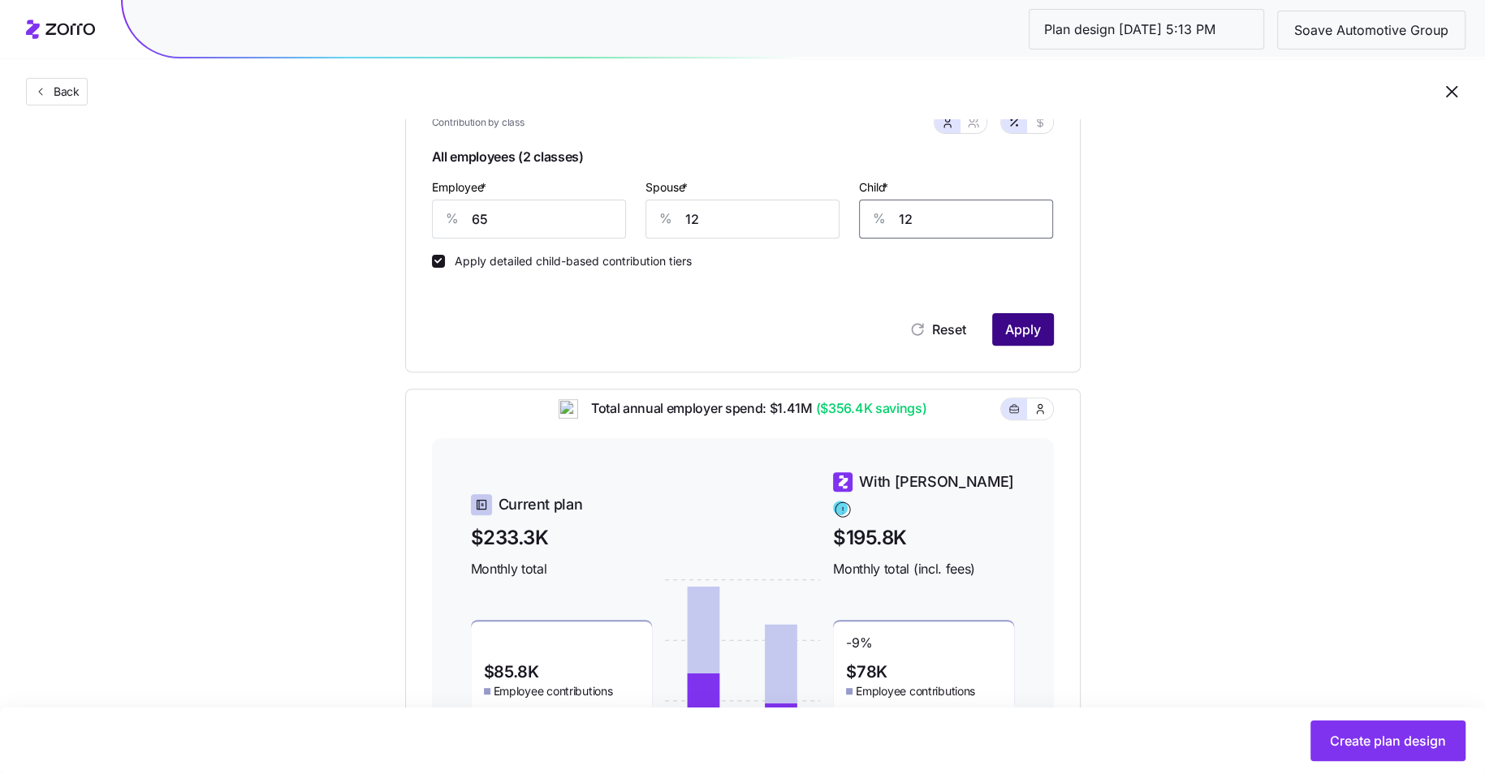
type input "12"
click at [1037, 337] on span "Apply" at bounding box center [1023, 329] width 36 height 19
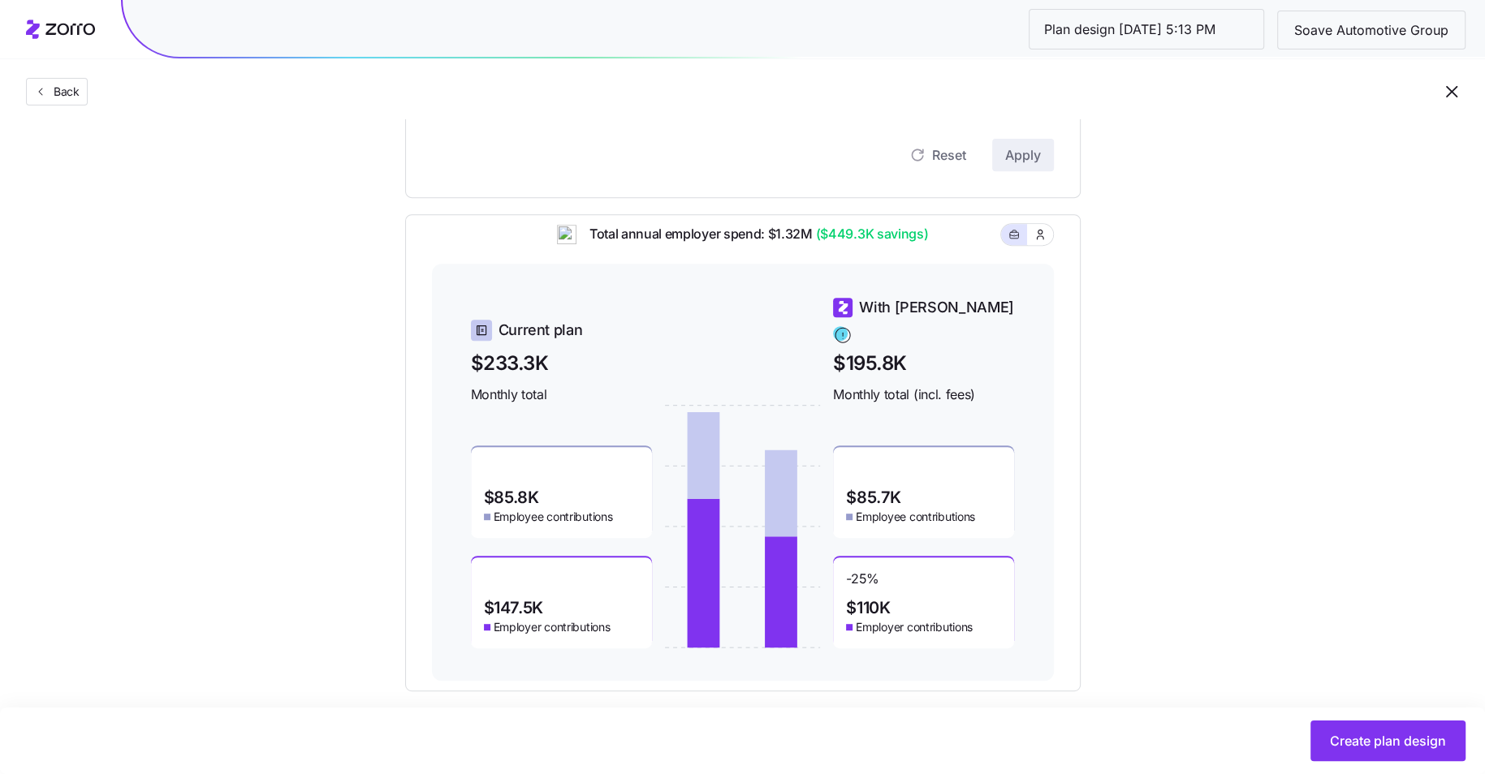
scroll to position [583, 0]
drag, startPoint x: 899, startPoint y: 483, endPoint x: 839, endPoint y: 485, distance: 60.9
click at [839, 485] on div "$85.7K Employee contributions" at bounding box center [923, 495] width 181 height 91
click at [914, 581] on div "-25 % $110K Employer contributions" at bounding box center [923, 605] width 181 height 91
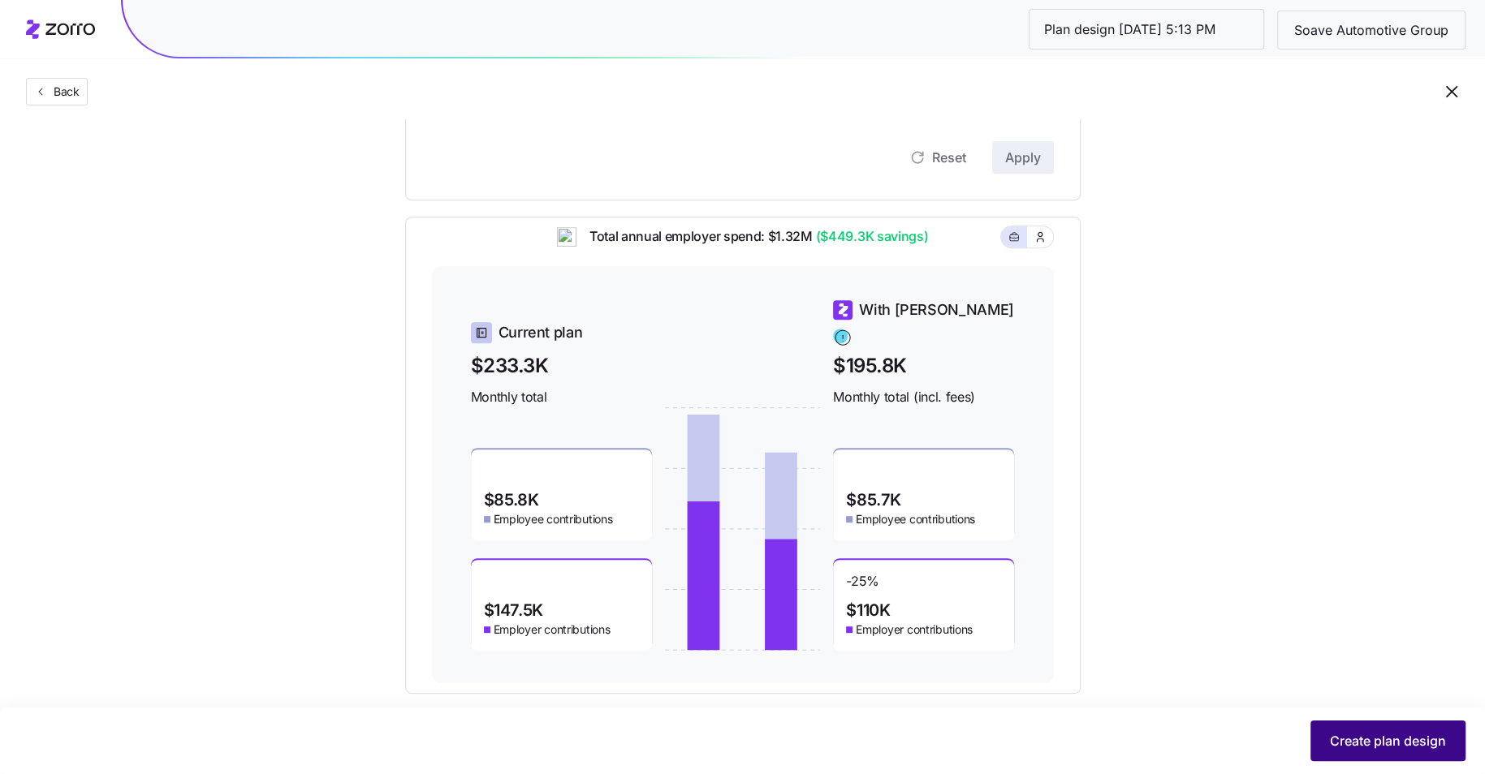
click at [1365, 731] on span "Create plan design" at bounding box center [1388, 740] width 116 height 19
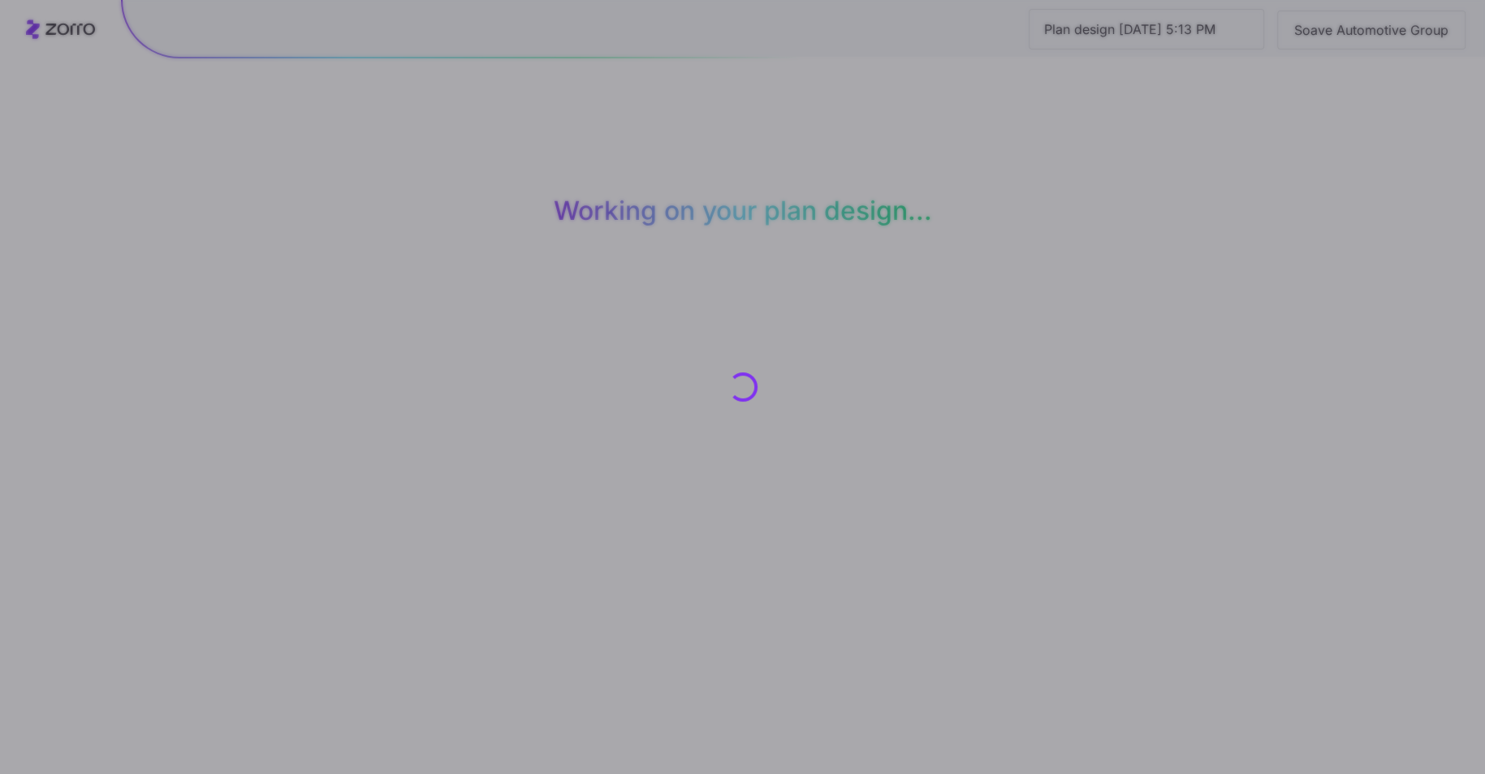
scroll to position [0, 0]
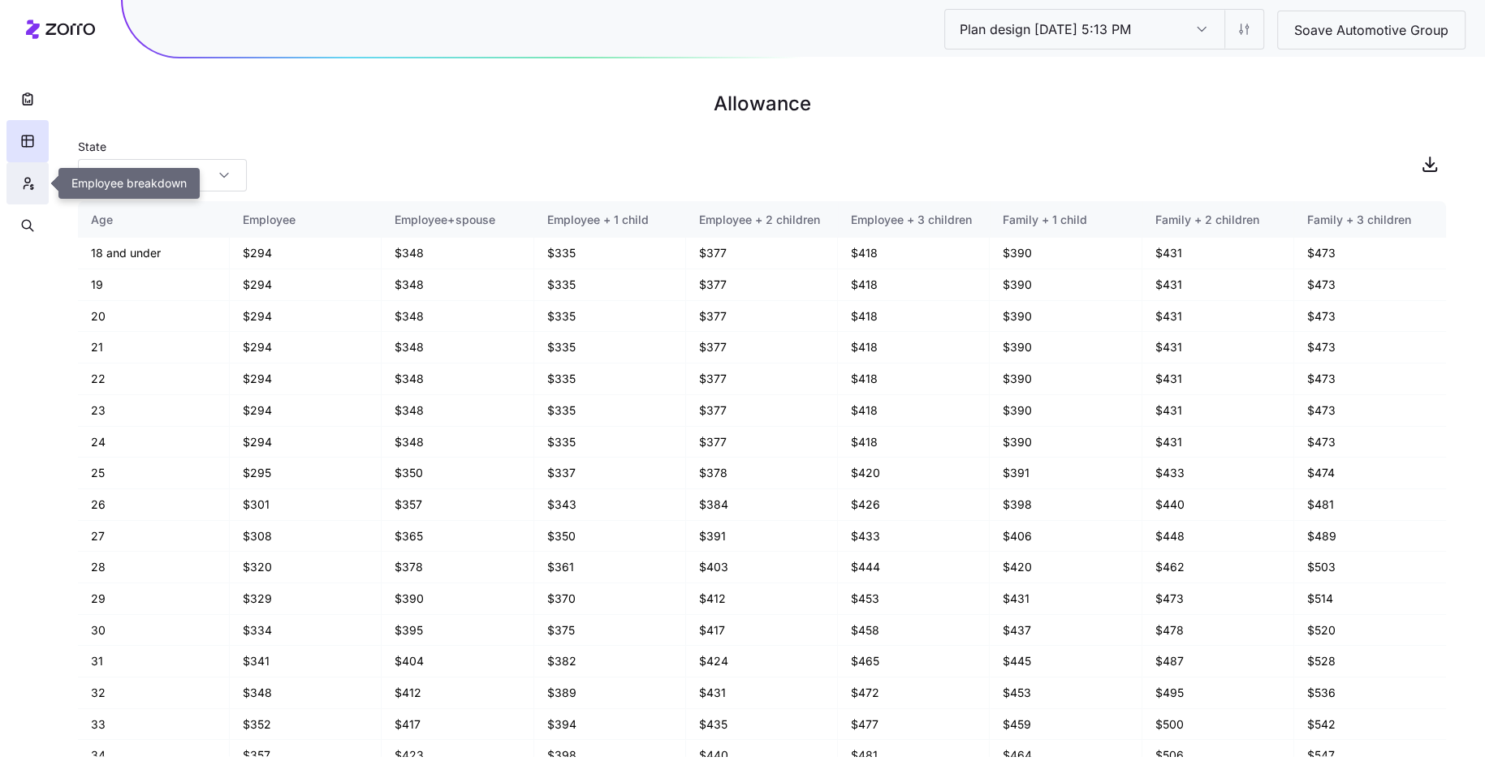
click at [28, 181] on icon "button" at bounding box center [27, 183] width 15 height 16
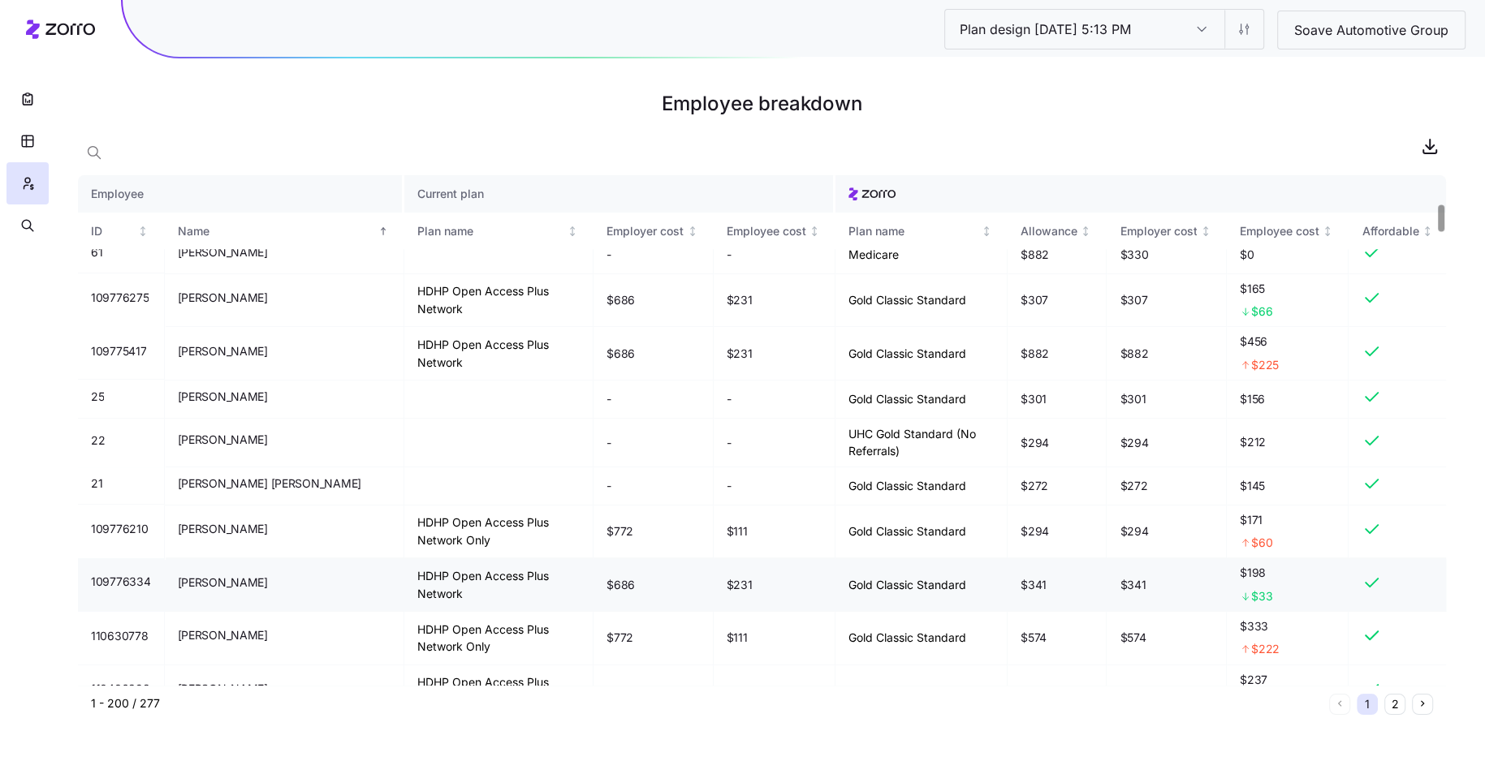
scroll to position [496, 0]
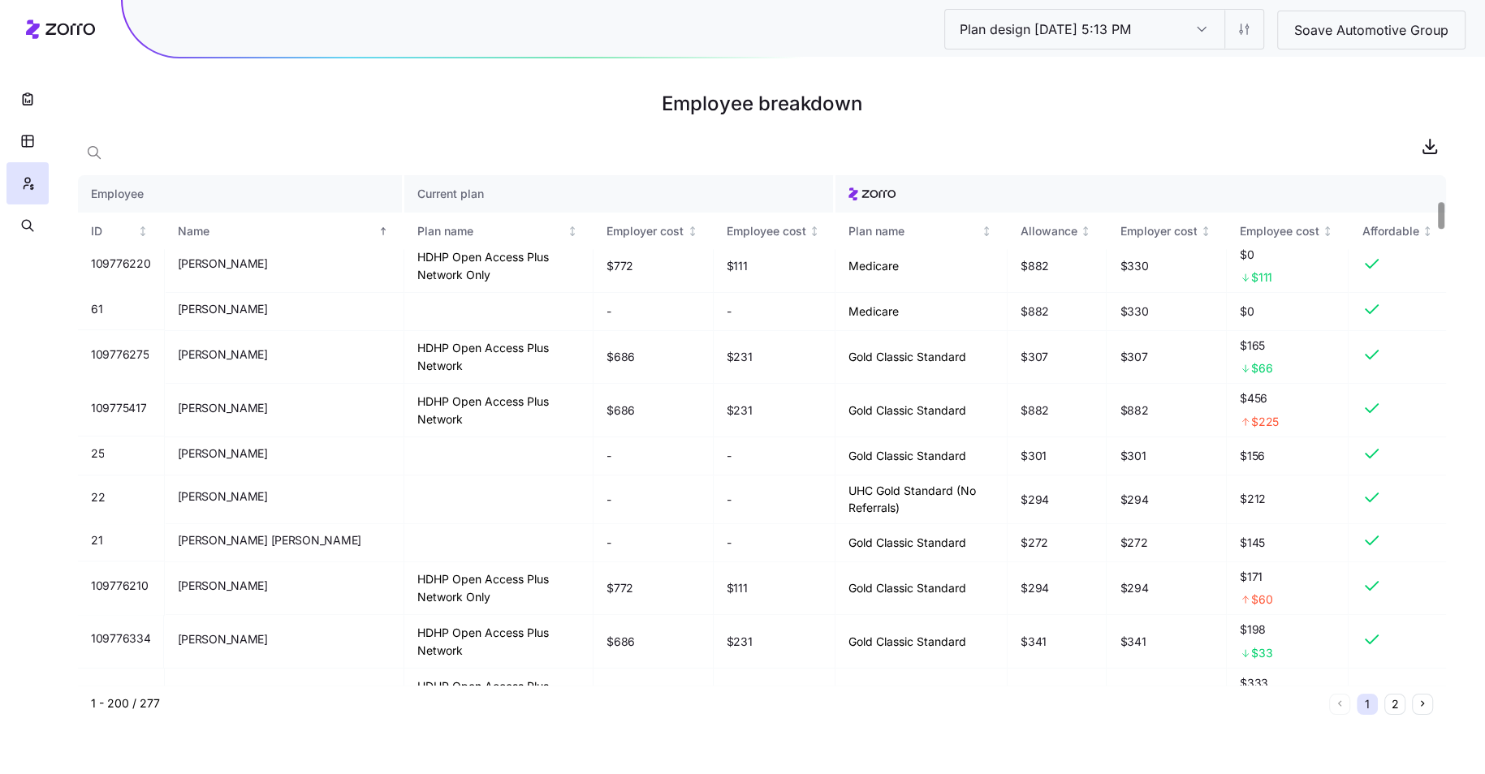
click at [404, 181] on th "Current plan" at bounding box center [619, 193] width 431 height 37
click at [417, 235] on div "Plan name" at bounding box center [490, 231] width 147 height 18
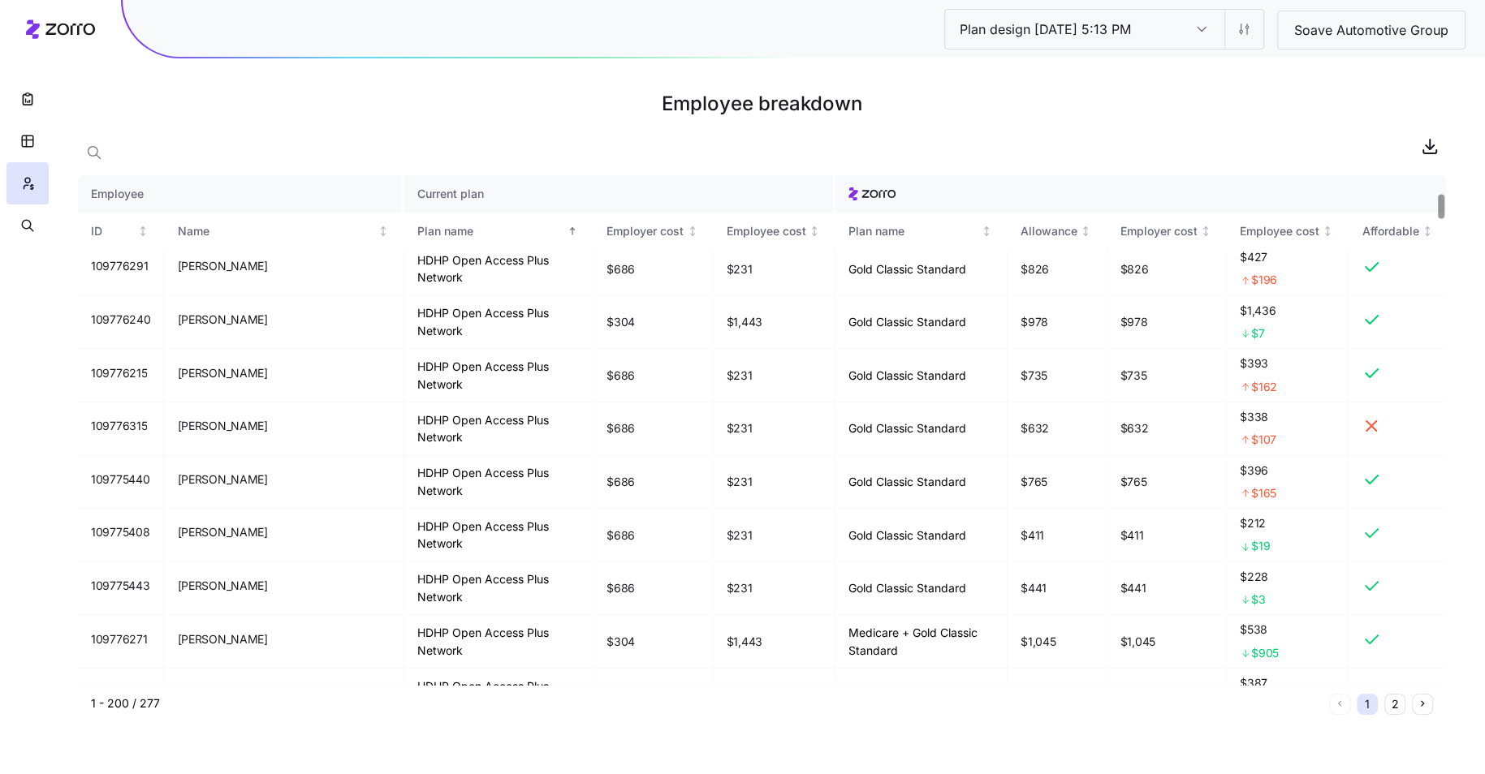
scroll to position [0, 0]
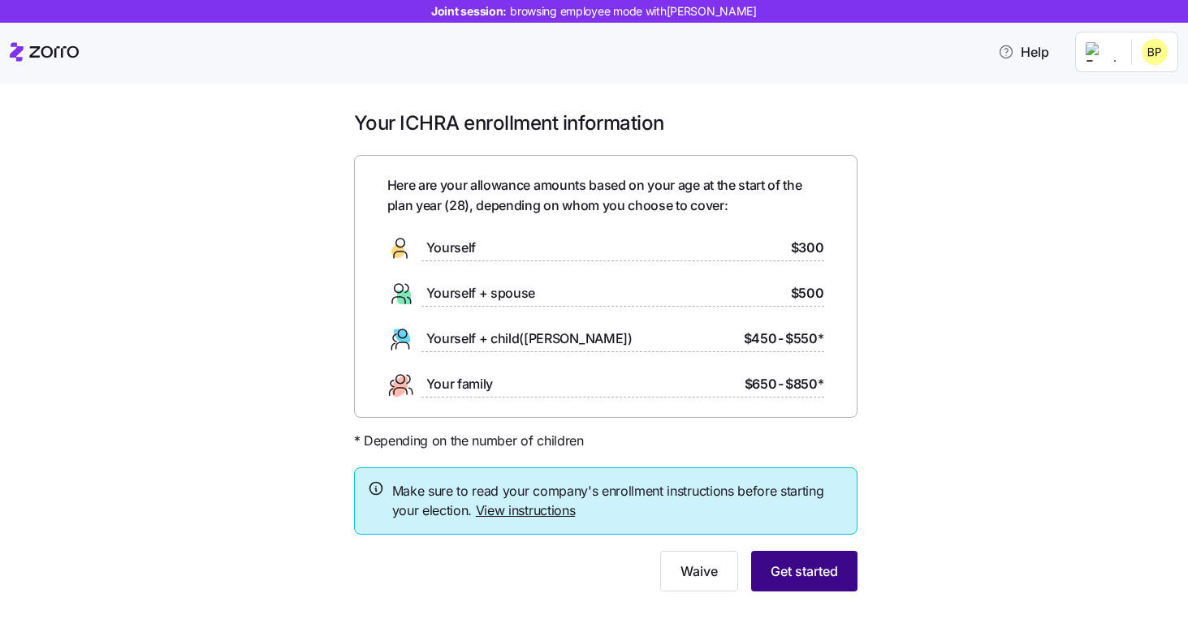
click at [787, 577] on span "Get started" at bounding box center [803, 571] width 67 height 19
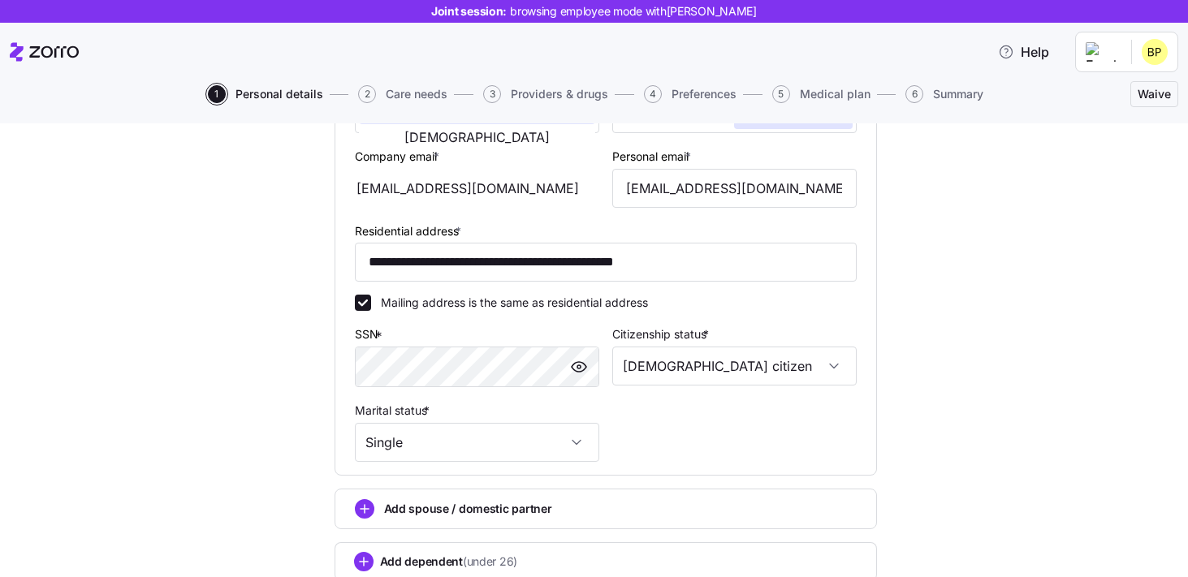
scroll to position [493, 0]
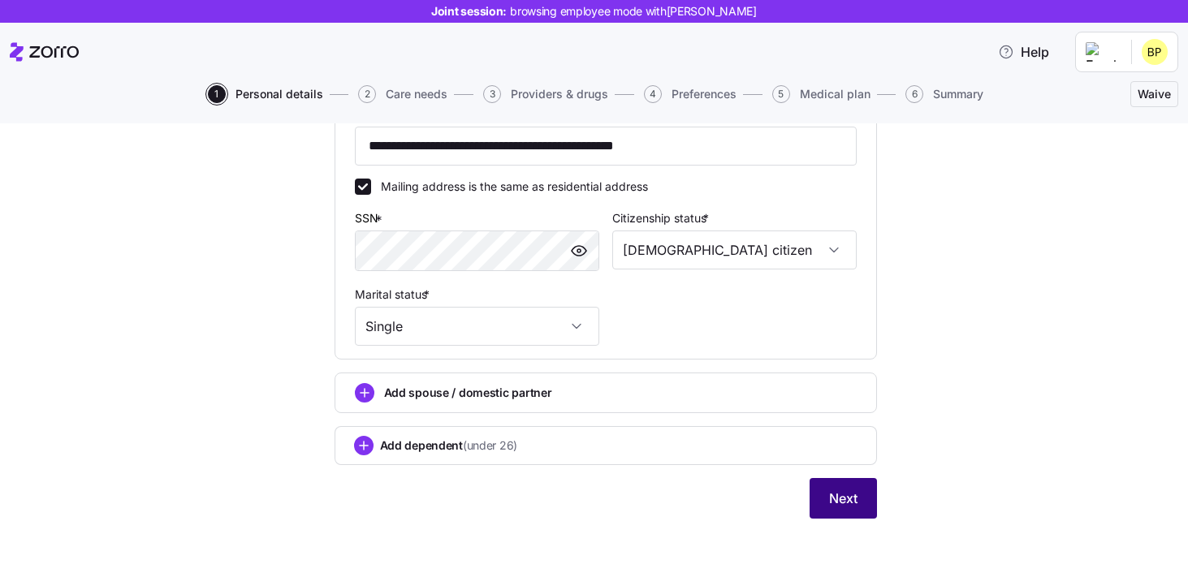
click at [843, 502] on span "Next" at bounding box center [843, 498] width 28 height 19
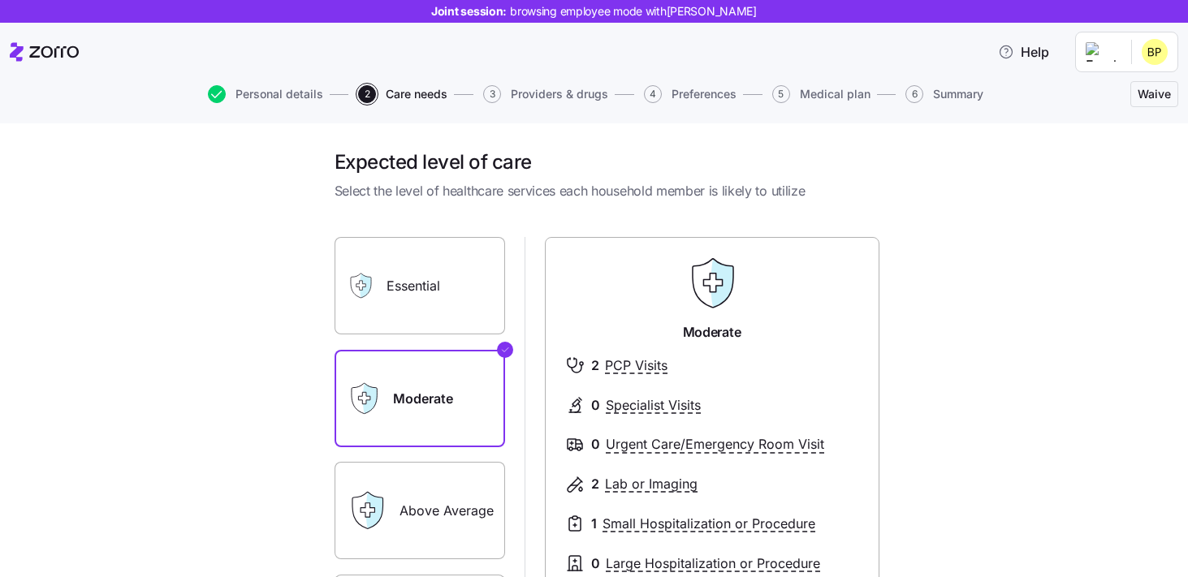
scroll to position [41, 0]
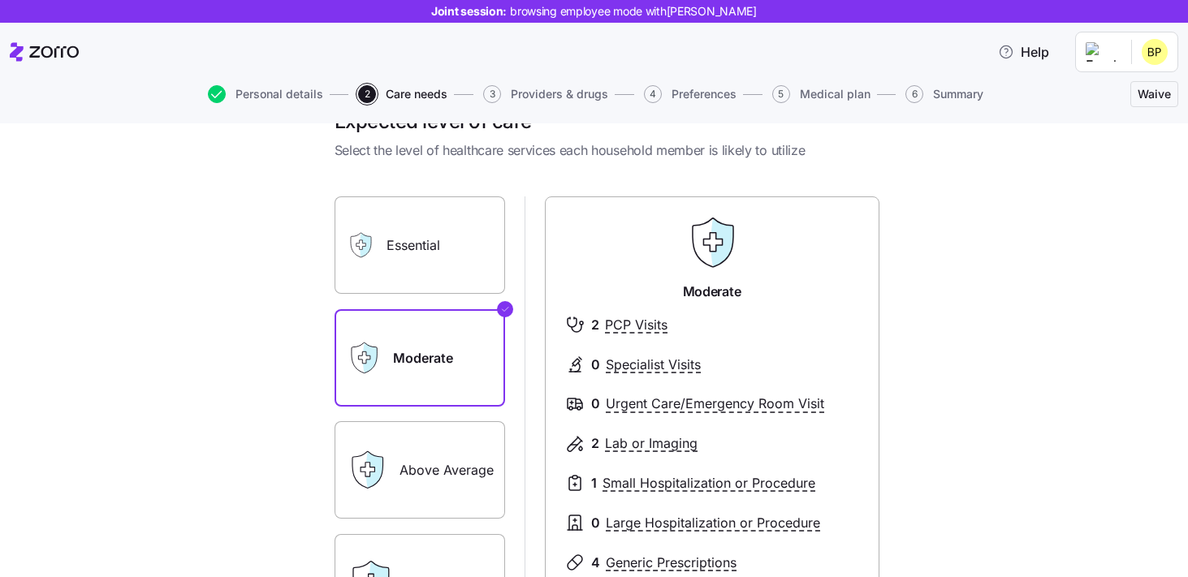
click at [468, 242] on label "Essential" at bounding box center [419, 244] width 170 height 97
click at [0, 0] on input "Essential" at bounding box center [0, 0] width 0 height 0
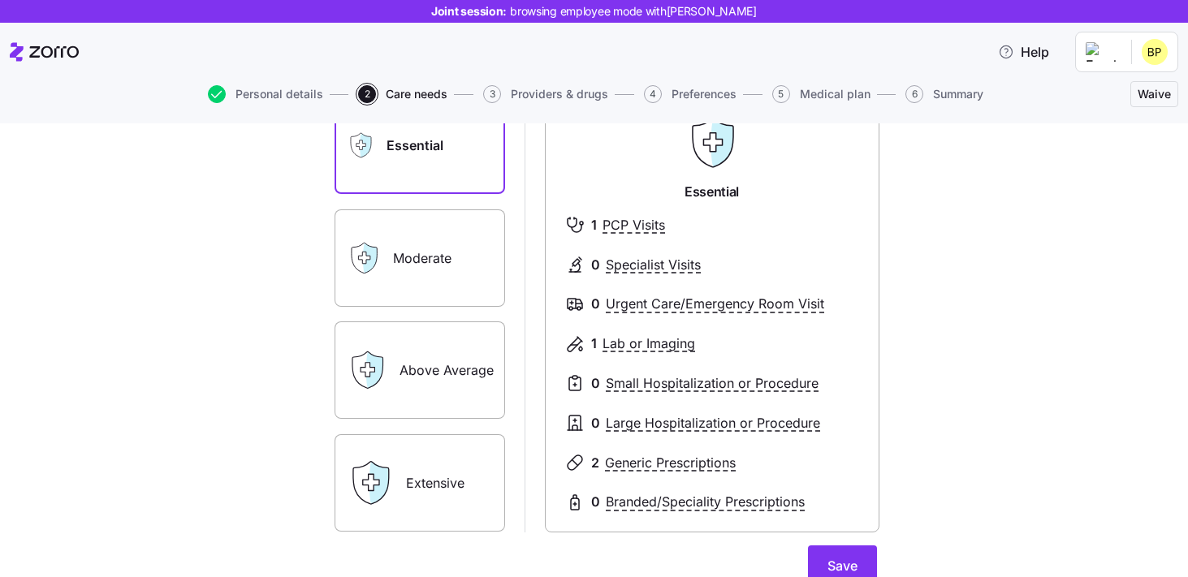
scroll to position [134, 0]
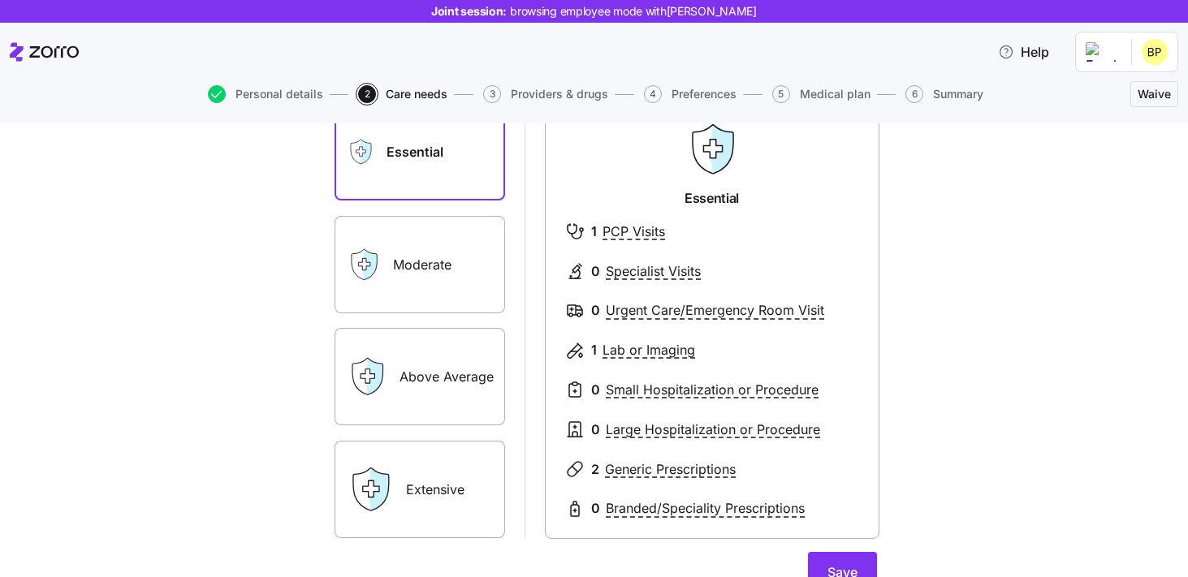
click at [447, 369] on label "Above Average" at bounding box center [419, 376] width 170 height 97
click at [0, 0] on input "Above Average" at bounding box center [0, 0] width 0 height 0
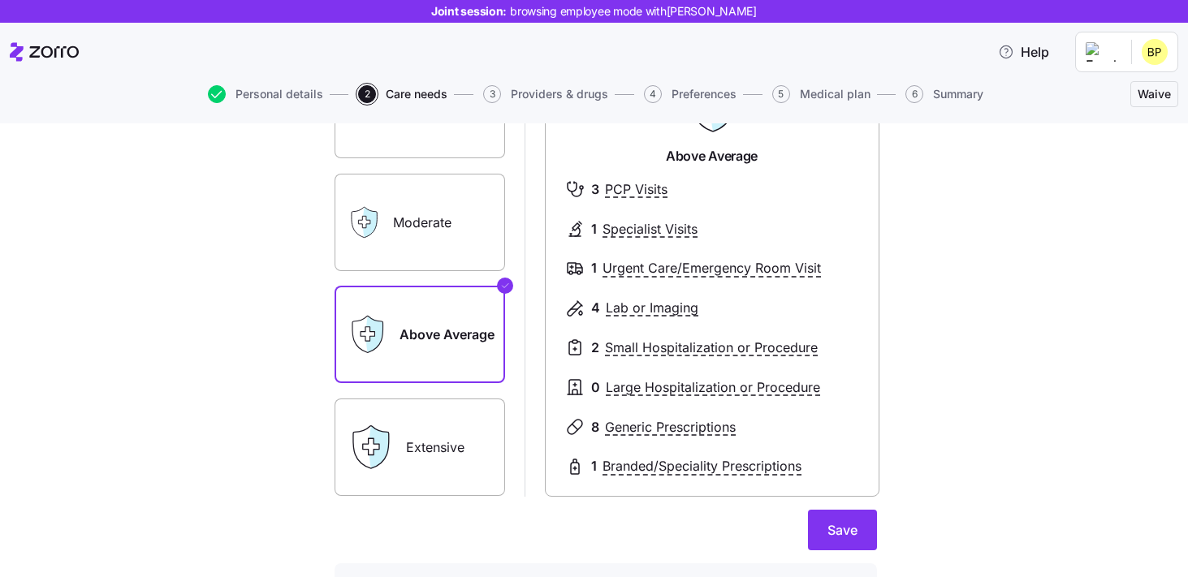
scroll to position [182, 0]
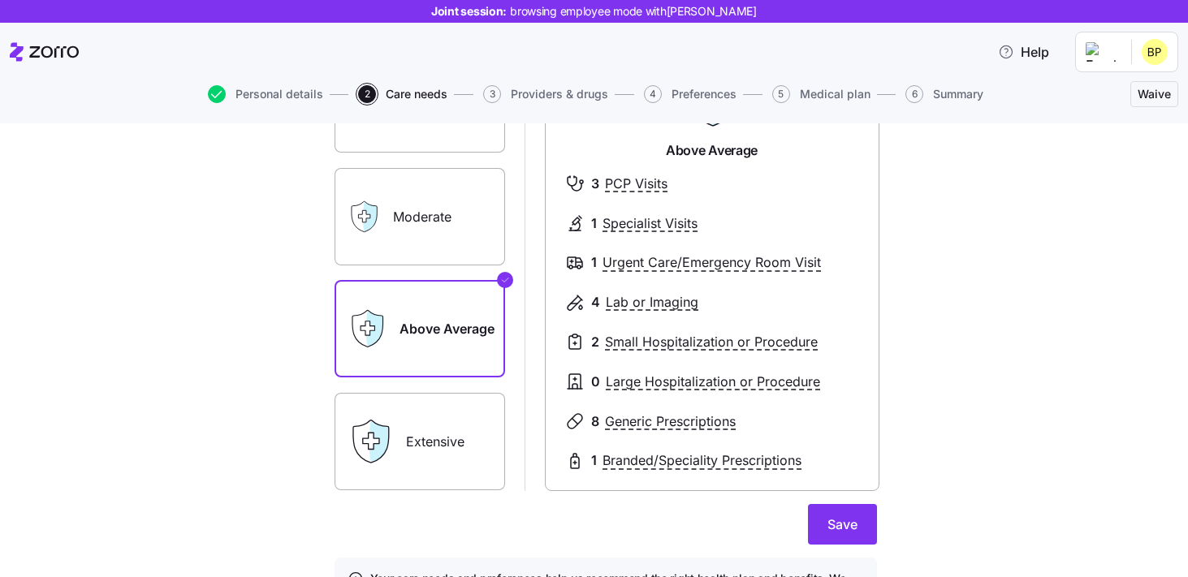
click at [429, 456] on label "Extensive" at bounding box center [419, 441] width 170 height 97
click at [0, 0] on input "Extensive" at bounding box center [0, 0] width 0 height 0
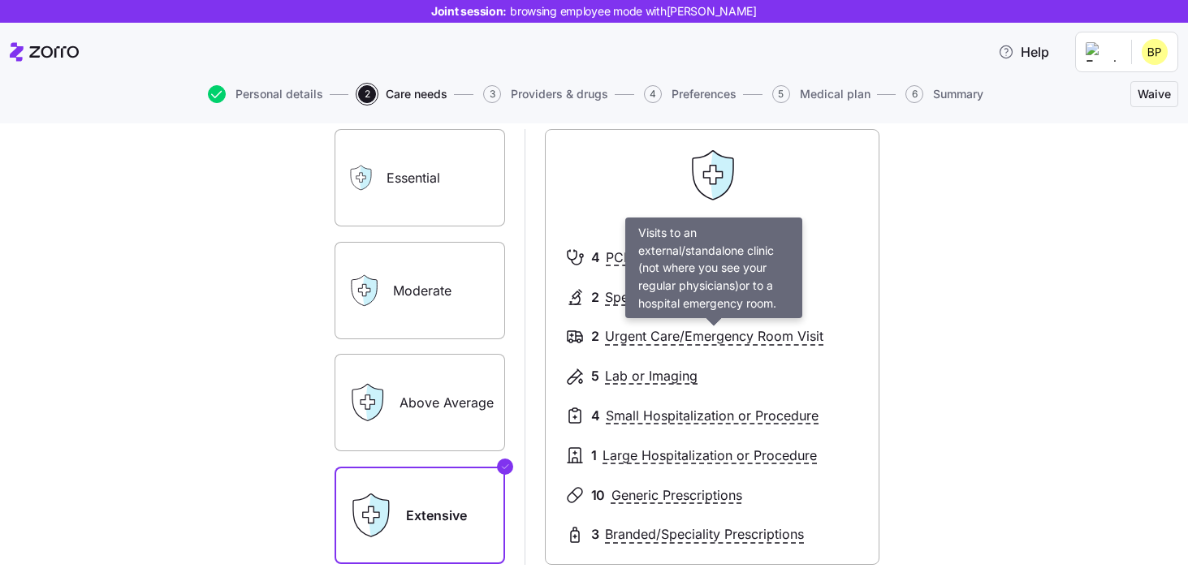
scroll to position [106, 0]
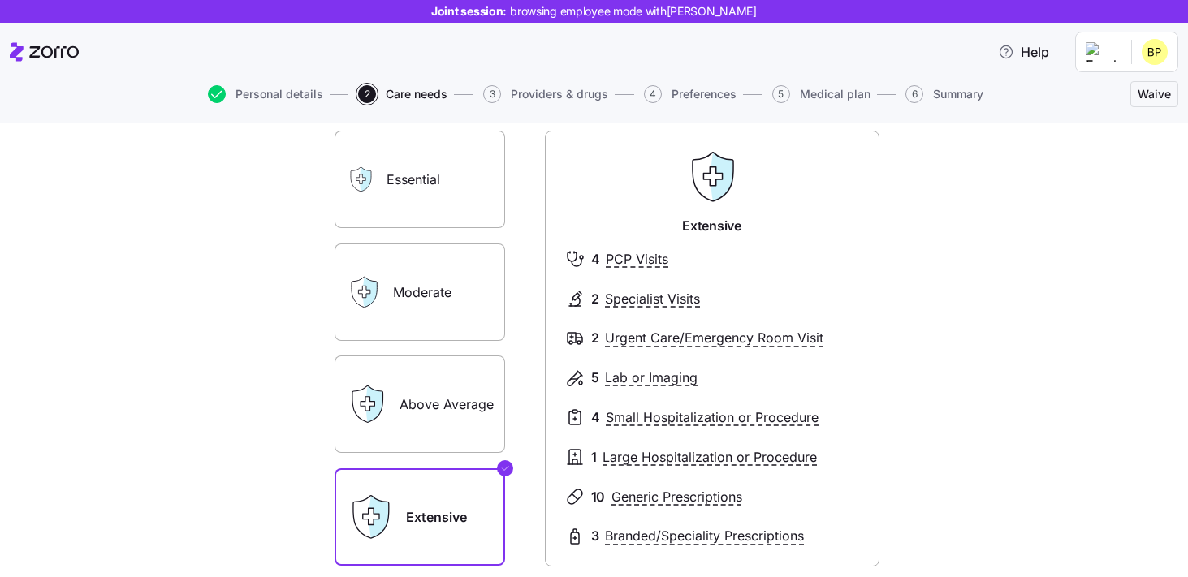
click at [450, 398] on label "Above Average" at bounding box center [419, 404] width 170 height 97
click at [0, 0] on input "Above Average" at bounding box center [0, 0] width 0 height 0
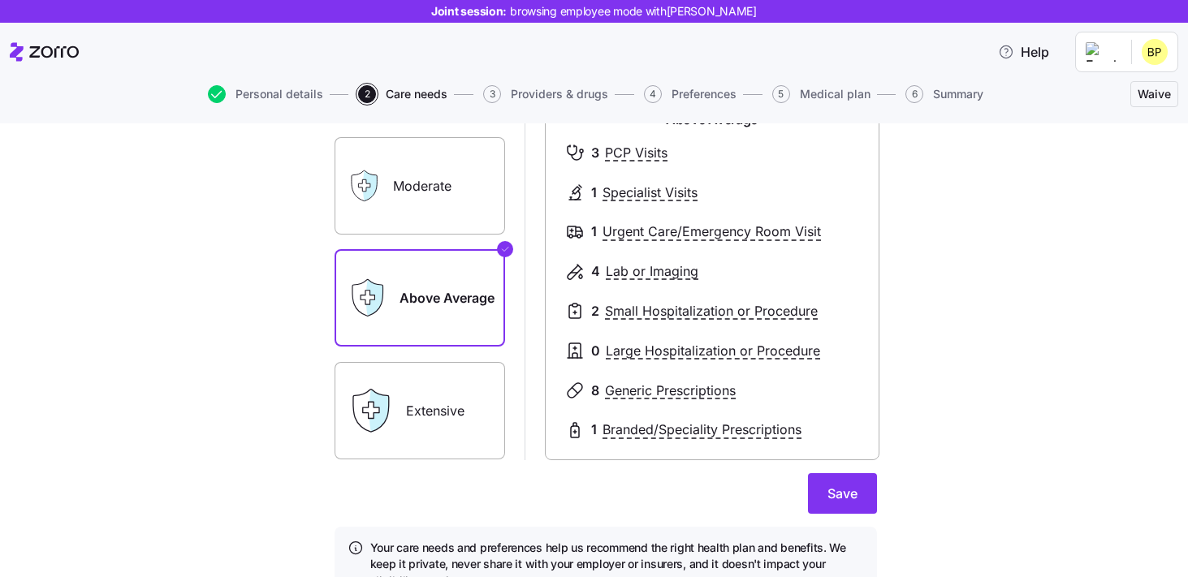
scroll to position [218, 0]
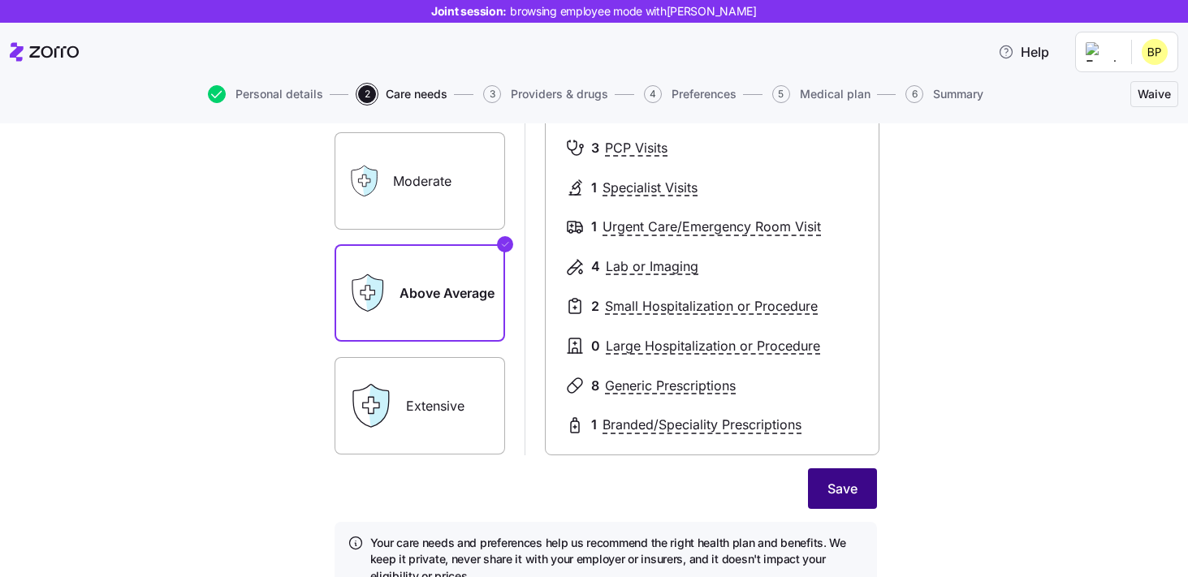
click at [855, 504] on button "Save" at bounding box center [842, 488] width 69 height 41
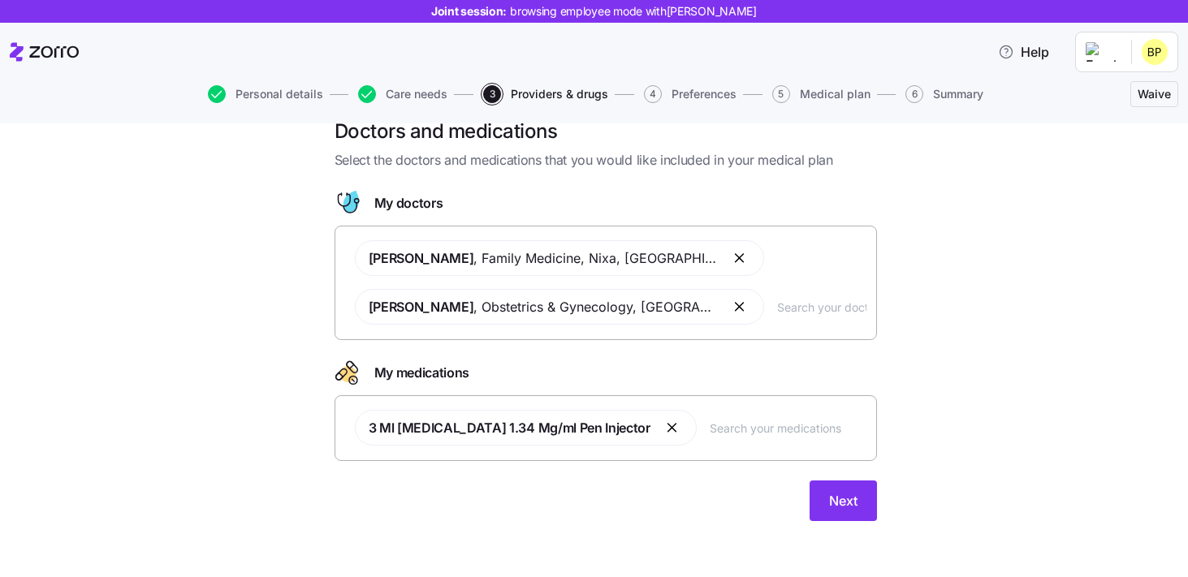
scroll to position [33, 0]
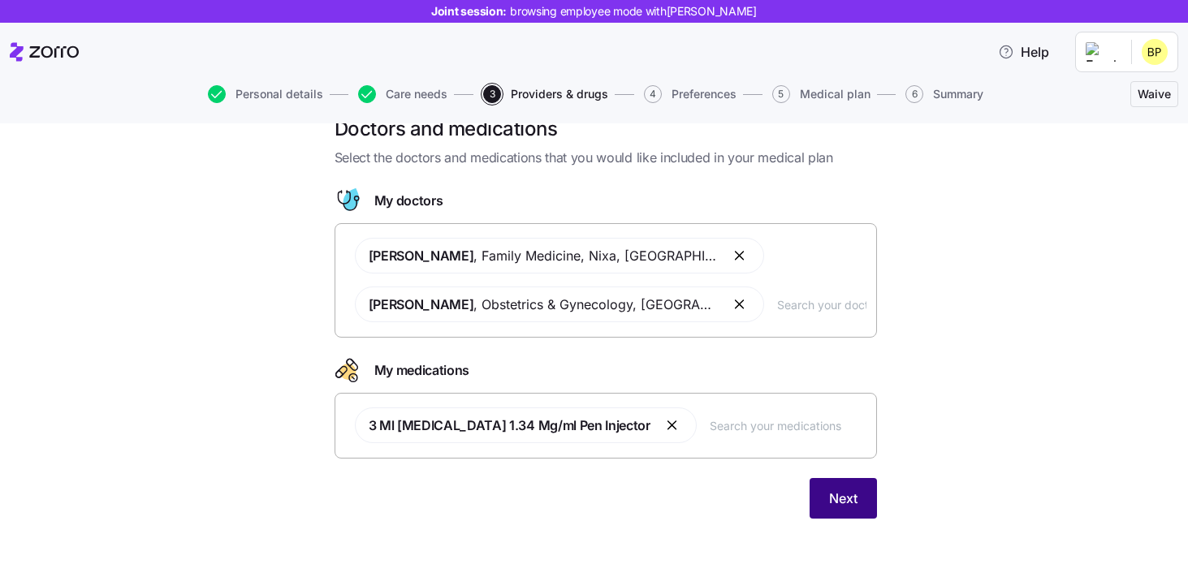
click at [829, 491] on span "Next" at bounding box center [843, 498] width 28 height 19
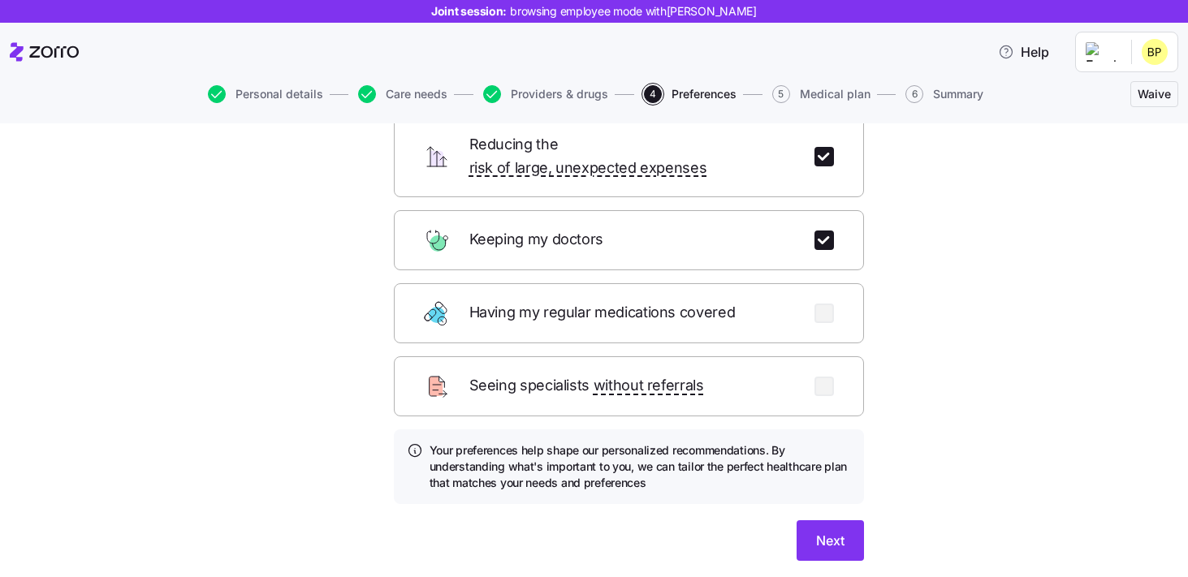
scroll to position [196, 0]
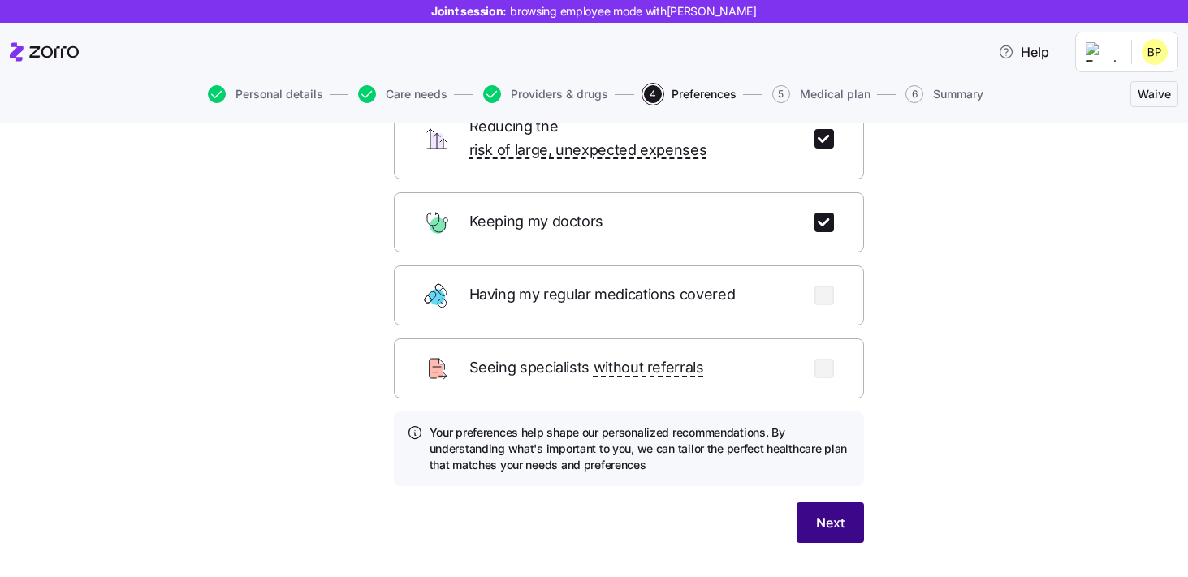
click at [829, 513] on span "Next" at bounding box center [830, 522] width 28 height 19
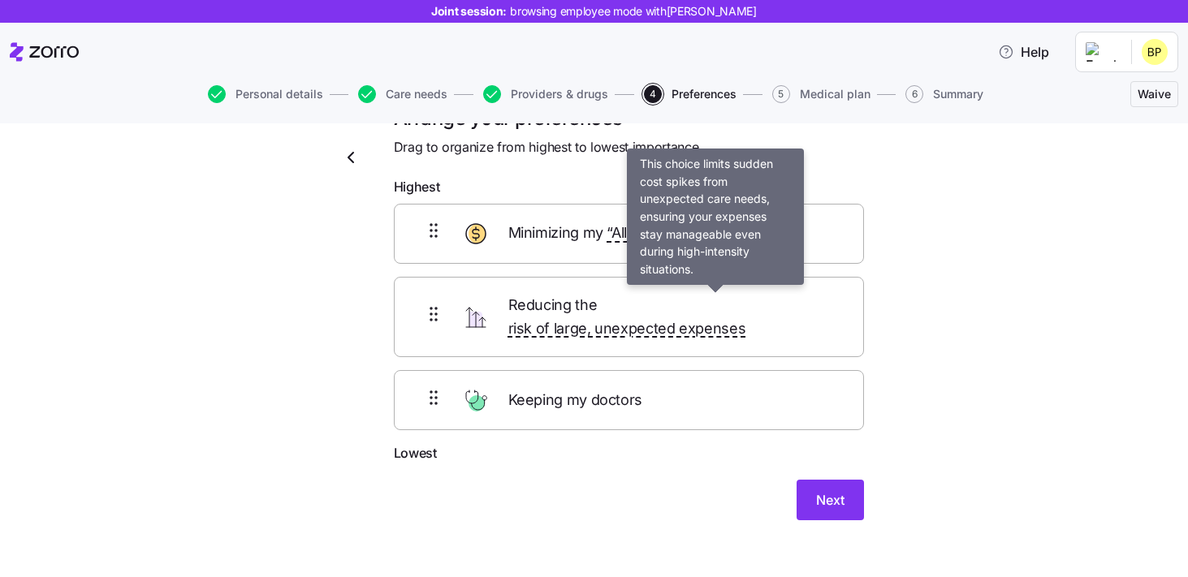
scroll to position [31, 0]
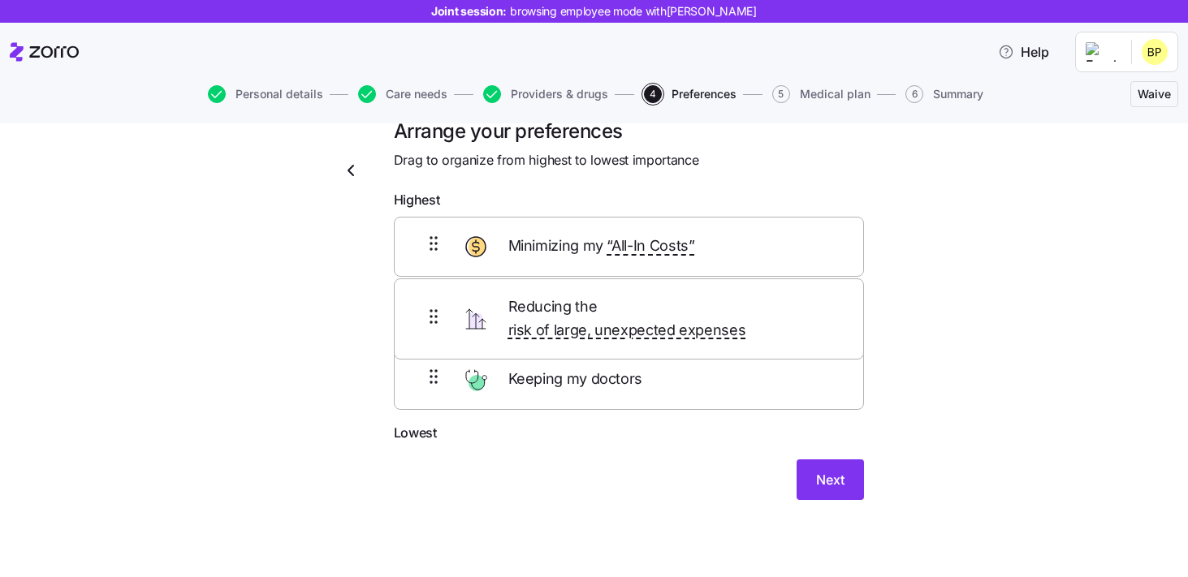
click at [735, 313] on div "Minimizing my “All-In Costs” Reducing the risk of large, unexpected expenses Ke…" at bounding box center [629, 320] width 470 height 206
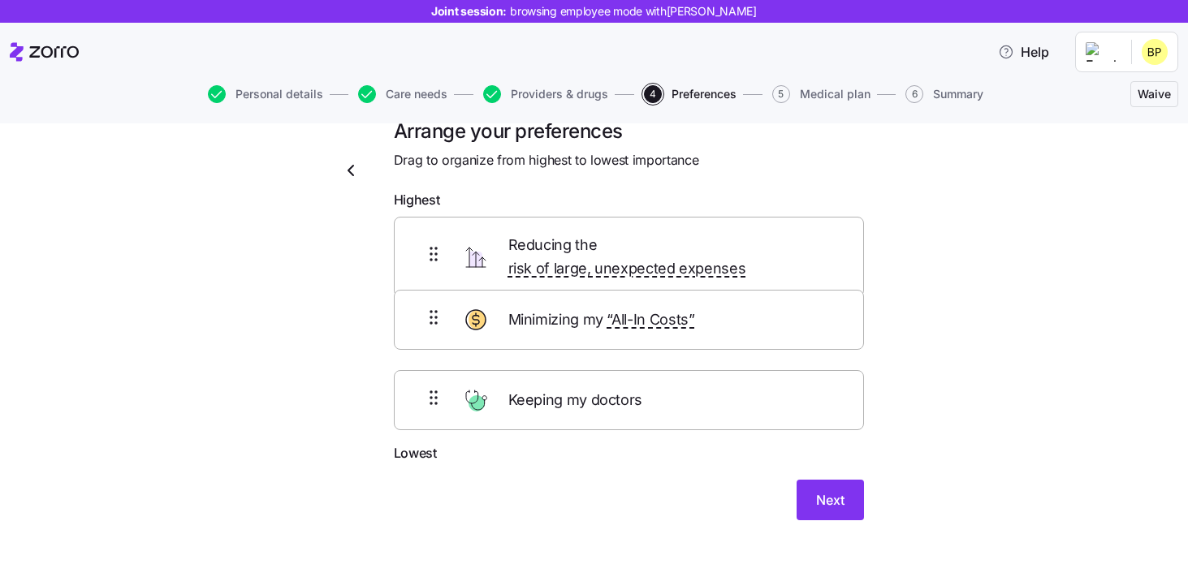
drag, startPoint x: 573, startPoint y: 252, endPoint x: 573, endPoint y: 338, distance: 85.2
click at [573, 338] on div "Minimizing my “All-In Costs” Reducing the risk of large, unexpected expenses Ke…" at bounding box center [629, 330] width 470 height 227
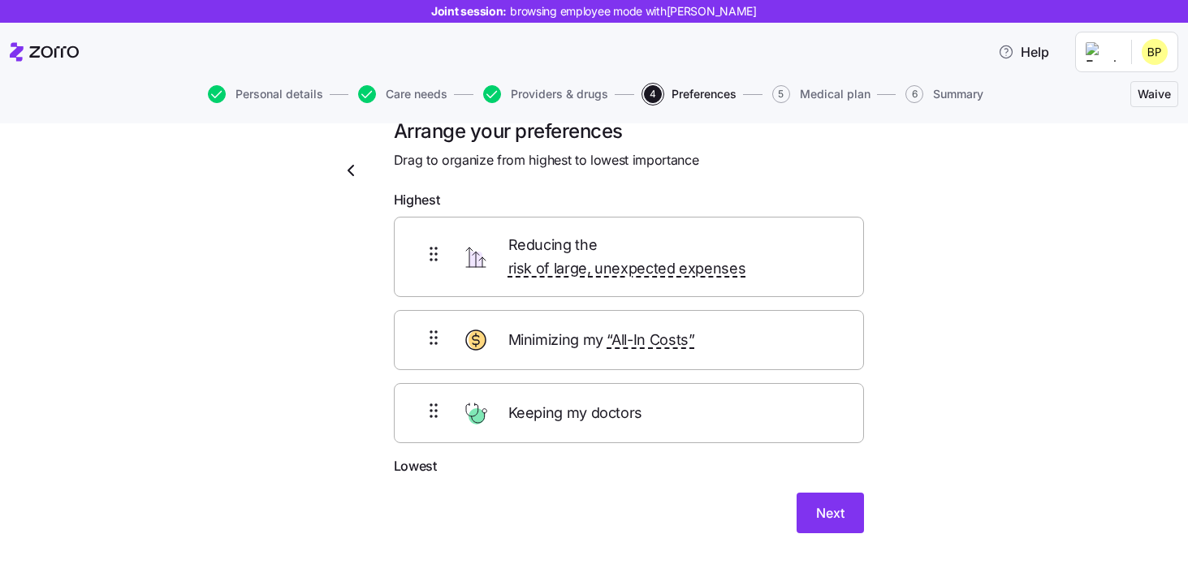
drag, startPoint x: 569, startPoint y: 322, endPoint x: 569, endPoint y: 224, distance: 98.2
click at [569, 224] on div "Reducing the risk of large, unexpected expenses Minimizing my “All-In Costs” Ke…" at bounding box center [629, 330] width 470 height 227
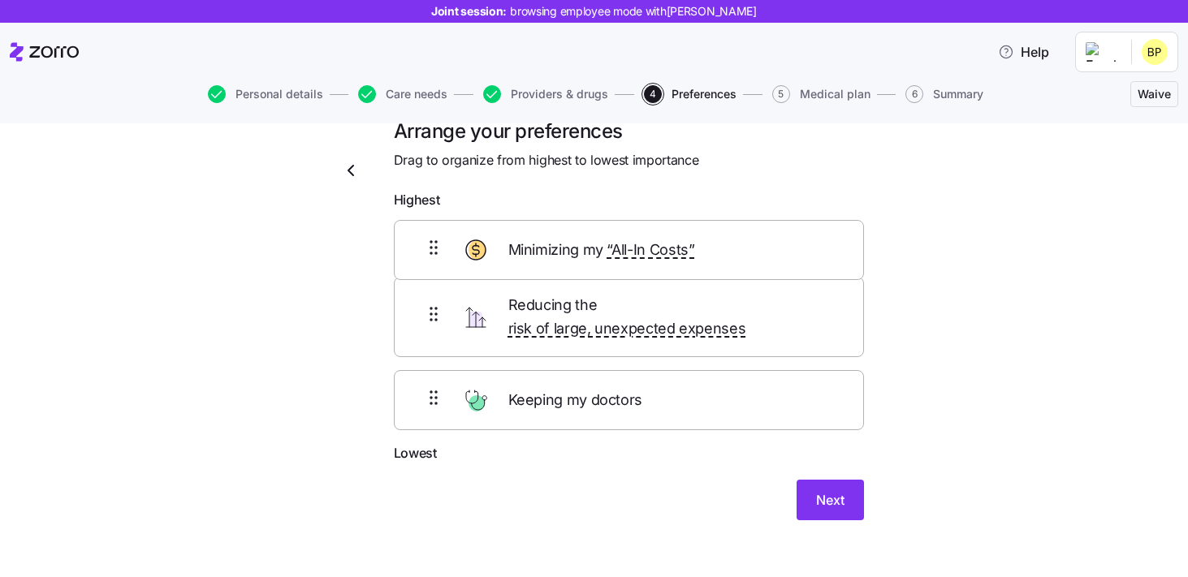
scroll to position [27, 0]
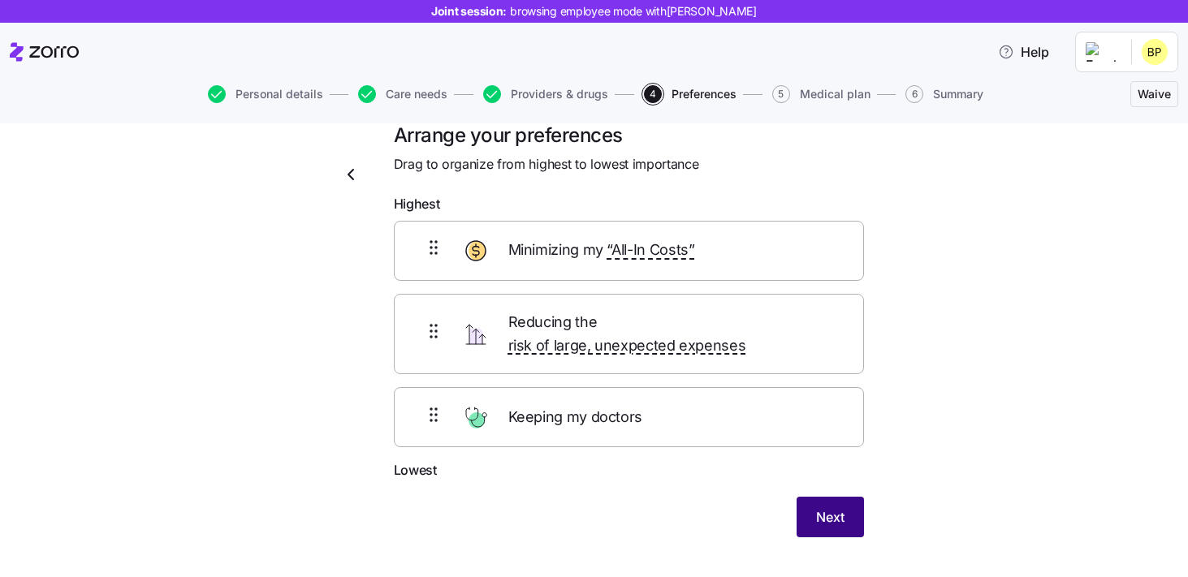
click at [853, 497] on button "Next" at bounding box center [829, 517] width 67 height 41
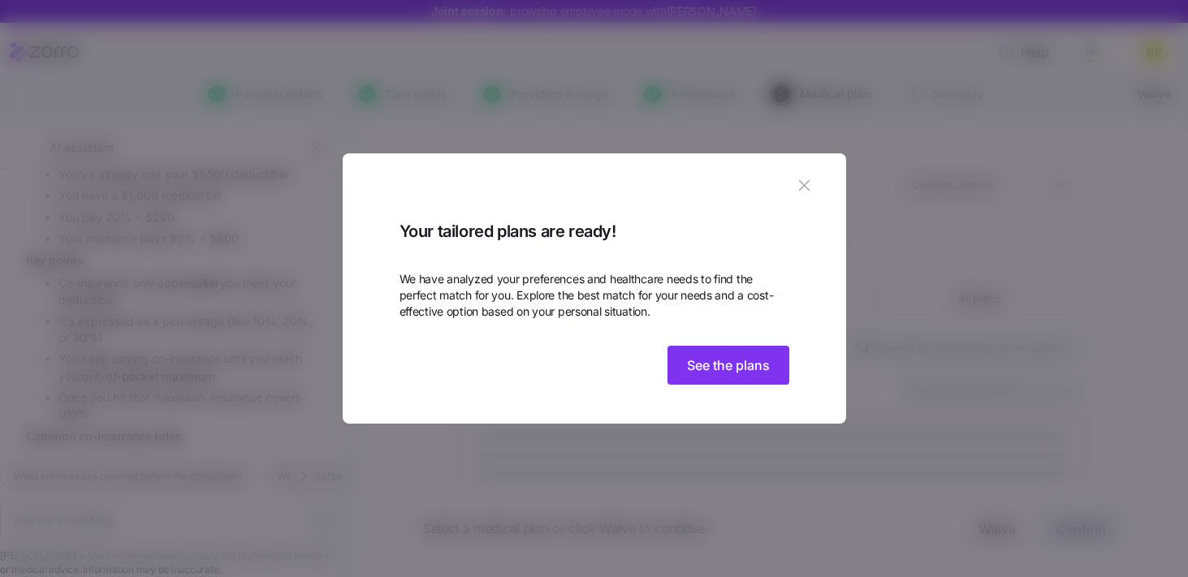
scroll to position [2201, 0]
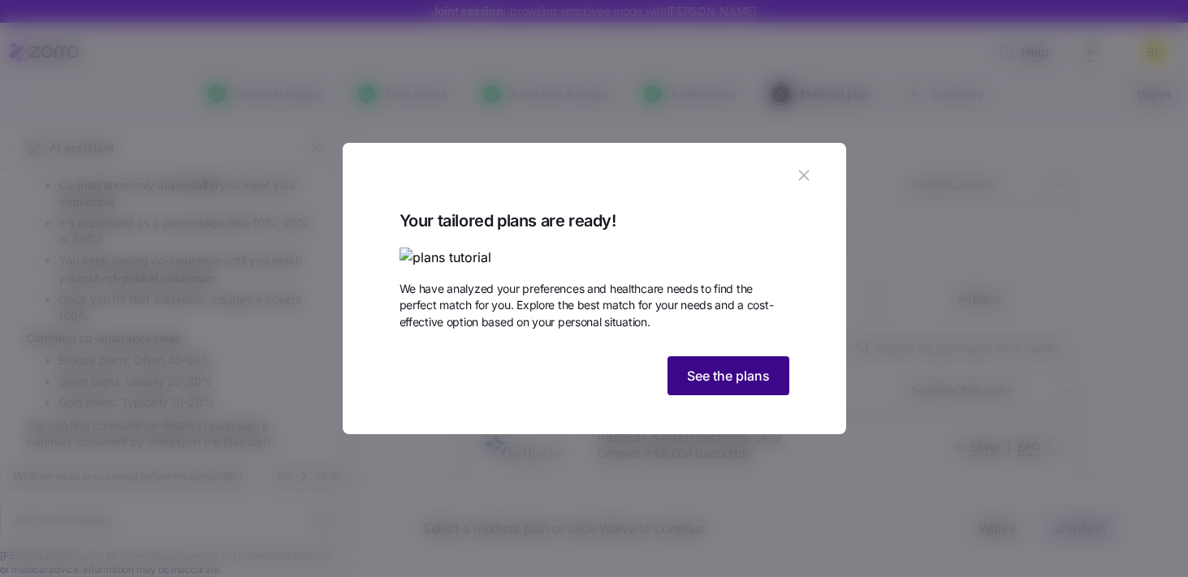
click at [742, 395] on button "See the plans" at bounding box center [728, 375] width 122 height 39
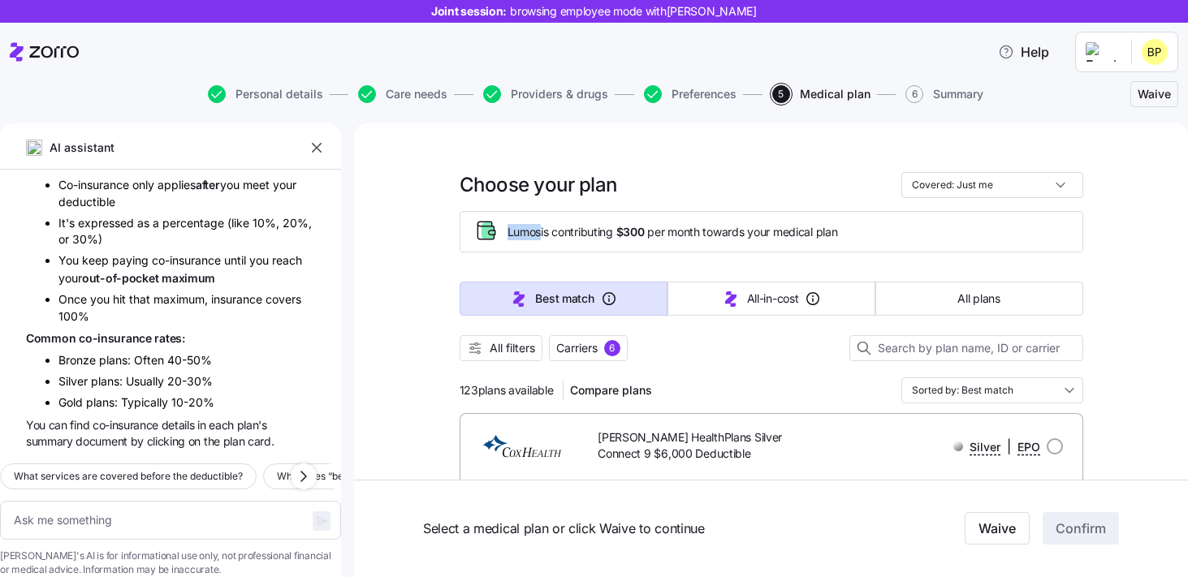
drag, startPoint x: 507, startPoint y: 229, endPoint x: 541, endPoint y: 230, distance: 34.1
click at [541, 230] on span "Lumos is contributing $300 per month towards your medical plan" at bounding box center [672, 232] width 330 height 16
drag, startPoint x: 619, startPoint y: 231, endPoint x: 656, endPoint y: 230, distance: 36.6
click at [657, 230] on span "Lumos is contributing $300 per month towards your medical plan" at bounding box center [672, 232] width 330 height 16
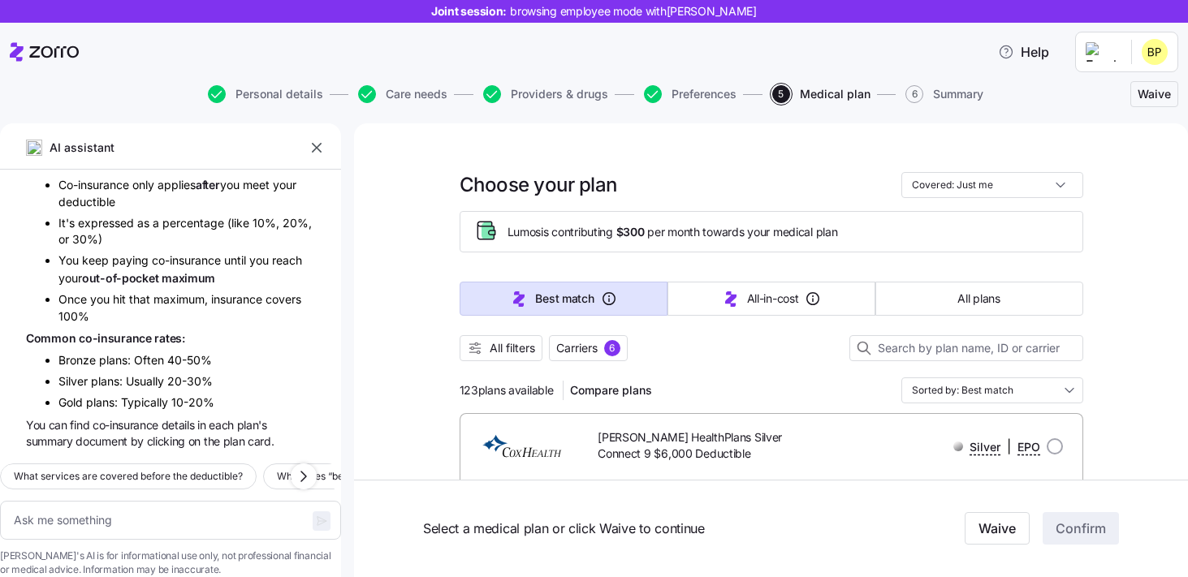
scroll to position [27, 0]
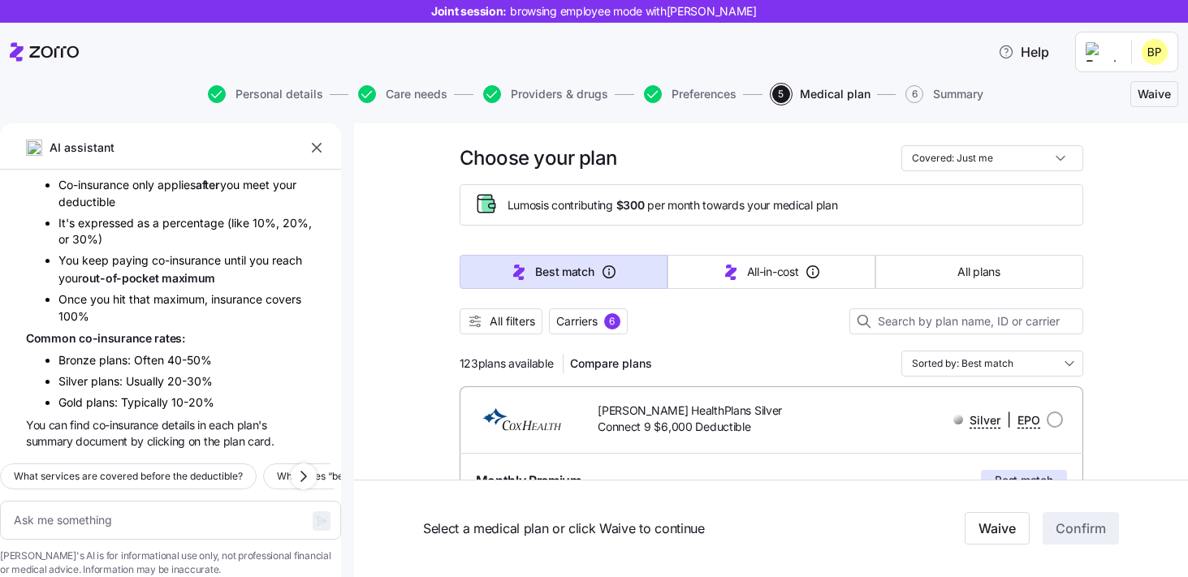
drag, startPoint x: 455, startPoint y: 367, endPoint x: 558, endPoint y: 369, distance: 103.1
click at [752, 334] on div at bounding box center [770, 342] width 623 height 16
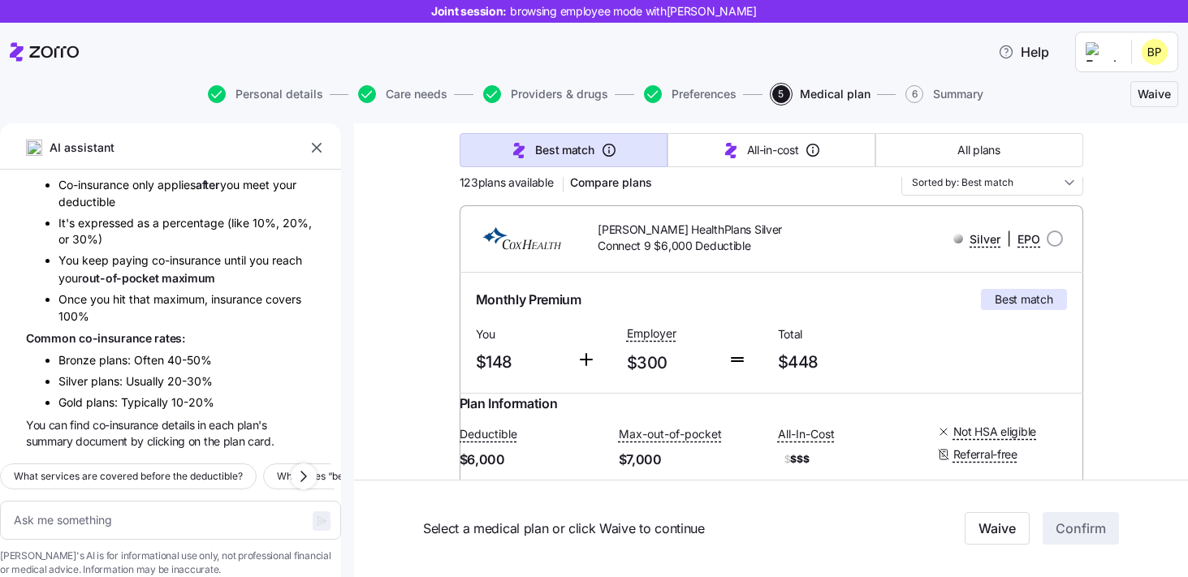
scroll to position [248, 0]
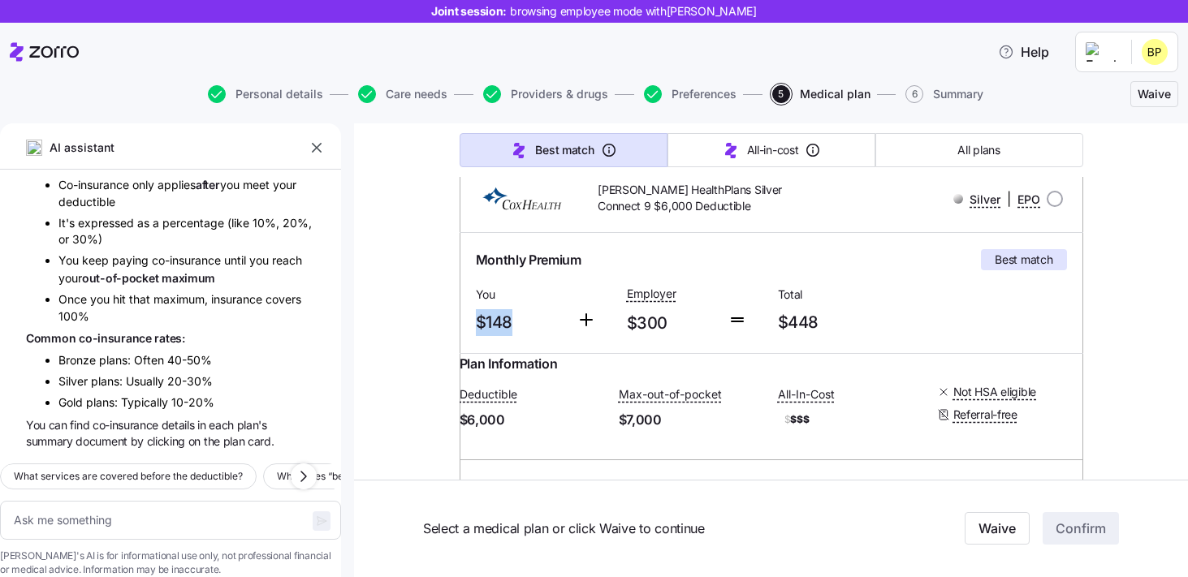
drag, startPoint x: 515, startPoint y: 322, endPoint x: 472, endPoint y: 322, distance: 43.8
click at [472, 322] on div "You $148" at bounding box center [519, 310] width 101 height 67
click at [531, 333] on span "$148" at bounding box center [520, 322] width 88 height 27
drag, startPoint x: 662, startPoint y: 326, endPoint x: 633, endPoint y: 326, distance: 29.2
click at [633, 326] on span "$300" at bounding box center [671, 323] width 88 height 27
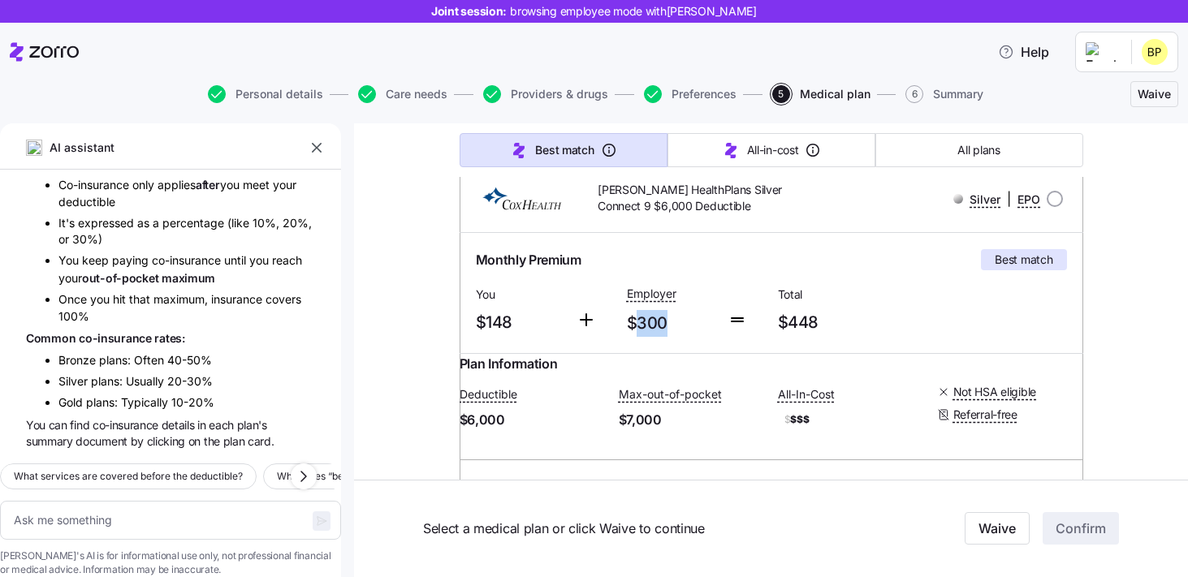
click at [694, 343] on div "Monthly Premium Best match You $148 Employer $300 Total $448" at bounding box center [770, 293] width 623 height 120
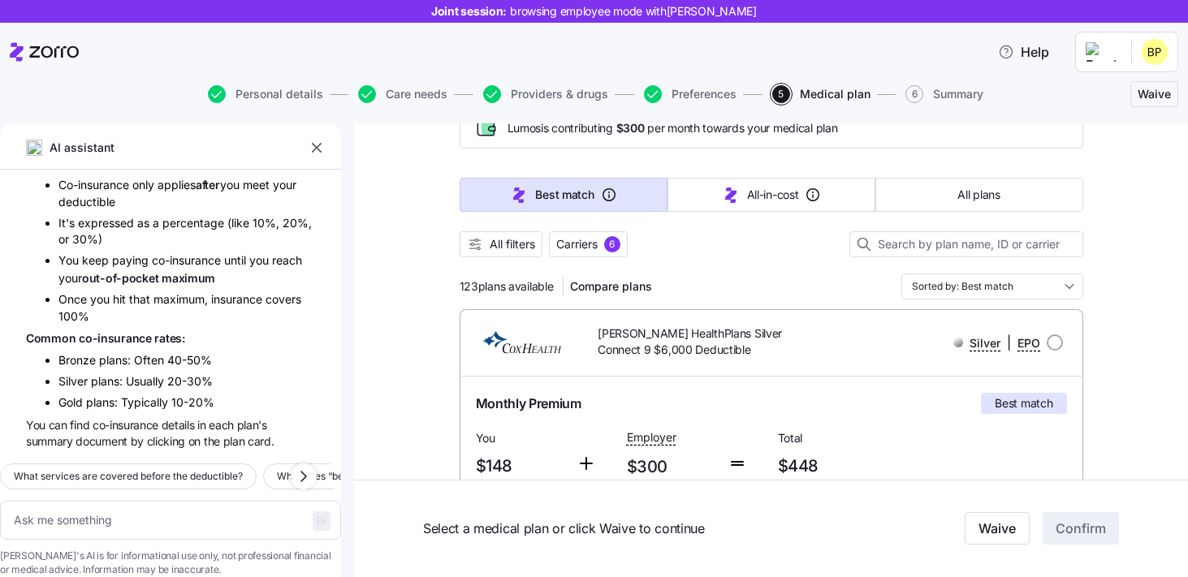
scroll to position [98, 0]
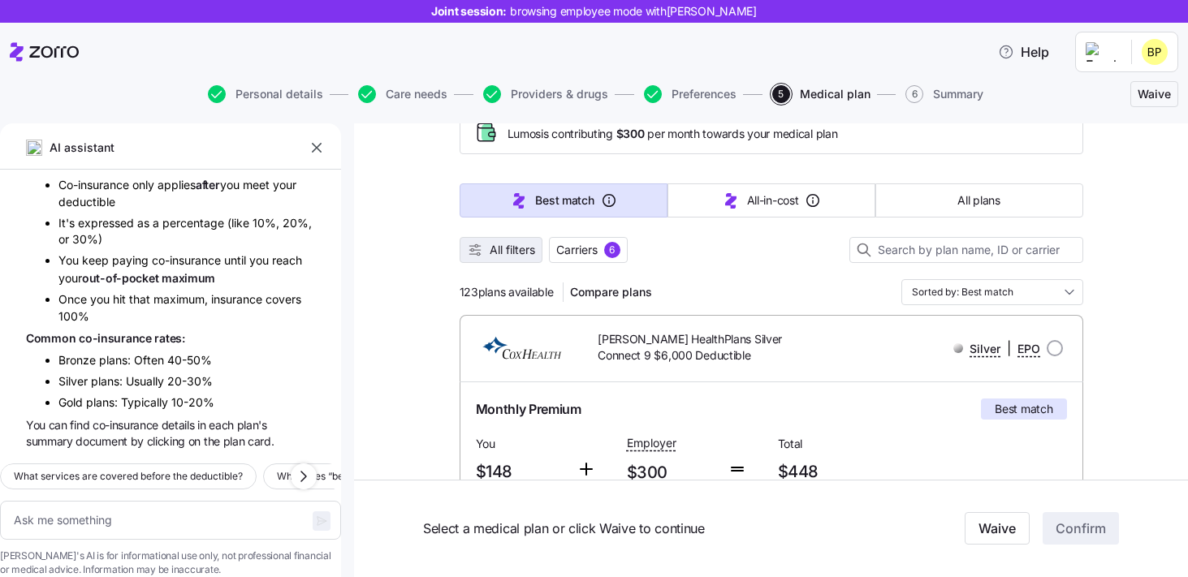
click at [537, 259] on button "All filters" at bounding box center [500, 250] width 83 height 26
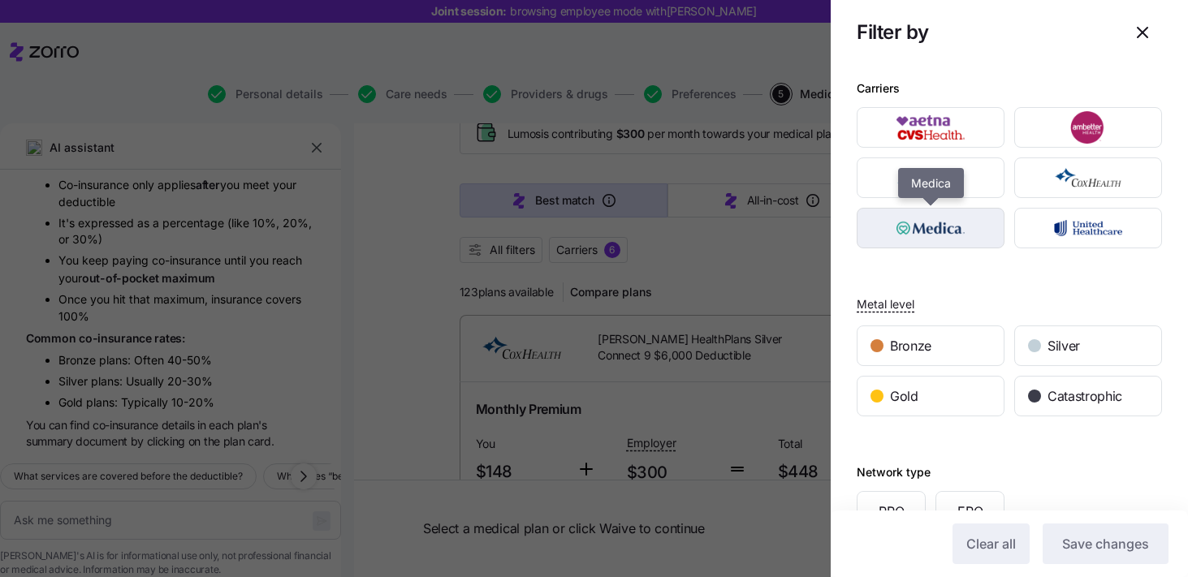
click at [940, 228] on img "button" at bounding box center [930, 228] width 119 height 32
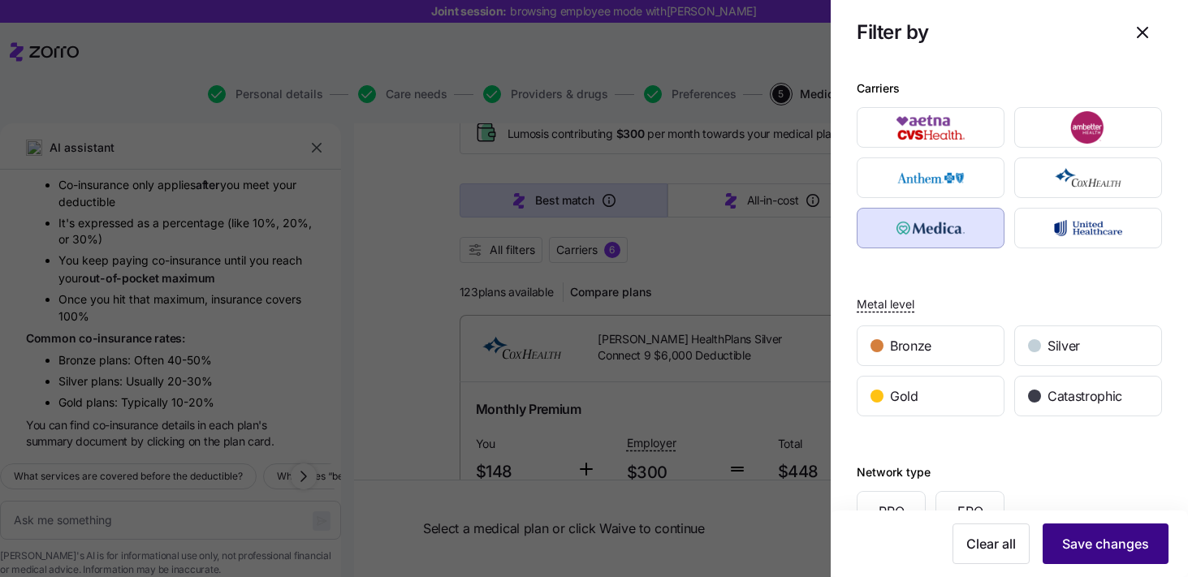
click at [1085, 553] on span "Save changes" at bounding box center [1105, 543] width 87 height 19
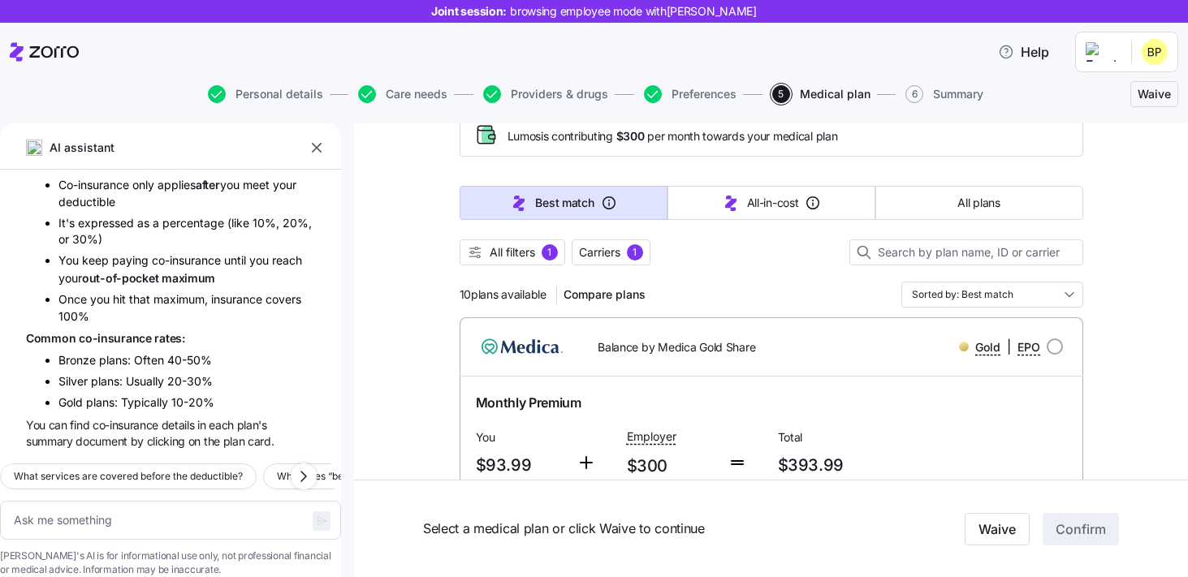
scroll to position [83, 0]
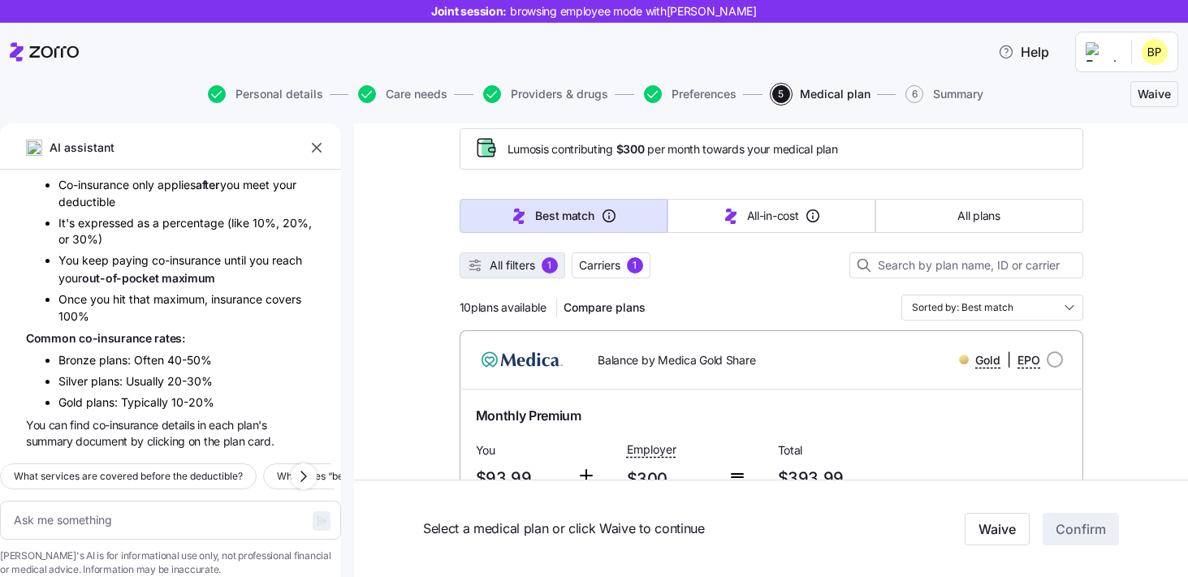
click at [530, 257] on button "All filters 1" at bounding box center [512, 265] width 106 height 26
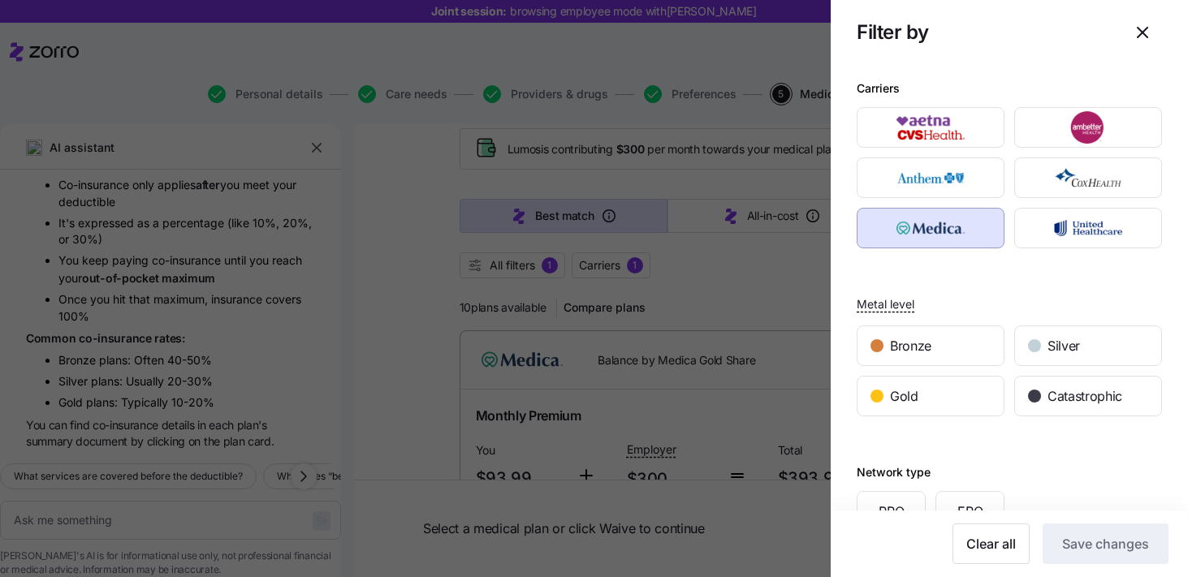
click at [951, 218] on img "button" at bounding box center [930, 228] width 119 height 32
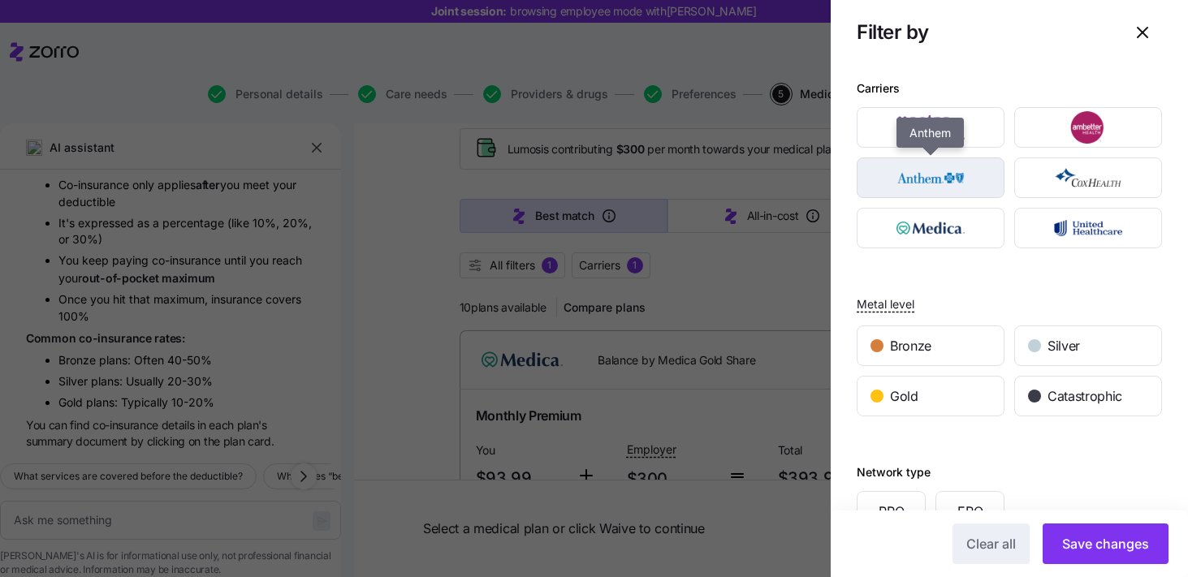
click at [953, 187] on img "button" at bounding box center [930, 178] width 119 height 32
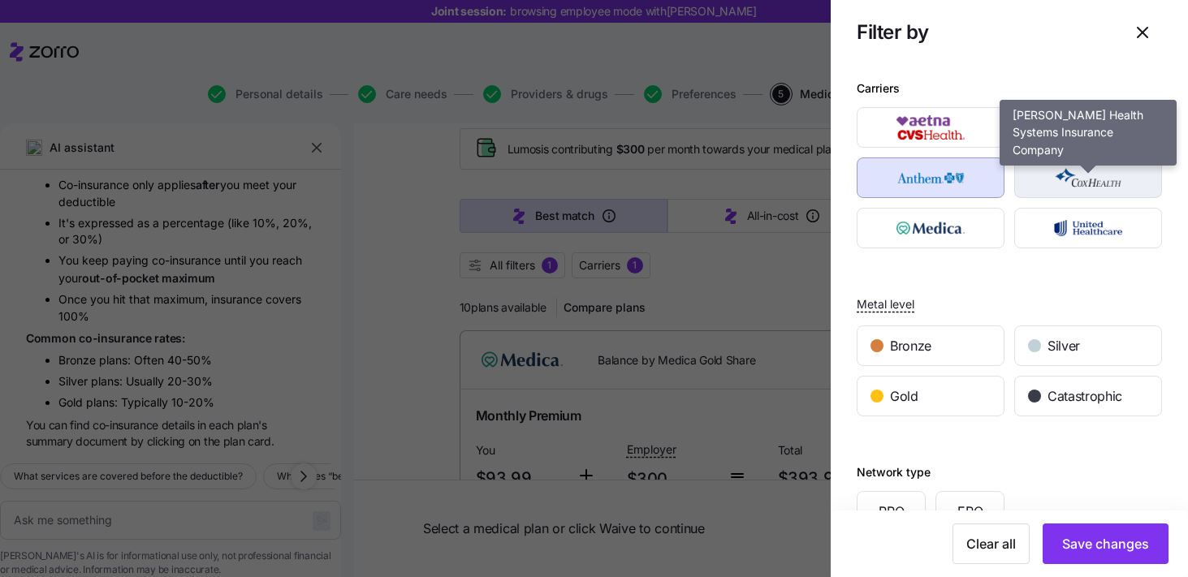
click at [1095, 188] on img "button" at bounding box center [1087, 178] width 119 height 32
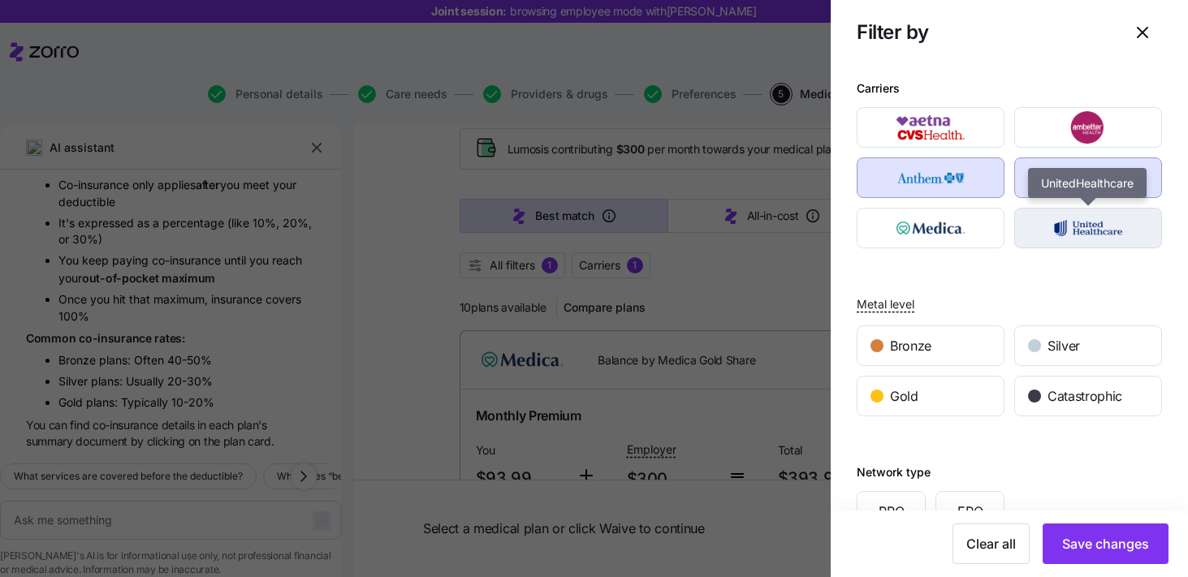
click at [1094, 238] on img "button" at bounding box center [1087, 228] width 119 height 32
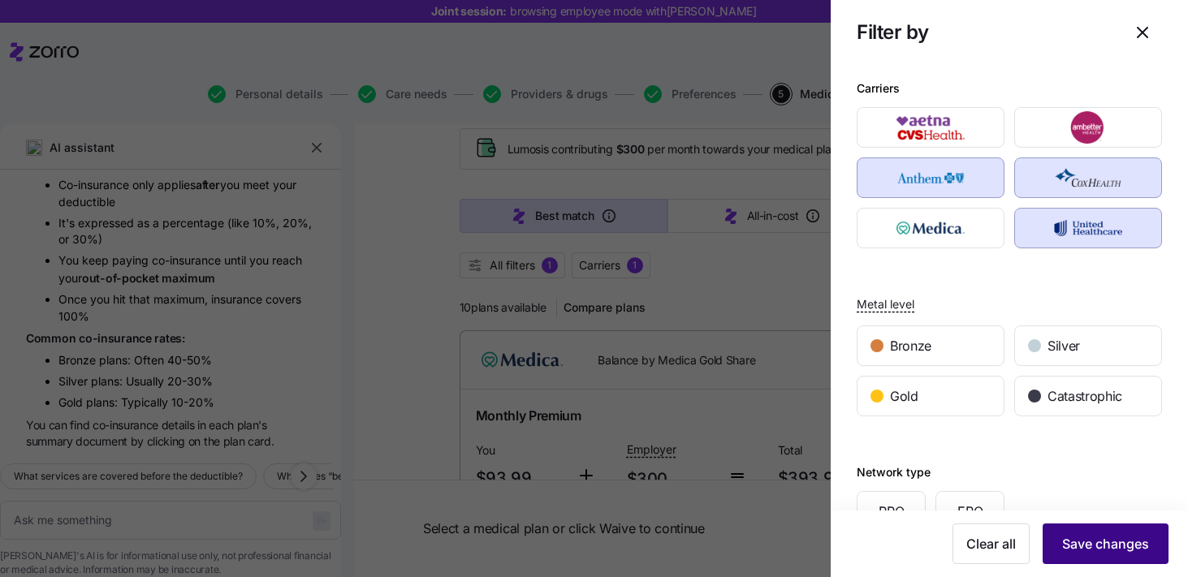
click at [1108, 554] on button "Save changes" at bounding box center [1105, 544] width 126 height 41
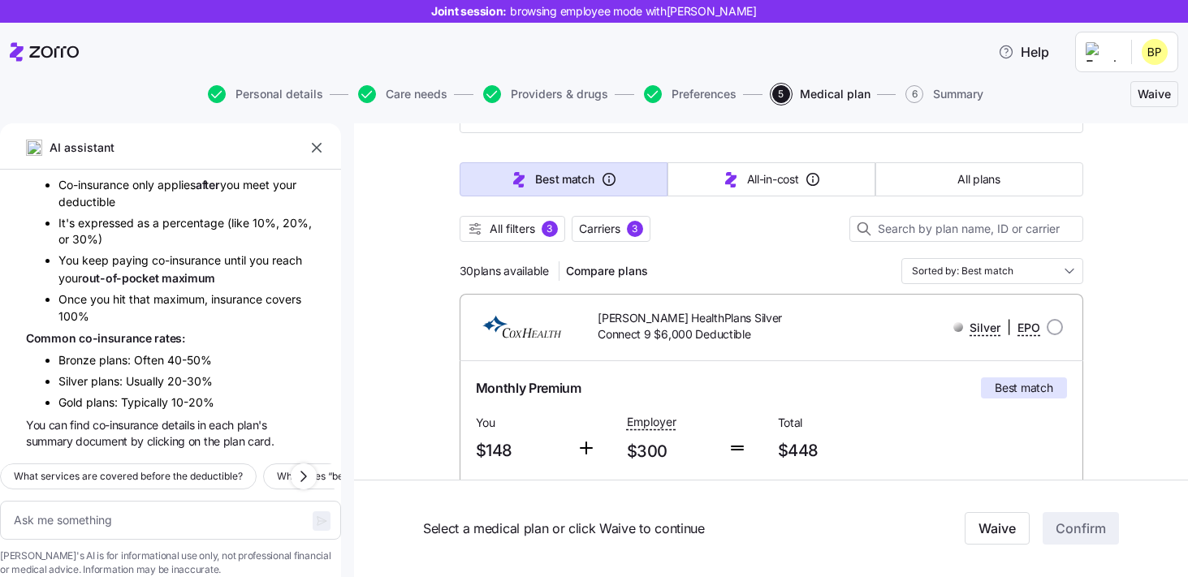
scroll to position [121, 0]
drag, startPoint x: 459, startPoint y: 272, endPoint x: 551, endPoint y: 270, distance: 92.6
click at [551, 270] on div "30 plans available Compare plans" at bounding box center [556, 270] width 195 height 26
click at [746, 242] on div at bounding box center [770, 248] width 623 height 16
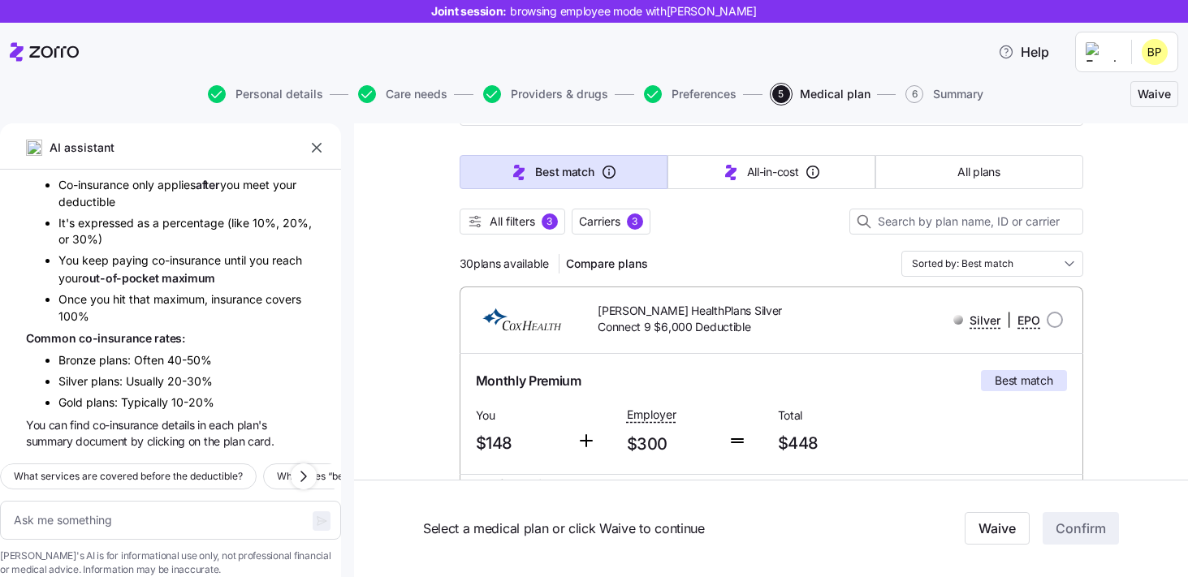
scroll to position [0, 0]
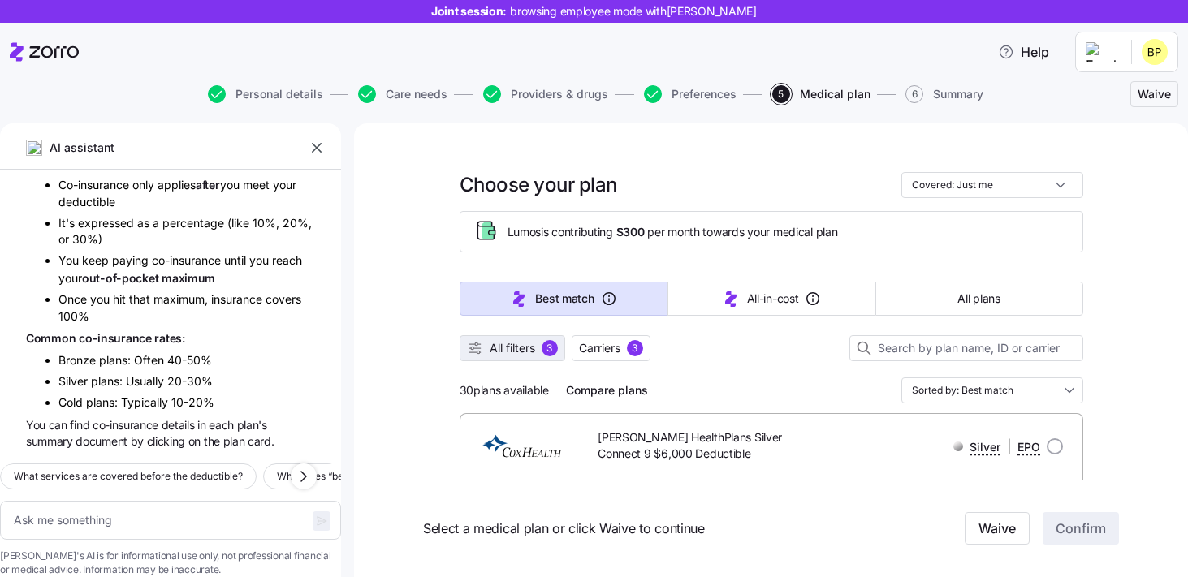
click at [541, 354] on span "All filters 3" at bounding box center [512, 348] width 91 height 16
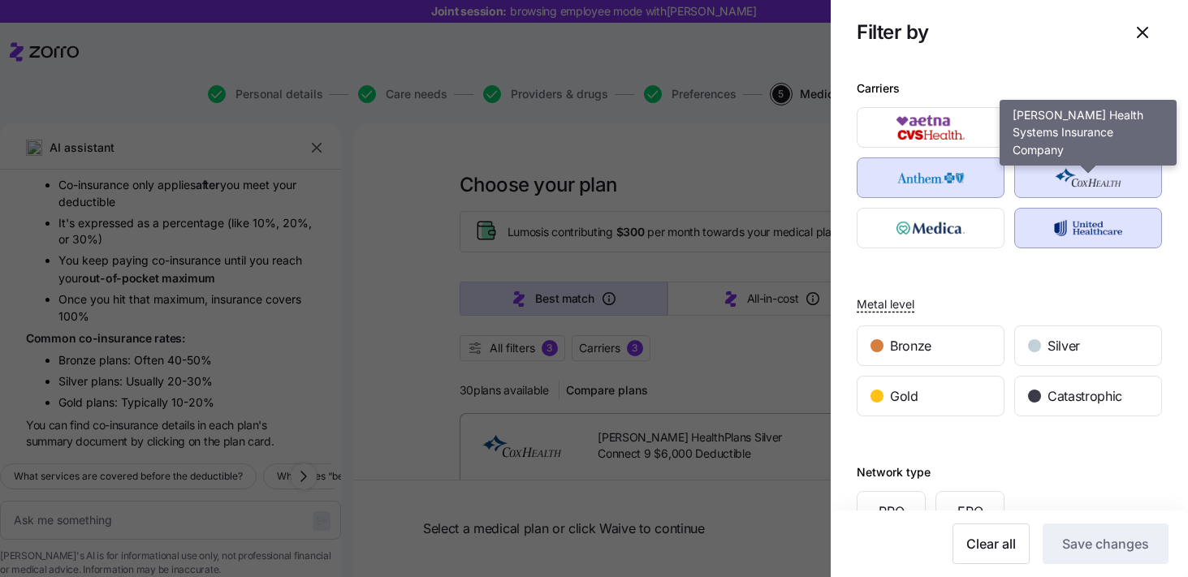
click at [1027, 185] on div "button" at bounding box center [1088, 177] width 146 height 39
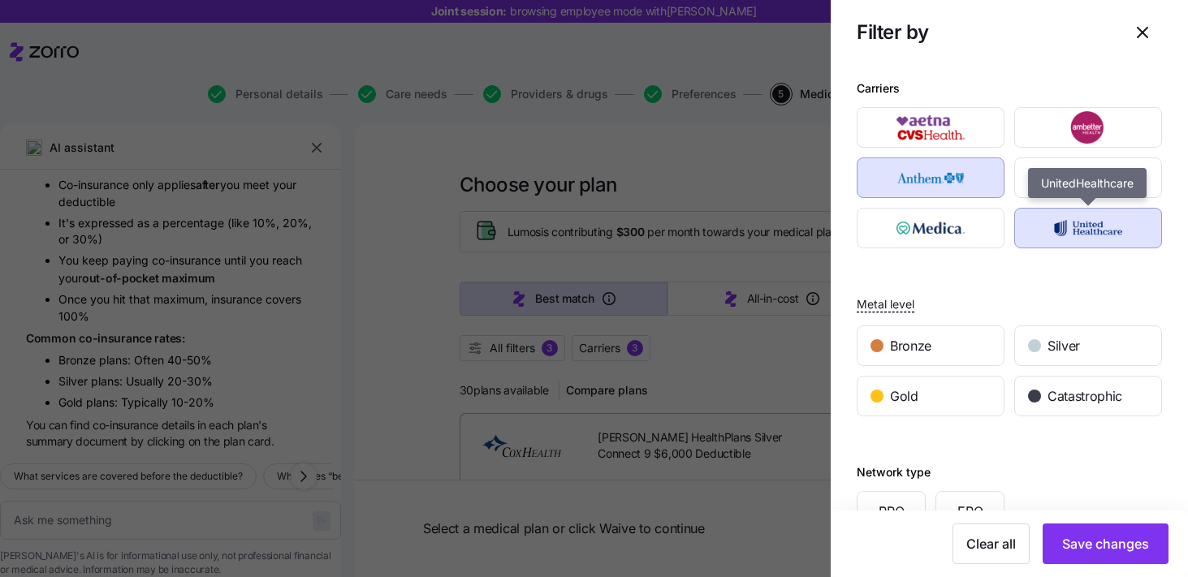
click at [1047, 231] on img "button" at bounding box center [1087, 228] width 119 height 32
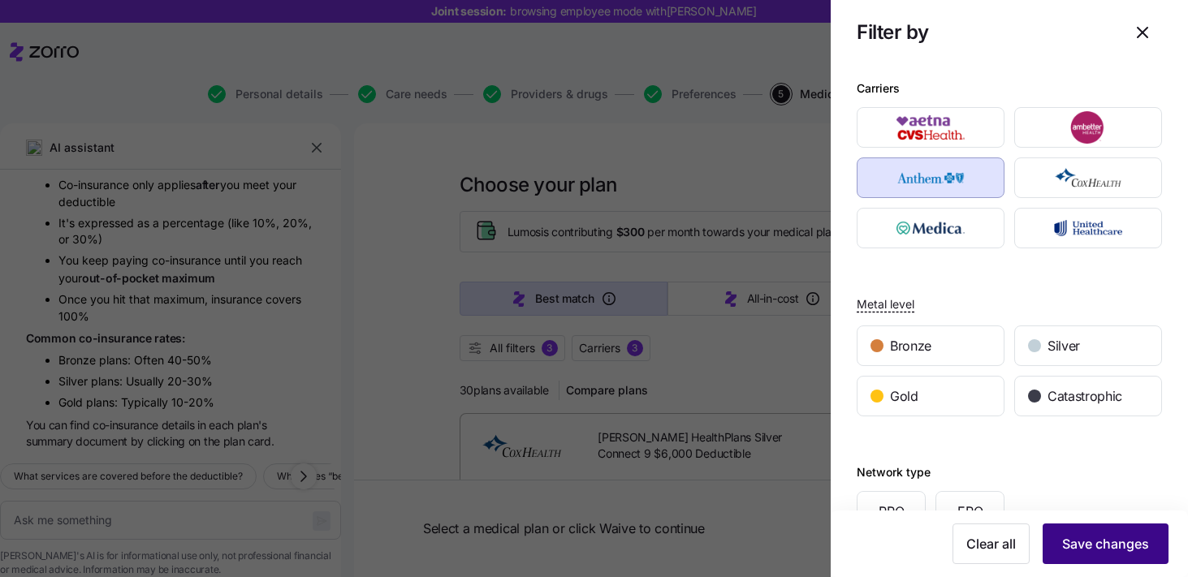
click at [1093, 543] on span "Save changes" at bounding box center [1105, 543] width 87 height 19
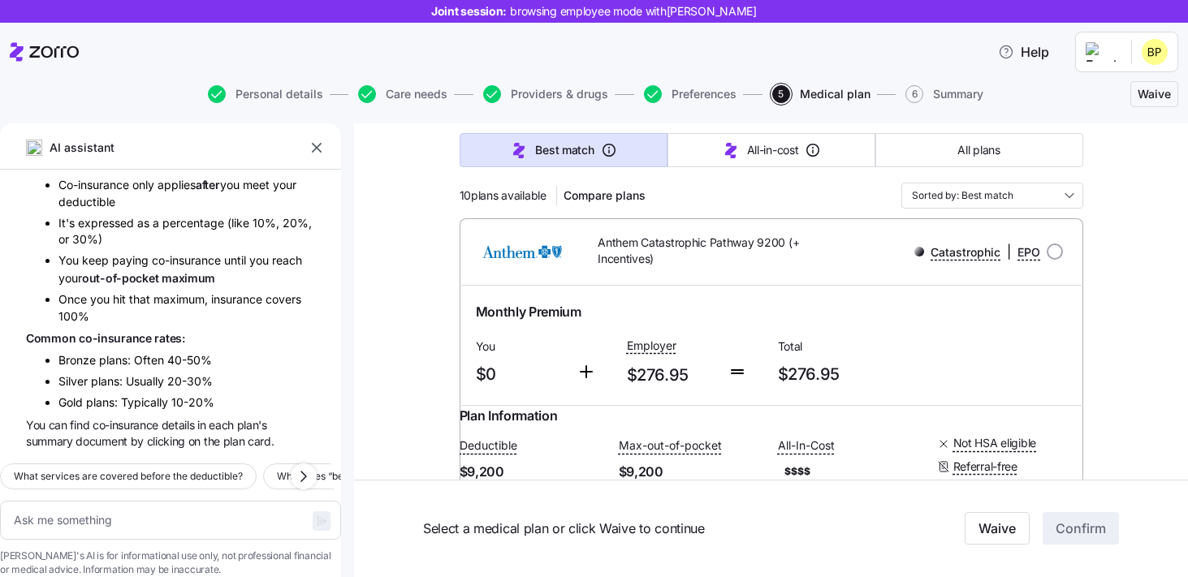
scroll to position [204, 0]
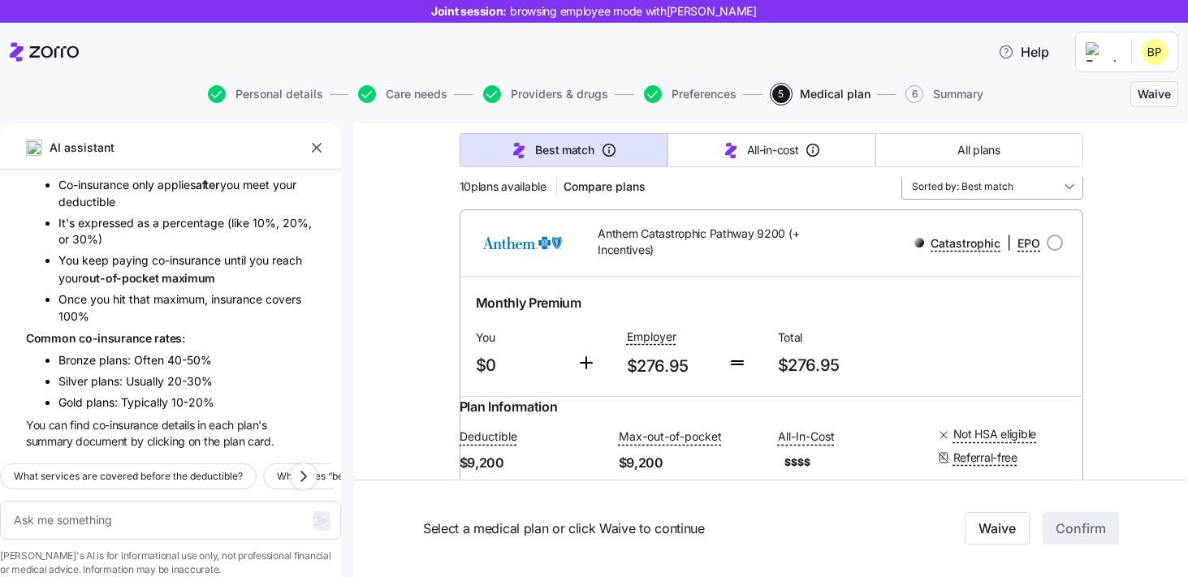
click at [998, 190] on input "Sorted by: Best match" at bounding box center [992, 187] width 182 height 26
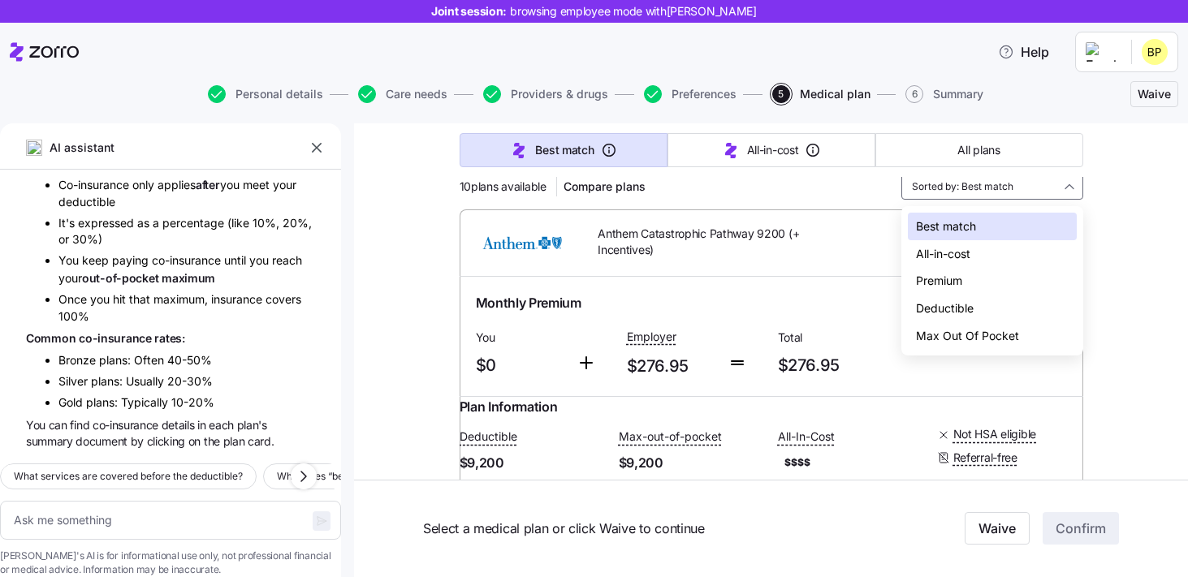
click at [950, 300] on div "Deductible" at bounding box center [992, 309] width 169 height 28
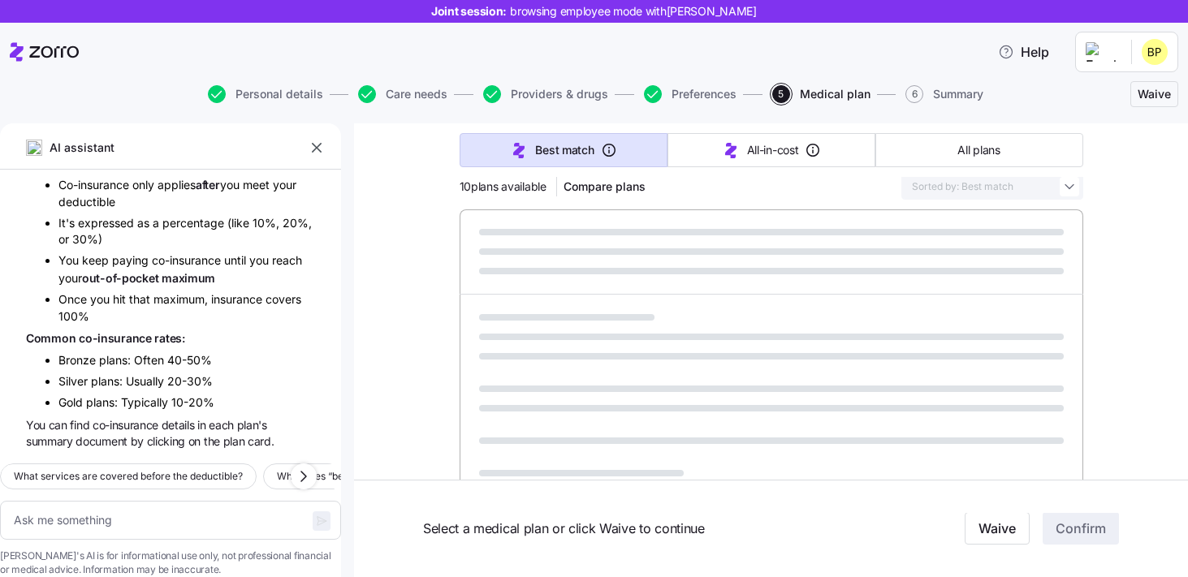
type textarea "x"
type input "Sorted by: Deductible"
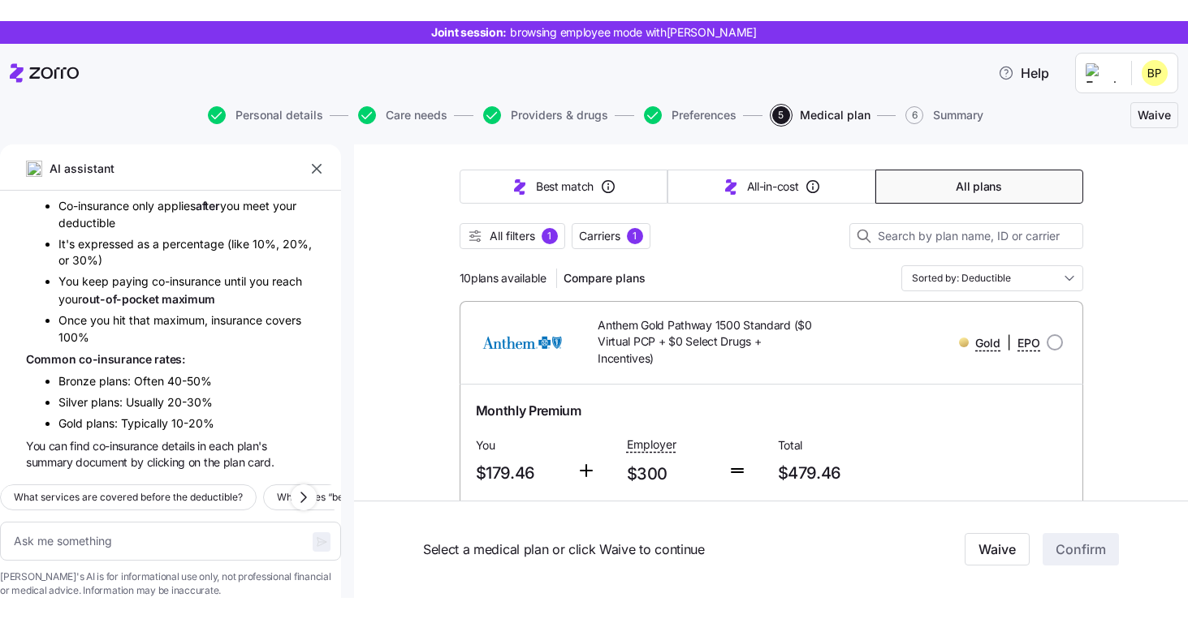
scroll to position [157, 0]
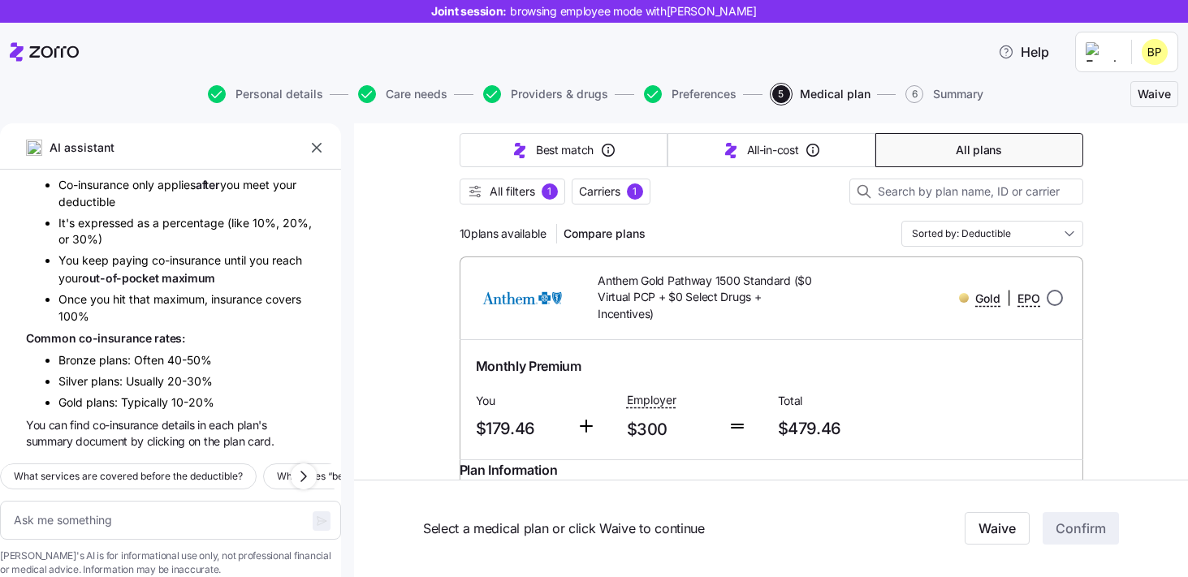
click at [1053, 304] on input "radio" at bounding box center [1054, 298] width 16 height 16
radio input "true"
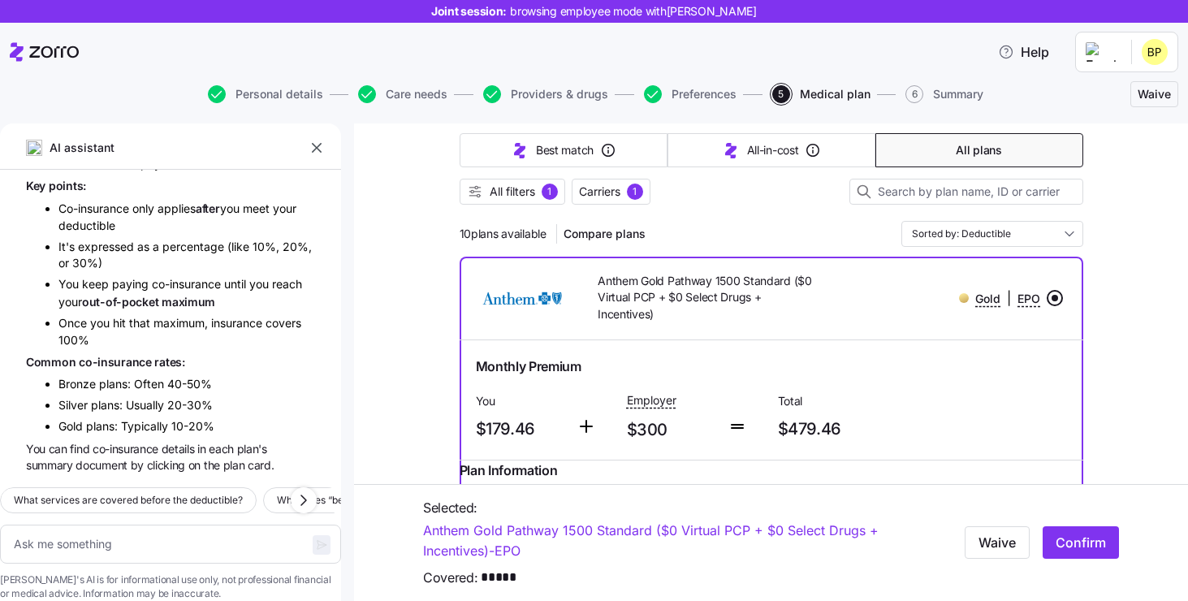
type textarea "x"
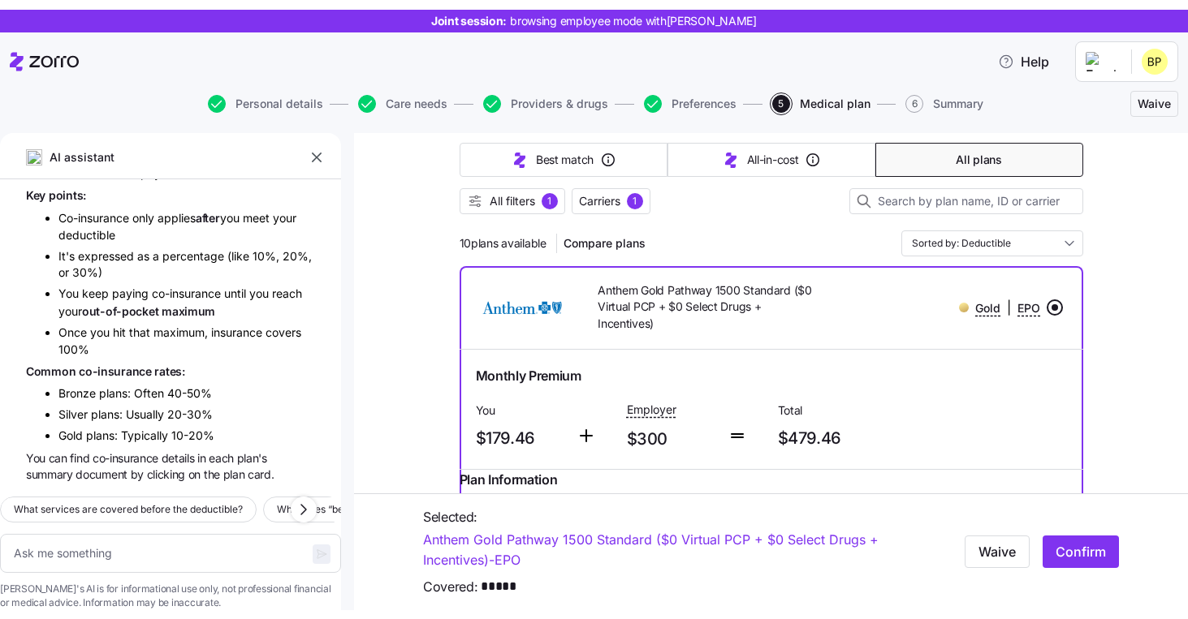
scroll to position [2158, 0]
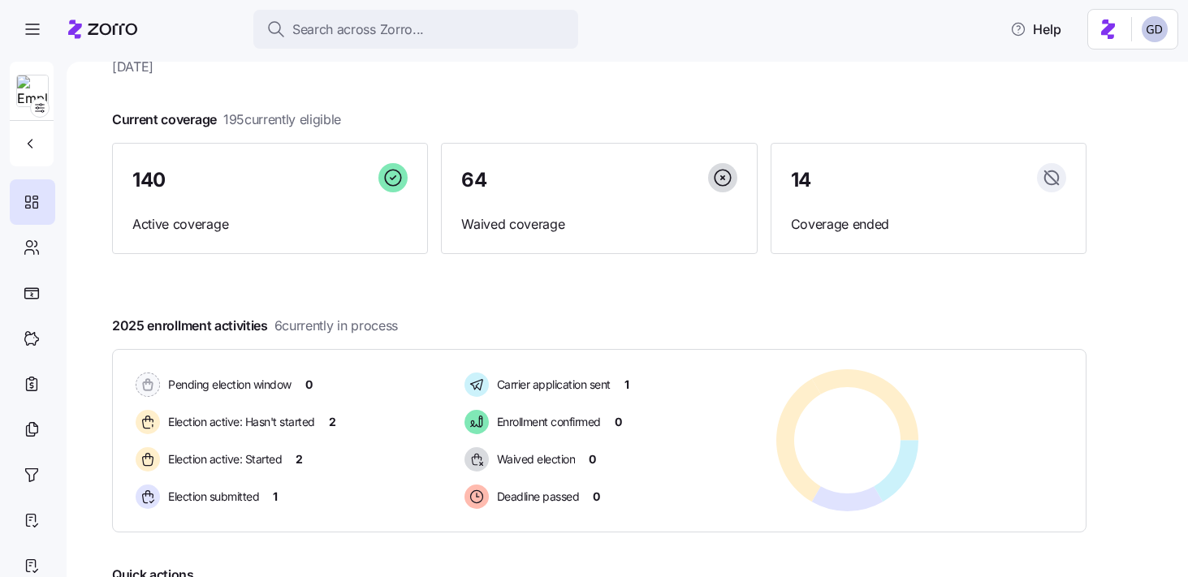
scroll to position [91, 0]
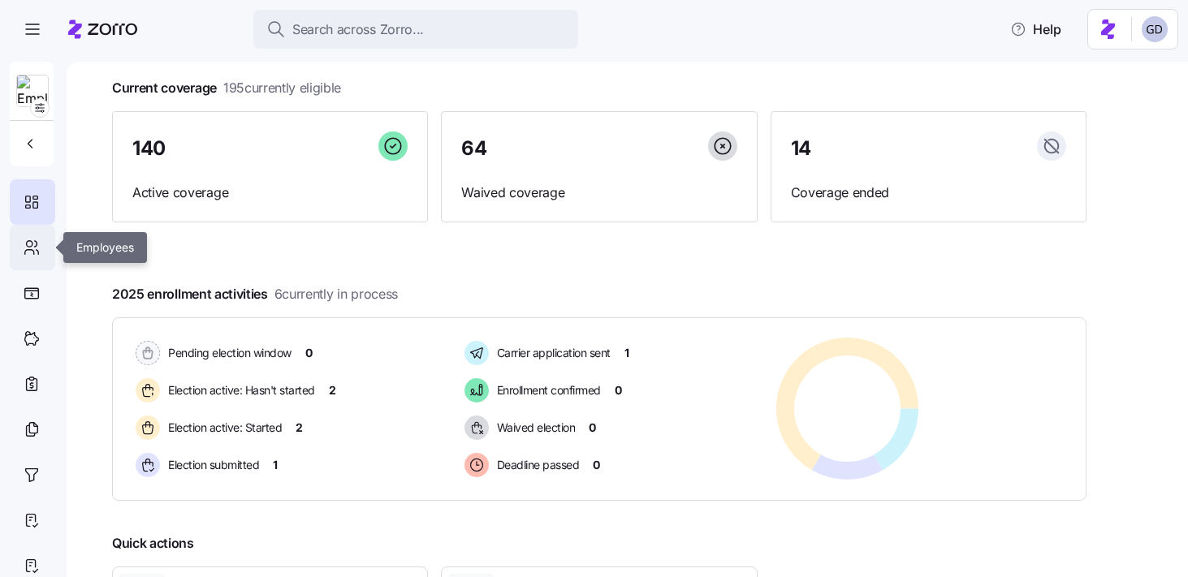
click at [28, 244] on icon at bounding box center [32, 247] width 18 height 19
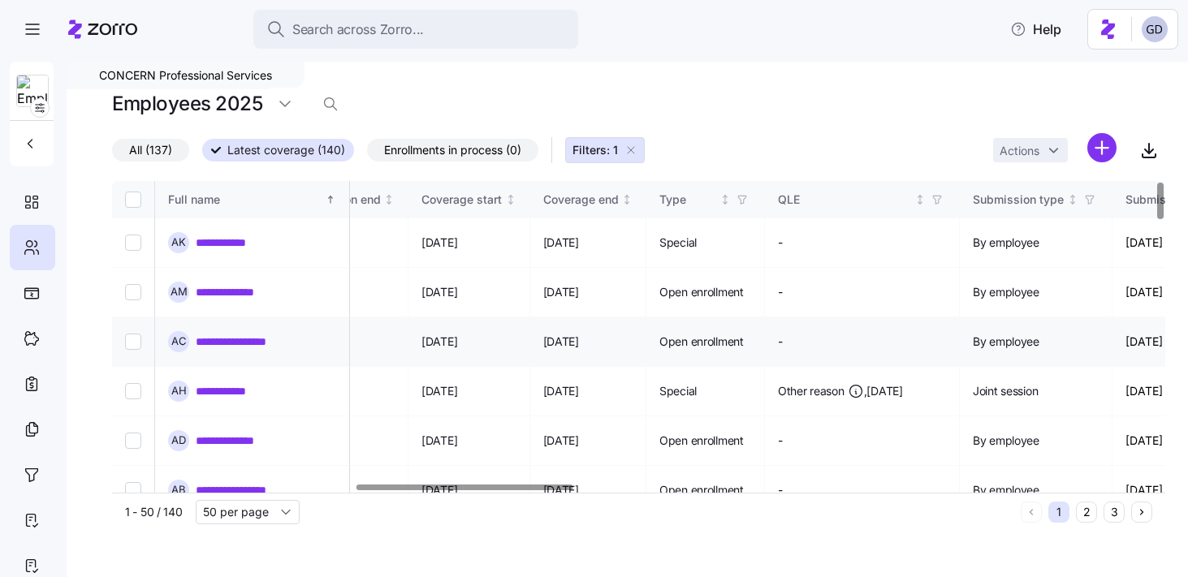
scroll to position [0, 1175]
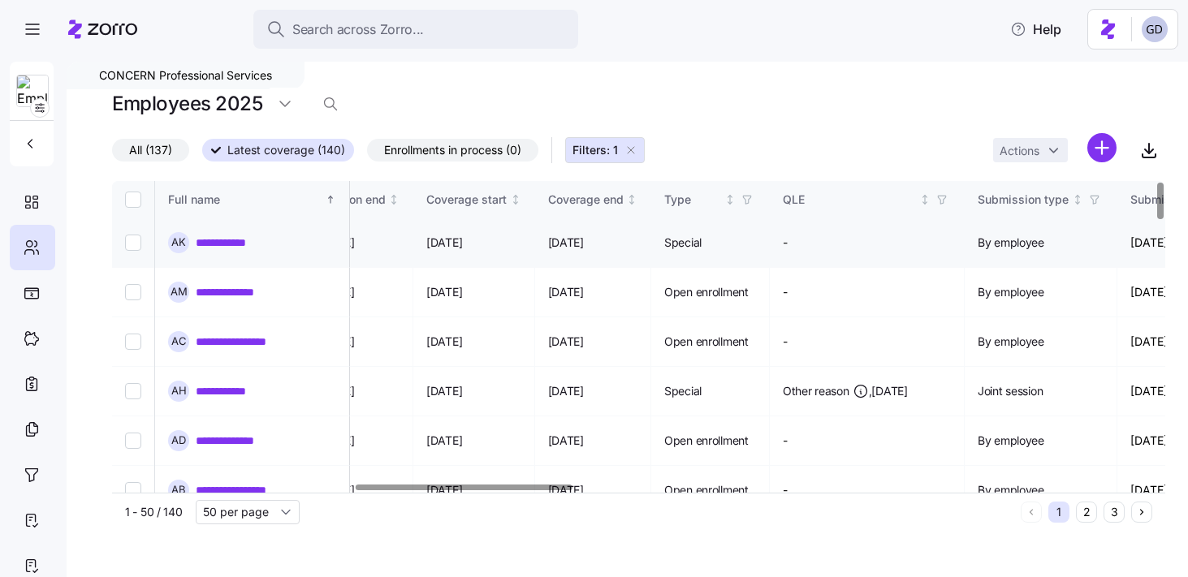
click at [215, 232] on div "**********" at bounding box center [252, 242] width 168 height 21
click at [215, 243] on link "**********" at bounding box center [231, 243] width 71 height 16
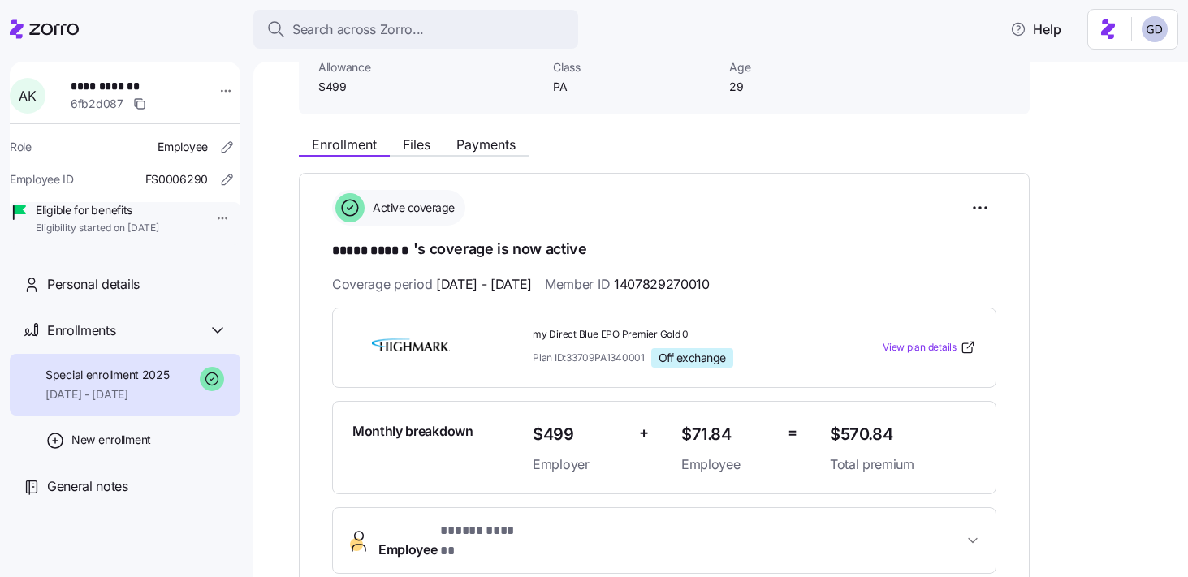
scroll to position [129, 0]
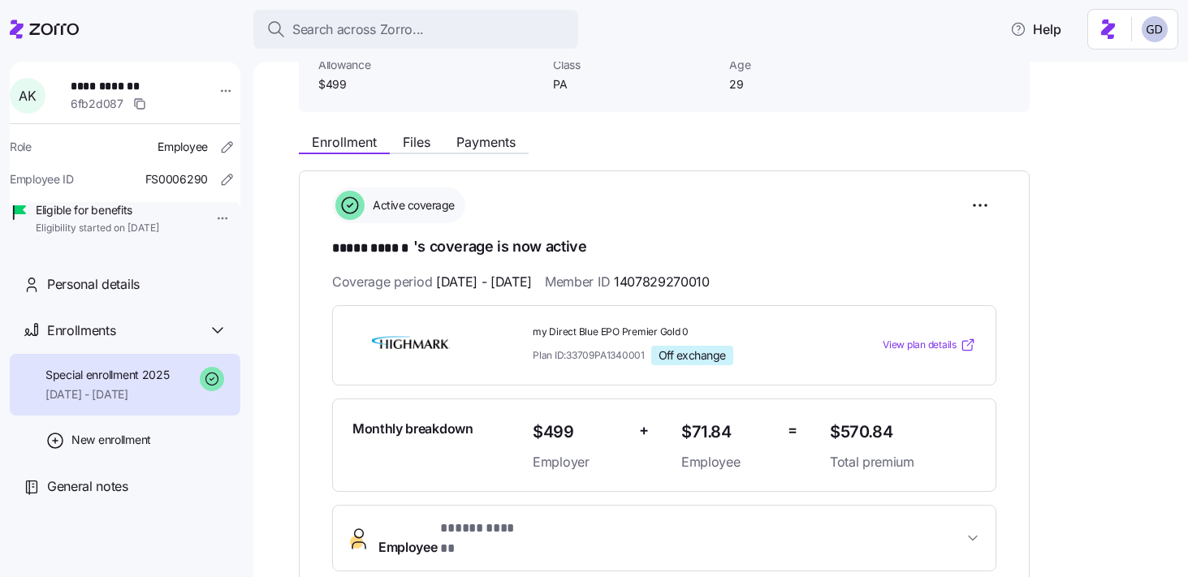
click at [906, 347] on span "View plan details" at bounding box center [919, 345] width 74 height 15
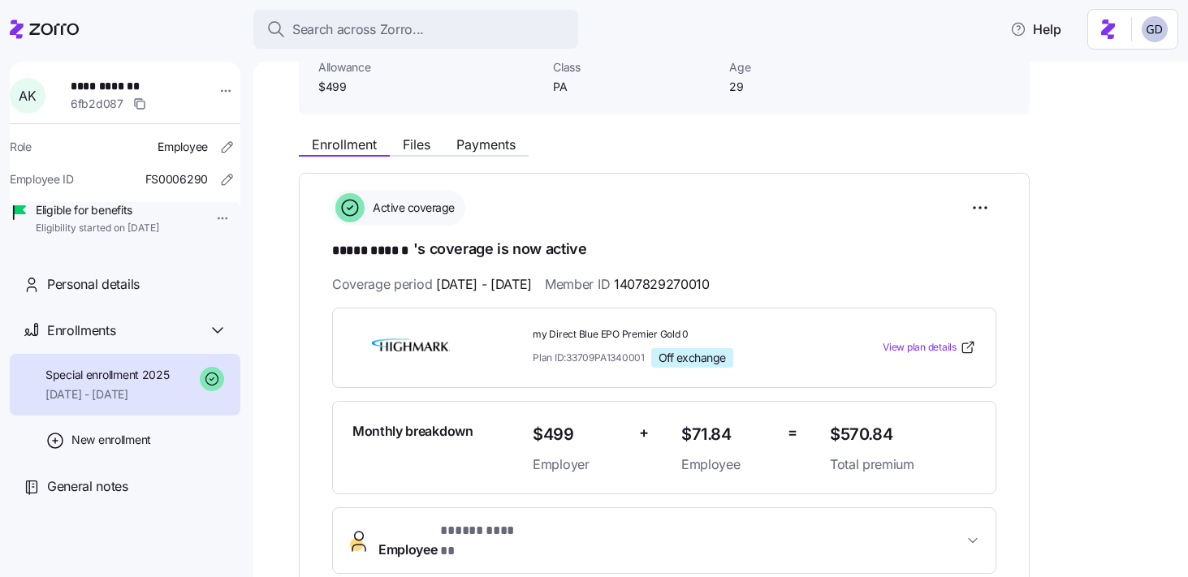
scroll to position [0, 0]
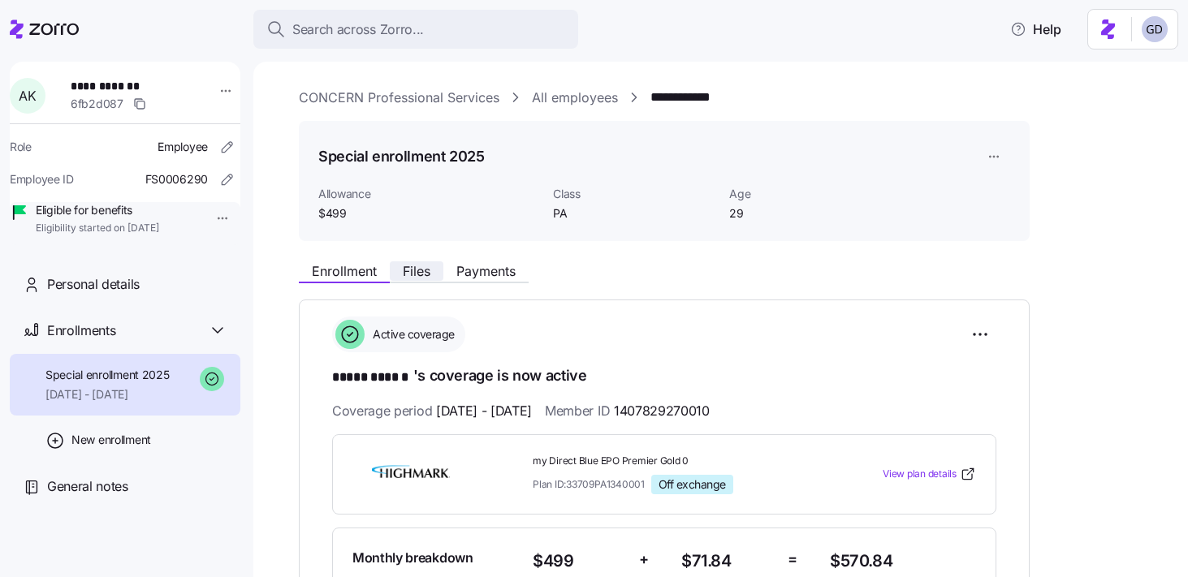
click at [413, 275] on span "Files" at bounding box center [417, 271] width 28 height 13
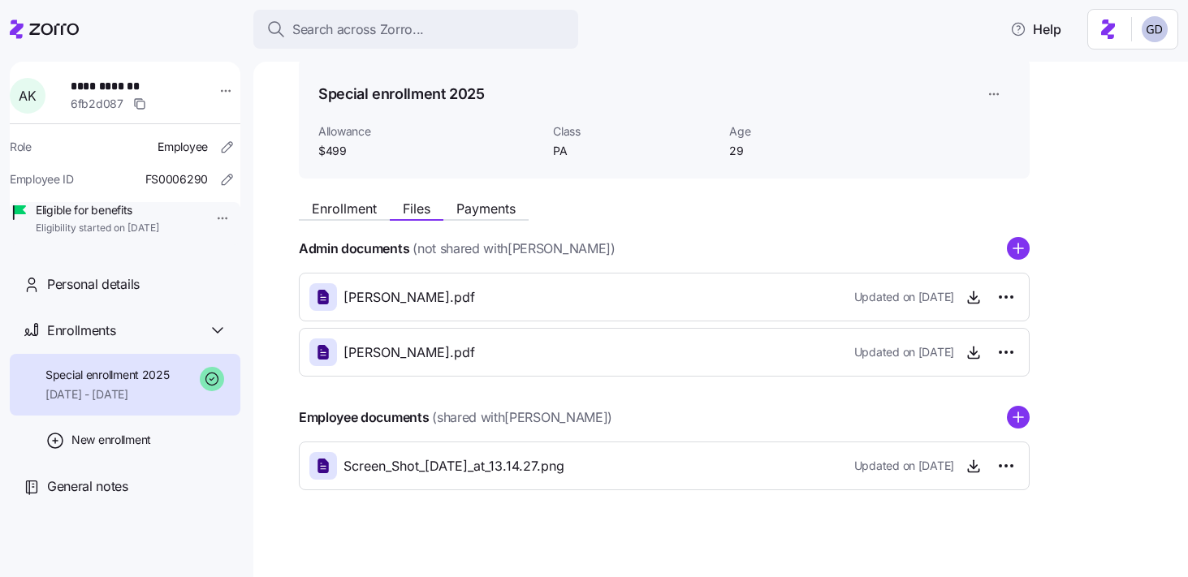
scroll to position [65, 0]
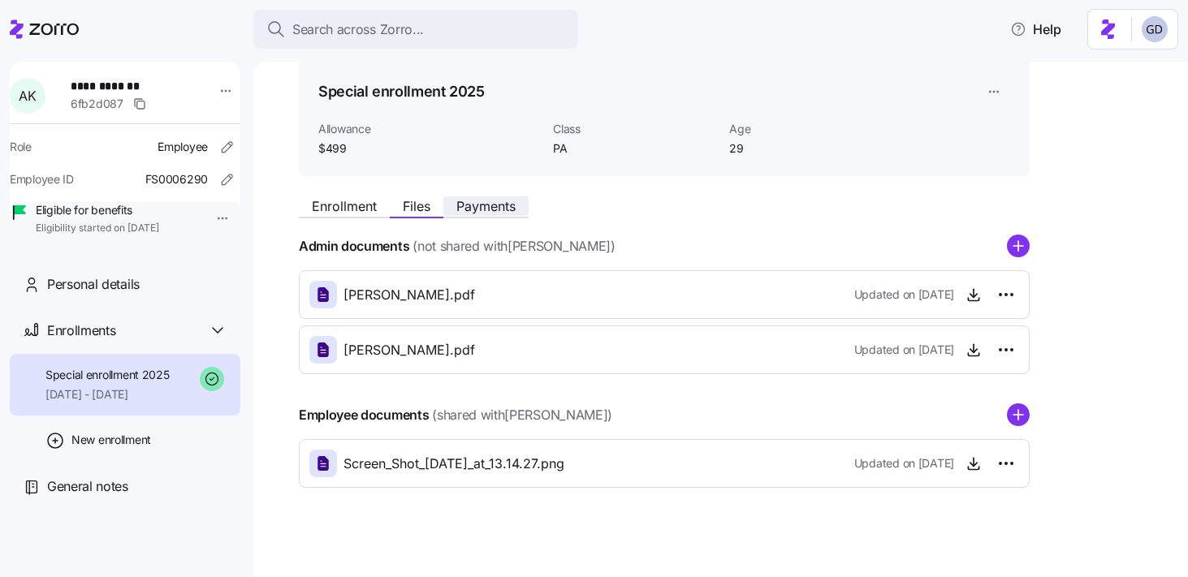
click at [500, 210] on span "Payments" at bounding box center [485, 206] width 59 height 13
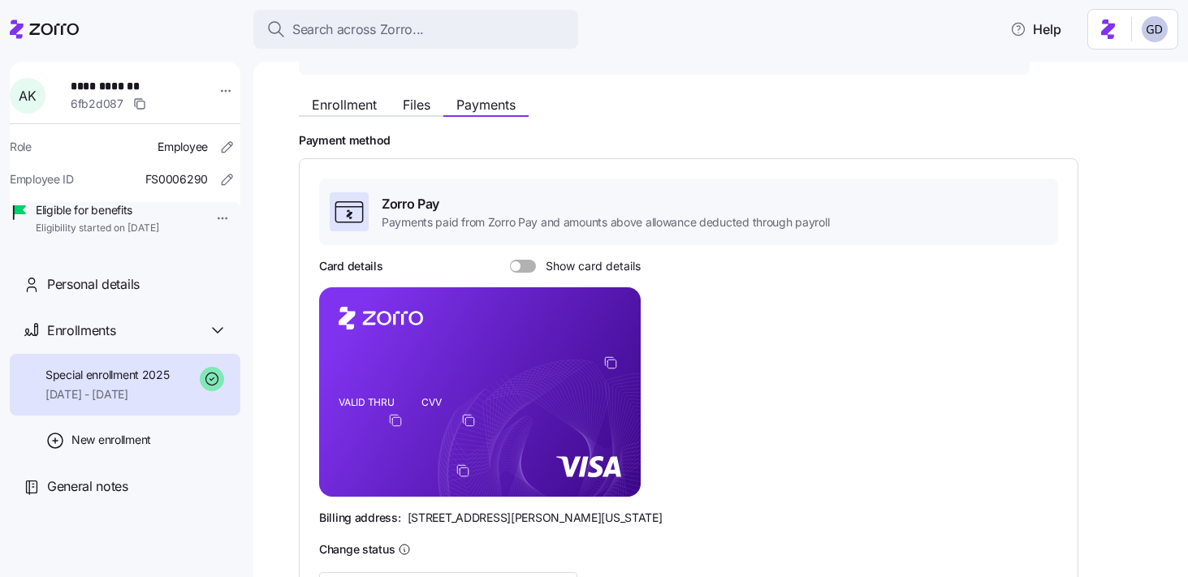
scroll to position [193, 0]
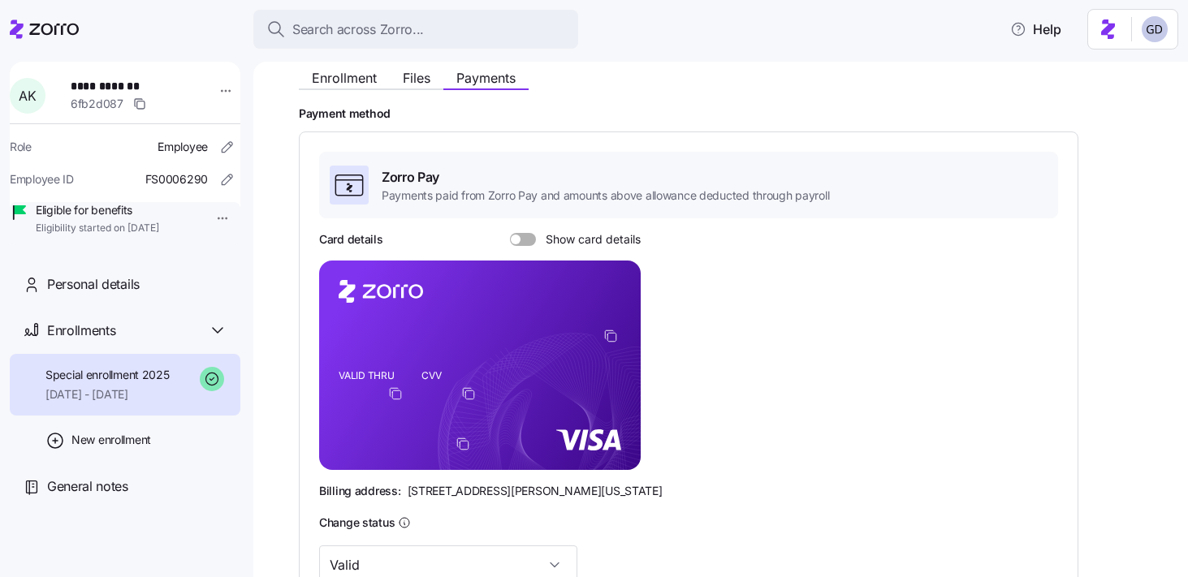
click at [344, 92] on div "Enrollment Files Payments Payment method Zorro Pay Payments paid from Zorro Pay…" at bounding box center [732, 402] width 866 height 683
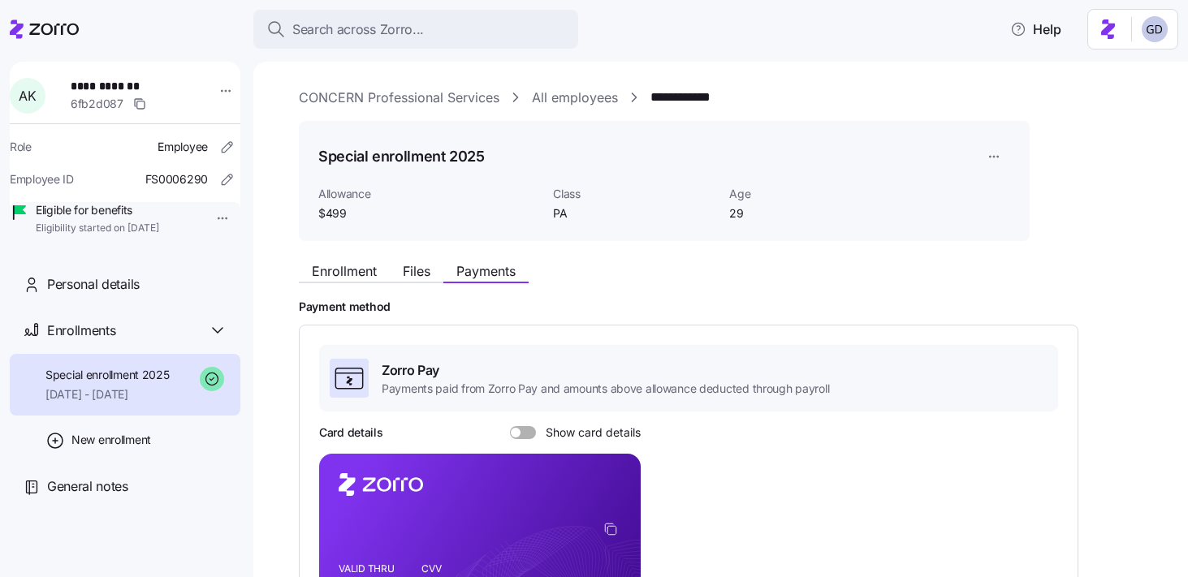
click at [382, 90] on link "CONCERN Professional Services" at bounding box center [399, 98] width 201 height 20
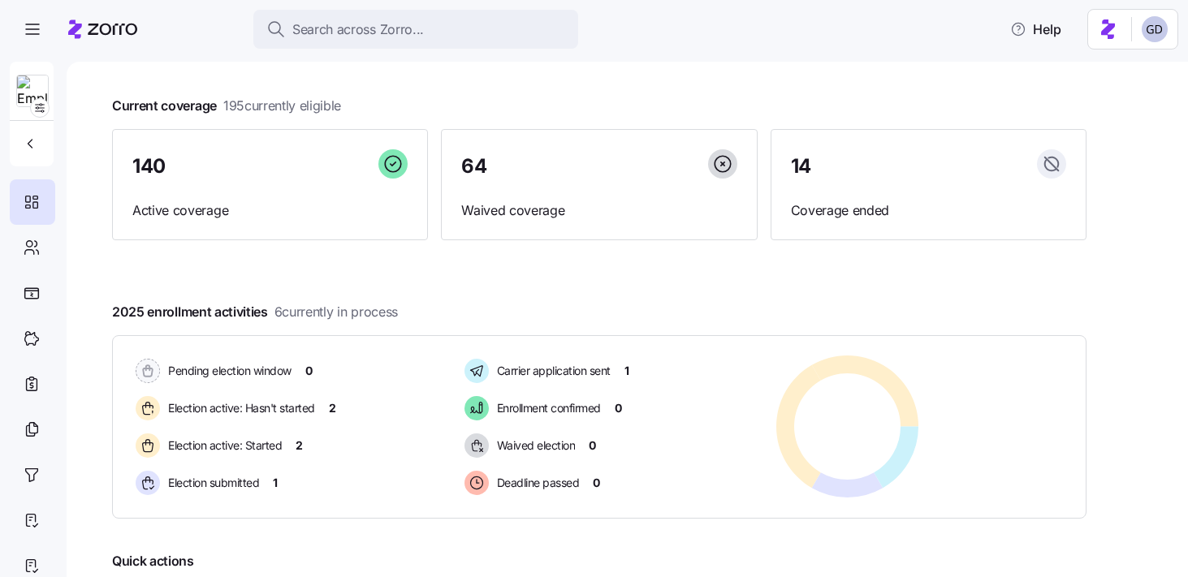
scroll to position [86, 0]
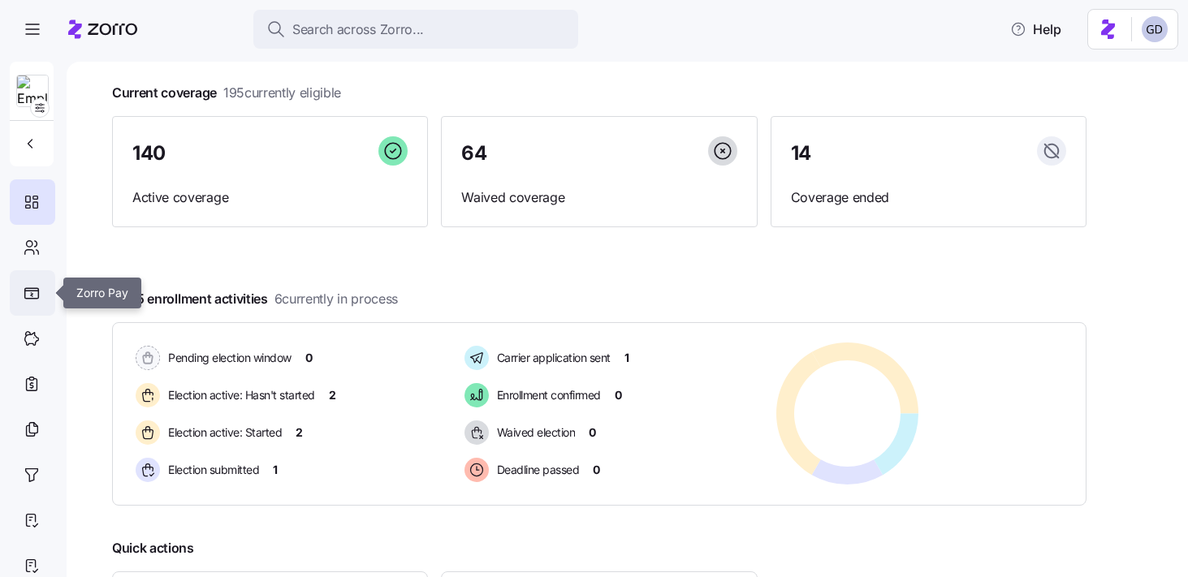
click at [27, 295] on icon at bounding box center [32, 293] width 16 height 12
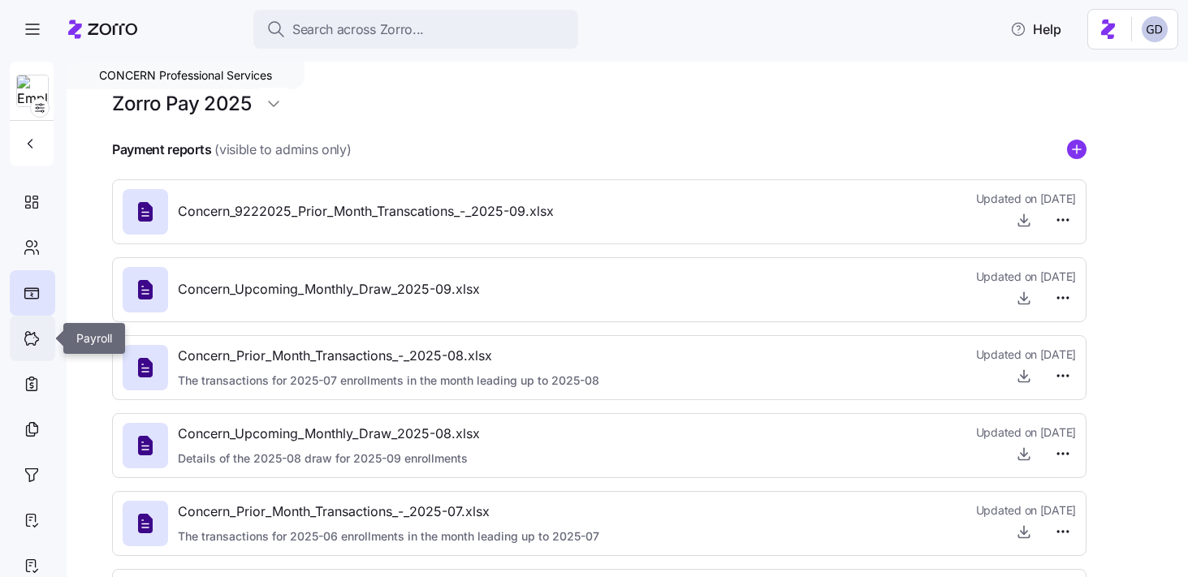
click at [29, 334] on icon at bounding box center [32, 339] width 14 height 13
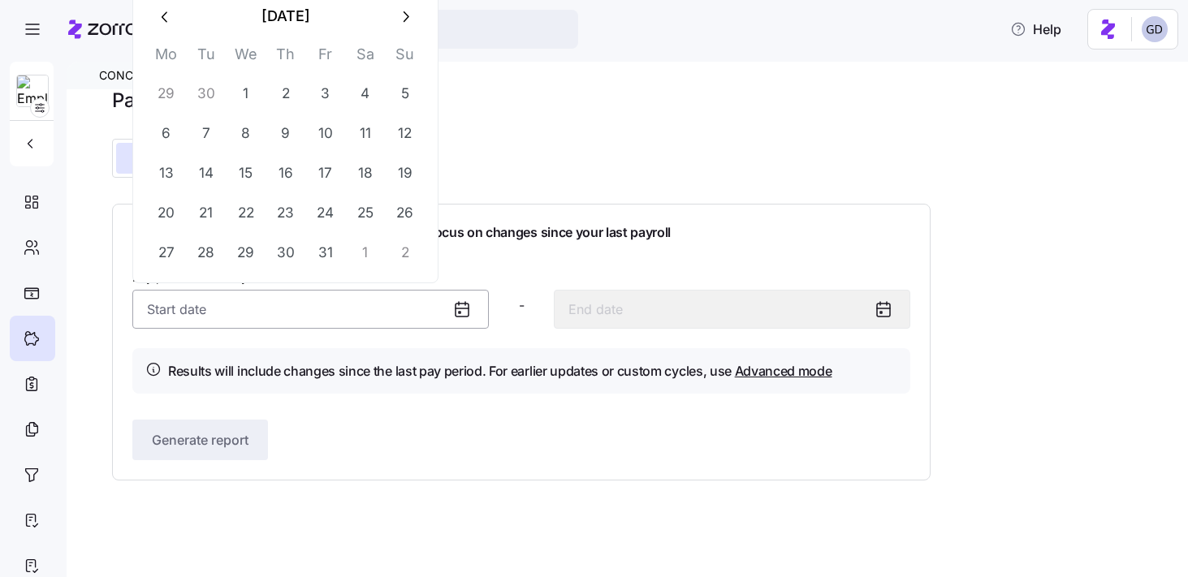
click at [358, 317] on input "Pay period (bi weekly) *" at bounding box center [310, 309] width 356 height 39
click at [162, 15] on icon "button" at bounding box center [165, 16] width 6 height 11
click at [168, 83] on button "1" at bounding box center [166, 94] width 39 height 39
type input "[DATE]"
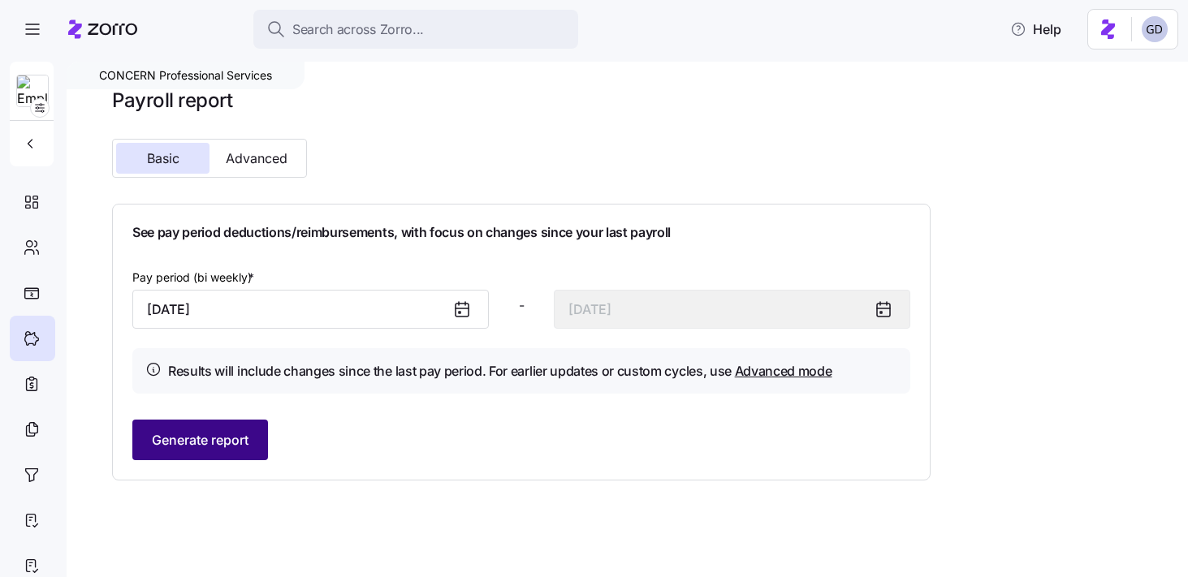
click at [239, 438] on span "Generate report" at bounding box center [200, 439] width 97 height 19
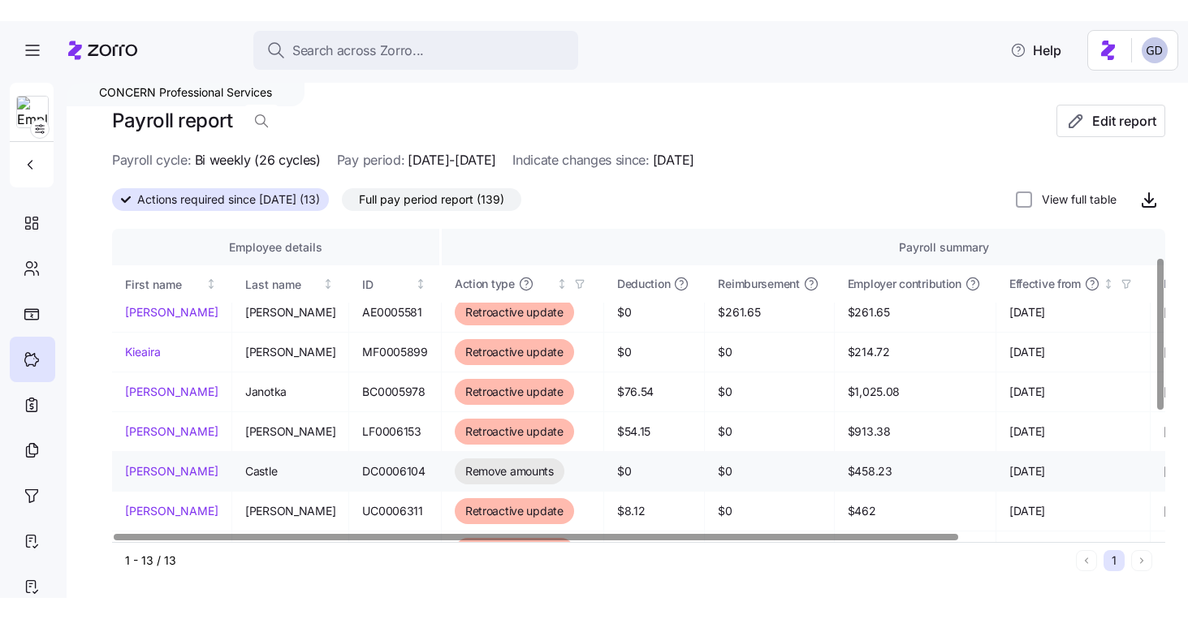
scroll to position [120, 0]
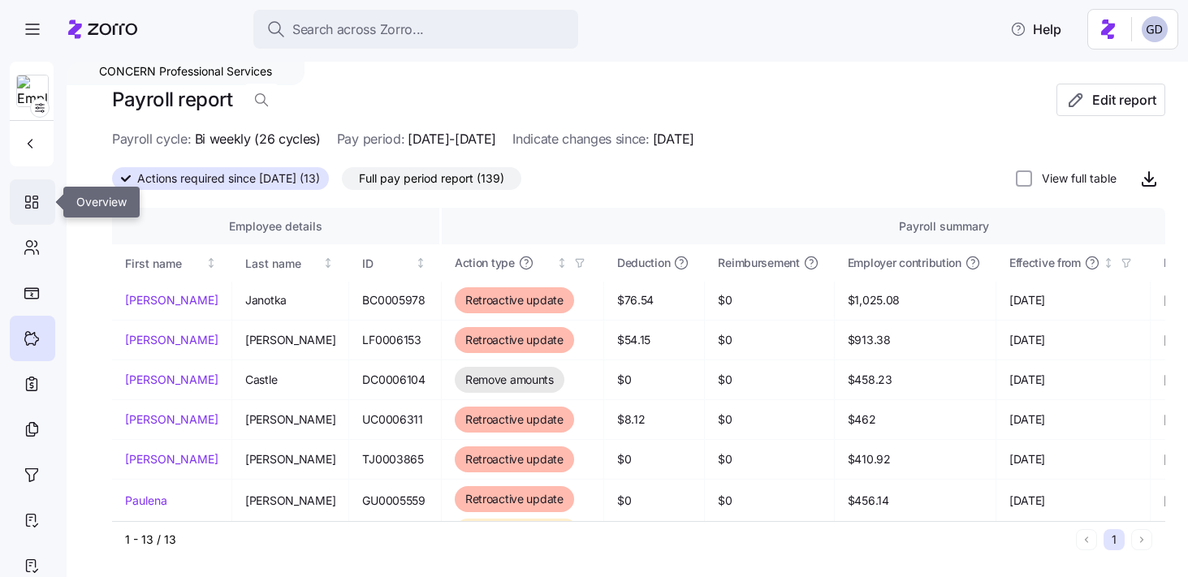
click at [26, 209] on icon at bounding box center [32, 201] width 18 height 19
